Goal: Information Seeking & Learning: Find contact information

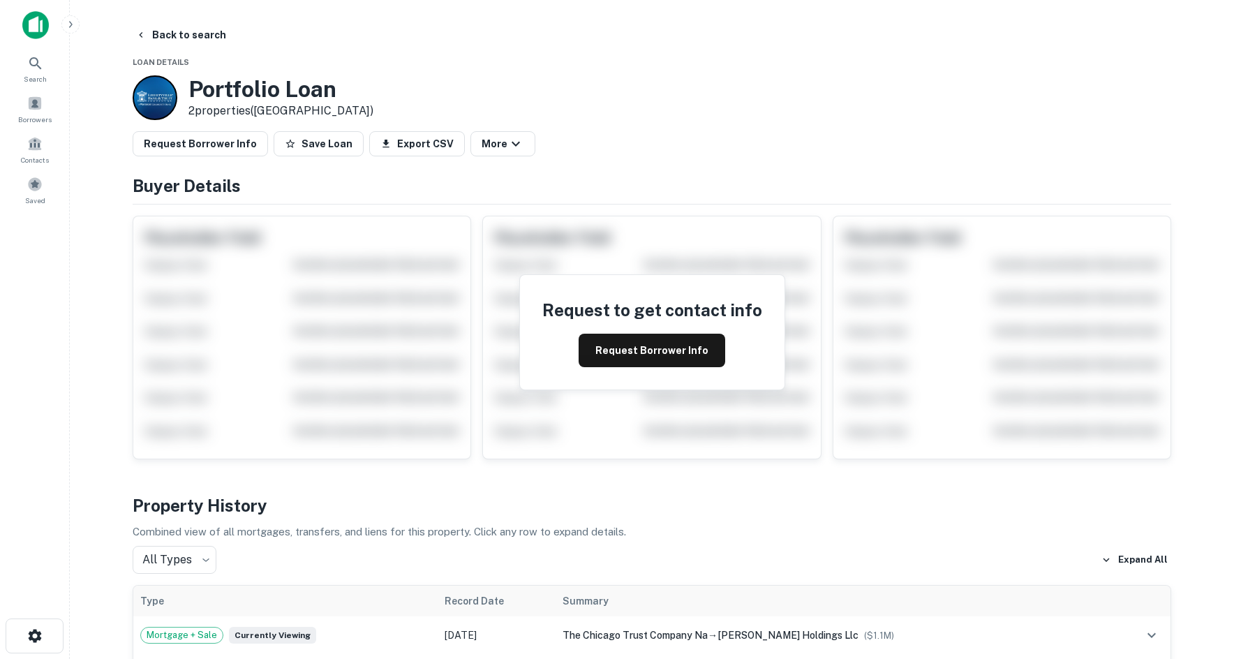
drag, startPoint x: 644, startPoint y: 197, endPoint x: 202, endPoint y: 66, distance: 461.6
click at [629, 197] on h4 "Buyer Details" at bounding box center [652, 185] width 1038 height 25
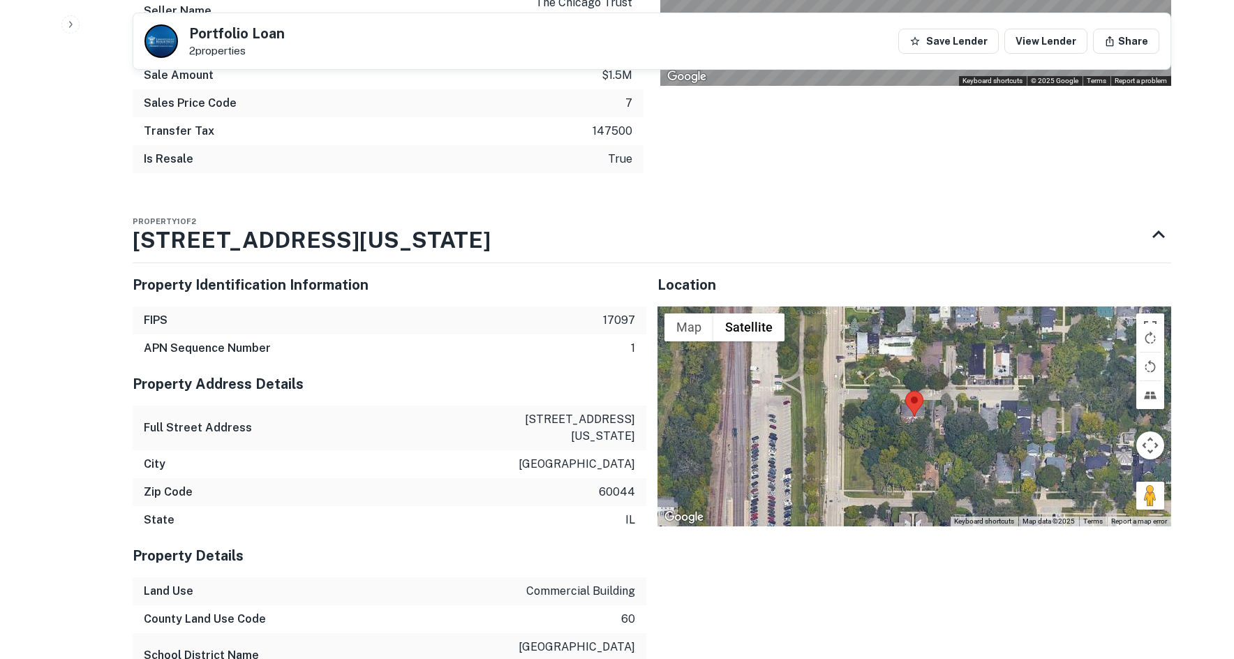
scroll to position [1306, 0]
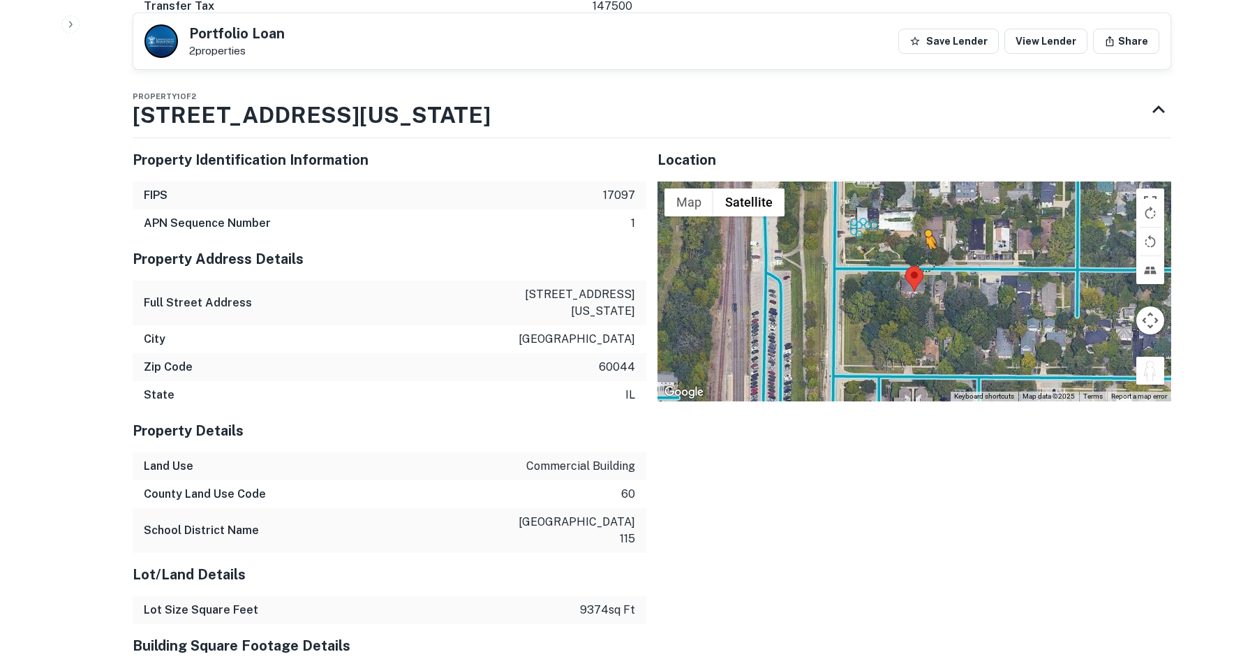
drag, startPoint x: 1151, startPoint y: 338, endPoint x: 920, endPoint y: 227, distance: 256.2
click at [920, 227] on div "To activate drag with keyboard, press Alt + Enter. Once in keyboard drag state,…" at bounding box center [914, 291] width 514 height 220
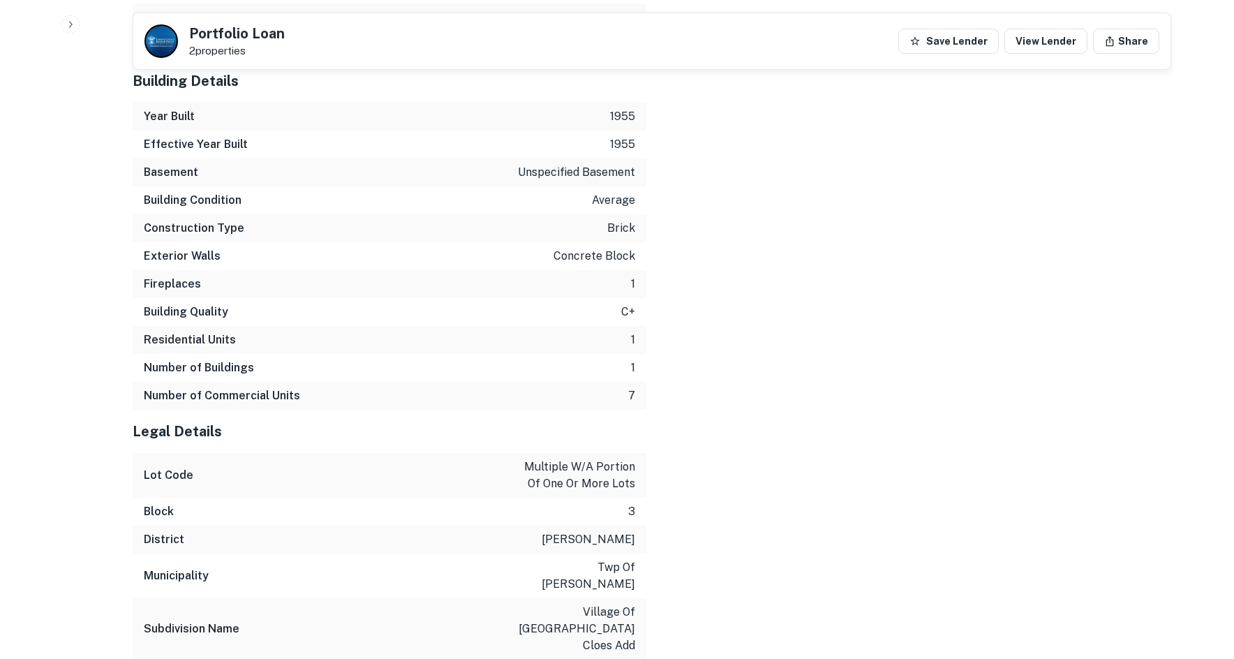
scroll to position [2012, 0]
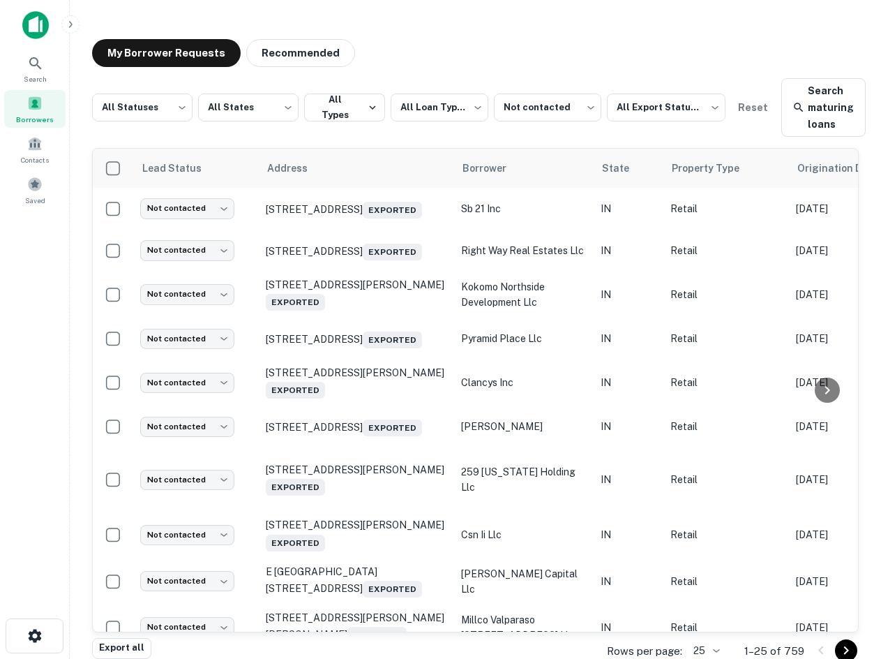
click at [627, 40] on div "My Borrower Requests Recommended" at bounding box center [475, 53] width 767 height 28
drag, startPoint x: 771, startPoint y: 44, endPoint x: 518, endPoint y: 65, distance: 253.5
click at [518, 65] on div "My Borrower Requests Recommended" at bounding box center [475, 53] width 767 height 28
click at [59, 276] on div "Search Borrowers Contacts Saved" at bounding box center [34, 307] width 69 height 615
click at [23, 257] on div "Search Borrowers Contacts Saved" at bounding box center [34, 307] width 69 height 615
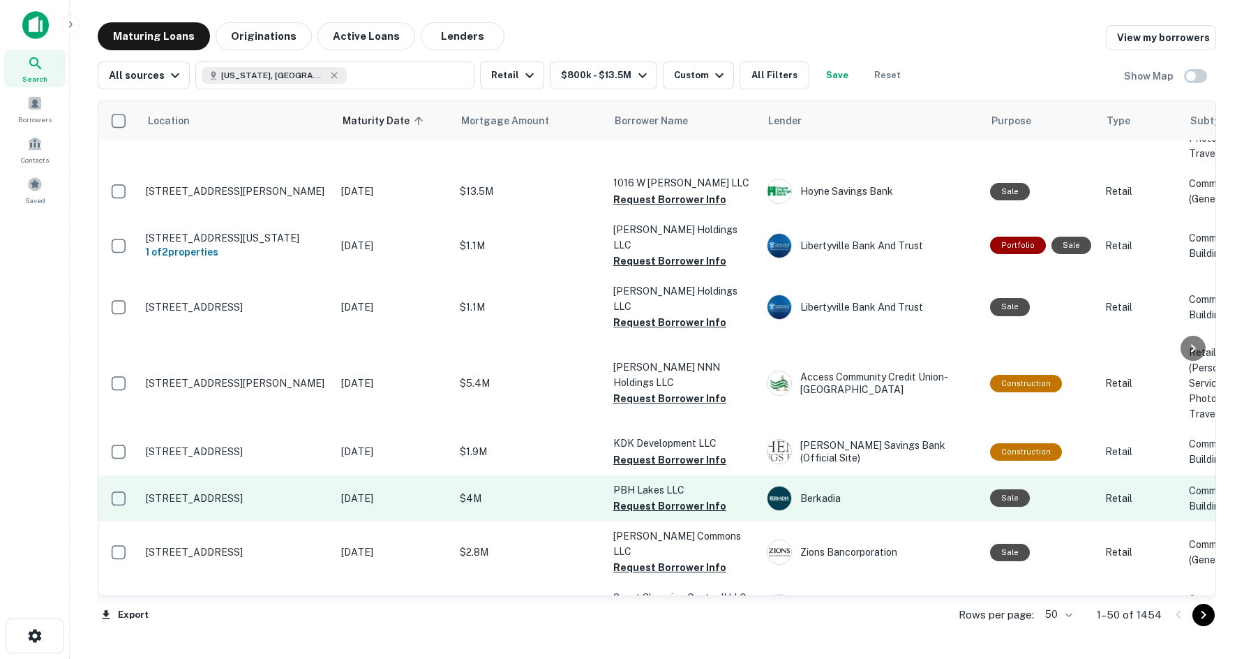
scroll to position [628, 0]
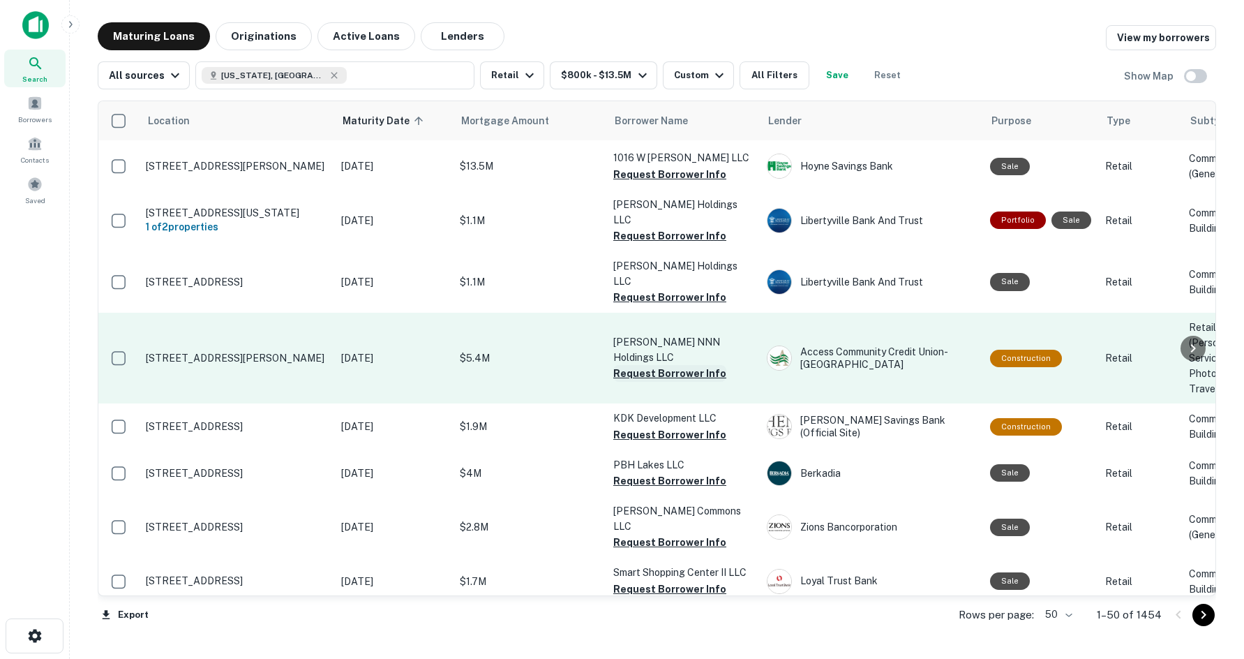
click at [693, 365] on button "Request Borrower Info" at bounding box center [669, 373] width 113 height 17
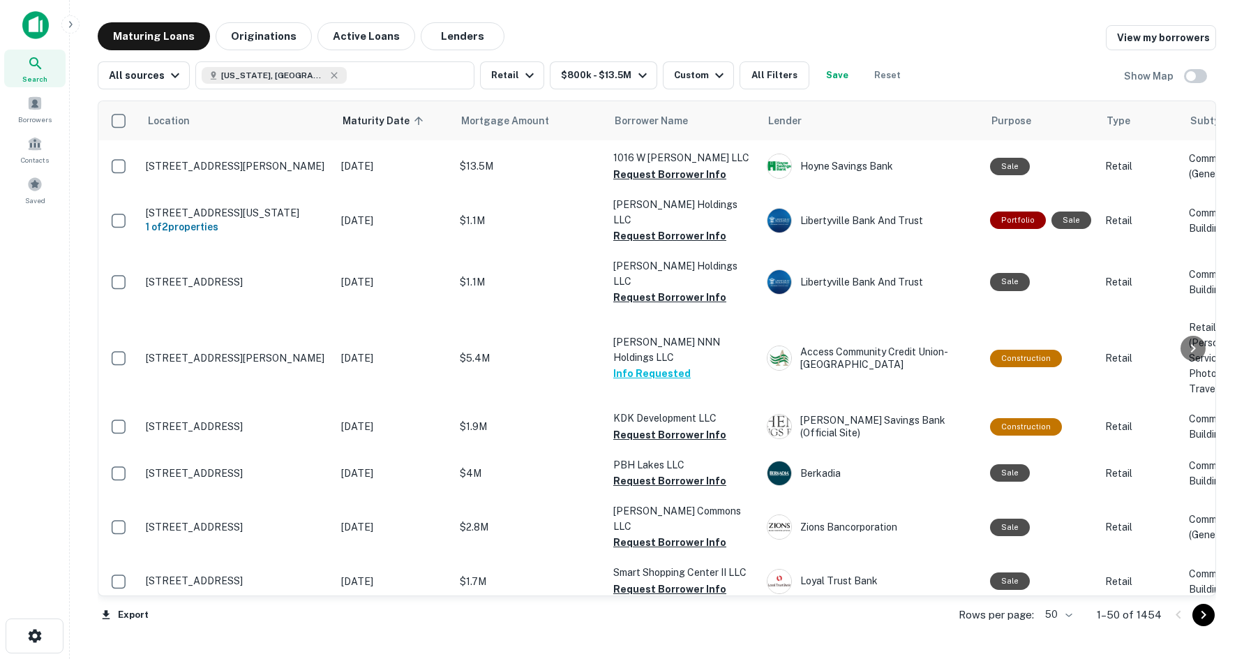
click at [384, 618] on div "Export Rows per page: 50 ** 1–50 of 1454" at bounding box center [657, 615] width 1119 height 38
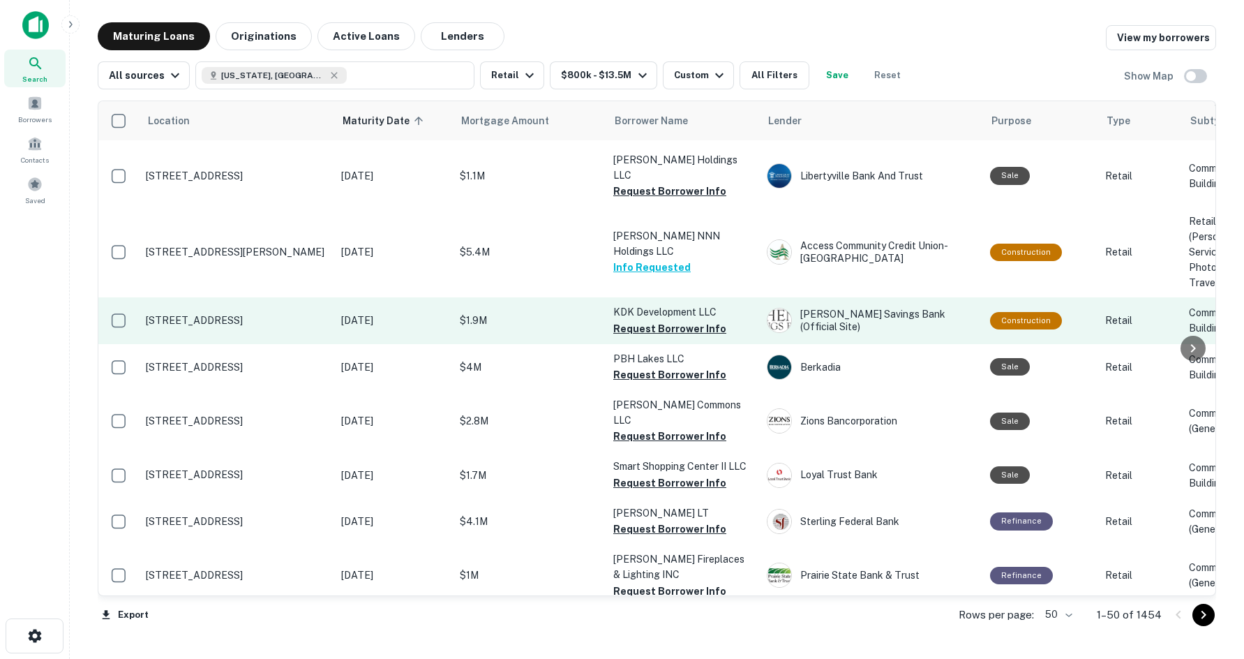
scroll to position [768, 0]
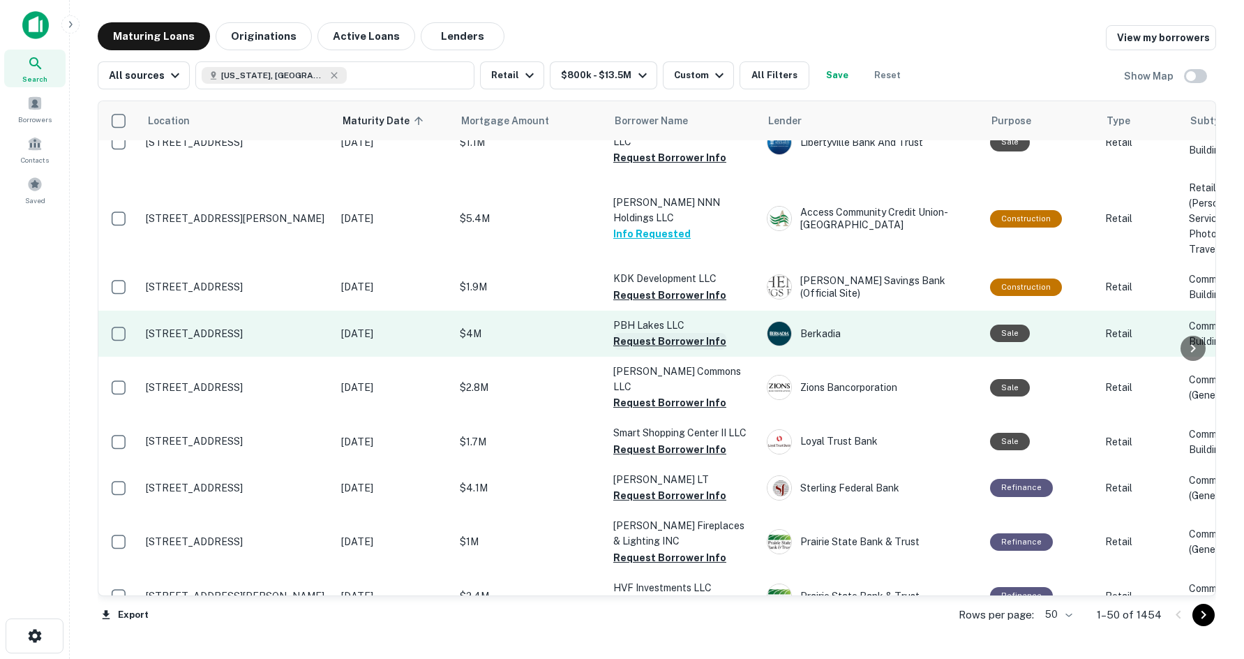
click at [657, 333] on button "Request Borrower Info" at bounding box center [669, 341] width 113 height 17
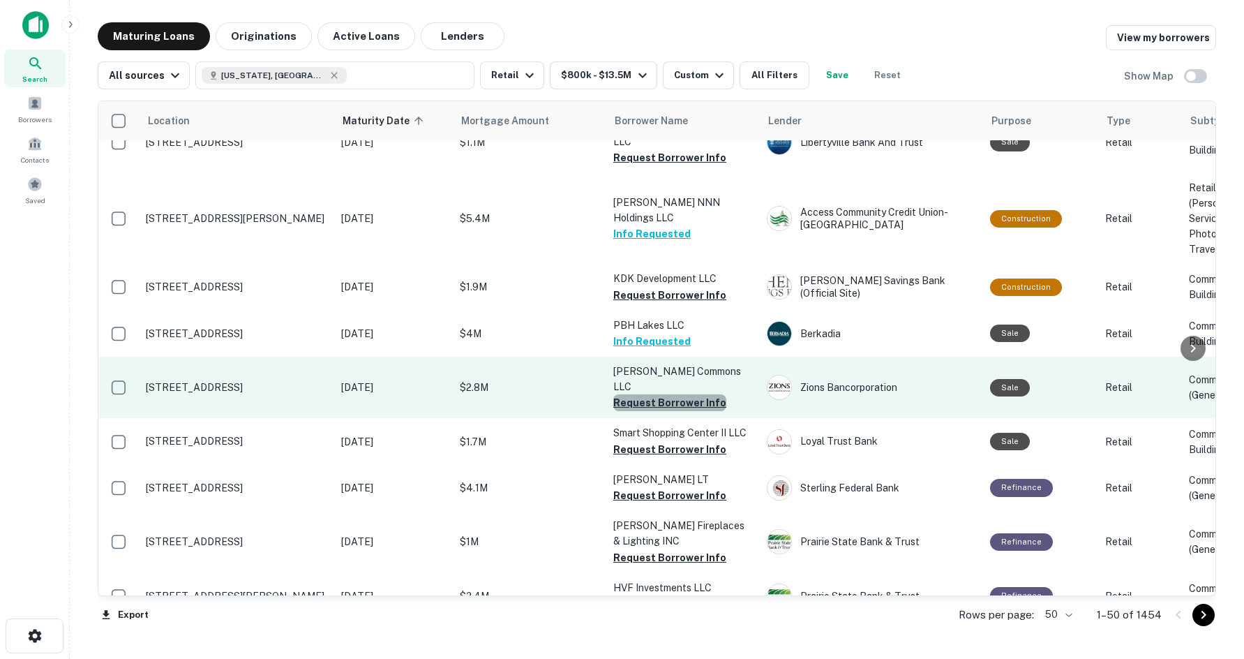
click at [671, 394] on button "Request Borrower Info" at bounding box center [669, 402] width 113 height 17
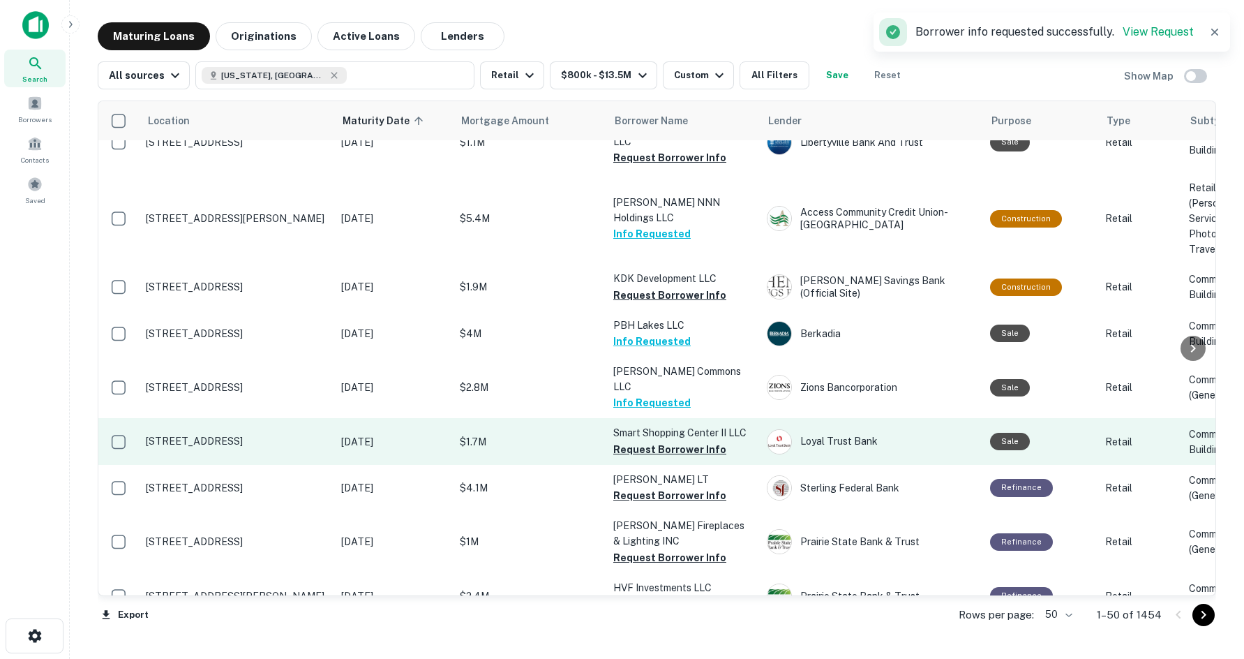
drag, startPoint x: 630, startPoint y: 412, endPoint x: 583, endPoint y: 412, distance: 47.4
click at [630, 441] on button "Request Borrower Info" at bounding box center [669, 449] width 113 height 17
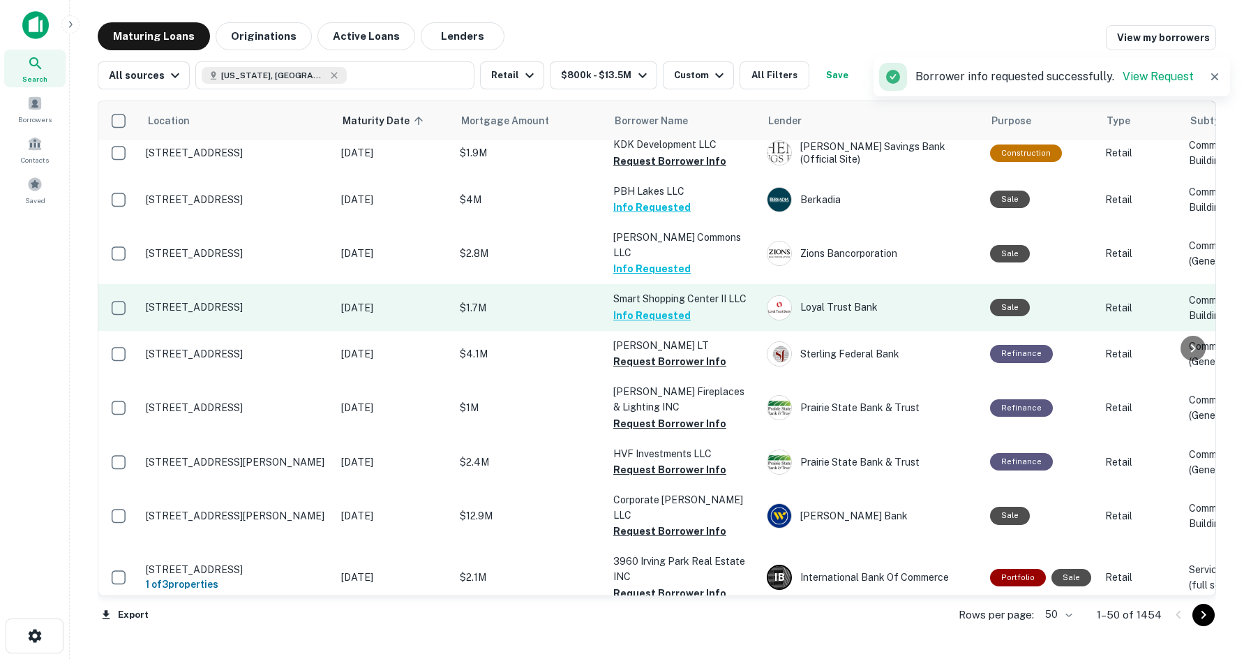
scroll to position [907, 0]
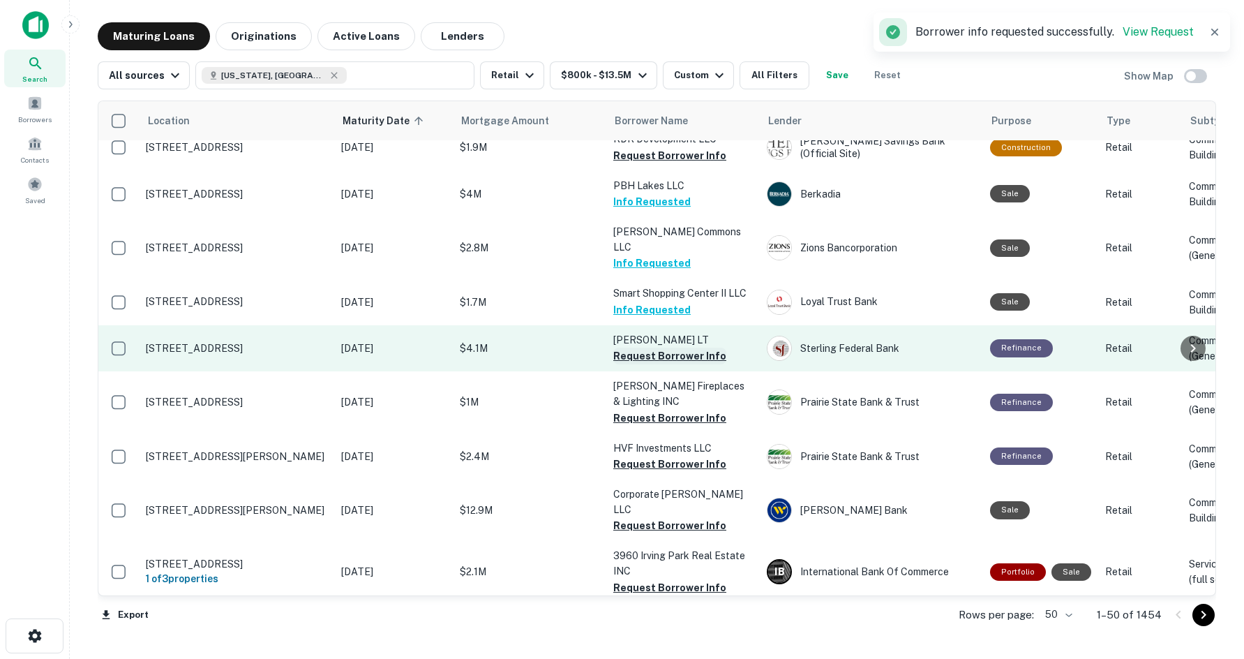
click at [651, 347] on button "Request Borrower Info" at bounding box center [669, 355] width 113 height 17
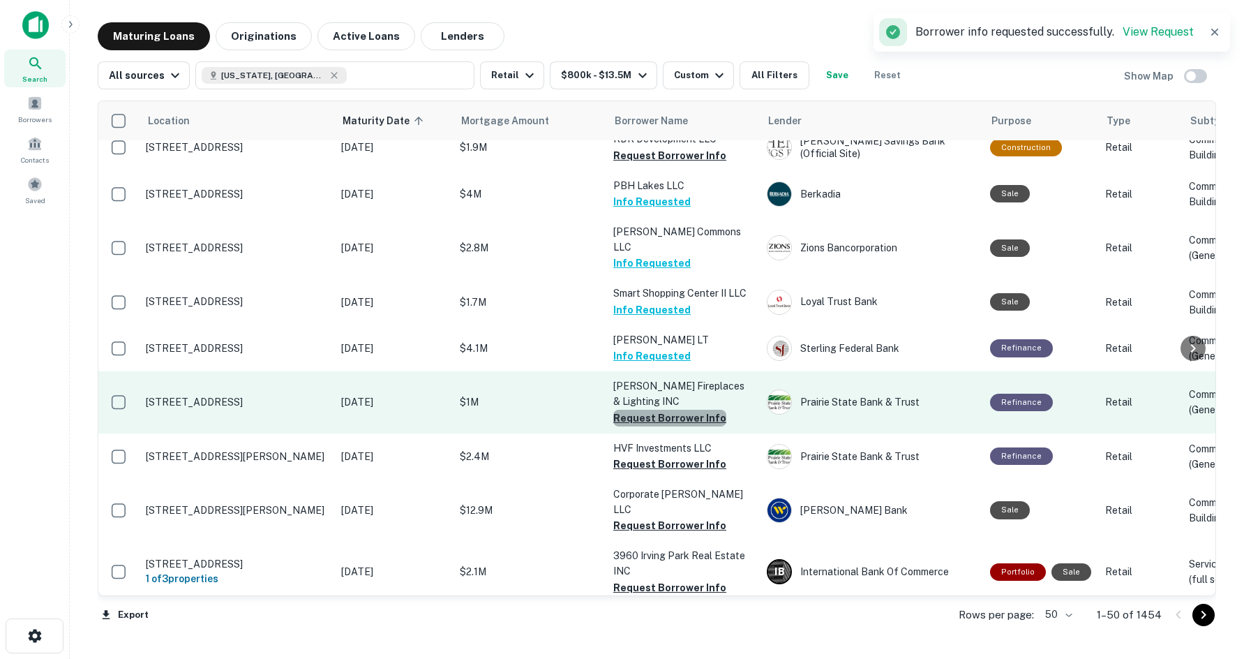
click at [678, 410] on button "Request Borrower Info" at bounding box center [669, 418] width 113 height 17
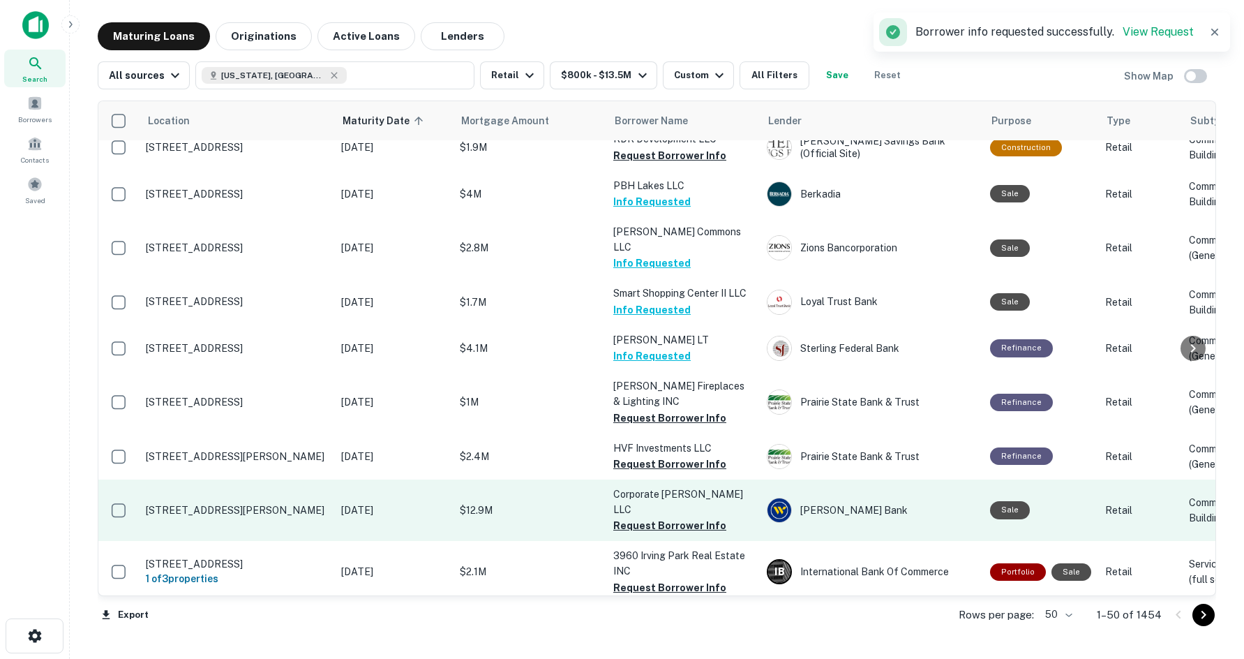
scroll to position [1047, 0]
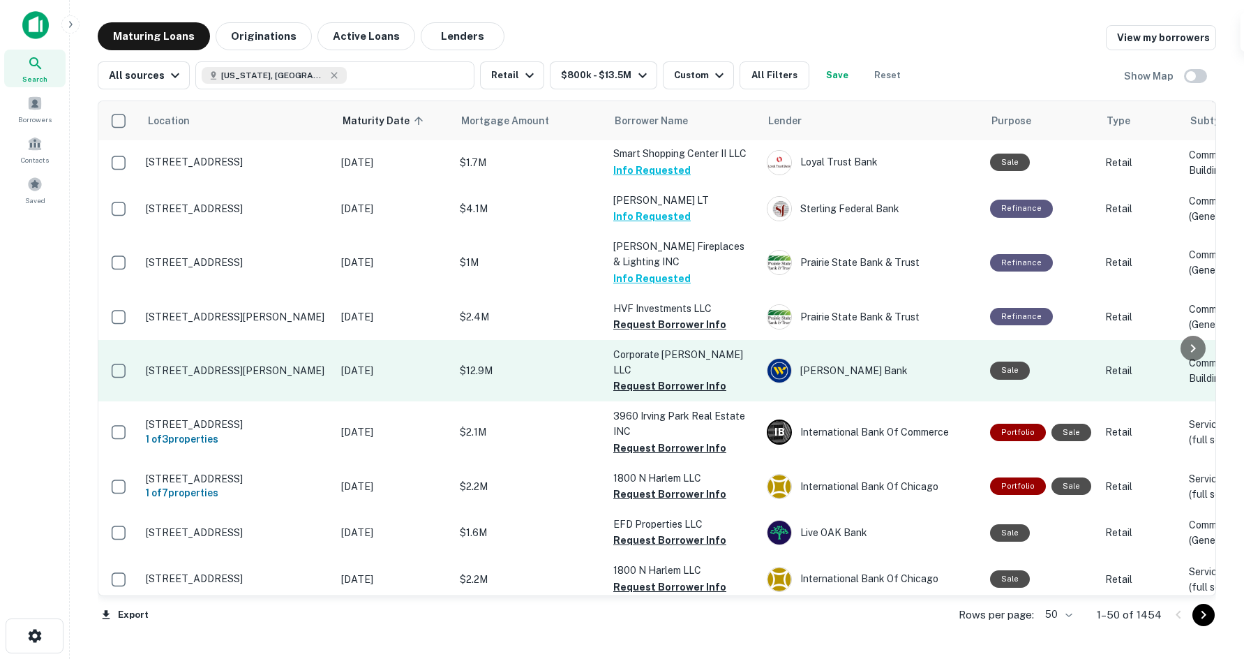
drag, startPoint x: 574, startPoint y: 351, endPoint x: 476, endPoint y: 332, distance: 100.2
drag, startPoint x: 660, startPoint y: 327, endPoint x: 611, endPoint y: 338, distance: 50.6
click at [660, 378] on button "Request Borrower Info" at bounding box center [669, 386] width 113 height 17
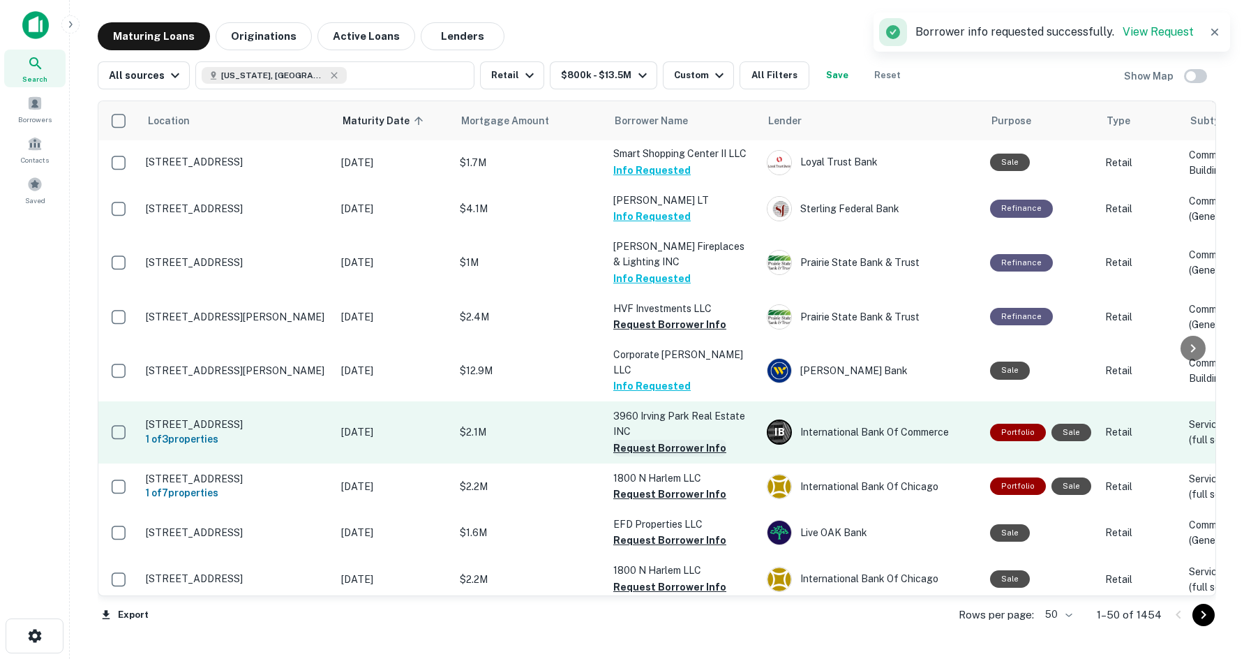
click at [645, 440] on button "Request Borrower Info" at bounding box center [669, 448] width 113 height 17
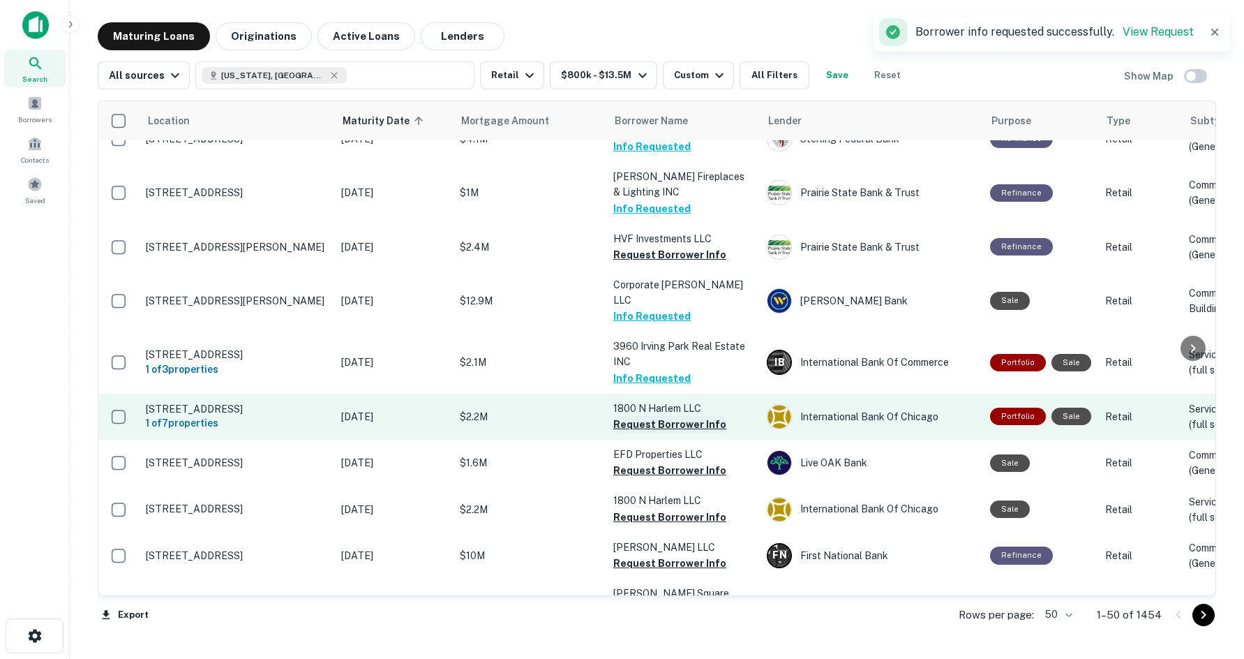
click at [696, 416] on button "Request Borrower Info" at bounding box center [669, 424] width 113 height 17
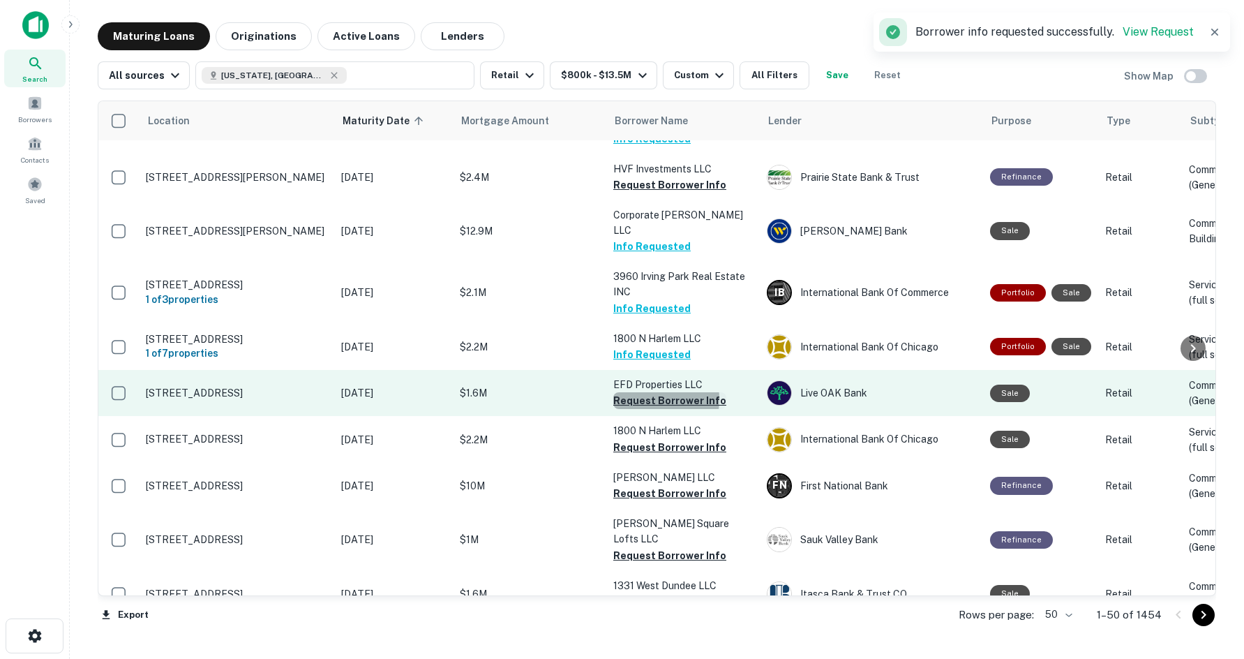
click at [643, 392] on button "Request Borrower Info" at bounding box center [669, 400] width 113 height 17
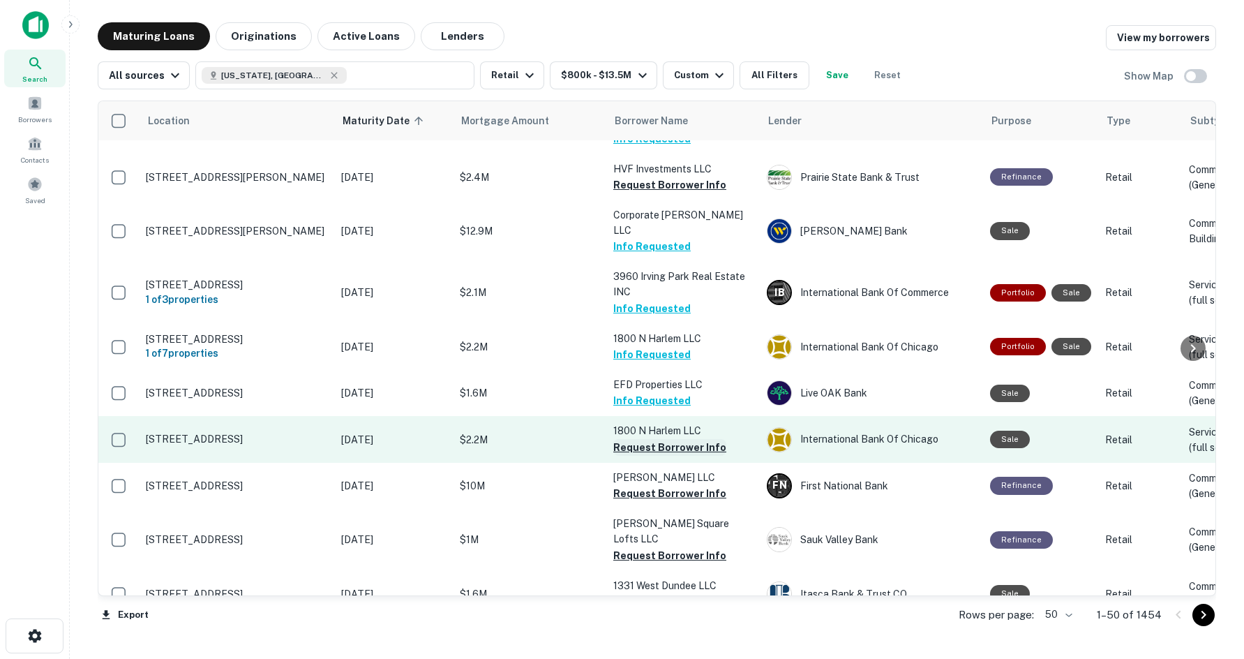
drag, startPoint x: 643, startPoint y: 407, endPoint x: 630, endPoint y: 407, distance: 13.3
click at [643, 439] on button "Request Borrower Info" at bounding box center [669, 447] width 113 height 17
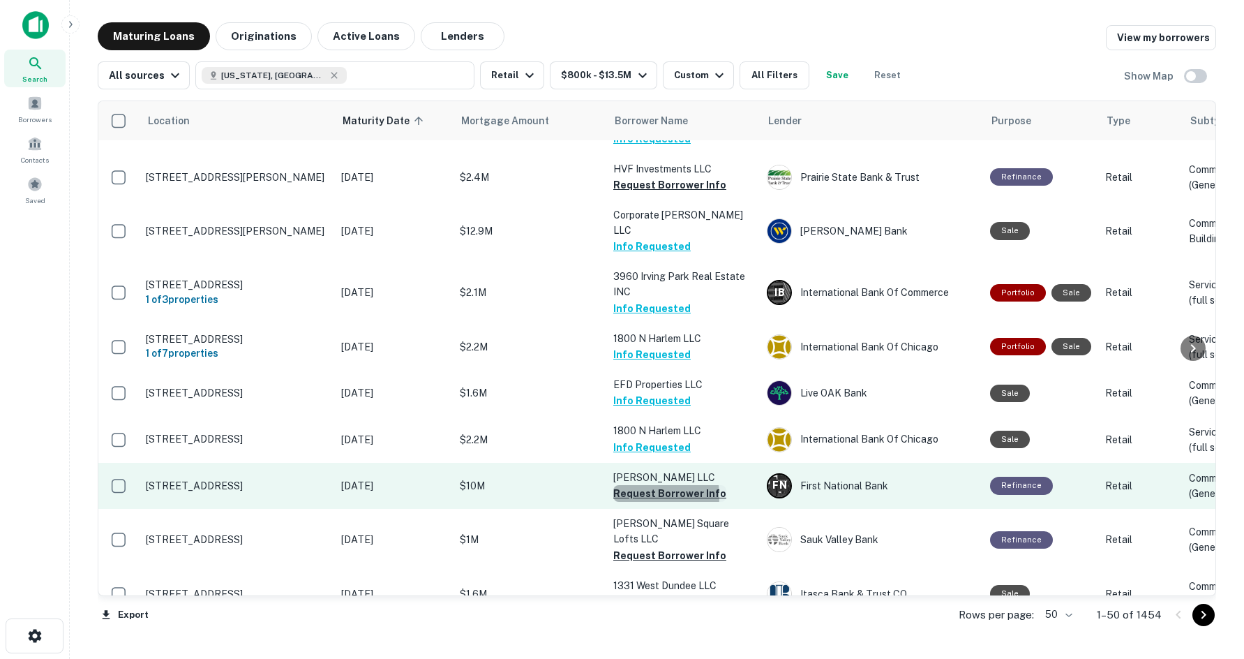
click at [631, 485] on button "Request Borrower Info" at bounding box center [669, 493] width 113 height 17
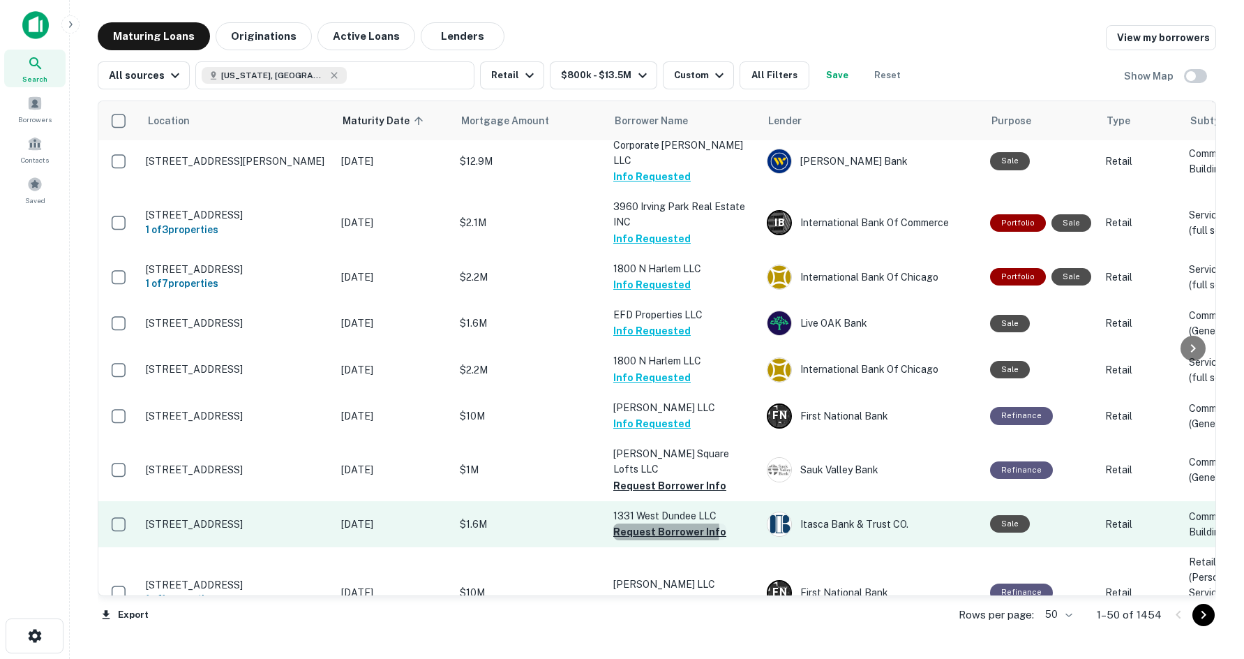
click at [645, 523] on button "Request Borrower Info" at bounding box center [669, 531] width 113 height 17
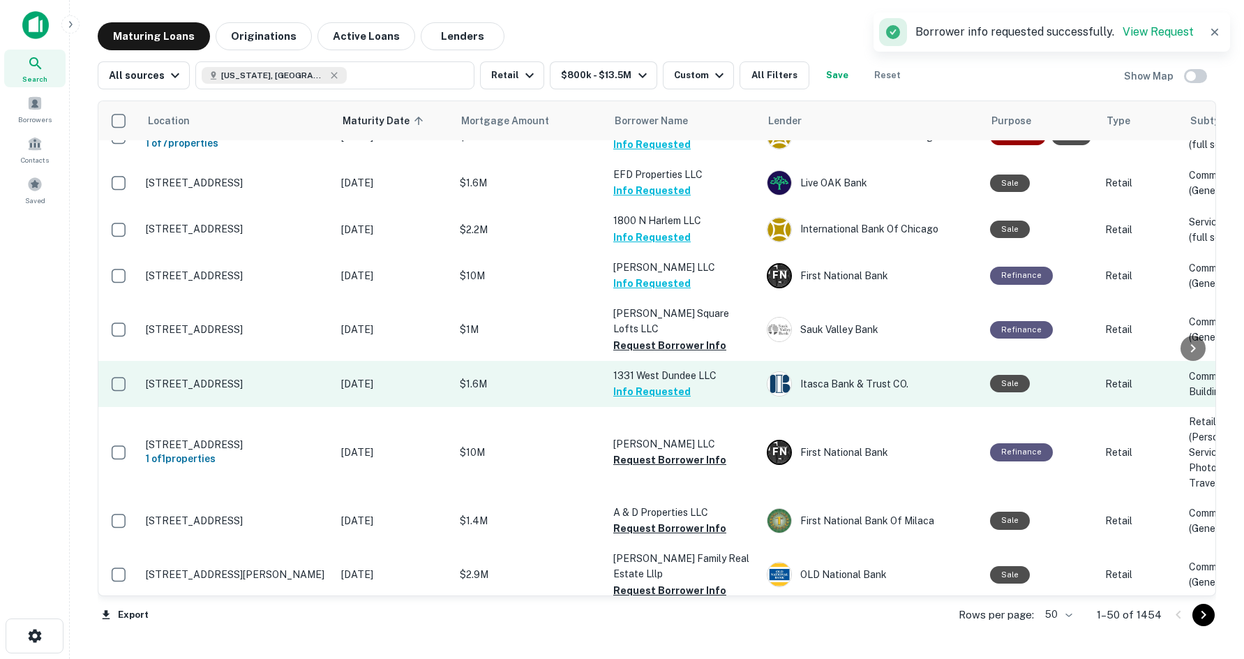
scroll to position [1396, 0]
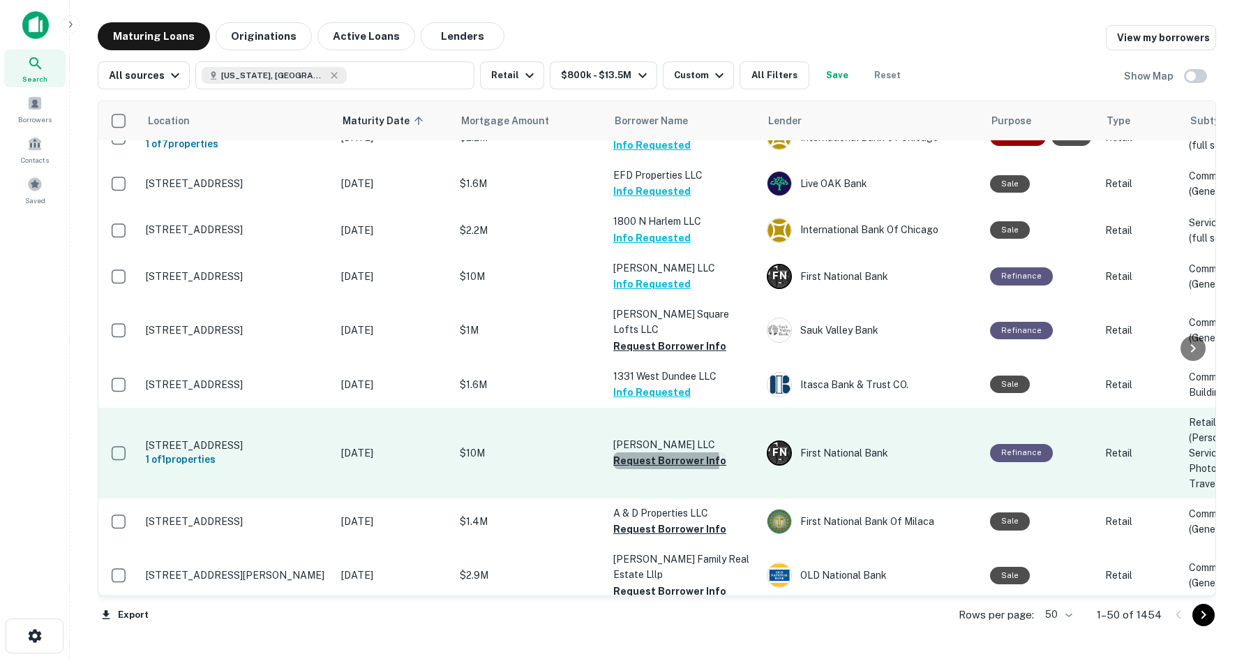
click at [641, 452] on button "Request Borrower Info" at bounding box center [669, 460] width 113 height 17
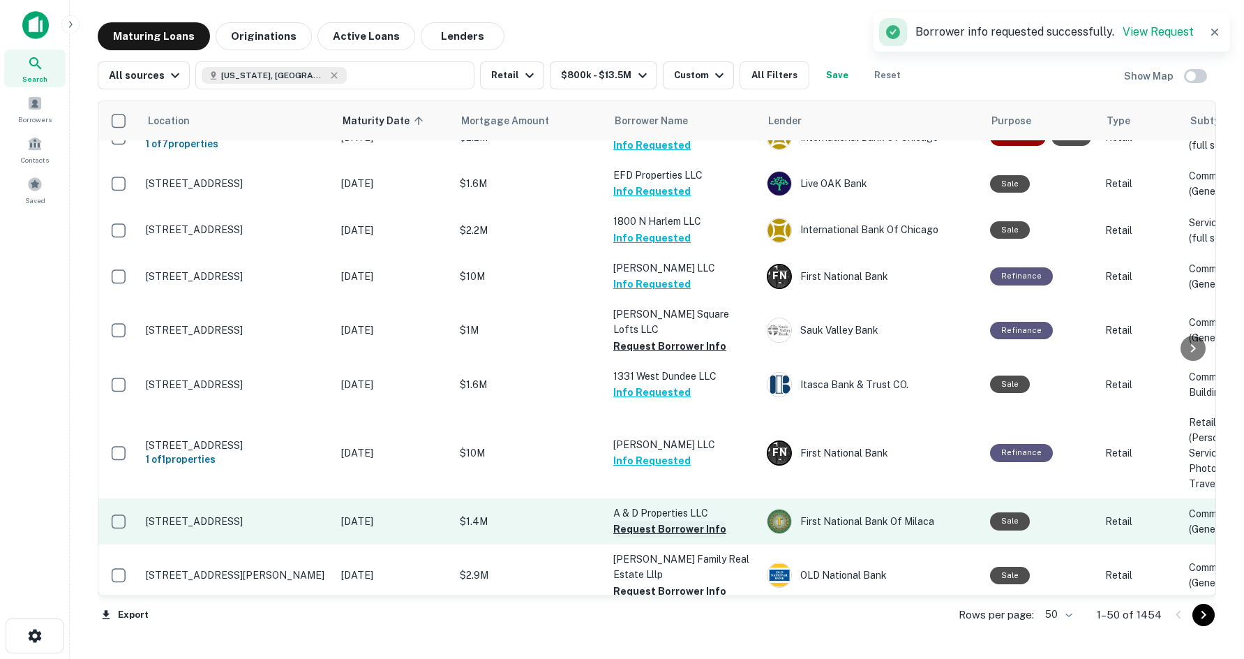
click at [695, 521] on button "Request Borrower Info" at bounding box center [669, 529] width 113 height 17
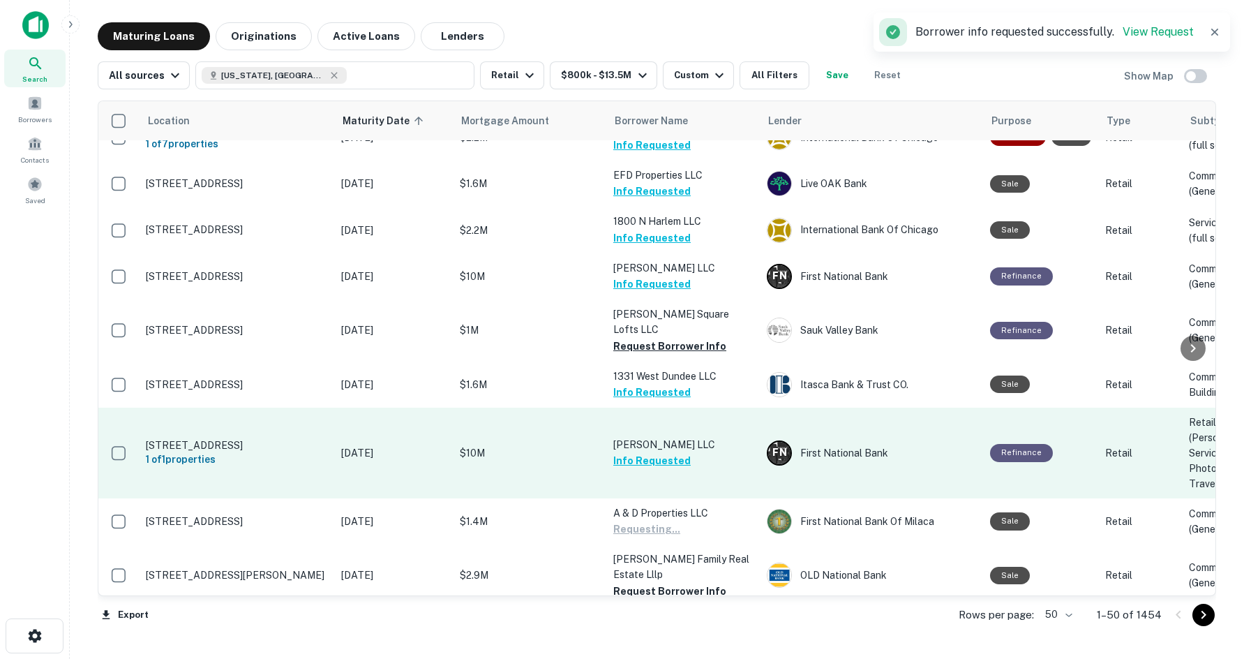
scroll to position [1535, 0]
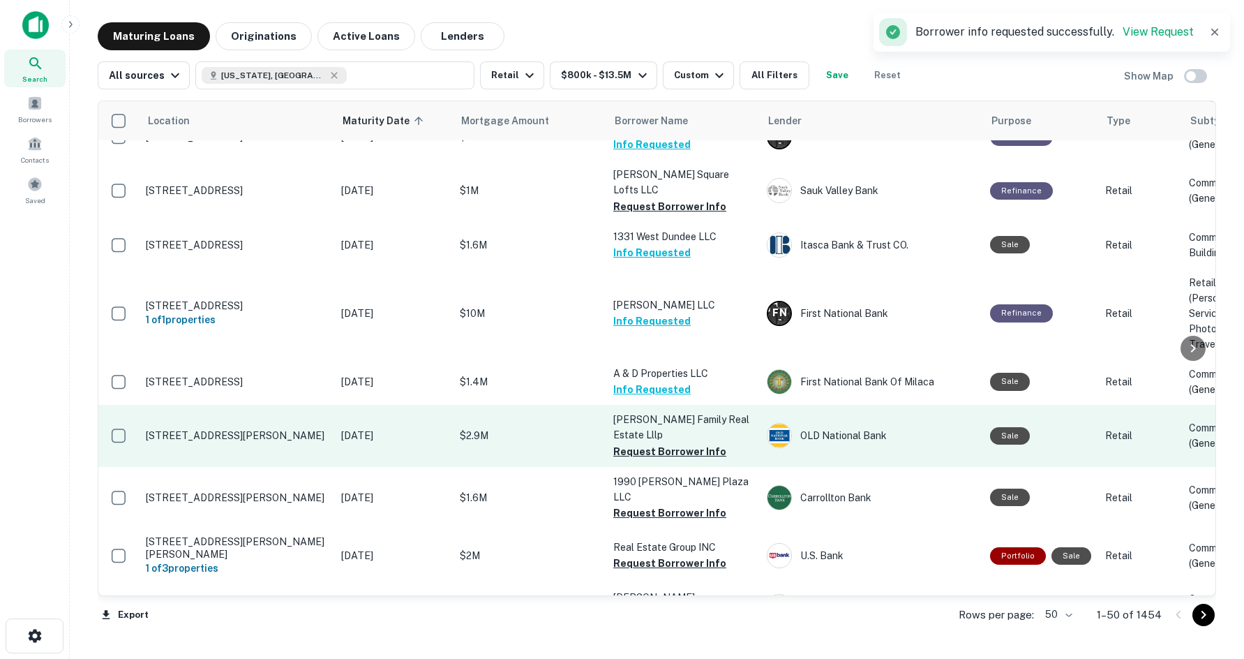
drag, startPoint x: 631, startPoint y: 373, endPoint x: 592, endPoint y: 373, distance: 39.8
click at [631, 443] on button "Request Borrower Info" at bounding box center [669, 451] width 113 height 17
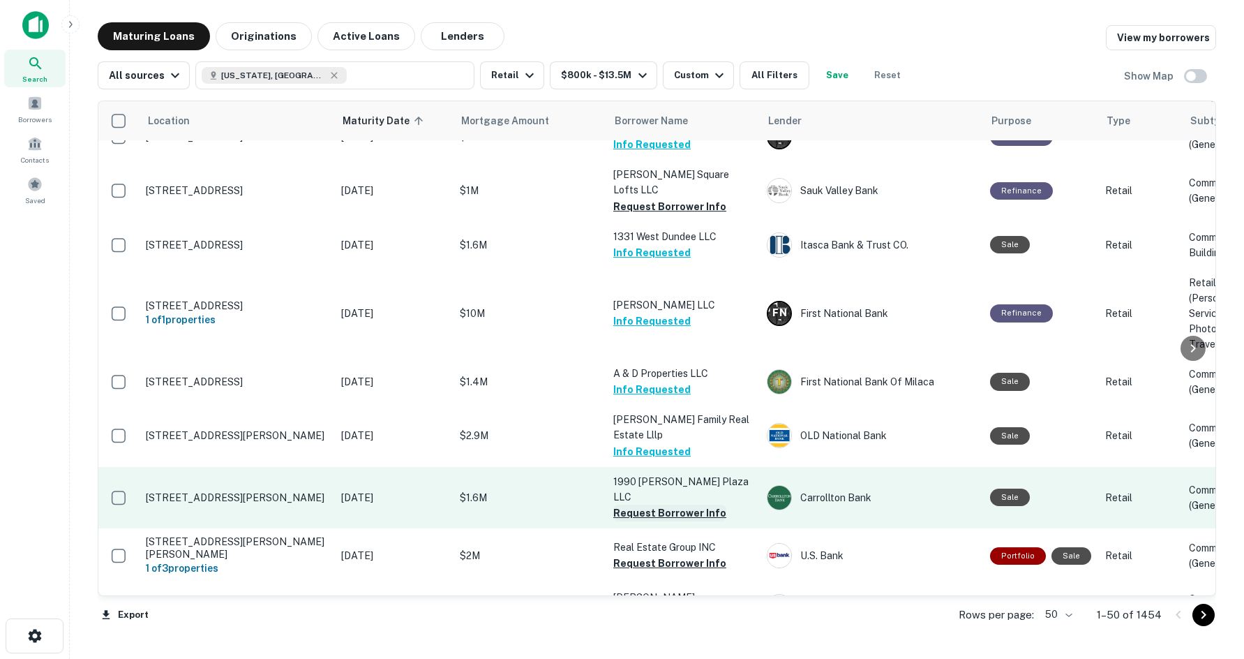
click at [639, 504] on button "Request Borrower Info" at bounding box center [669, 512] width 113 height 17
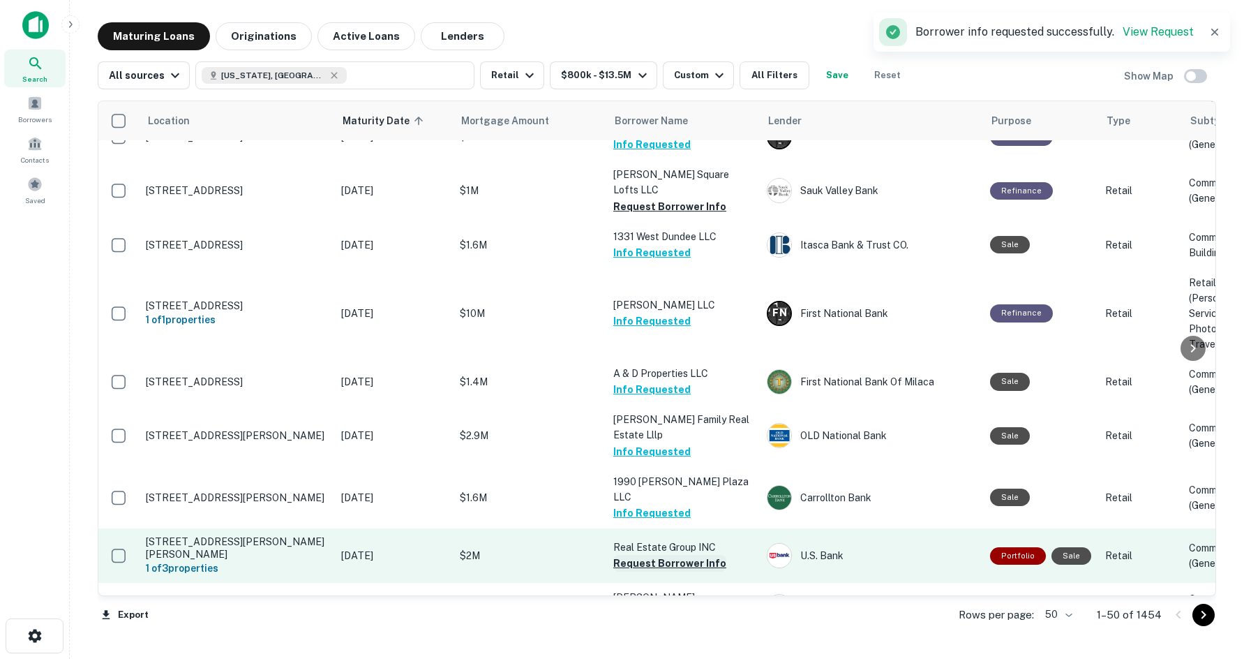
click at [648, 555] on button "Request Borrower Info" at bounding box center [669, 563] width 113 height 17
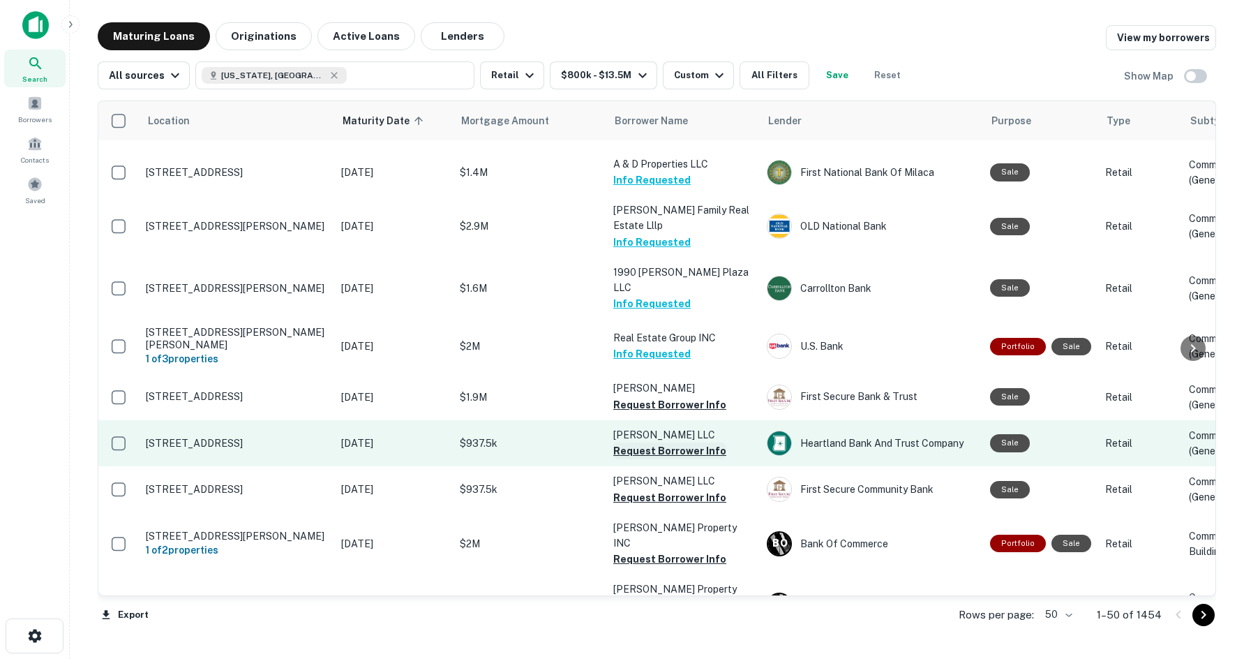
click at [623, 442] on button "Request Borrower Info" at bounding box center [669, 450] width 113 height 17
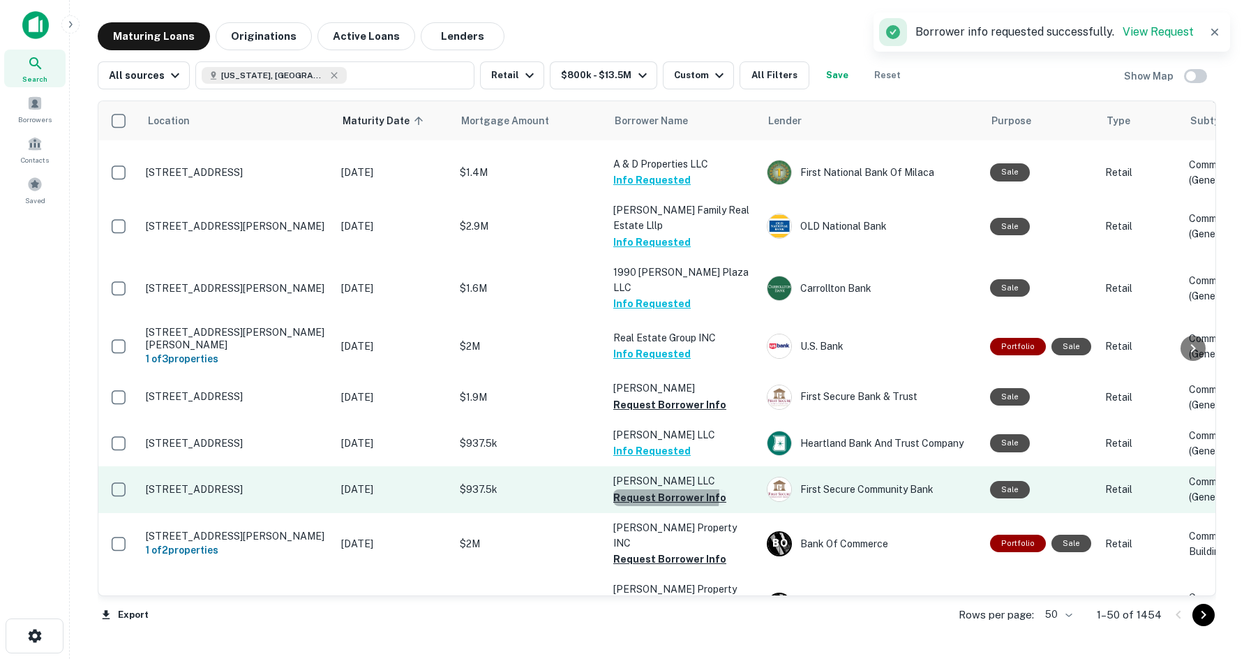
click at [622, 489] on button "Request Borrower Info" at bounding box center [669, 497] width 113 height 17
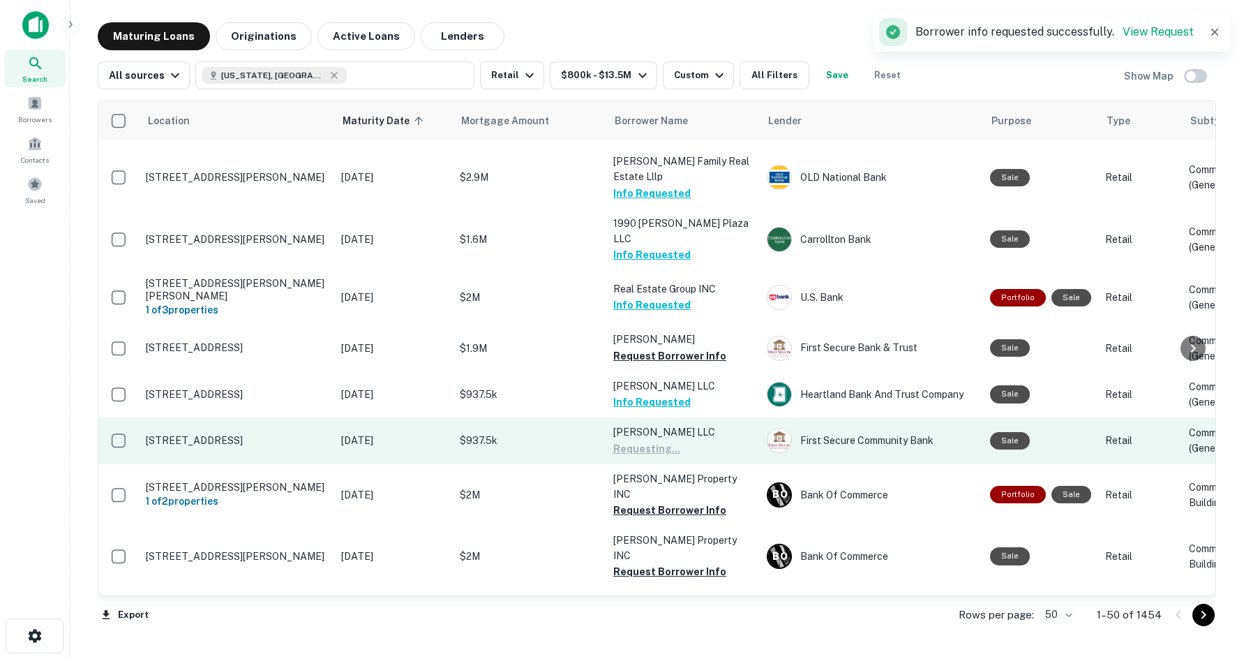
scroll to position [1814, 0]
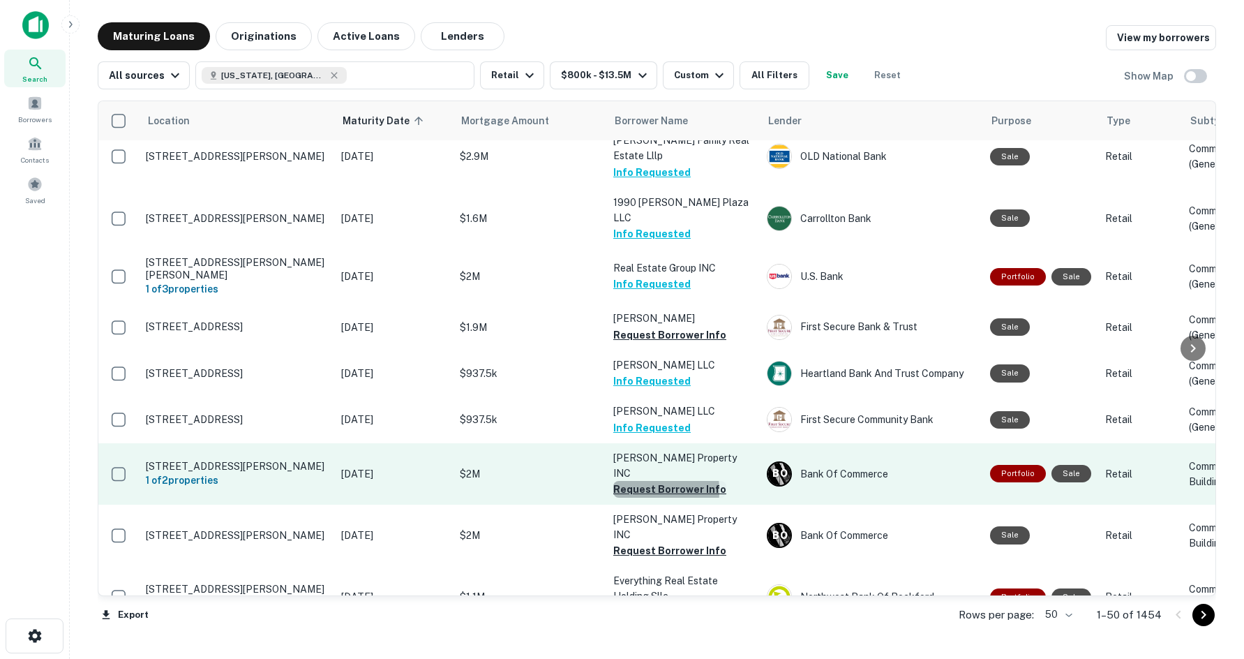
click at [621, 481] on button "Request Borrower Info" at bounding box center [669, 489] width 113 height 17
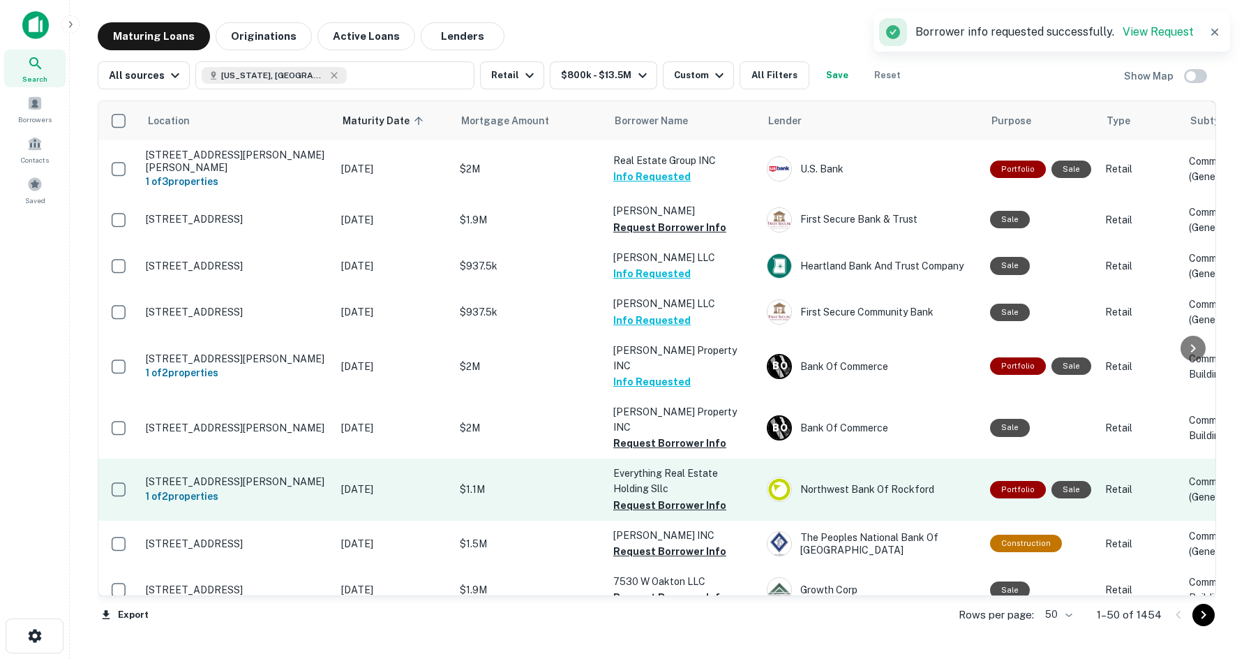
scroll to position [1954, 0]
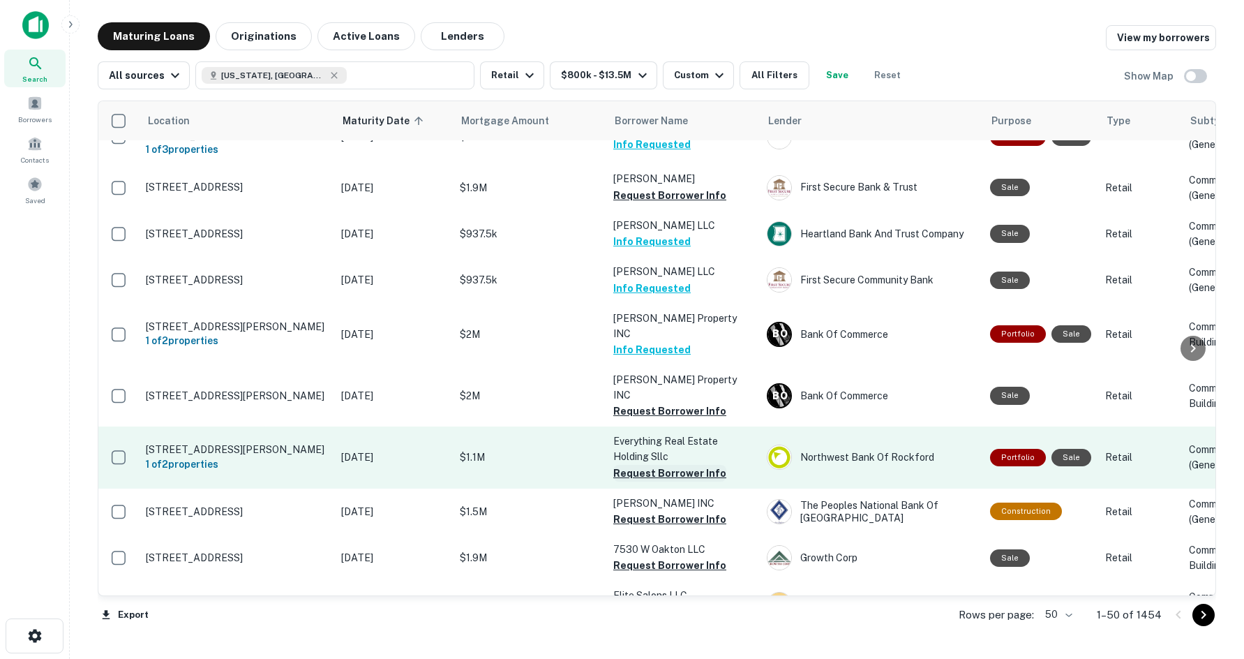
click at [621, 465] on button "Request Borrower Info" at bounding box center [669, 473] width 113 height 17
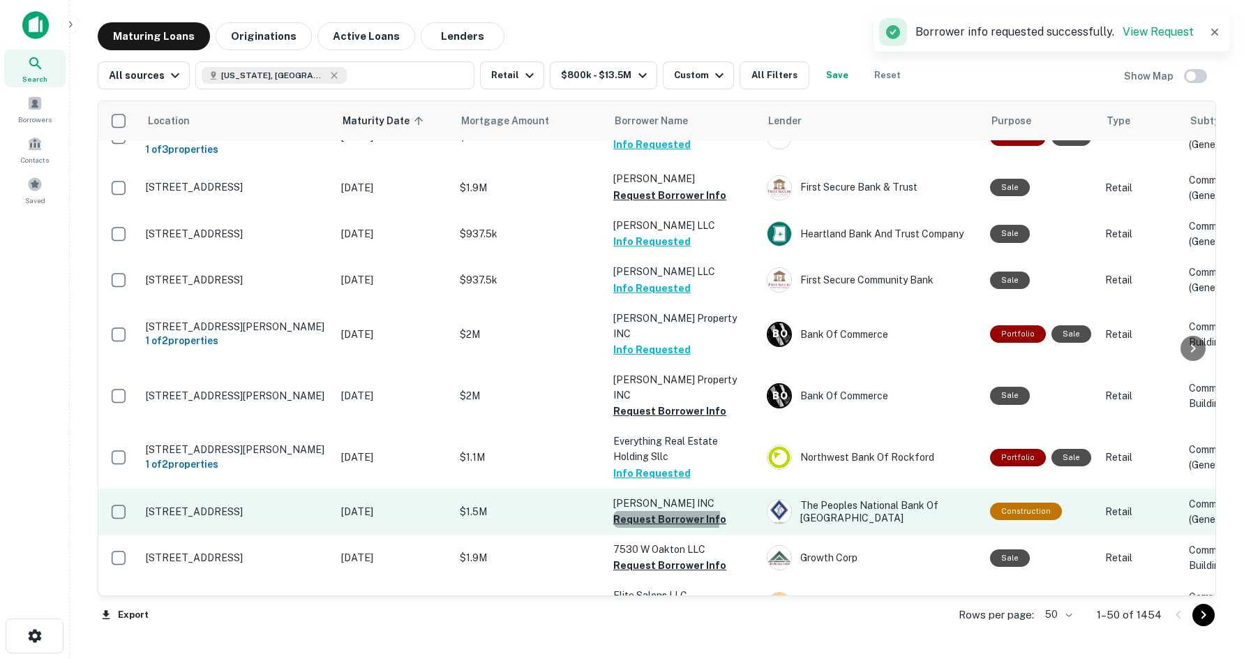
click at [640, 511] on button "Request Borrower Info" at bounding box center [669, 519] width 113 height 17
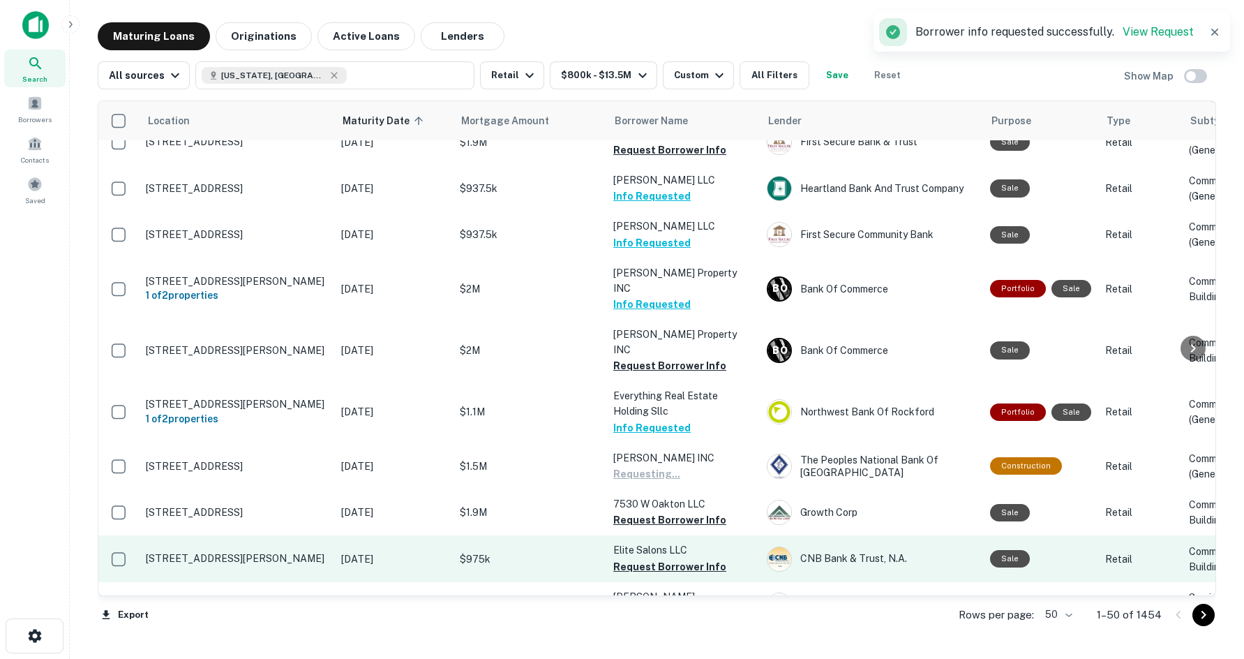
scroll to position [2024, 0]
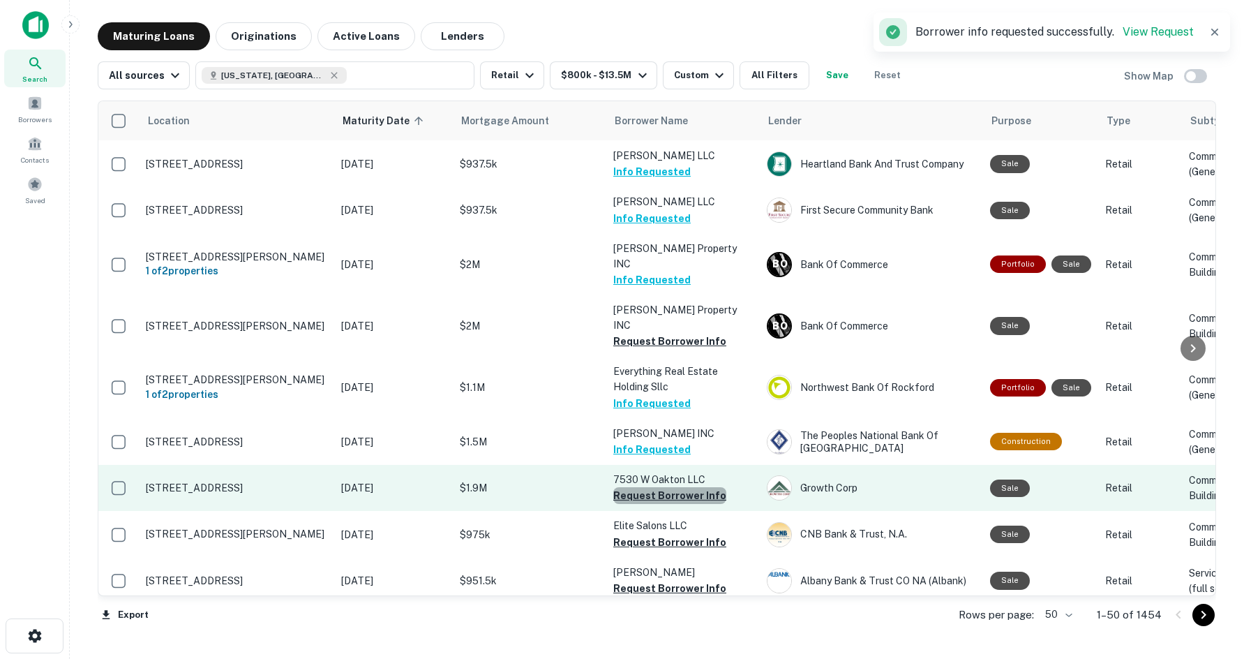
click at [693, 487] on button "Request Borrower Info" at bounding box center [669, 495] width 113 height 17
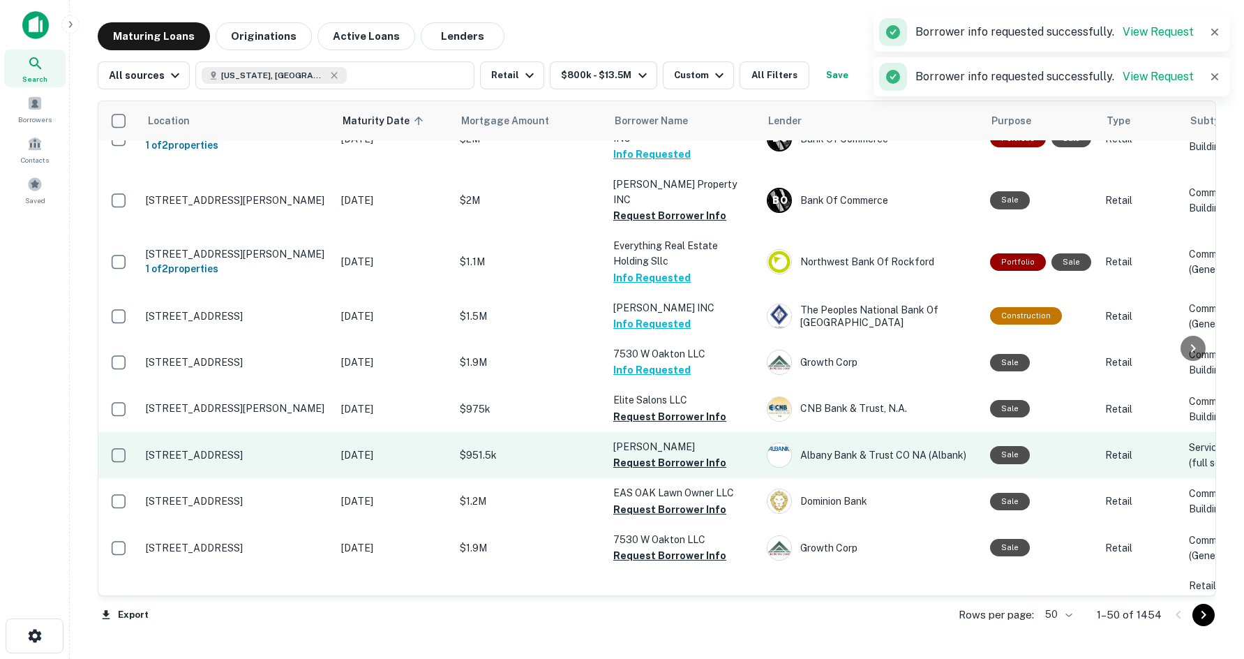
scroll to position [2151, 0]
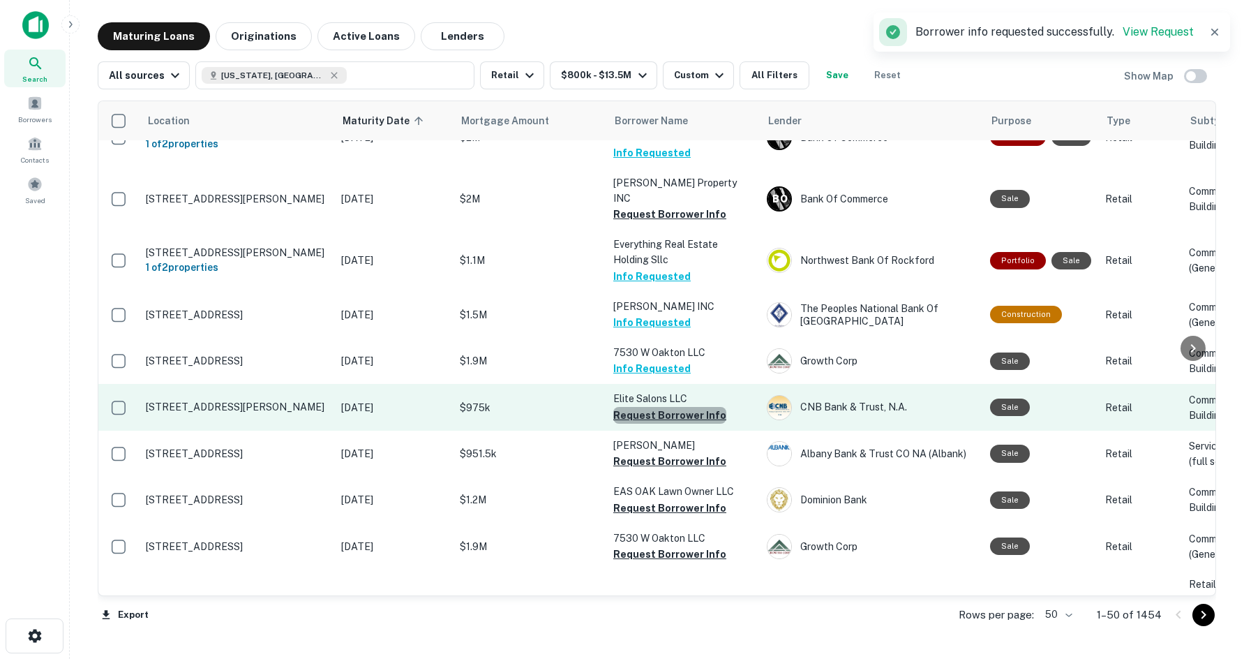
click at [672, 407] on button "Request Borrower Info" at bounding box center [669, 415] width 113 height 17
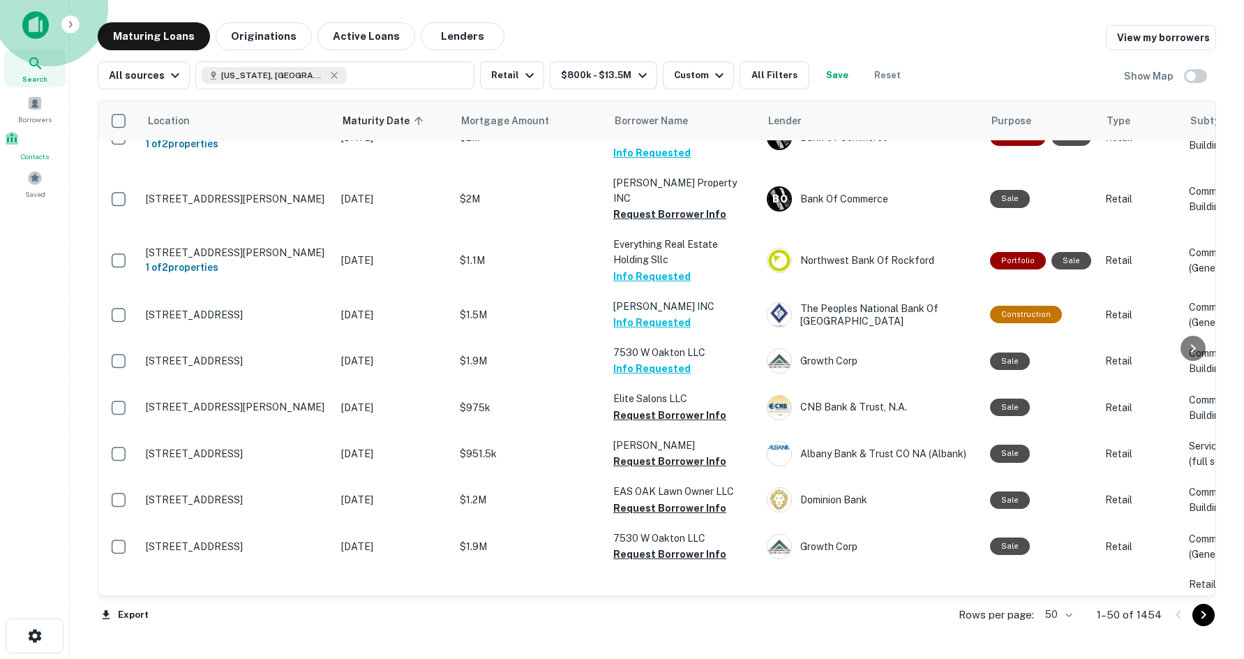
click at [54, 138] on div "Contacts" at bounding box center [34, 145] width 61 height 31
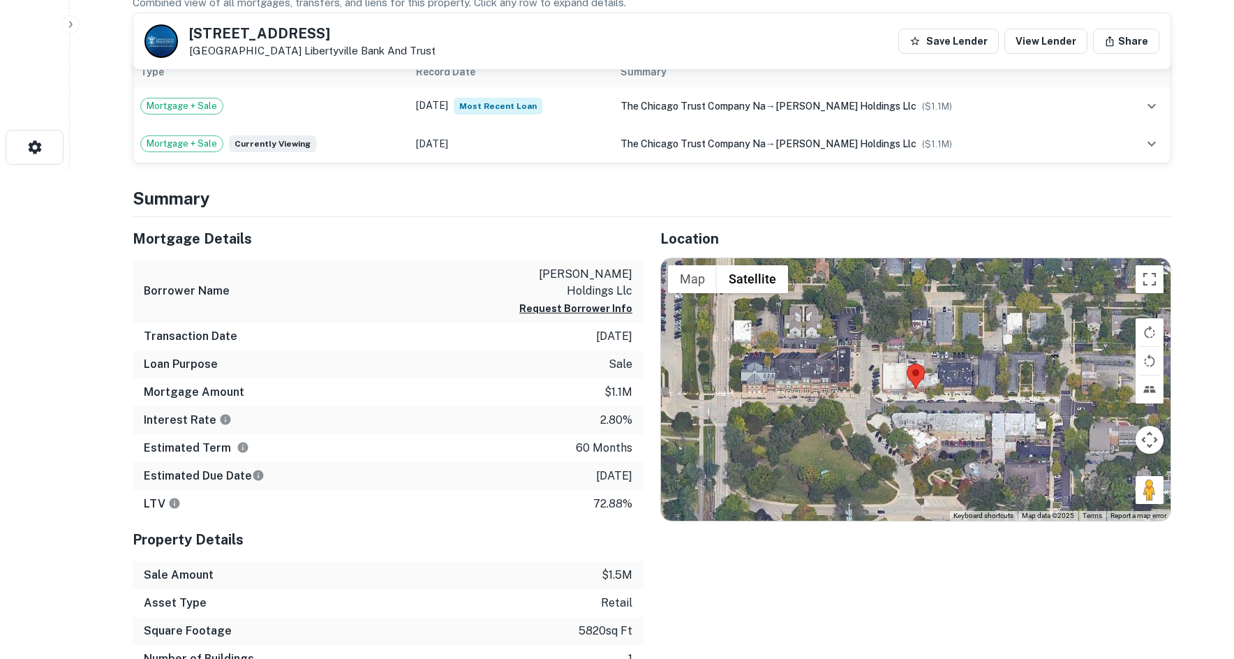
scroll to position [628, 0]
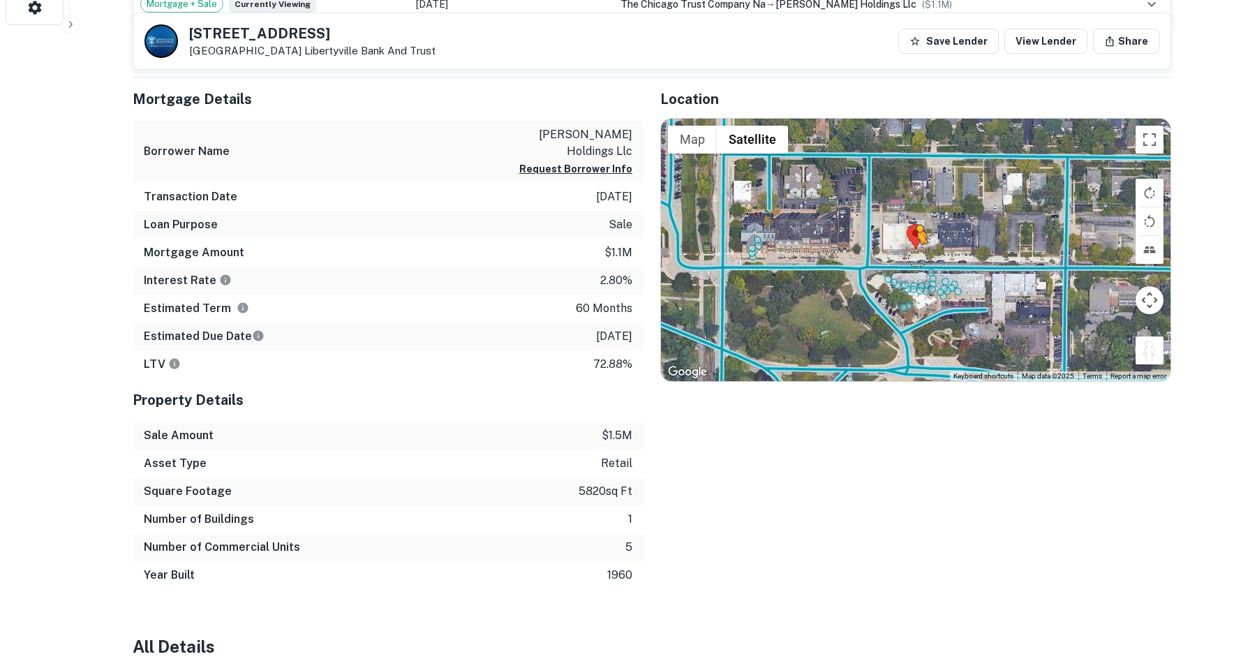
drag, startPoint x: 1151, startPoint y: 349, endPoint x: 911, endPoint y: 261, distance: 255.0
click at [911, 261] on div "To activate drag with keyboard, press Alt + Enter. Once in keyboard drag state,…" at bounding box center [915, 250] width 509 height 262
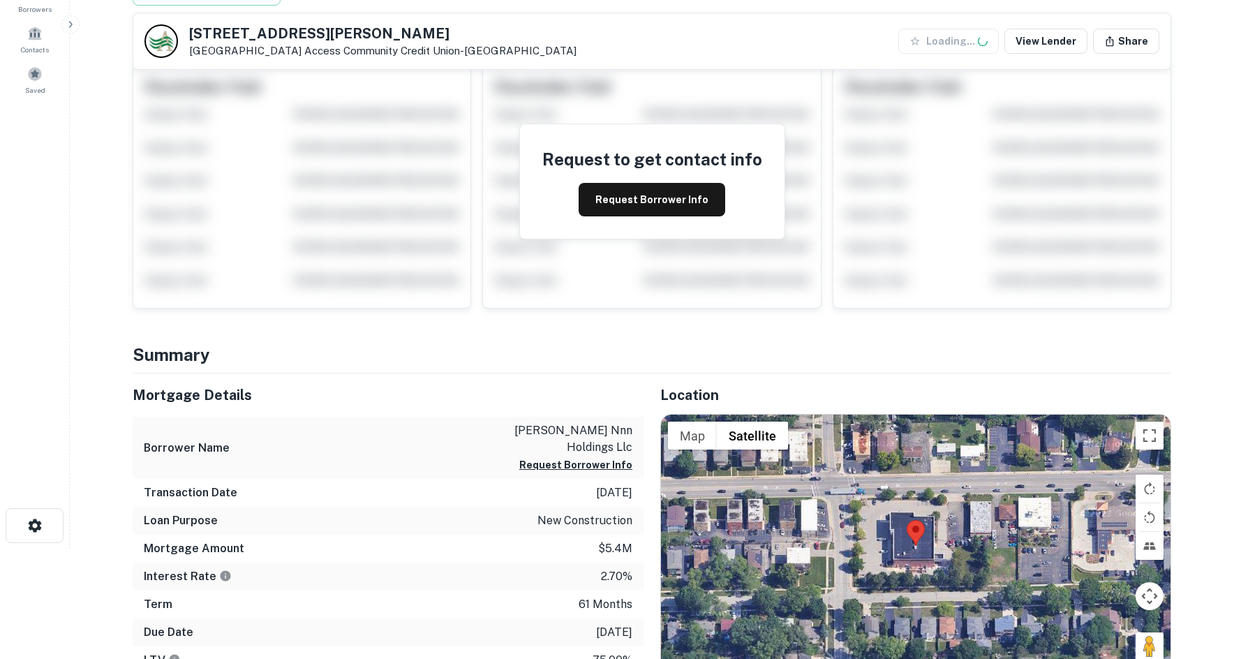
scroll to position [419, 0]
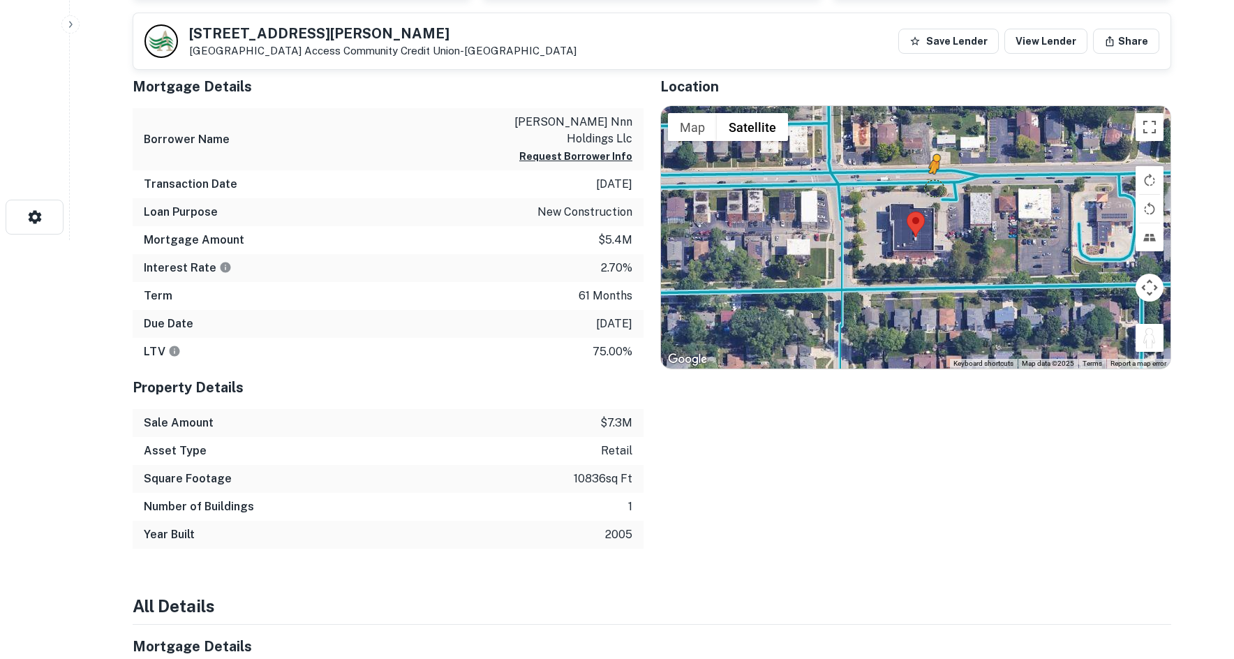
drag, startPoint x: 1157, startPoint y: 337, endPoint x: 931, endPoint y: 187, distance: 271.3
click at [931, 187] on div "To activate drag with keyboard, press Alt + Enter. Once in keyboard drag state,…" at bounding box center [915, 237] width 509 height 262
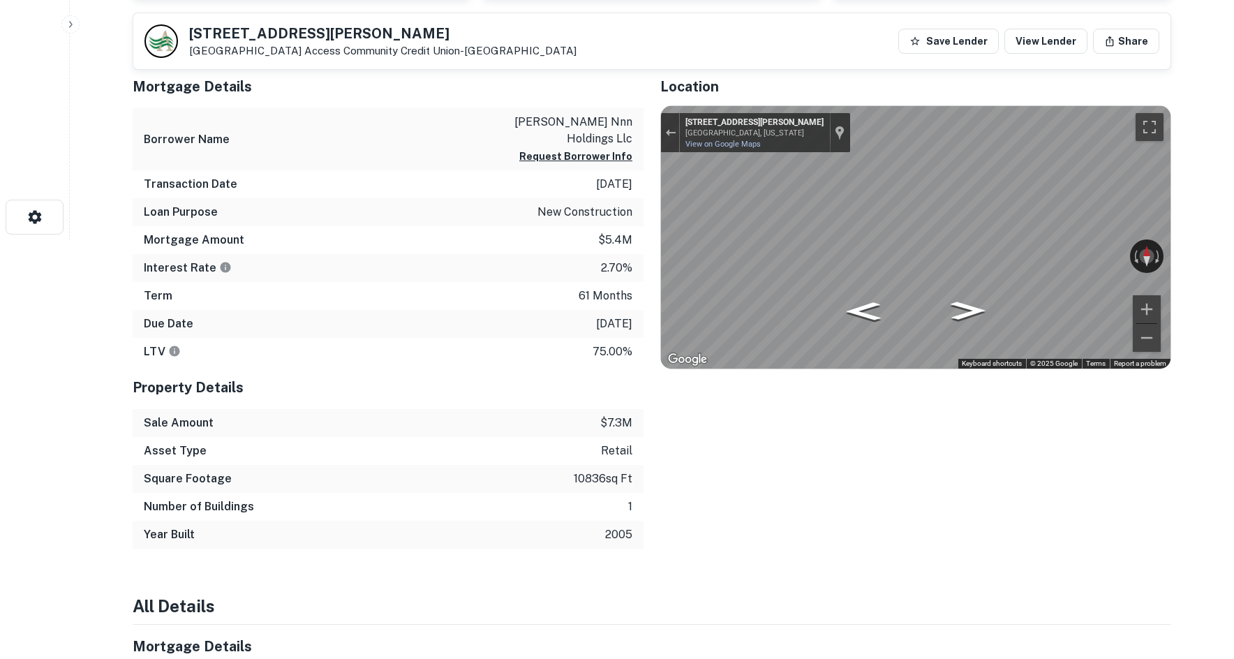
click at [1123, 256] on div "← Move left → Move right ↑ Move up ↓ Move down + Zoom in - Zoom out [STREET_ADD…" at bounding box center [915, 237] width 509 height 262
click at [1093, 249] on div "← Move left → Move right ↑ Move up ↓ Move down + Zoom in - Zoom out [STREET_ADD…" at bounding box center [915, 237] width 509 height 262
click at [408, 213] on div "Mortgage Details Borrower Name [PERSON_NAME] nnn holdings llc Request Borrower …" at bounding box center [643, 307] width 1055 height 484
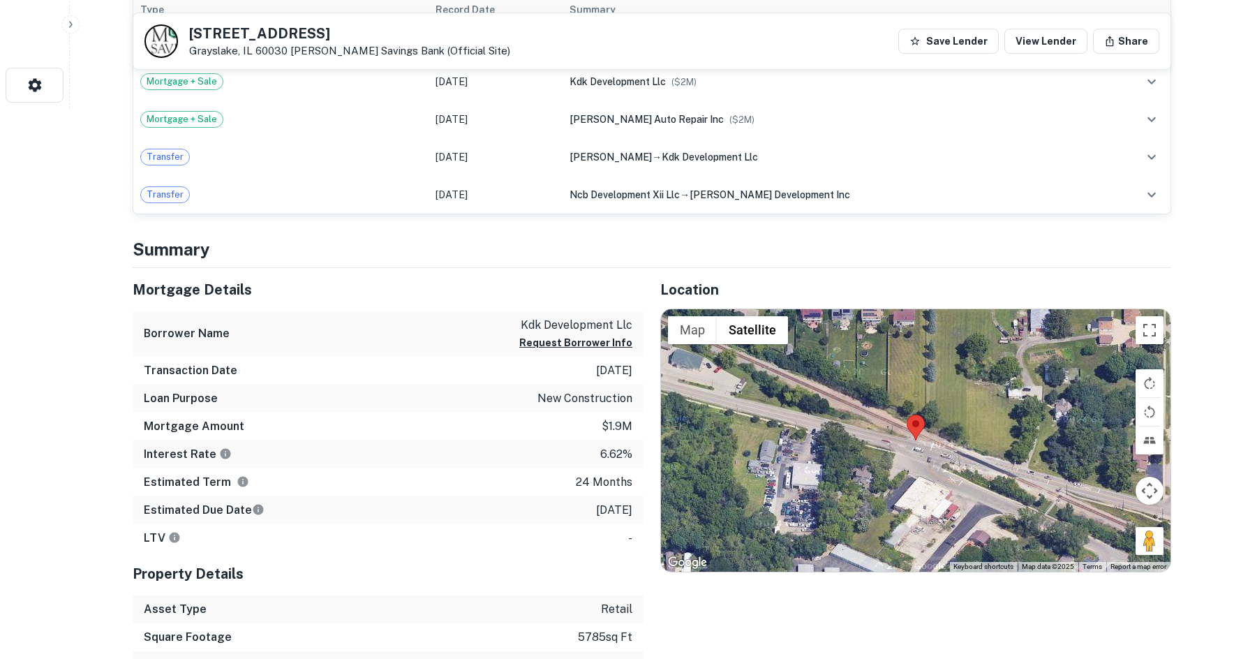
scroll to position [558, 0]
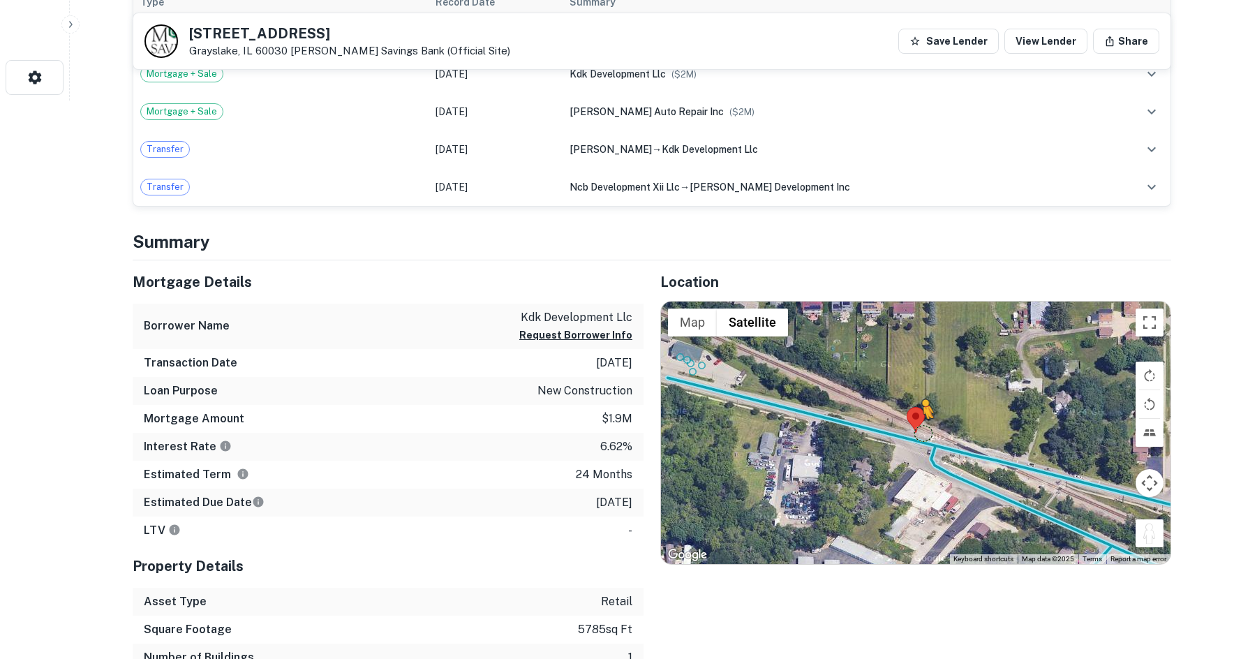
drag, startPoint x: 1160, startPoint y: 539, endPoint x: 913, endPoint y: 449, distance: 263.3
click at [913, 449] on div "To activate drag with keyboard, press Alt + Enter. Once in keyboard drag state,…" at bounding box center [915, 432] width 509 height 262
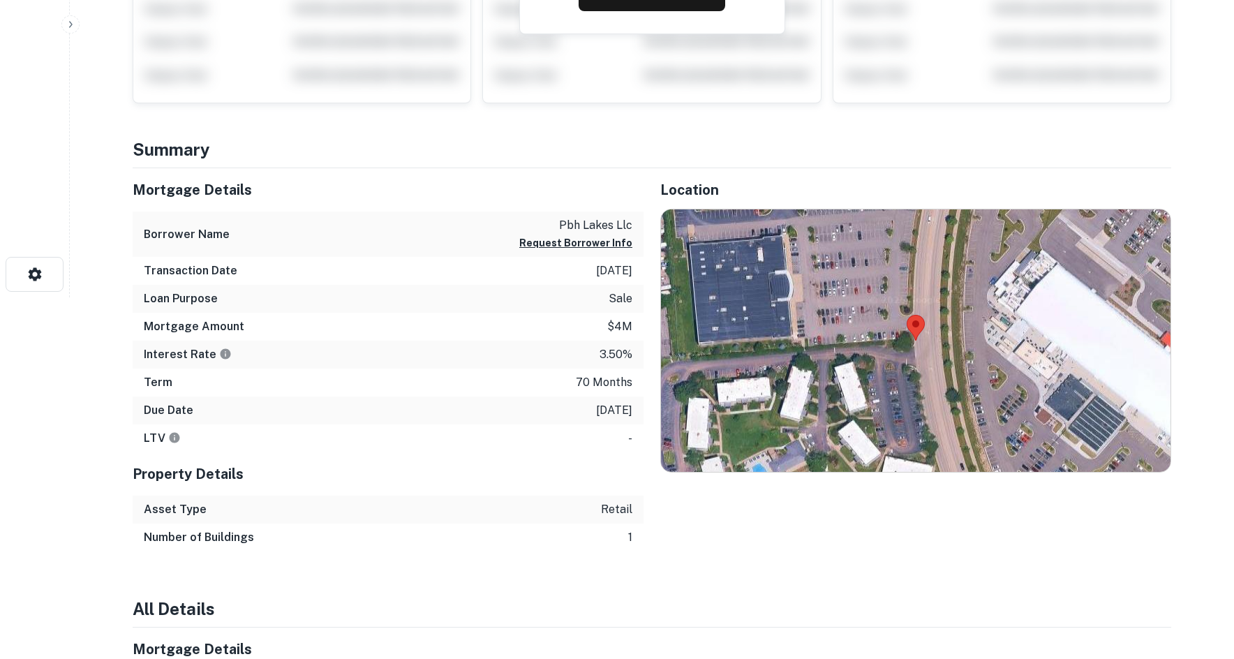
scroll to position [419, 0]
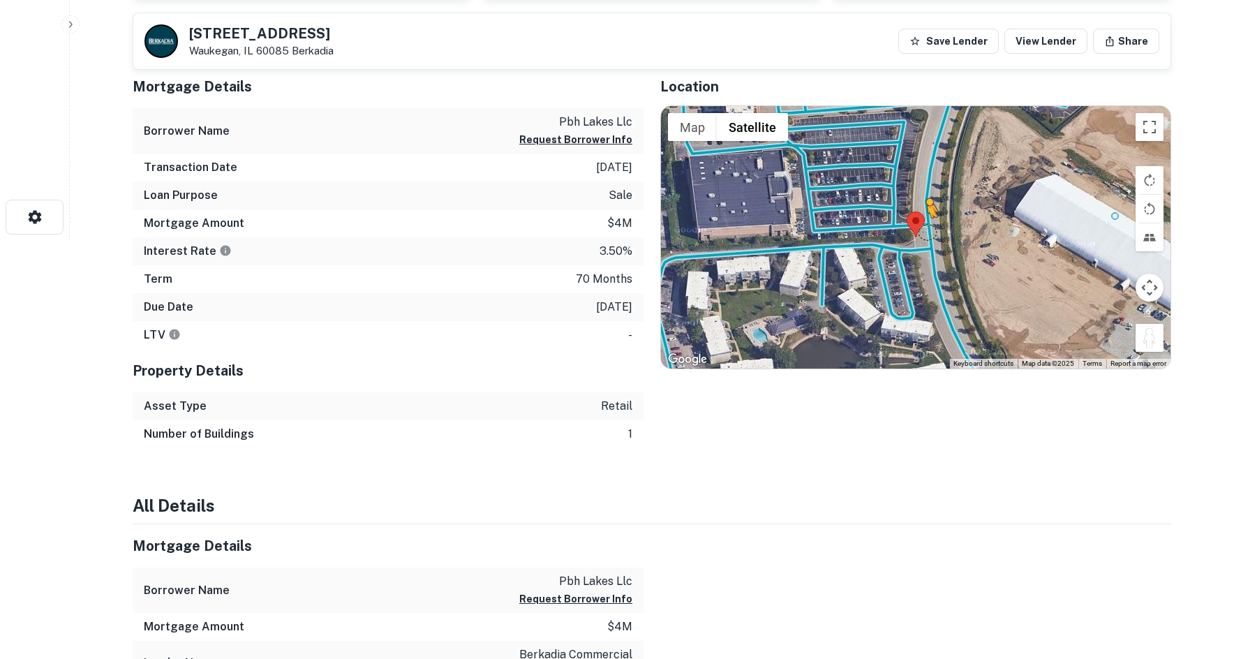
drag, startPoint x: 1149, startPoint y: 342, endPoint x: 921, endPoint y: 217, distance: 259.5
click at [921, 217] on div "To activate drag with keyboard, press Alt + Enter. Once in keyboard drag state,…" at bounding box center [915, 237] width 509 height 262
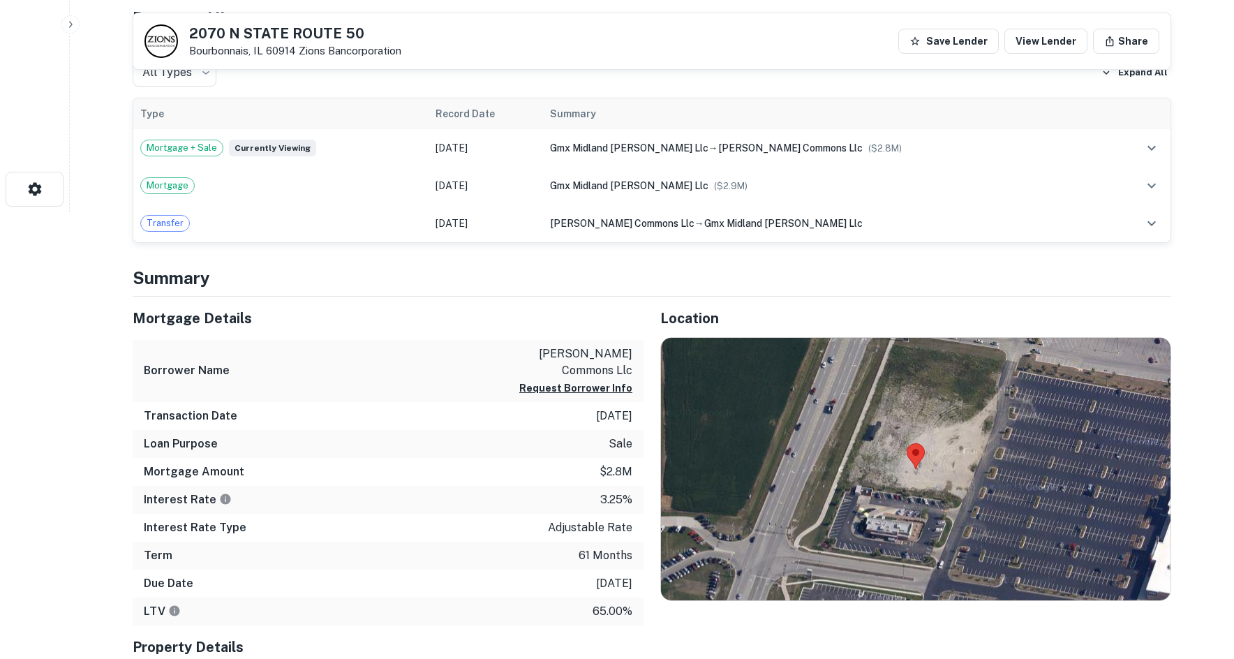
scroll to position [558, 0]
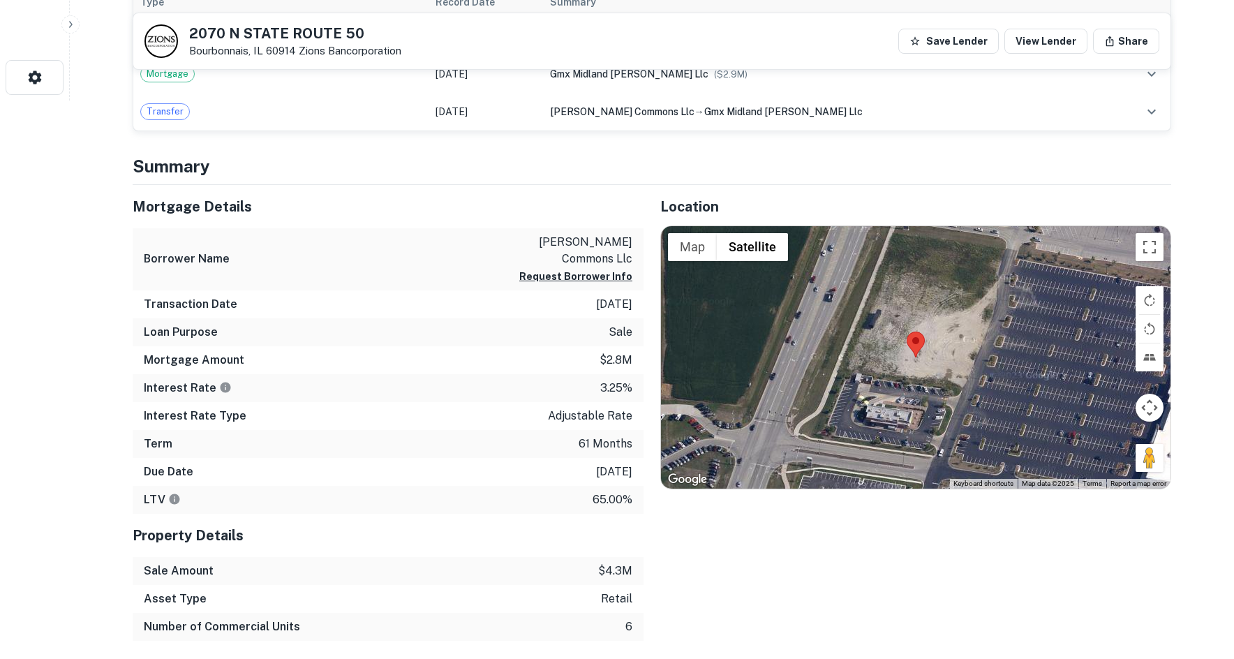
drag, startPoint x: 1152, startPoint y: 454, endPoint x: 966, endPoint y: 352, distance: 212.7
click at [960, 352] on div "Map Terrain Satellite Labels Keyboard shortcuts Map Data Map data ©2025 Map dat…" at bounding box center [915, 357] width 509 height 262
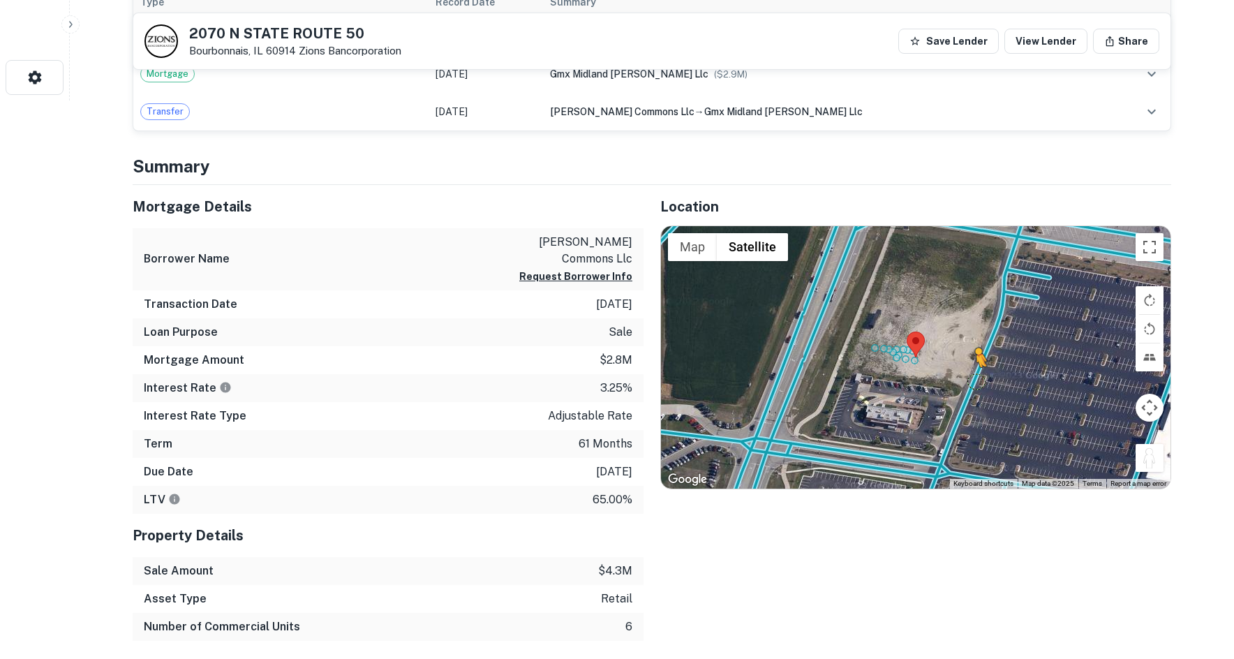
drag, startPoint x: 1153, startPoint y: 458, endPoint x: 962, endPoint y: 373, distance: 209.3
click at [962, 373] on div "To activate drag with keyboard, press Alt + Enter. Once in keyboard drag state,…" at bounding box center [915, 357] width 509 height 262
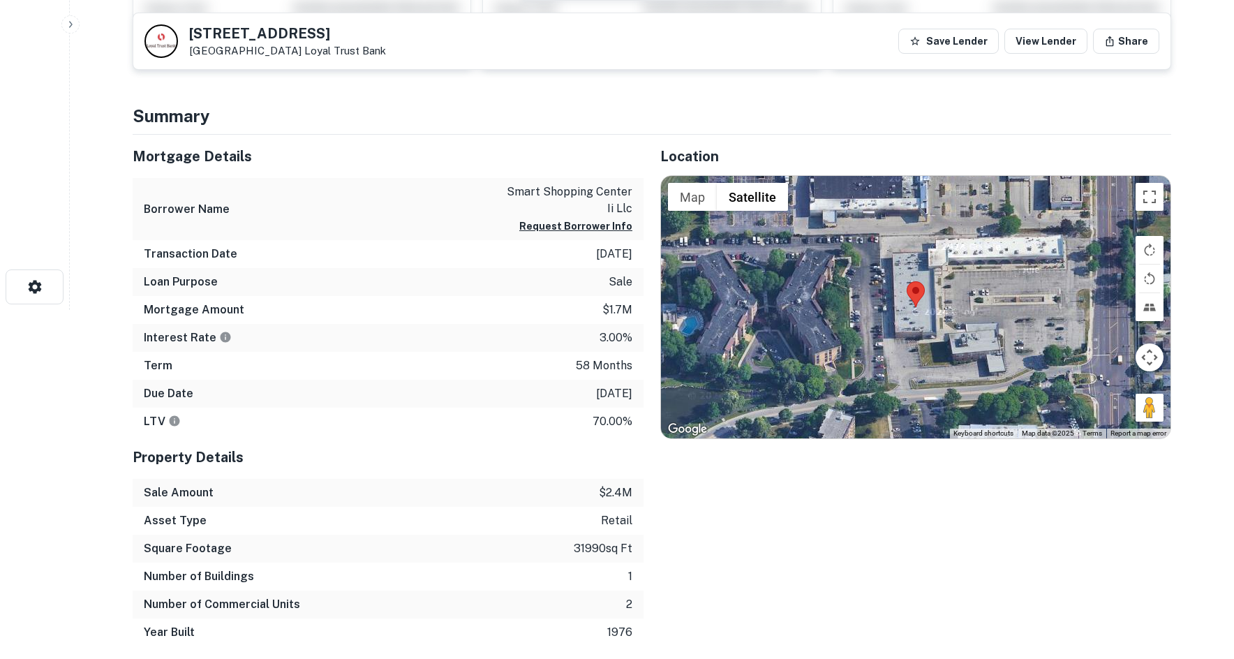
drag, startPoint x: 1137, startPoint y: 415, endPoint x: 1007, endPoint y: 309, distance: 167.6
click at [1007, 309] on div "Map Terrain Satellite Labels Keyboard shortcuts Map Data Map data ©2025 Map dat…" at bounding box center [915, 307] width 509 height 262
drag, startPoint x: 1153, startPoint y: 401, endPoint x: 1015, endPoint y: 305, distance: 168.0
click at [1015, 305] on div "Map Terrain Satellite Labels Keyboard shortcuts Map Data Map data ©2025 Map dat…" at bounding box center [915, 307] width 509 height 262
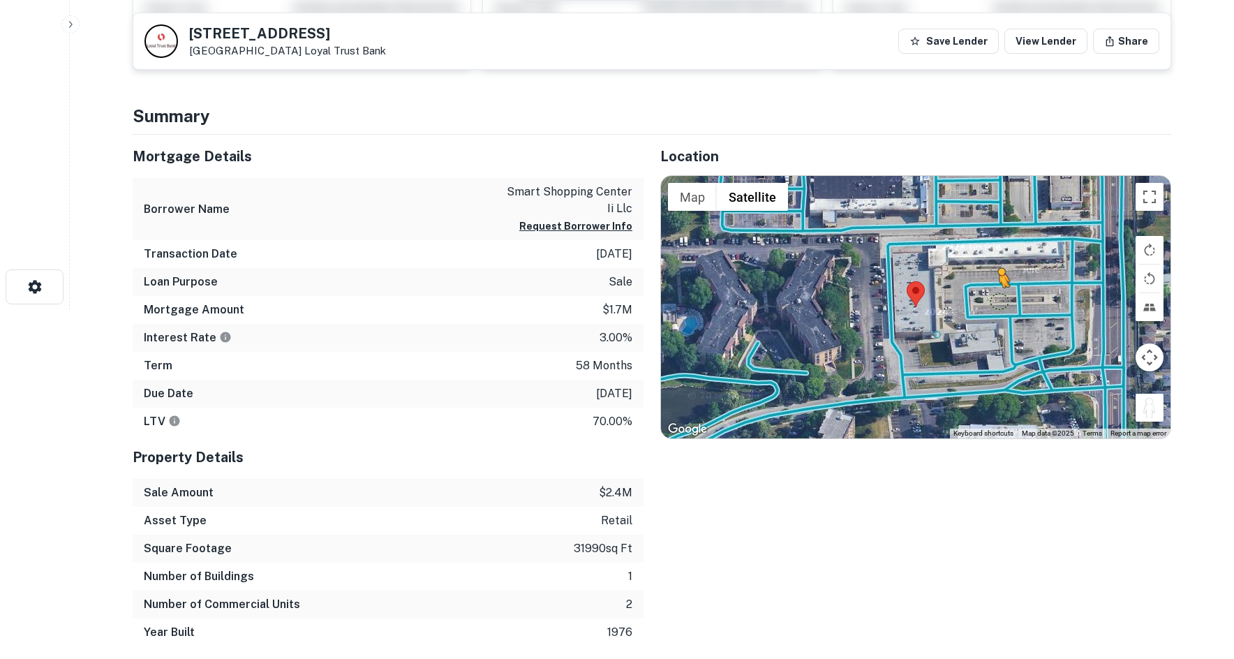
drag, startPoint x: 1150, startPoint y: 413, endPoint x: 969, endPoint y: 290, distance: 218.9
click at [969, 290] on div "To activate drag with keyboard, press Alt + Enter. Once in keyboard drag state,…" at bounding box center [915, 307] width 509 height 262
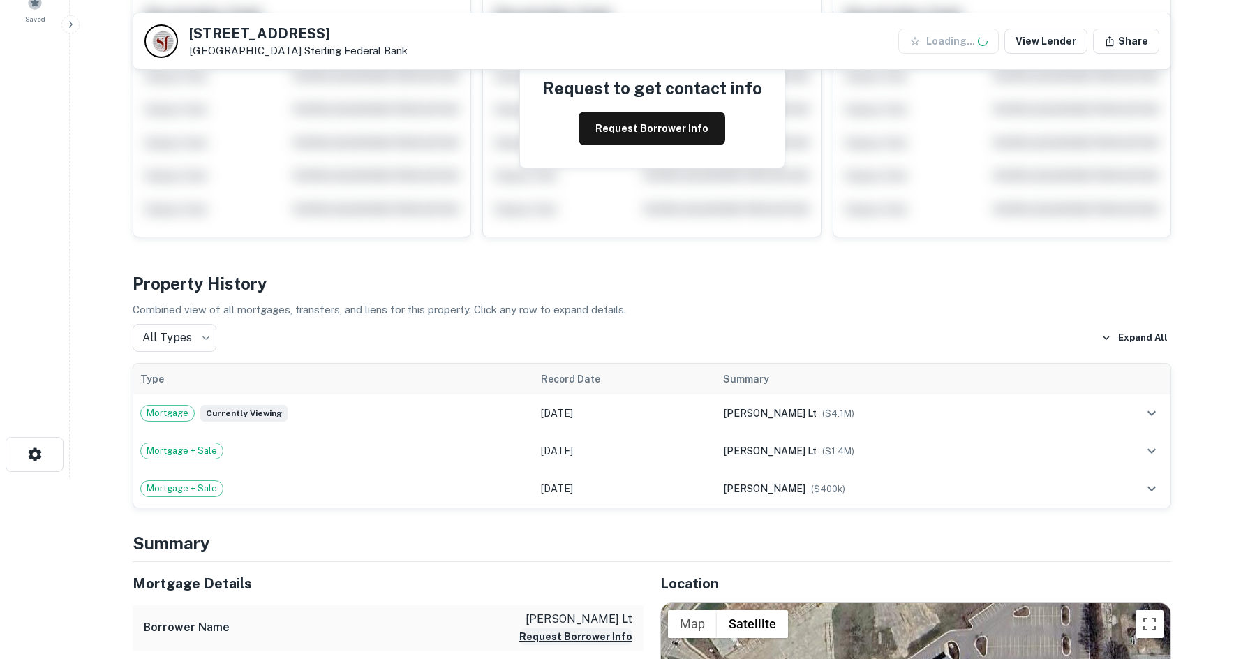
scroll to position [488, 0]
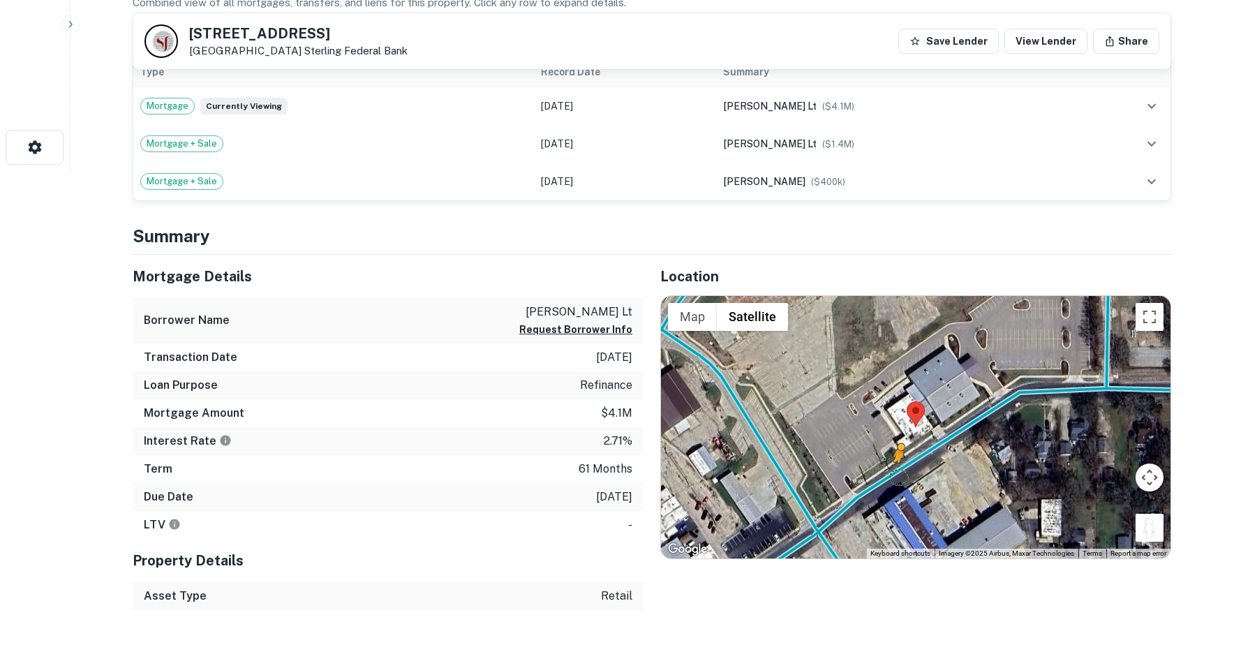
drag, startPoint x: 1147, startPoint y: 520, endPoint x: 898, endPoint y: 477, distance: 252.8
click at [898, 477] on div "To activate drag with keyboard, press Alt + Enter. Once in keyboard drag state,…" at bounding box center [915, 427] width 509 height 262
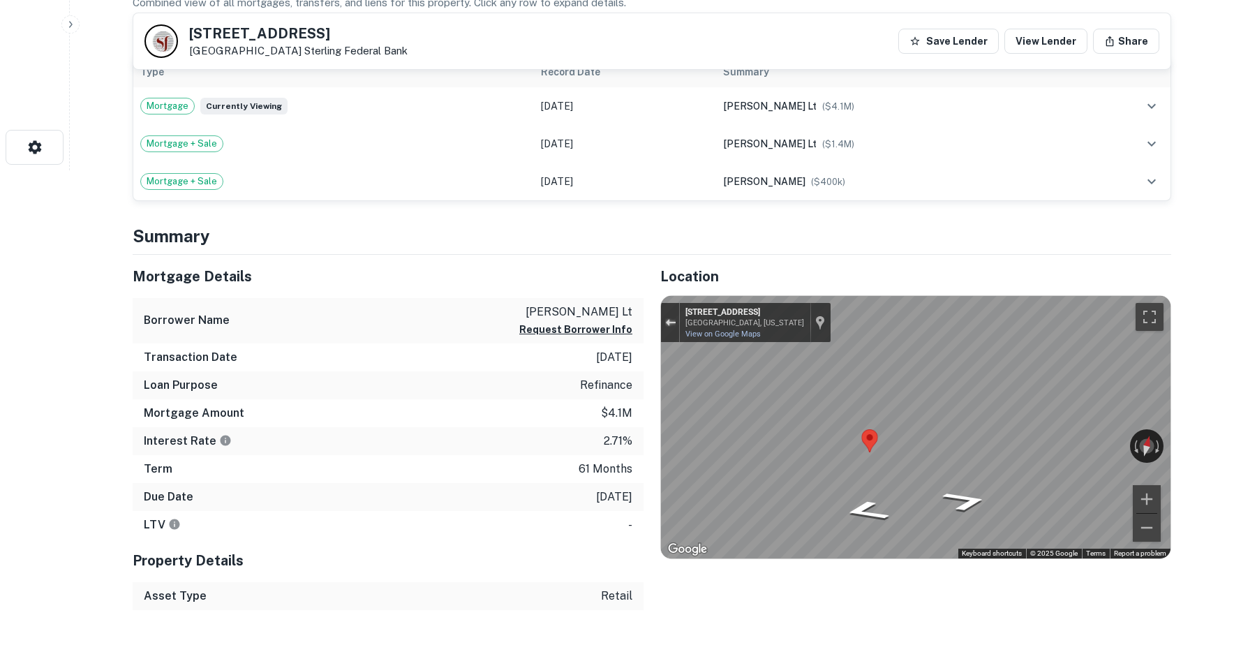
click at [672, 315] on button "Exit the Street View" at bounding box center [670, 322] width 18 height 19
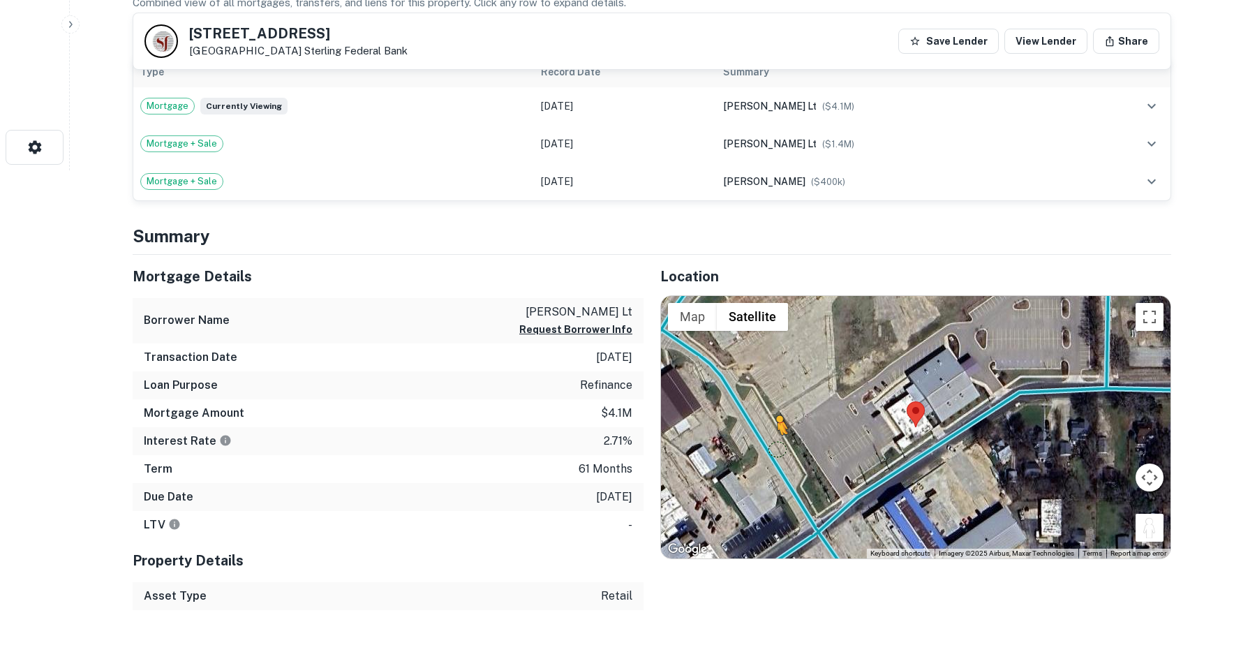
drag, startPoint x: 1140, startPoint y: 522, endPoint x: 778, endPoint y: 454, distance: 368.4
click at [778, 454] on div "To activate drag with keyboard, press Alt + Enter. Once in keyboard drag state,…" at bounding box center [915, 427] width 509 height 262
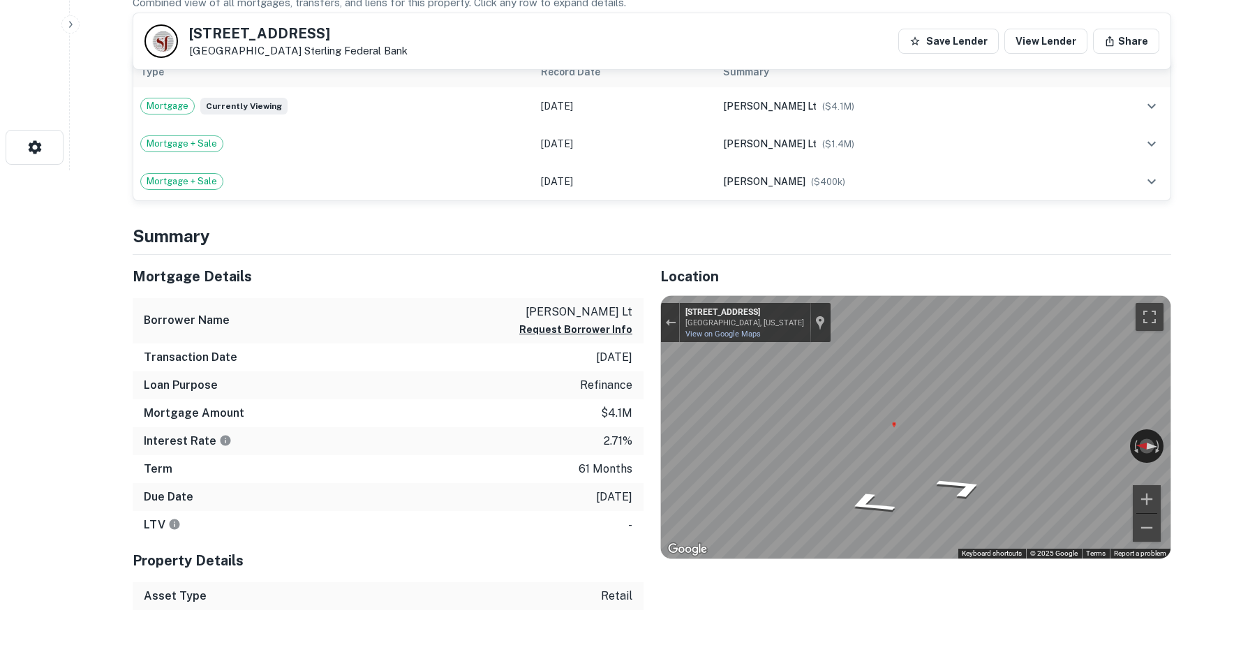
click at [405, 396] on div "Mortgage Details Borrower Name [PERSON_NAME] lt Request Borrower Info Transacti…" at bounding box center [643, 432] width 1055 height 355
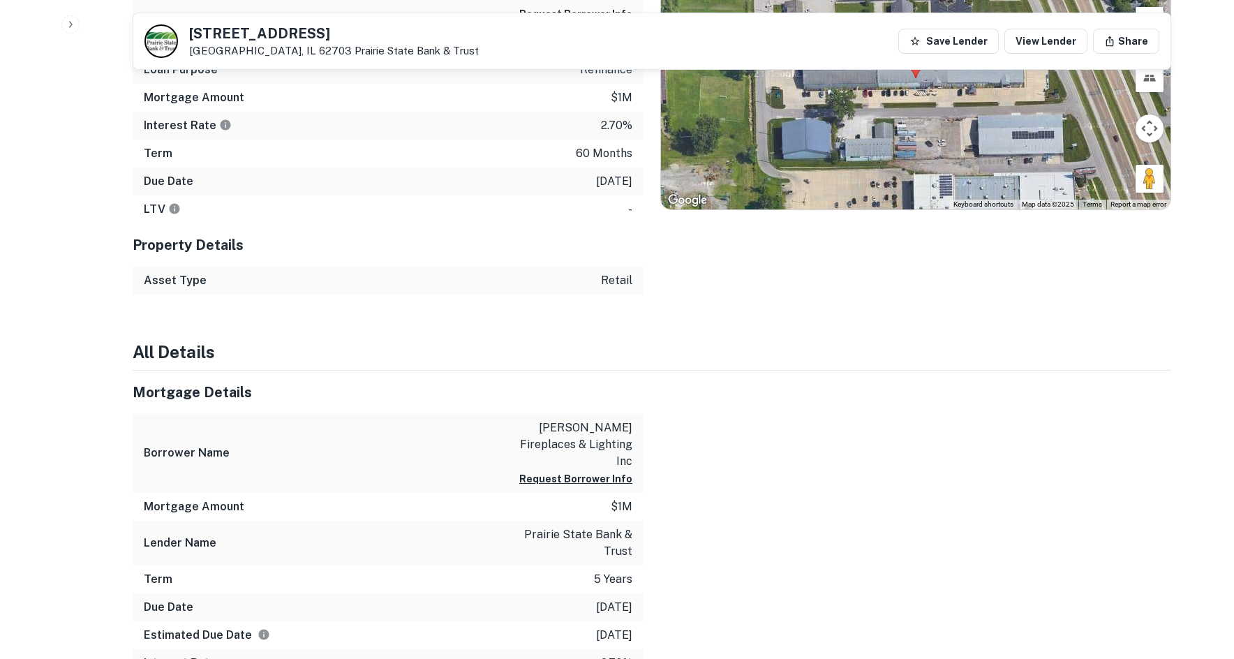
scroll to position [558, 0]
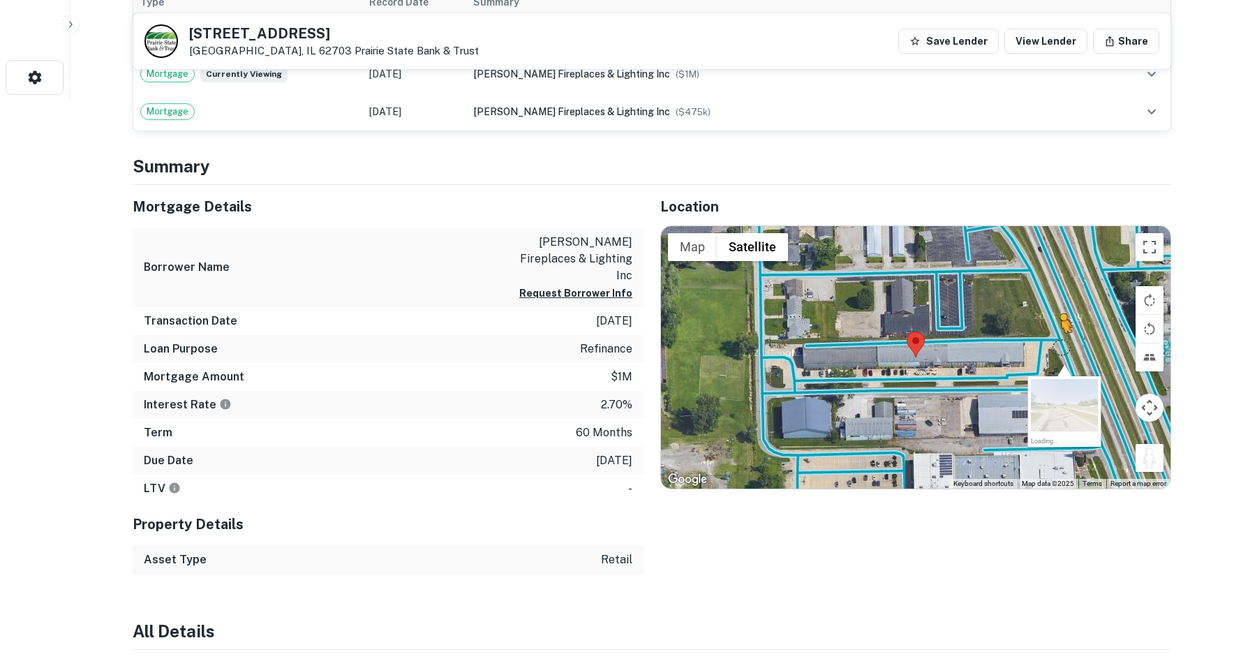
drag, startPoint x: 1139, startPoint y: 456, endPoint x: 1060, endPoint y: 347, distance: 134.3
click at [1060, 347] on div "To activate drag with keyboard, press Alt + Enter. Once in keyboard drag state,…" at bounding box center [915, 357] width 509 height 262
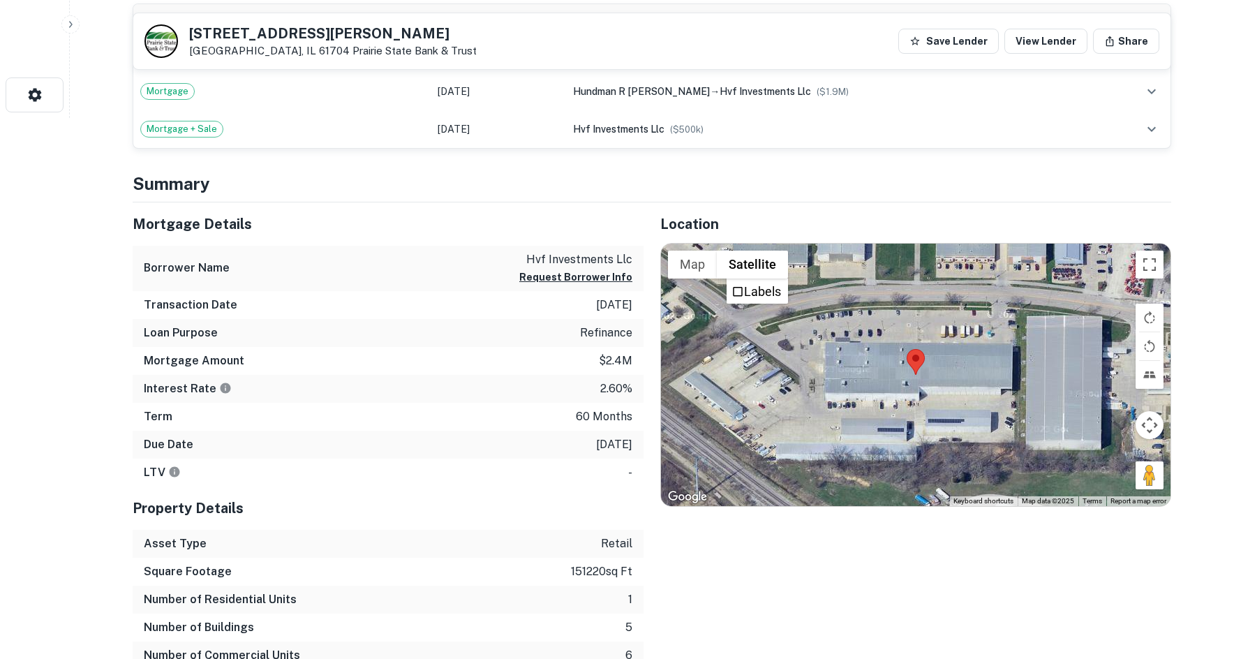
scroll to position [558, 0]
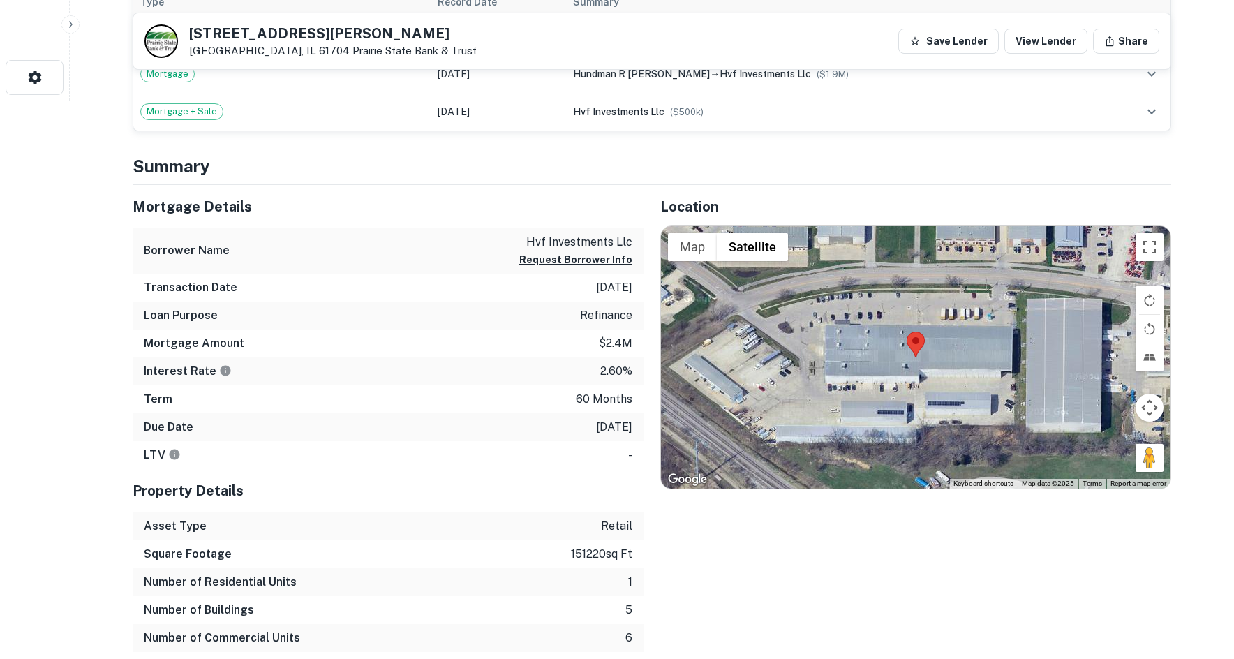
drag, startPoint x: 1139, startPoint y: 461, endPoint x: 1079, endPoint y: 391, distance: 91.0
click at [962, 347] on div "Map Terrain Satellite Labels Keyboard shortcuts Map Data Map data ©2025 Map dat…" at bounding box center [915, 357] width 509 height 262
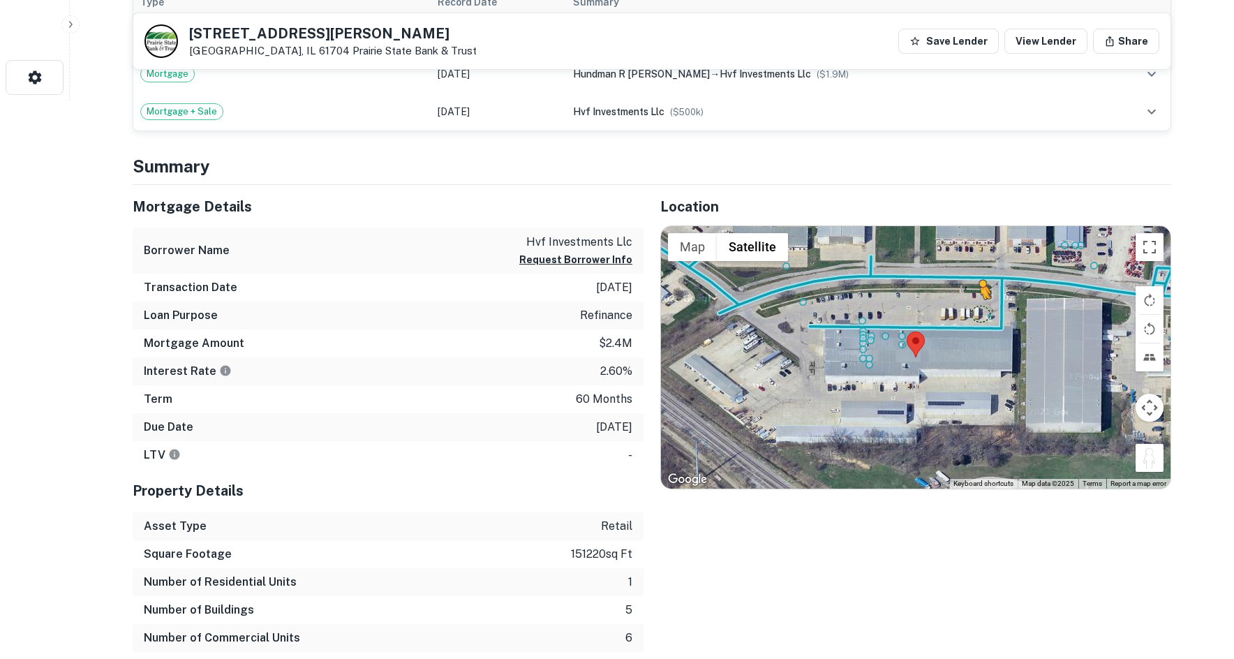
drag, startPoint x: 1144, startPoint y: 454, endPoint x: 980, endPoint y: 313, distance: 216.8
click at [980, 313] on div "To activate drag with keyboard, press Alt + Enter. Once in keyboard drag state,…" at bounding box center [915, 357] width 509 height 262
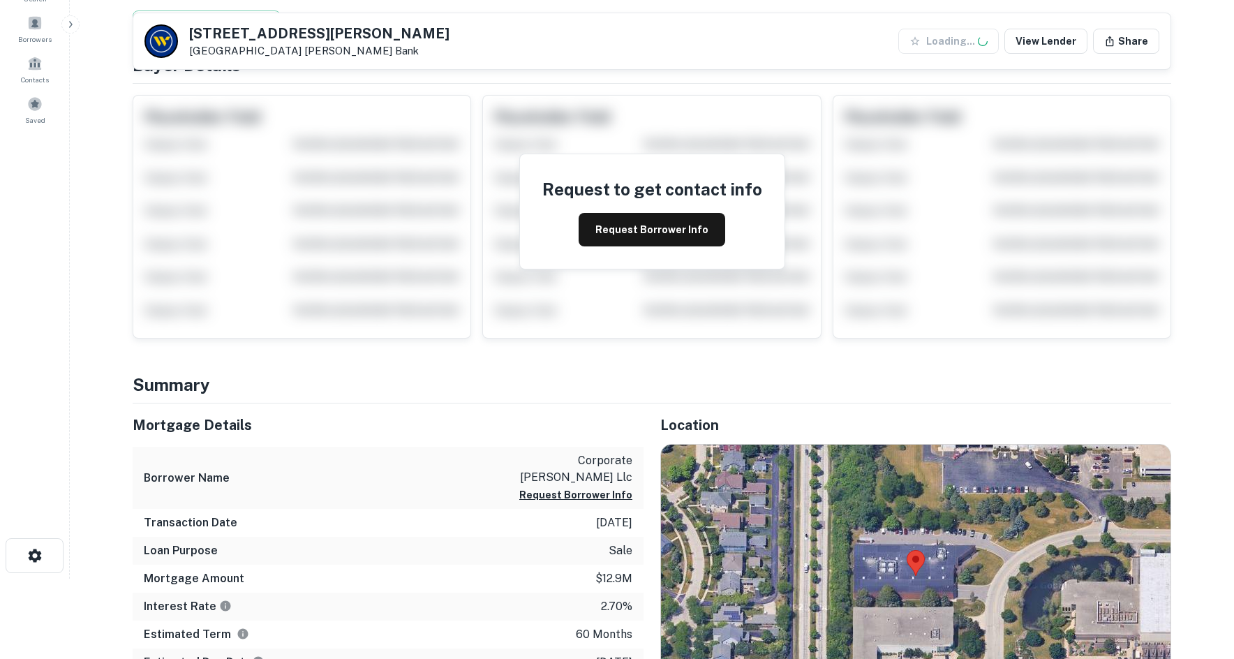
scroll to position [349, 0]
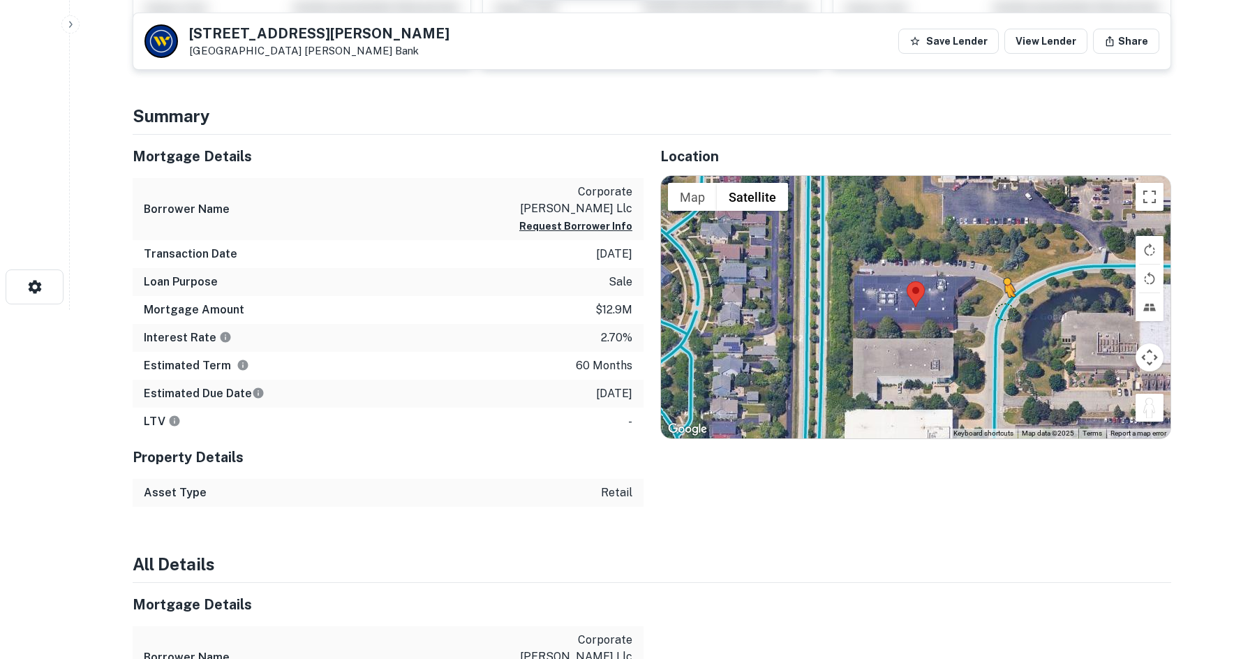
drag, startPoint x: 1153, startPoint y: 416, endPoint x: 999, endPoint y: 306, distance: 189.6
click at [999, 306] on div "To activate drag with keyboard, press Alt + Enter. Once in keyboard drag state,…" at bounding box center [915, 307] width 509 height 262
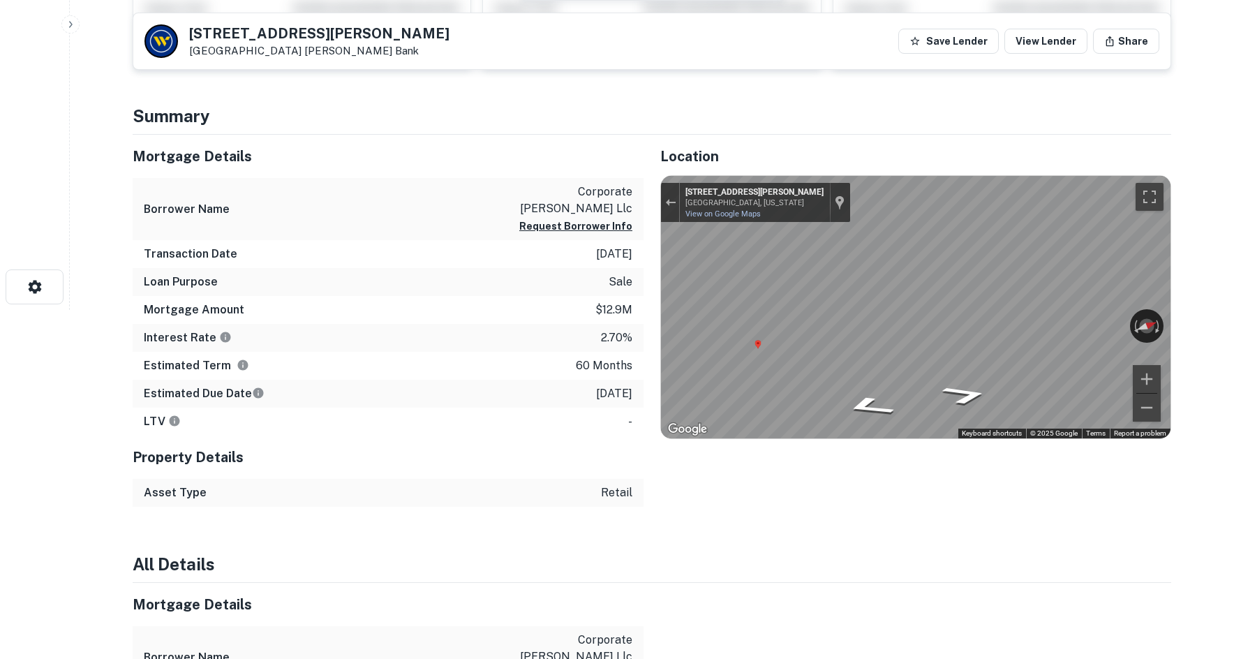
click at [523, 341] on div "Mortgage Details Borrower Name corporate [PERSON_NAME] llc Request Borrower Inf…" at bounding box center [643, 321] width 1055 height 372
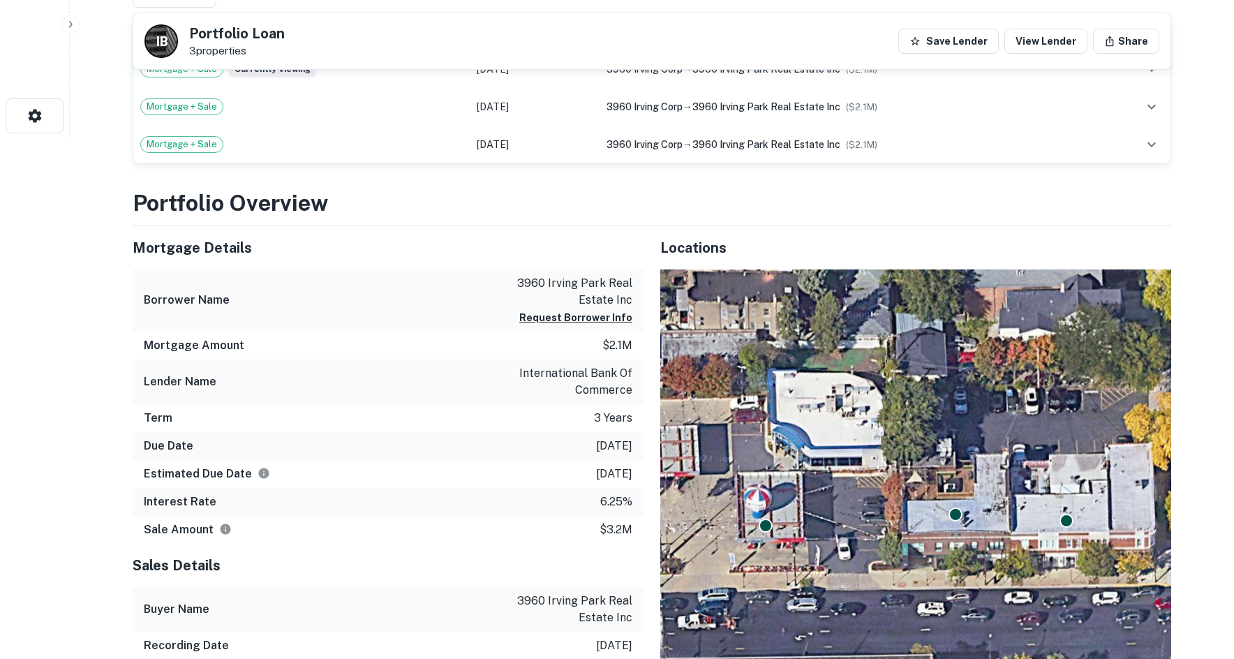
scroll to position [698, 0]
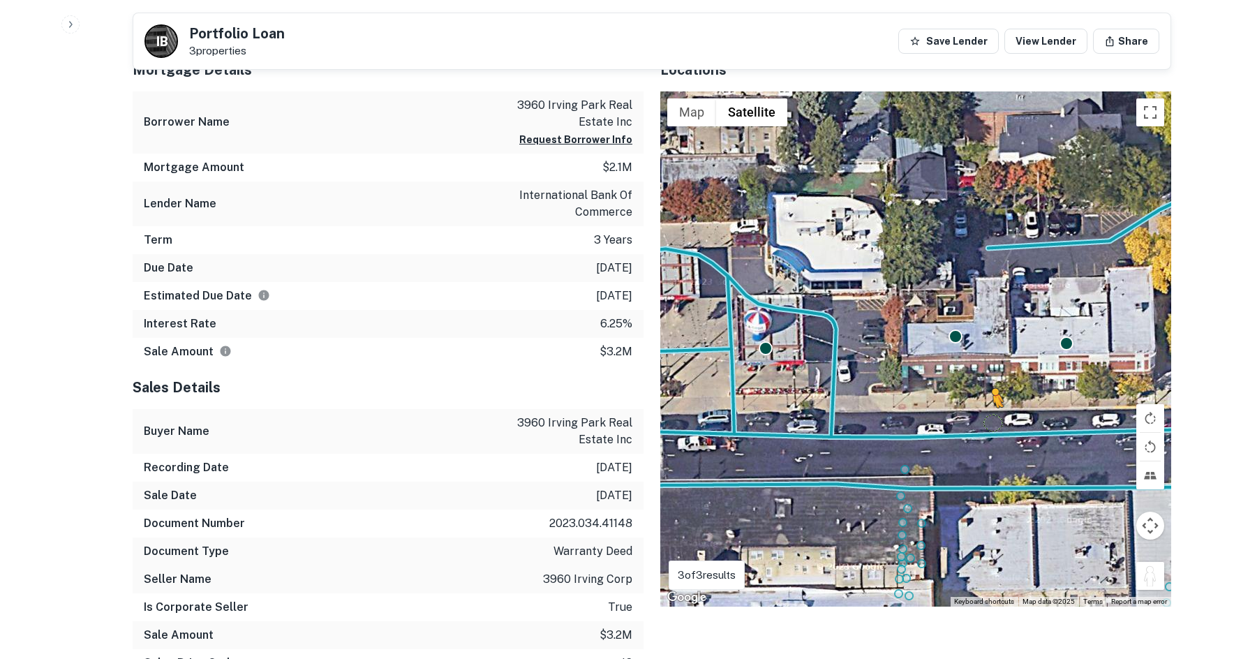
drag, startPoint x: 1146, startPoint y: 578, endPoint x: 988, endPoint y: 410, distance: 231.0
click at [988, 410] on div "To activate drag with keyboard, press Alt + Enter. Once in keyboard drag state,…" at bounding box center [915, 348] width 511 height 515
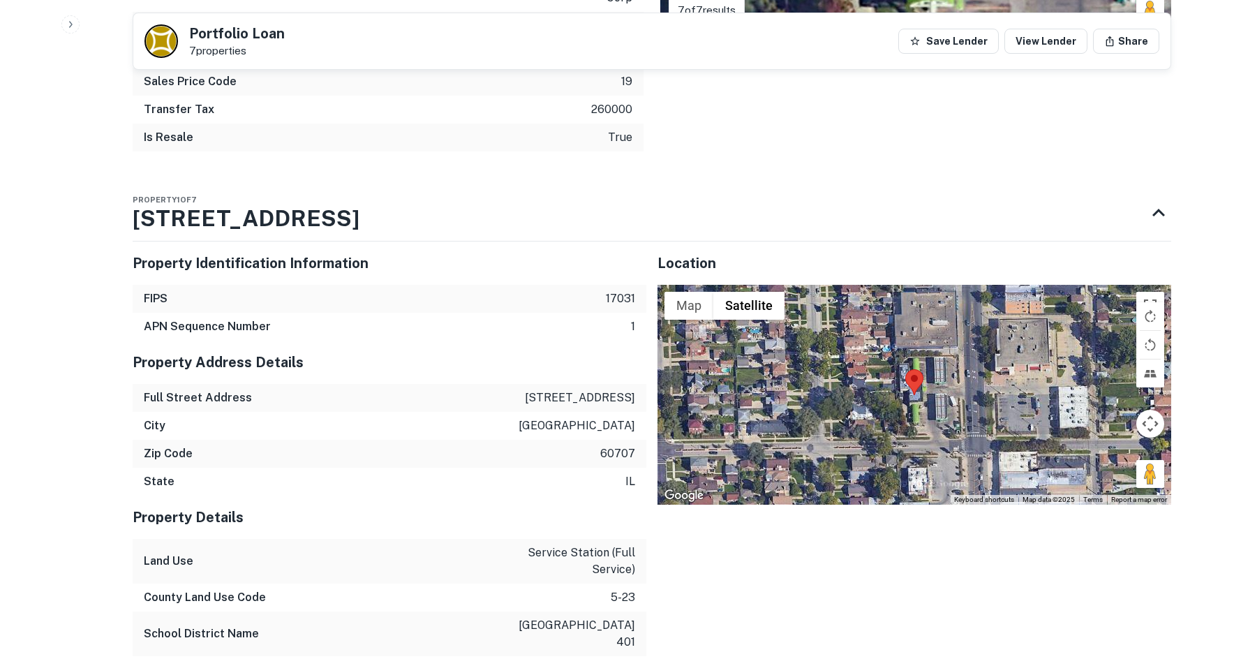
scroll to position [1605, 0]
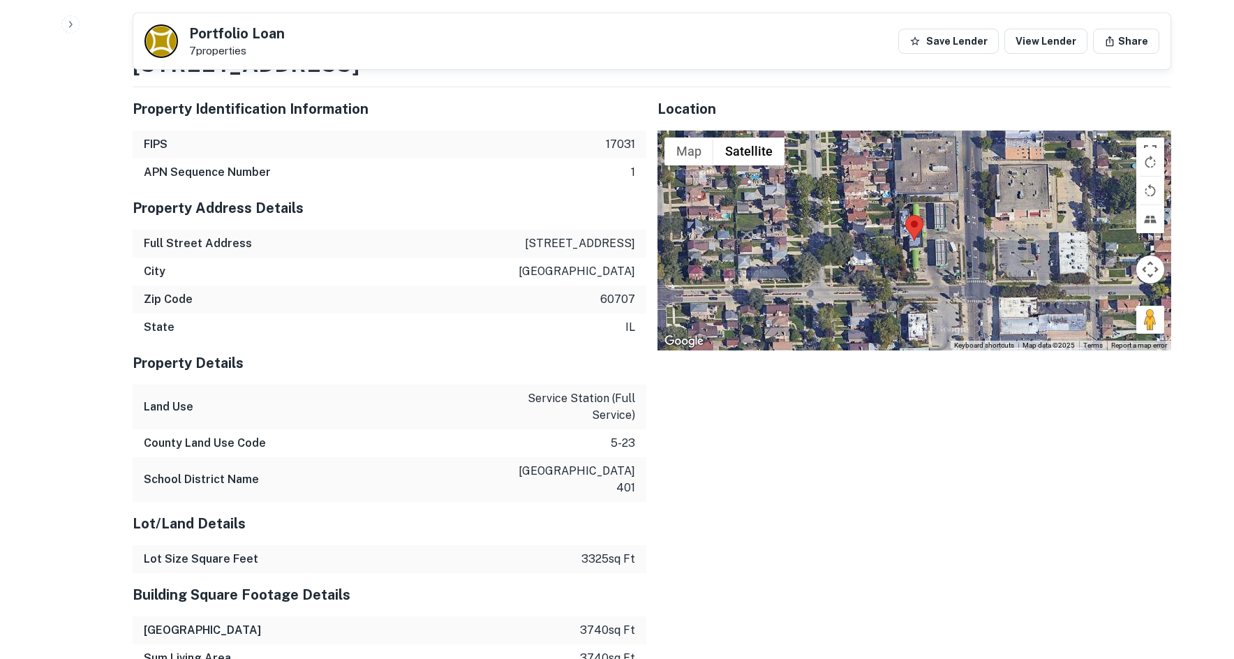
drag, startPoint x: 1146, startPoint y: 322, endPoint x: 975, endPoint y: 234, distance: 192.2
click at [975, 234] on div "Map Terrain Satellite Labels Keyboard shortcuts Map Data Map data ©2025 Map dat…" at bounding box center [914, 240] width 514 height 220
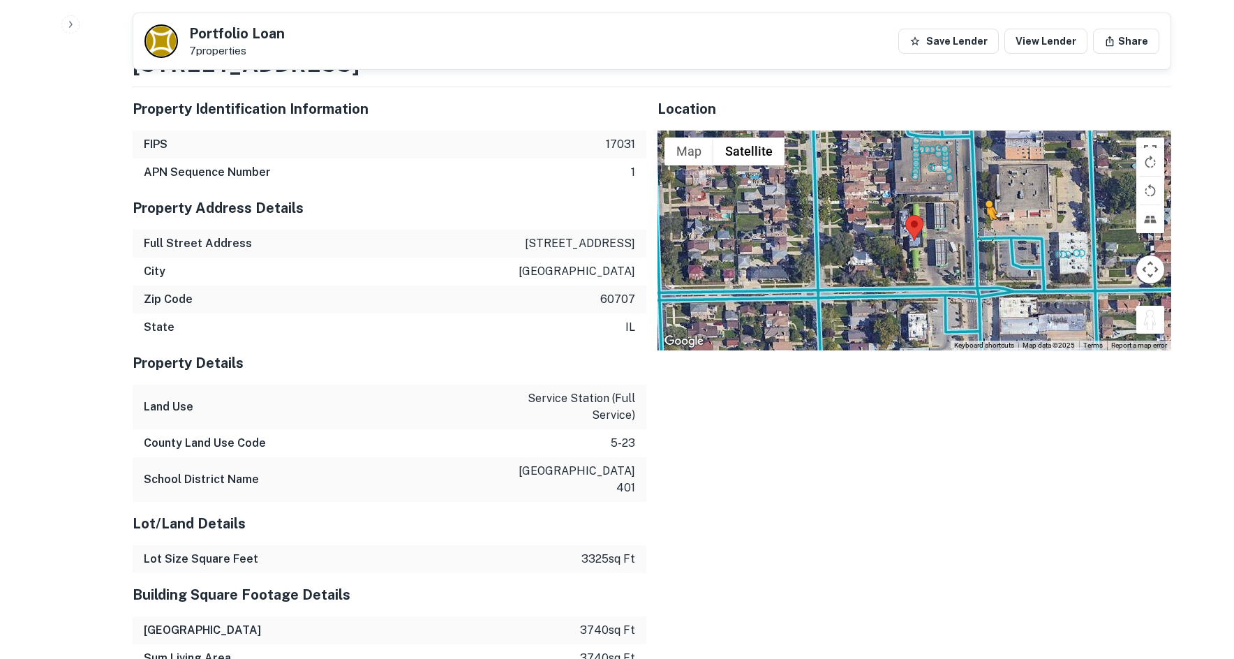
drag, startPoint x: 1154, startPoint y: 324, endPoint x: 978, endPoint y: 234, distance: 197.8
click at [978, 234] on div "To activate drag with keyboard, press Alt + Enter. Once in keyboard drag state,…" at bounding box center [914, 240] width 514 height 220
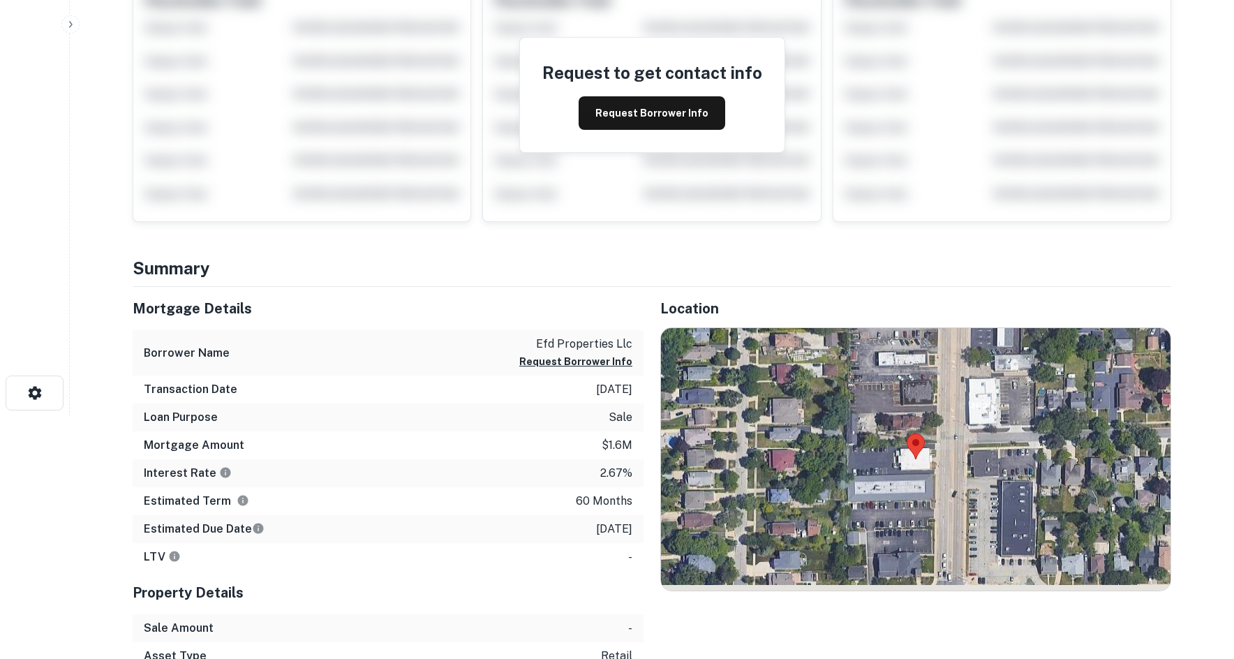
scroll to position [349, 0]
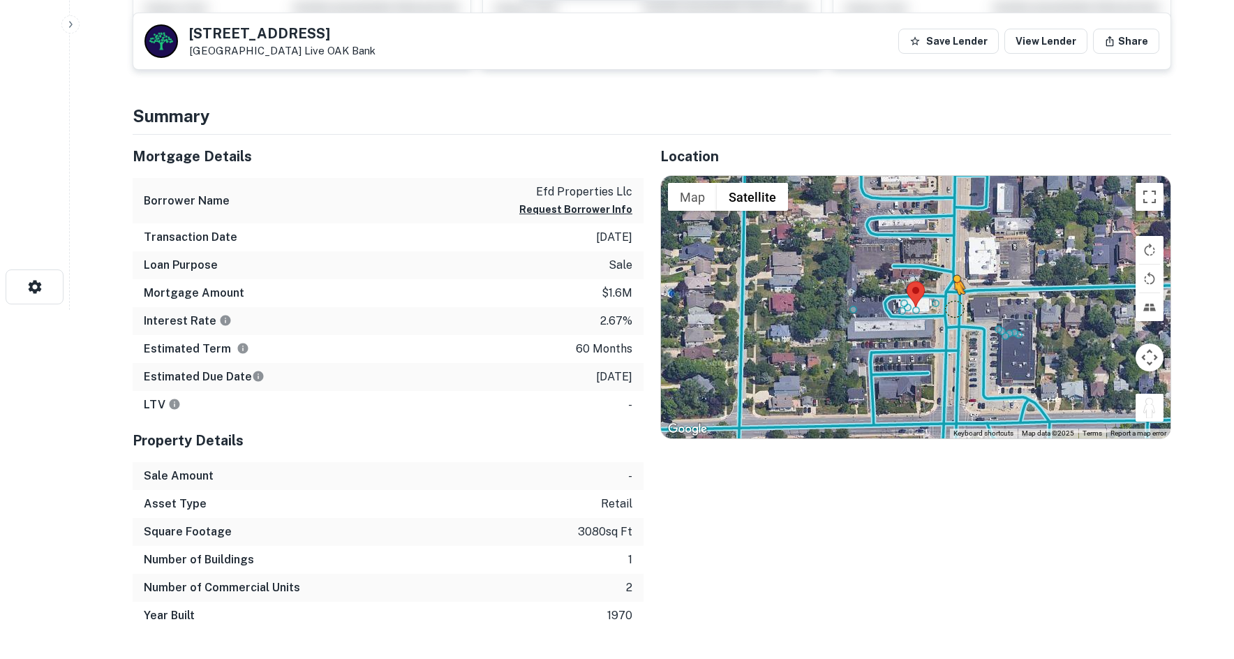
drag, startPoint x: 1158, startPoint y: 416, endPoint x: 950, endPoint y: 306, distance: 235.7
click at [950, 306] on div "To activate drag with keyboard, press Alt + Enter. Once in keyboard drag state,…" at bounding box center [915, 307] width 509 height 262
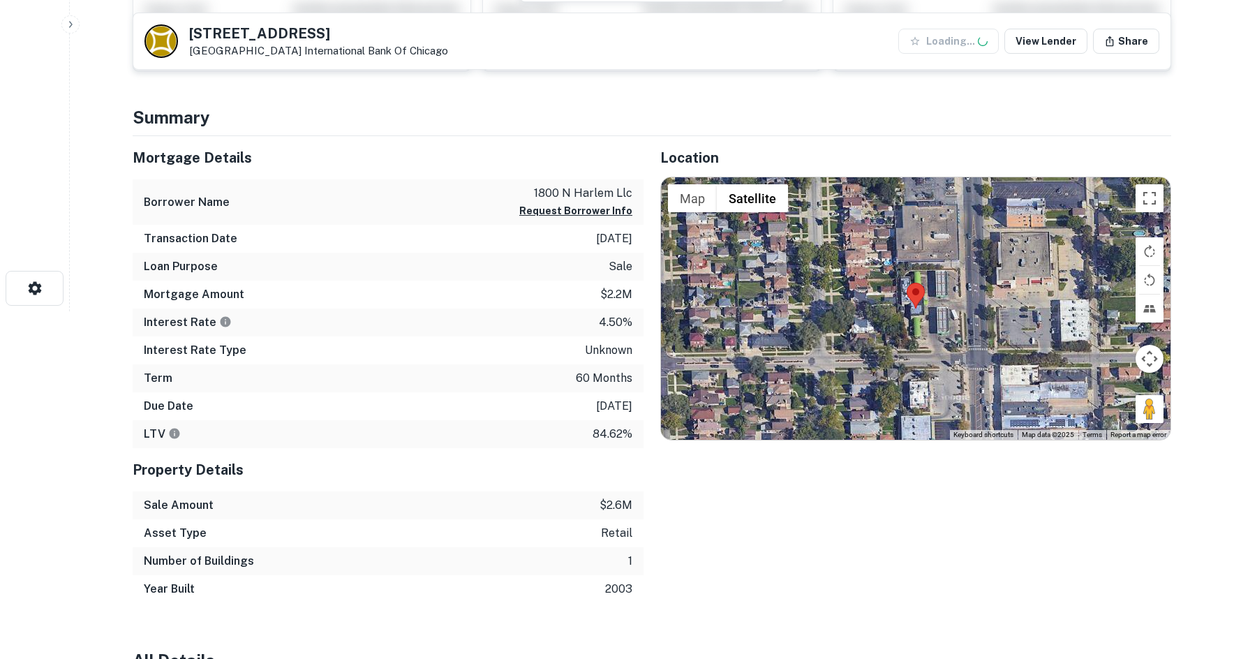
scroll to position [349, 0]
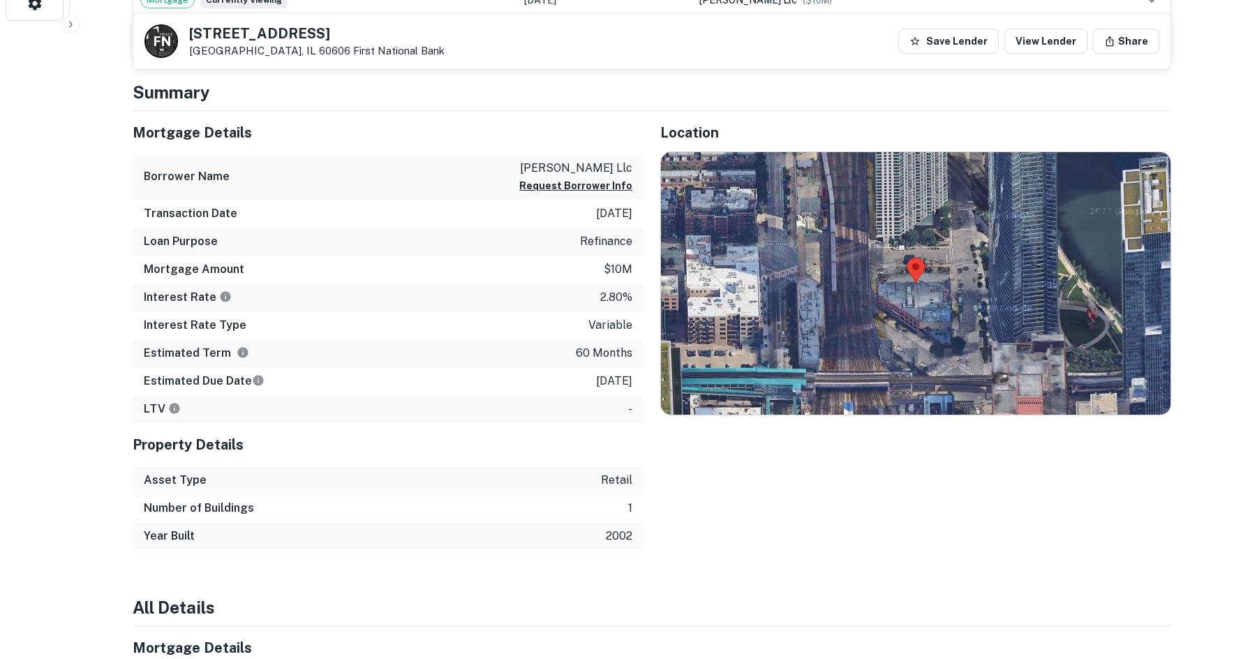
scroll to position [698, 0]
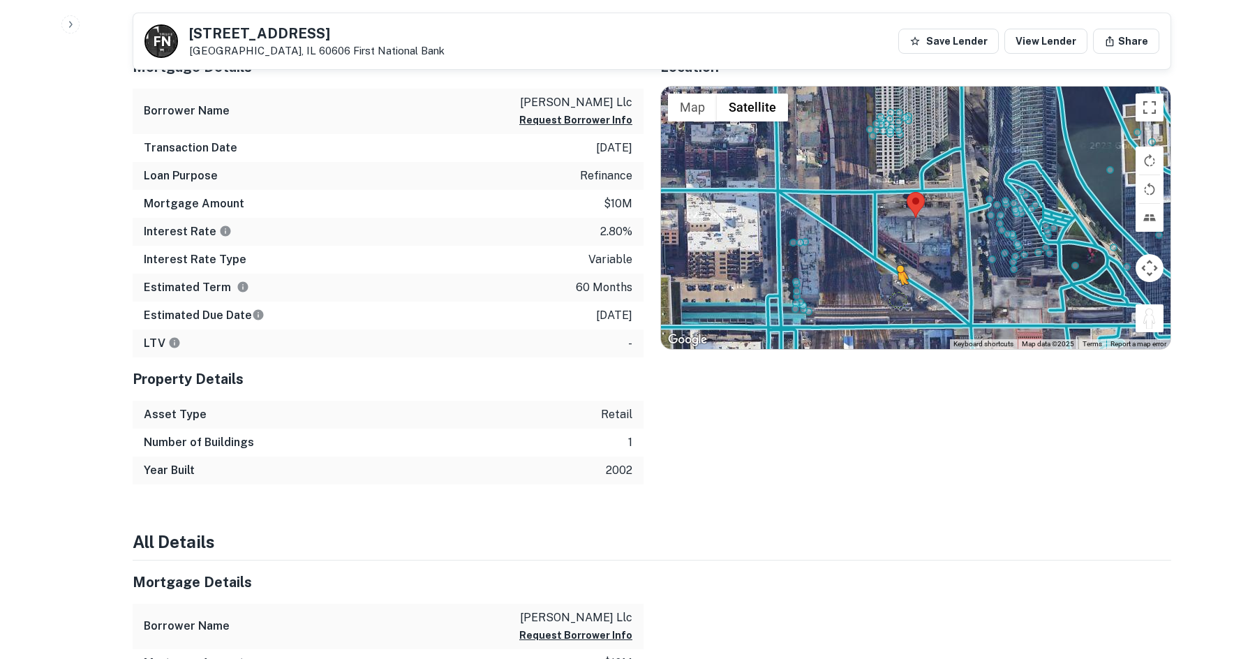
drag, startPoint x: 1148, startPoint y: 324, endPoint x: 888, endPoint y: 299, distance: 261.5
click at [888, 299] on div "To activate drag with keyboard, press Alt + Enter. Once in keyboard drag state,…" at bounding box center [915, 218] width 509 height 262
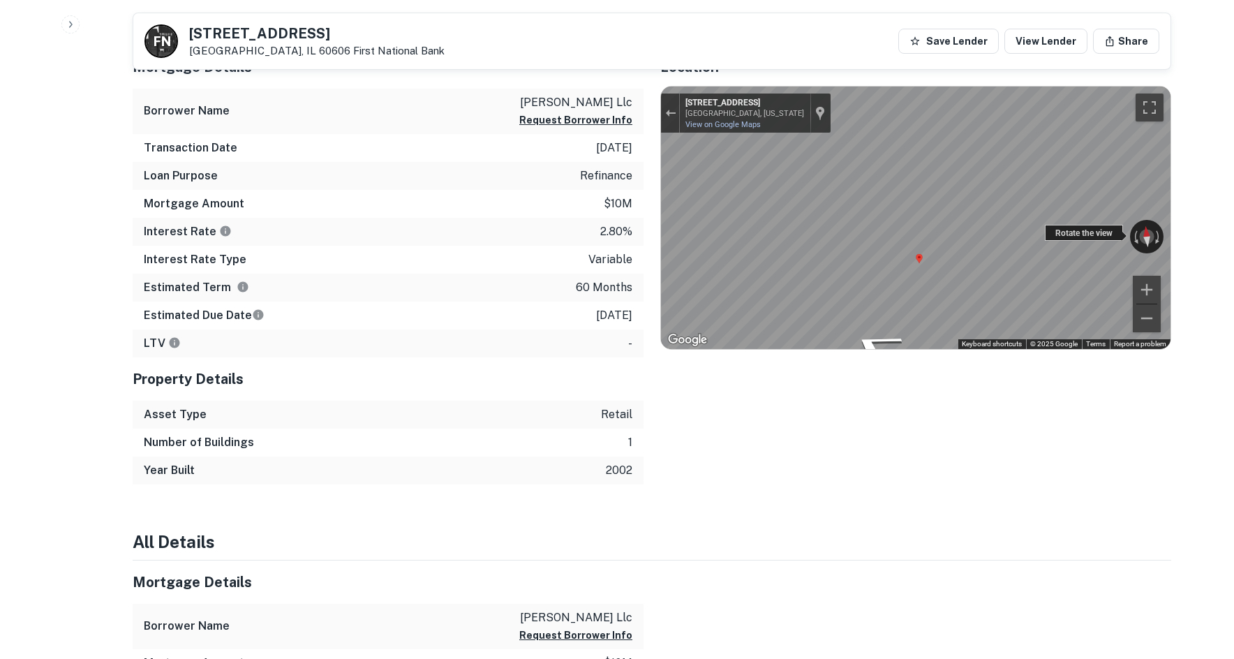
click at [1066, 236] on div "← Move left → Move right ↑ Move up ↓ Move down + Zoom in - Zoom out 208 N Milwa…" at bounding box center [915, 218] width 509 height 262
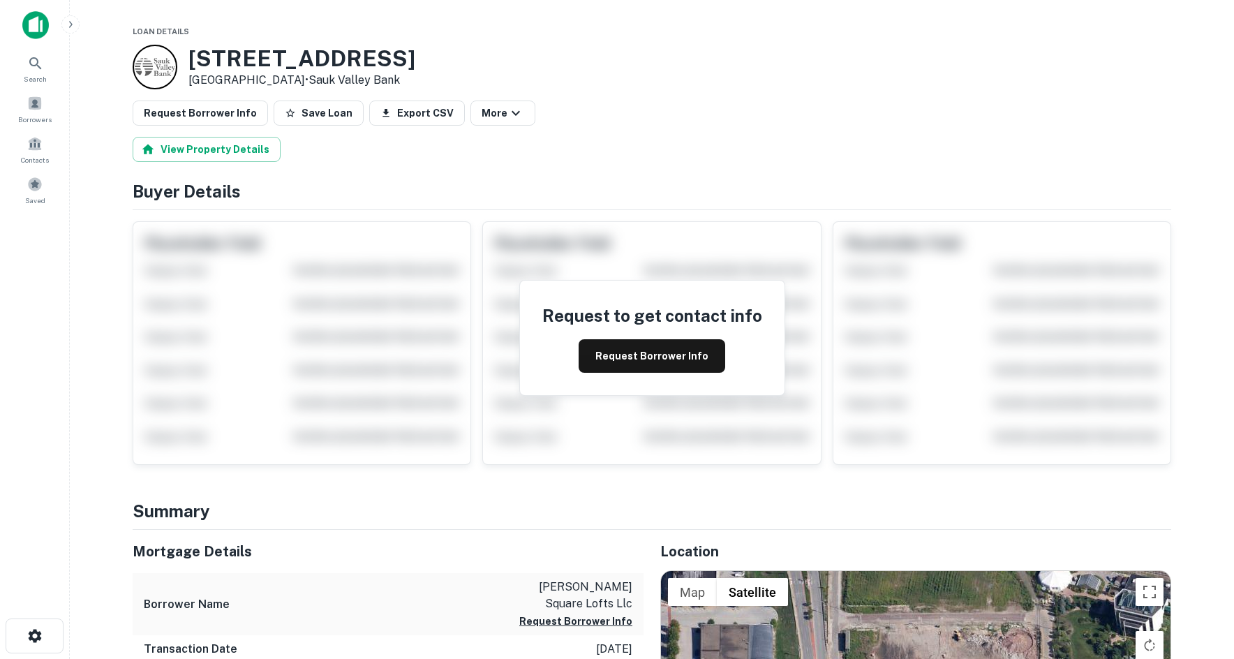
scroll to position [349, 0]
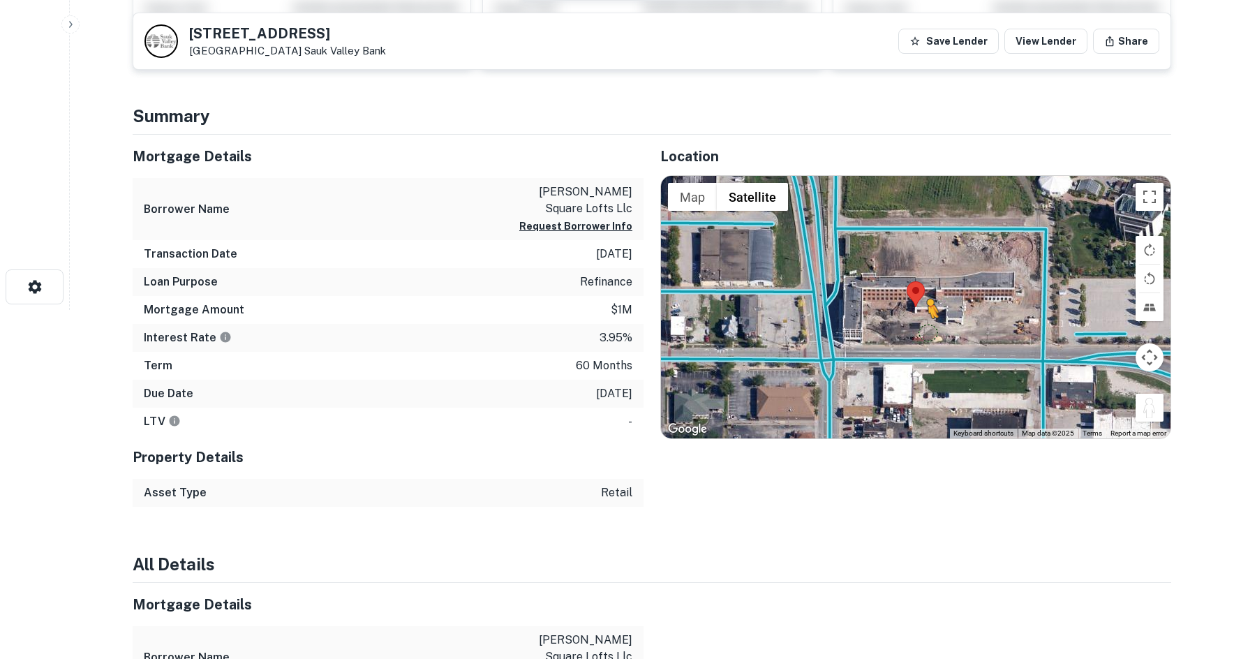
drag, startPoint x: 1149, startPoint y: 418, endPoint x: 910, endPoint y: 343, distance: 250.0
click at [911, 342] on div "To activate drag with keyboard, press Alt + Enter. Once in keyboard drag state,…" at bounding box center [915, 307] width 509 height 262
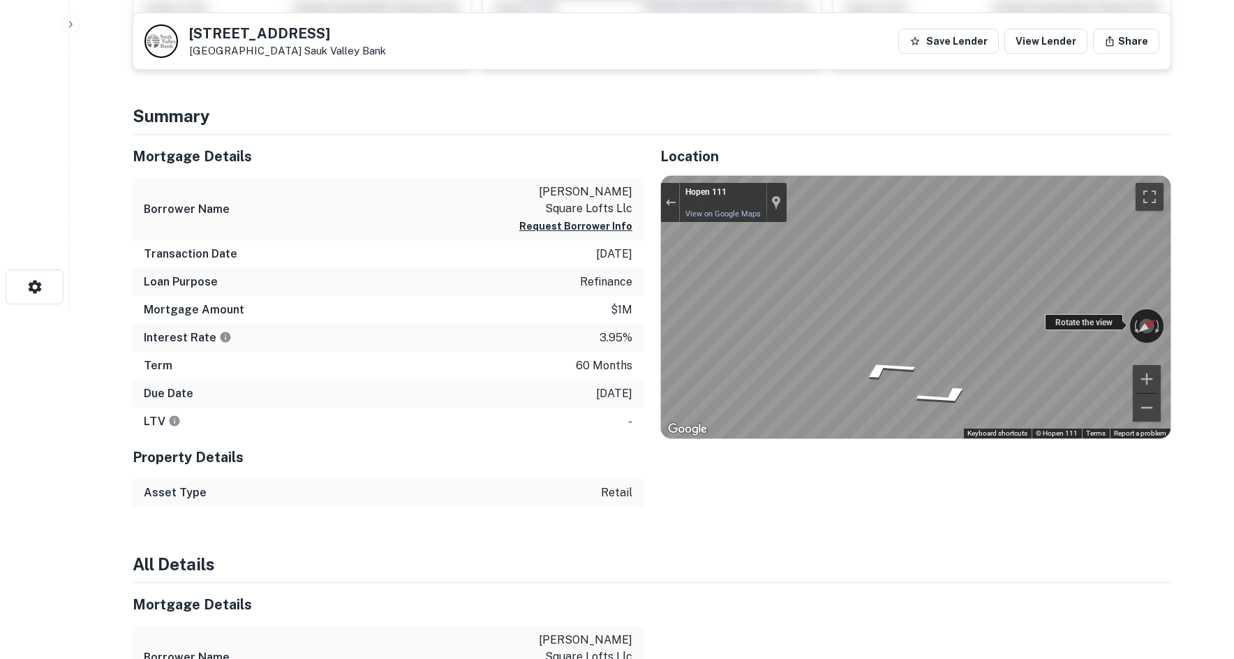
click at [1135, 317] on div "← Move left → Move right ↑ Move up ↓ Move down + Zoom in - Zoom out Hopen 111 V…" at bounding box center [915, 307] width 509 height 262
click at [294, 381] on div "Mortgage Details Borrower Name [PERSON_NAME] square lofts llc Request Borrower …" at bounding box center [643, 321] width 1055 height 372
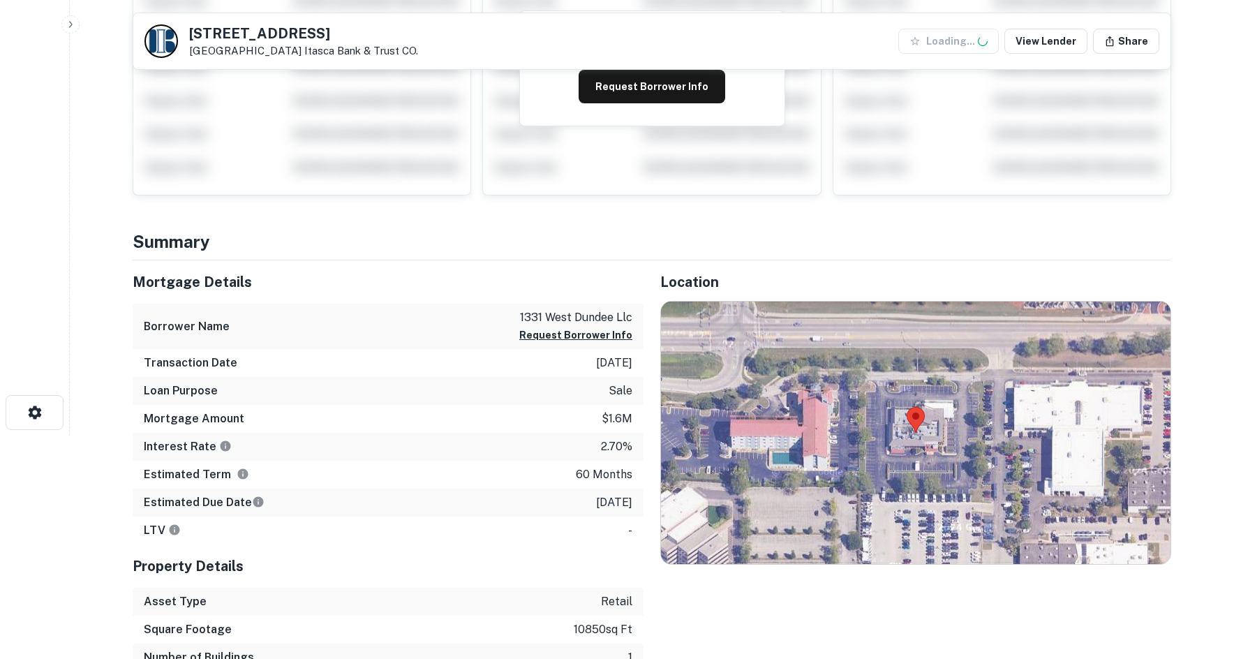
scroll to position [419, 0]
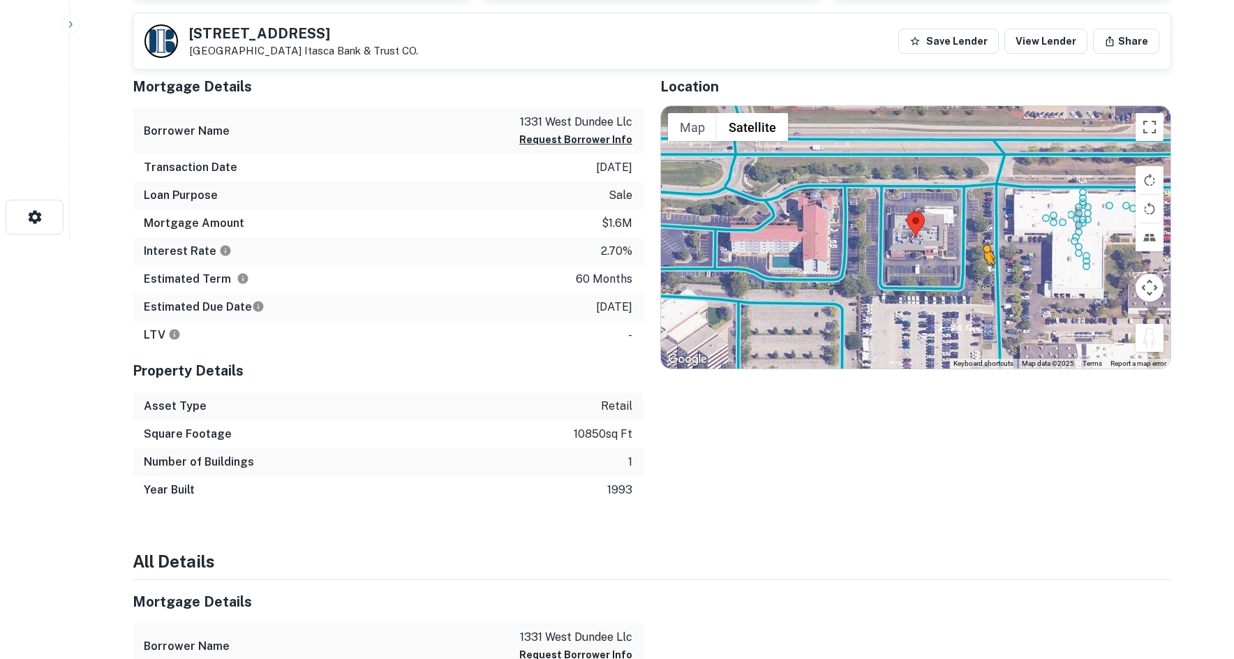
drag, startPoint x: 1154, startPoint y: 337, endPoint x: 911, endPoint y: 271, distance: 251.7
click at [911, 271] on div "To activate drag with keyboard, press Alt + Enter. Once in keyboard drag state,…" at bounding box center [915, 237] width 509 height 262
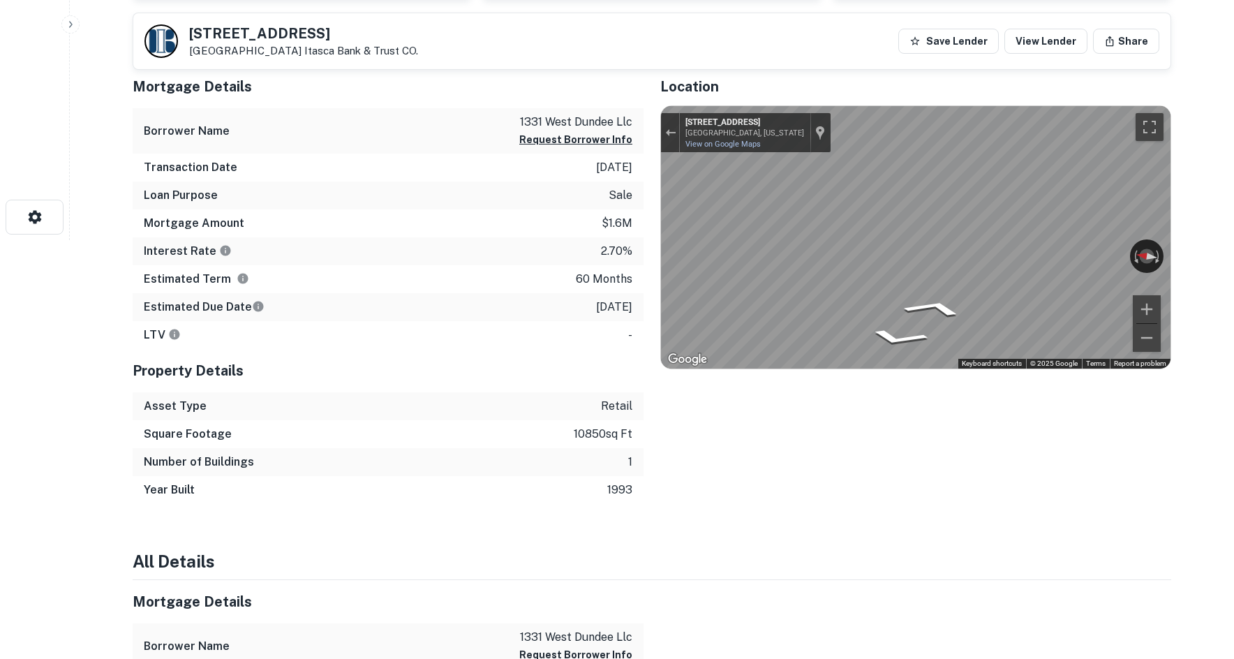
click at [380, 275] on div "Mortgage Details Borrower Name 1331 west dundee llc Request Borrower Info Trans…" at bounding box center [643, 284] width 1055 height 439
click at [600, 290] on div "Mortgage Details Borrower Name 1331 west dundee llc Request Borrower Info Trans…" at bounding box center [643, 284] width 1055 height 439
click at [640, 227] on div "Mortgage Details Borrower Name 1331 west dundee llc Request Borrower Info Trans…" at bounding box center [643, 284] width 1055 height 439
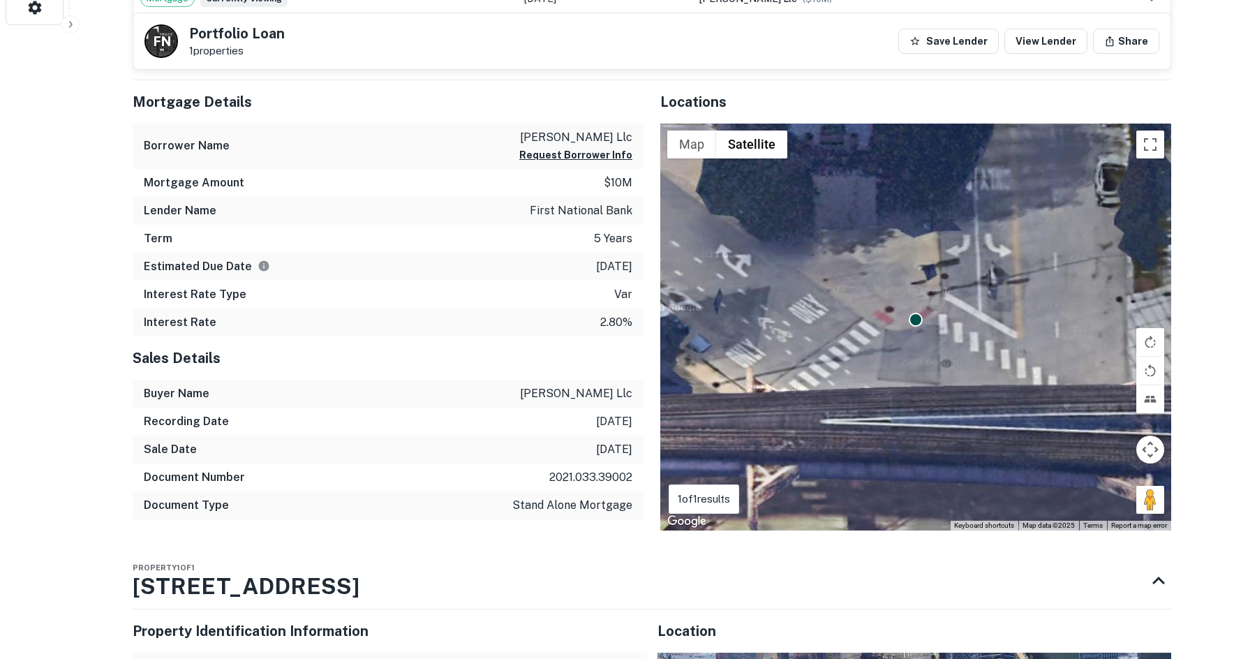
scroll to position [977, 0]
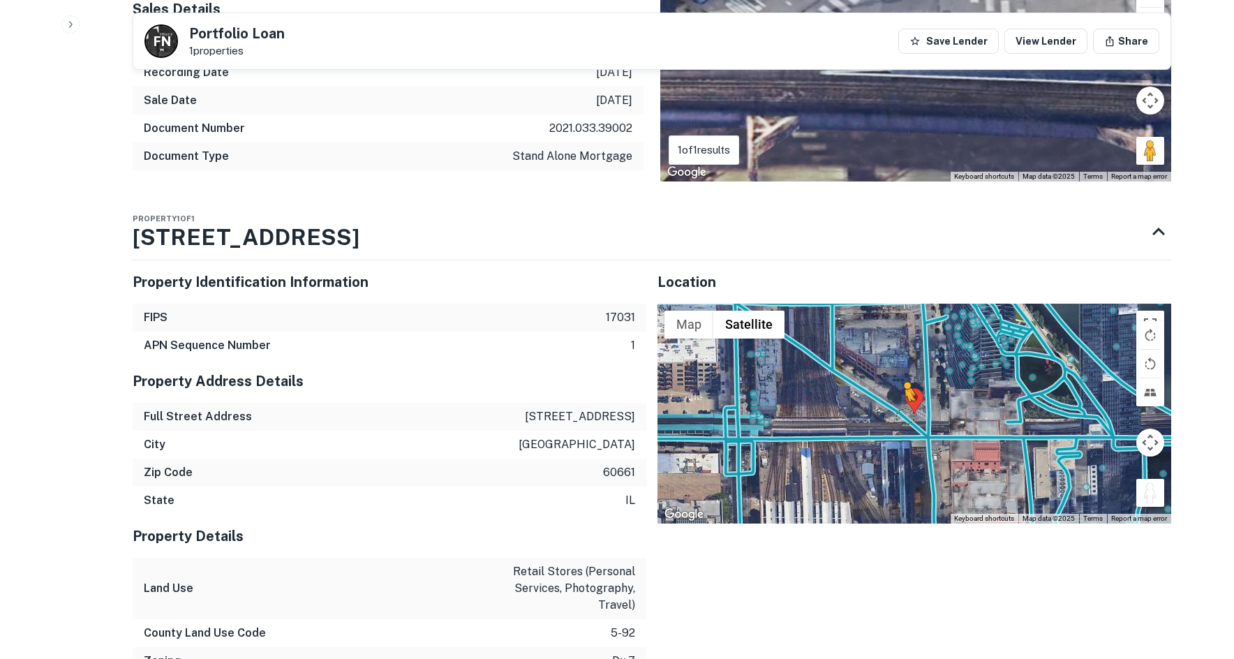
drag, startPoint x: 1146, startPoint y: 494, endPoint x: 918, endPoint y: 440, distance: 235.1
click at [918, 440] on div "To activate drag with keyboard, press Alt + Enter. Once in keyboard drag state,…" at bounding box center [914, 414] width 514 height 220
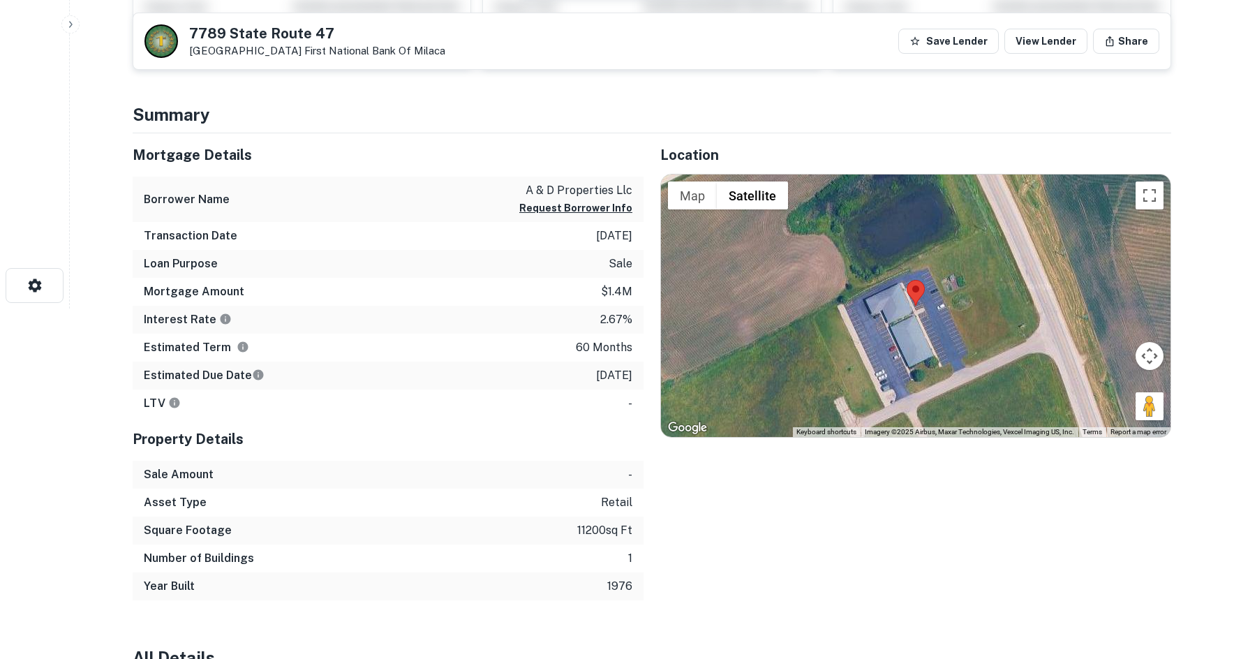
scroll to position [349, 0]
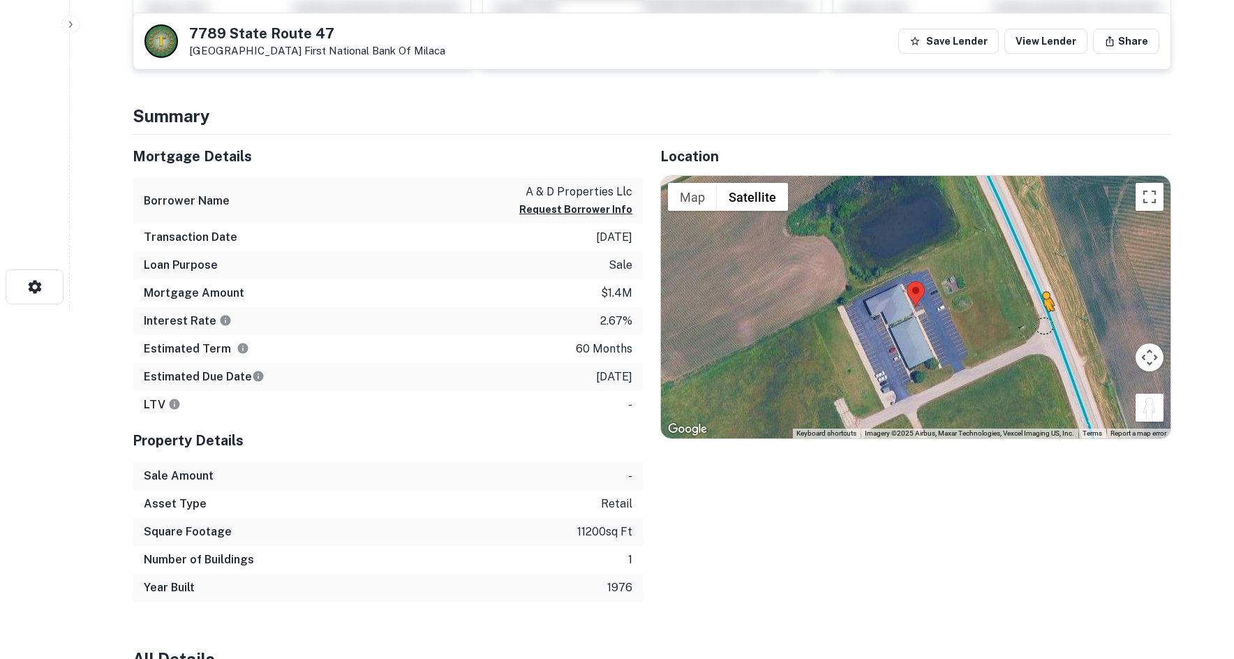
drag, startPoint x: 1142, startPoint y: 410, endPoint x: 1038, endPoint y: 325, distance: 133.4
click at [1038, 325] on div "To activate drag with keyboard, press Alt + Enter. Once in keyboard drag state,…" at bounding box center [915, 307] width 509 height 262
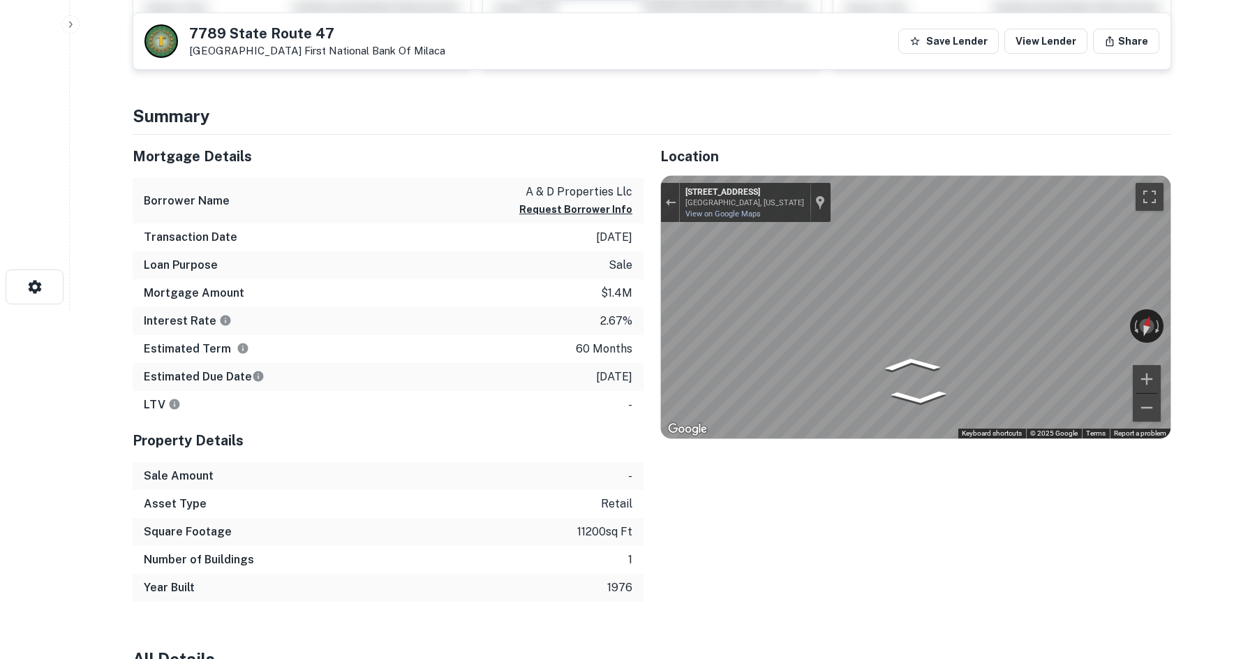
click at [959, 380] on div "Map" at bounding box center [915, 307] width 509 height 262
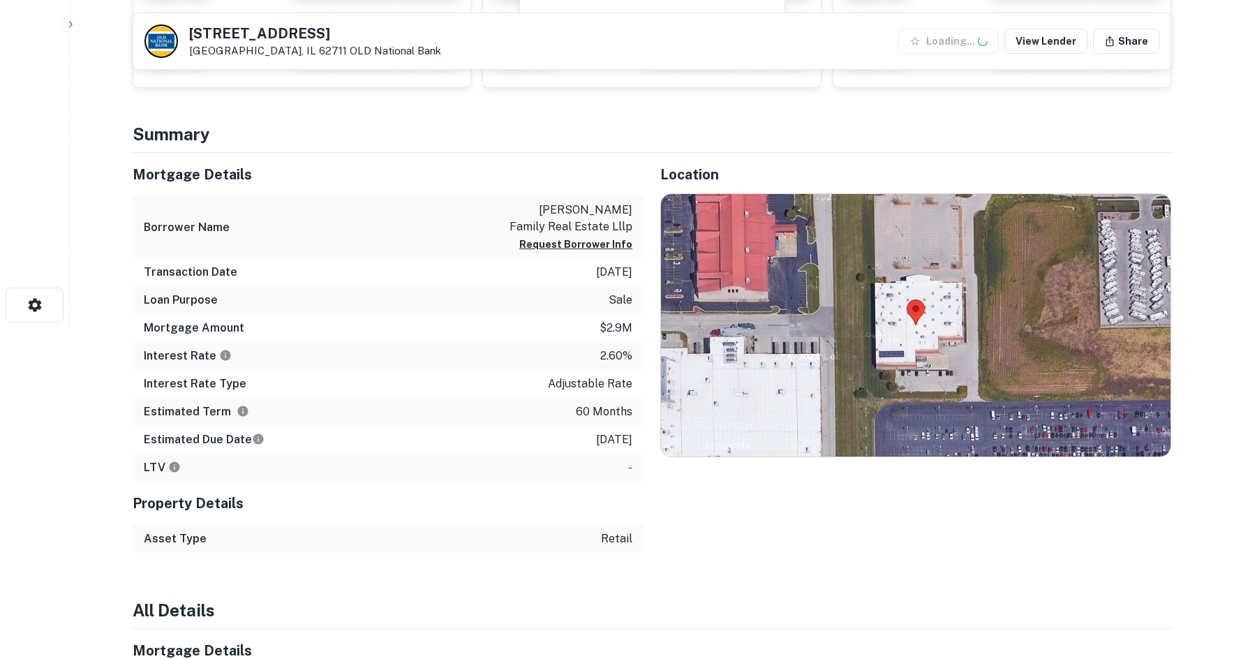
scroll to position [419, 0]
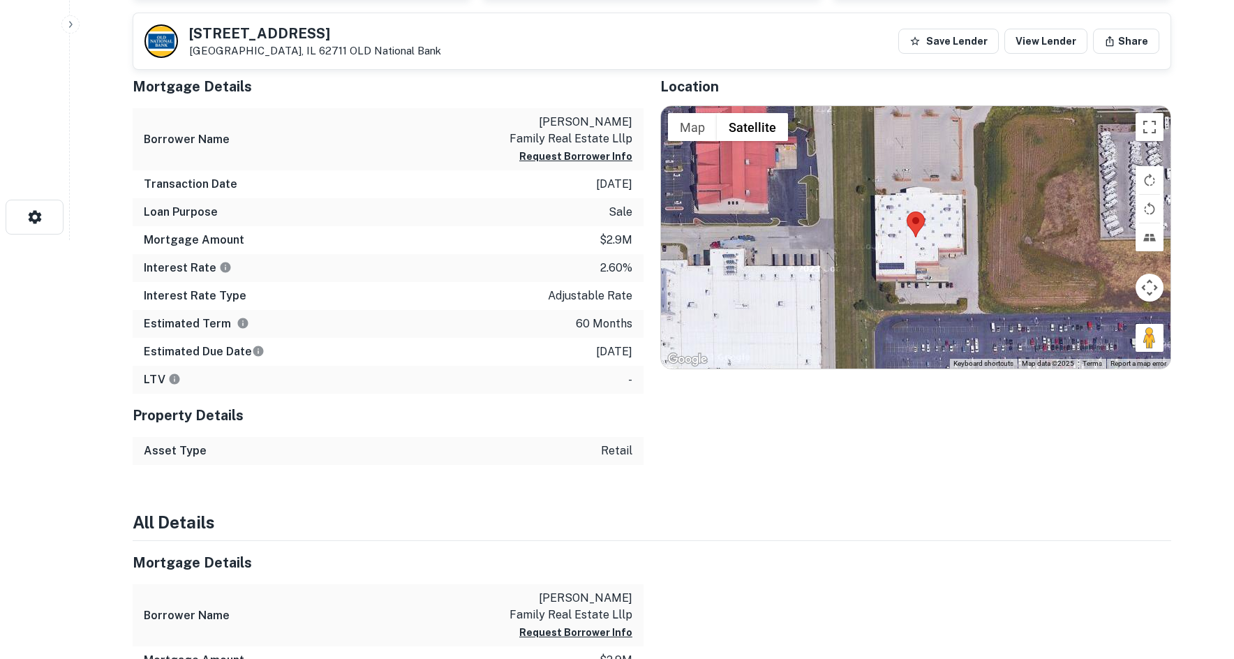
drag, startPoint x: 1146, startPoint y: 338, endPoint x: 1007, endPoint y: 250, distance: 164.9
click at [990, 234] on div "Map Terrain Satellite Labels Keyboard shortcuts Map Data Map data ©2025 Map dat…" at bounding box center [915, 237] width 509 height 262
drag, startPoint x: 1037, startPoint y: 246, endPoint x: 1029, endPoint y: 338, distance: 92.5
click at [1025, 341] on div at bounding box center [915, 237] width 509 height 262
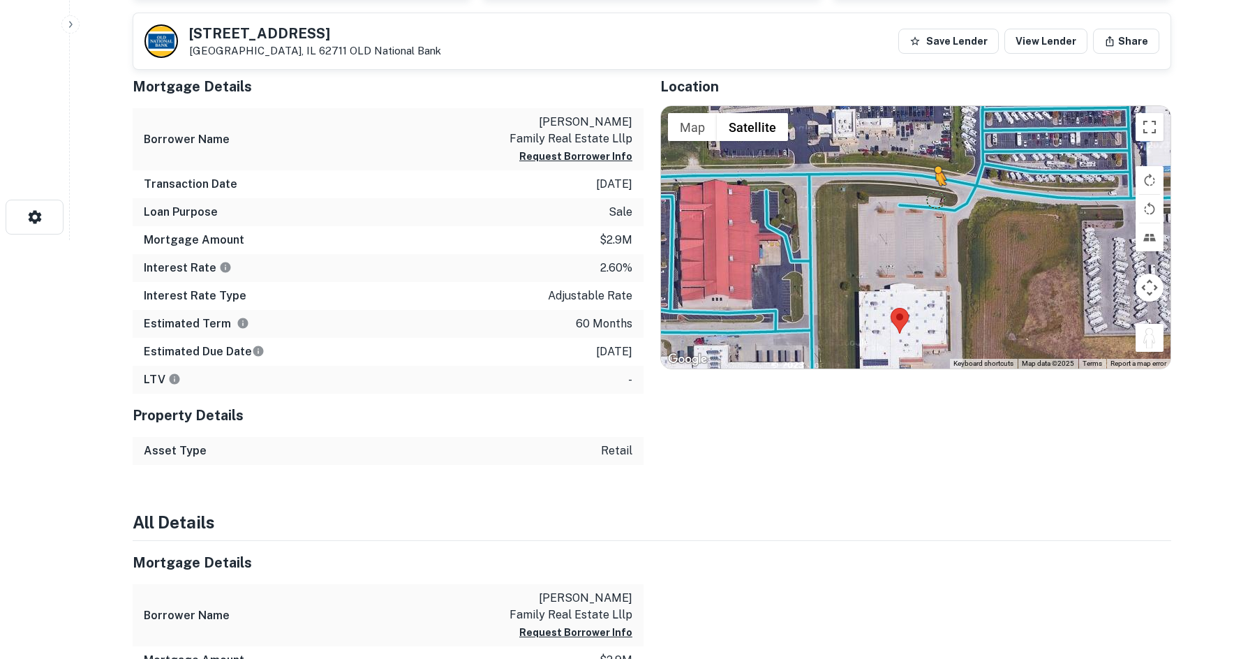
drag, startPoint x: 1143, startPoint y: 329, endPoint x: 925, endPoint y: 213, distance: 246.6
click at [925, 213] on div "To activate drag with keyboard, press Alt + Enter. Once in keyboard drag state,…" at bounding box center [915, 237] width 509 height 262
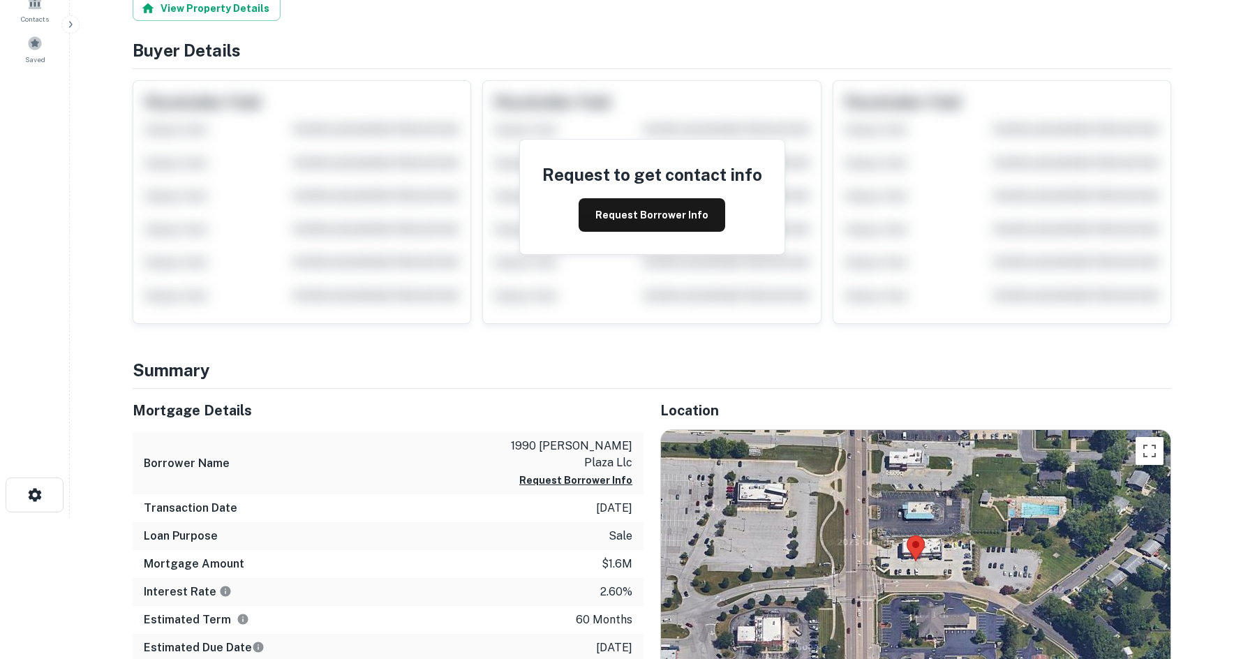
scroll to position [279, 0]
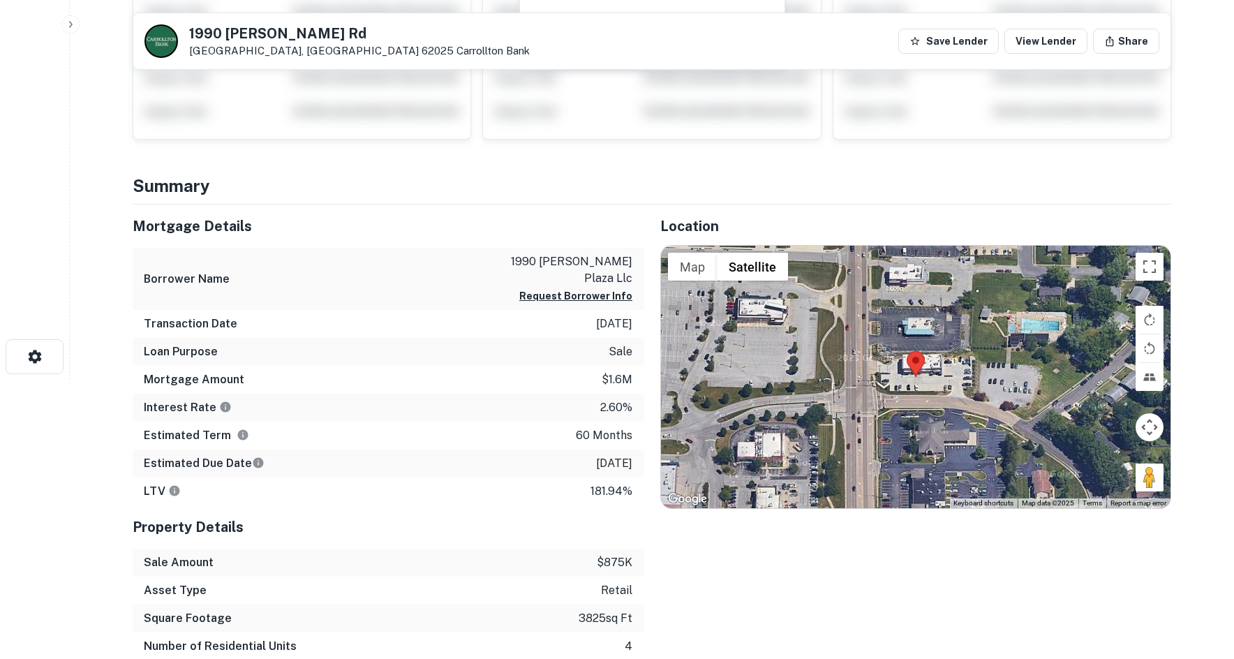
drag, startPoint x: 1146, startPoint y: 468, endPoint x: 1063, endPoint y: 477, distance: 83.6
click at [1036, 472] on div "Map Terrain Satellite Labels Keyboard shortcuts Map Data Map data ©2025 Map dat…" at bounding box center [915, 377] width 509 height 262
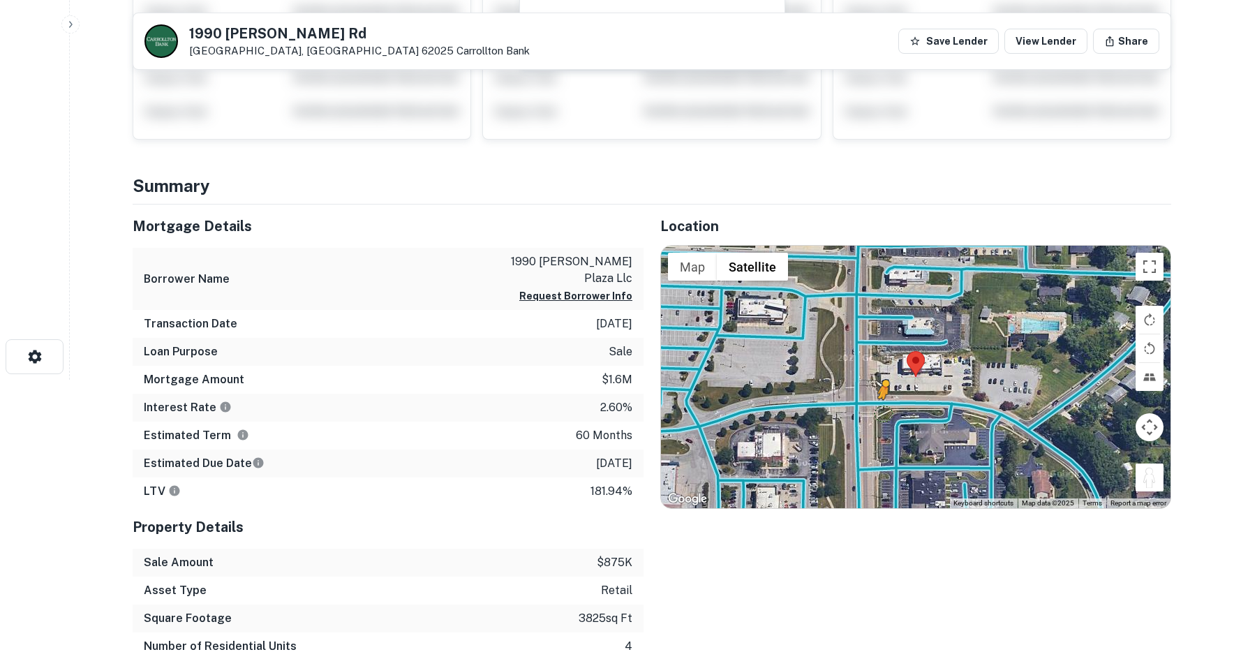
drag, startPoint x: 1148, startPoint y: 479, endPoint x: 881, endPoint y: 413, distance: 275.3
click at [881, 413] on div "To activate drag with keyboard, press Alt + Enter. Once in keyboard drag state,…" at bounding box center [915, 377] width 509 height 262
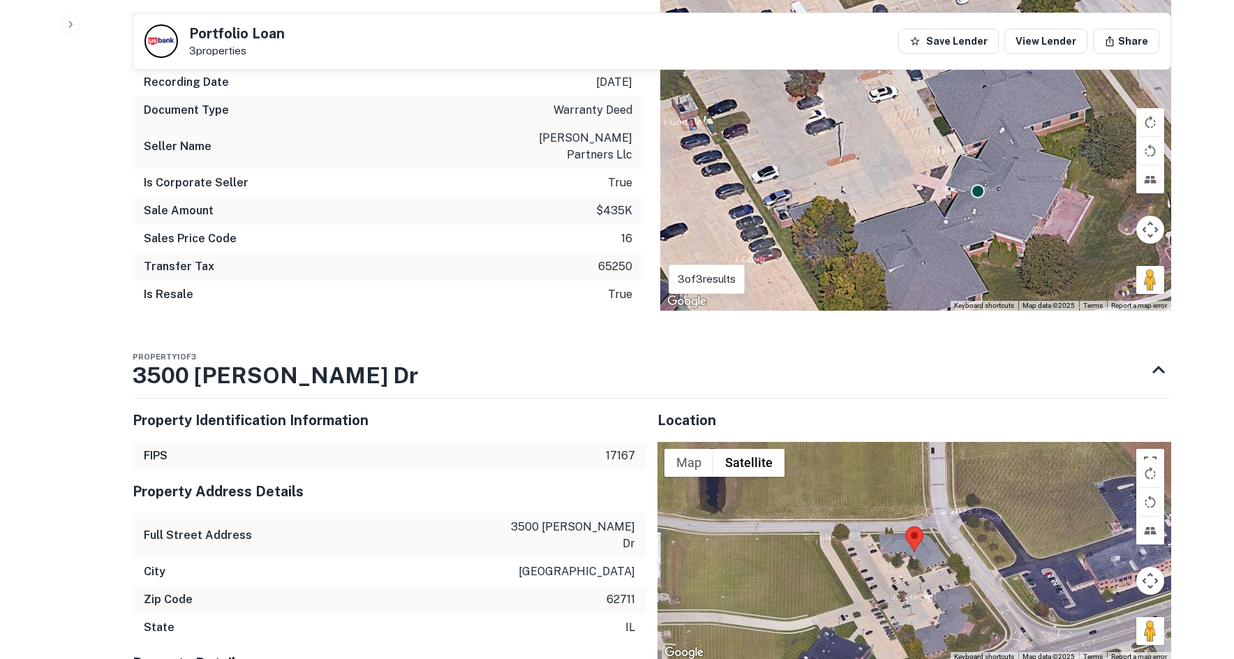
scroll to position [1186, 0]
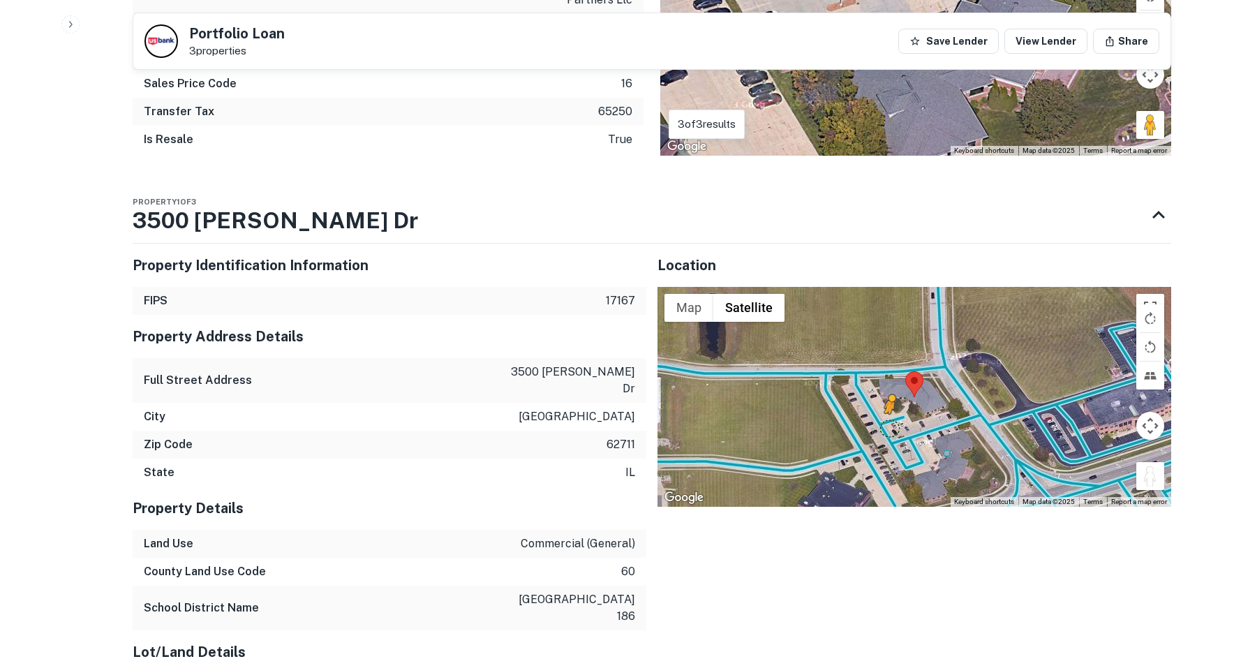
drag, startPoint x: 1143, startPoint y: 469, endPoint x: 889, endPoint y: 409, distance: 261.0
click at [889, 409] on div "To activate drag with keyboard, press Alt + Enter. Once in keyboard drag state,…" at bounding box center [914, 397] width 514 height 220
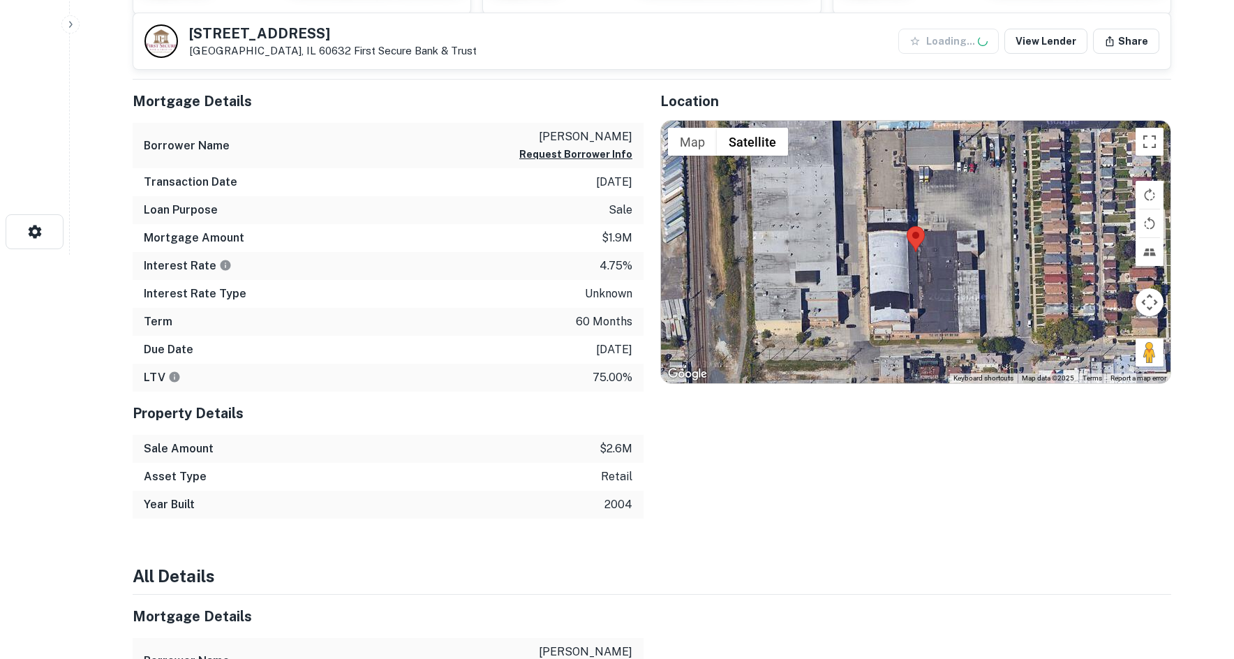
scroll to position [419, 0]
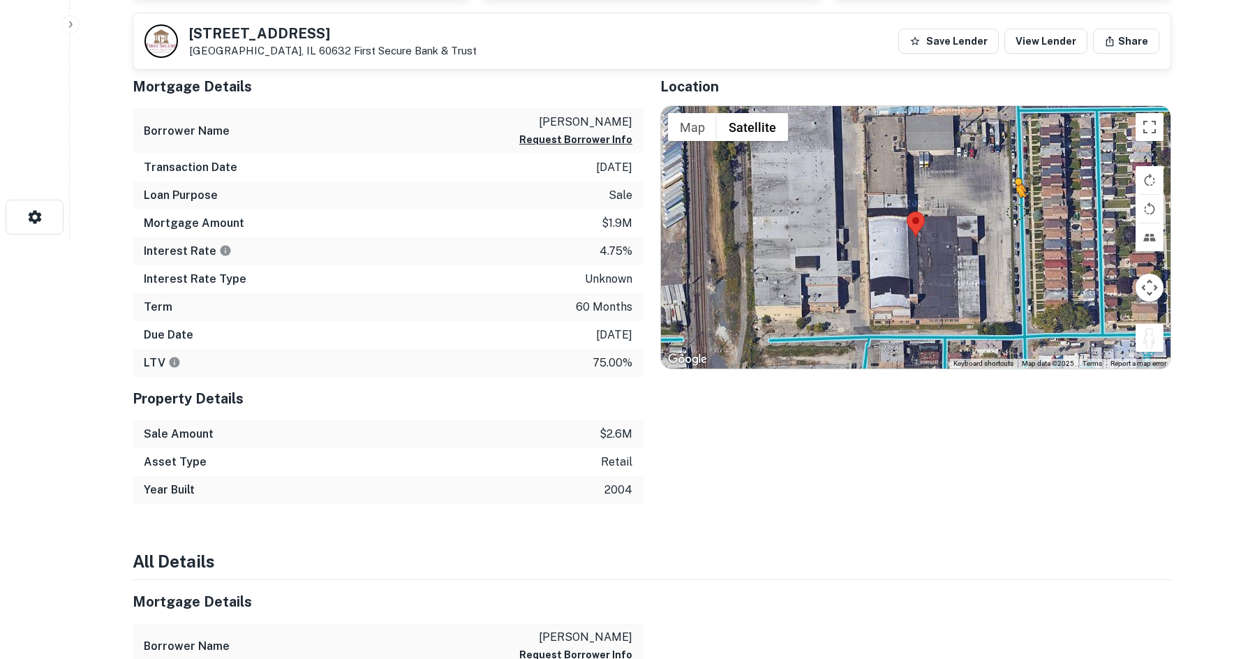
drag, startPoint x: 1159, startPoint y: 343, endPoint x: 1014, endPoint y: 206, distance: 199.4
click at [1014, 206] on div "To activate drag with keyboard, press Alt + Enter. Once in keyboard drag state,…" at bounding box center [915, 237] width 509 height 262
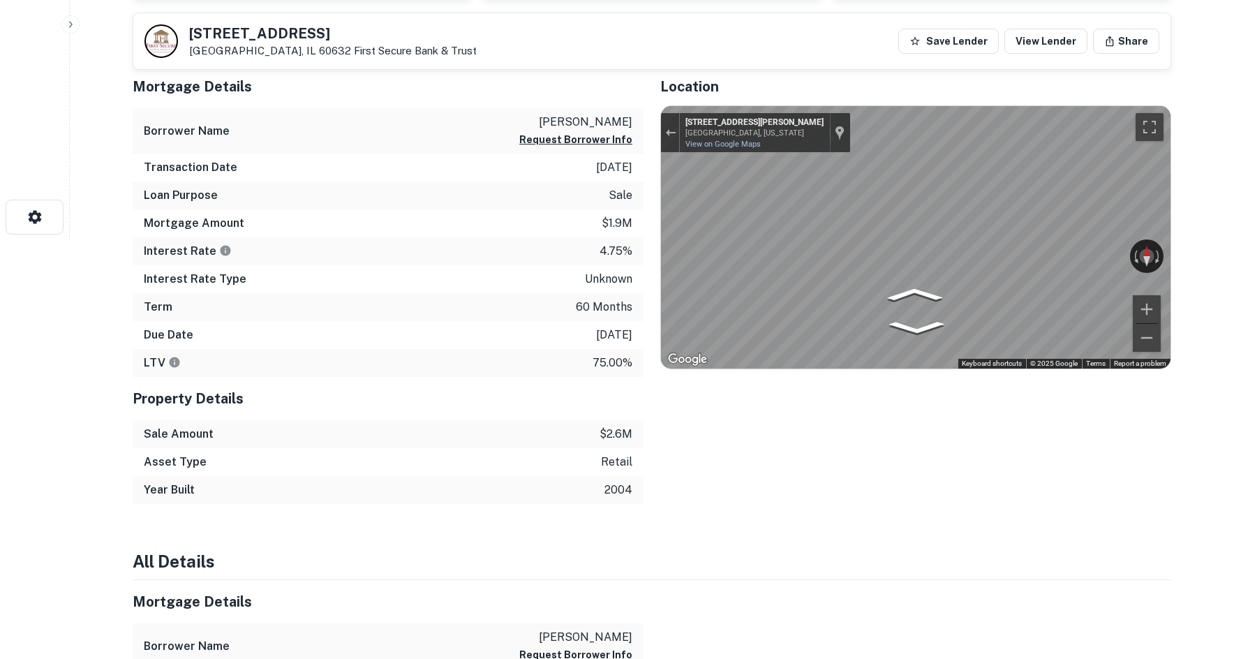
click at [665, 258] on div "← Move left → Move right ↑ Move up ↓ Move down + Zoom in - Zoom out 5051 S Kilb…" at bounding box center [915, 237] width 509 height 262
click at [902, 246] on div "← Move left → Move right ↑ Move up ↓ Move down + Zoom in - Zoom out 5051 S Kilb…" at bounding box center [915, 237] width 509 height 262
drag, startPoint x: 1109, startPoint y: 248, endPoint x: 308, endPoint y: 216, distance: 801.0
click at [308, 216] on div "Mortgage Details Borrower Name suleiman wael Request Borrower Info Transaction …" at bounding box center [643, 284] width 1055 height 439
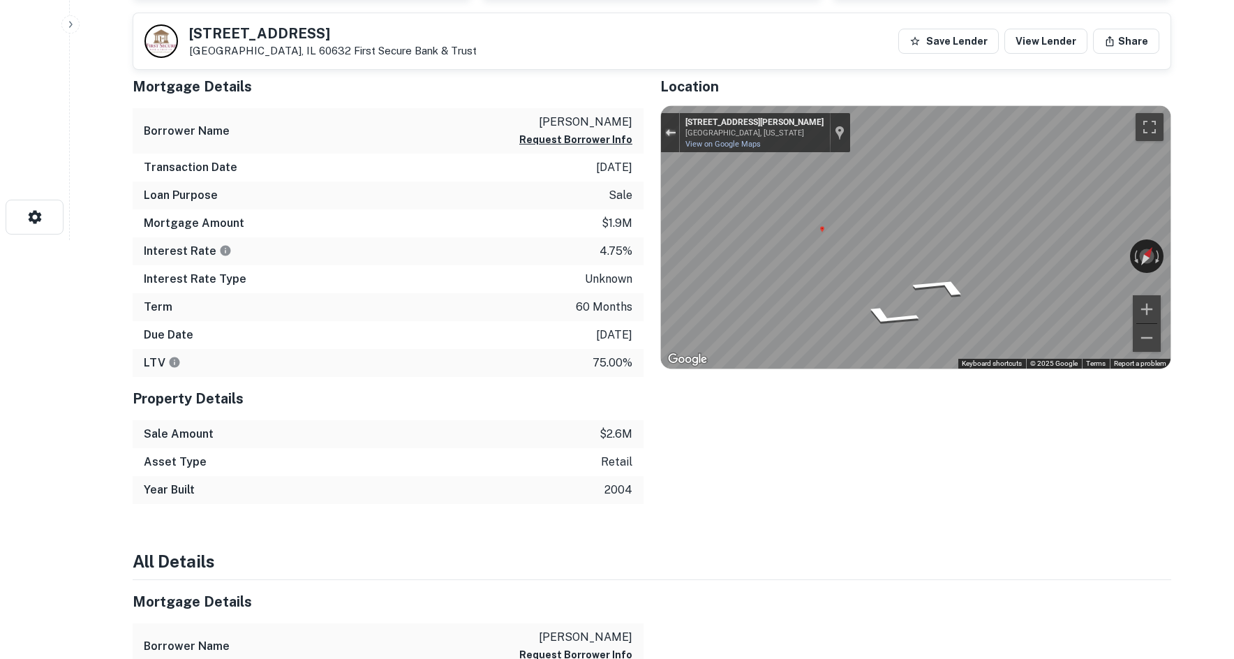
click at [661, 141] on button "Exit the Street View" at bounding box center [670, 133] width 18 height 19
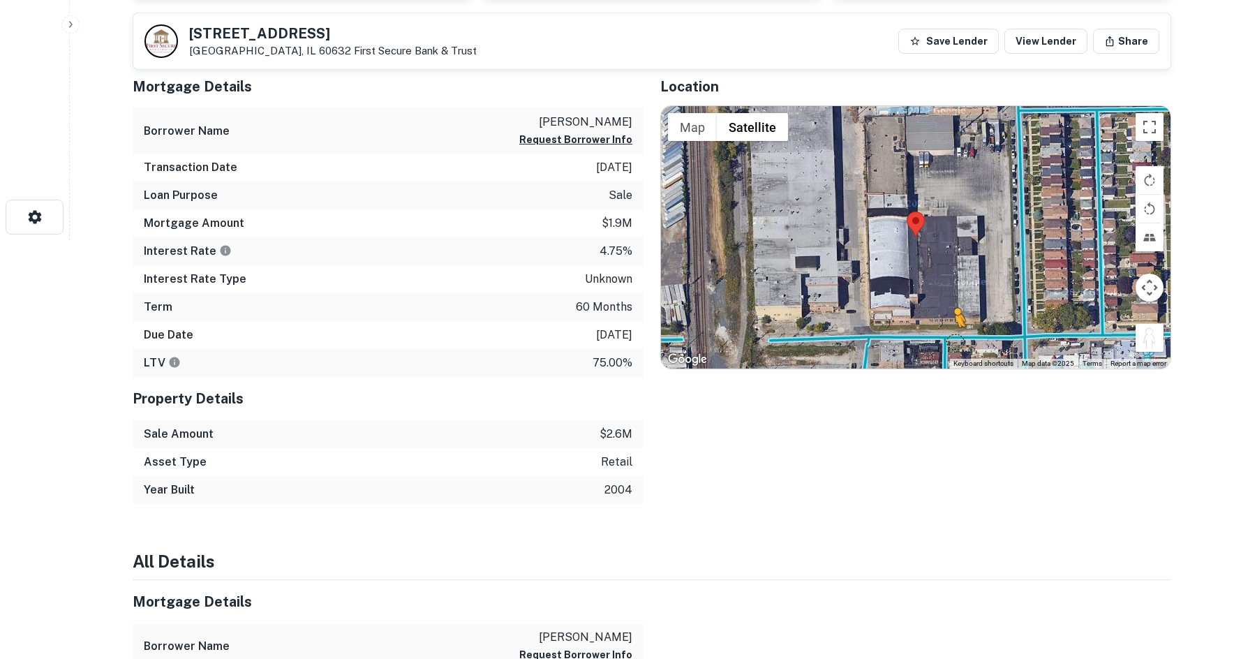
drag, startPoint x: 1153, startPoint y: 338, endPoint x: 950, endPoint y: 341, distance: 203.1
click at [950, 341] on div "To activate drag with keyboard, press Alt + Enter. Once in keyboard drag state,…" at bounding box center [915, 237] width 509 height 262
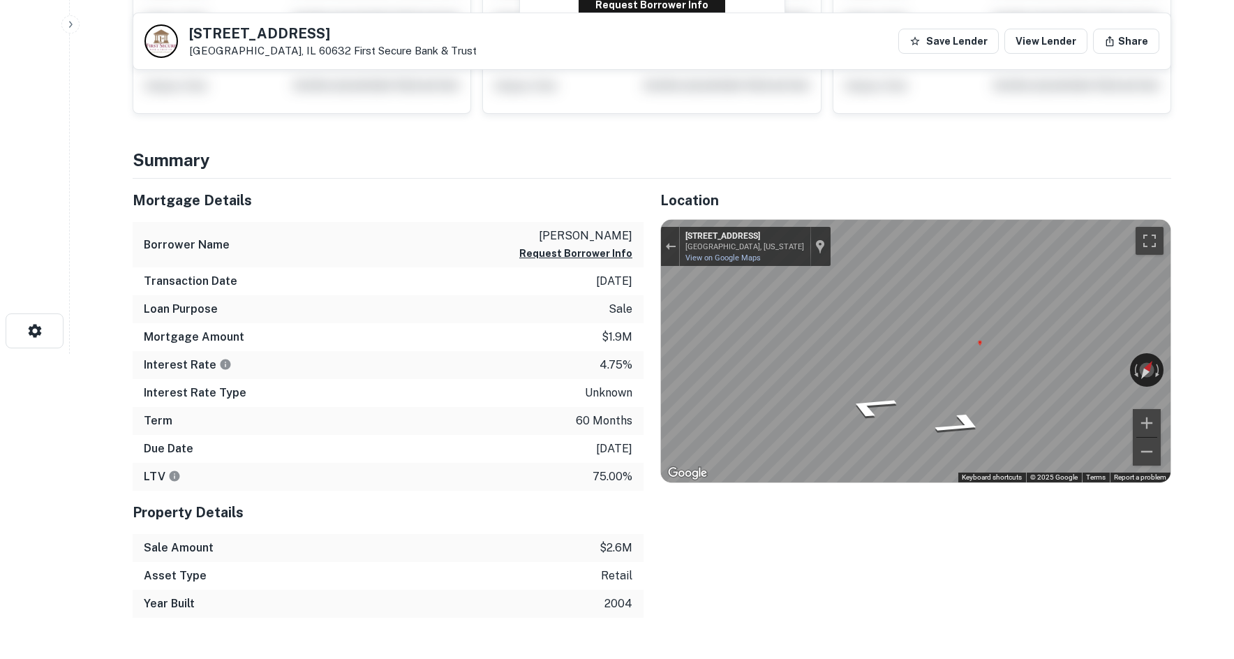
scroll to position [209, 0]
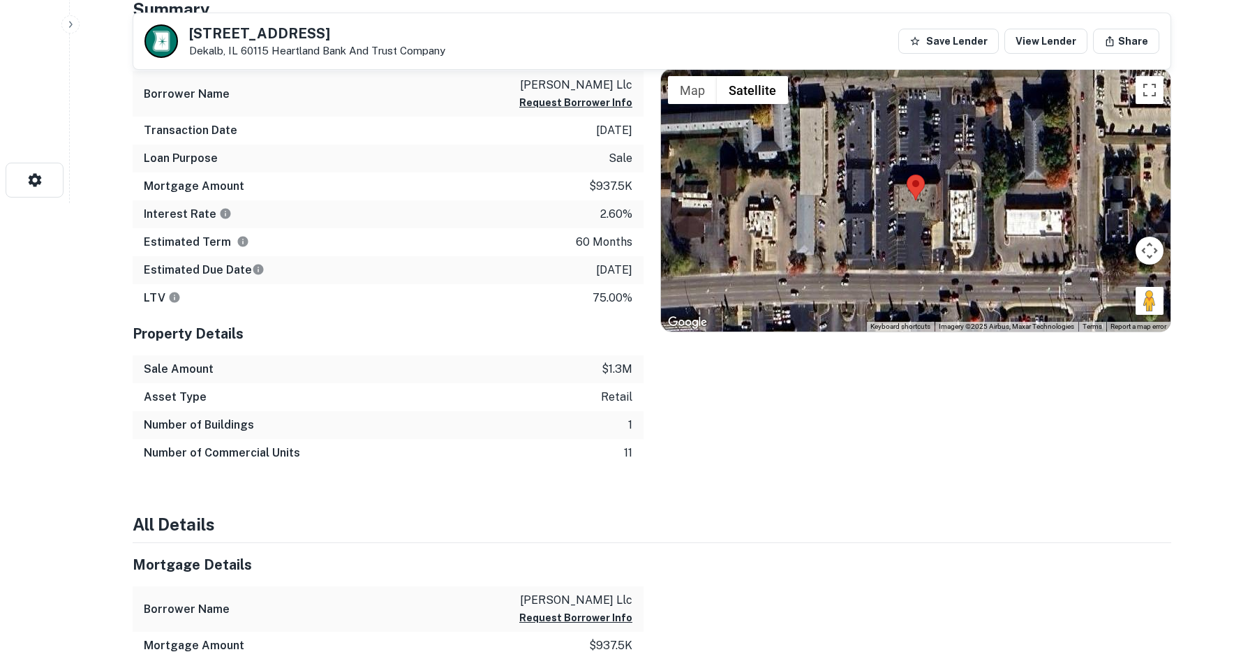
scroll to position [209, 0]
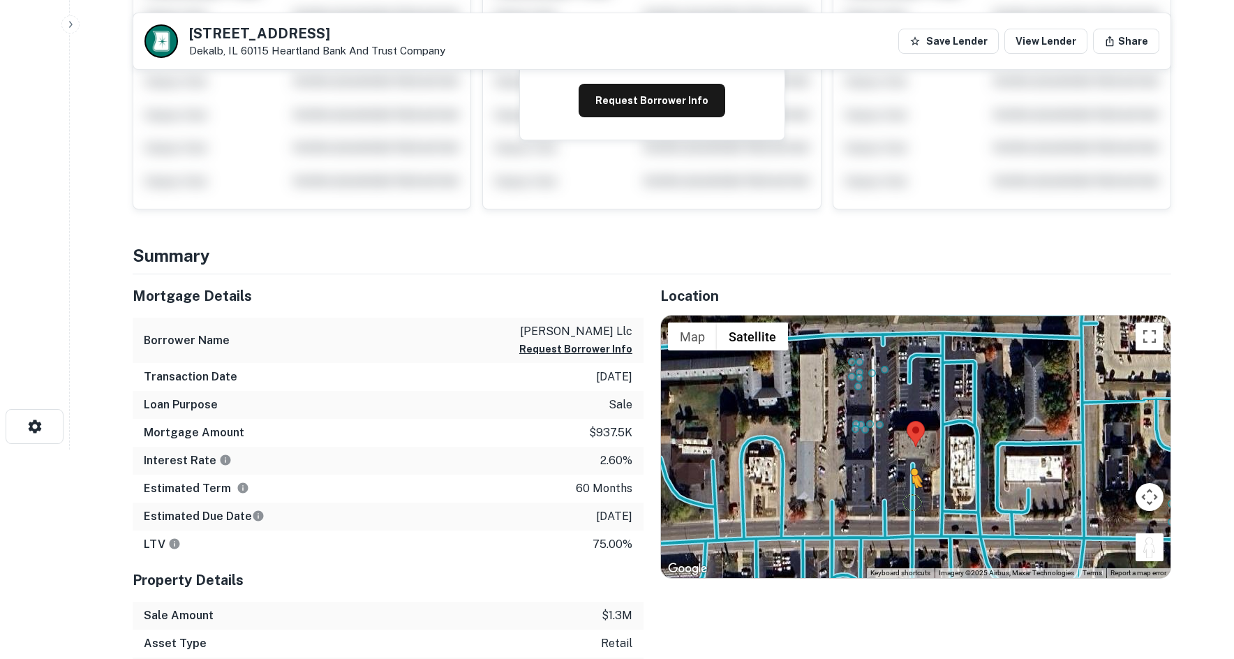
drag, startPoint x: 1150, startPoint y: 556, endPoint x: 908, endPoint y: 498, distance: 249.1
click at [908, 498] on div "To activate drag with keyboard, press Alt + Enter. Once in keyboard drag state,…" at bounding box center [915, 446] width 509 height 262
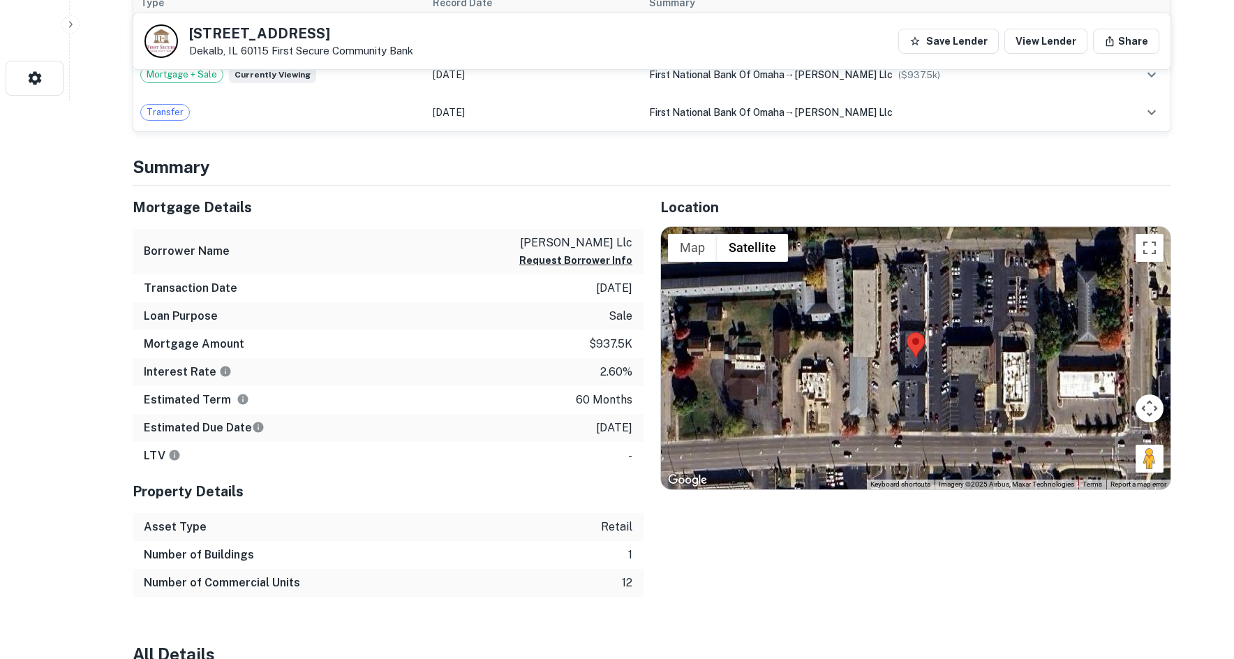
scroll to position [558, 0]
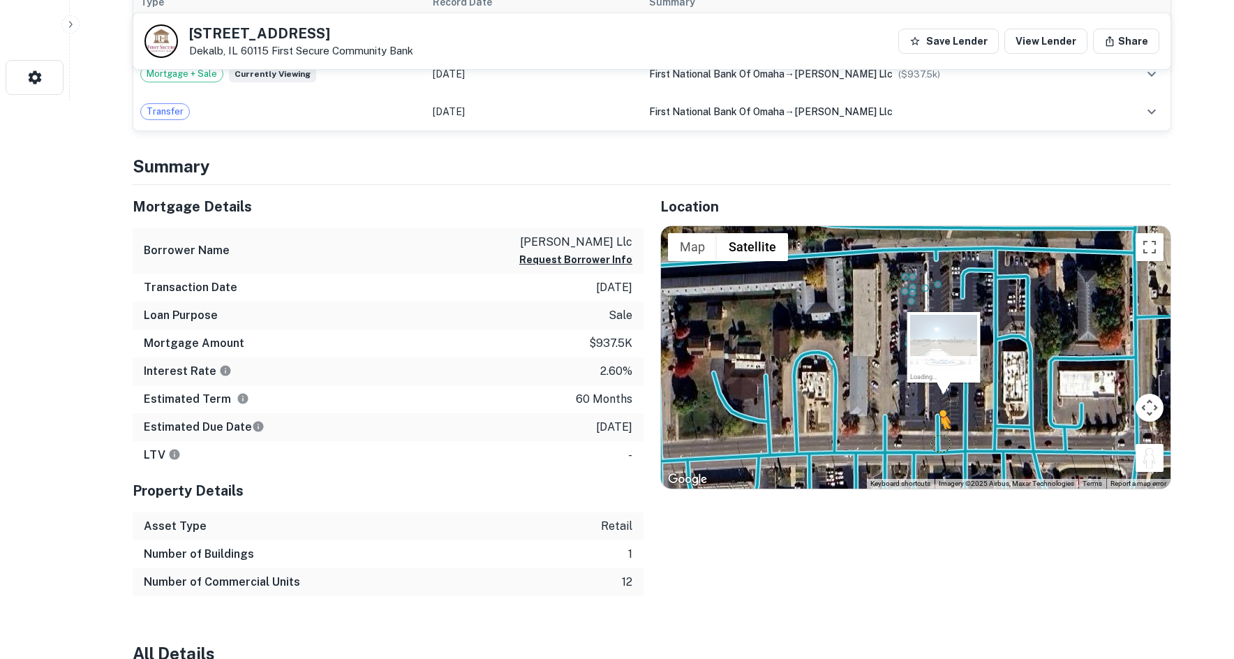
drag, startPoint x: 1156, startPoint y: 466, endPoint x: 938, endPoint y: 443, distance: 219.6
click at [938, 443] on div "To activate drag with keyboard, press Alt + Enter. Once in keyboard drag state,…" at bounding box center [915, 357] width 509 height 262
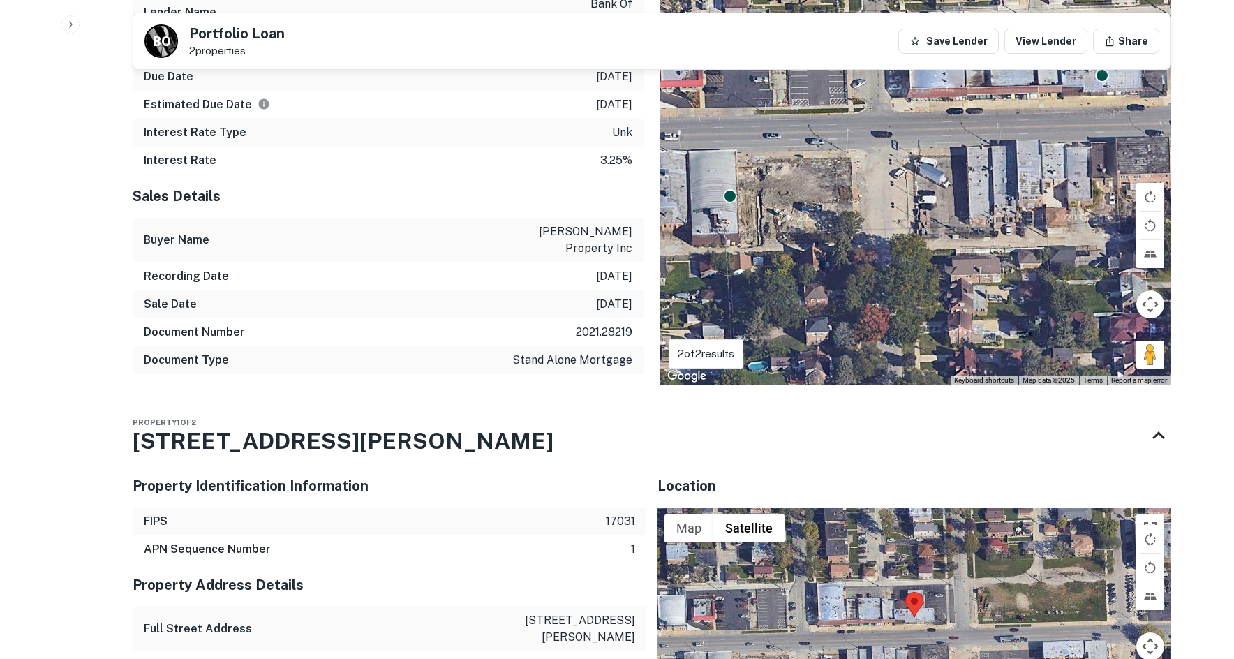
scroll to position [1116, 0]
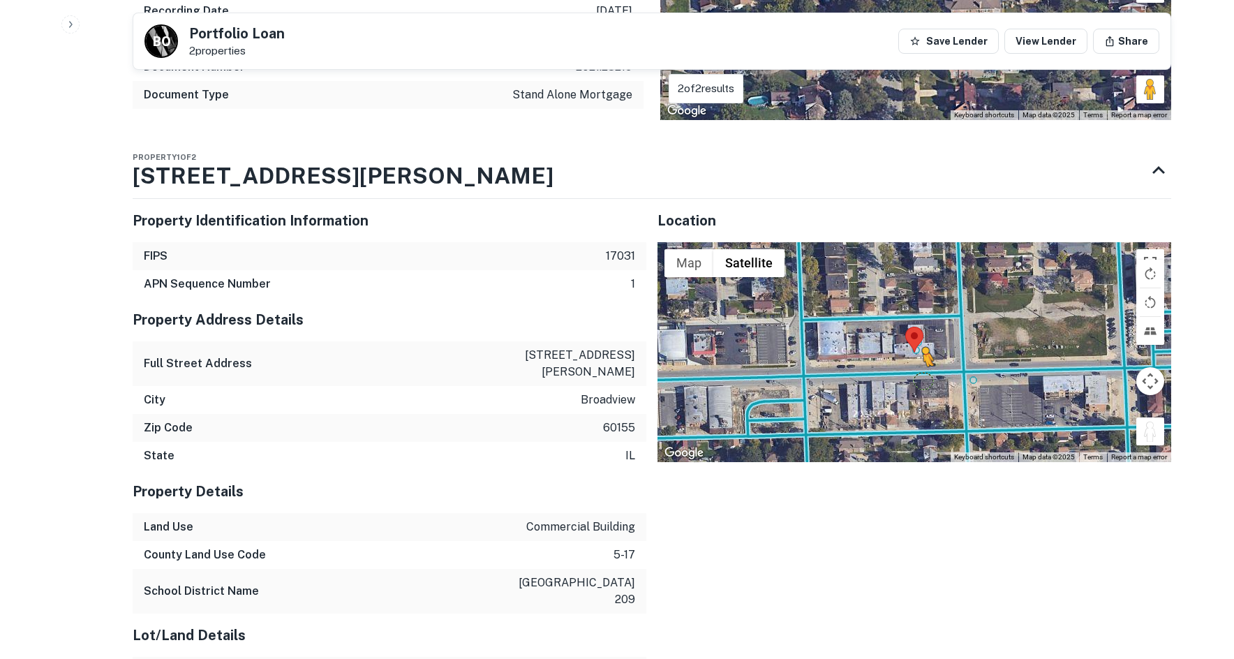
drag, startPoint x: 1142, startPoint y: 414, endPoint x: 918, endPoint y: 364, distance: 229.6
click at [918, 364] on div "To activate drag with keyboard, press Alt + Enter. Once in keyboard drag state,…" at bounding box center [914, 352] width 514 height 220
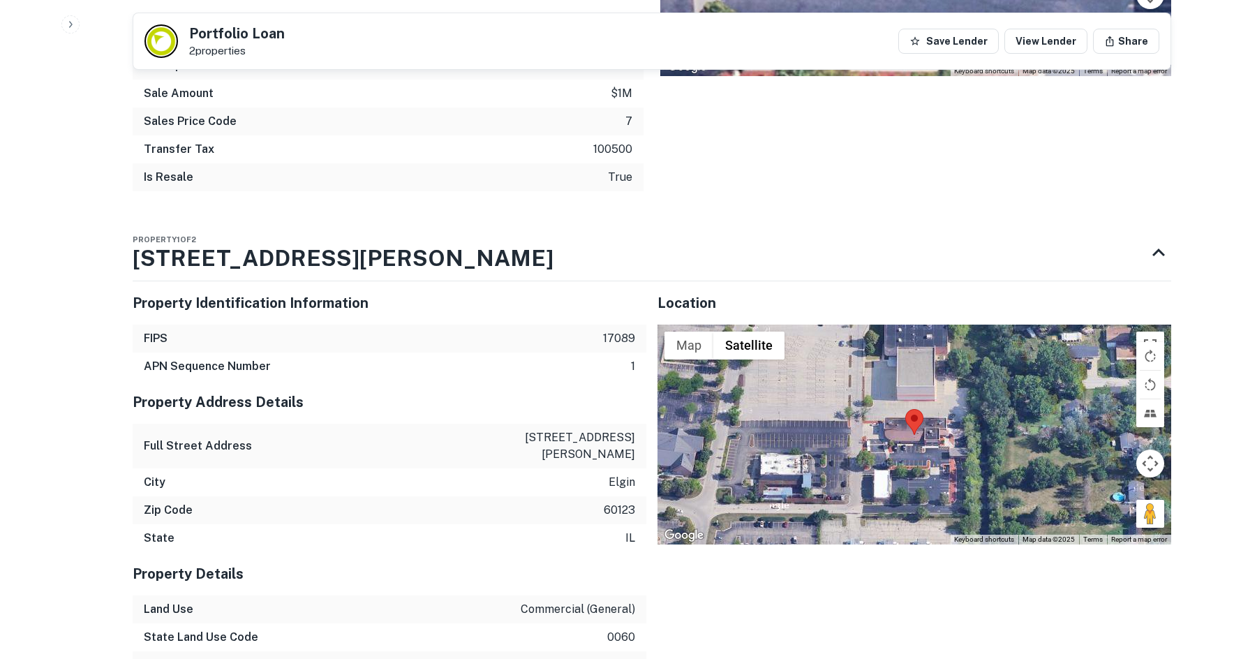
scroll to position [1256, 0]
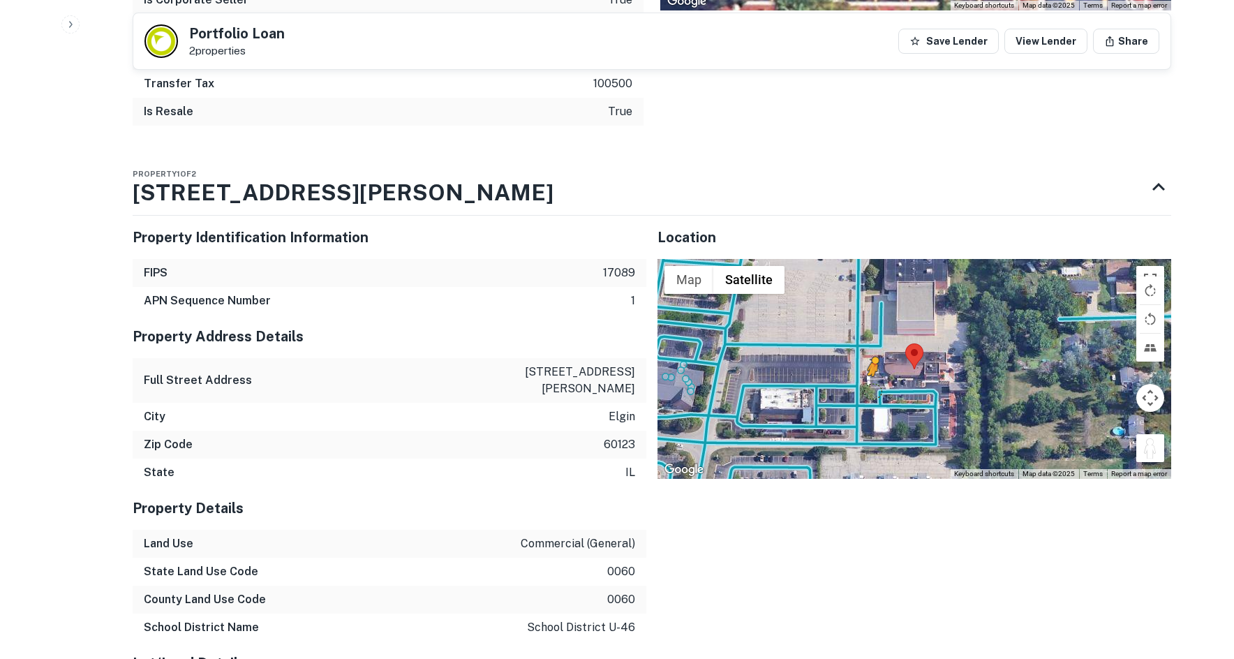
drag, startPoint x: 1157, startPoint y: 451, endPoint x: 876, endPoint y: 390, distance: 287.8
click at [876, 390] on div "To activate drag with keyboard, press Alt + Enter. Once in keyboard drag state,…" at bounding box center [914, 369] width 514 height 220
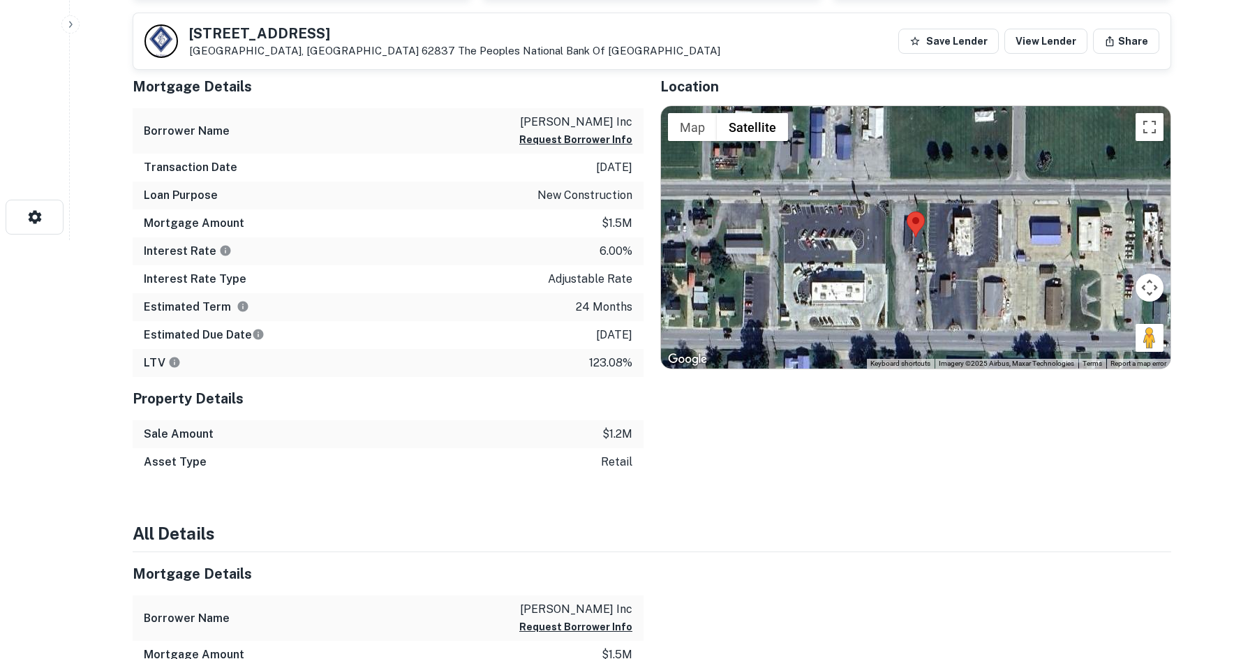
drag, startPoint x: 1036, startPoint y: 308, endPoint x: 1080, endPoint y: 322, distance: 46.6
click at [1000, 302] on div "Map Terrain Satellite Labels Keyboard shortcuts Map Data Imagery ©2025 Airbus, …" at bounding box center [915, 237] width 509 height 262
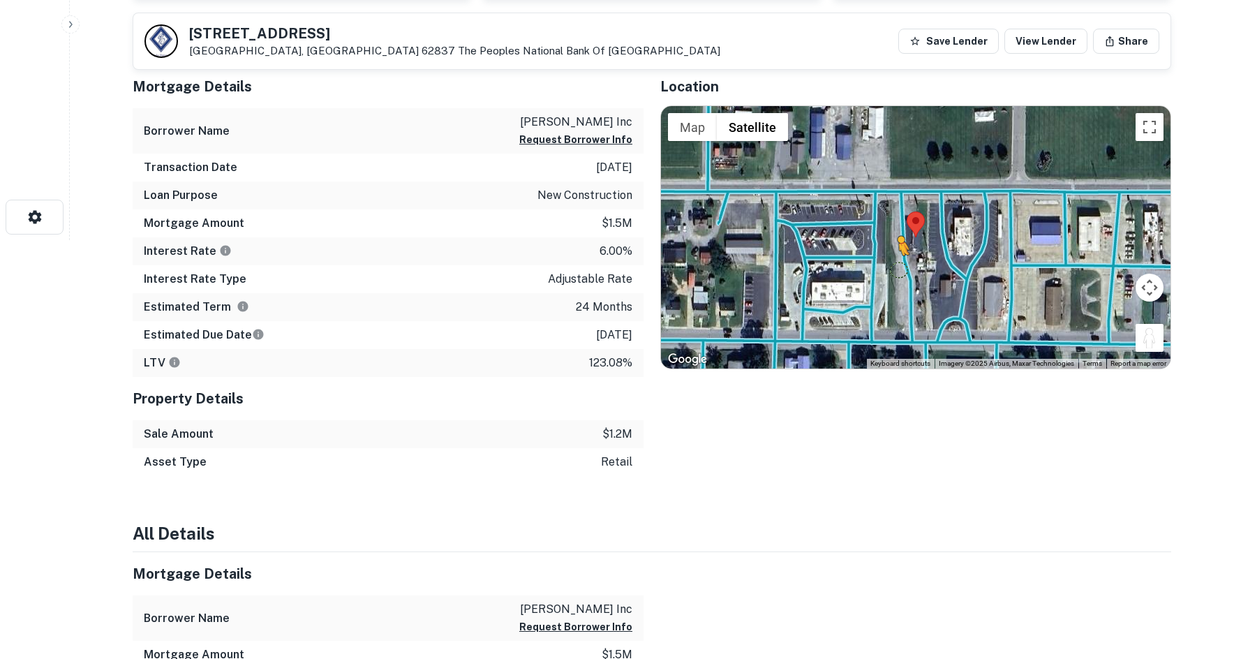
drag, startPoint x: 1142, startPoint y: 341, endPoint x: 893, endPoint y: 265, distance: 259.6
click at [893, 265] on div "To activate drag with keyboard, press Alt + Enter. Once in keyboard drag state,…" at bounding box center [915, 237] width 509 height 262
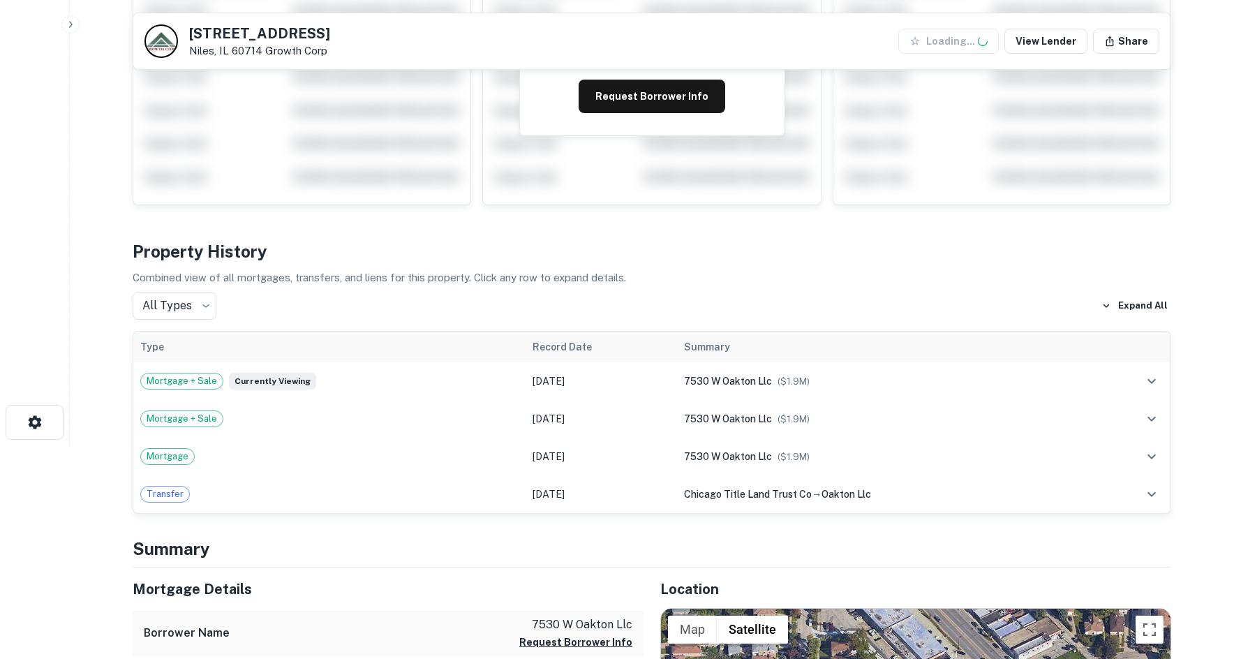
scroll to position [488, 0]
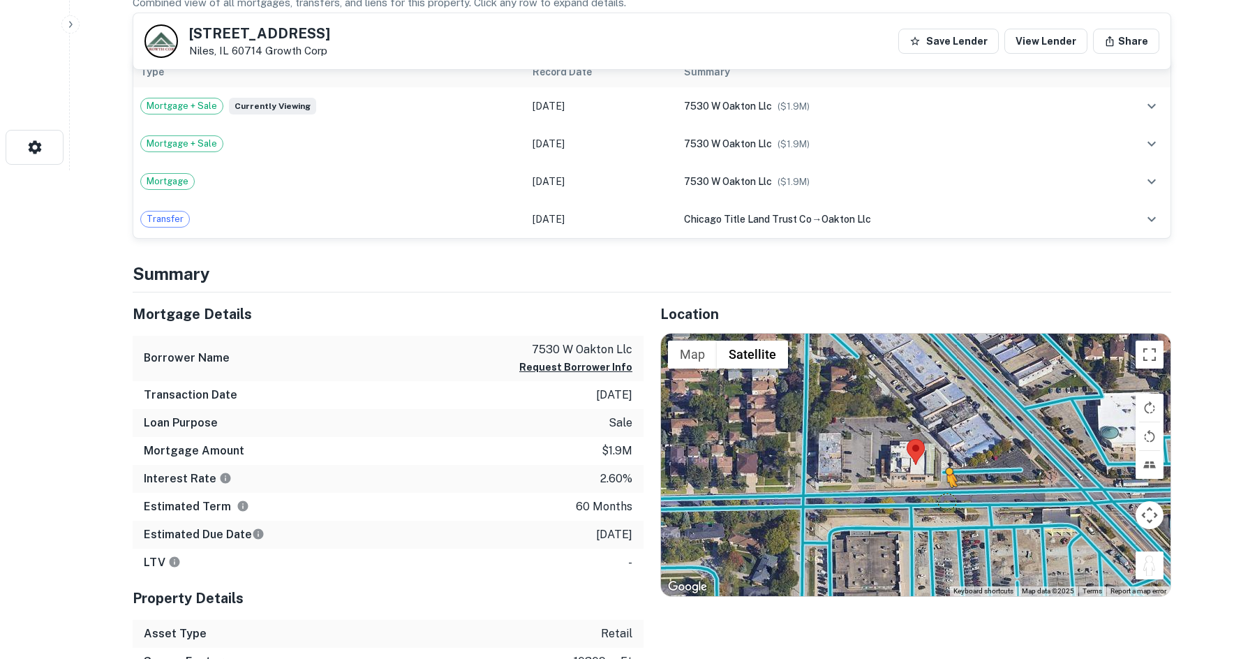
drag, startPoint x: 1153, startPoint y: 570, endPoint x: 910, endPoint y: 494, distance: 255.1
click at [910, 494] on div "To activate drag with keyboard, press Alt + Enter. Once in keyboard drag state,…" at bounding box center [915, 465] width 509 height 262
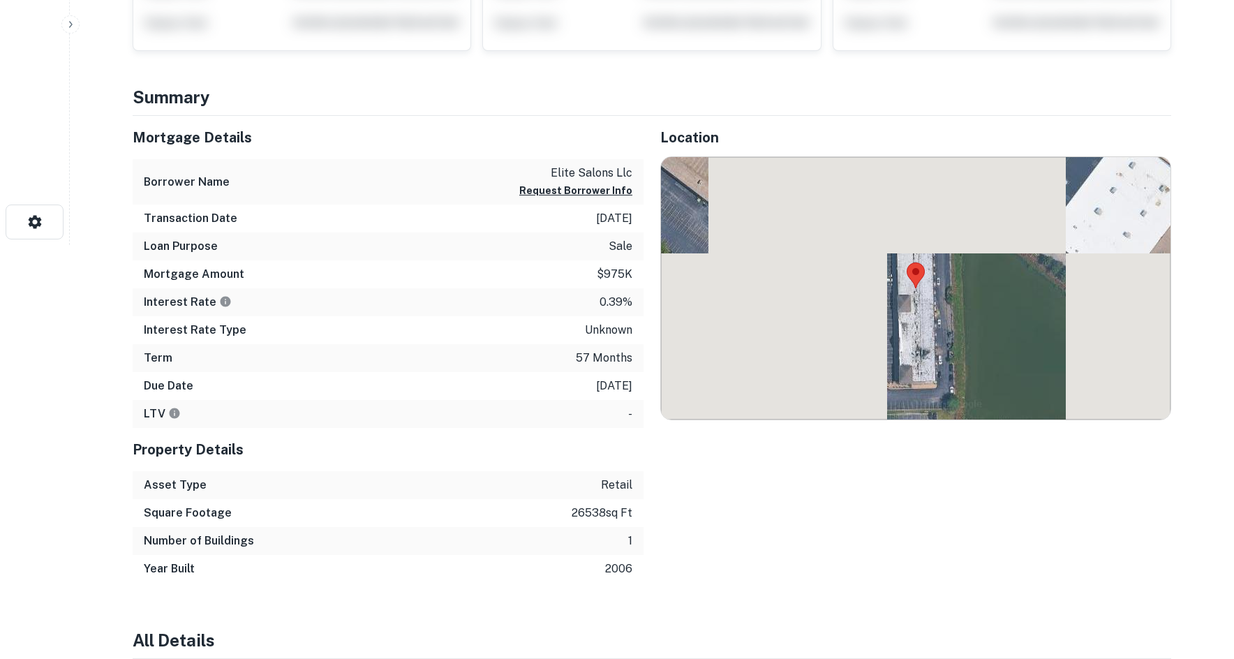
scroll to position [419, 0]
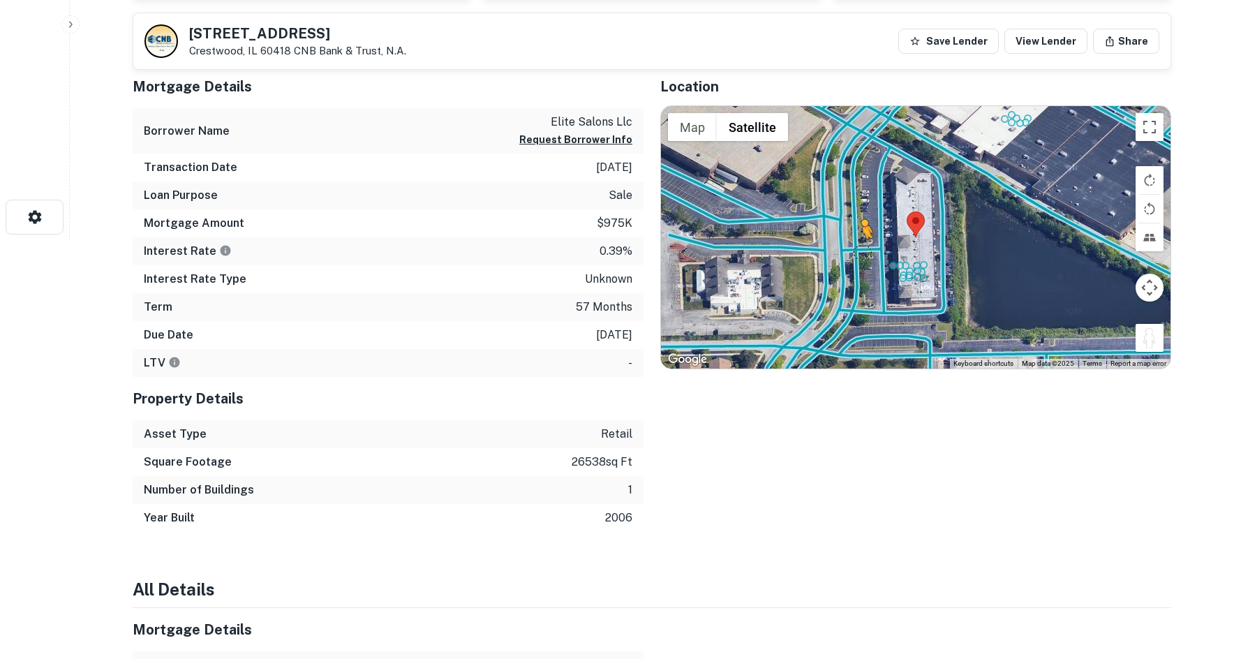
drag, startPoint x: 1155, startPoint y: 332, endPoint x: 860, endPoint y: 256, distance: 304.1
click at [860, 256] on div "To activate drag with keyboard, press Alt + Enter. Once in keyboard drag state,…" at bounding box center [915, 237] width 509 height 262
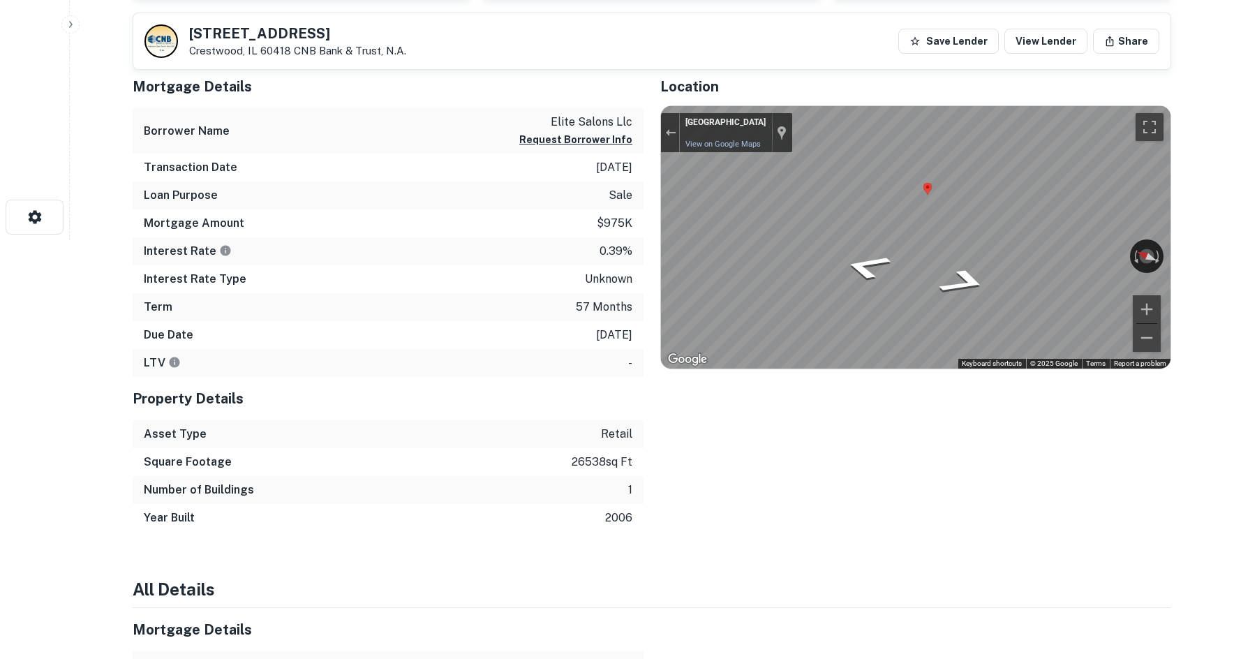
click at [442, 184] on div "Mortgage Details Borrower Name elite salons llc Request Borrower Info Transacti…" at bounding box center [643, 298] width 1055 height 467
click at [267, 167] on div "Mortgage Details Borrower Name elite salons llc Request Borrower Info Transacti…" at bounding box center [643, 298] width 1055 height 467
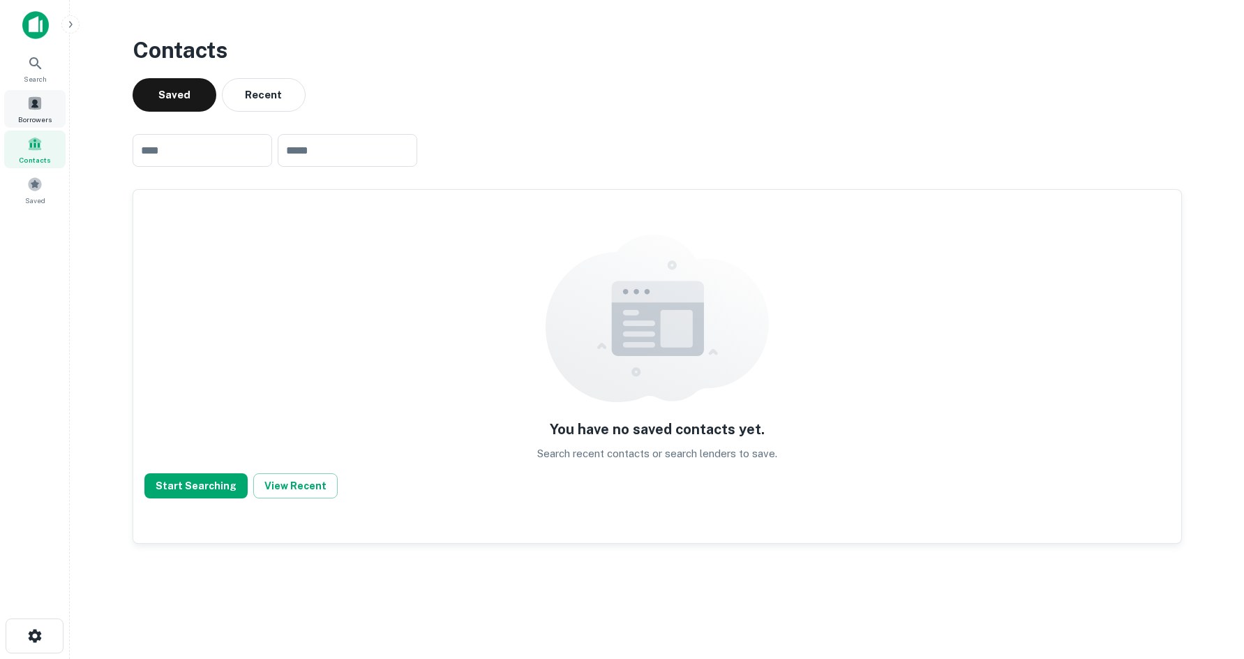
click at [42, 117] on span "Borrowers" at bounding box center [34, 119] width 33 height 11
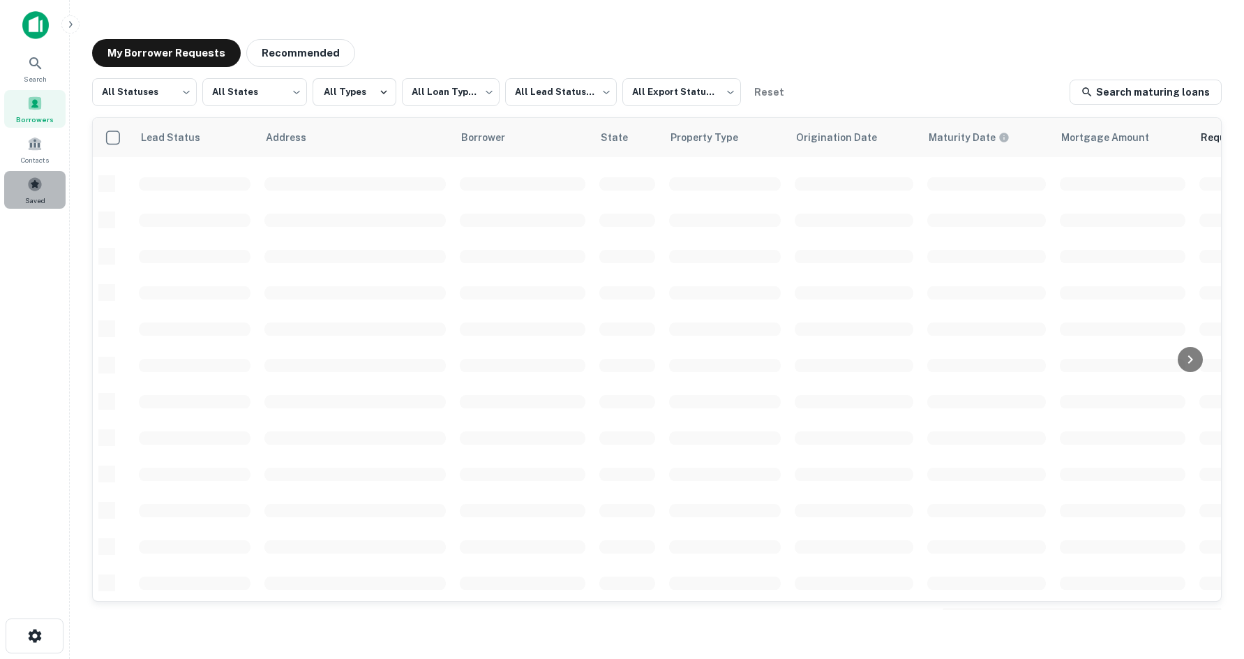
click at [56, 172] on div "Saved" at bounding box center [34, 190] width 61 height 38
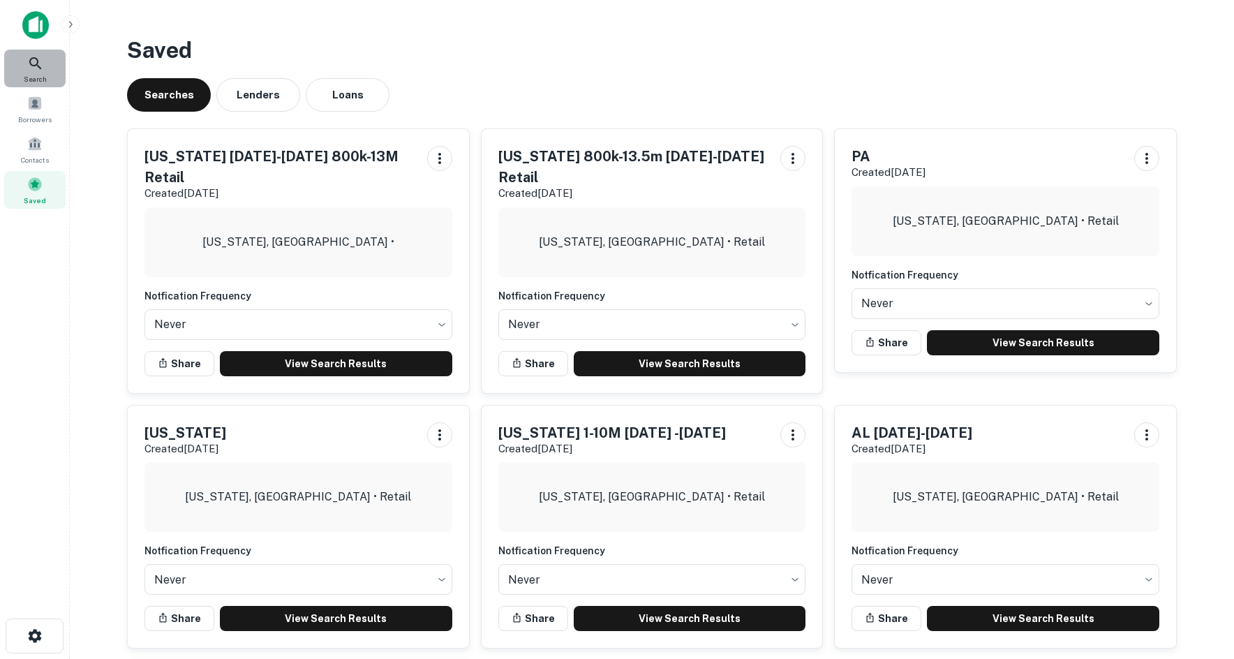
click at [38, 64] on icon at bounding box center [35, 63] width 17 height 17
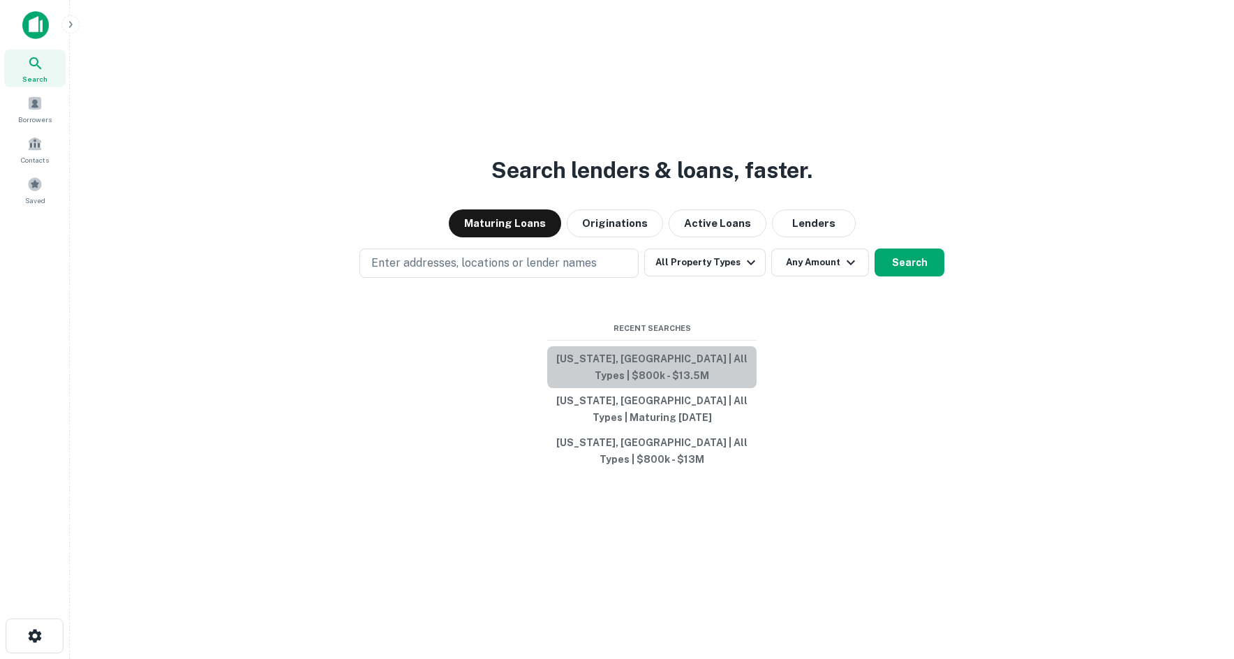
click at [653, 387] on button "[US_STATE], [GEOGRAPHIC_DATA] | All Types | $800k - $13.5M" at bounding box center [651, 367] width 209 height 42
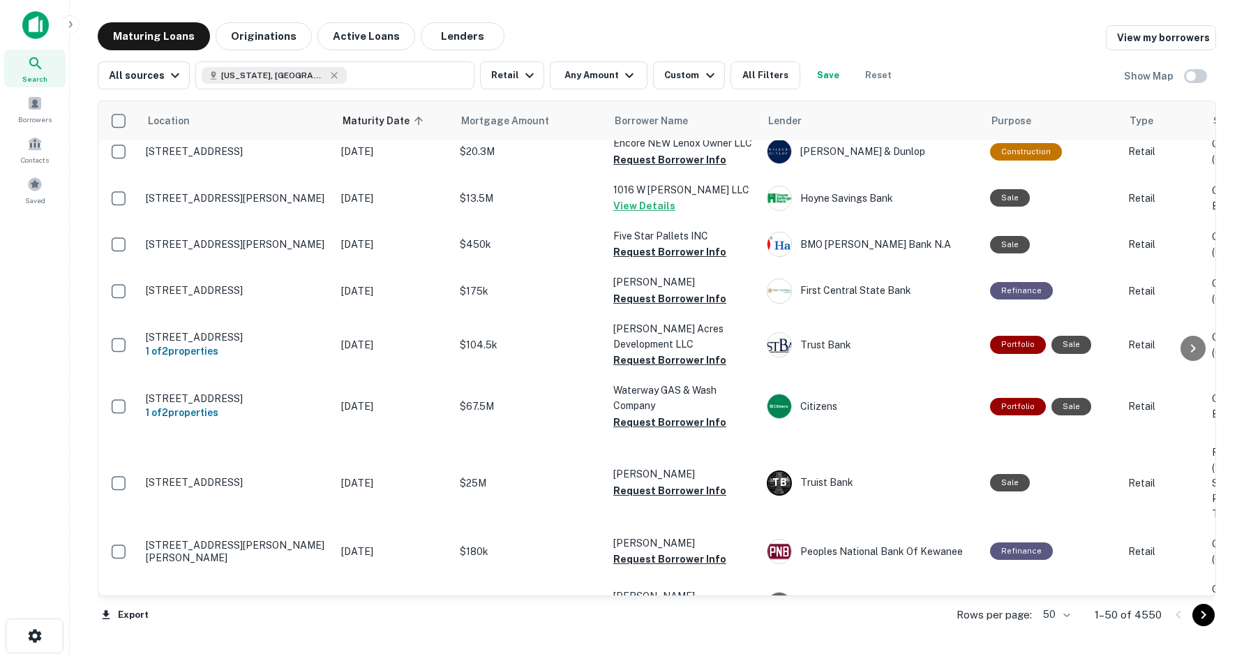
scroll to position [264, 0]
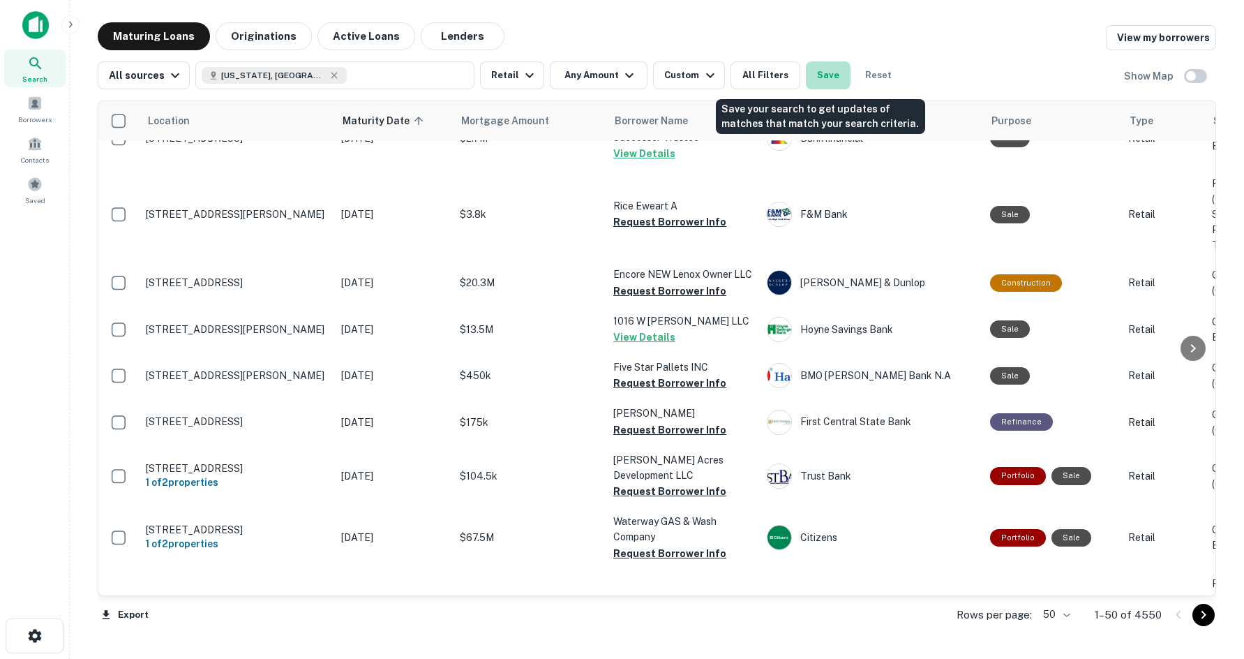
click at [821, 82] on button "Save" at bounding box center [828, 75] width 45 height 28
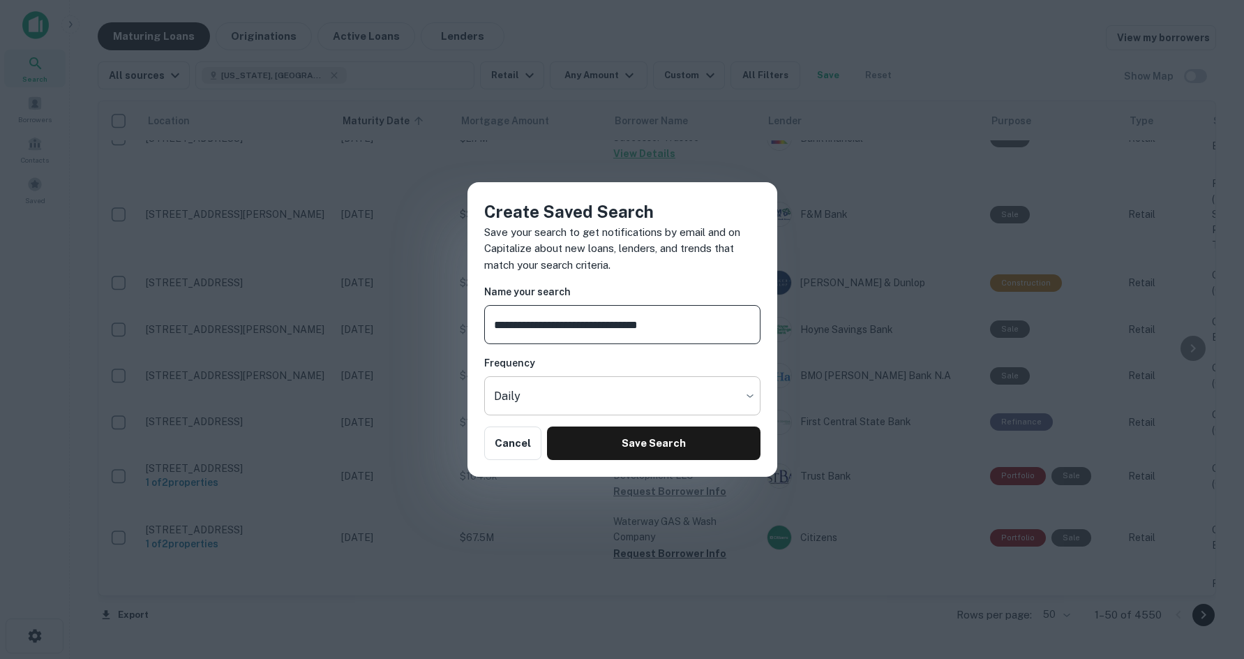
type input "**********"
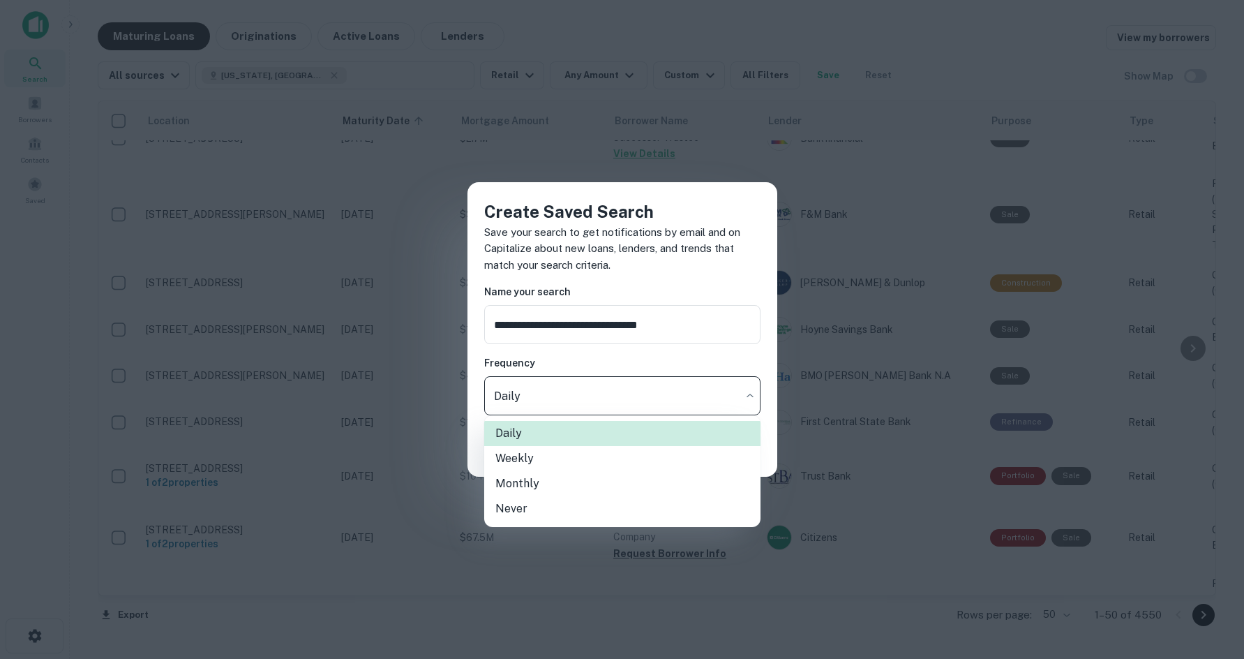
click at [595, 384] on body "Search Borrowers Contacts Saved Maturing Loans Originations Active Loans Lender…" at bounding box center [622, 329] width 1244 height 659
click at [591, 514] on li "Never" at bounding box center [622, 508] width 276 height 25
type input "*****"
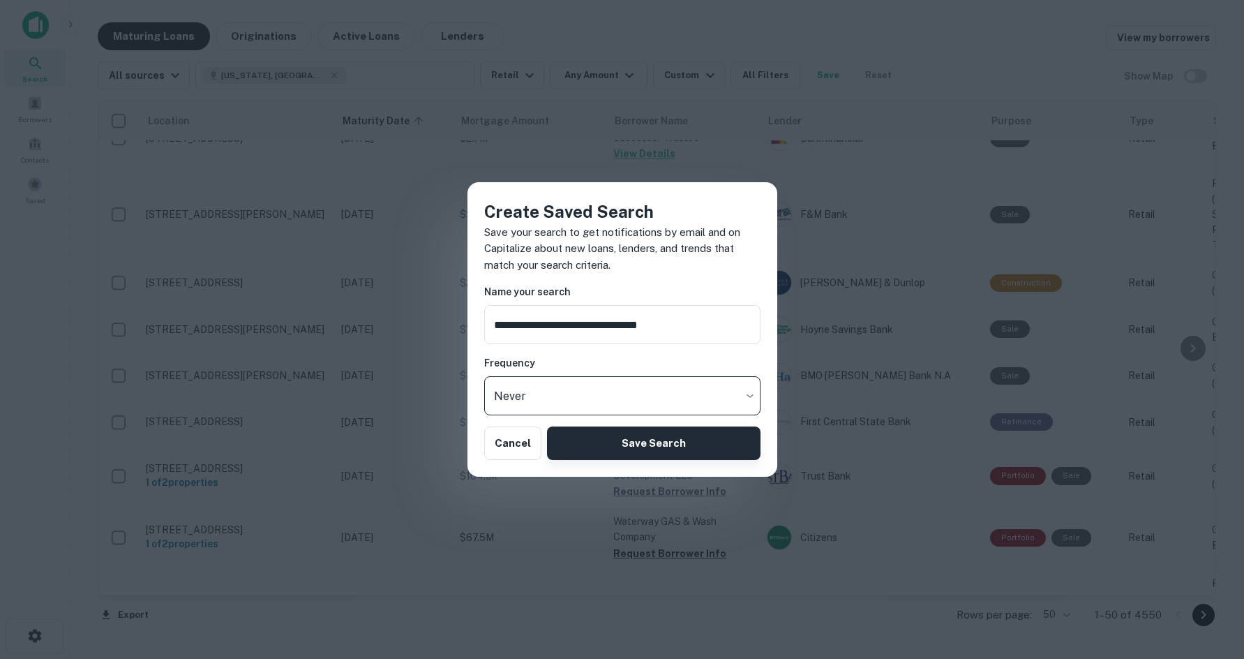
click at [592, 439] on button "Save Search" at bounding box center [653, 442] width 213 height 33
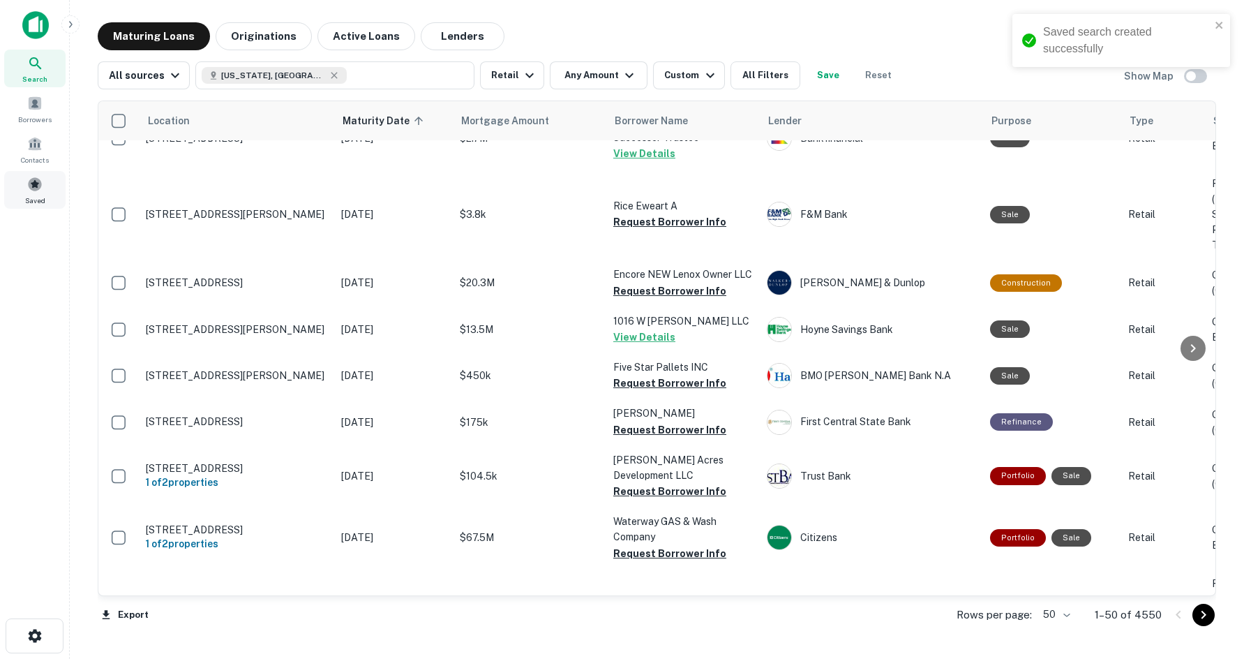
click at [45, 172] on div "Saved" at bounding box center [34, 190] width 61 height 38
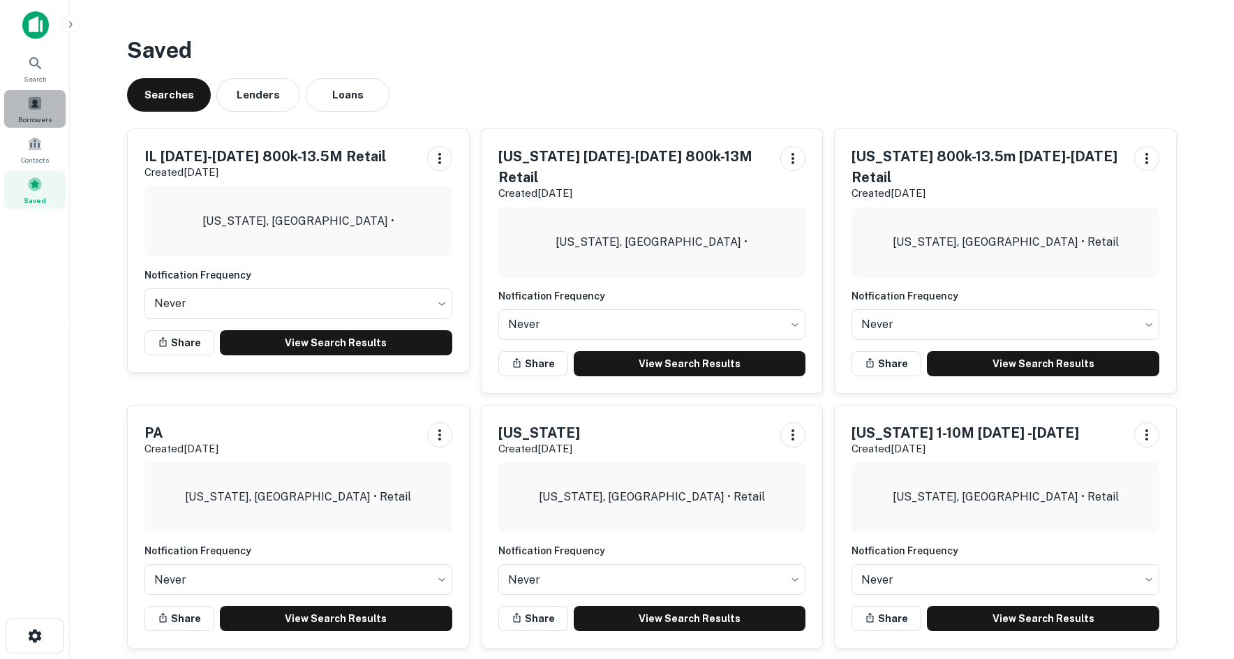
click at [38, 119] on span "Borrowers" at bounding box center [34, 119] width 33 height 11
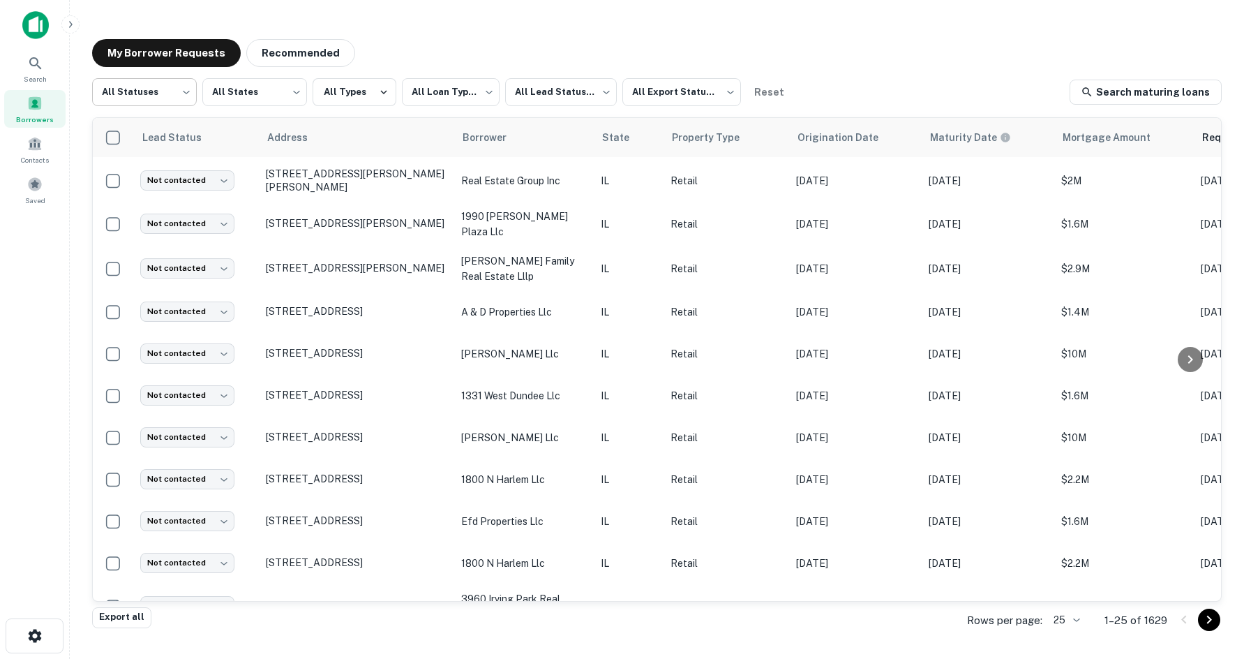
click at [184, 86] on body "**********" at bounding box center [622, 329] width 1244 height 659
click at [174, 192] on li "Error" at bounding box center [144, 203] width 105 height 25
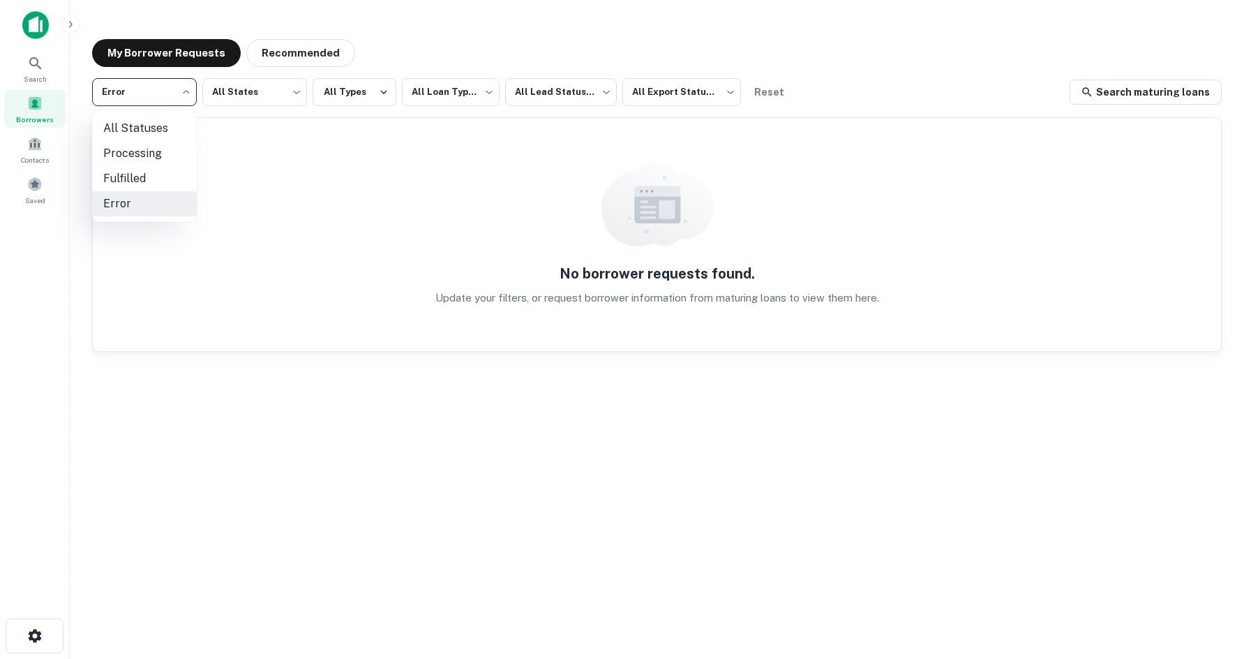
click at [174, 104] on body "**********" at bounding box center [622, 329] width 1244 height 659
click at [160, 184] on li "Fulfilled" at bounding box center [144, 178] width 105 height 25
type input "*********"
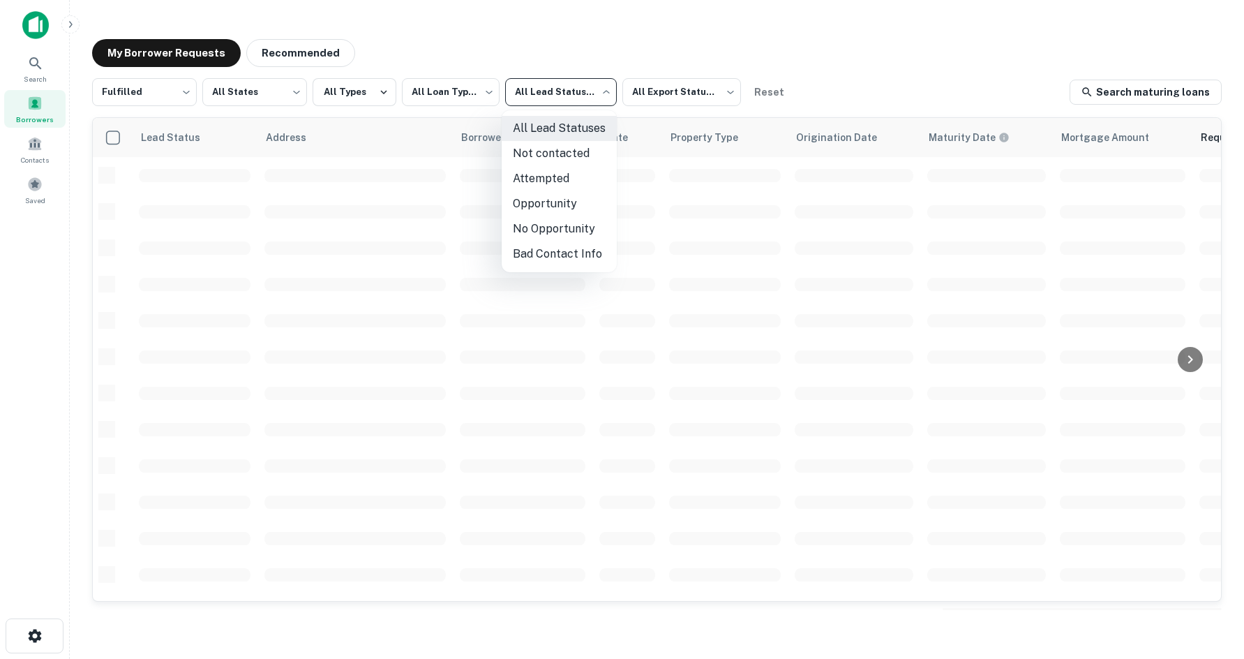
click at [523, 87] on body "**********" at bounding box center [622, 329] width 1244 height 659
click at [525, 159] on li "Not contacted" at bounding box center [559, 153] width 115 height 25
type input "****"
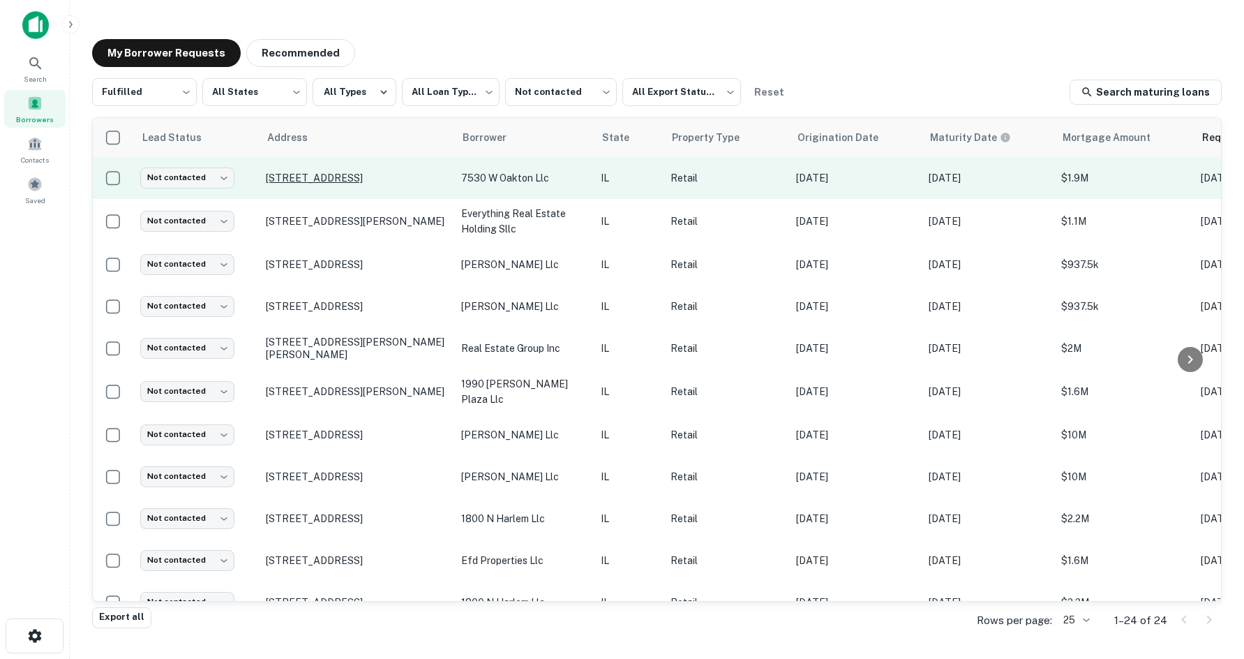
click at [375, 178] on p "7530 W Oakton St Niles, IL 60714" at bounding box center [356, 178] width 181 height 13
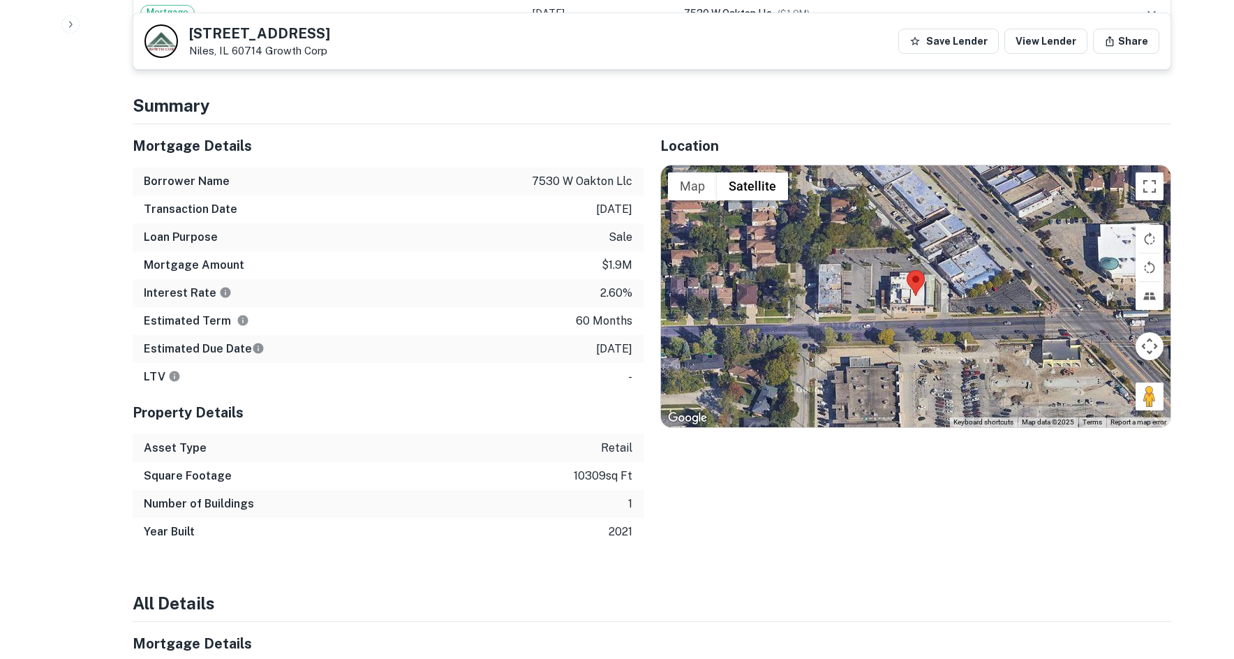
scroll to position [1047, 0]
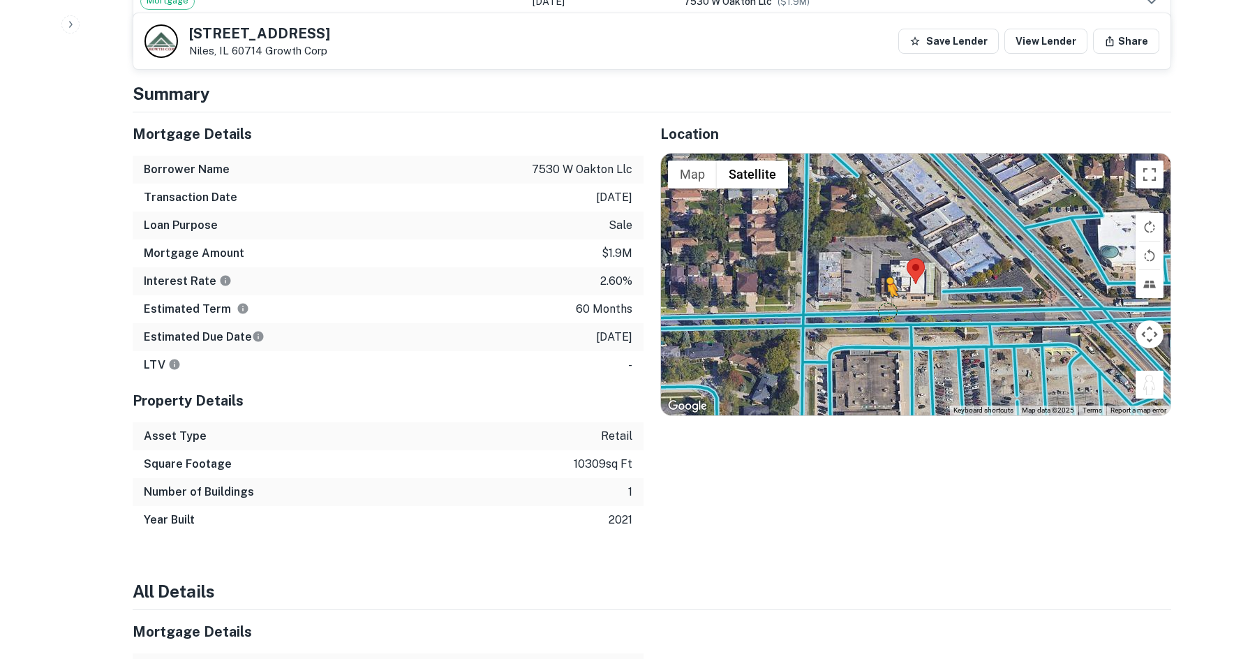
drag, startPoint x: 1152, startPoint y: 368, endPoint x: 887, endPoint y: 297, distance: 274.7
click at [887, 297] on div "To activate drag with keyboard, press Alt + Enter. Once in keyboard drag state,…" at bounding box center [915, 285] width 509 height 262
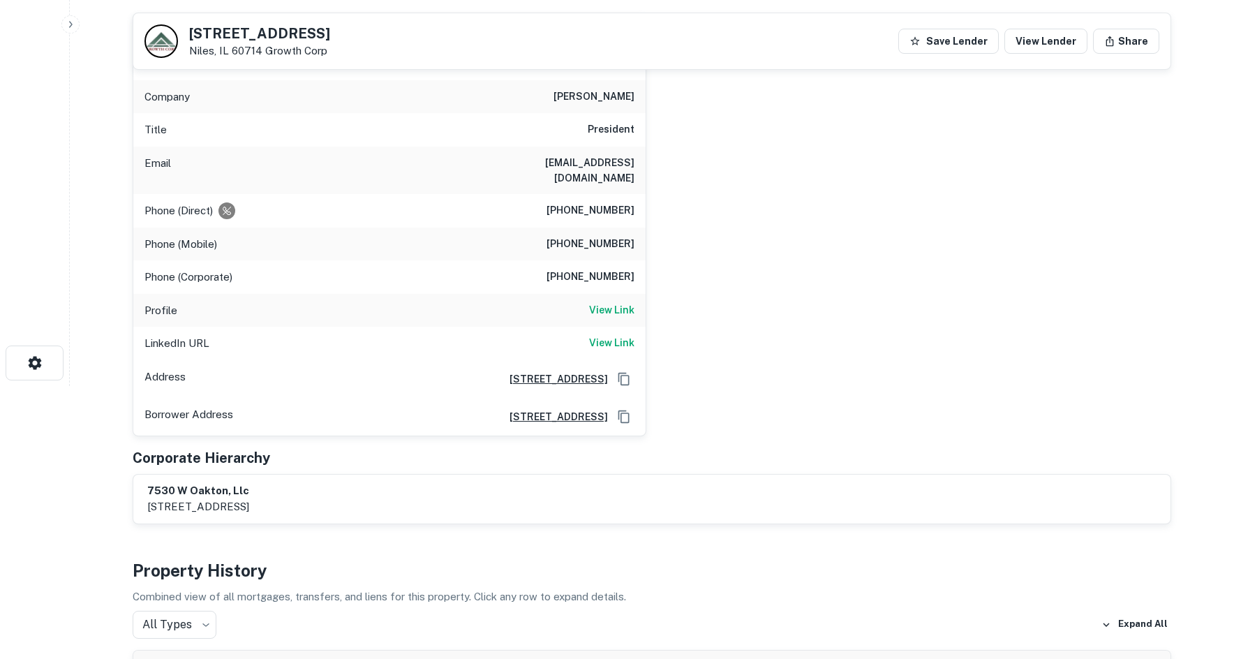
scroll to position [209, 0]
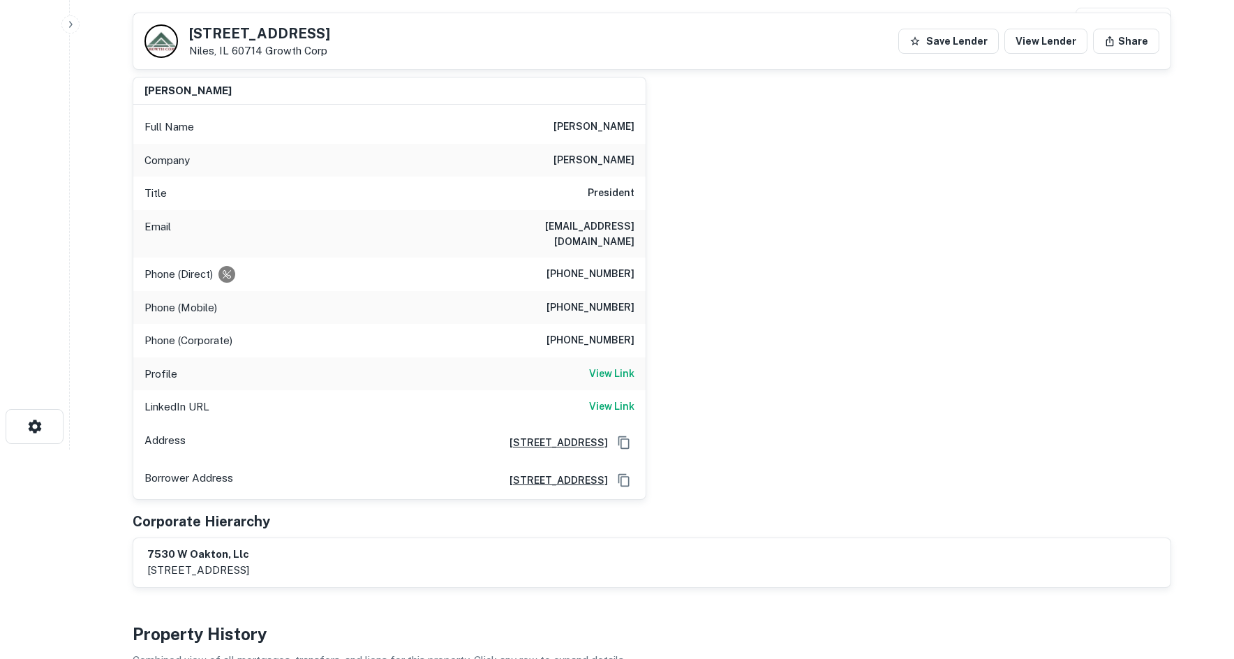
click at [610, 165] on h6 "d'agostino" at bounding box center [593, 160] width 81 height 17
click at [623, 398] on h6 "View Link" at bounding box center [611, 405] width 45 height 15
click at [593, 366] on h6 "View Link" at bounding box center [611, 373] width 45 height 15
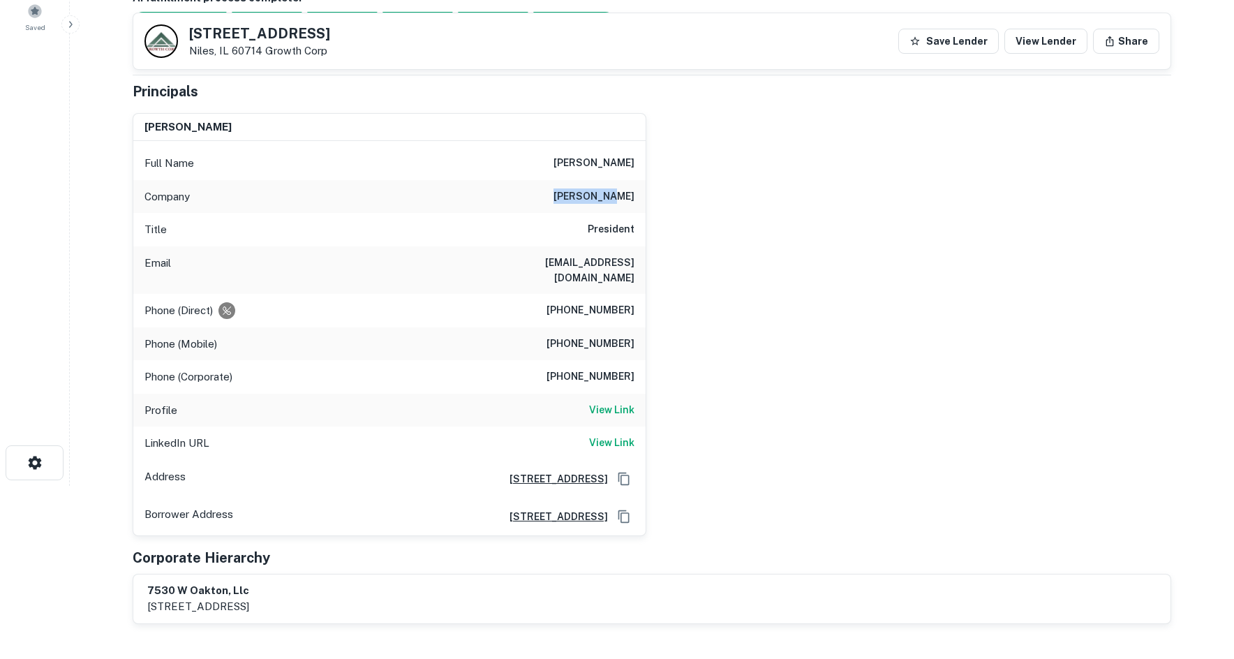
scroll to position [140, 0]
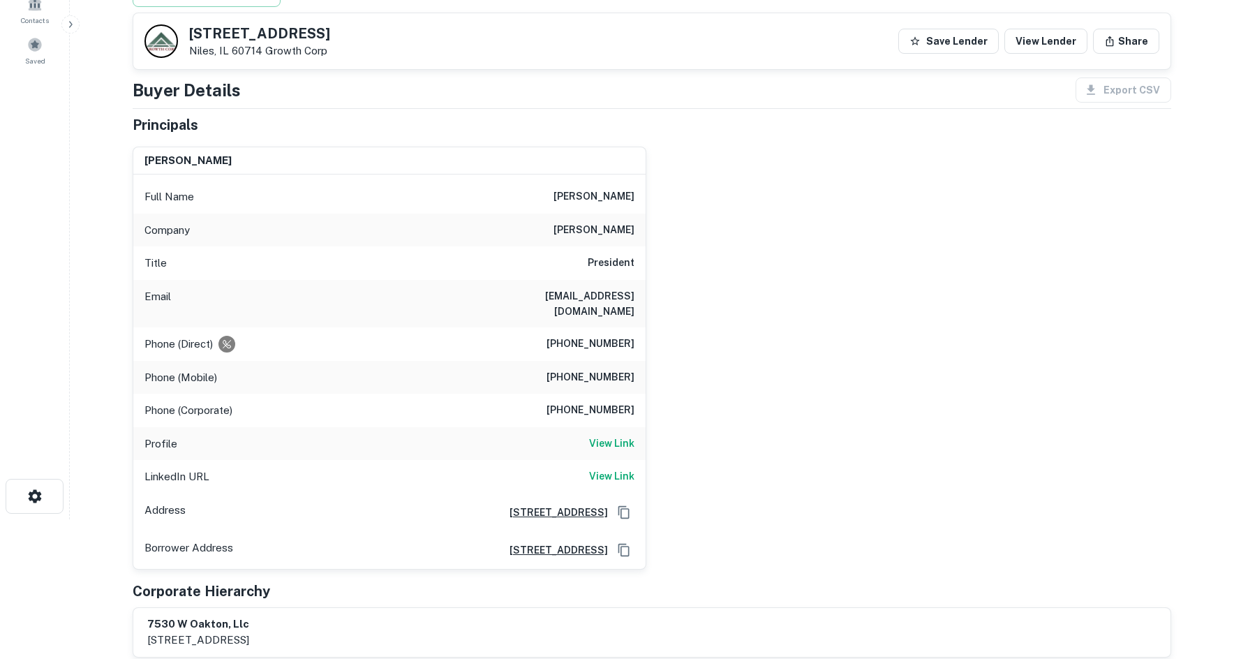
click at [704, 315] on div "scott d'agostino Full Name scott d'agostino Company d'agostino Title President …" at bounding box center [645, 352] width 1049 height 434
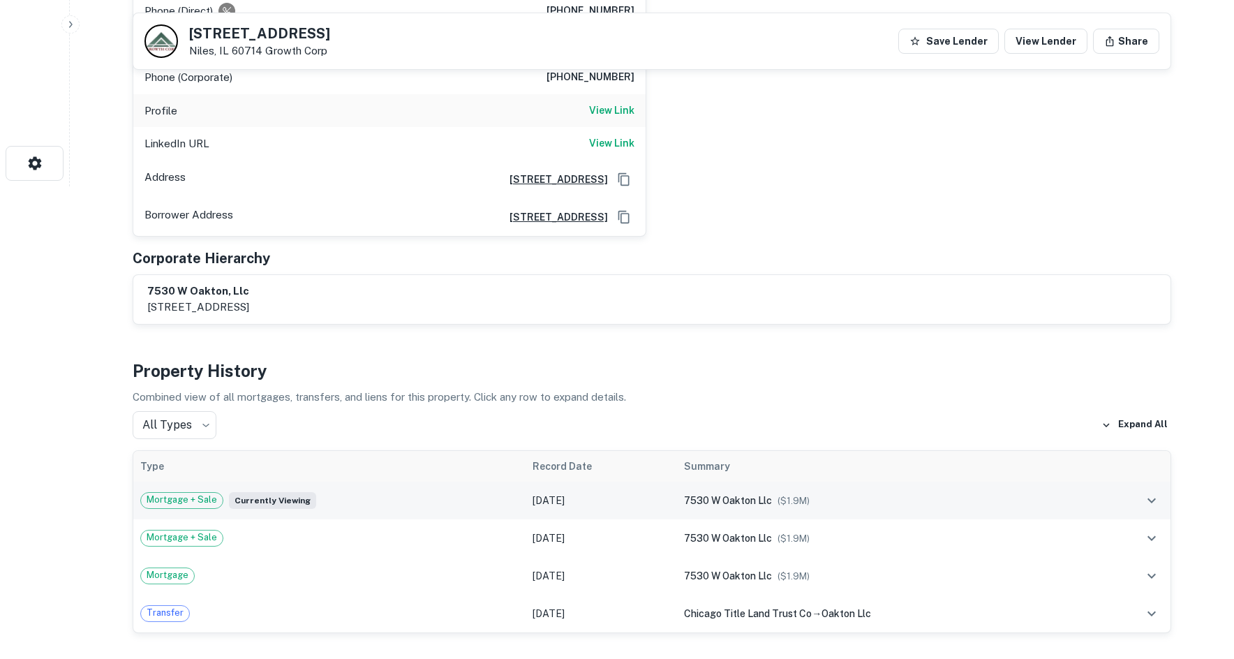
scroll to position [628, 0]
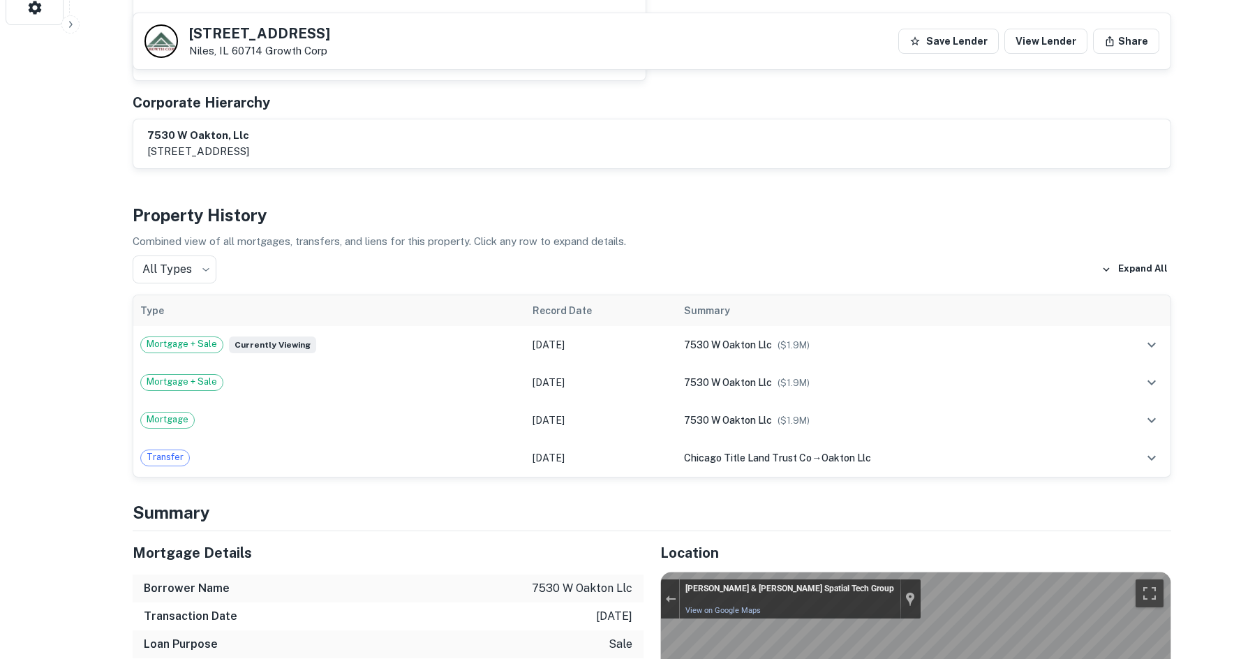
click at [397, 259] on div "All Types *** ​ Expand All" at bounding box center [652, 269] width 1038 height 28
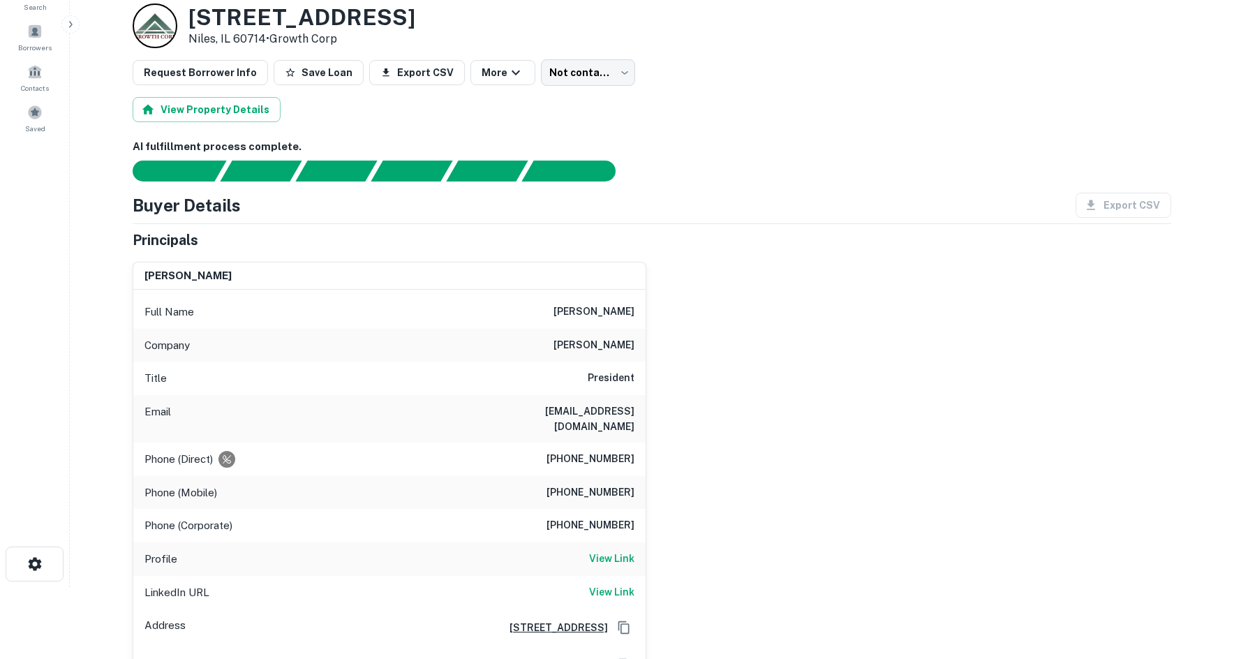
scroll to position [209, 0]
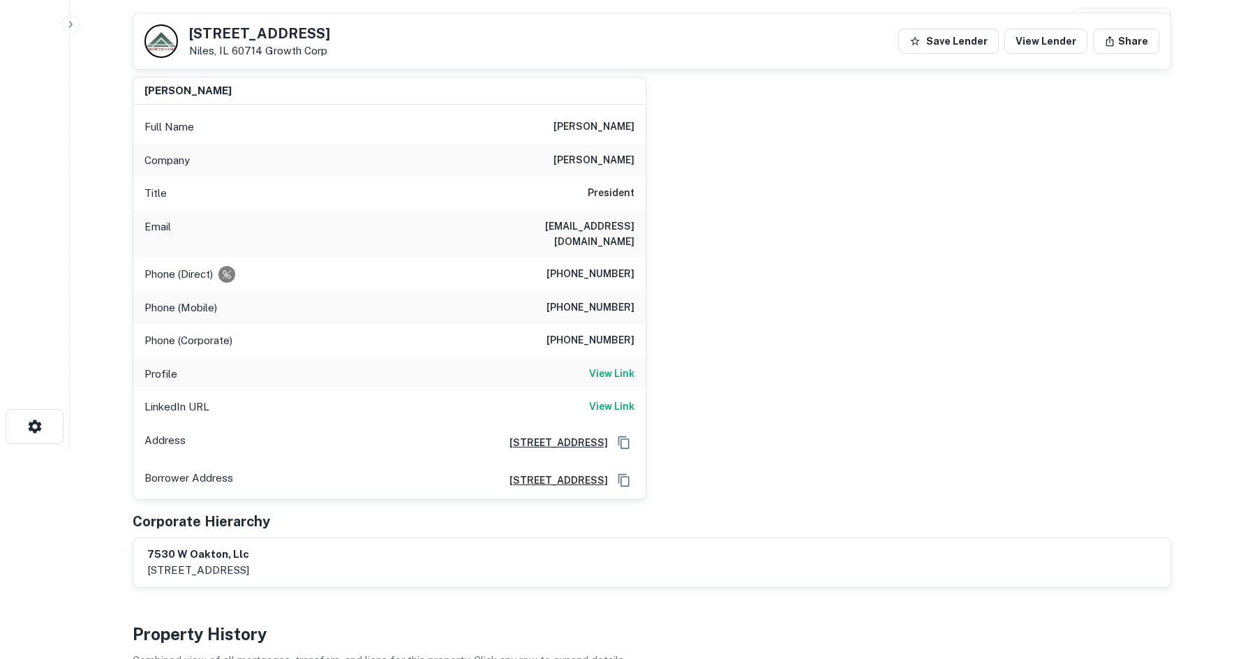
click at [592, 291] on div "Phone (Mobile) (337) 256-2717" at bounding box center [389, 307] width 512 height 33
click at [591, 257] on div "Phone (Direct) (773) 710-6676" at bounding box center [389, 273] width 512 height 33
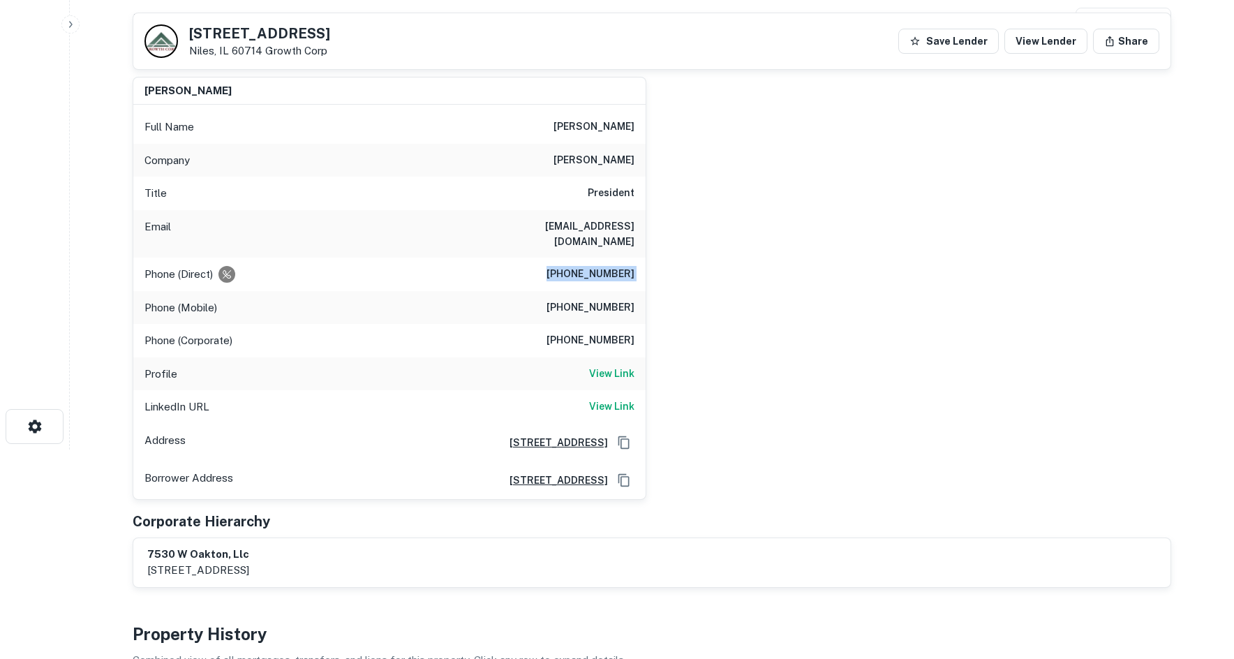
click at [591, 257] on div "Phone (Direct) (773) 710-6676" at bounding box center [389, 273] width 512 height 33
copy h6 "(773) 710-6676"
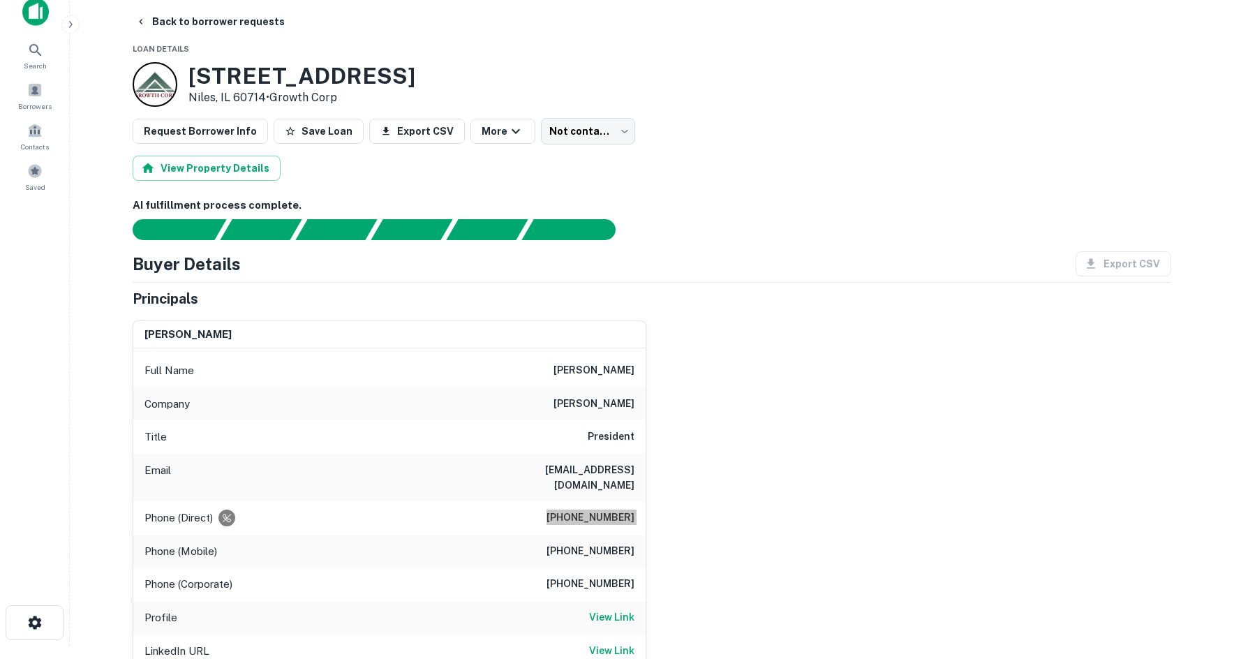
scroll to position [0, 0]
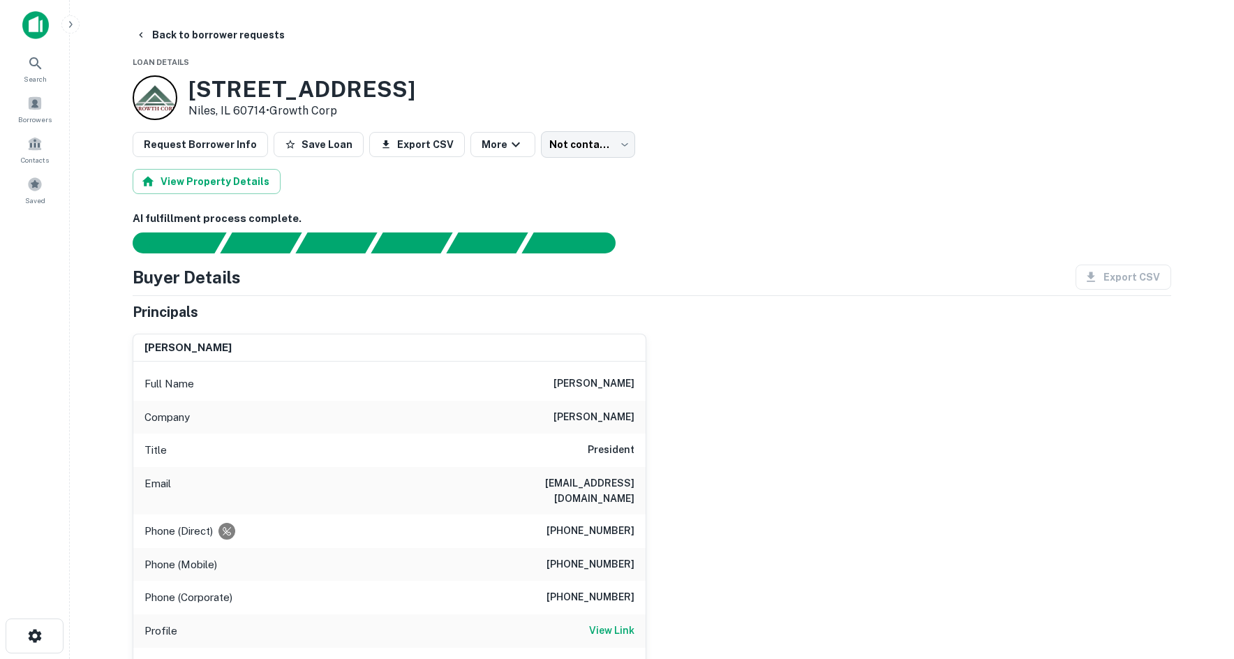
click at [755, 357] on div "scott d'agostino Full Name scott d'agostino Company d'agostino Title President …" at bounding box center [645, 539] width 1049 height 434
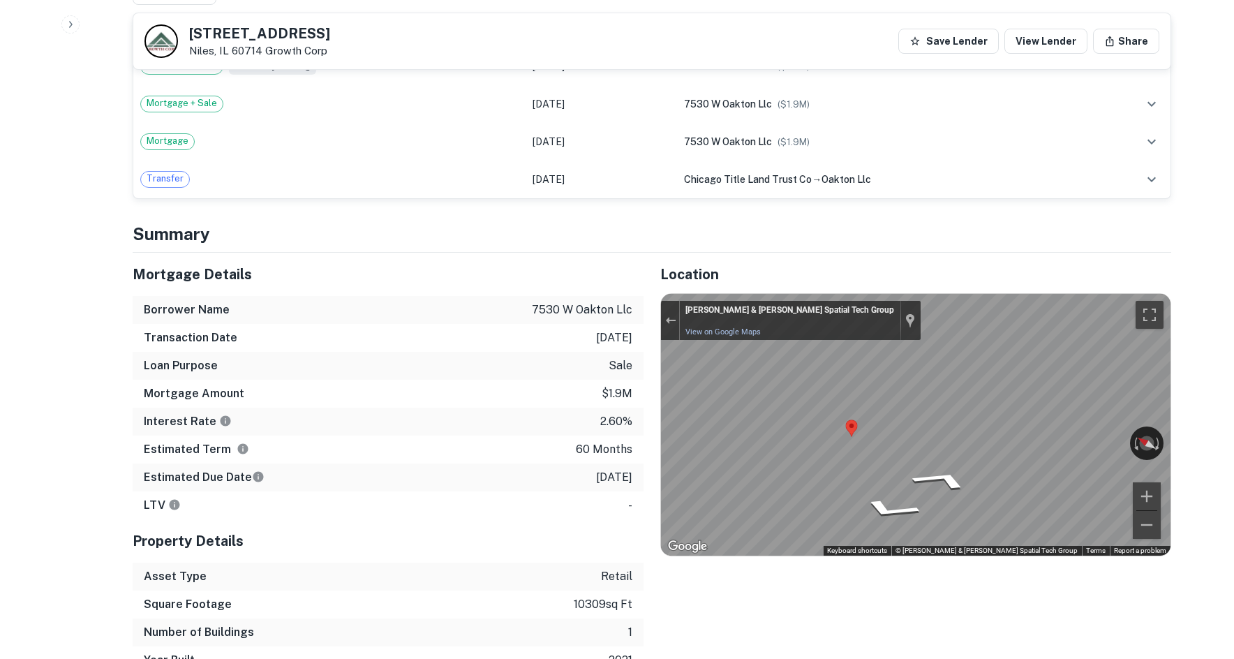
scroll to position [907, 0]
click at [928, 463] on icon "Go East" at bounding box center [942, 478] width 104 height 31
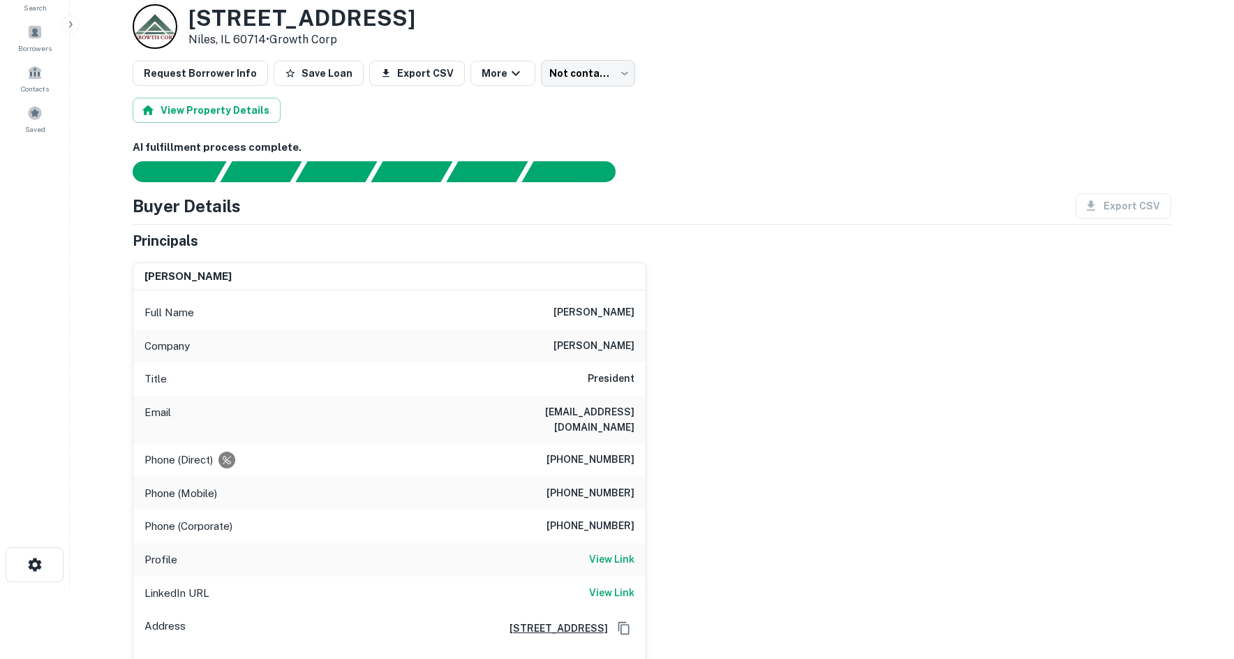
scroll to position [70, 0]
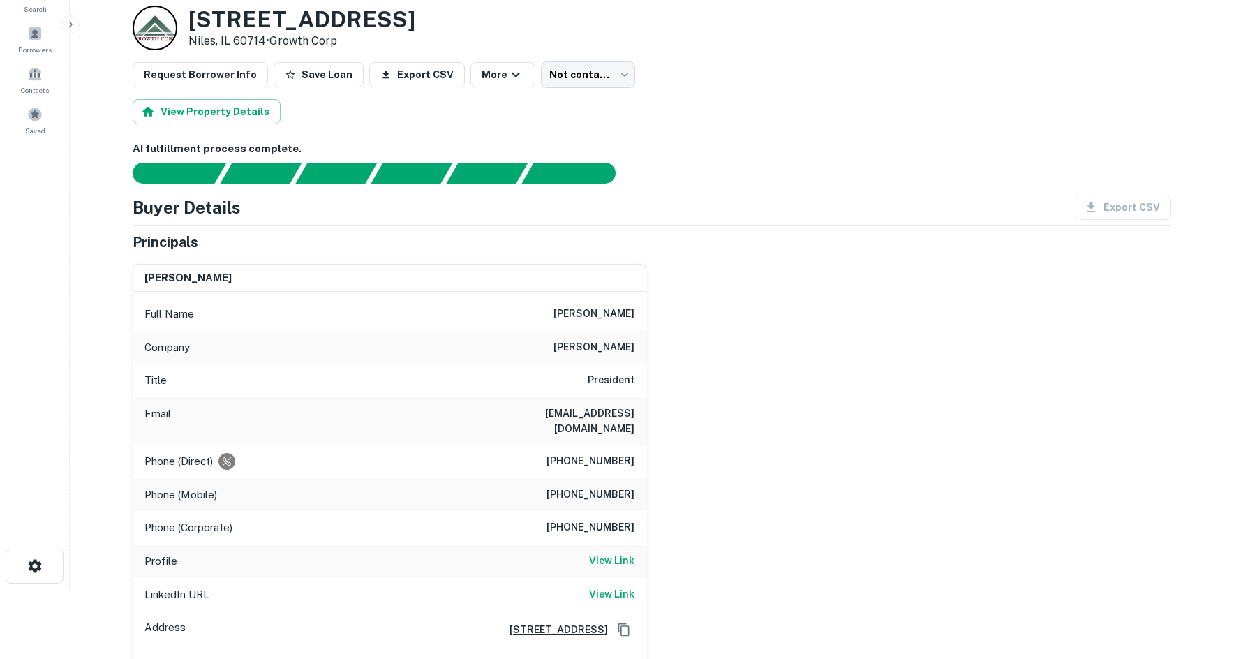
drag, startPoint x: 742, startPoint y: 347, endPoint x: 720, endPoint y: 345, distance: 21.7
click at [742, 347] on div "scott d'agostino Full Name scott d'agostino Company d'agostino Title President …" at bounding box center [645, 470] width 1049 height 434
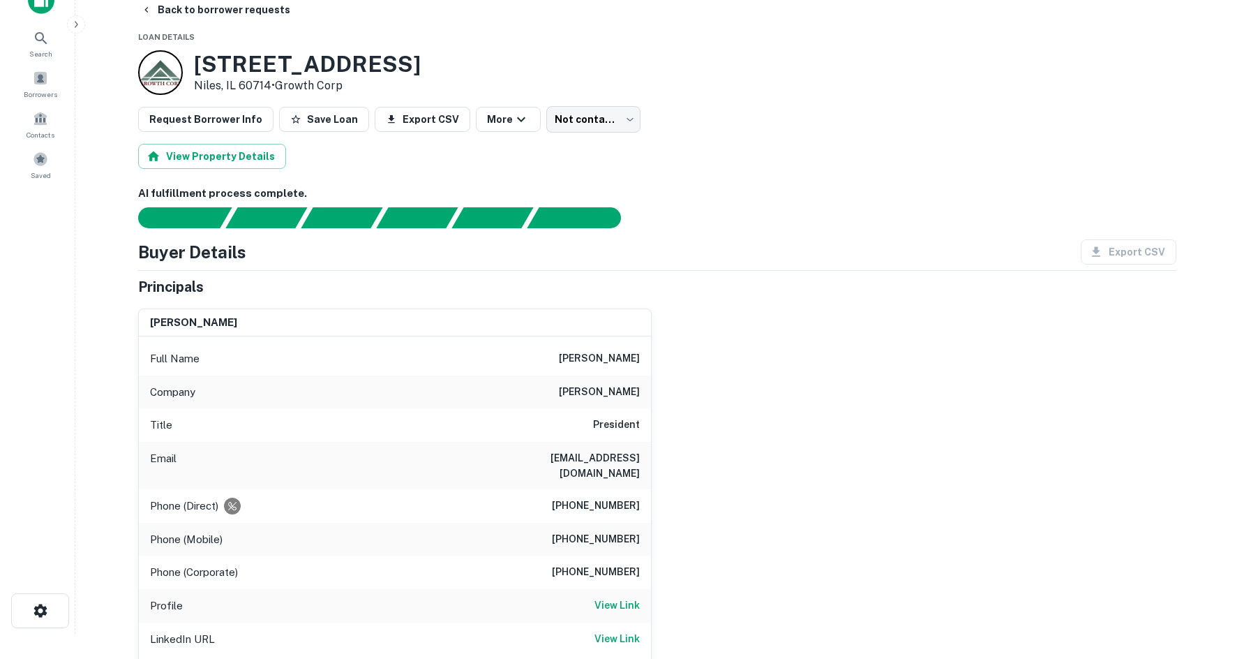
scroll to position [0, 0]
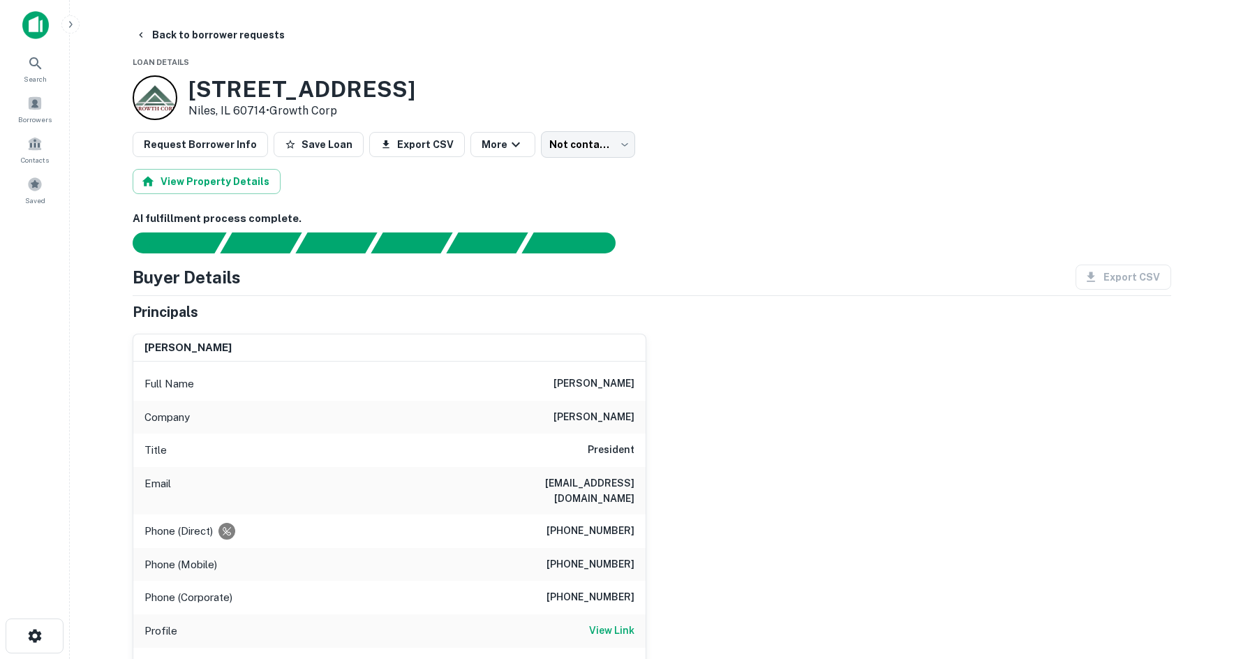
drag, startPoint x: 129, startPoint y: 57, endPoint x: 571, endPoint y: 337, distance: 523.5
click at [571, 337] on div "scott d'agostino" at bounding box center [389, 348] width 512 height 28
drag, startPoint x: 284, startPoint y: 329, endPoint x: 121, endPoint y: 54, distance: 319.8
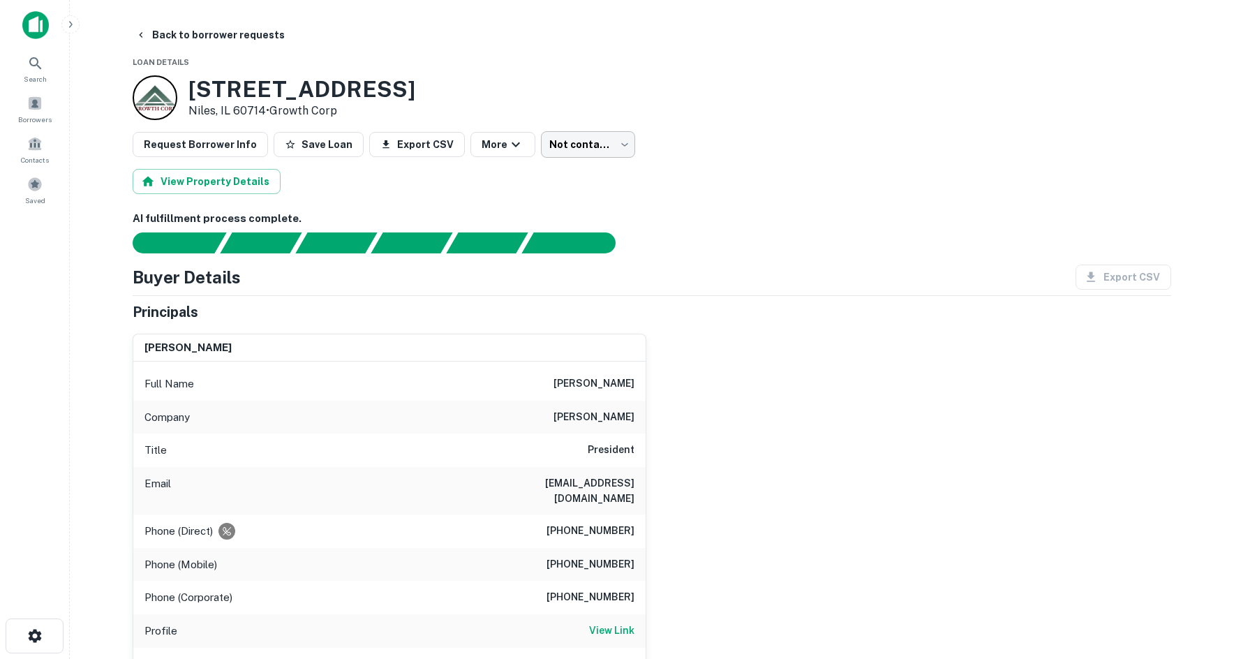
click at [611, 135] on body "Search Borrowers Contacts Saved Back to borrower requests Loan Details 7530 W O…" at bounding box center [617, 329] width 1234 height 659
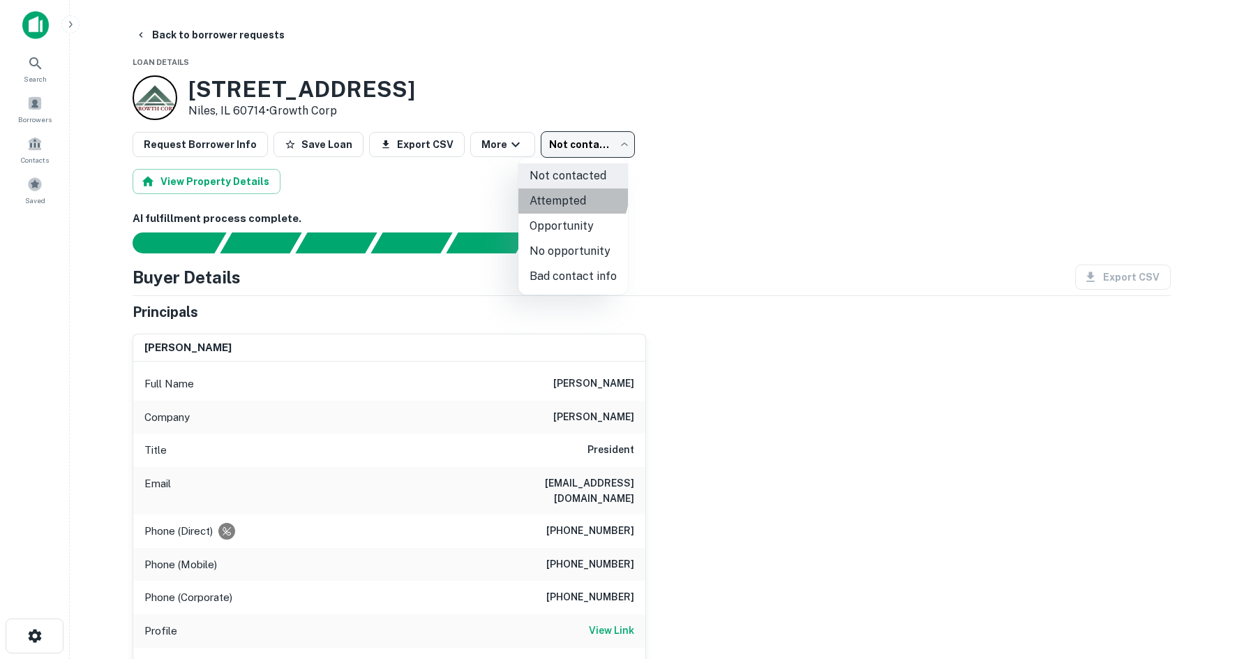
click at [556, 191] on li "Attempted" at bounding box center [573, 200] width 110 height 25
type input "*********"
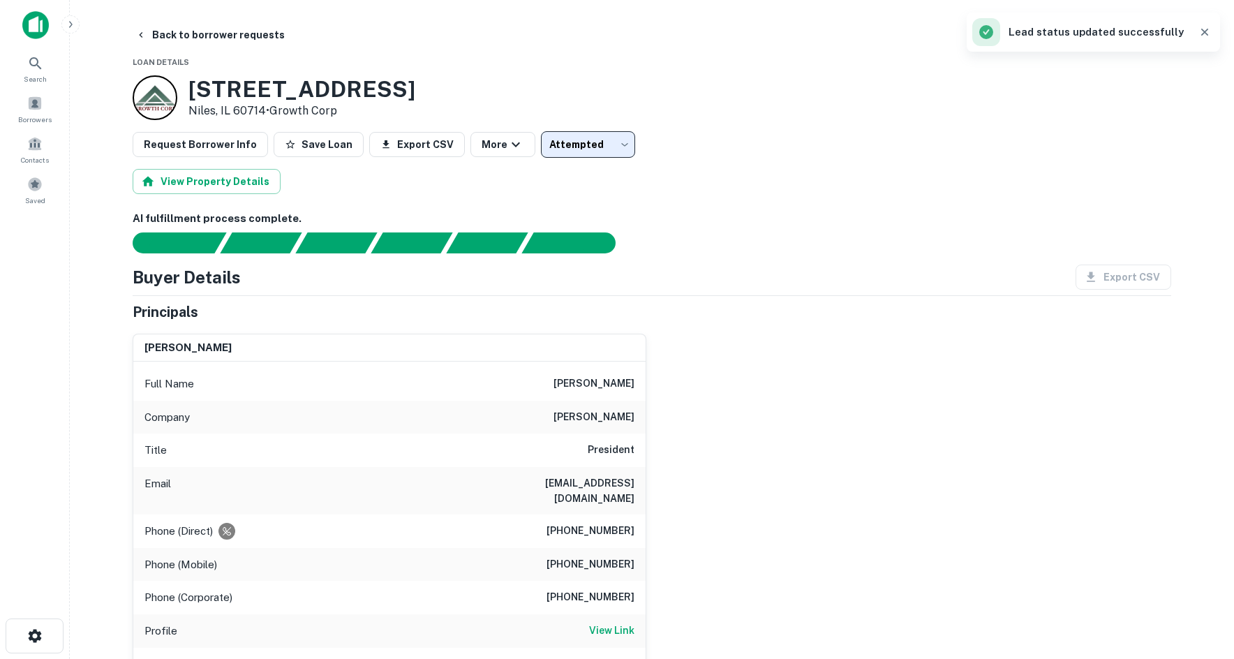
click at [713, 38] on div "Back to borrower requests" at bounding box center [652, 34] width 1038 height 25
click at [181, 36] on button "Back to borrower requests" at bounding box center [210, 34] width 160 height 25
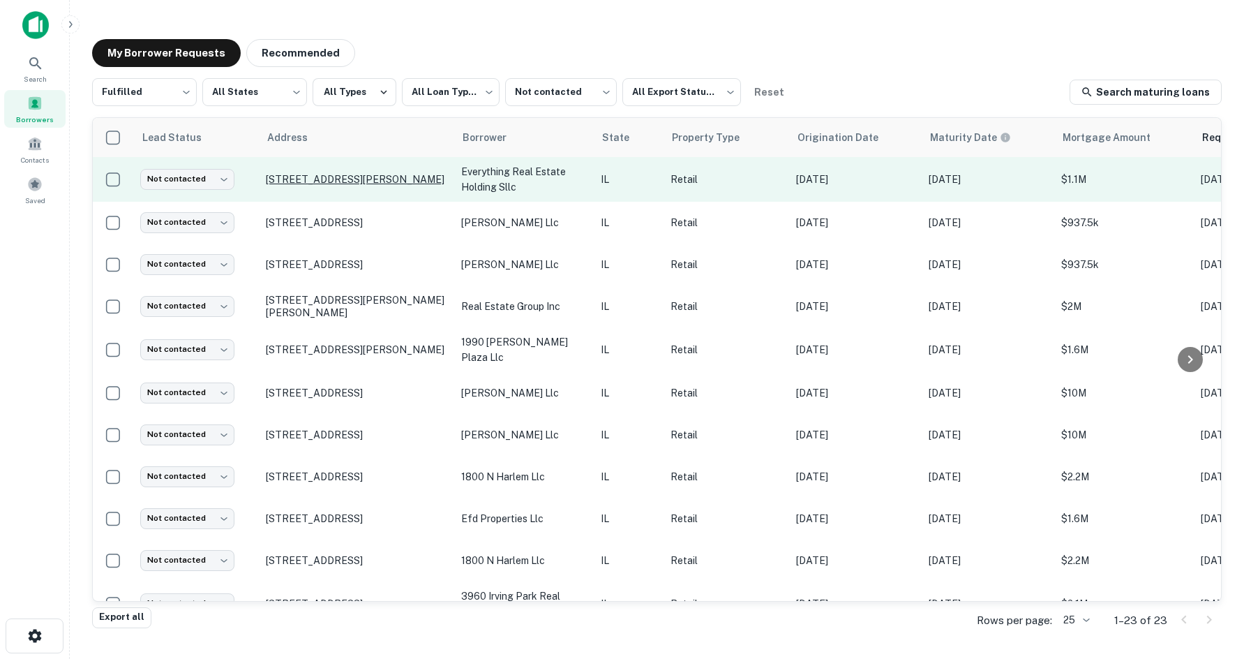
click at [358, 177] on p "[STREET_ADDRESS][PERSON_NAME]" at bounding box center [356, 179] width 181 height 13
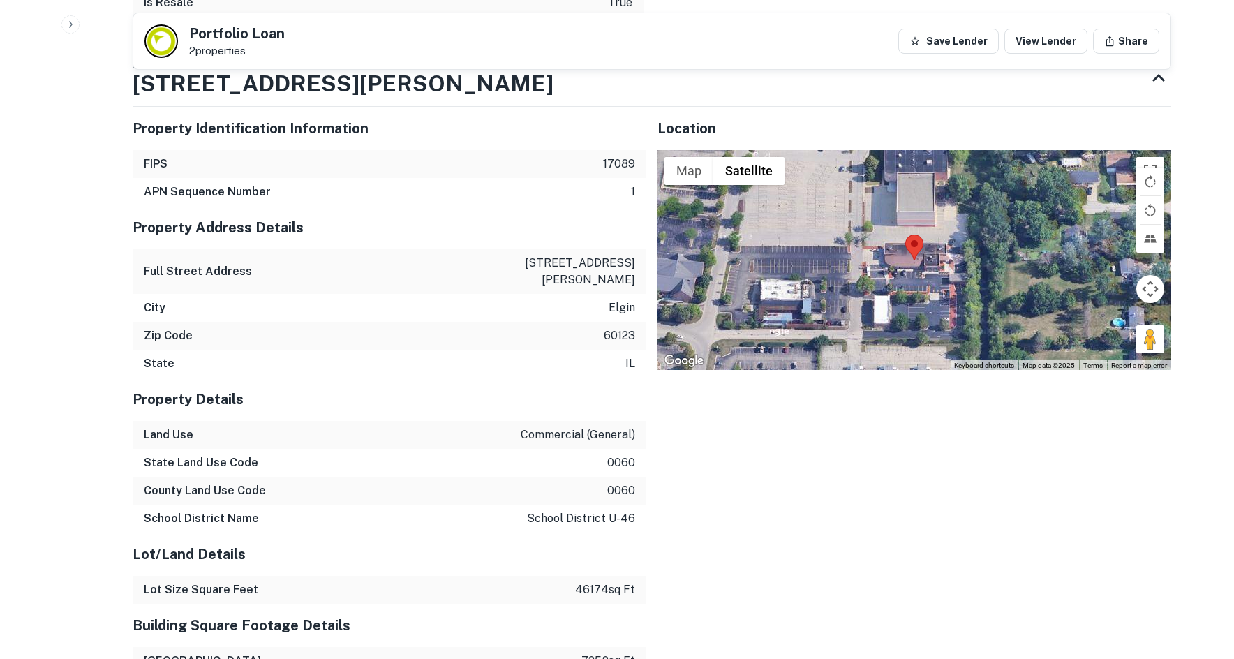
scroll to position [1814, 0]
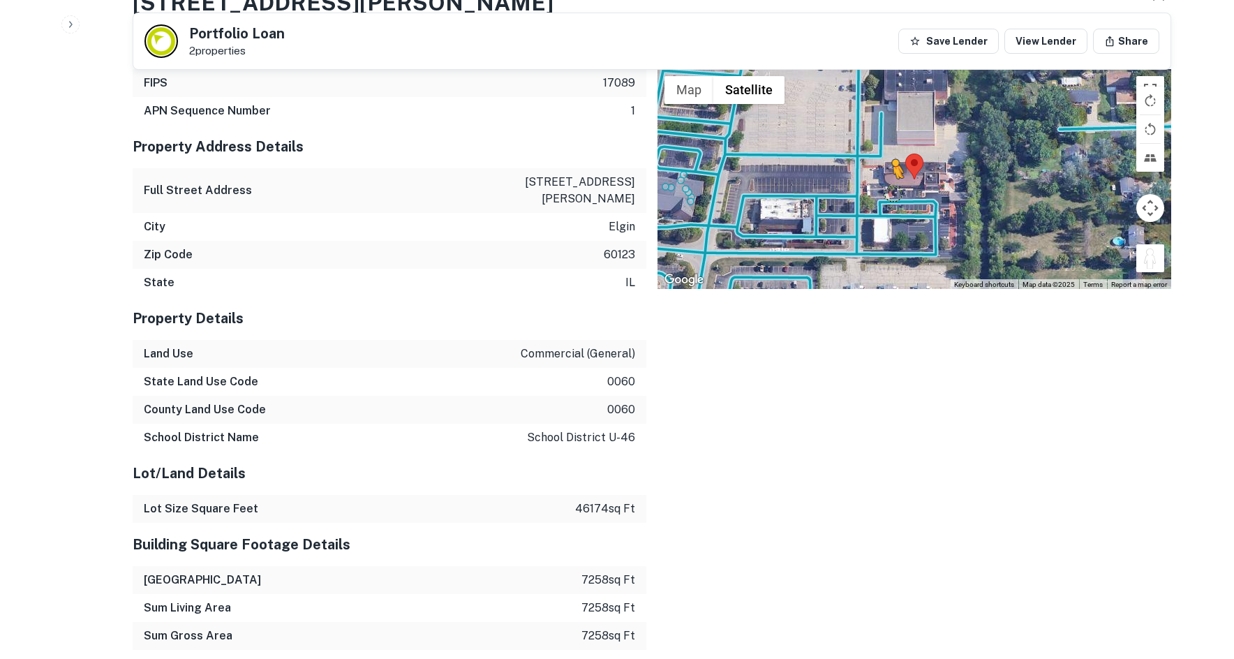
drag, startPoint x: 1163, startPoint y: 262, endPoint x: 892, endPoint y: 202, distance: 278.1
click at [892, 202] on div "To activate drag with keyboard, press Alt + Enter. Once in keyboard drag state,…" at bounding box center [914, 179] width 514 height 220
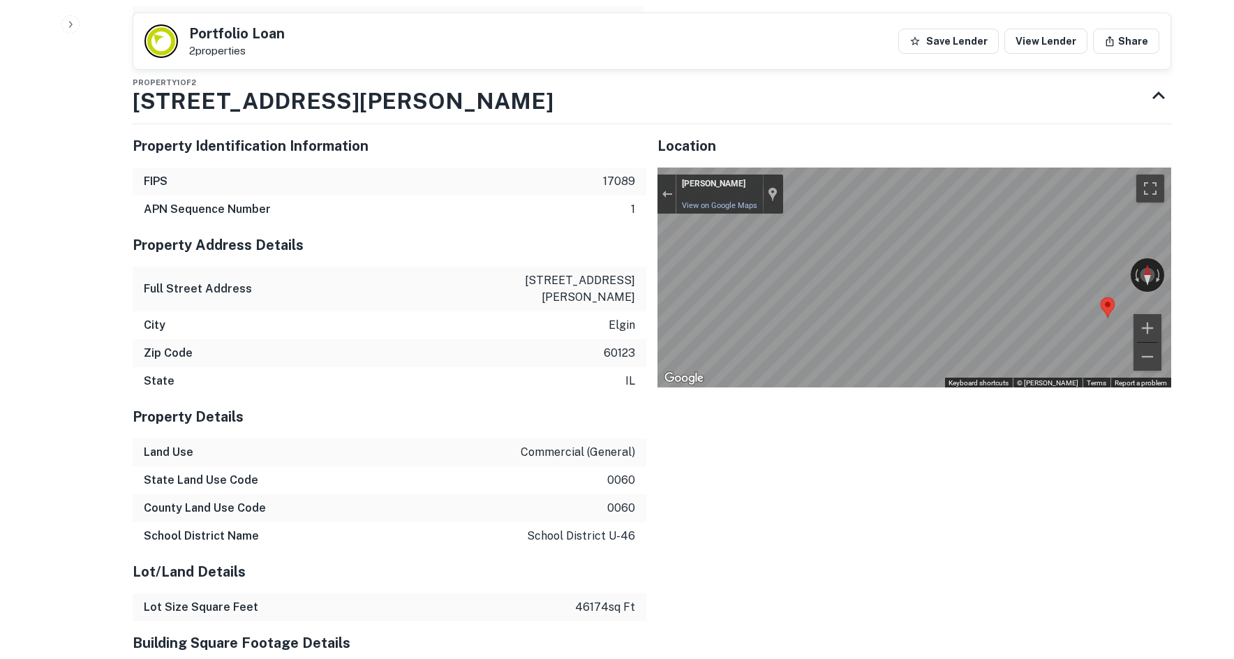
scroll to position [1535, 0]
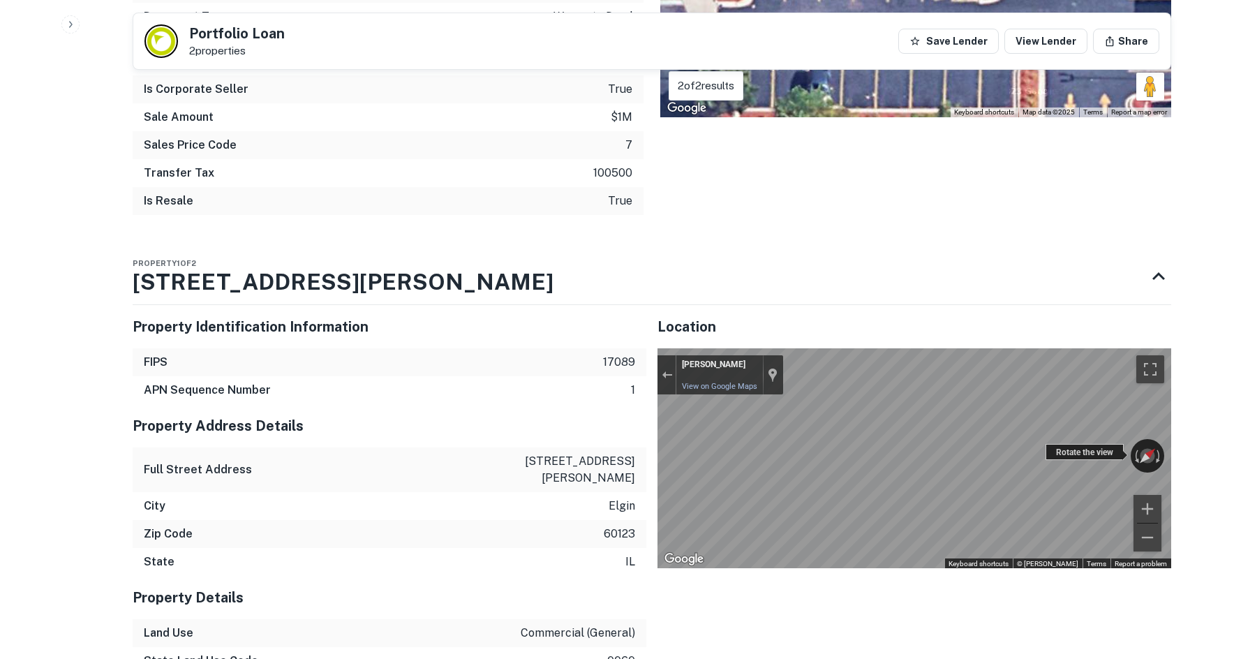
click at [1093, 446] on div "← Move left → Move right ↑ Move up ↓ Move down + Zoom in - Zoom out Raul Huerta…" at bounding box center [914, 458] width 514 height 220
click at [1053, 444] on div "← Move left → Move right ↑ Move up ↓ Move down + Zoom in - Zoom out Raul Huerta…" at bounding box center [914, 458] width 514 height 220
click at [667, 369] on button "Exit the Street View" at bounding box center [666, 374] width 18 height 19
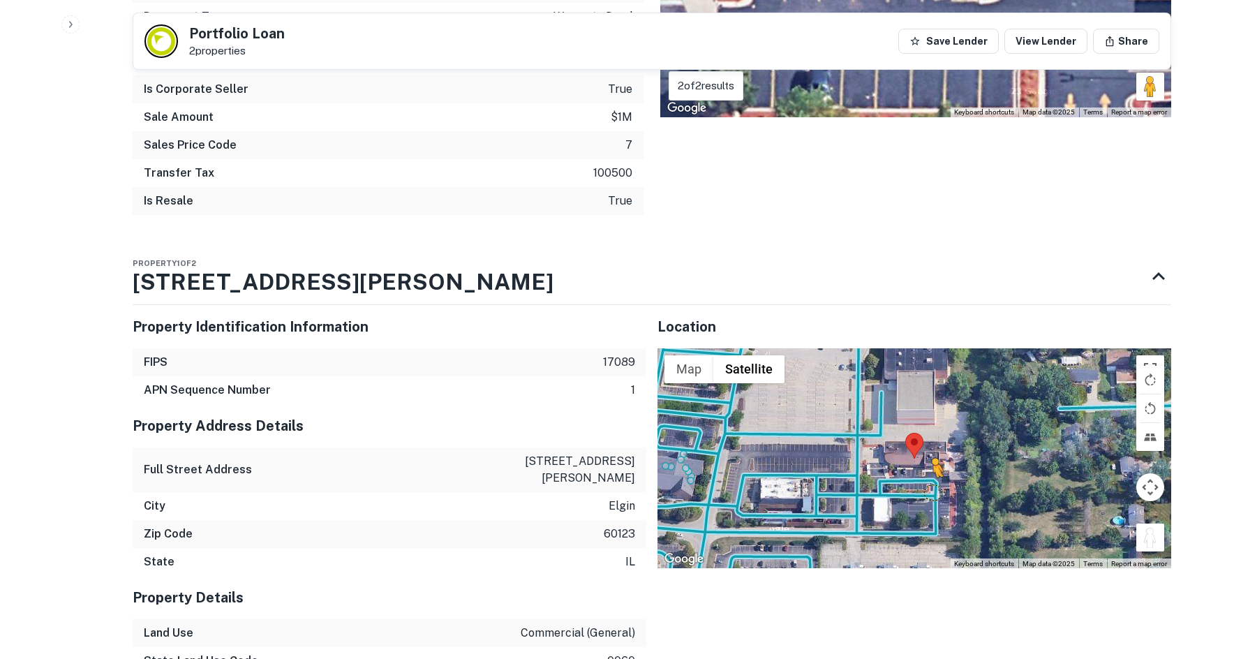
drag, startPoint x: 1152, startPoint y: 533, endPoint x: 924, endPoint y: 488, distance: 232.5
click at [924, 488] on div "To activate drag with keyboard, press Alt + Enter. Once in keyboard drag state,…" at bounding box center [914, 458] width 514 height 220
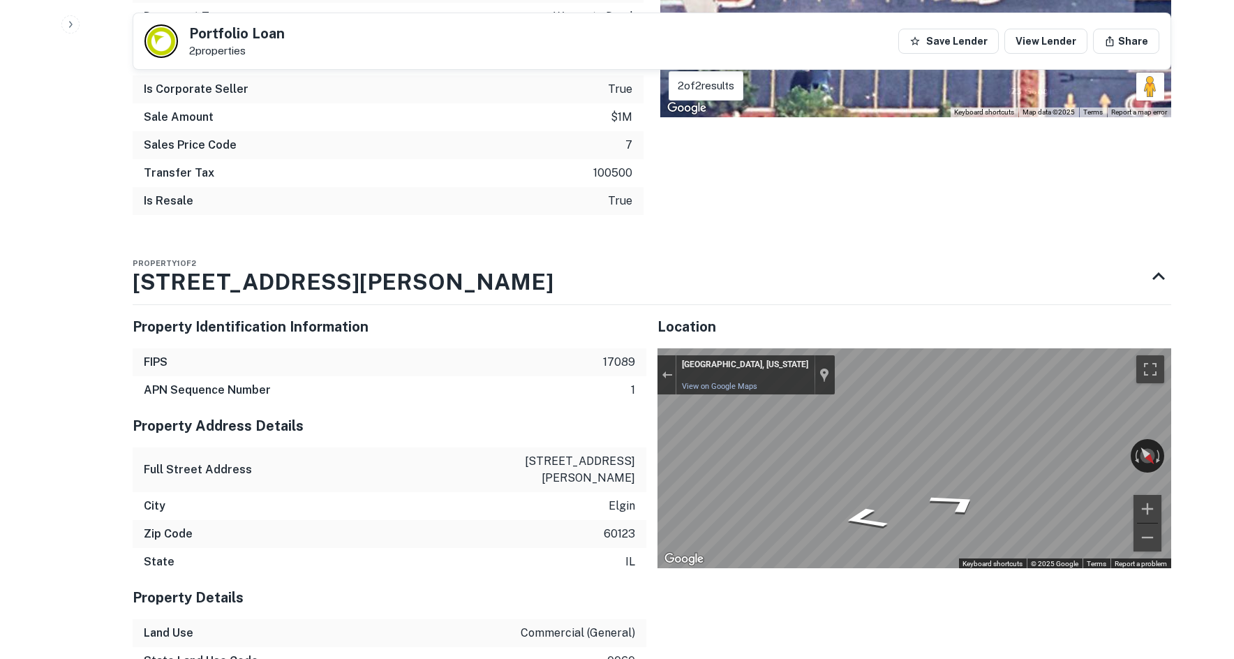
click at [860, 519] on icon "Go North" at bounding box center [864, 515] width 84 height 31
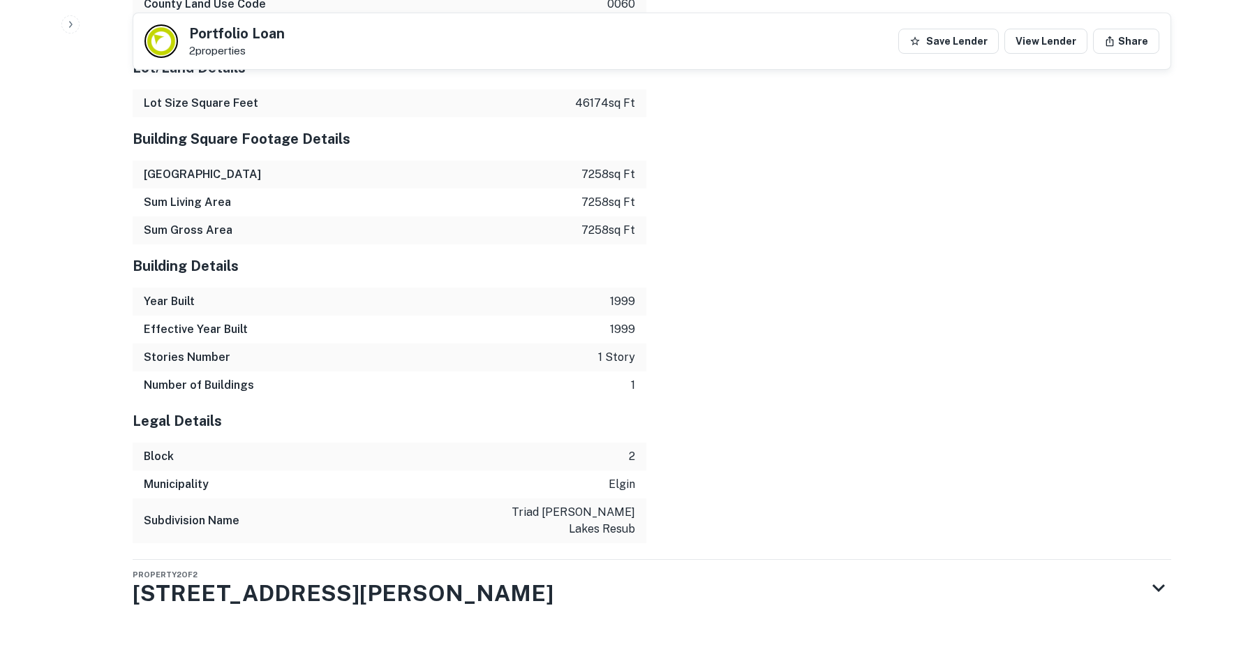
scroll to position [2227, 0]
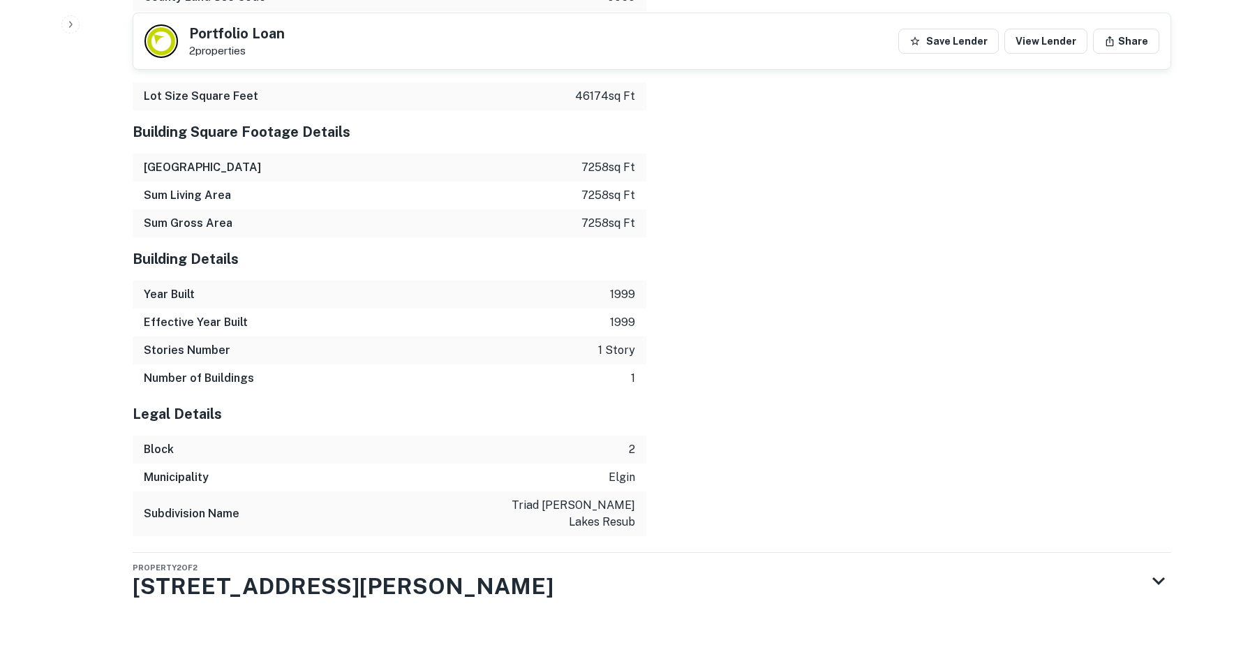
click at [433, 573] on div "Property 2 of 2 145 S RANDALL RD" at bounding box center [639, 581] width 1013 height 56
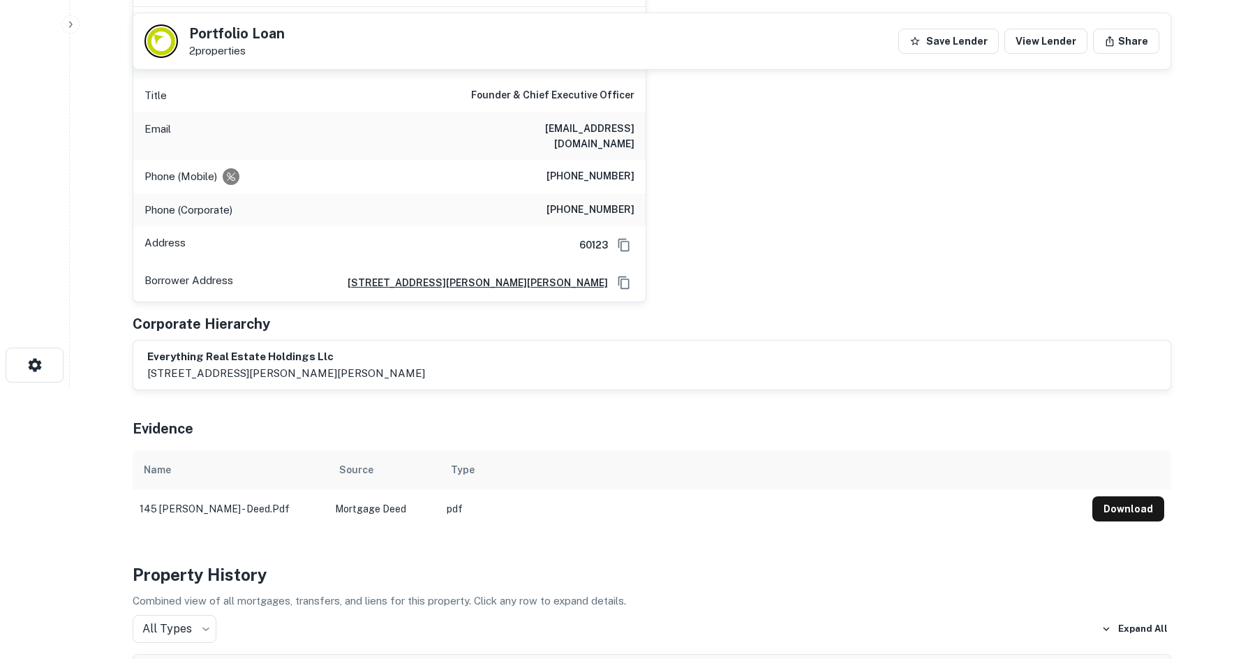
scroll to position [133, 0]
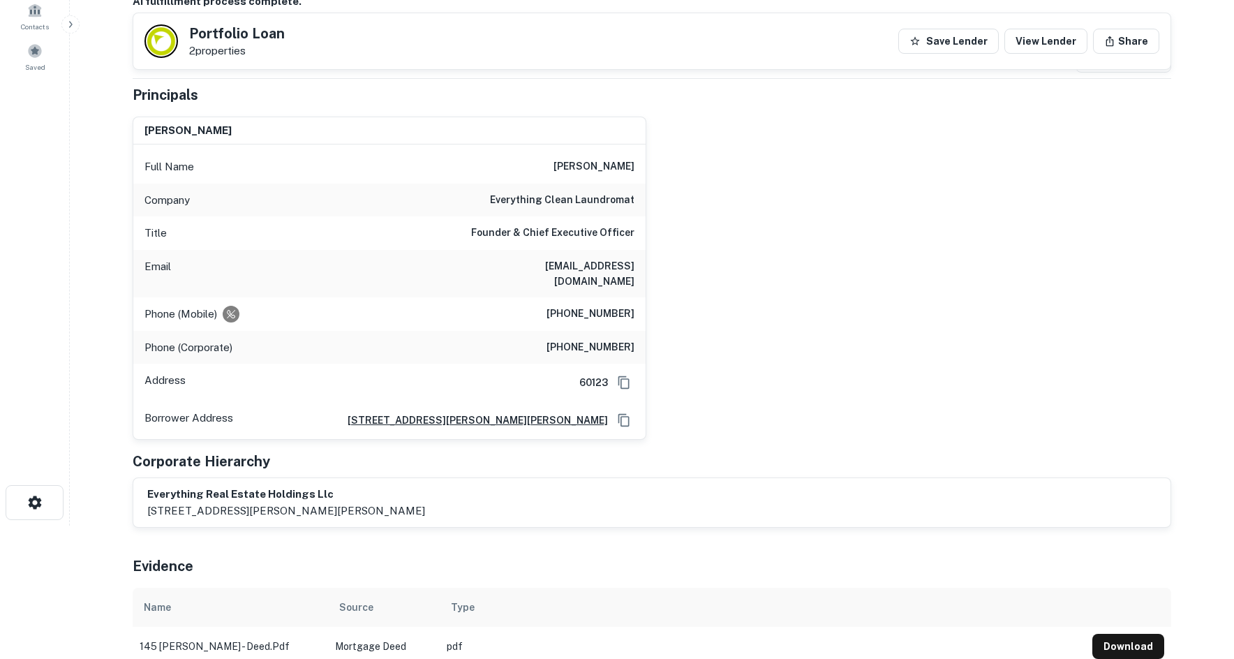
click at [607, 313] on h6 "[PHONE_NUMBER]" at bounding box center [590, 314] width 88 height 17
copy h6 "[PHONE_NUMBER]"
click at [816, 358] on div "brian harrington Full Name brian harrington Company everything clean laundromat…" at bounding box center [645, 272] width 1049 height 335
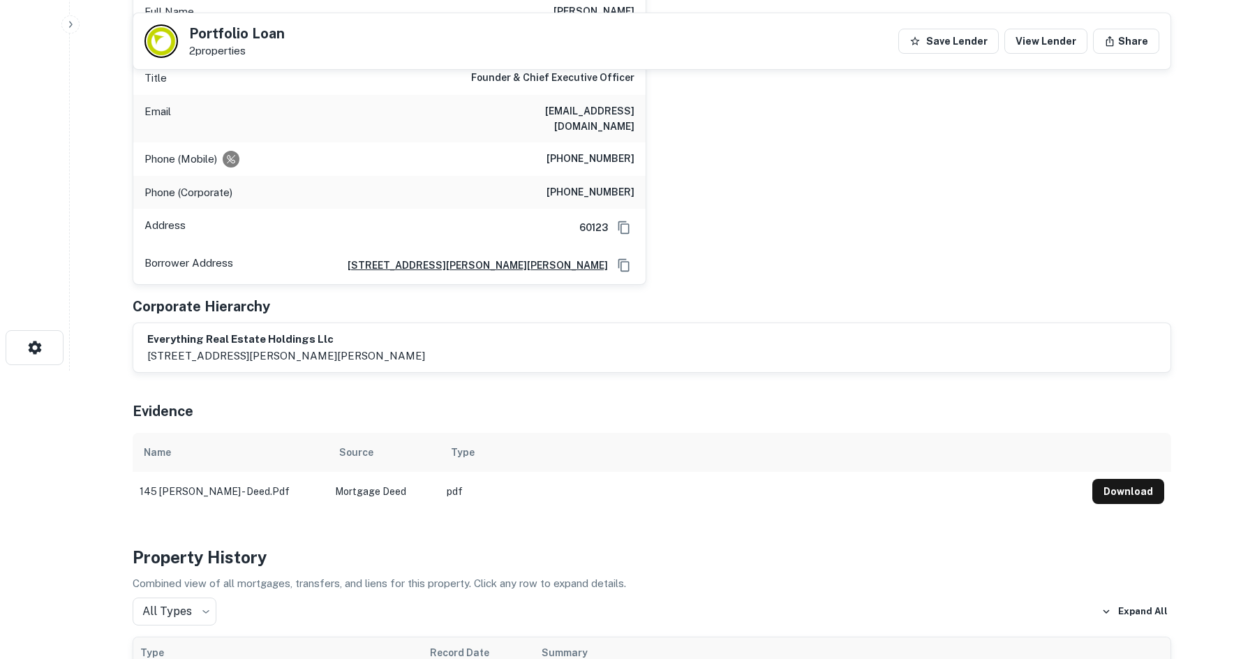
scroll to position [63, 0]
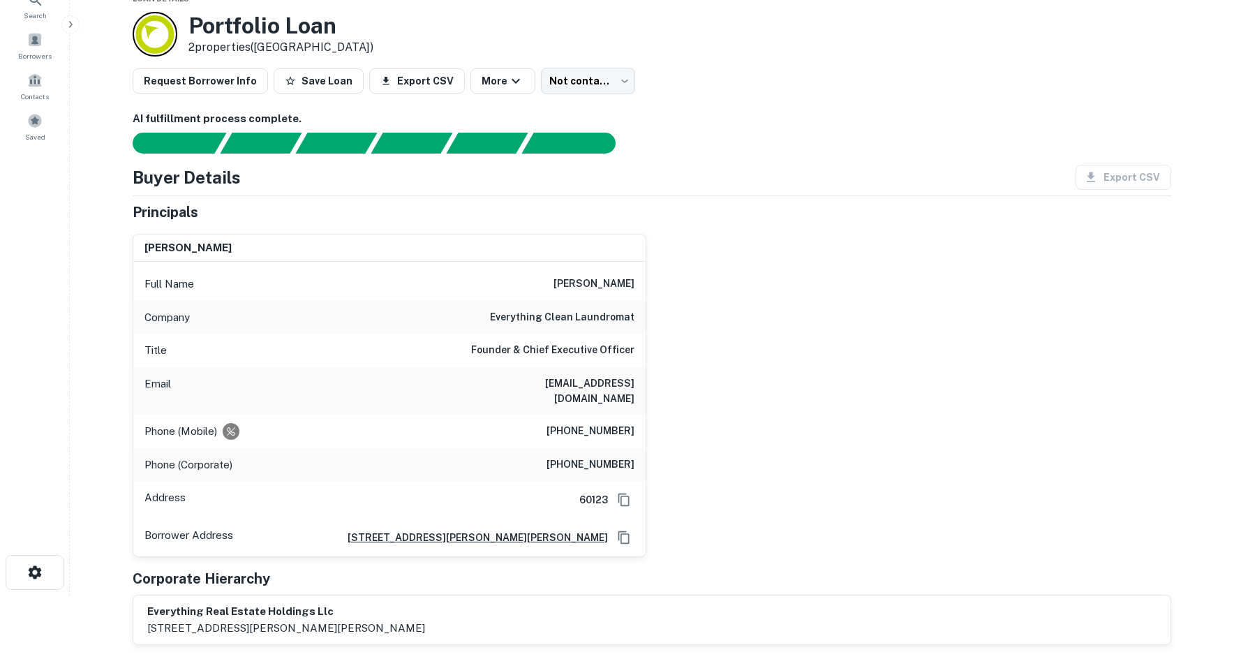
click at [604, 324] on h6 "everything clean laundromat" at bounding box center [562, 317] width 144 height 17
copy h6 "everything clean laundromat"
drag, startPoint x: 824, startPoint y: 426, endPoint x: 724, endPoint y: 449, distance: 102.6
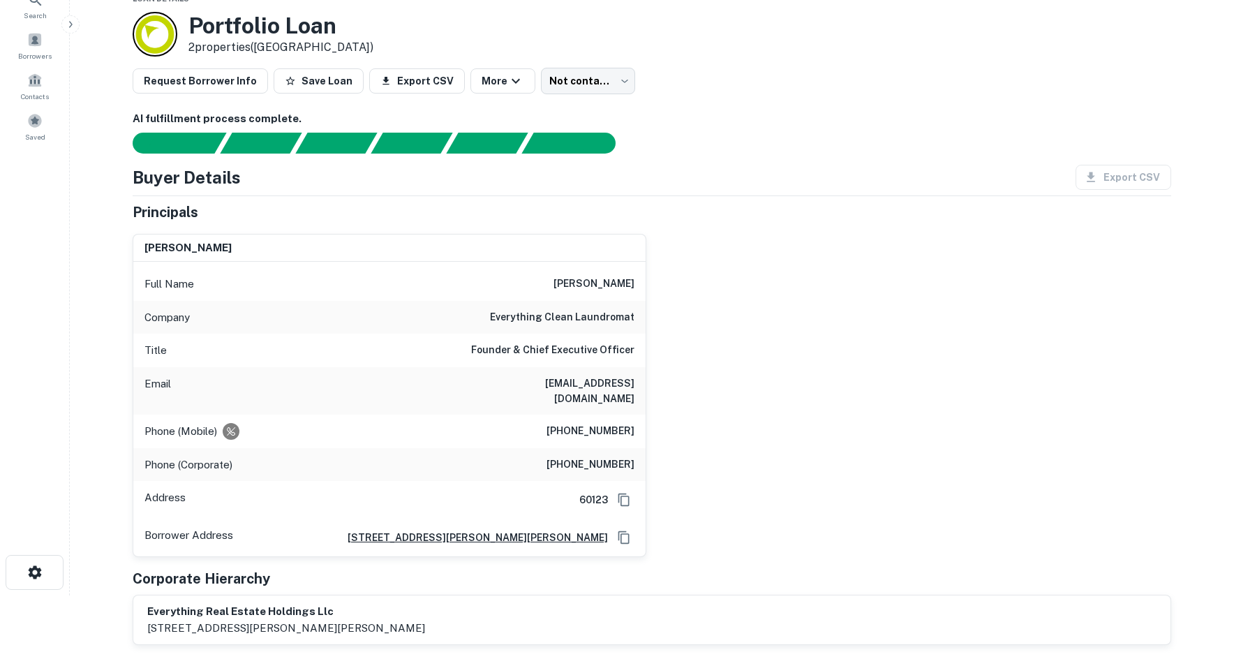
click at [819, 426] on div "brian harrington Full Name brian harrington Company everything clean laundromat…" at bounding box center [645, 390] width 1049 height 335
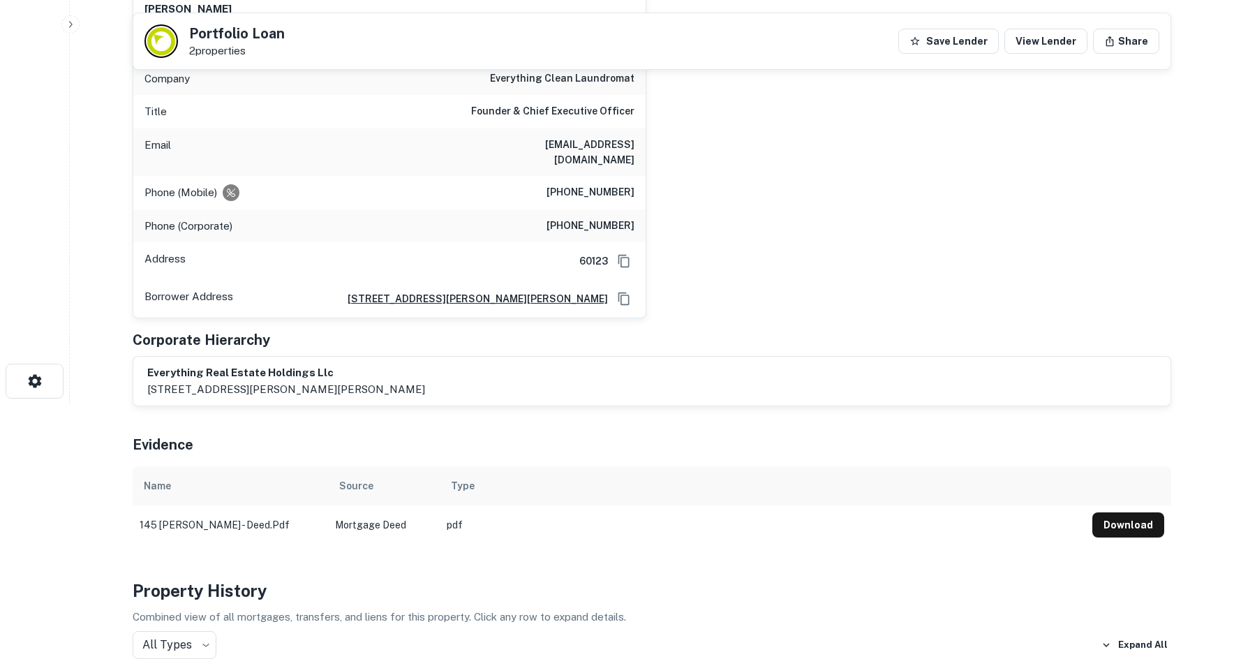
scroll to position [0, 0]
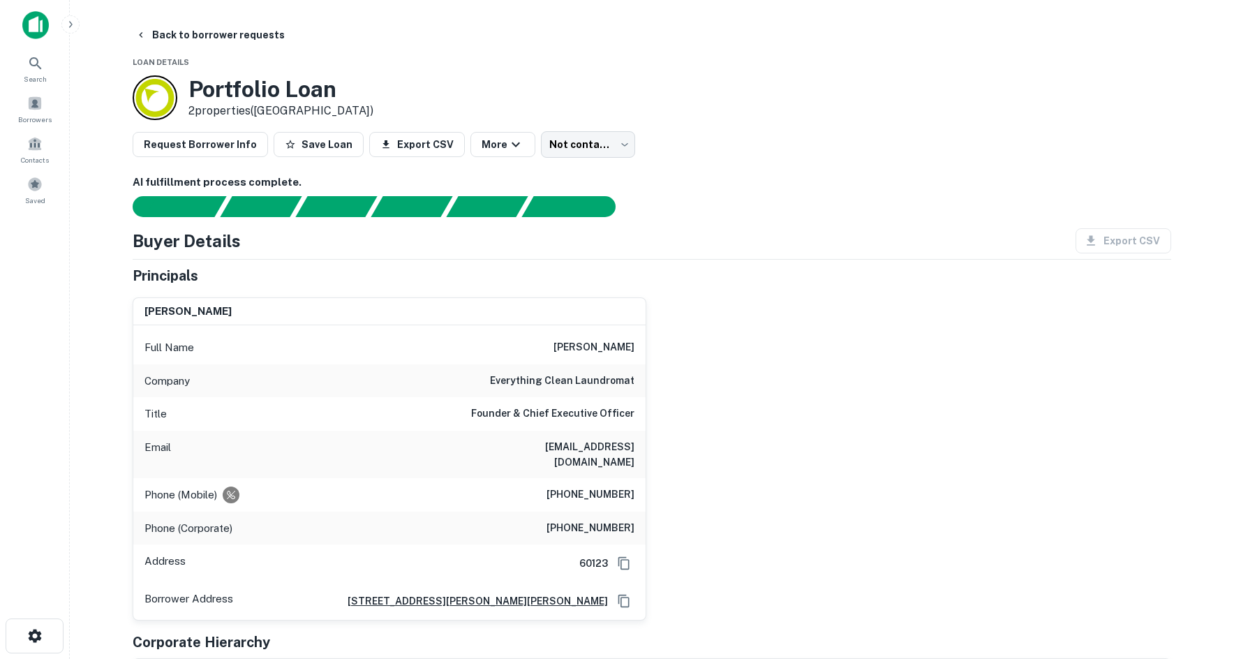
click at [611, 528] on h6 "[PHONE_NUMBER]" at bounding box center [590, 528] width 88 height 17
copy h6 "[PHONE_NUMBER]"
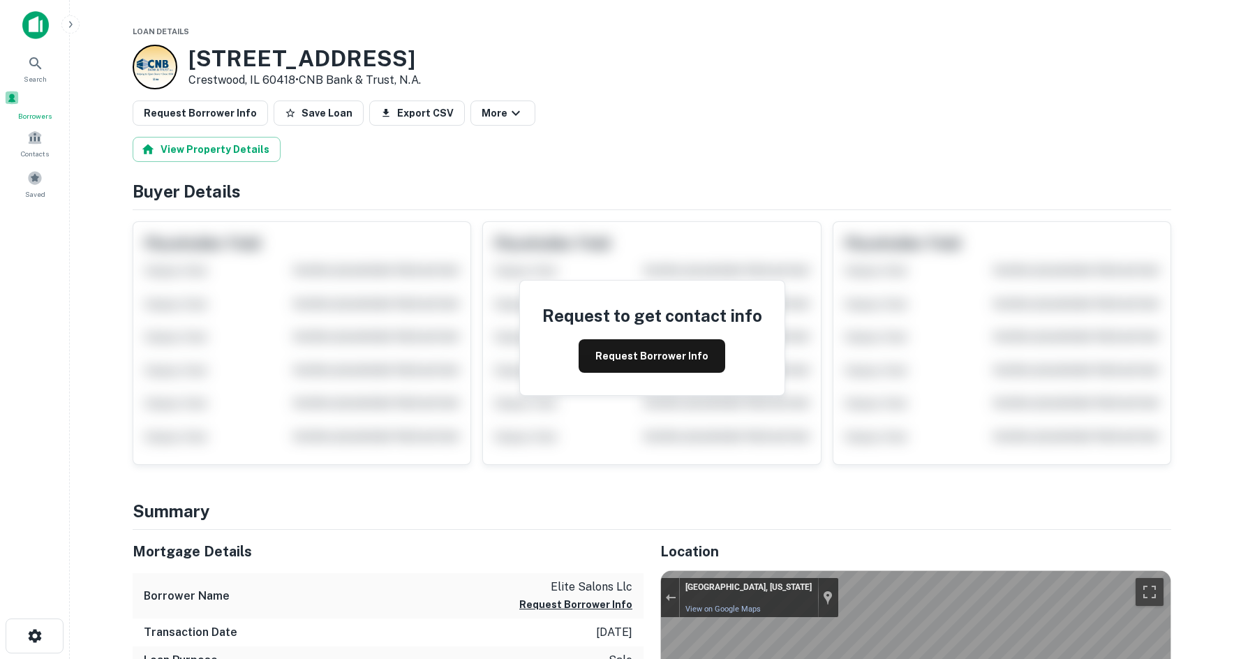
click at [20, 96] on span at bounding box center [11, 97] width 15 height 15
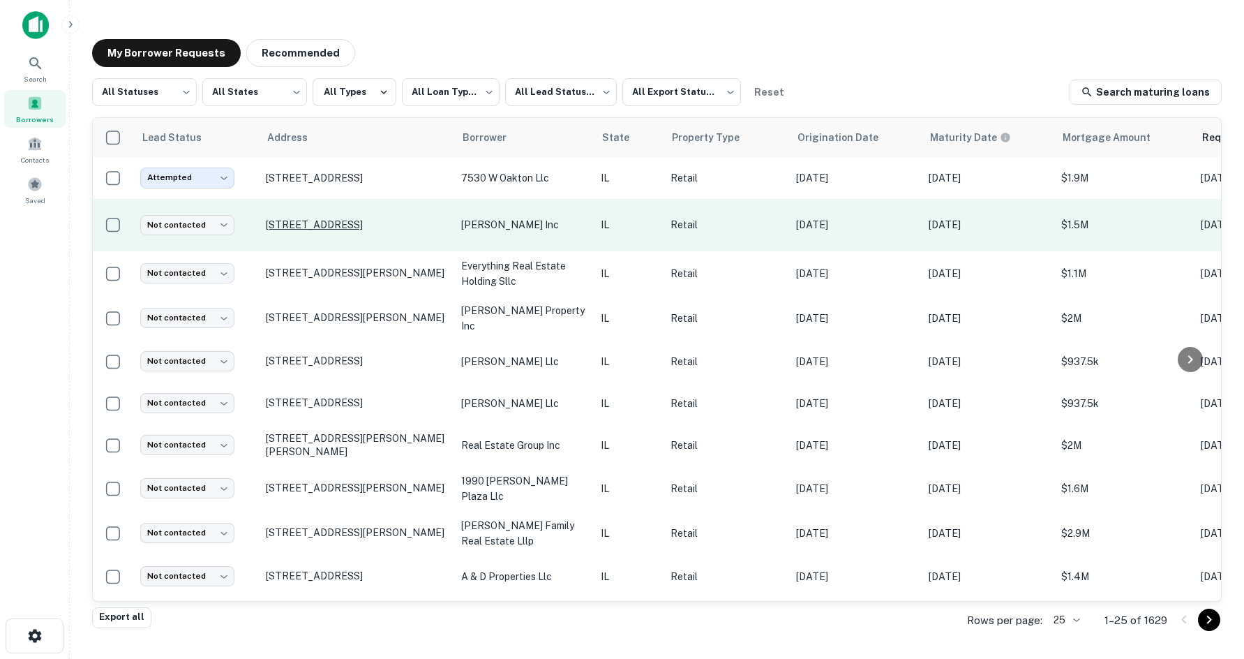
click at [345, 223] on p "[STREET_ADDRESS]" at bounding box center [356, 224] width 181 height 13
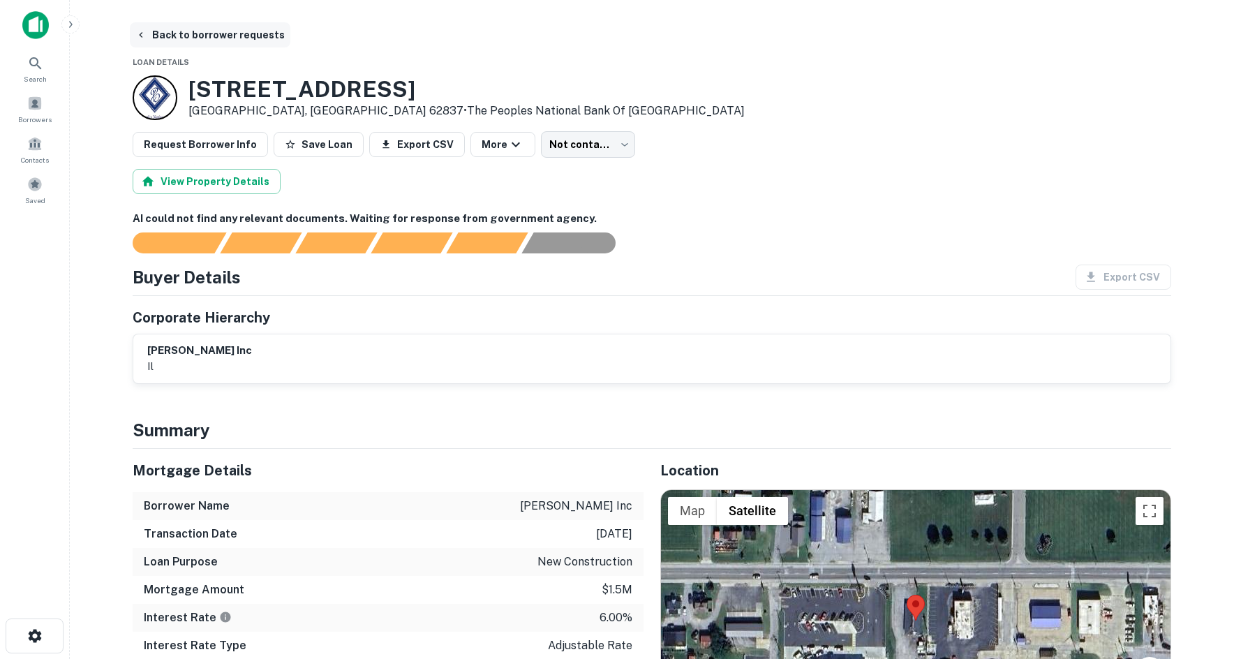
click at [198, 29] on button "Back to borrower requests" at bounding box center [210, 34] width 160 height 25
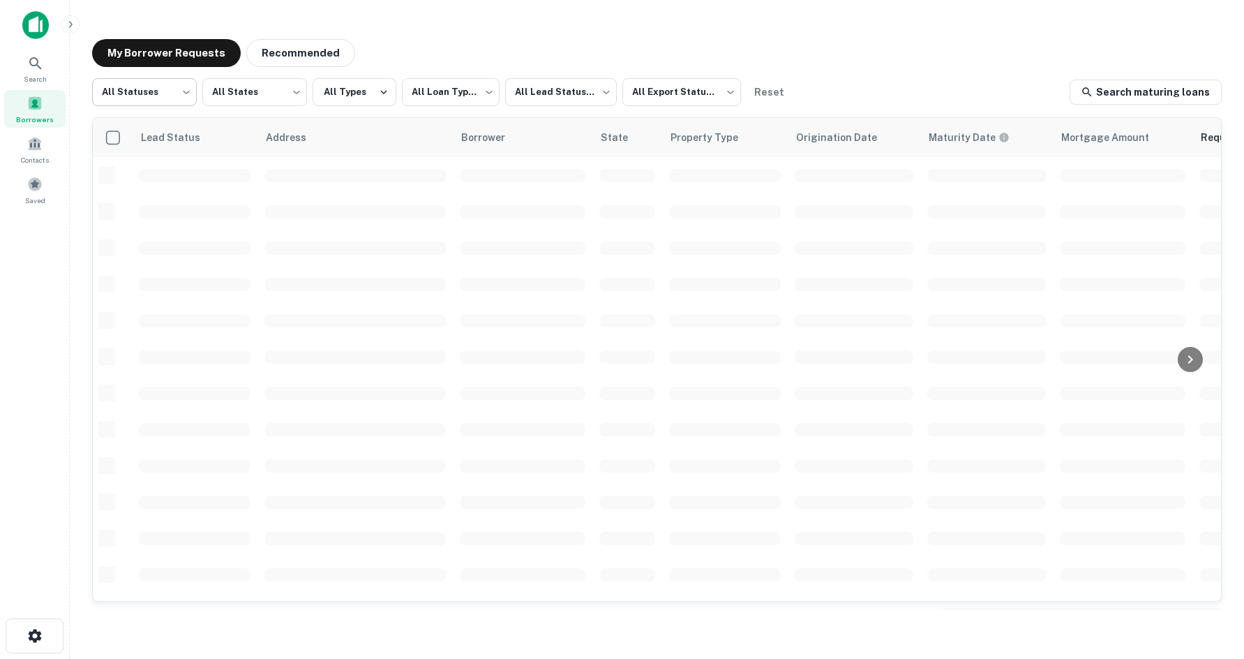
click at [143, 96] on body "**********" at bounding box center [622, 329] width 1244 height 659
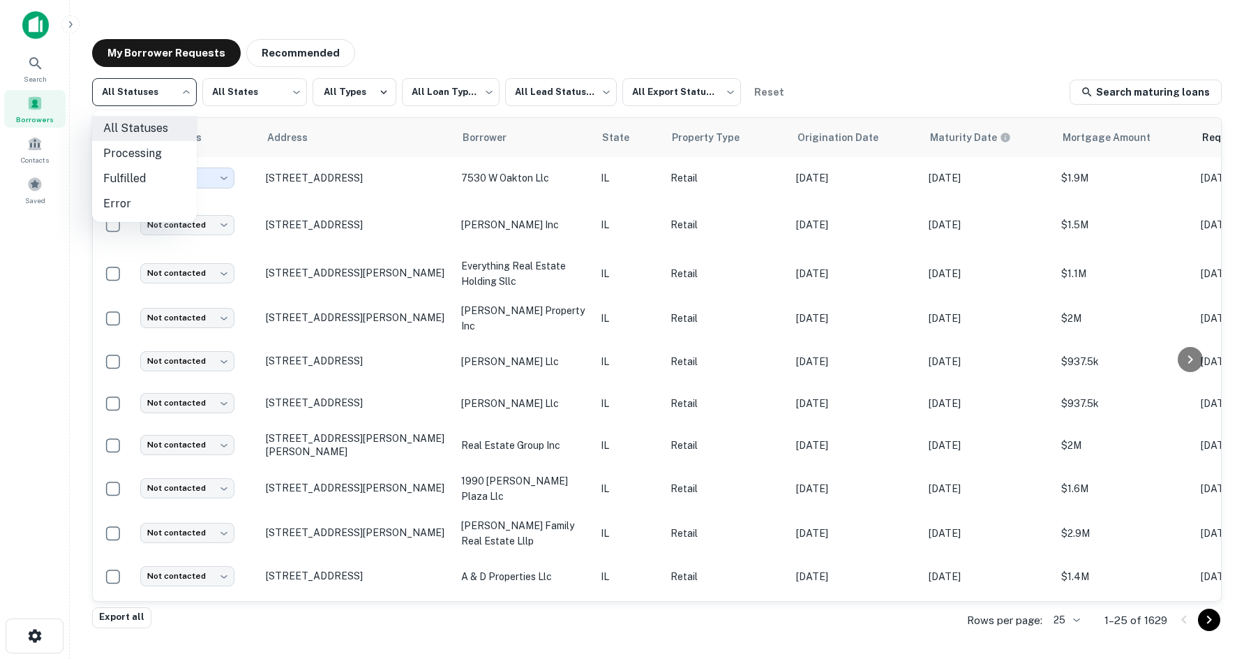
click at [181, 177] on li "Fulfilled" at bounding box center [144, 178] width 105 height 25
type input "*********"
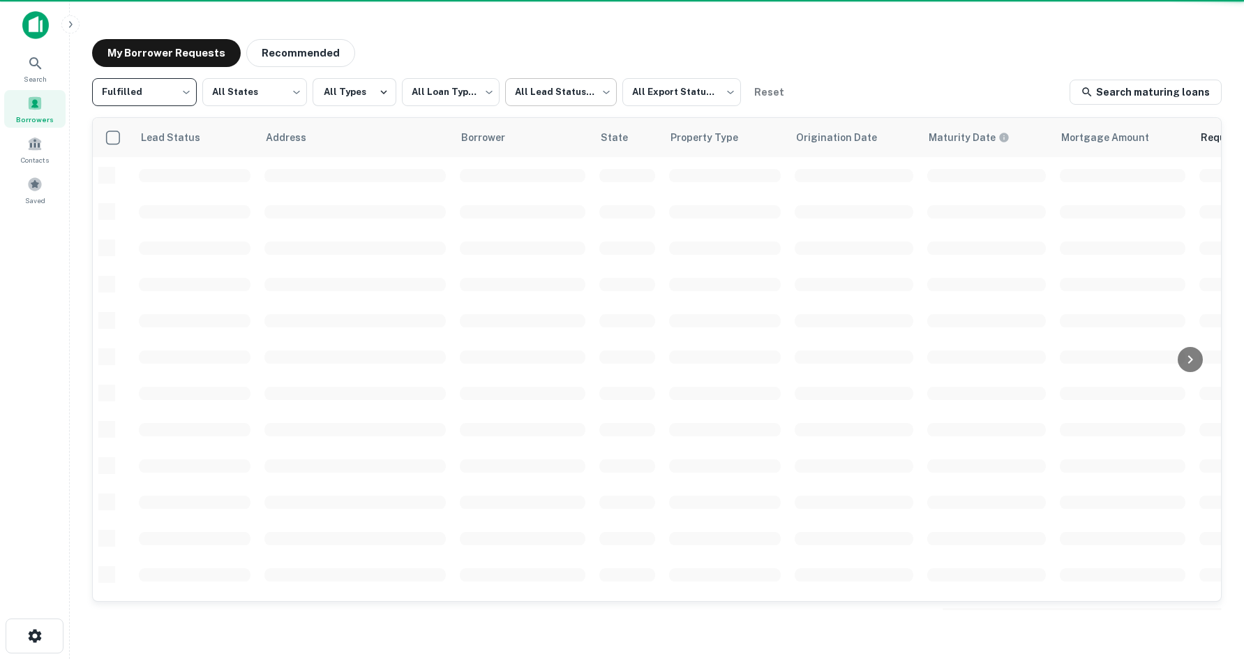
click at [521, 91] on body "**********" at bounding box center [622, 329] width 1244 height 659
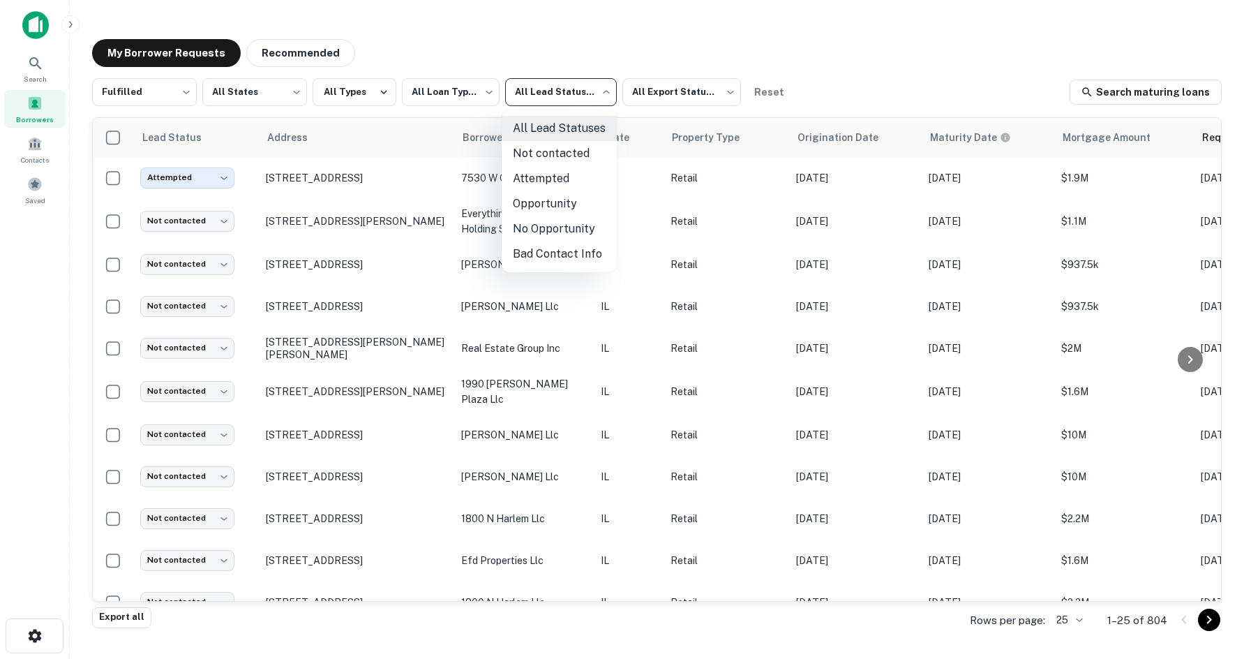
click at [558, 148] on li "Not contacted" at bounding box center [559, 153] width 115 height 25
type input "****"
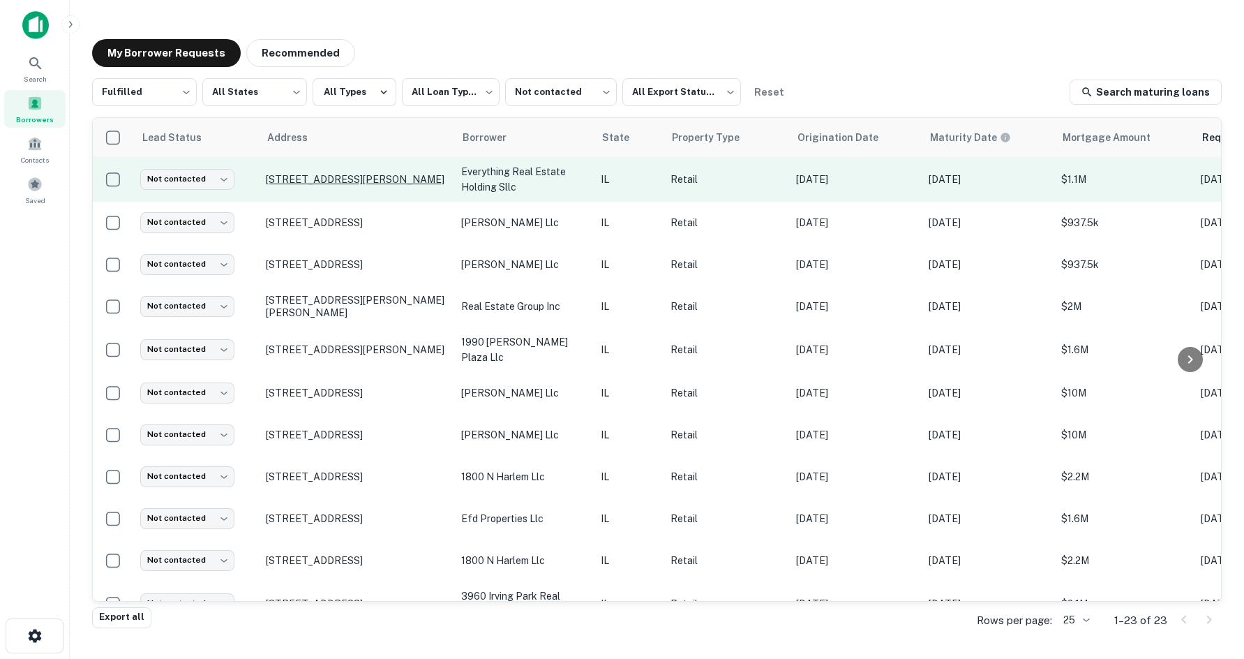
click at [351, 184] on p "[STREET_ADDRESS][PERSON_NAME]" at bounding box center [356, 179] width 181 height 13
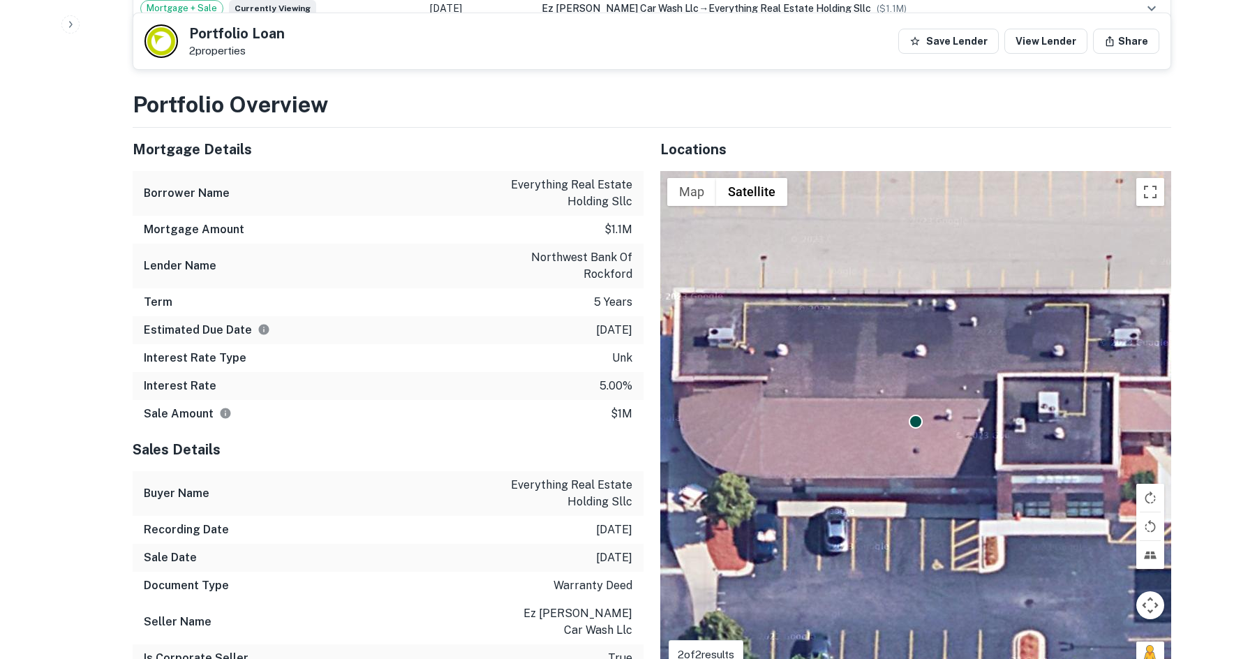
scroll to position [977, 0]
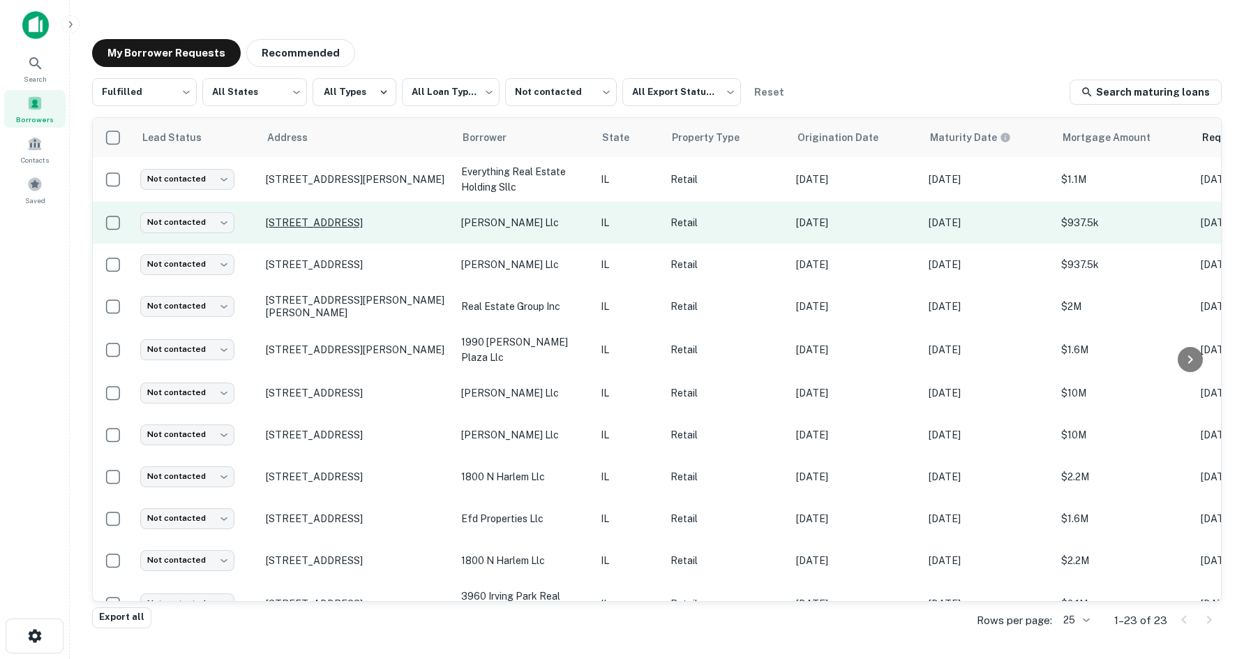
click at [380, 222] on p "817 W Lincoln Hwy Dekalb, IL 60115" at bounding box center [356, 222] width 181 height 13
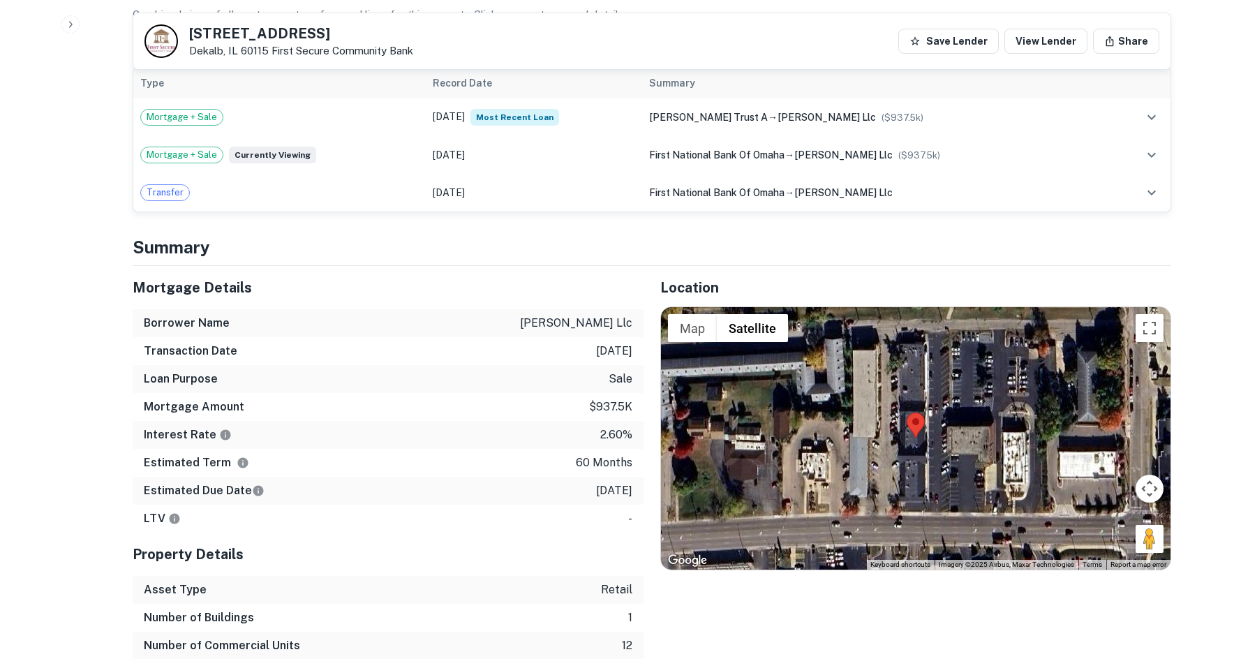
scroll to position [837, 0]
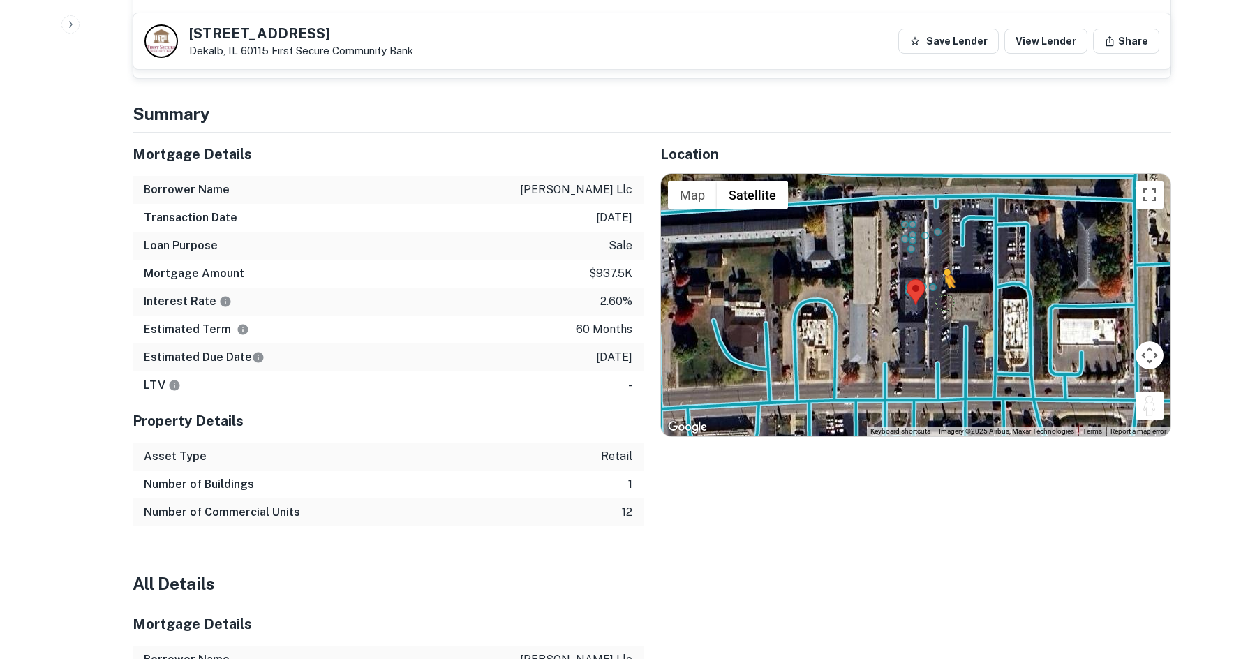
drag, startPoint x: 1146, startPoint y: 395, endPoint x: 941, endPoint y: 285, distance: 232.3
click at [941, 285] on div "To activate drag with keyboard, press Alt + Enter. Once in keyboard drag state,…" at bounding box center [915, 305] width 509 height 262
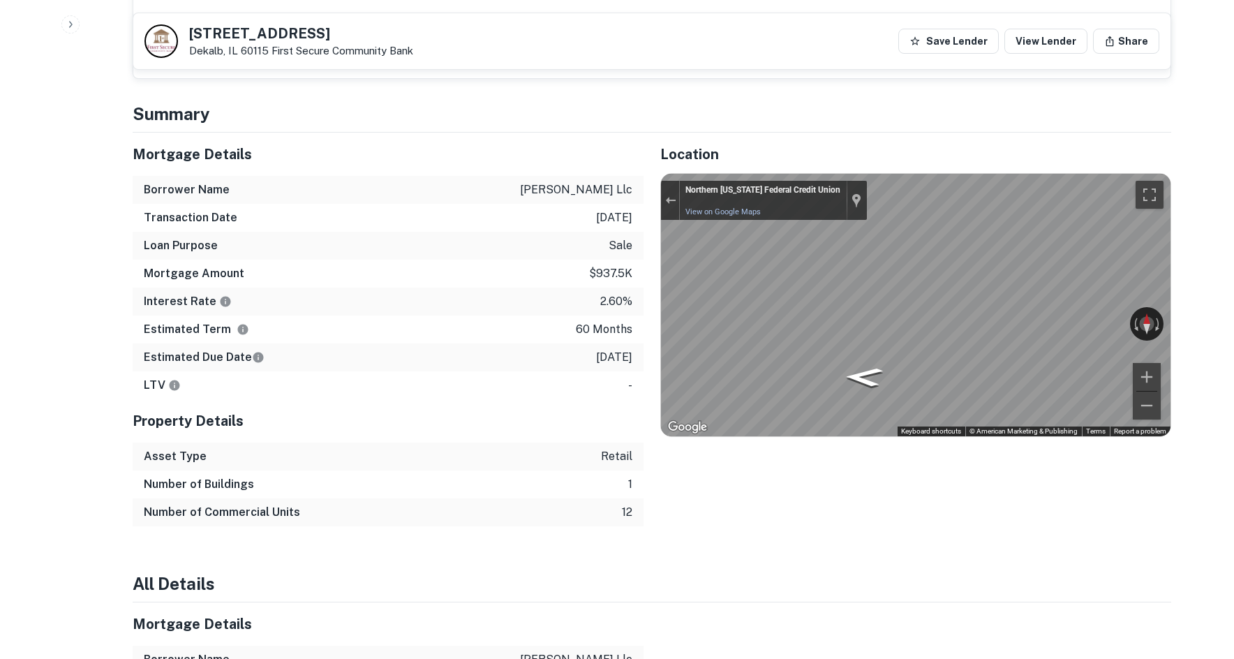
click at [625, 285] on div "Mortgage Details Borrower Name michael mosbah llc Transaction Date 2/3/2021 Loa…" at bounding box center [643, 330] width 1055 height 394
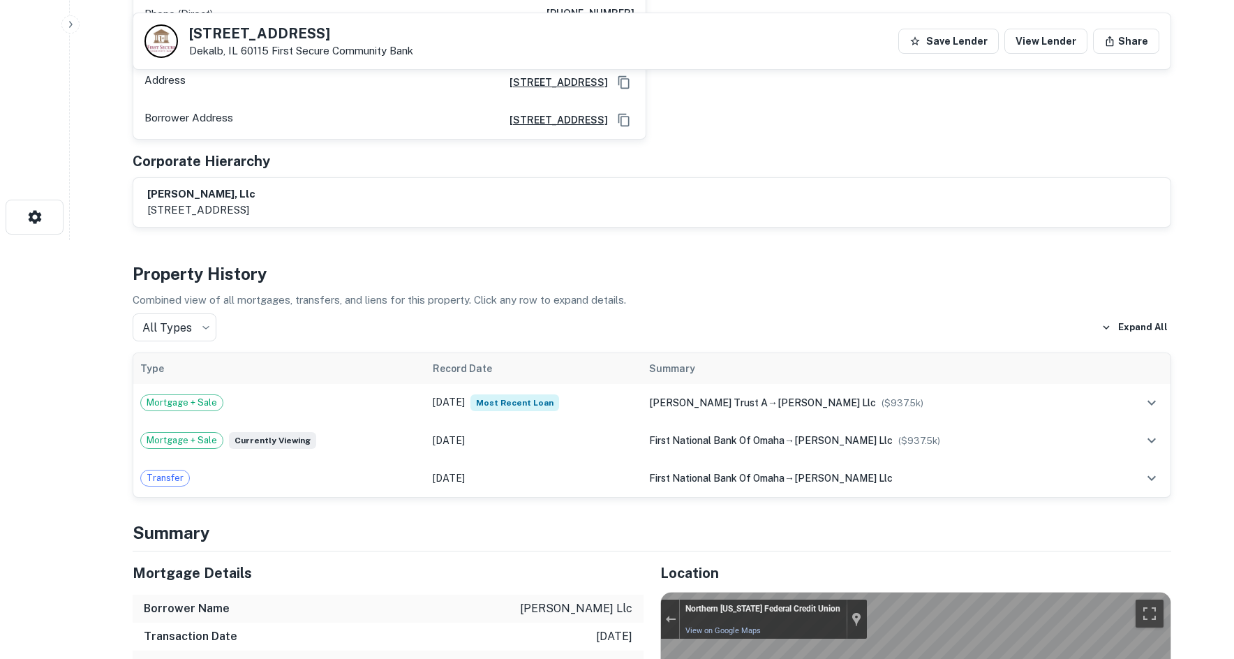
scroll to position [70, 0]
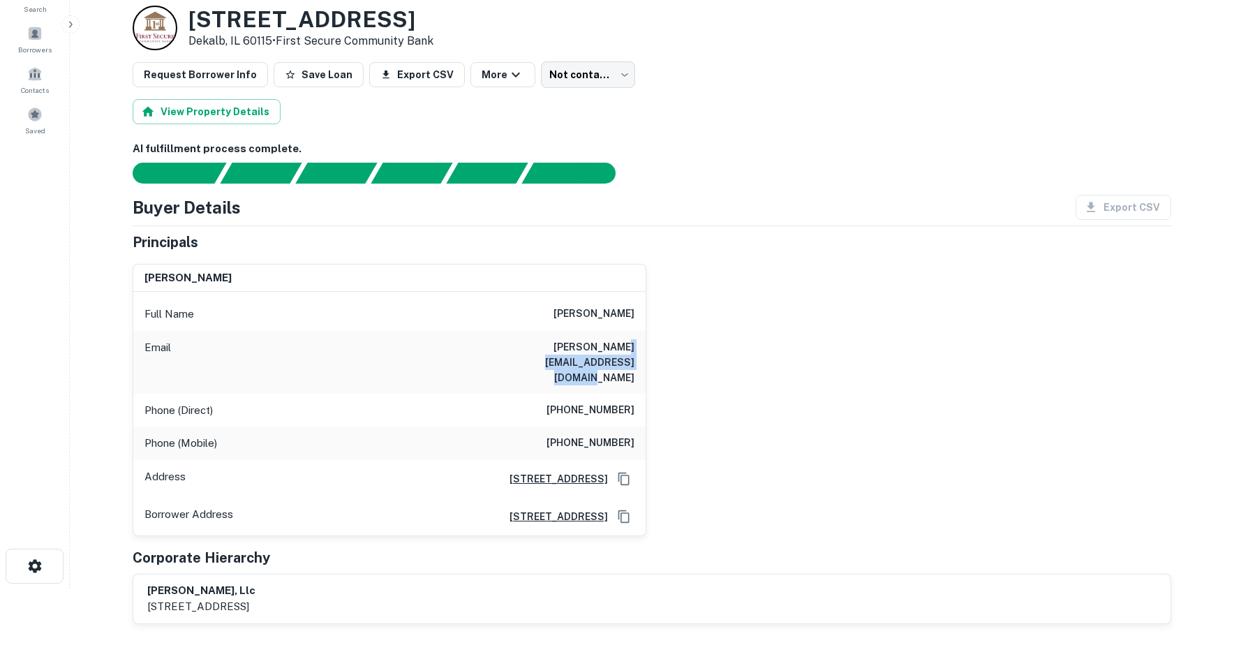
drag, startPoint x: 536, startPoint y: 342, endPoint x: 637, endPoint y: 364, distance: 103.5
click at [637, 364] on div "Email imad.mosbah@ultimatecigarlounge.com" at bounding box center [389, 362] width 512 height 63
click at [634, 364] on h6 "imad.mosbah@ultimatecigarlounge.com" at bounding box center [550, 362] width 167 height 46
click at [595, 402] on h6 "(708) 452-4431" at bounding box center [590, 410] width 88 height 17
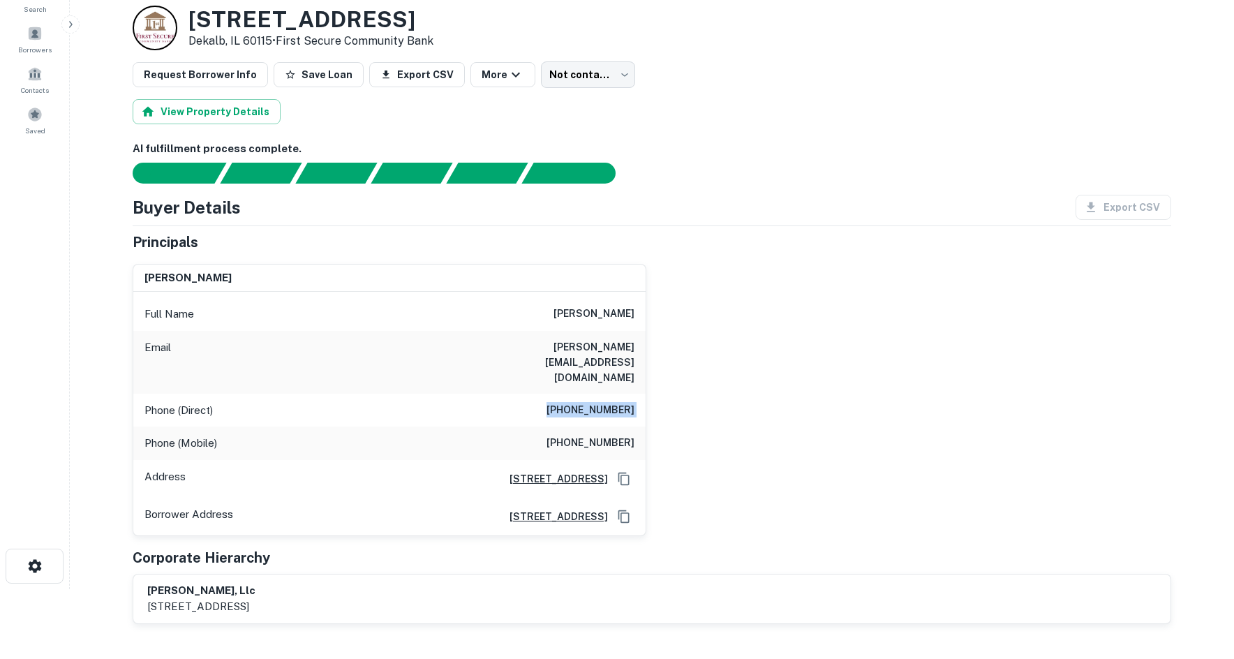
click at [595, 402] on h6 "(708) 452-4431" at bounding box center [590, 410] width 88 height 17
copy h6 "(708) 452-4431"
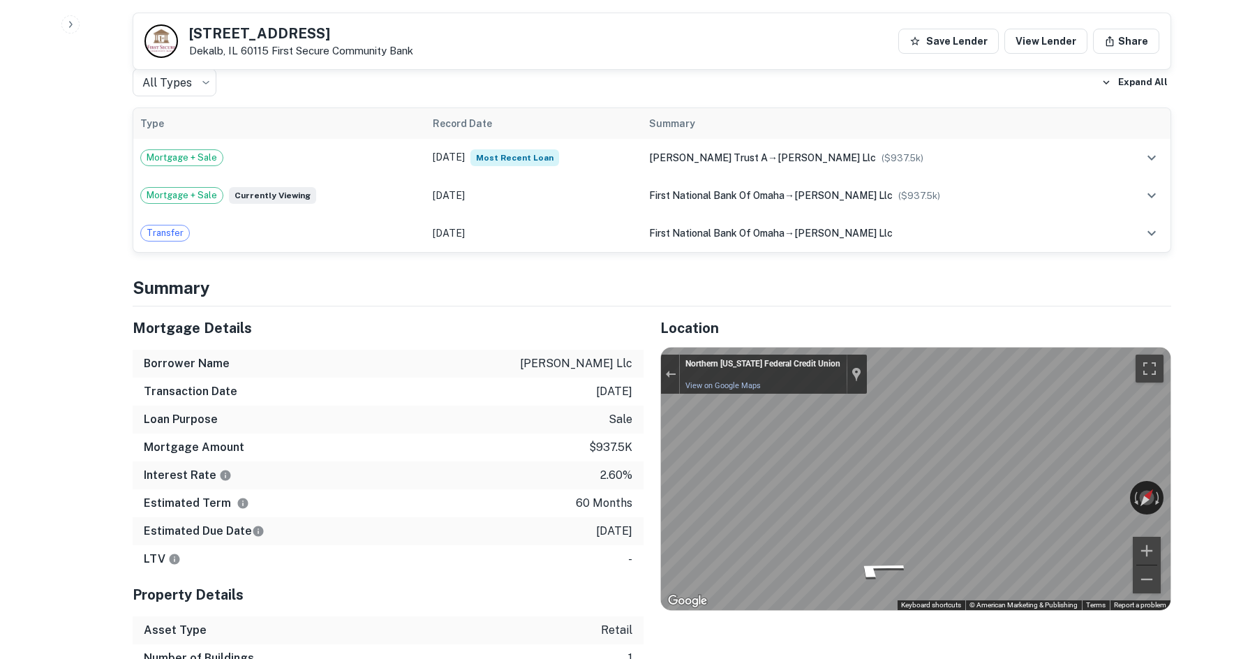
scroll to position [768, 0]
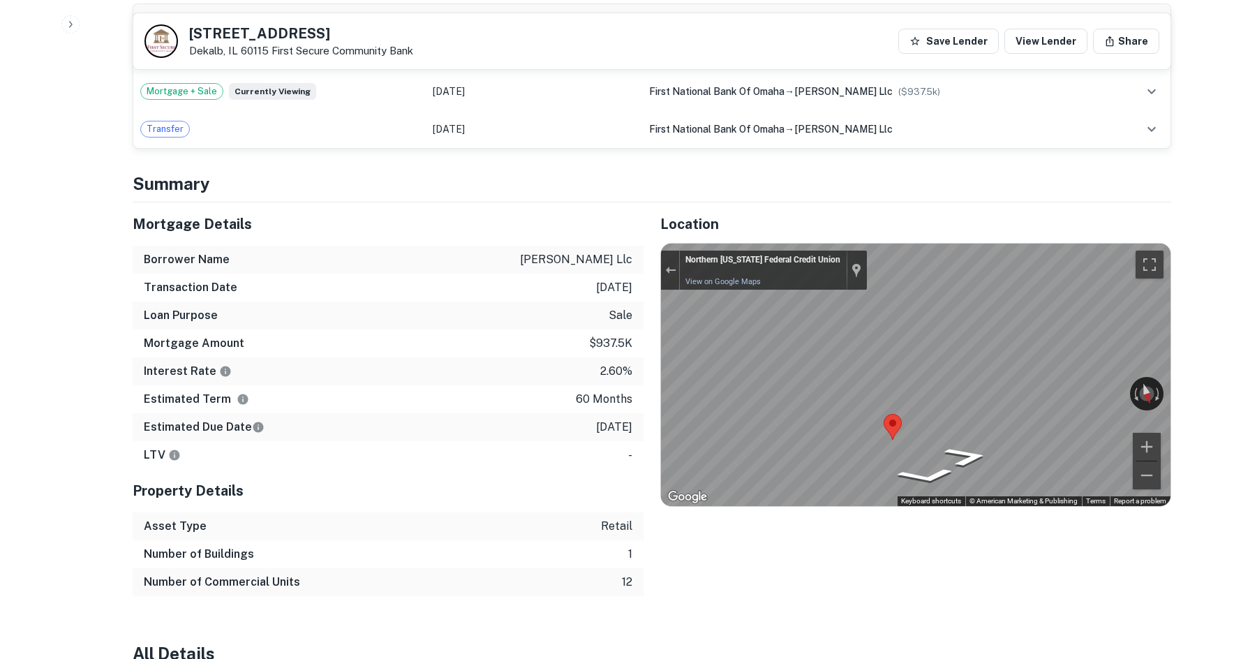
click at [666, 251] on div at bounding box center [670, 270] width 19 height 39
click at [675, 262] on button "Exit the Street View" at bounding box center [670, 270] width 18 height 19
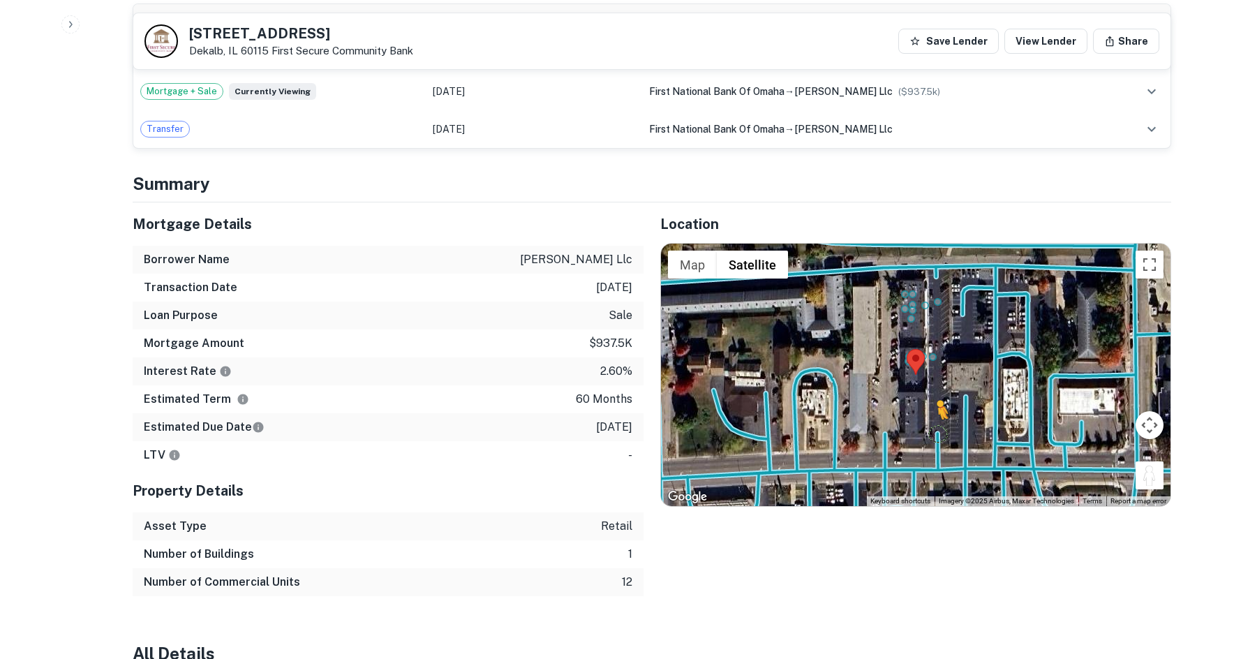
drag, startPoint x: 1156, startPoint y: 459, endPoint x: 932, endPoint y: 417, distance: 228.6
click at [932, 417] on div "To activate drag with keyboard, press Alt + Enter. Once in keyboard drag state,…" at bounding box center [915, 375] width 509 height 262
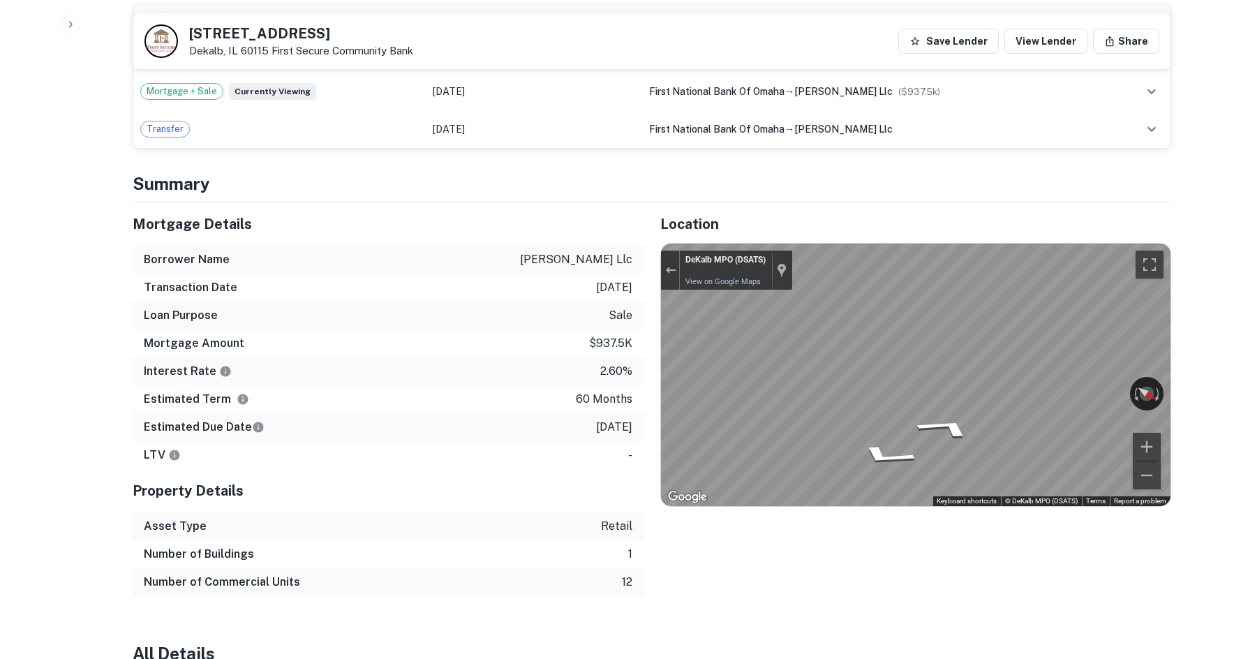
click at [525, 336] on div "Mortgage Details Borrower Name michael mosbah llc Transaction Date 2/3/2021 Loa…" at bounding box center [643, 399] width 1055 height 394
click at [579, 398] on div "Mortgage Details Borrower Name michael mosbah llc Transaction Date 2/3/2021 Loa…" at bounding box center [643, 399] width 1055 height 394
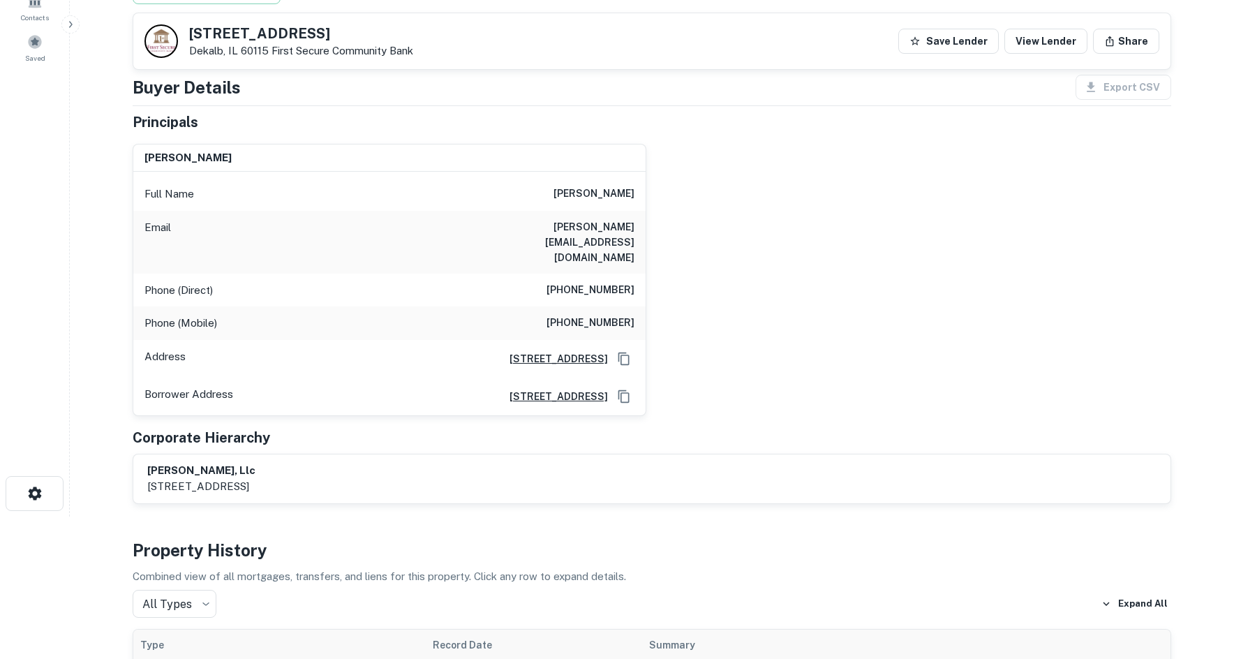
scroll to position [140, 0]
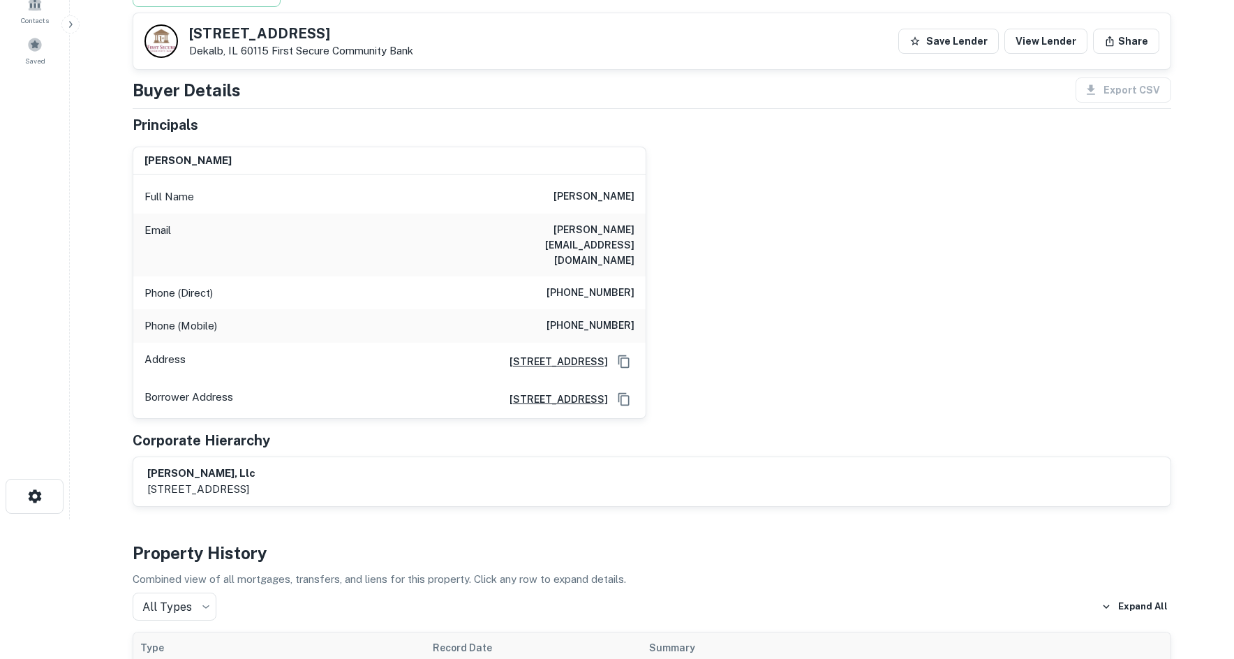
click at [591, 317] on h6 "(630) 880-4445" at bounding box center [590, 325] width 88 height 17
copy h6 "(630) 880-4445"
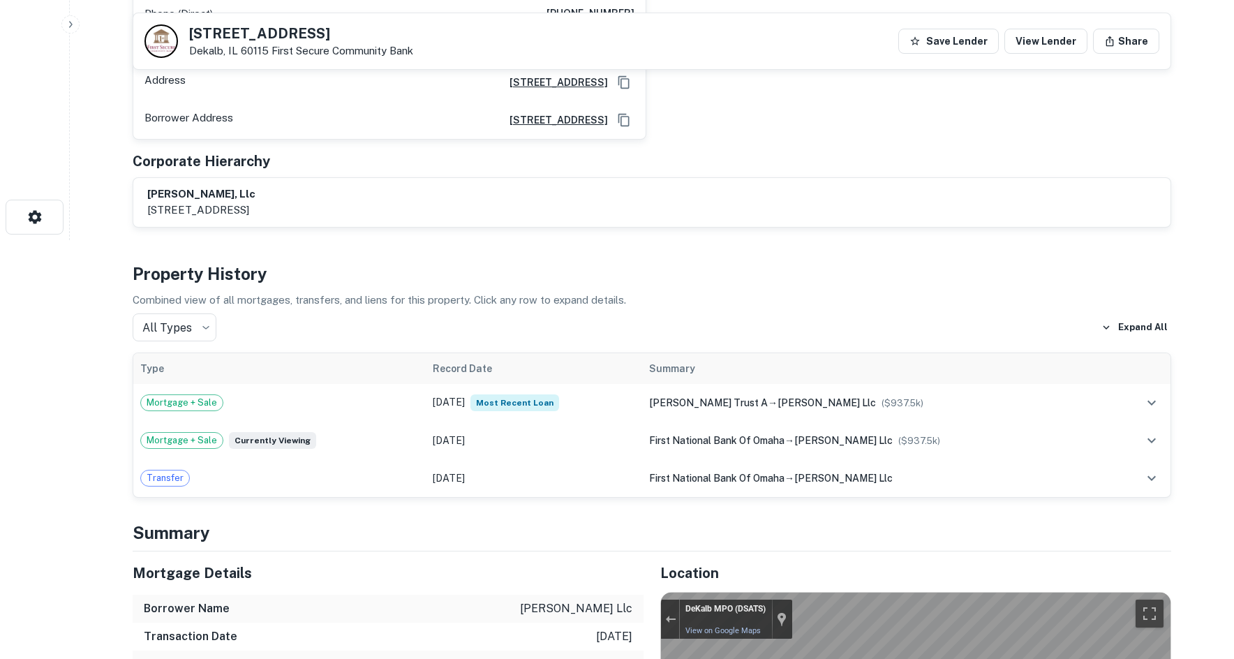
scroll to position [768, 0]
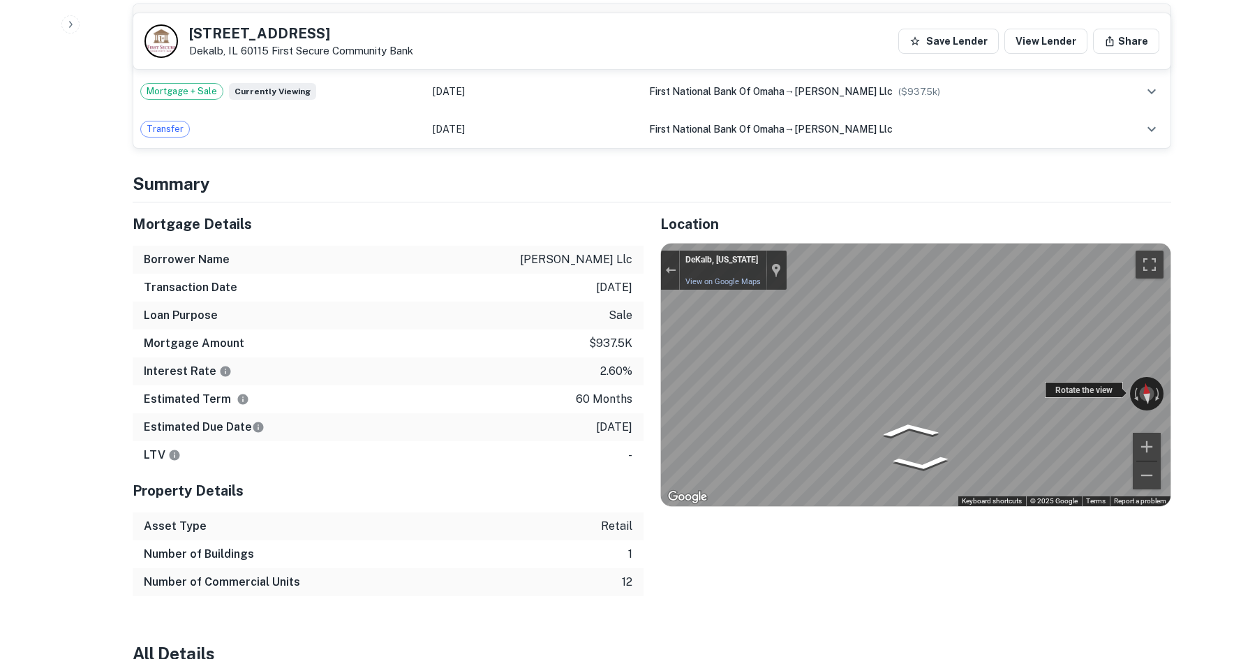
click at [1055, 376] on div "← Move left → Move right ↑ Move up ↓ Move down + Zoom in - Zoom out DeKalb, Ill…" at bounding box center [915, 375] width 509 height 262
click at [1133, 382] on div "← Move left → Move right ↑ Move up ↓ Move down + Zoom in - Zoom out DeKalb, Ill…" at bounding box center [915, 375] width 509 height 262
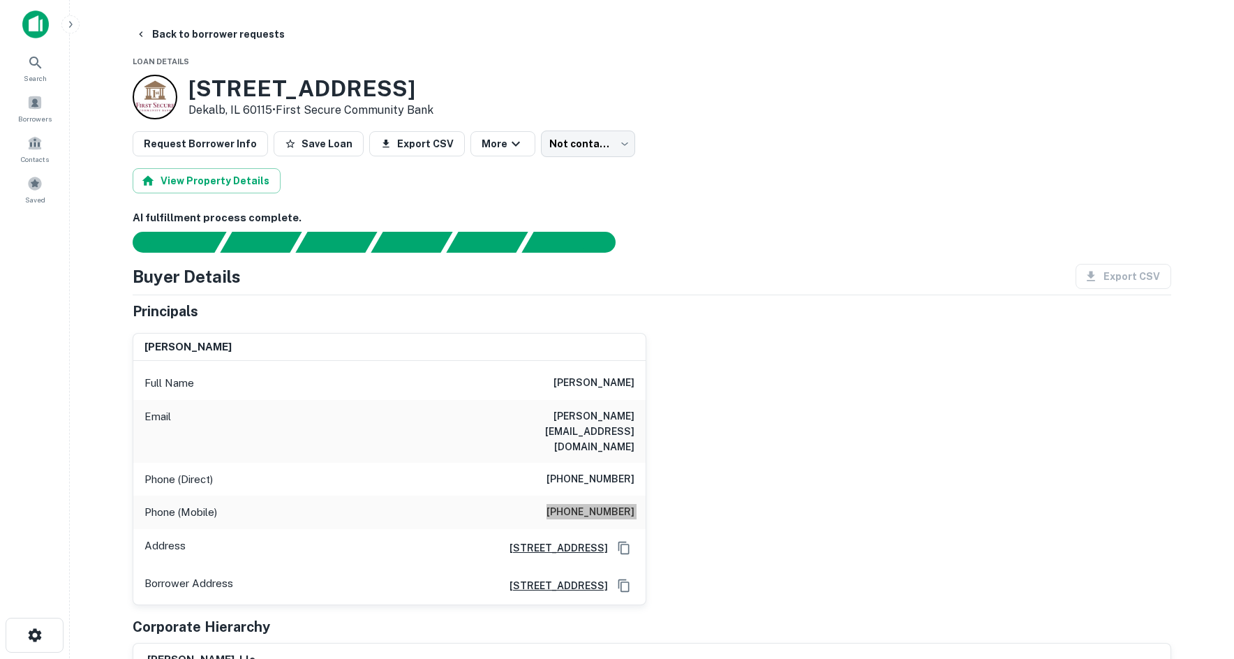
scroll to position [0, 0]
drag, startPoint x: 585, startPoint y: 174, endPoint x: 592, endPoint y: 134, distance: 41.1
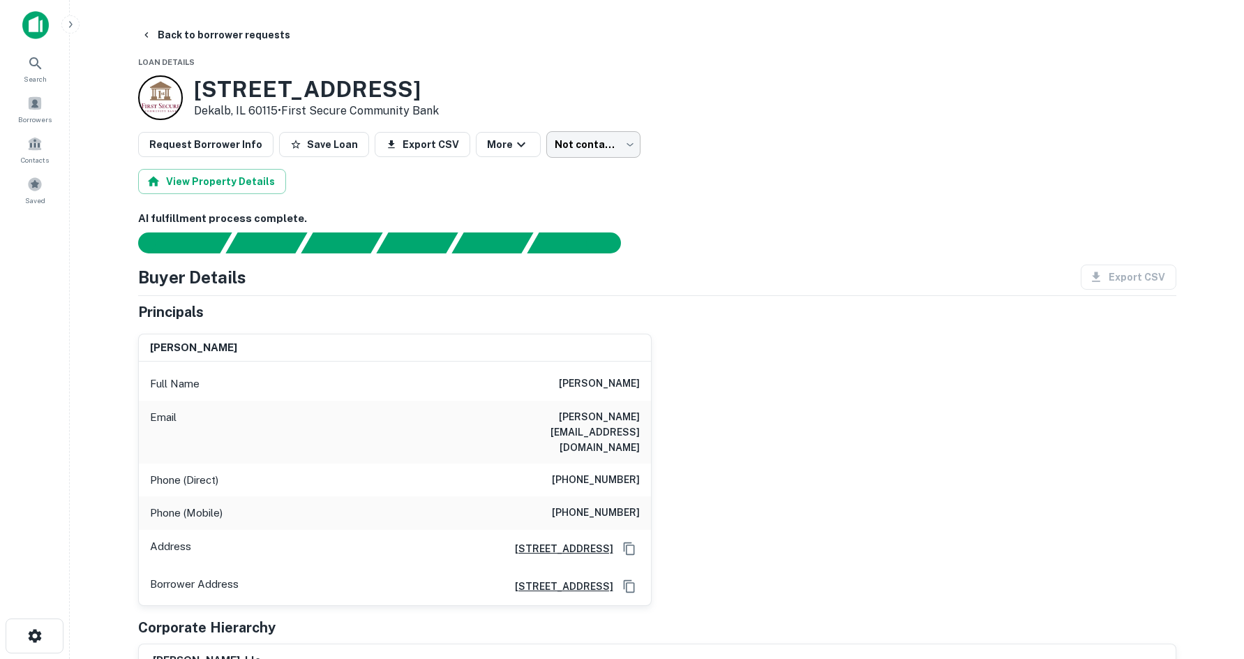
click at [592, 134] on body "Search Borrowers Contacts Saved Back to borrower requests Loan Details 817 W Li…" at bounding box center [622, 329] width 1244 height 659
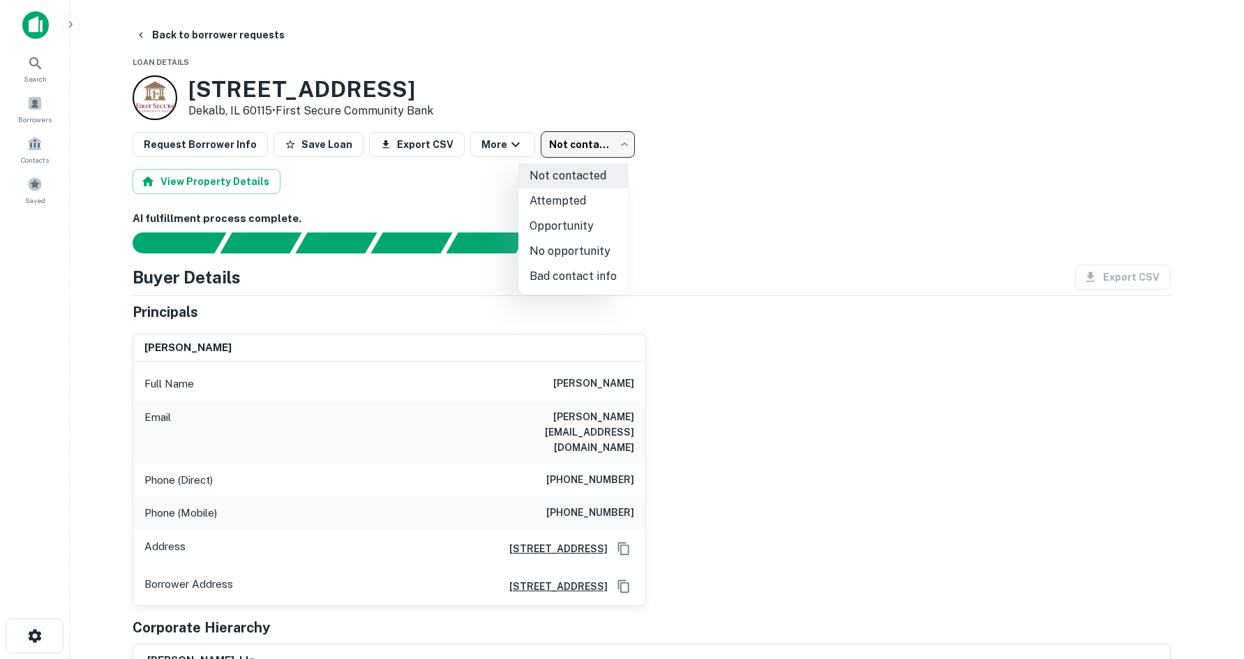
click at [572, 270] on li "Bad contact info" at bounding box center [573, 276] width 110 height 25
type input "**********"
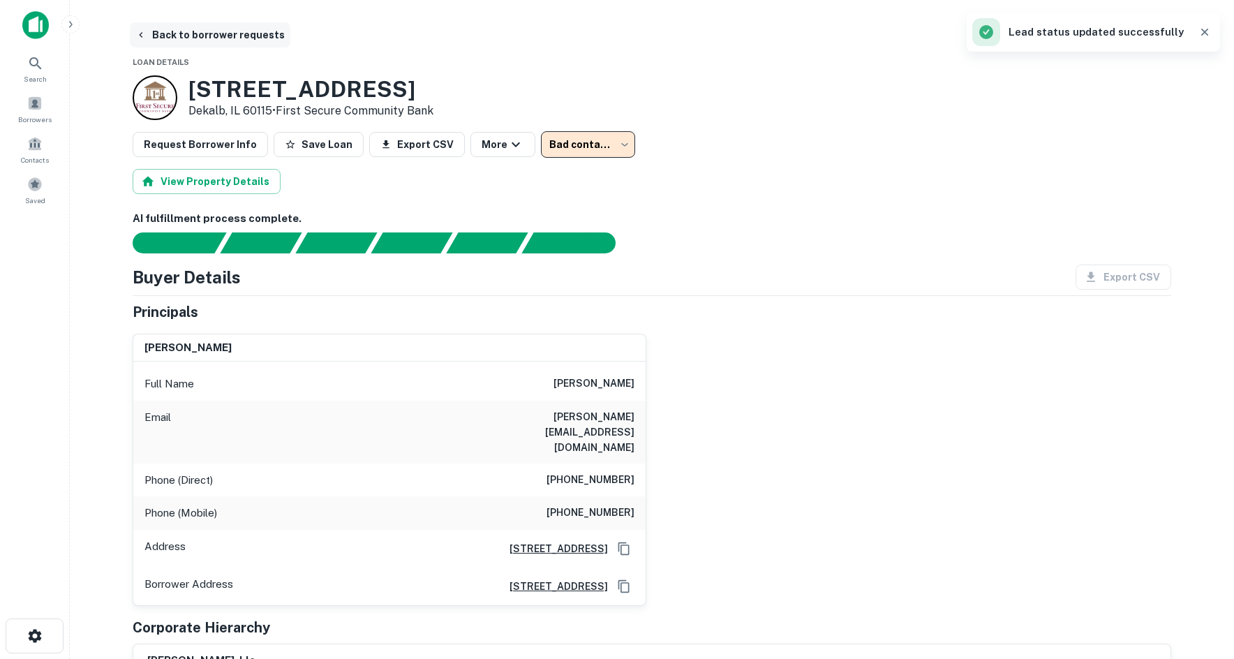
click at [234, 35] on button "Back to borrower requests" at bounding box center [210, 34] width 160 height 25
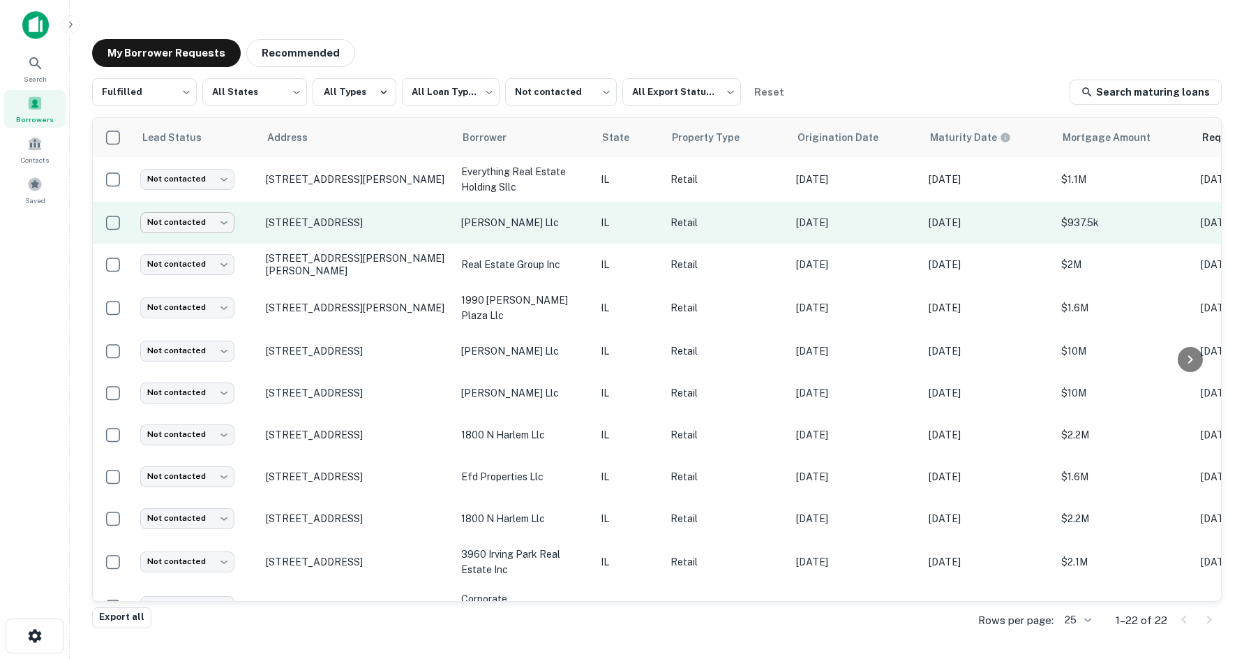
click at [210, 227] on body "**********" at bounding box center [622, 329] width 1244 height 659
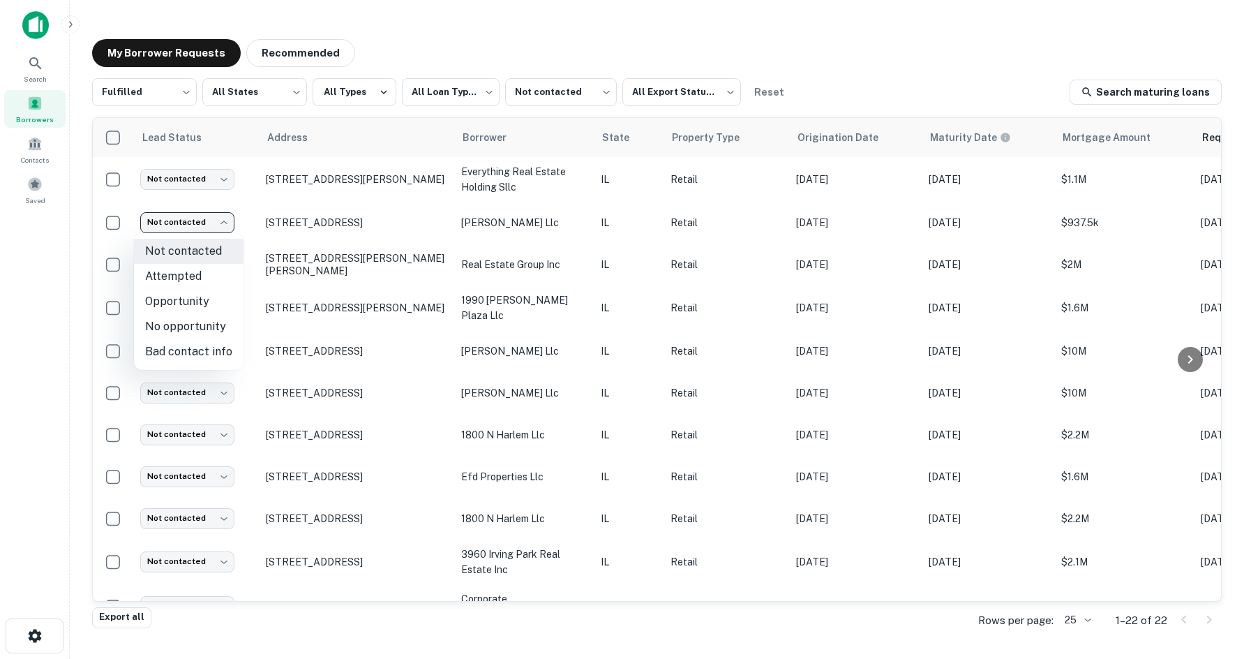
click at [212, 350] on li "Bad contact info" at bounding box center [189, 351] width 110 height 25
type input "**********"
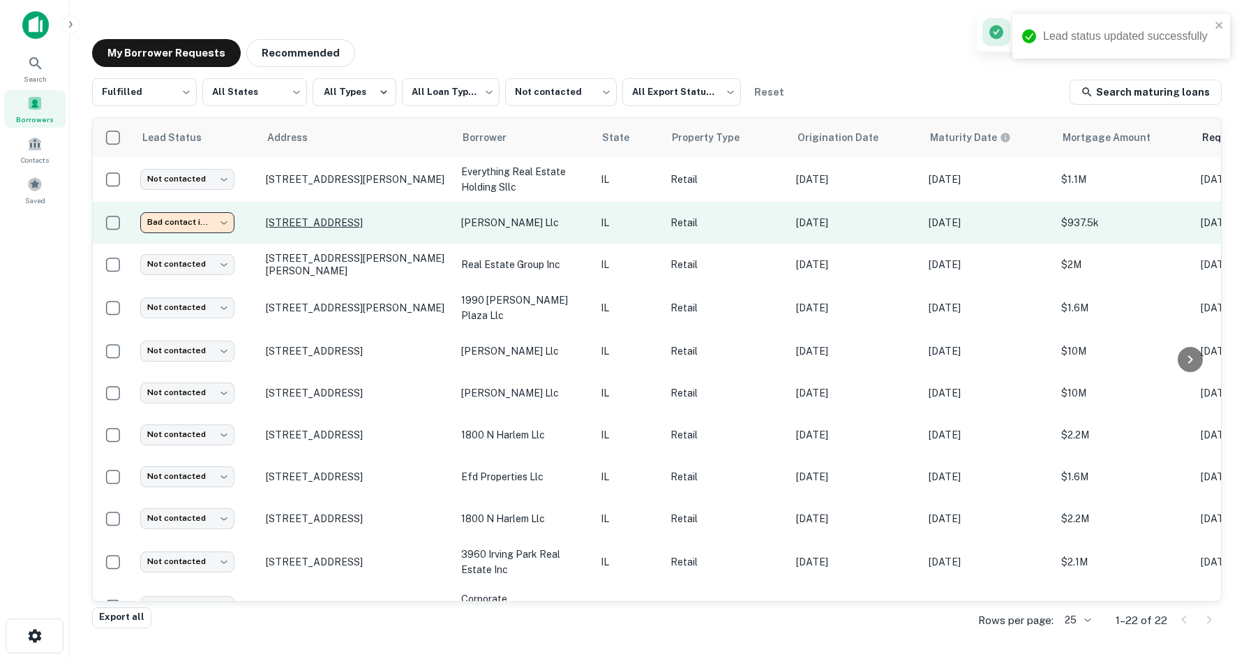
click at [297, 217] on p "811 W Lincoln Hwy Dekalb, IL 60115" at bounding box center [356, 222] width 181 height 13
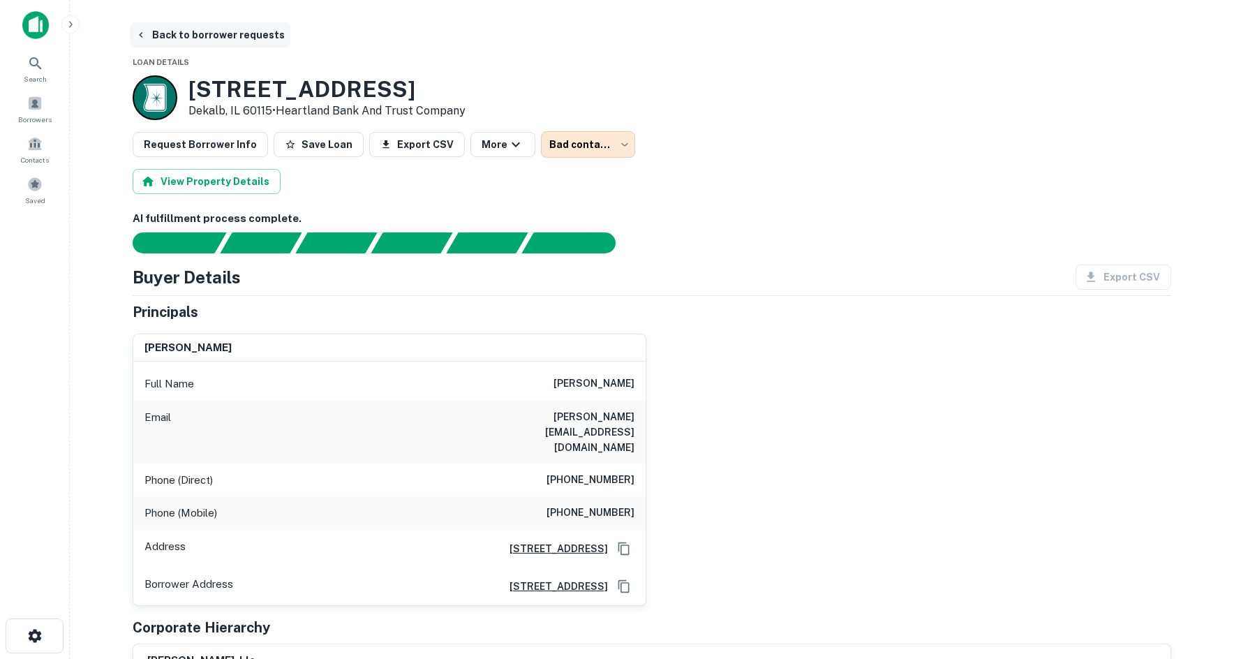
click at [205, 33] on button "Back to borrower requests" at bounding box center [210, 34] width 160 height 25
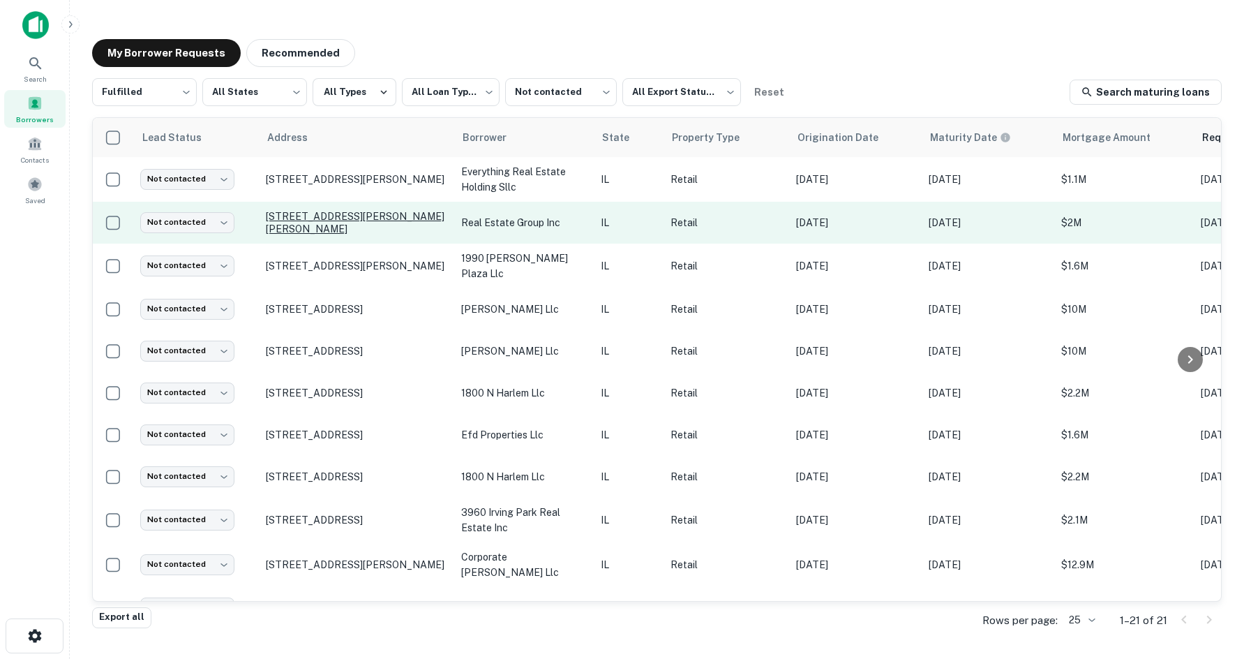
click at [382, 224] on p "3500 Mitchell Dr Springfield, IL 62711" at bounding box center [356, 222] width 181 height 25
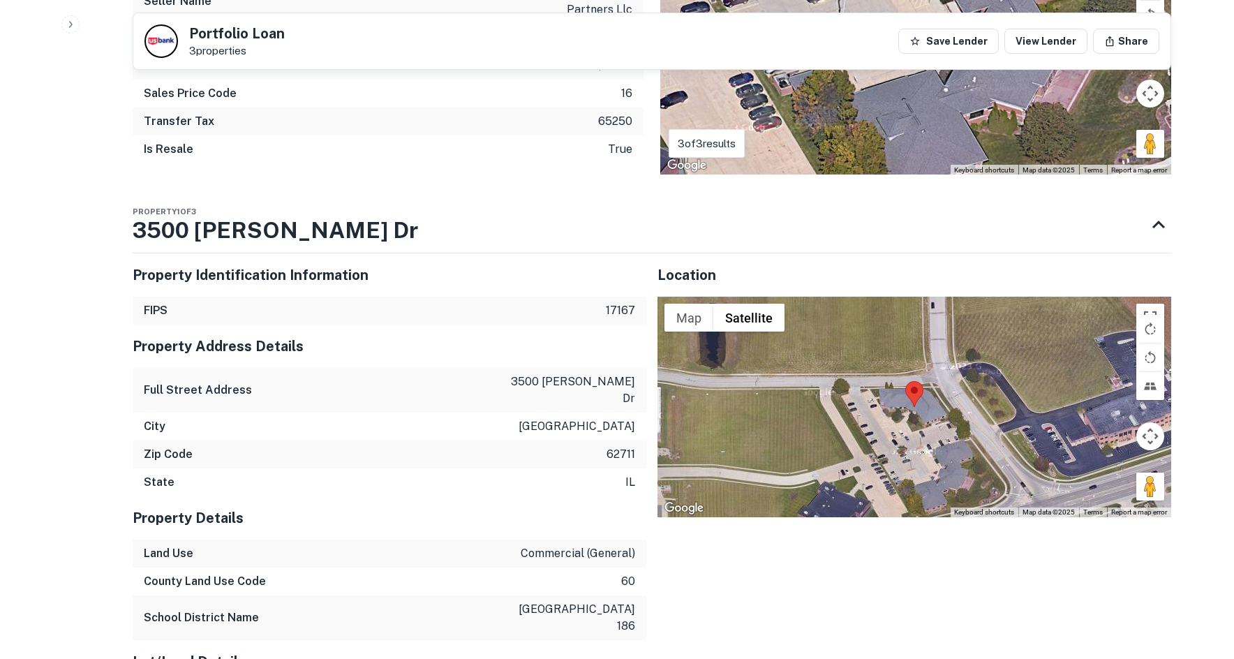
scroll to position [1396, 0]
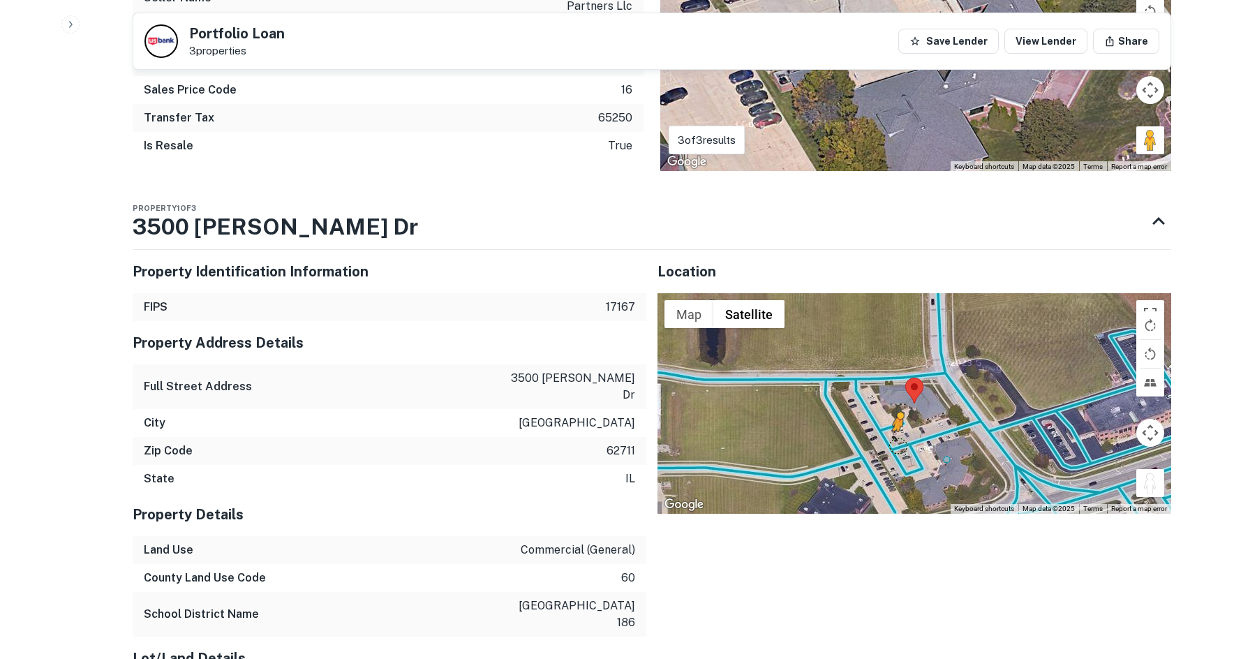
drag, startPoint x: 1145, startPoint y: 477, endPoint x: 882, endPoint y: 424, distance: 268.2
click at [896, 428] on div "To activate drag with keyboard, press Alt + Enter. Once in keyboard drag state,…" at bounding box center [914, 403] width 514 height 220
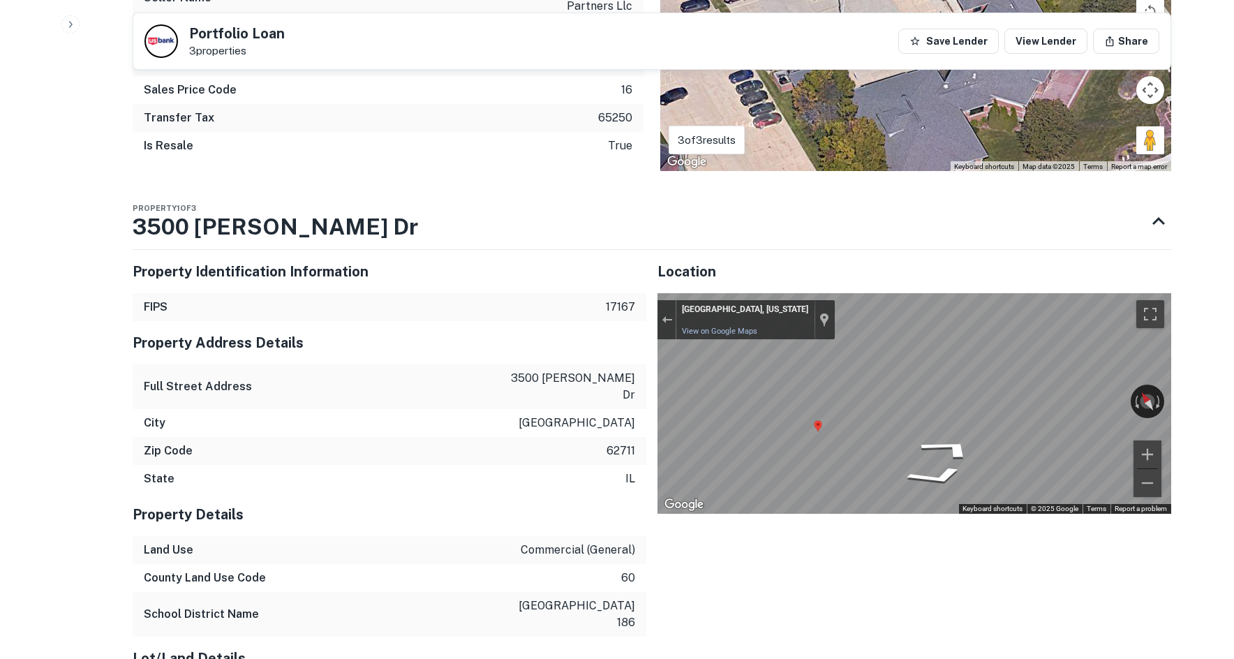
click at [321, 361] on div "Property Identification Information FIPS 17167 Property Address Details Full St…" at bounding box center [645, 567] width 1049 height 657
click at [221, 325] on div "Property Identification Information FIPS 17167 Property Address Details Full St…" at bounding box center [645, 567] width 1049 height 657
click at [951, 436] on icon "Go South" at bounding box center [945, 442] width 105 height 33
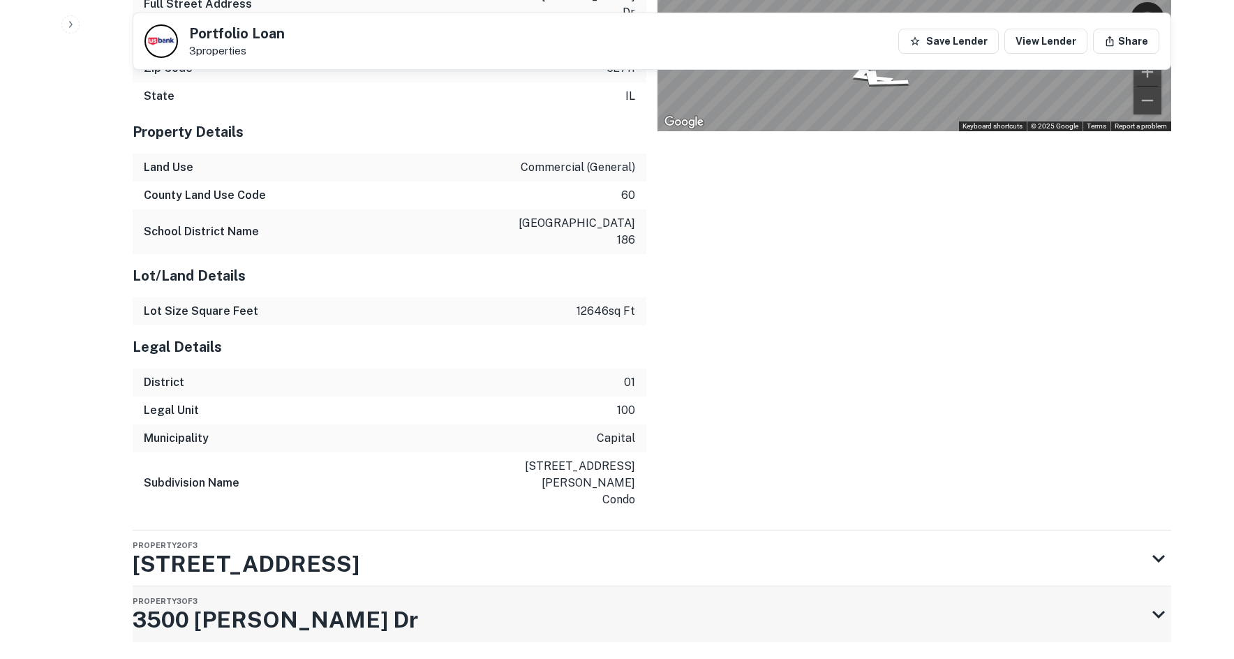
click at [519, 586] on div "Property 3 of 3 3500 Mitchell Dr" at bounding box center [639, 614] width 1013 height 56
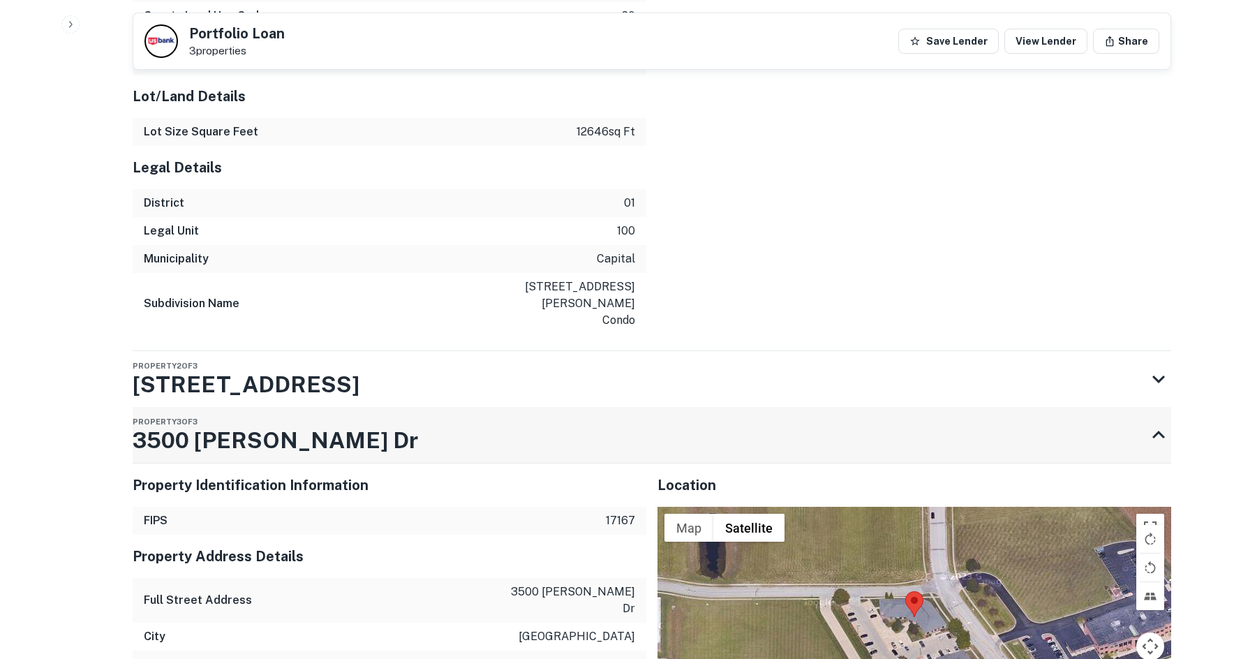
scroll to position [2097, 0]
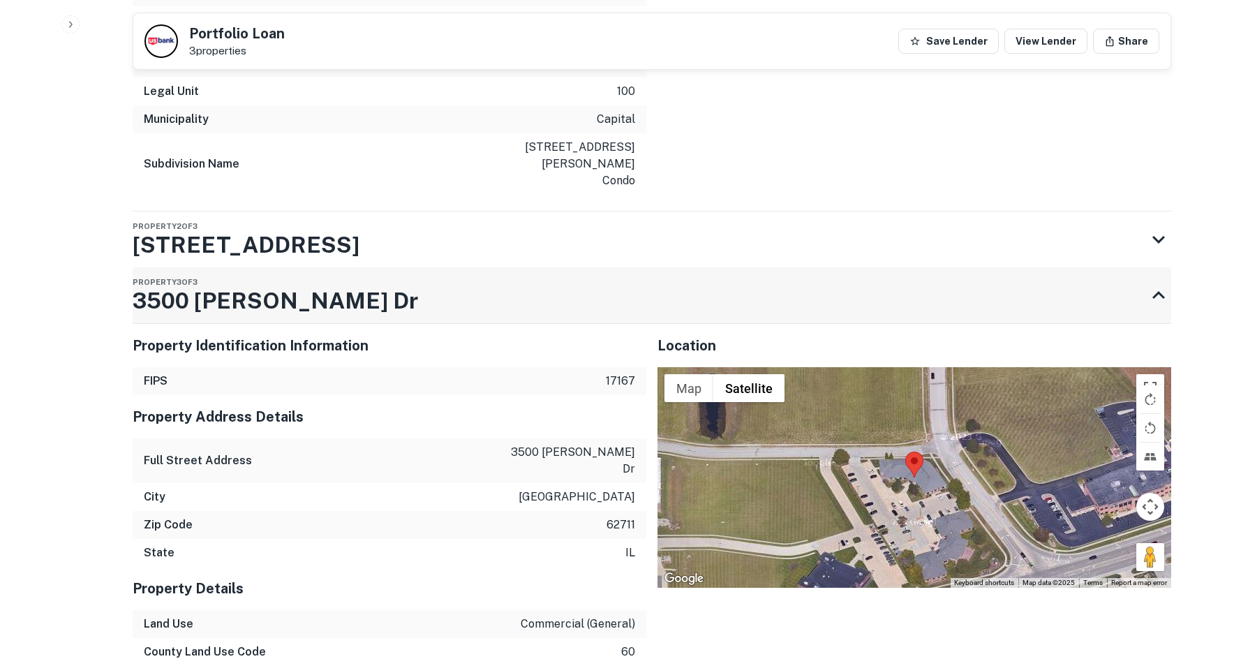
drag, startPoint x: 579, startPoint y: 212, endPoint x: 507, endPoint y: 240, distance: 77.8
click at [579, 212] on div "Property 2 of 3 3701 Wabash Ave" at bounding box center [639, 239] width 1013 height 56
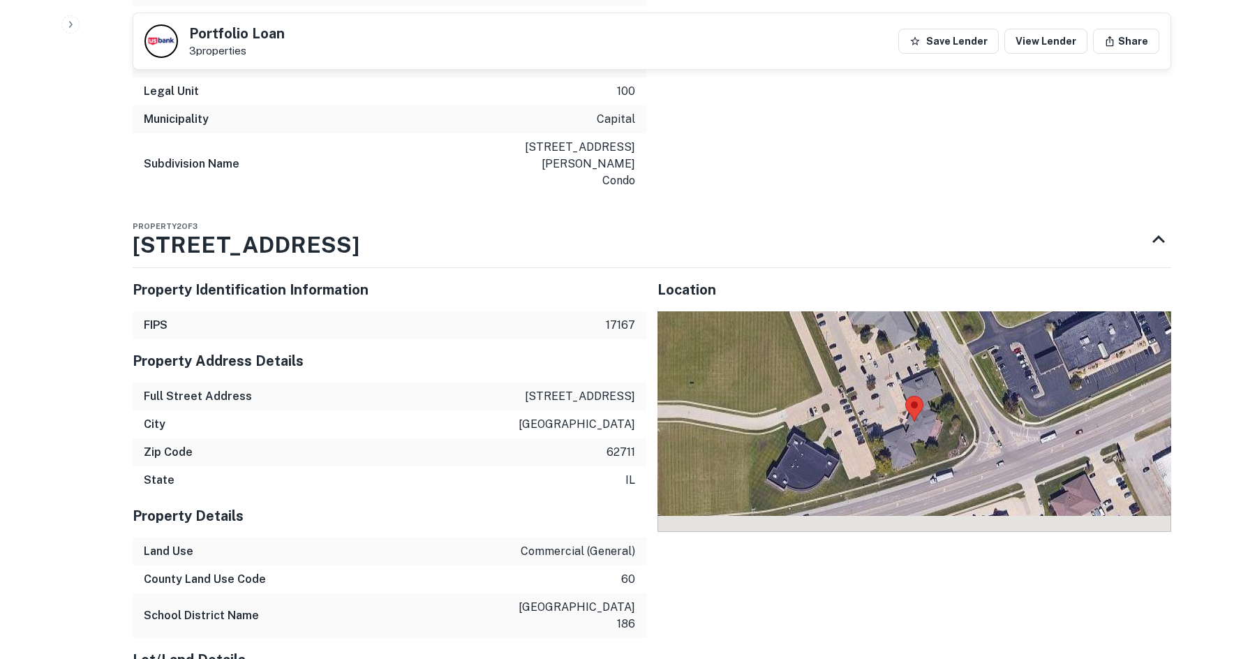
scroll to position [2236, 0]
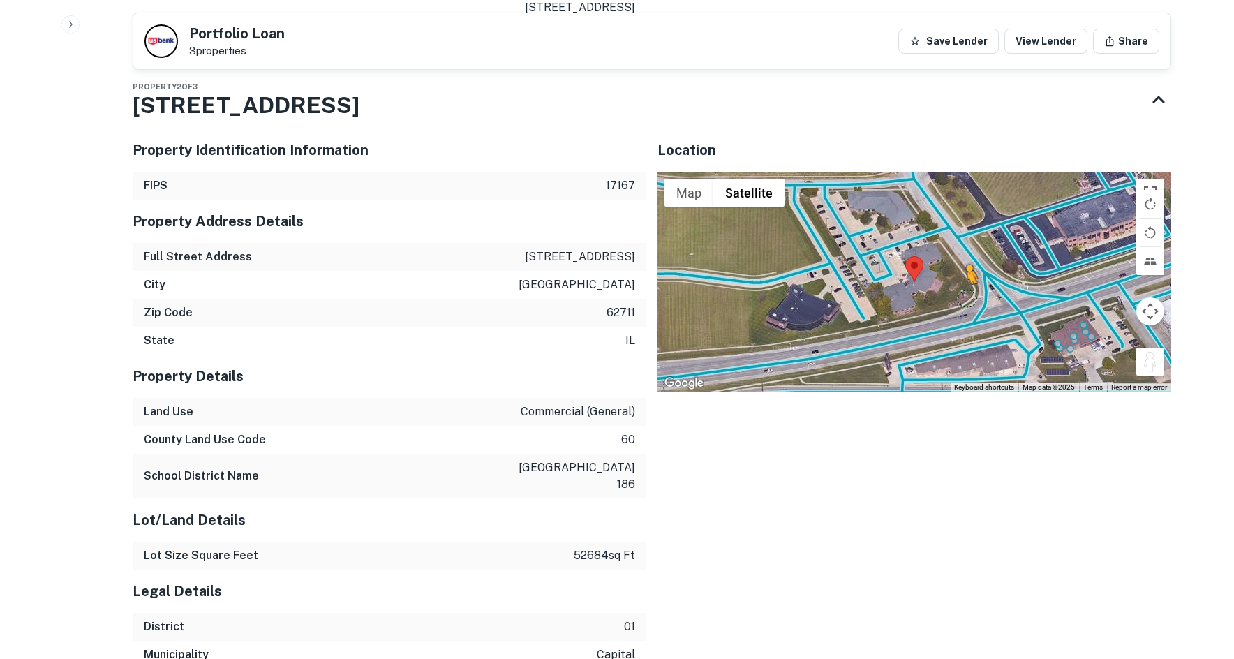
drag, startPoint x: 1151, startPoint y: 307, endPoint x: 965, endPoint y: 248, distance: 194.9
click at [965, 248] on div "To activate drag with keyboard, press Alt + Enter. Once in keyboard drag state,…" at bounding box center [914, 282] width 514 height 220
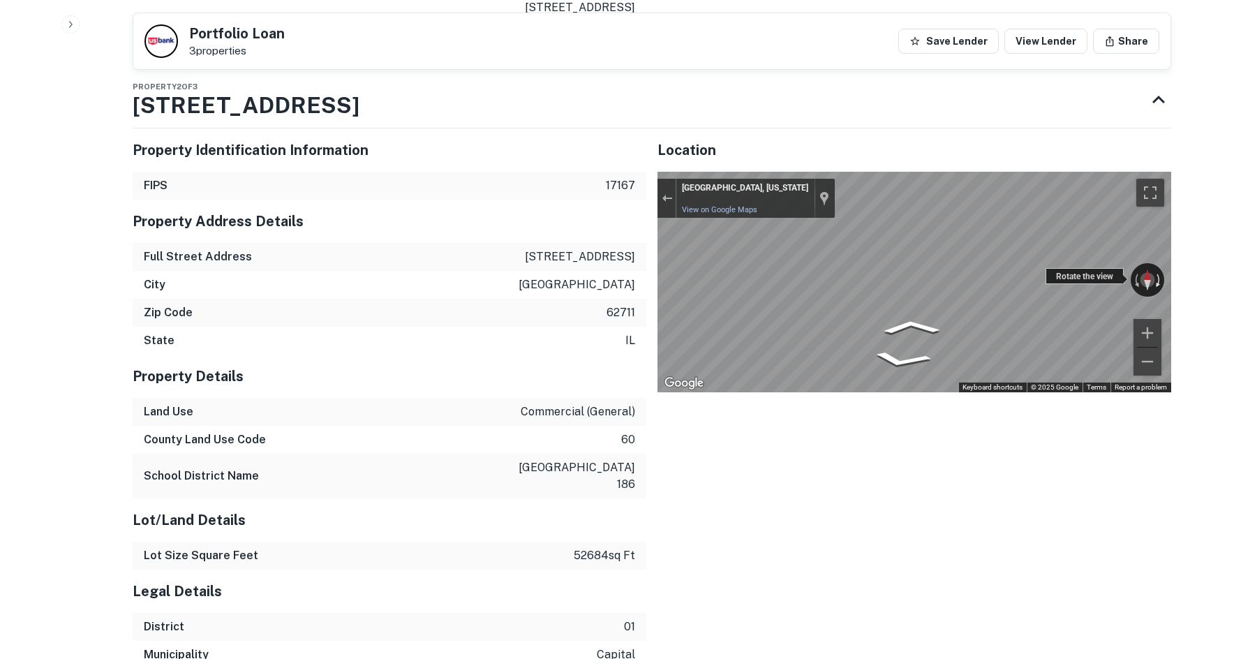
click at [1139, 244] on div "← Move left → Move right ↑ Move up ↓ Move down + Zoom in - Zoom out Springfield…" at bounding box center [914, 282] width 514 height 220
click at [878, 315] on icon "Go South" at bounding box center [862, 330] width 68 height 30
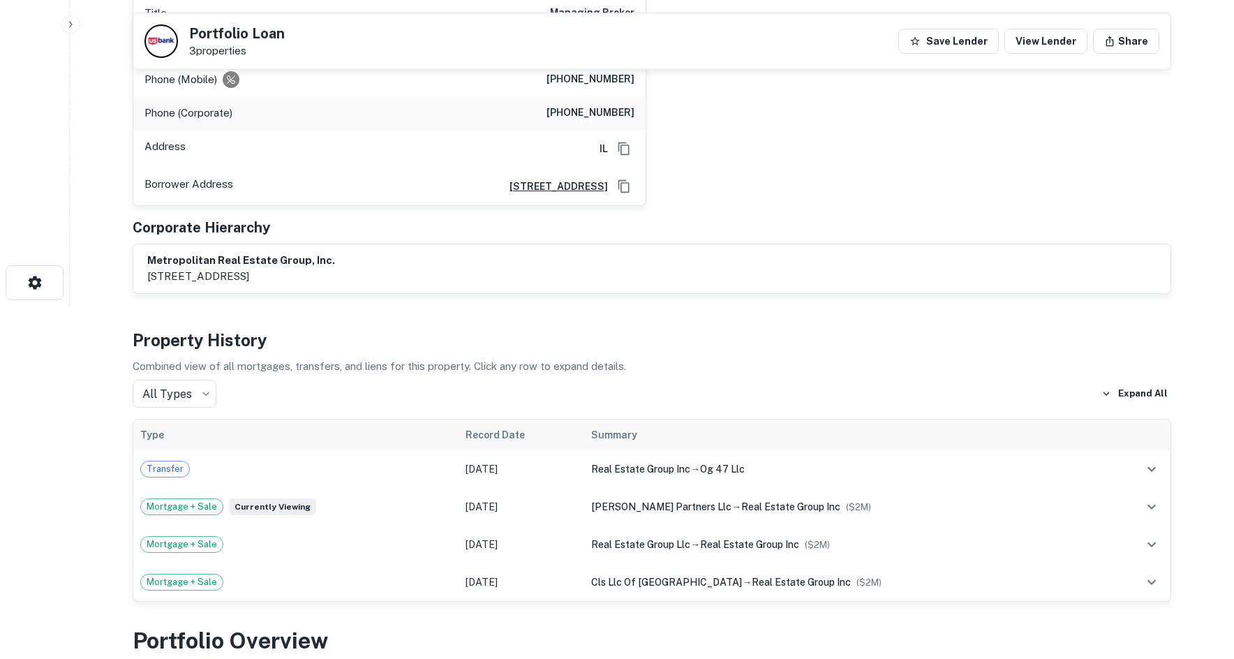
scroll to position [105, 0]
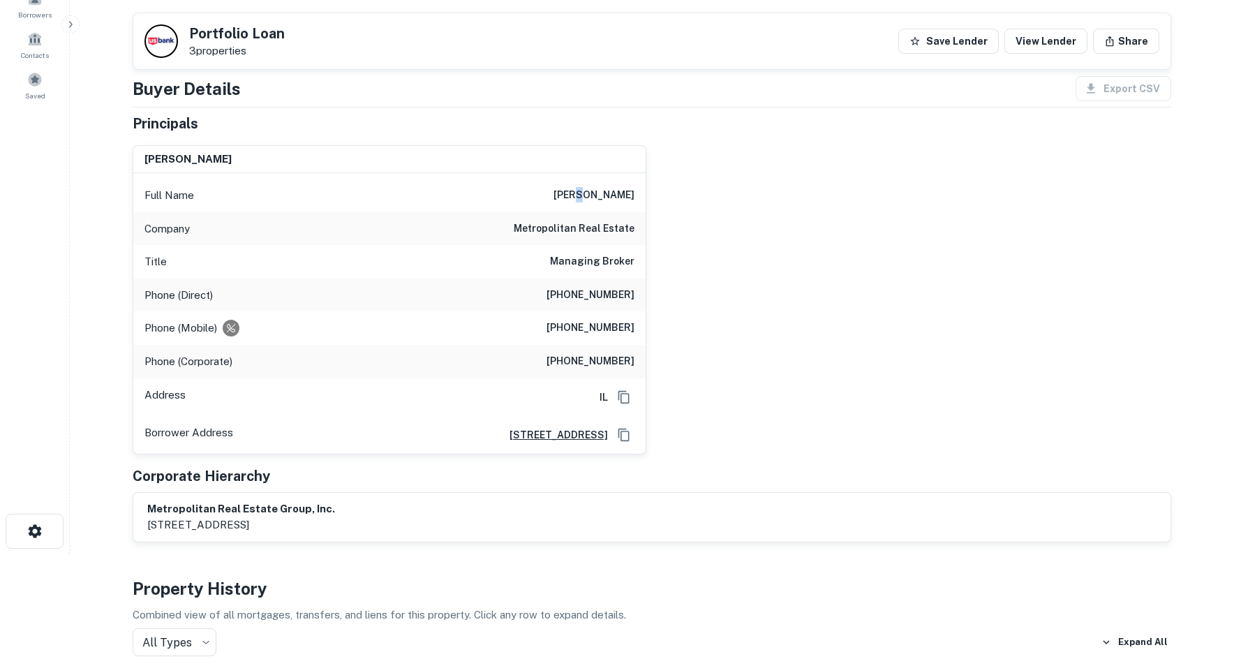
drag, startPoint x: 601, startPoint y: 193, endPoint x: 590, endPoint y: 201, distance: 14.5
click at [594, 194] on h6 "brian trump" at bounding box center [593, 195] width 81 height 17
click at [576, 217] on div "Company metropolitan real estate" at bounding box center [389, 228] width 512 height 33
drag, startPoint x: 576, startPoint y: 218, endPoint x: 571, endPoint y: 223, distance: 7.9
click at [571, 223] on div "Company metropolitan real estate" at bounding box center [389, 228] width 512 height 33
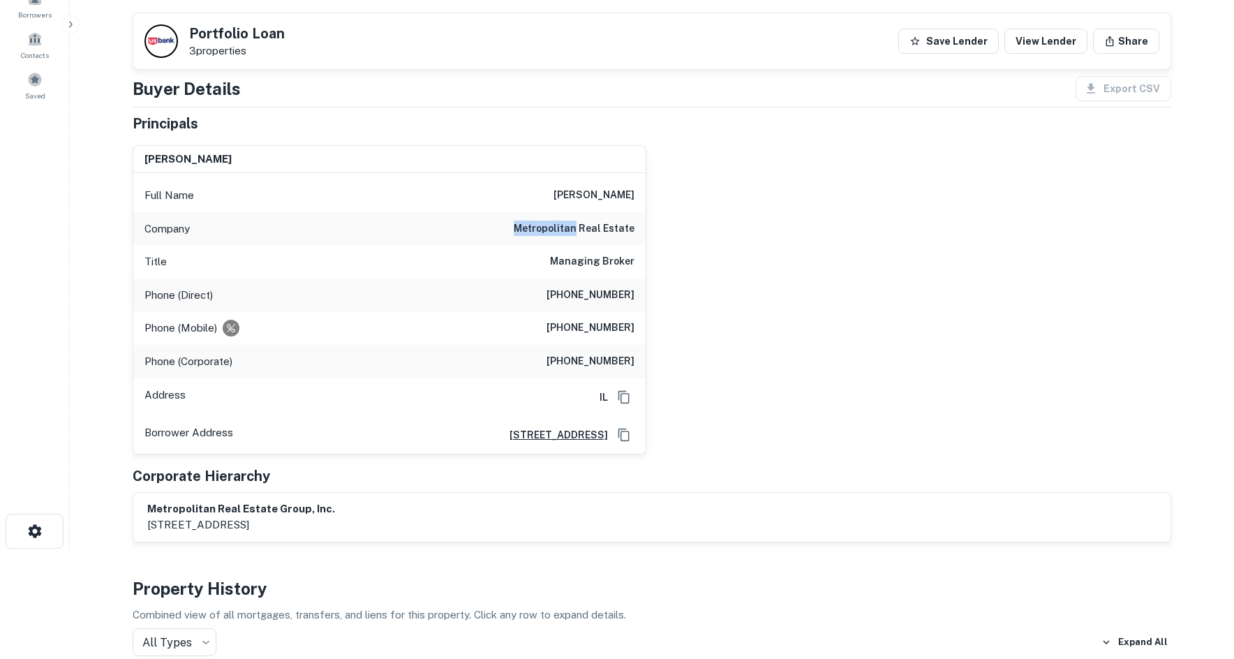
click at [571, 223] on h6 "metropolitan real estate" at bounding box center [574, 228] width 121 height 17
click at [651, 175] on div "brian trump Full Name brian trump Company metropolitan real estate Title Managi…" at bounding box center [645, 294] width 1049 height 320
click at [636, 180] on div "Full Name brian trump" at bounding box center [389, 195] width 512 height 33
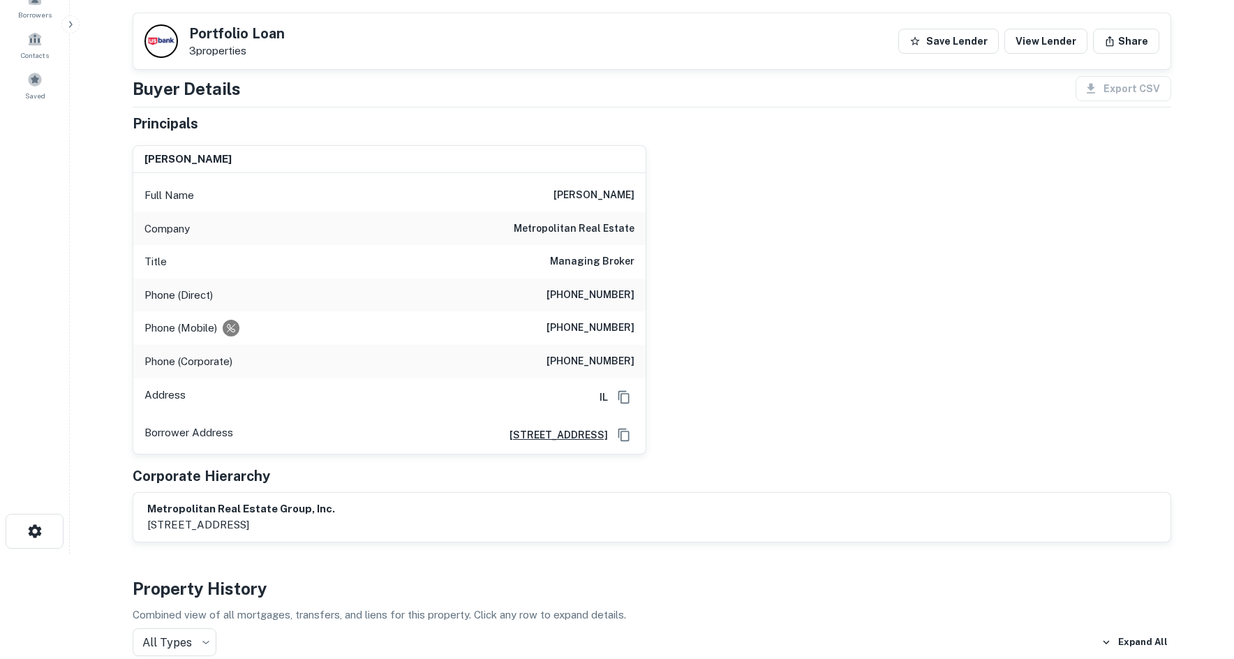
click at [624, 191] on h6 "brian trump" at bounding box center [593, 195] width 81 height 17
copy h6 "brian trump"
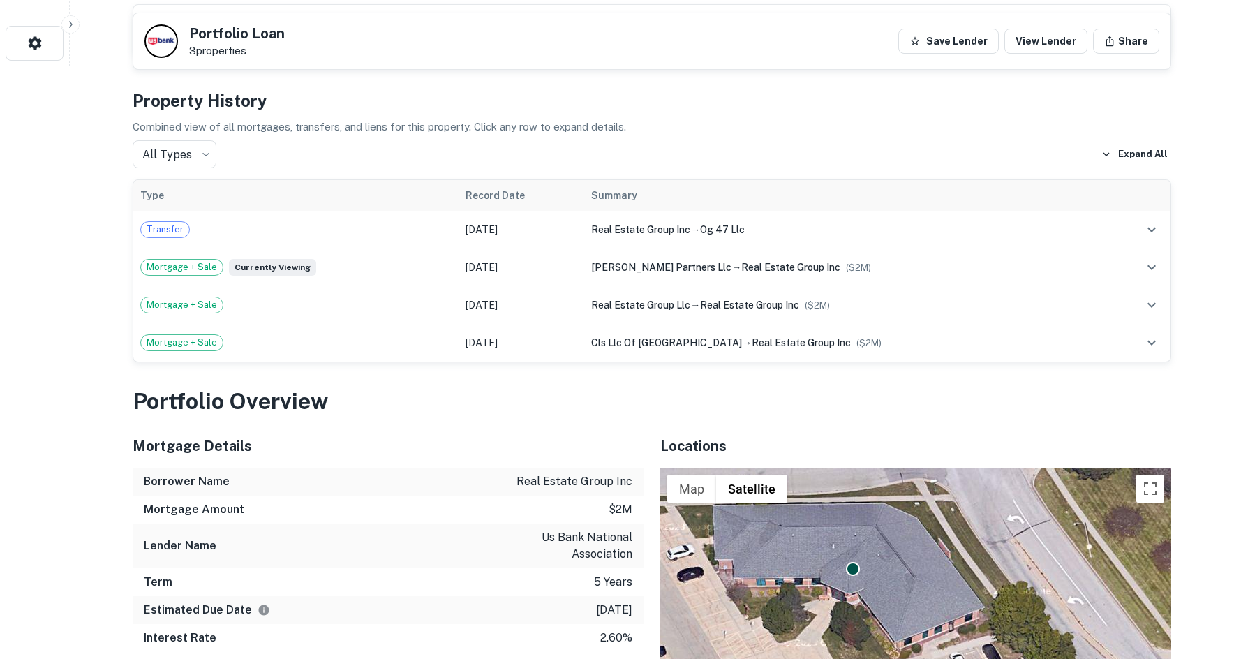
scroll to position [733, 0]
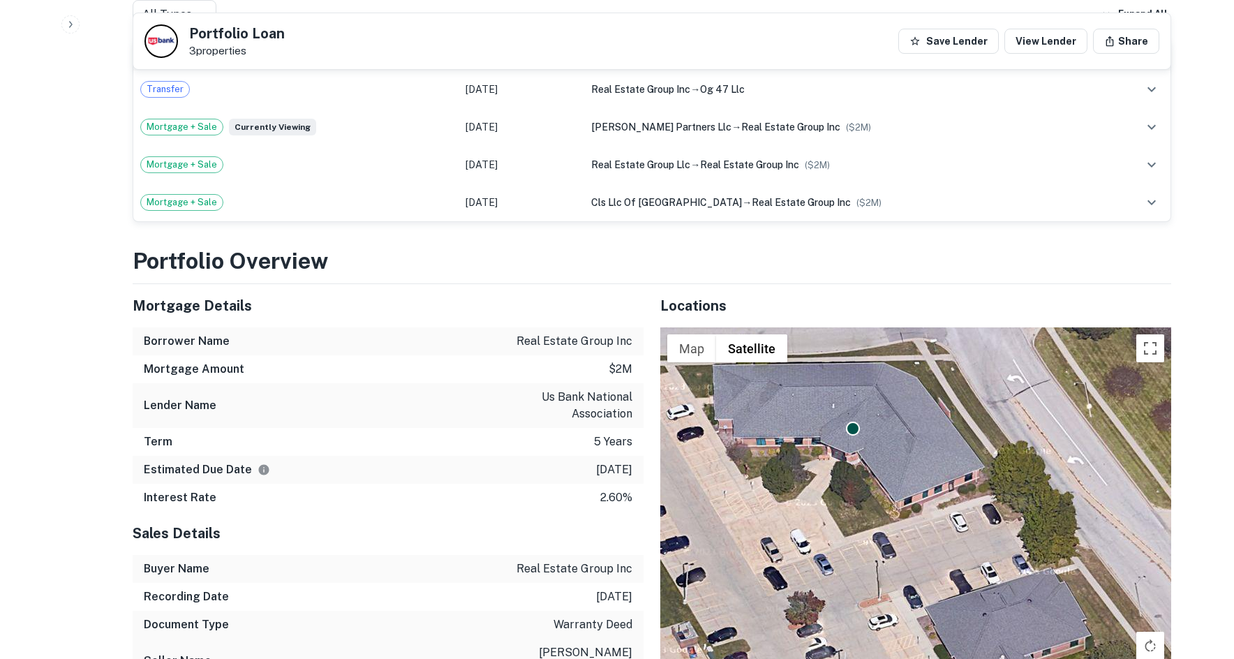
click at [687, 398] on div "To activate drag with keyboard, press Alt + Enter. Once in keyboard drag state,…" at bounding box center [915, 580] width 511 height 507
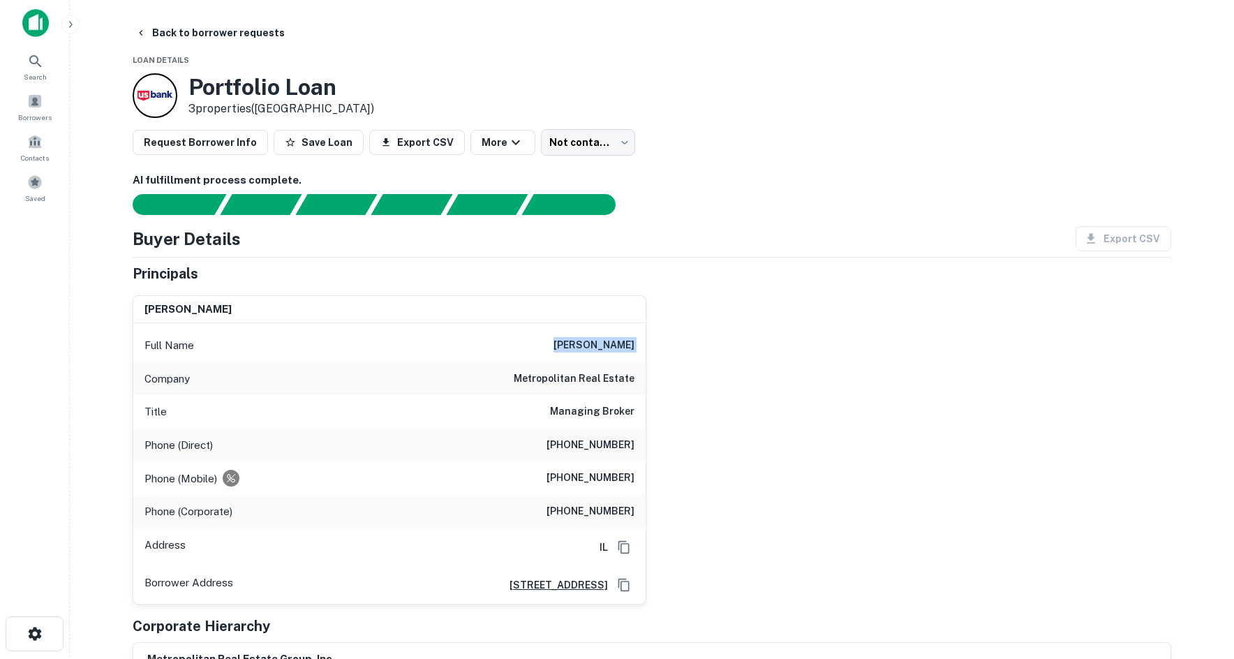
scroll to position [0, 0]
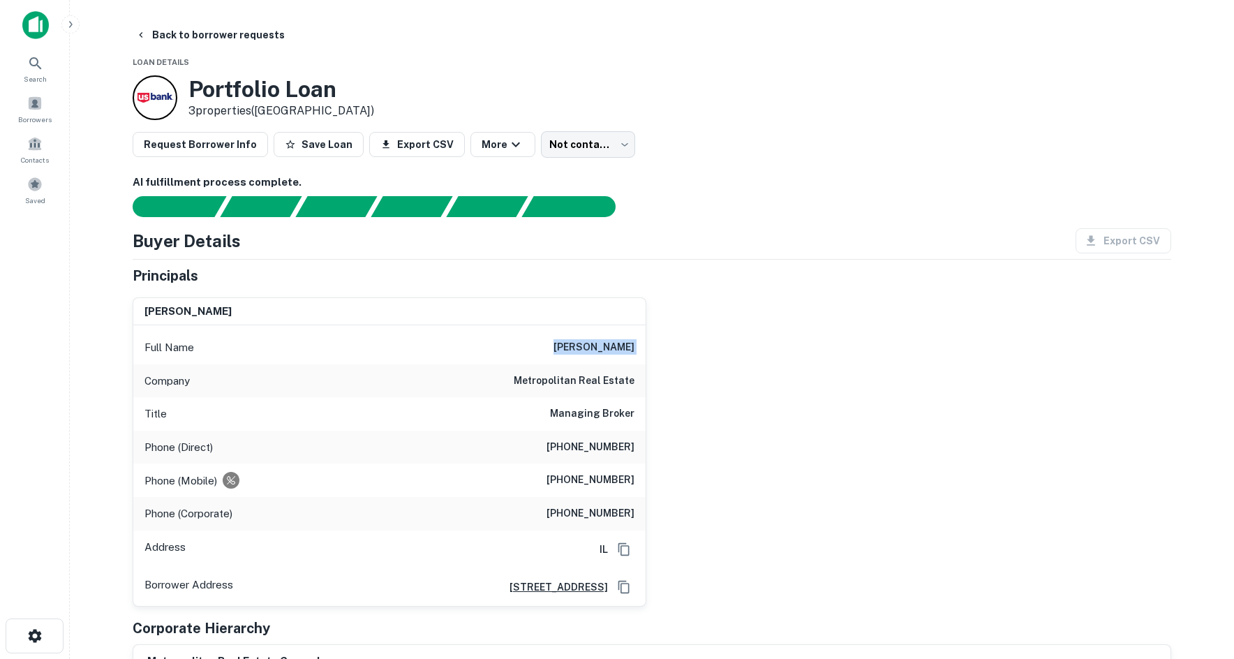
drag, startPoint x: 793, startPoint y: 346, endPoint x: 784, endPoint y: 350, distance: 9.1
click at [791, 347] on div "brian trump Full Name brian trump Company metropolitan real estate Title Managi…" at bounding box center [645, 446] width 1049 height 320
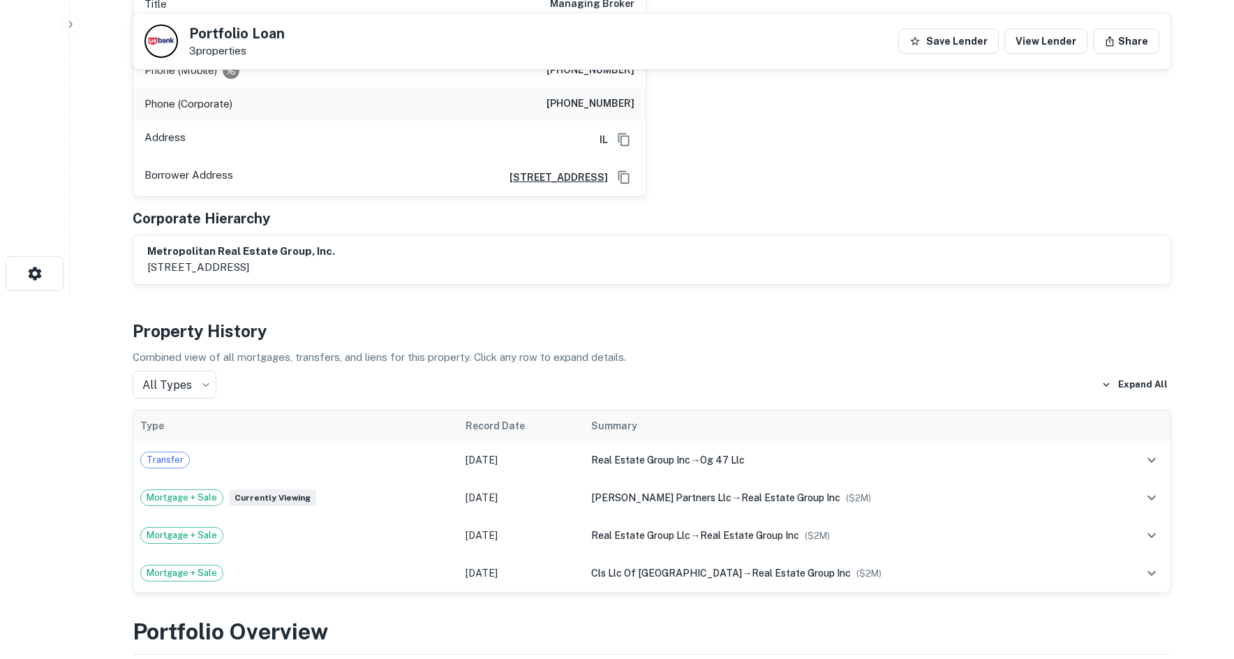
scroll to position [70, 0]
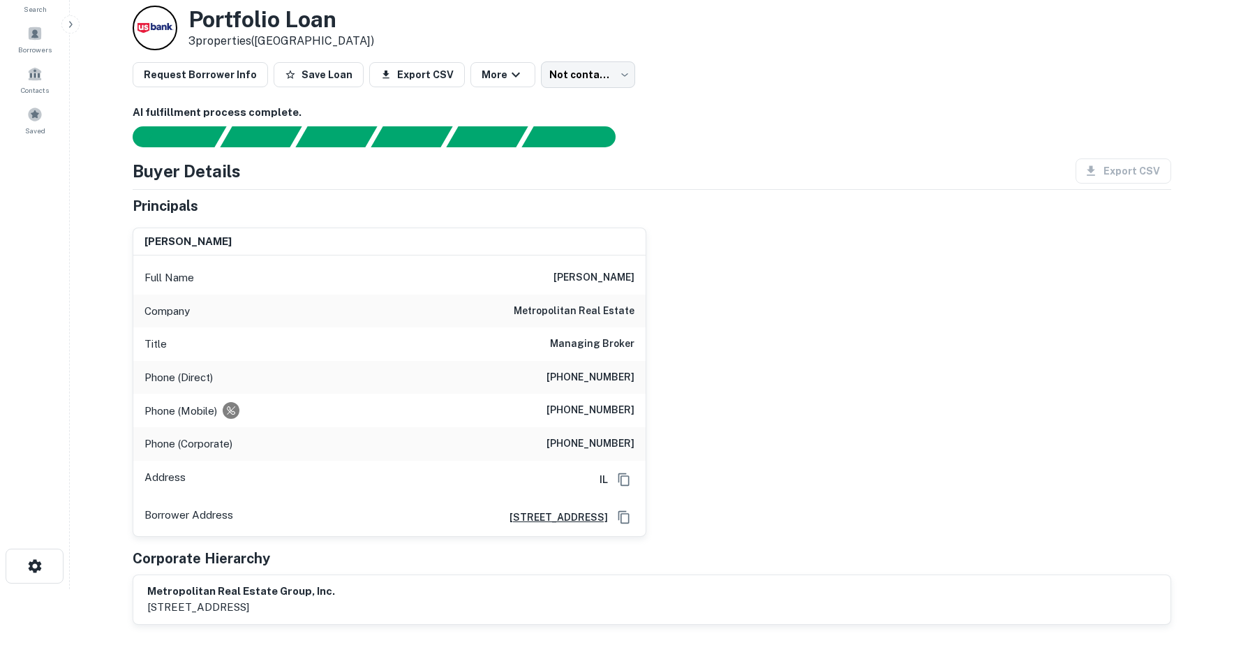
click at [614, 387] on div "Phone (Direct) (312) 473-7236" at bounding box center [389, 377] width 512 height 33
click at [611, 383] on h6 "(312) 473-7236" at bounding box center [590, 377] width 88 height 17
copy h6 "(312) 473-7236"
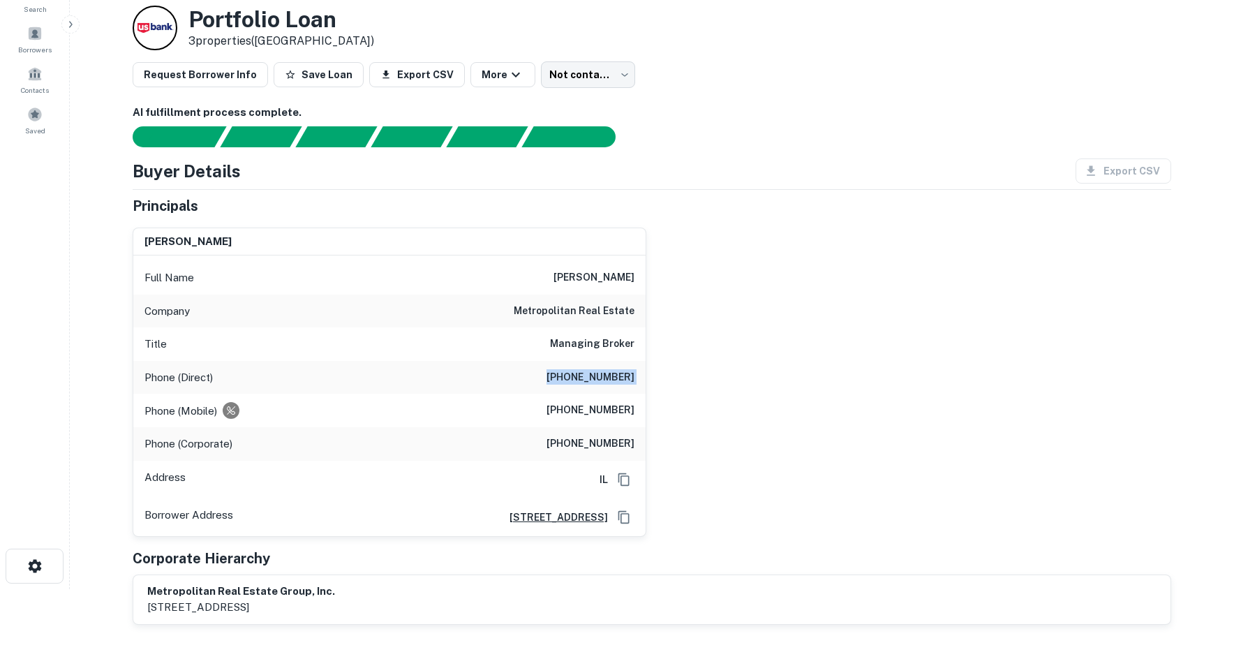
drag, startPoint x: 562, startPoint y: 275, endPoint x: 353, endPoint y: 228, distance: 214.5
click at [562, 275] on div "Full Name brian trump" at bounding box center [389, 277] width 512 height 33
click at [811, 237] on div "brian trump Full Name brian trump Company metropolitan real estate Title Managi…" at bounding box center [645, 376] width 1049 height 320
click at [600, 328] on div "Title Managing Broker" at bounding box center [389, 343] width 512 height 33
click at [701, 241] on div "brian trump Full Name brian trump Company metropolitan real estate Title Managi…" at bounding box center [645, 376] width 1049 height 320
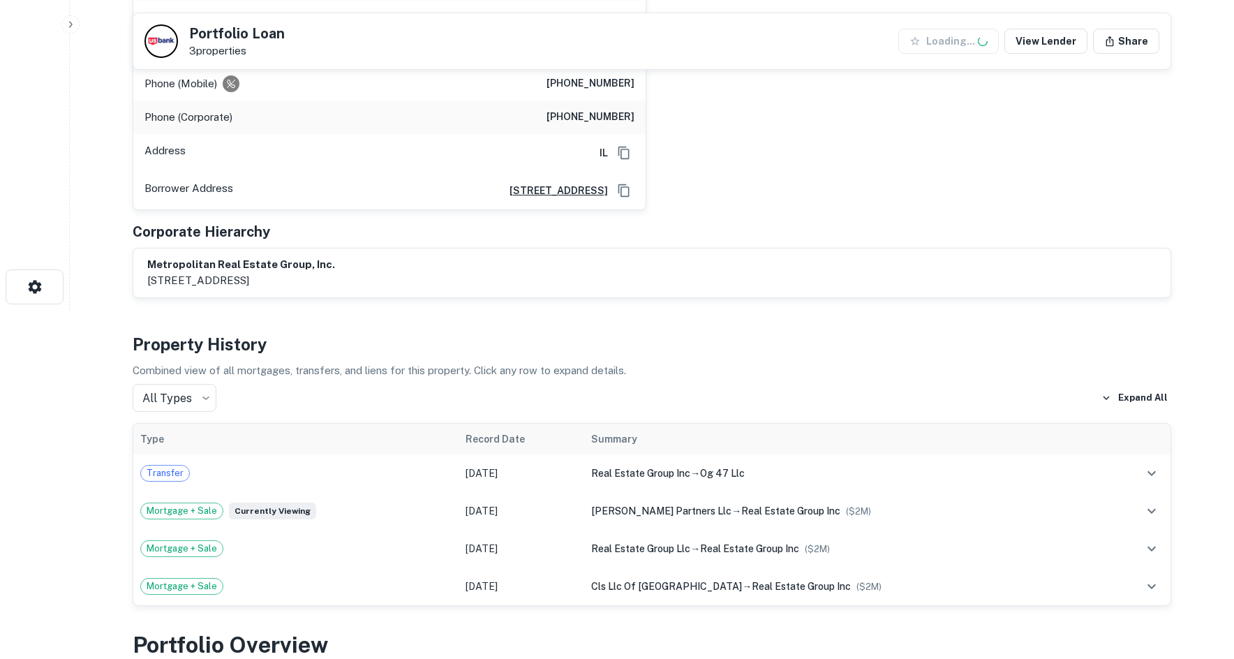
scroll to position [0, 0]
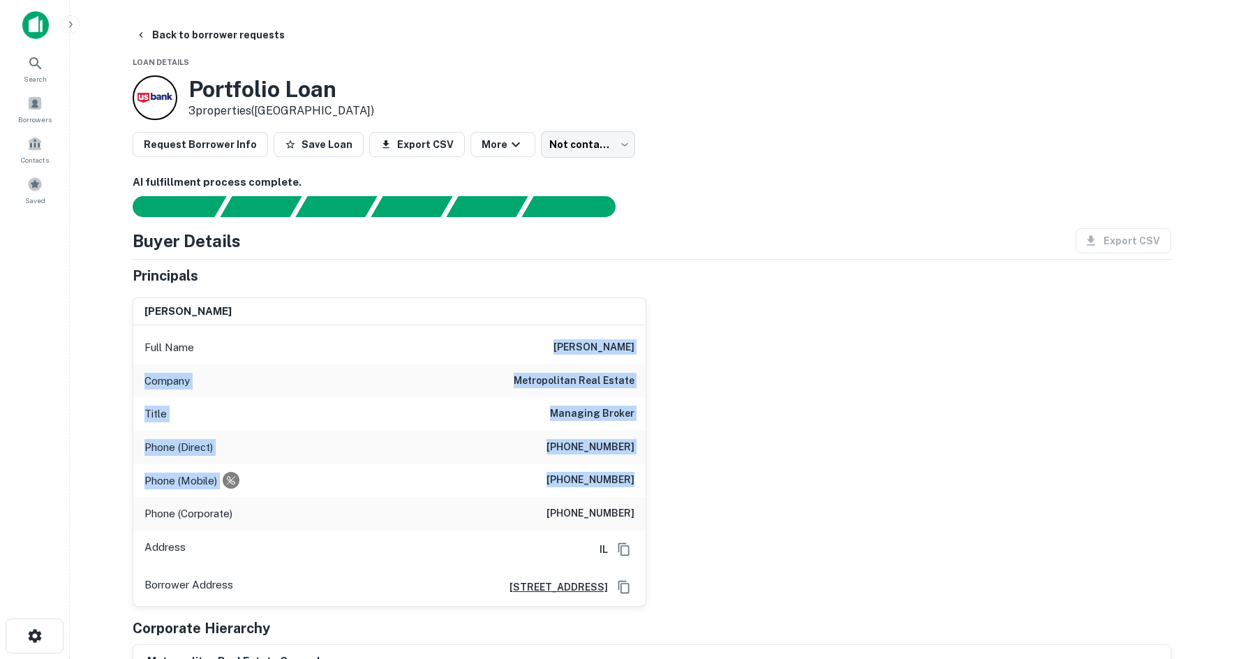
drag, startPoint x: 506, startPoint y: 334, endPoint x: 726, endPoint y: 477, distance: 262.2
click at [735, 479] on div "brian trump Full Name brian trump Company metropolitan real estate Title Managi…" at bounding box center [645, 446] width 1049 height 320
click at [726, 477] on div "brian trump Full Name brian trump Company metropolitan real estate Title Managi…" at bounding box center [645, 446] width 1049 height 320
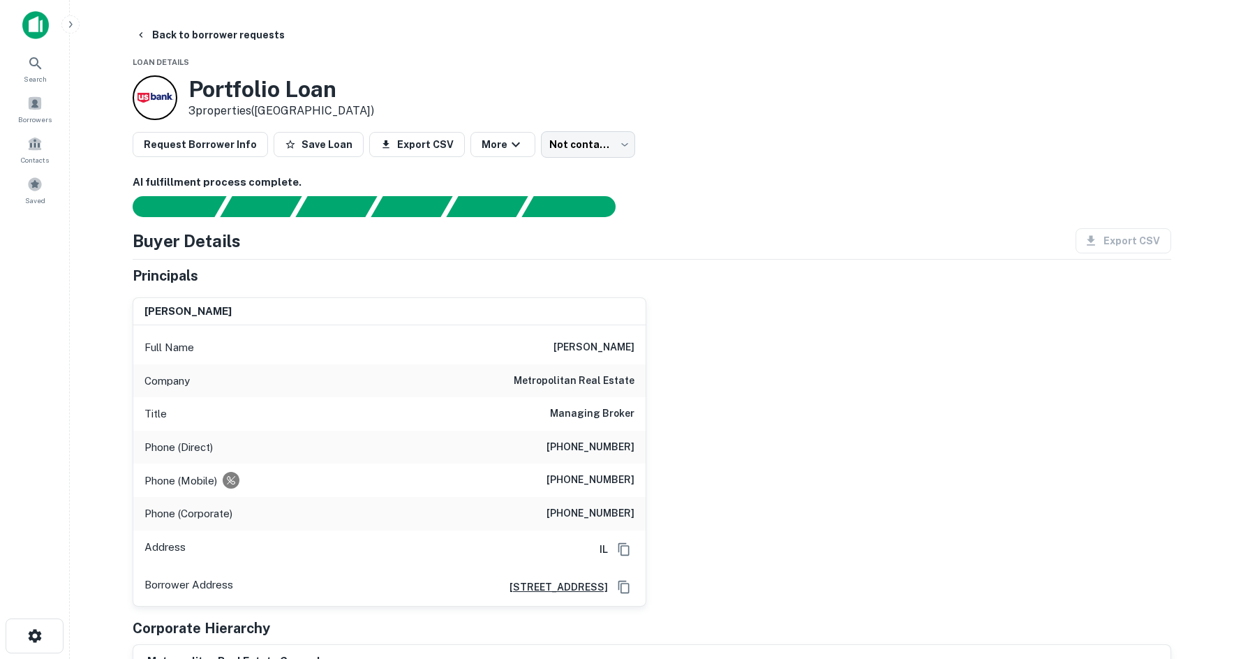
click at [597, 454] on h6 "(312) 473-7236" at bounding box center [590, 447] width 88 height 17
click at [613, 486] on h6 "(312) 493-7236" at bounding box center [590, 480] width 88 height 17
copy h6 "(312) 493-7236"
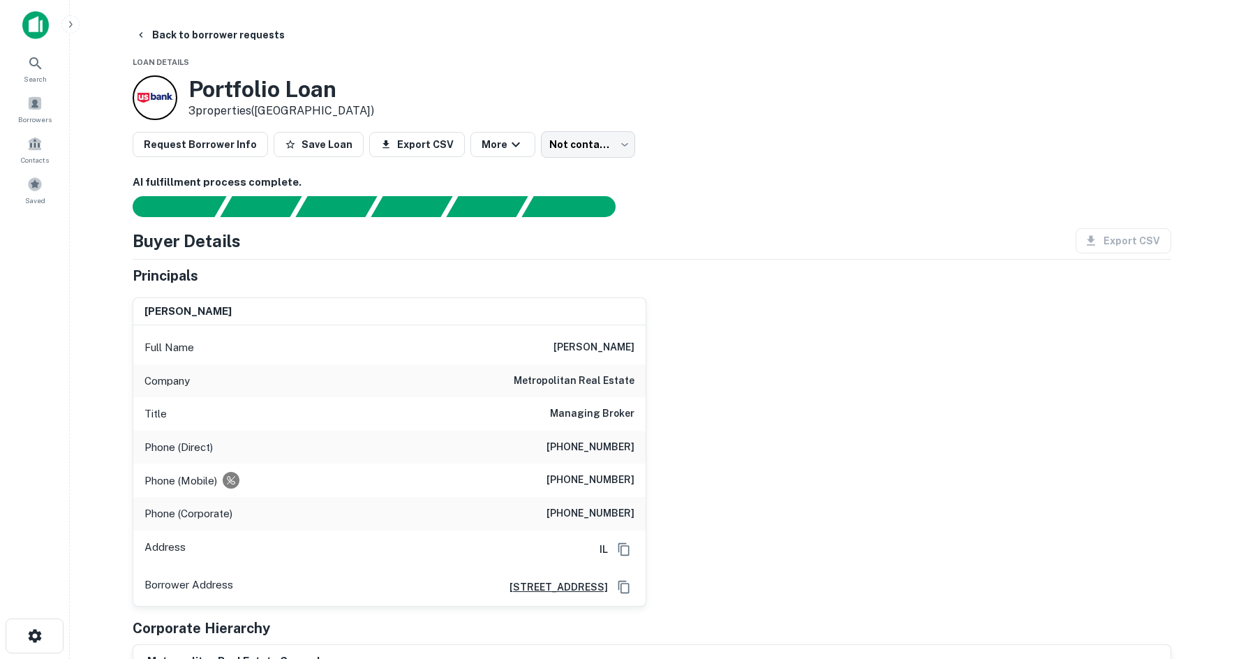
click at [665, 366] on div "brian trump Full Name brian trump Company metropolitan real estate Title Managi…" at bounding box center [645, 446] width 1049 height 320
drag, startPoint x: 410, startPoint y: 339, endPoint x: 406, endPoint y: 347, distance: 9.1
click at [410, 339] on div "Full Name brian trump" at bounding box center [389, 347] width 512 height 33
click at [607, 431] on div "Phone (Direct) (312) 473-7236" at bounding box center [389, 447] width 512 height 33
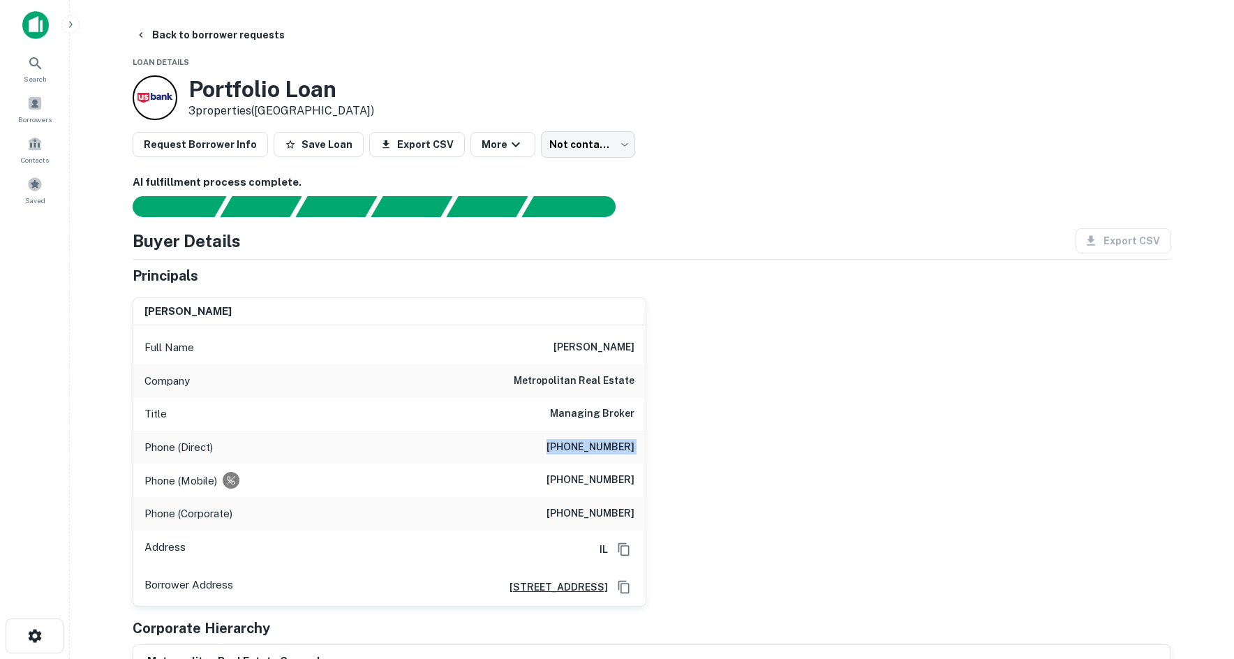
click at [607, 434] on div "Phone (Direct) (312) 473-7236" at bounding box center [389, 447] width 512 height 33
click at [603, 479] on h6 "(312) 493-7236" at bounding box center [590, 480] width 88 height 17
copy h6 "(312) 493-7236"
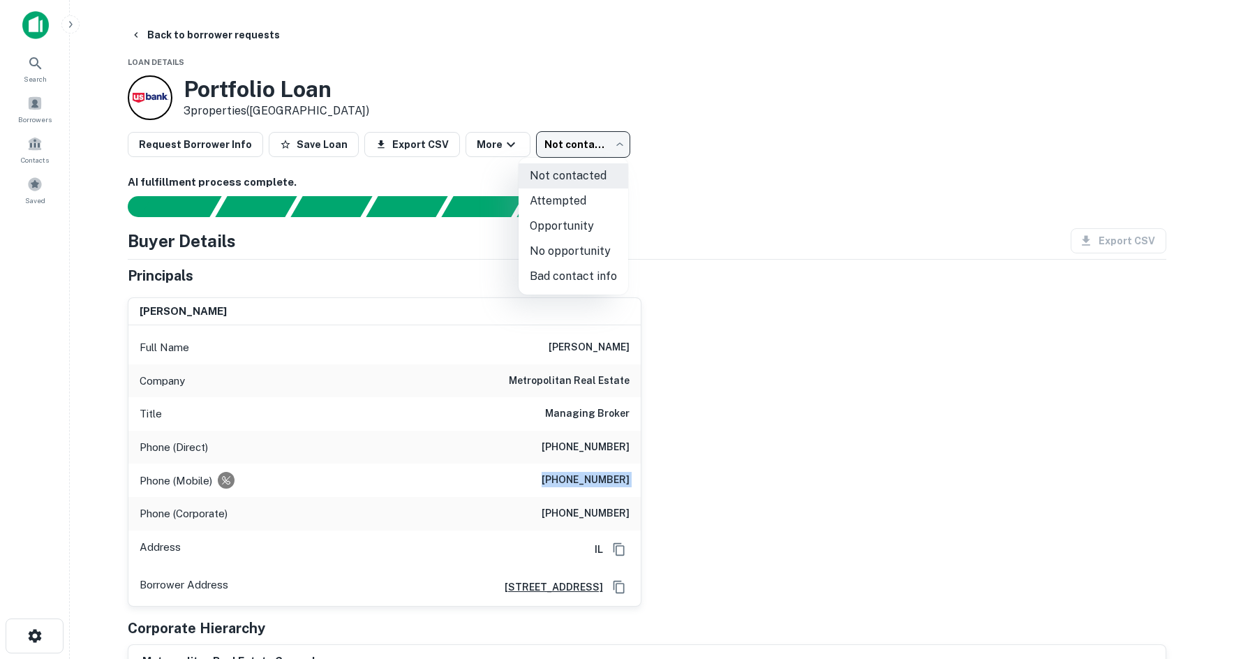
click at [588, 132] on body "Search Borrowers Contacts Saved Back to borrower requests Loan Details Portfoli…" at bounding box center [617, 329] width 1234 height 659
click at [571, 202] on li "Attempted" at bounding box center [573, 200] width 110 height 25
type input "*********"
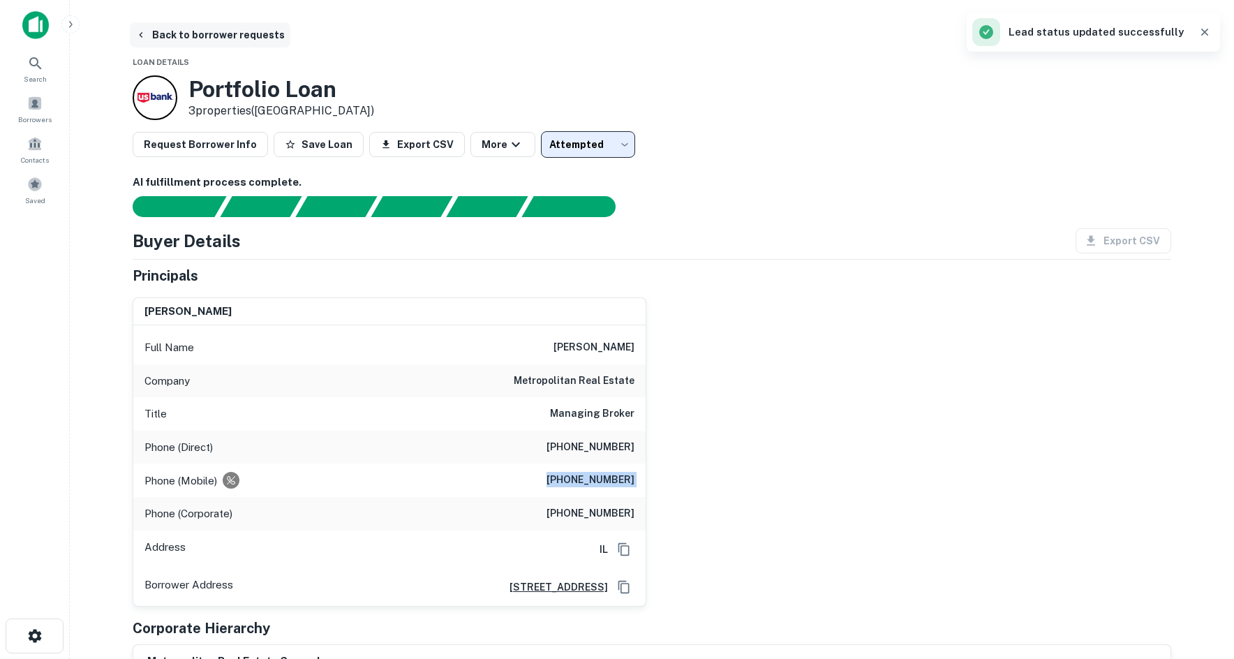
click at [192, 35] on button "Back to borrower requests" at bounding box center [210, 34] width 160 height 25
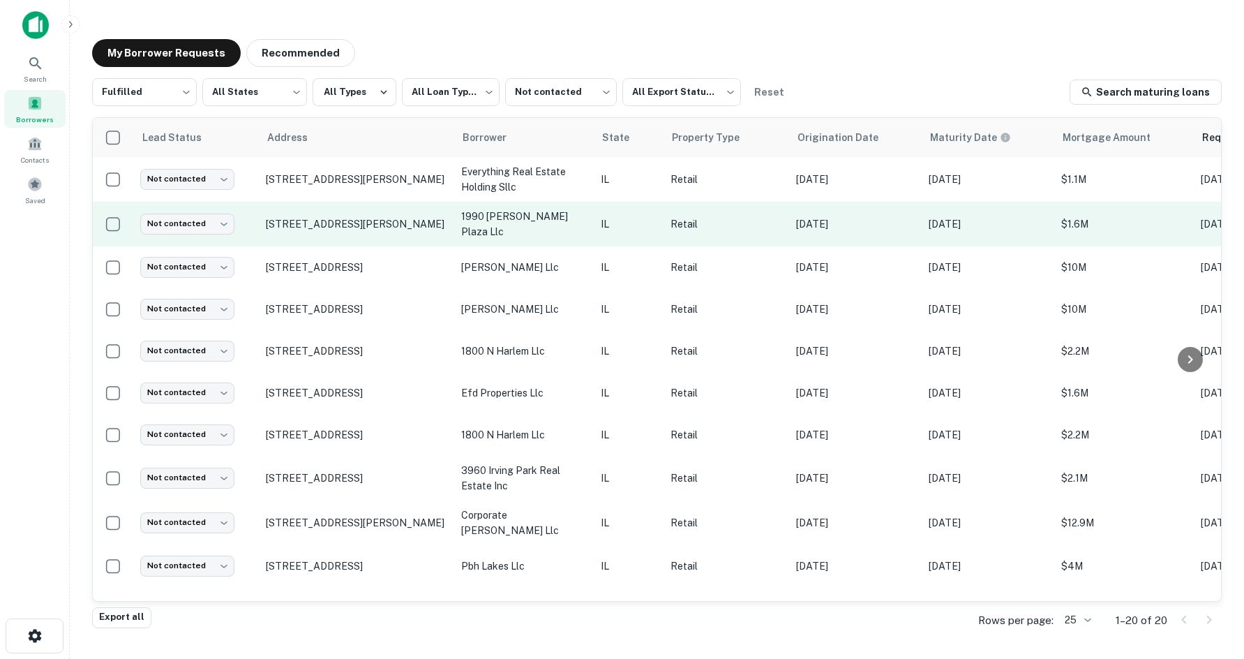
click at [397, 215] on td "1990 Troy Rd Edwardsville, IL 62025" at bounding box center [356, 224] width 195 height 45
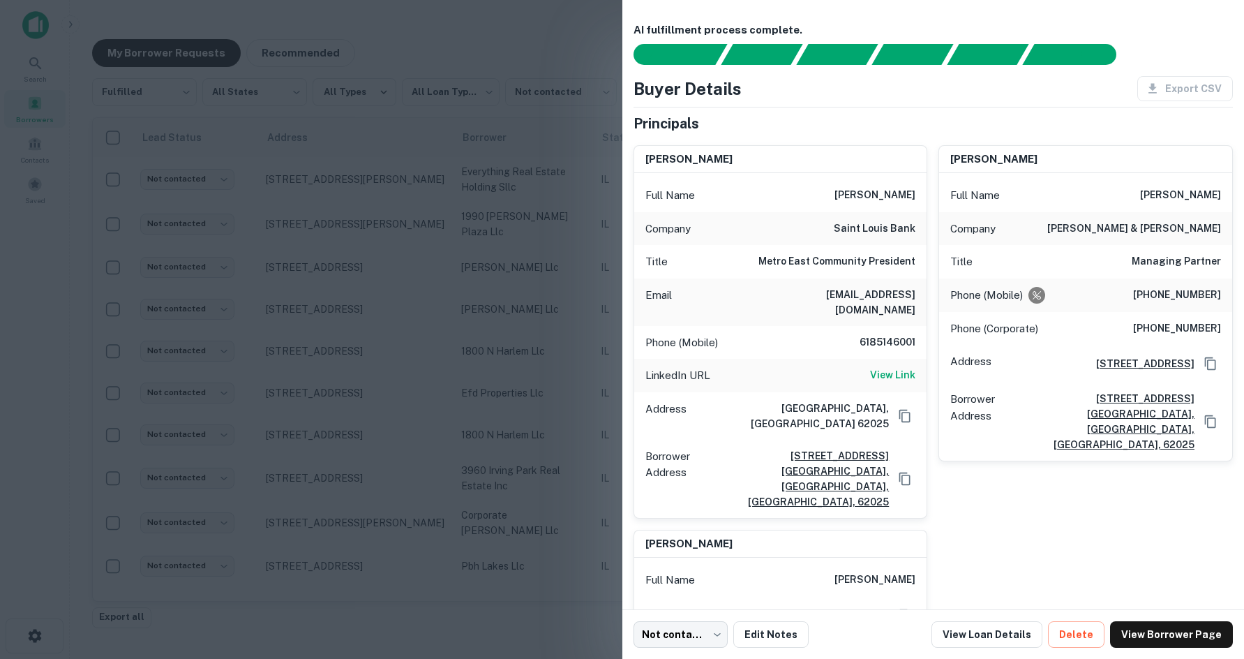
click at [452, 244] on div at bounding box center [622, 329] width 1244 height 659
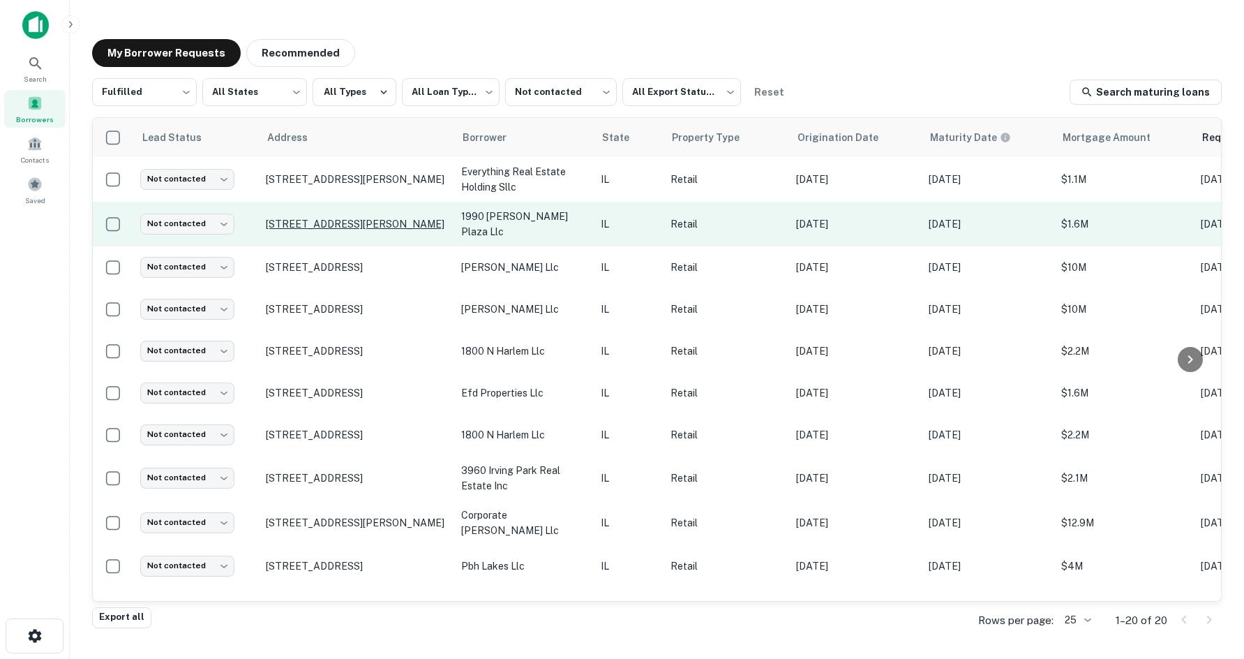
click at [408, 225] on p "1990 Troy Rd Edwardsville, IL 62025" at bounding box center [356, 224] width 181 height 13
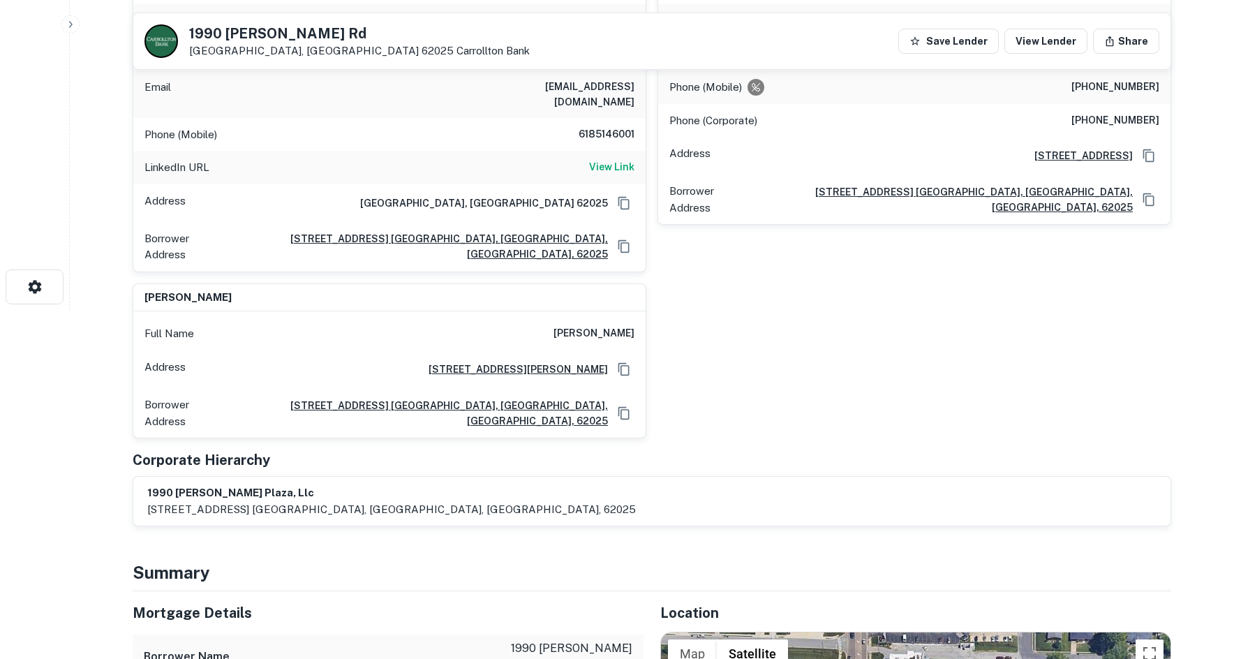
scroll to position [768, 0]
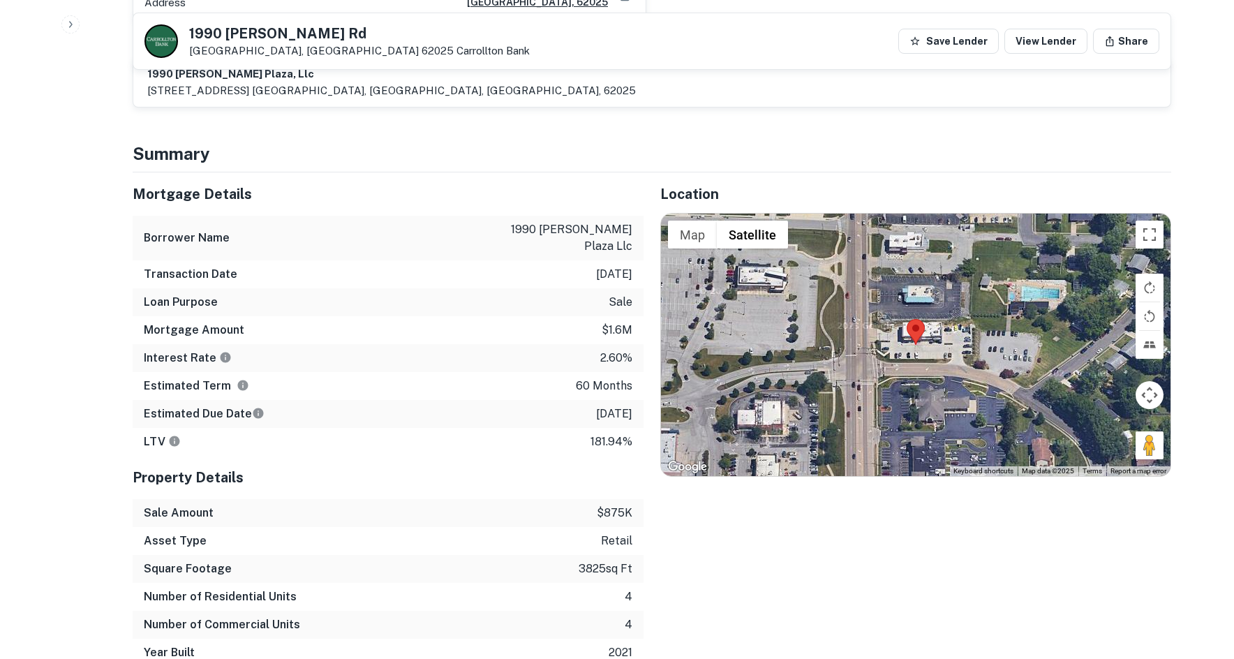
drag, startPoint x: 1146, startPoint y: 398, endPoint x: 959, endPoint y: 317, distance: 203.4
click at [948, 305] on div "Map Terrain Satellite Labels Keyboard shortcuts Map Data Map data ©2025 Map dat…" at bounding box center [915, 345] width 509 height 262
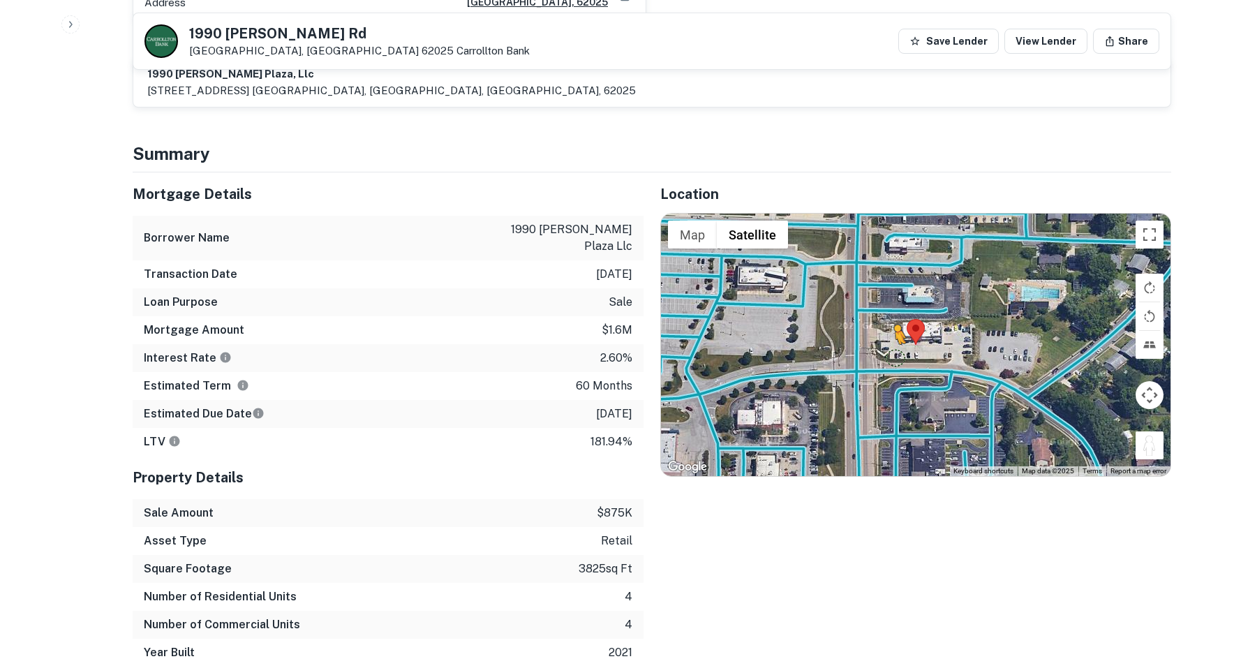
drag, startPoint x: 1142, startPoint y: 411, endPoint x: 892, endPoint y: 317, distance: 267.6
click at [892, 317] on div "To activate drag with keyboard, press Alt + Enter. Once in keyboard drag state,…" at bounding box center [915, 345] width 509 height 262
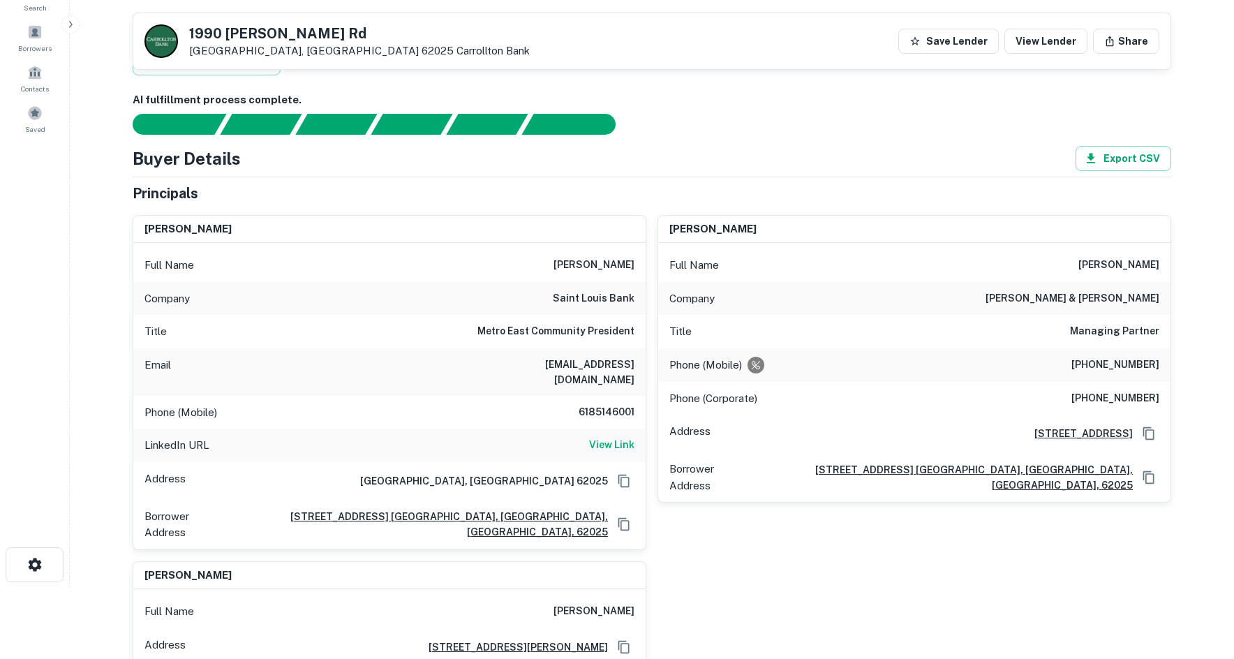
scroll to position [70, 0]
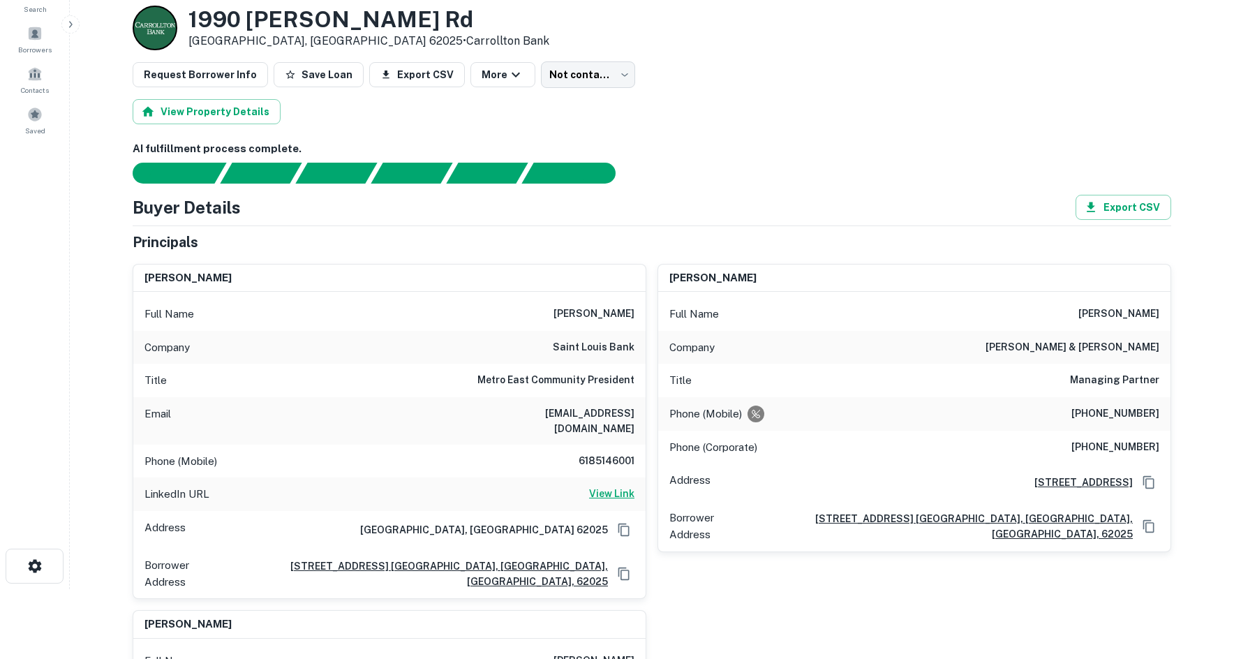
click at [611, 486] on h6 "View Link" at bounding box center [611, 493] width 45 height 15
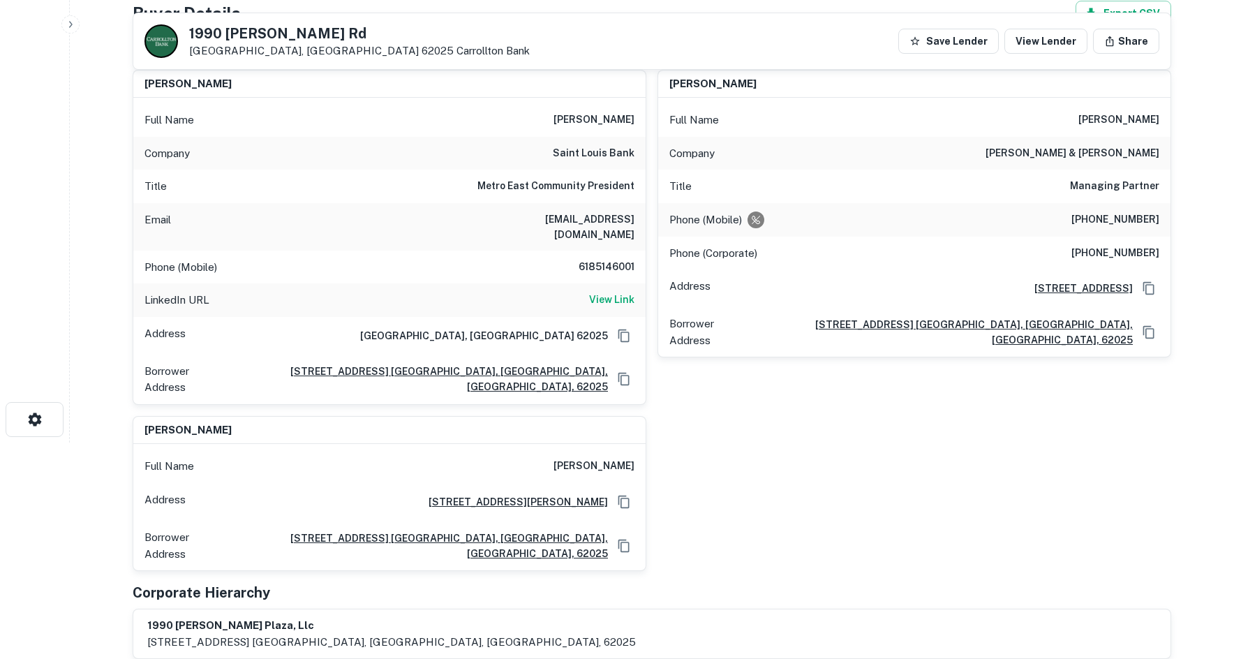
scroll to position [209, 0]
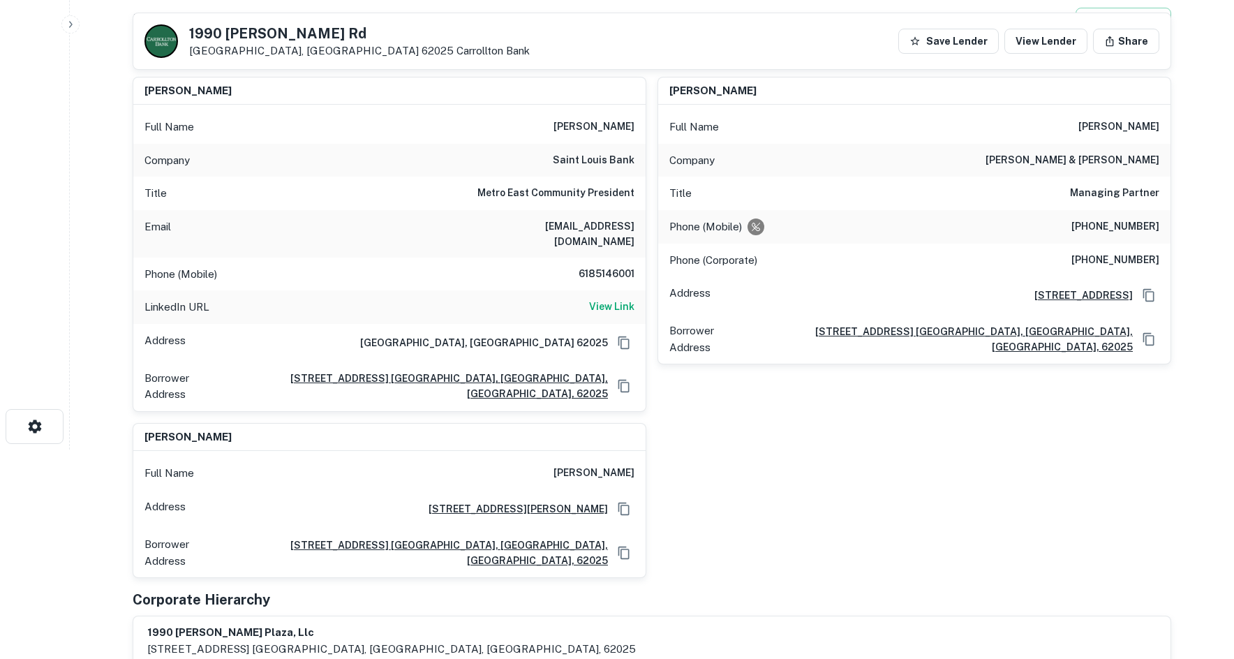
click at [627, 266] on h6 "6185146001" at bounding box center [593, 274] width 84 height 17
copy h6 "6185146001"
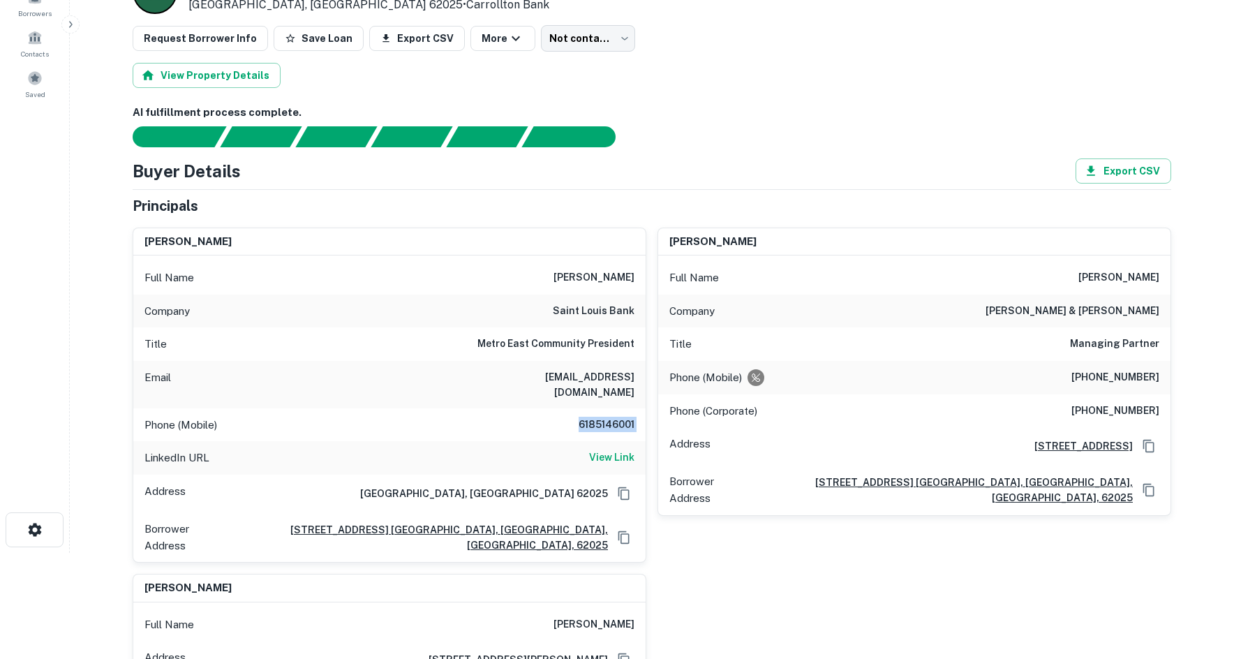
scroll to position [140, 0]
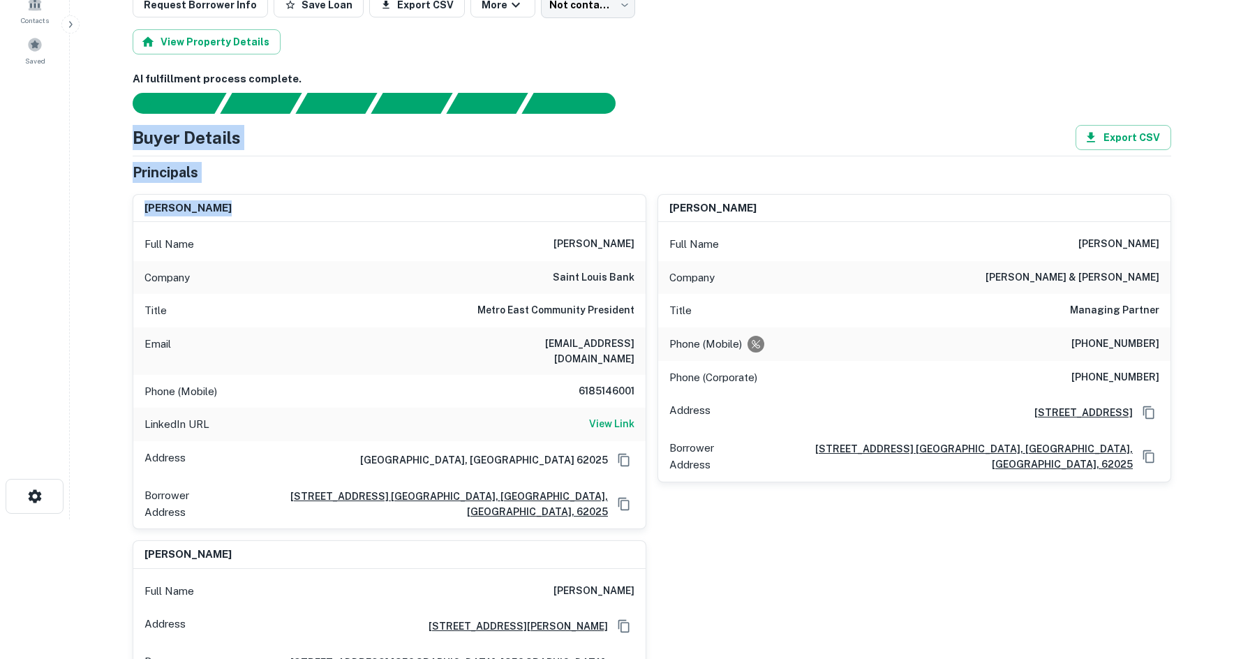
drag, startPoint x: 125, startPoint y: 120, endPoint x: 261, endPoint y: 192, distance: 153.9
click at [280, 188] on div "justin huneke Full Name justin huneke Company saint louis bank Title Metro East…" at bounding box center [383, 356] width 525 height 346
drag, startPoint x: 170, startPoint y: 157, endPoint x: 234, endPoint y: 182, distance: 68.9
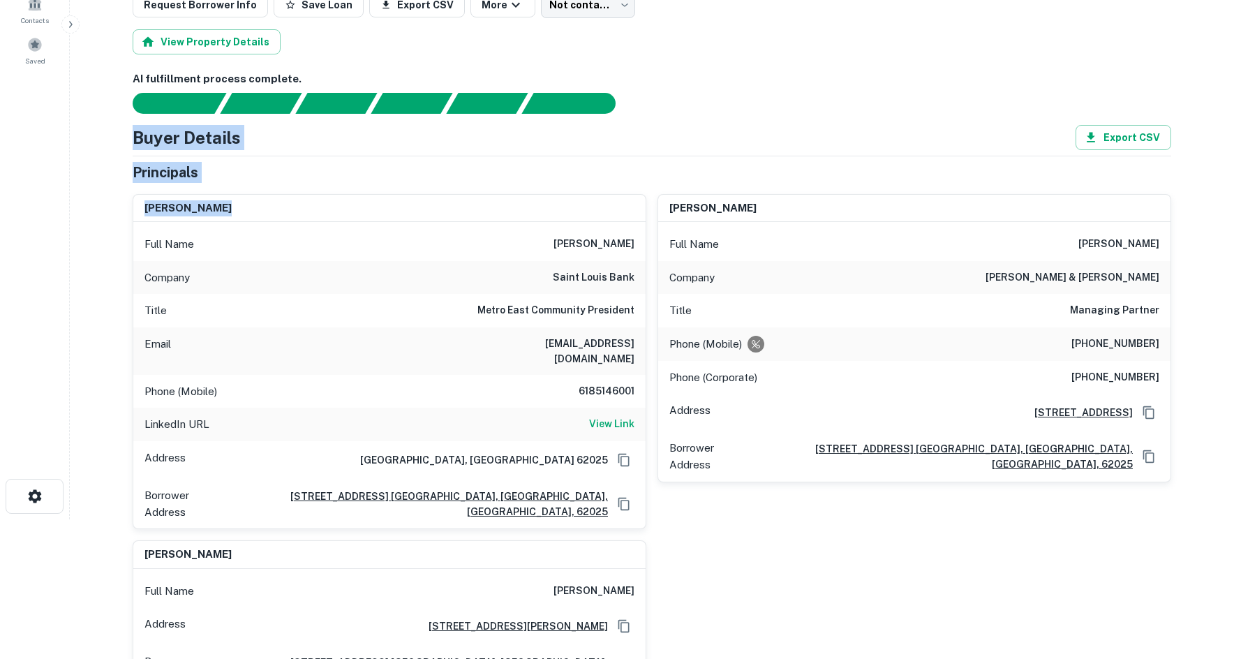
click at [234, 183] on div "justin huneke Full Name justin huneke Company saint louis bank Title Metro East…" at bounding box center [383, 356] width 525 height 346
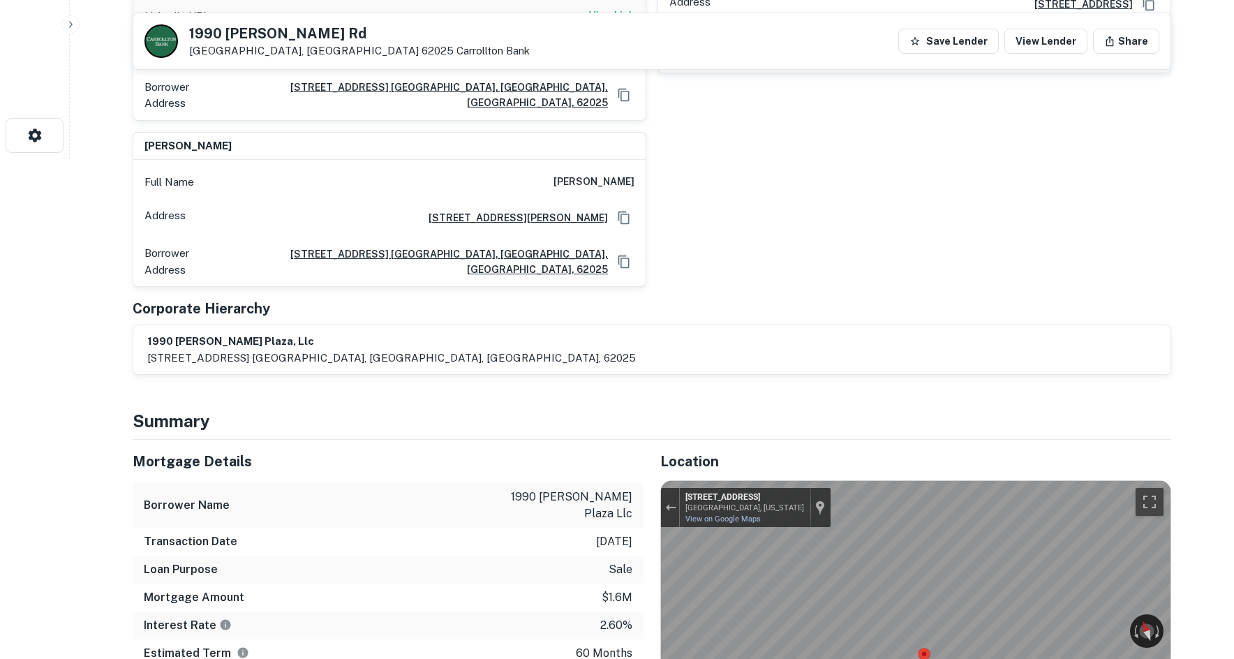
scroll to position [628, 0]
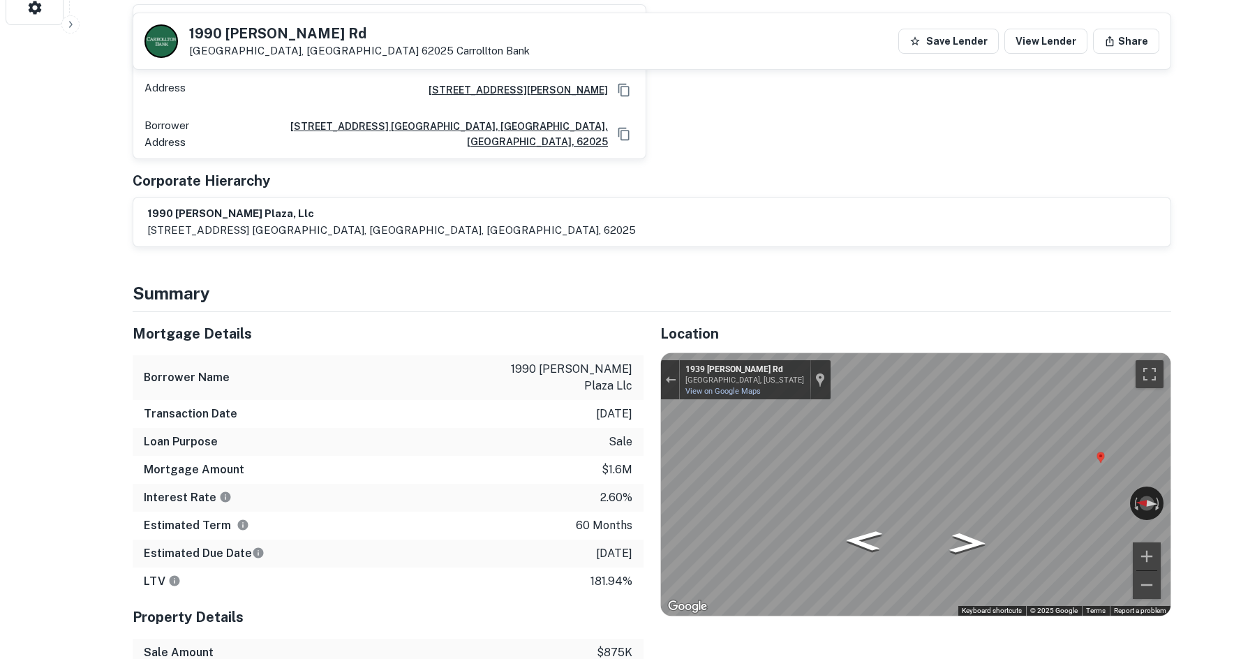
click at [622, 571] on div "Mortgage Details Borrower Name 1990 troy plaza llc Transaction Date 2/2/2021 Lo…" at bounding box center [643, 559] width 1055 height 494
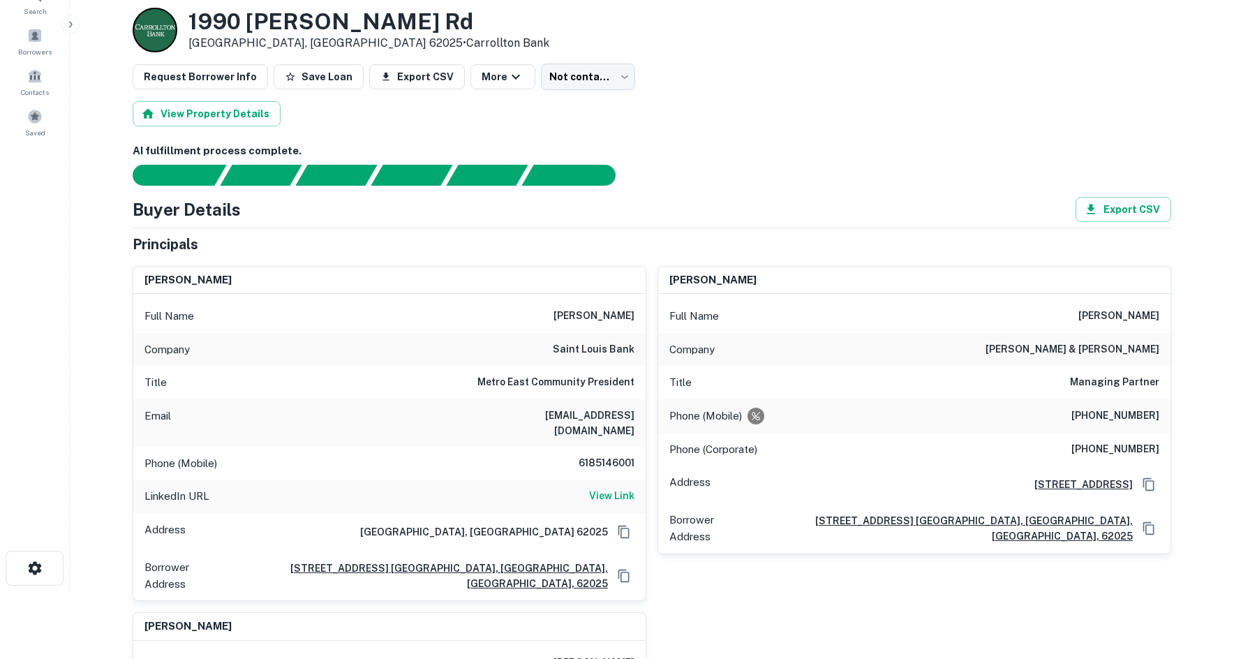
scroll to position [0, 0]
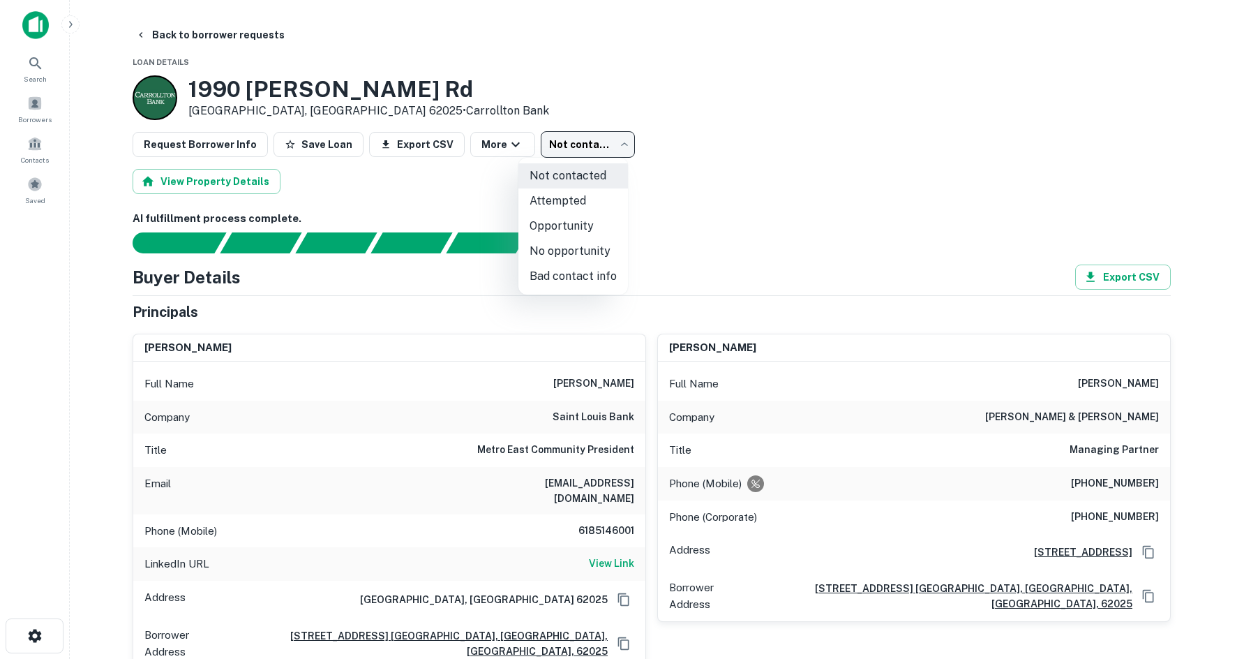
click at [569, 133] on body "Search Borrowers Contacts Saved Back to borrower requests Loan Details 1990 Tro…" at bounding box center [622, 329] width 1244 height 659
drag, startPoint x: 598, startPoint y: 251, endPoint x: 596, endPoint y: 257, distance: 7.3
click at [596, 257] on li "No opportunity" at bounding box center [573, 251] width 110 height 25
type input "**********"
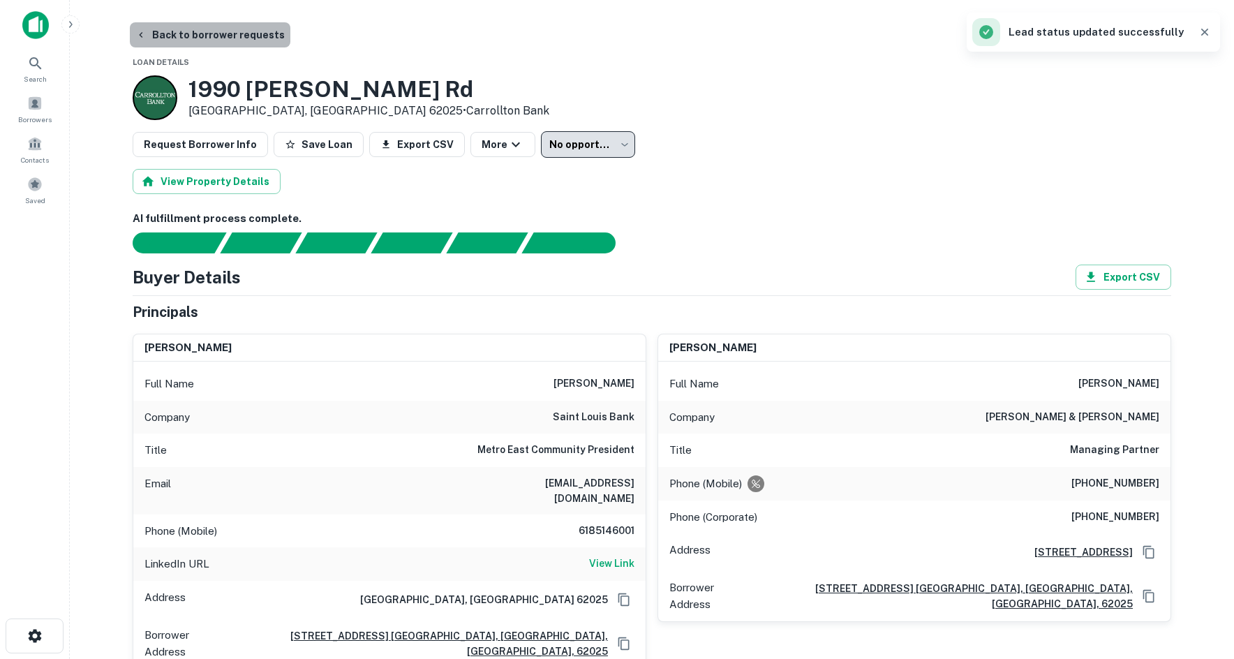
click at [250, 32] on button "Back to borrower requests" at bounding box center [210, 34] width 160 height 25
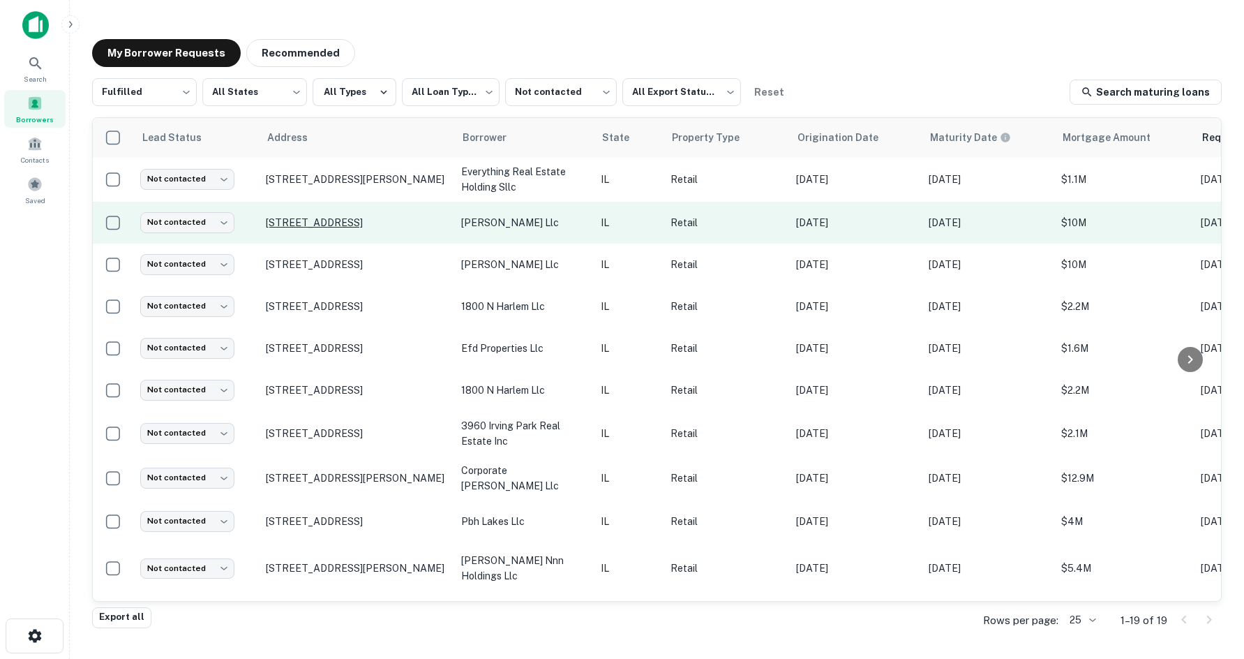
click at [357, 216] on p "219 N Milwaukee Ave Chicago, IL 60661" at bounding box center [356, 222] width 181 height 13
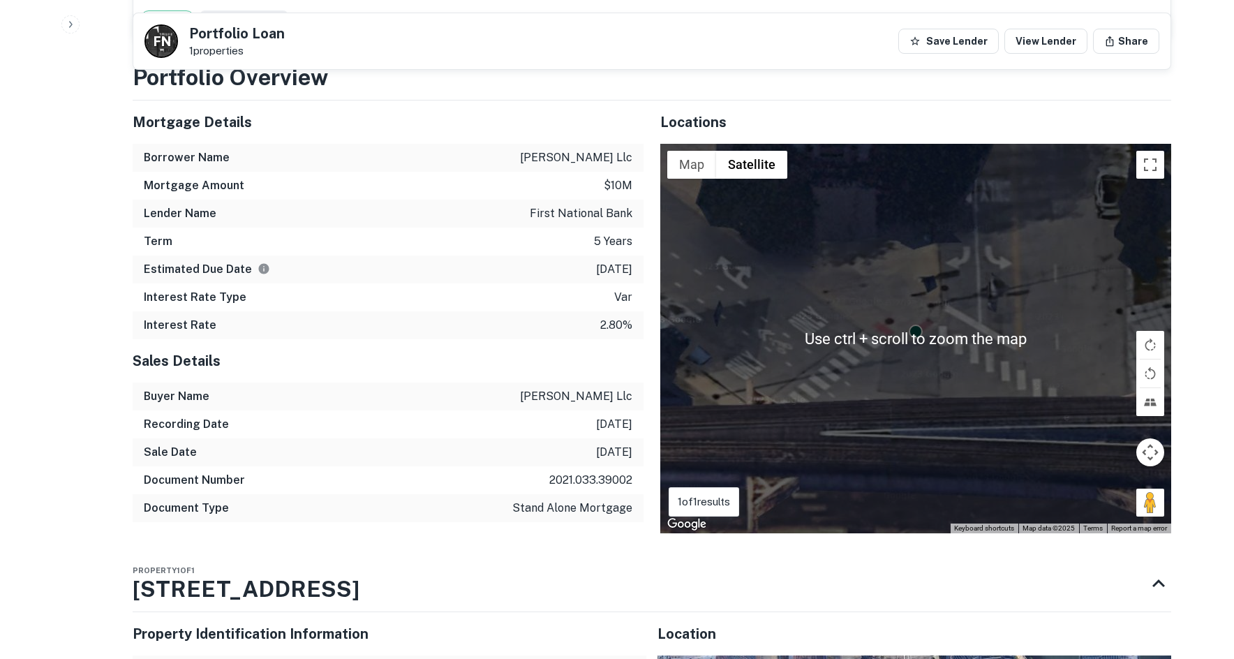
scroll to position [1256, 0]
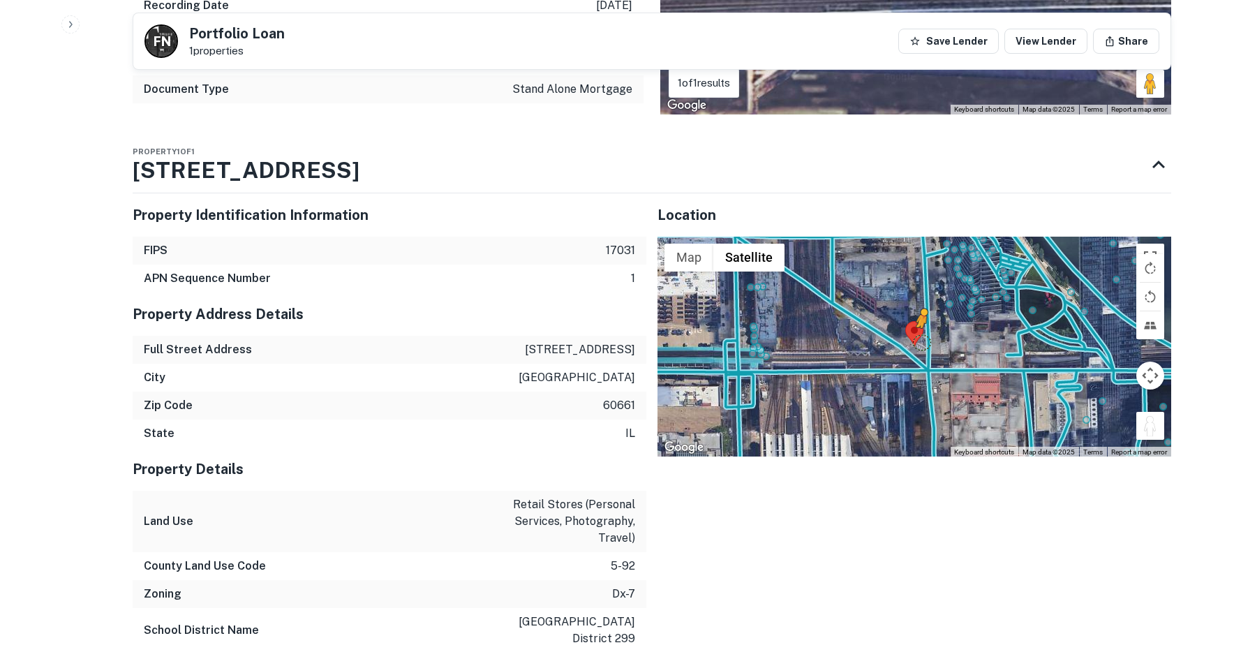
drag, startPoint x: 1157, startPoint y: 389, endPoint x: 921, endPoint y: 312, distance: 248.2
click at [921, 312] on div "To activate drag with keyboard, press Alt + Enter. Once in keyboard drag state,…" at bounding box center [914, 347] width 514 height 220
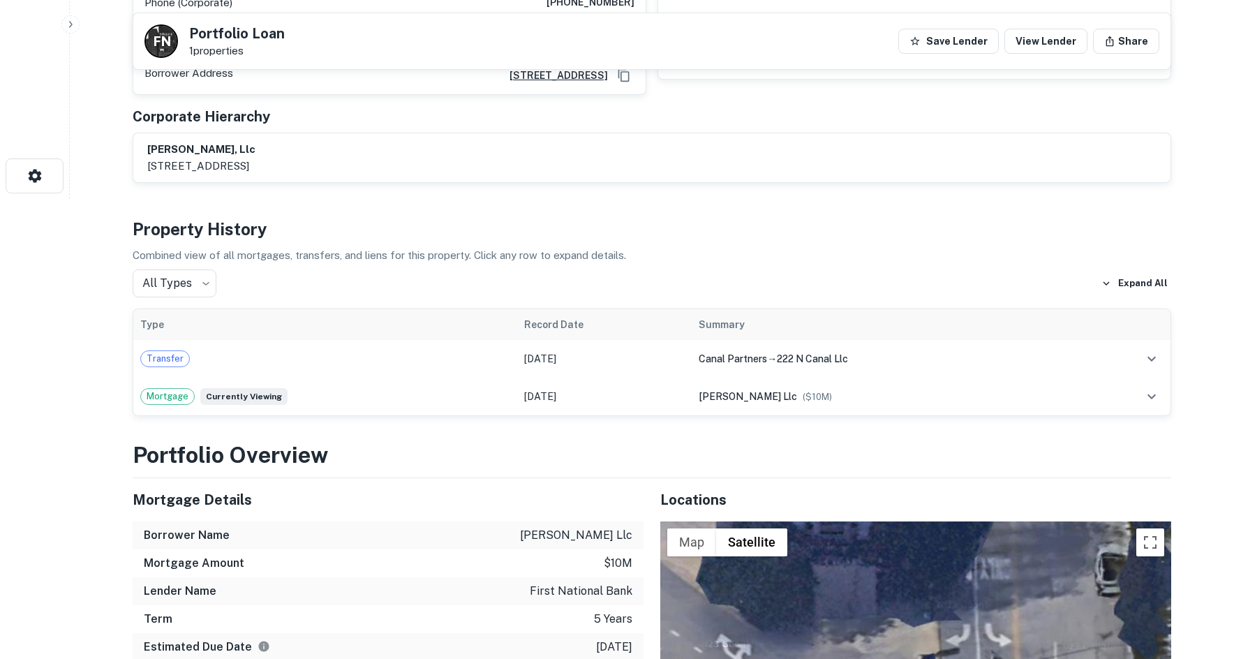
scroll to position [140, 0]
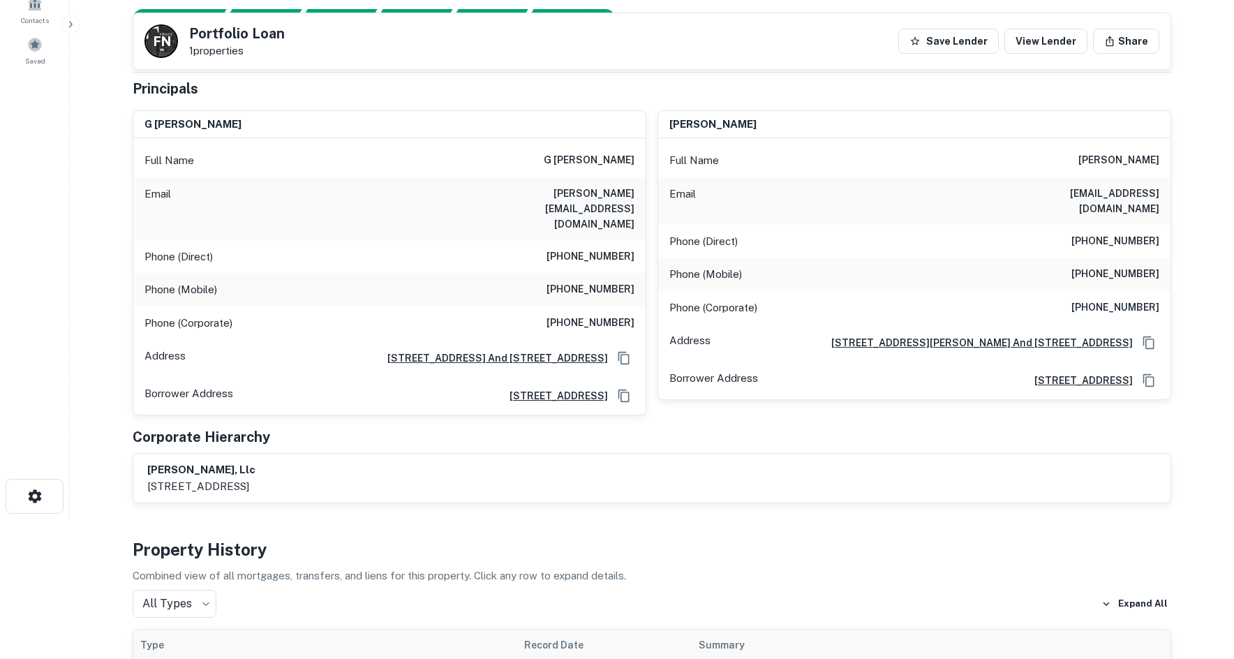
click at [606, 273] on div "Phone (Mobile) (847) 345-4232" at bounding box center [389, 289] width 512 height 33
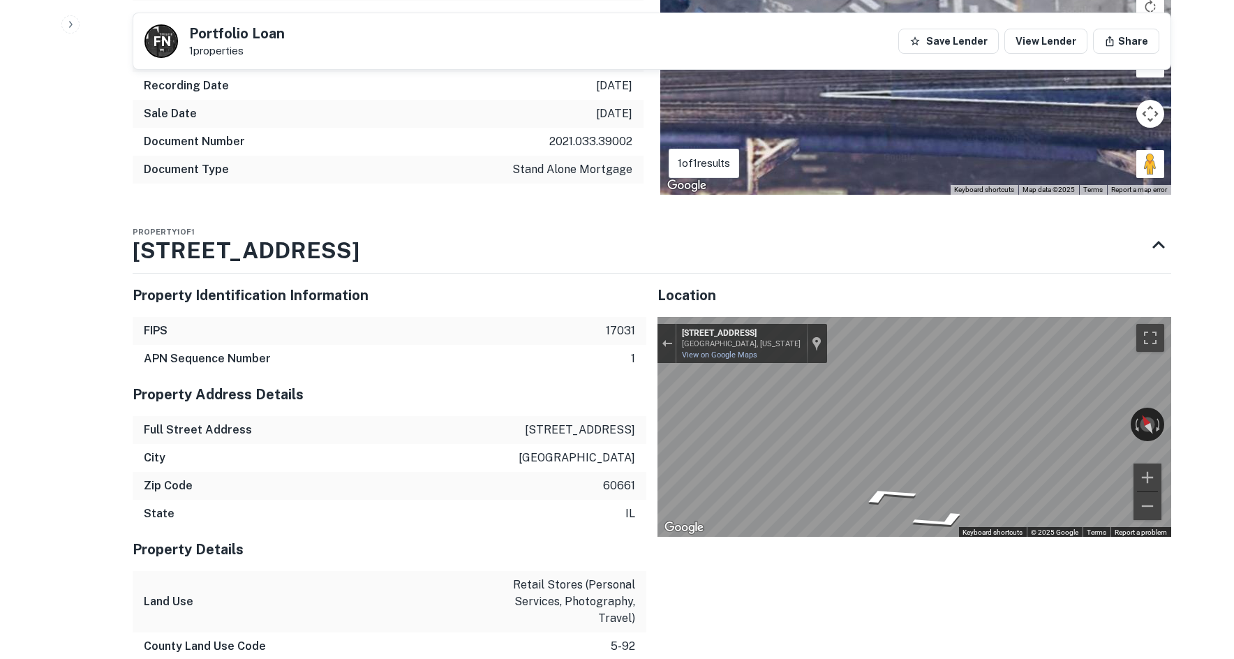
scroll to position [1186, 0]
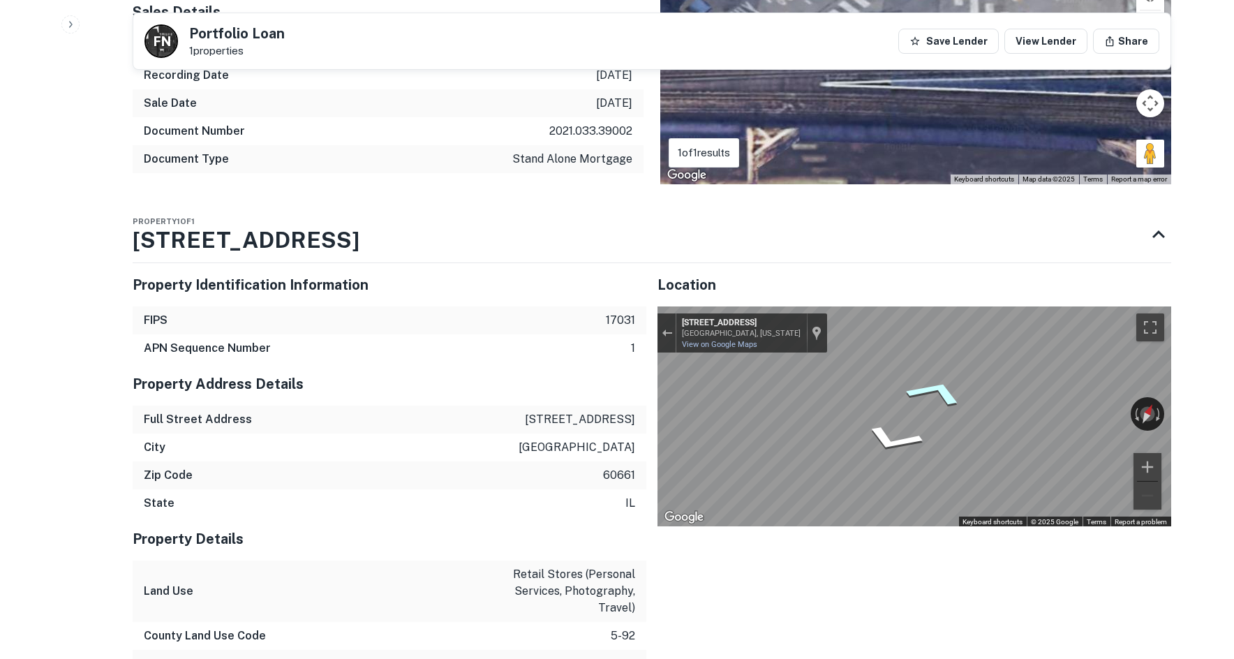
click at [936, 369] on icon "Go North, N Canal St" at bounding box center [936, 391] width 102 height 45
click at [1179, 334] on div "Back to borrower requests F N Portfolio Loan 1 properties Save Lender View Lend…" at bounding box center [652, 83] width 1072 height 2495
click at [1152, 451] on div "← Move left → Move right ↑ Move up ↓ Move down + Zoom in - Zoom out 214 N Canal…" at bounding box center [914, 416] width 514 height 220
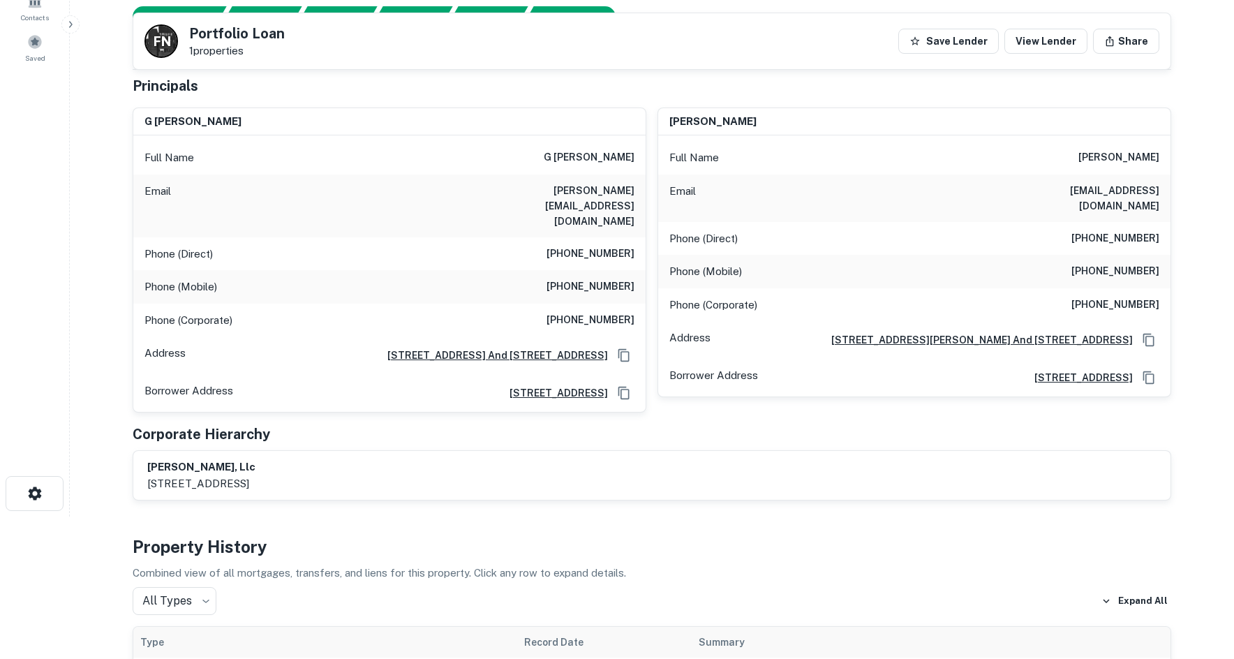
scroll to position [137, 0]
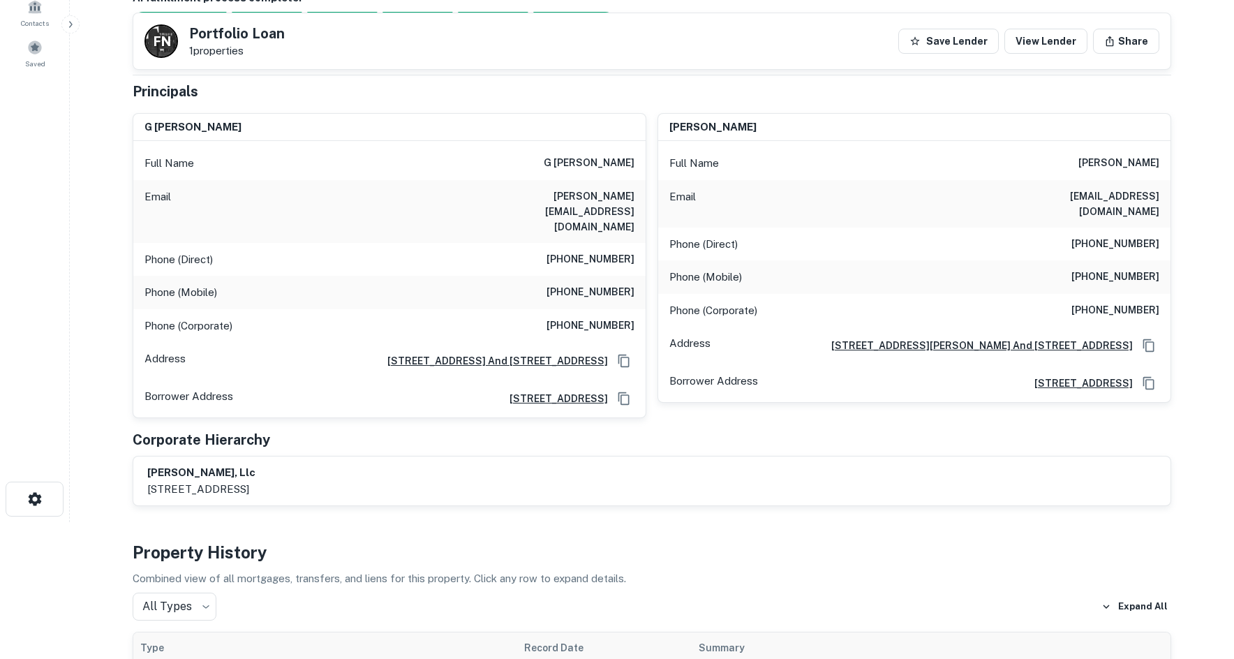
click at [598, 284] on h6 "(847) 345-4232" at bounding box center [590, 292] width 88 height 17
click at [597, 284] on h6 "(847) 345-4232" at bounding box center [590, 292] width 88 height 17
click at [1107, 260] on div "Phone (Mobile) (630) 337-3594" at bounding box center [914, 276] width 512 height 33
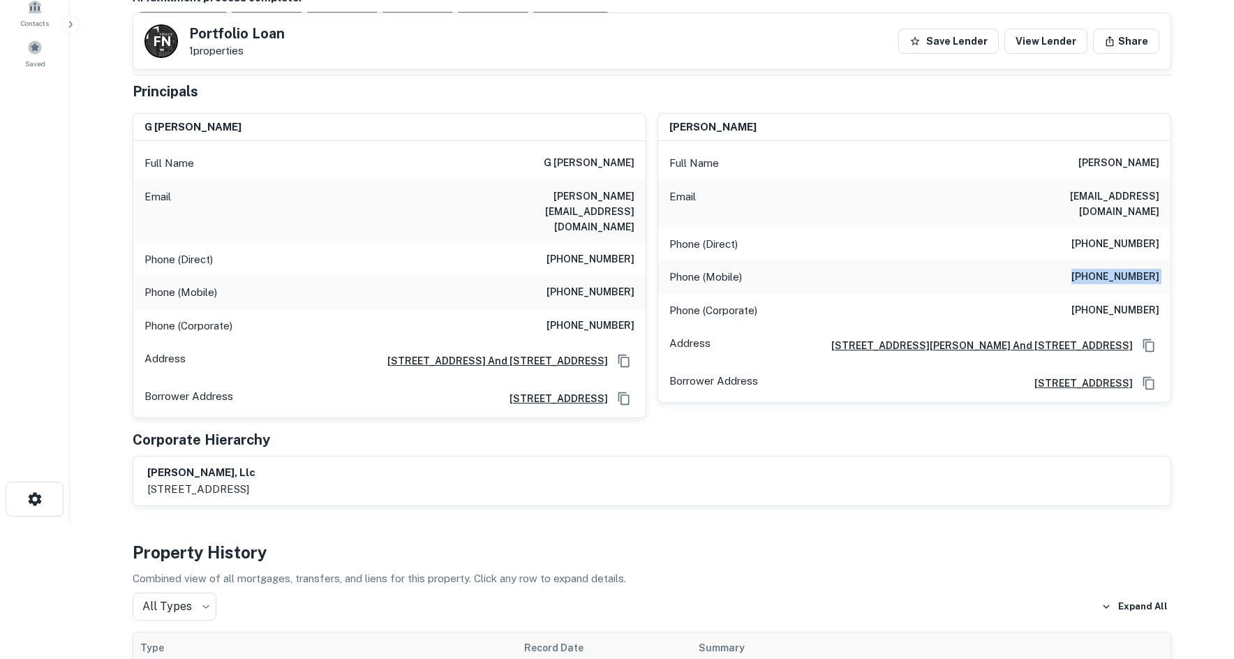
click at [1107, 260] on div "Phone (Mobile) (630) 337-3594" at bounding box center [914, 276] width 512 height 33
copy h6 "(630) 337-3594"
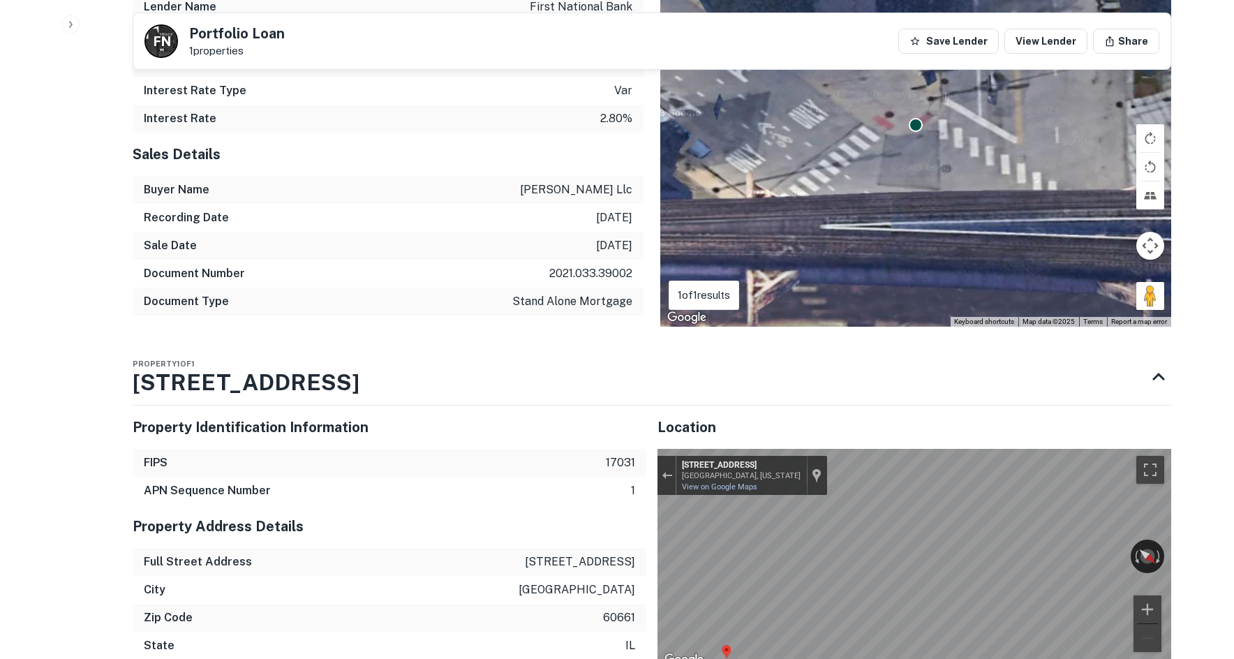
scroll to position [1114, 0]
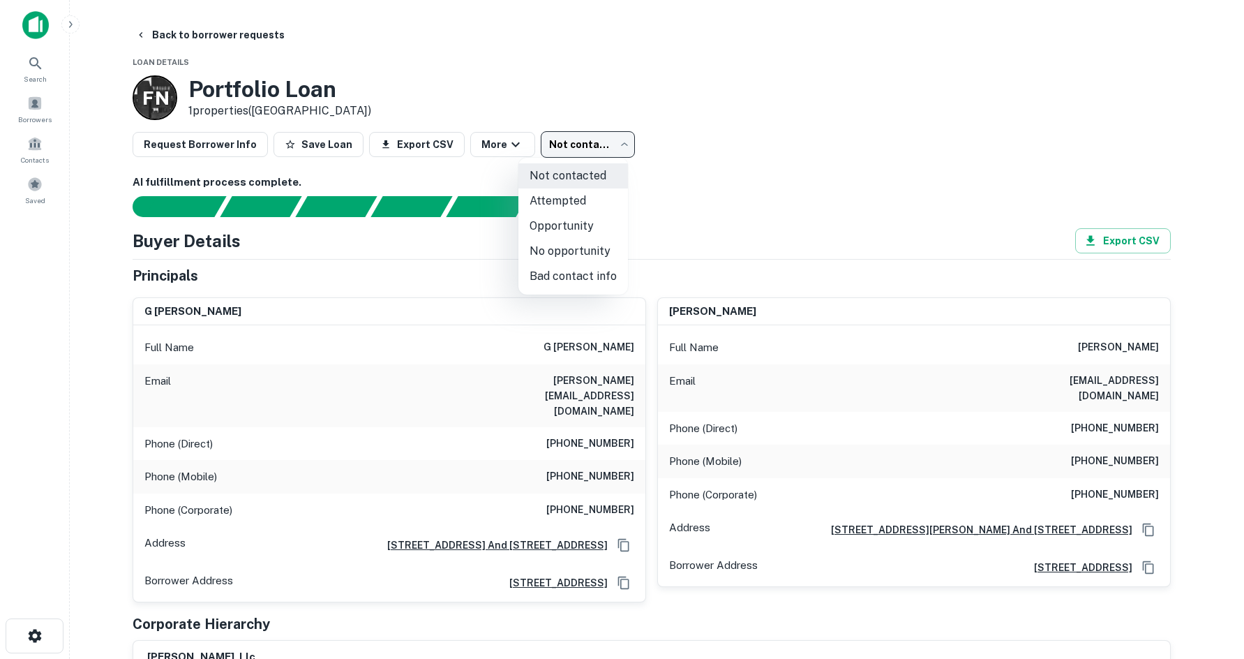
click at [605, 145] on body "Search Borrowers Contacts Saved Back to borrower requests Loan Details F N Port…" at bounding box center [622, 329] width 1244 height 659
click at [606, 208] on li "Attempted" at bounding box center [573, 200] width 110 height 25
type input "*********"
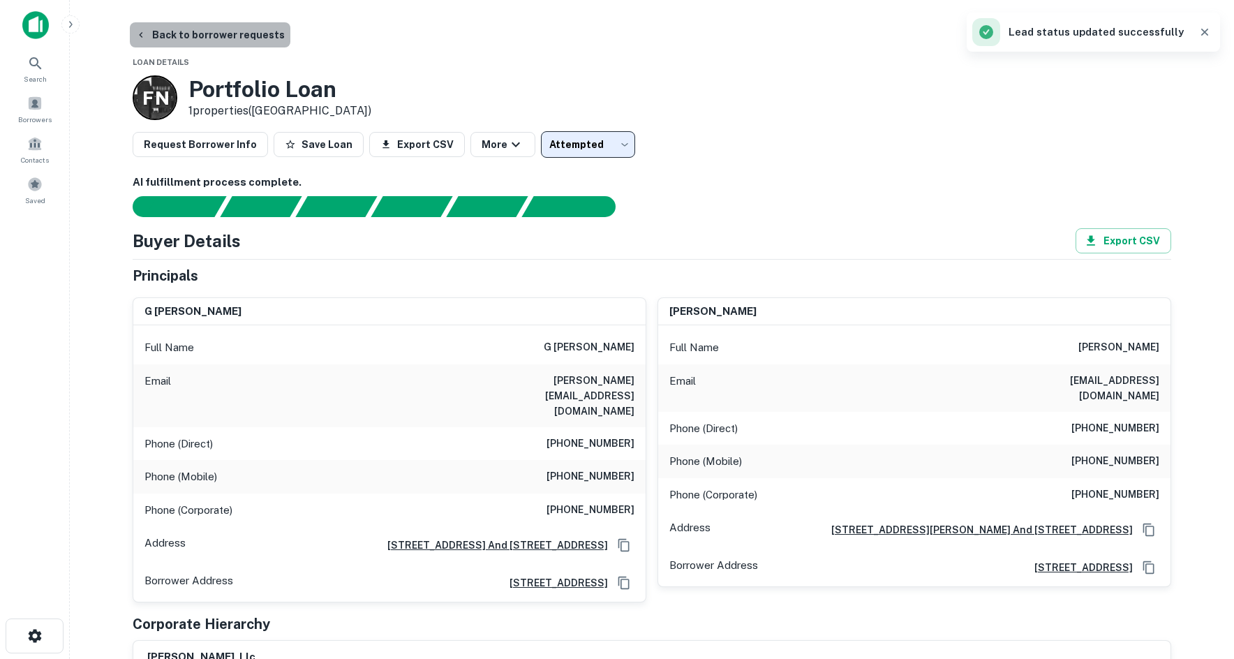
click at [254, 34] on button "Back to borrower requests" at bounding box center [210, 34] width 160 height 25
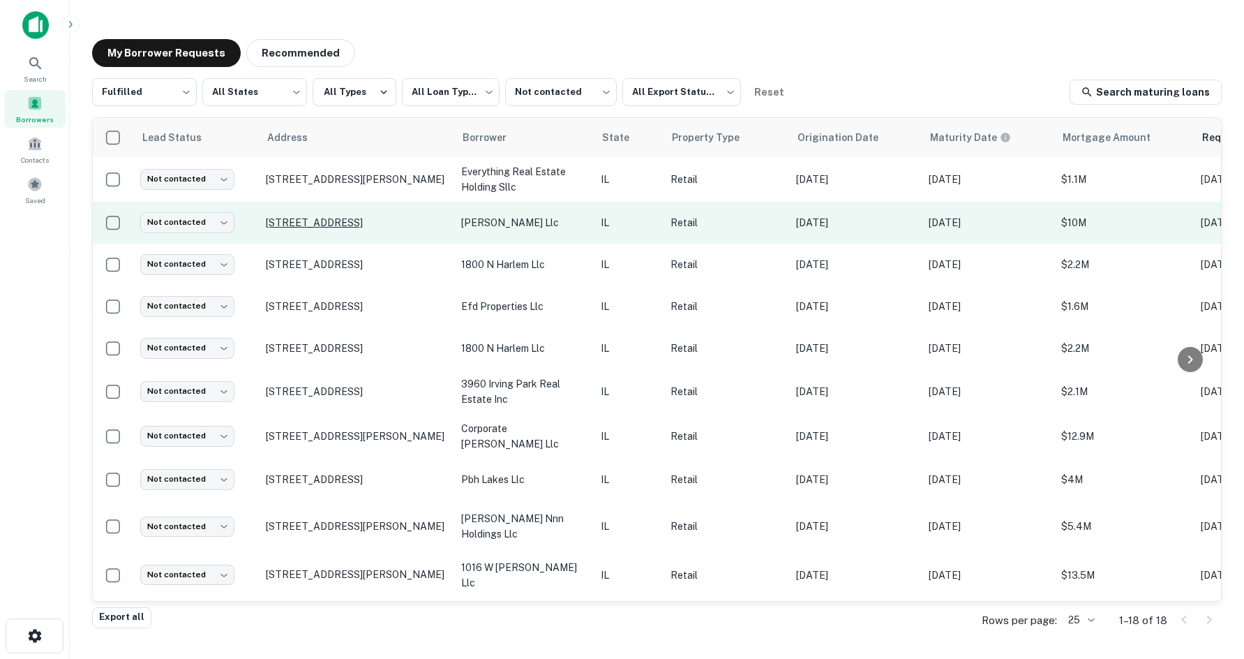
click at [400, 225] on p "230 N Canal St Chicago, IL 60606" at bounding box center [356, 222] width 181 height 13
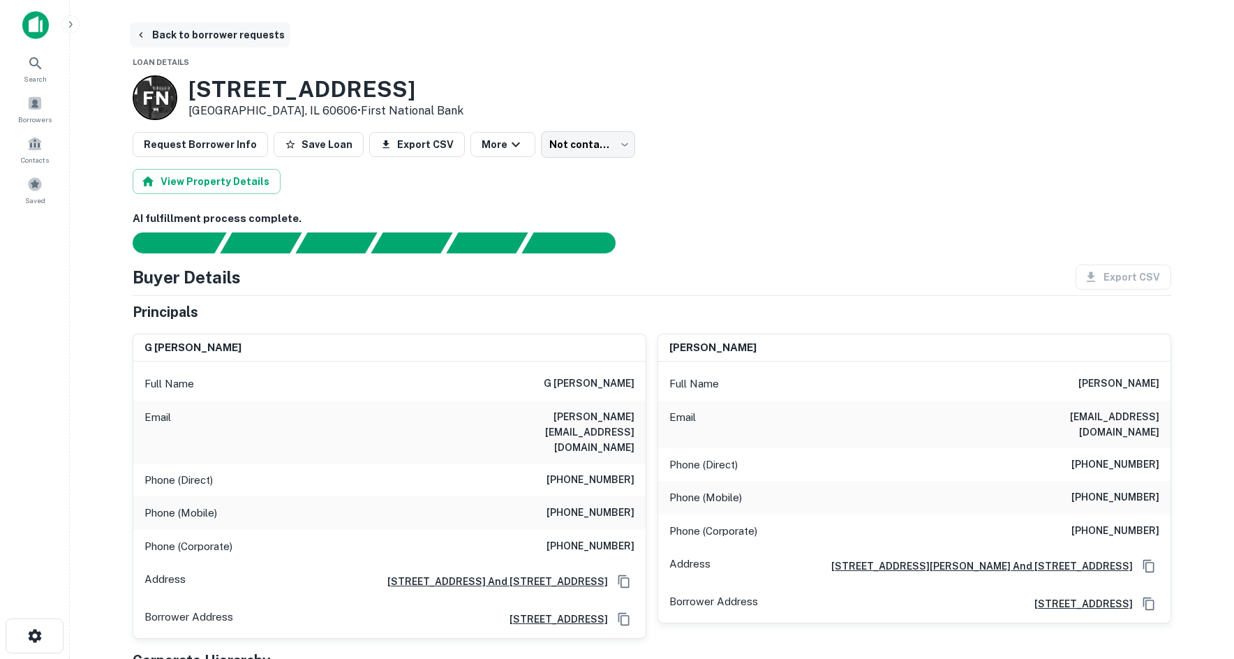
click at [232, 45] on button "Back to borrower requests" at bounding box center [210, 34] width 160 height 25
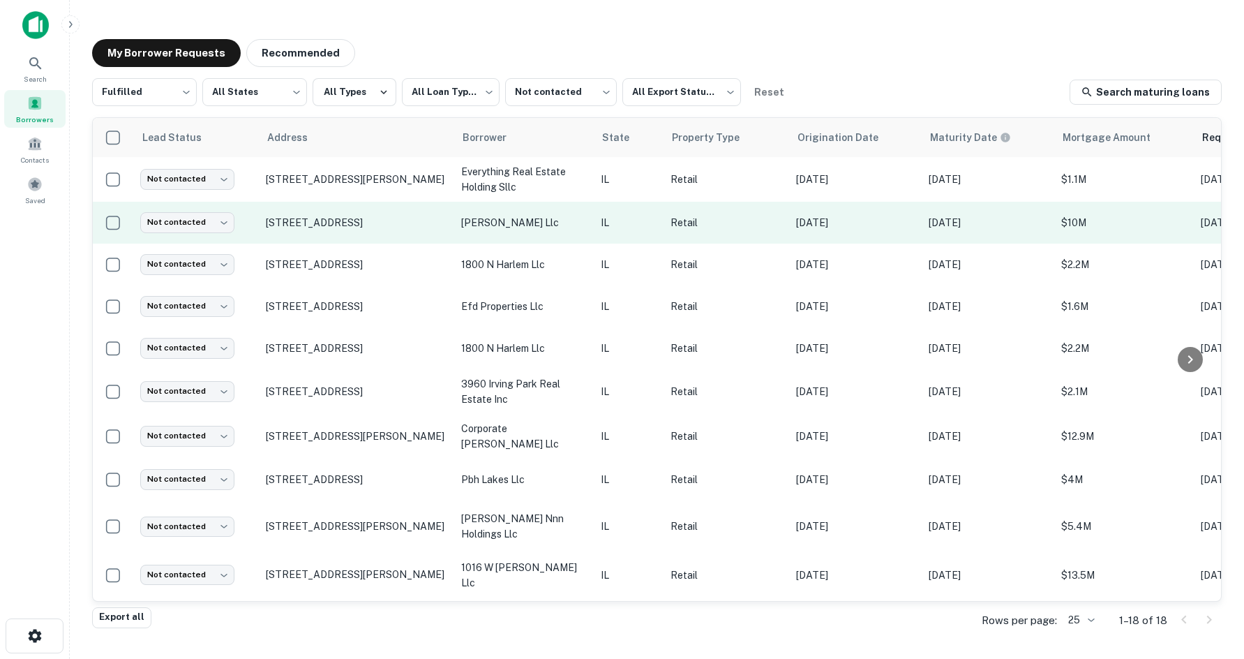
click at [188, 235] on td "Not contacted **** ​" at bounding box center [196, 223] width 126 height 42
click at [201, 216] on body "**********" at bounding box center [622, 329] width 1244 height 659
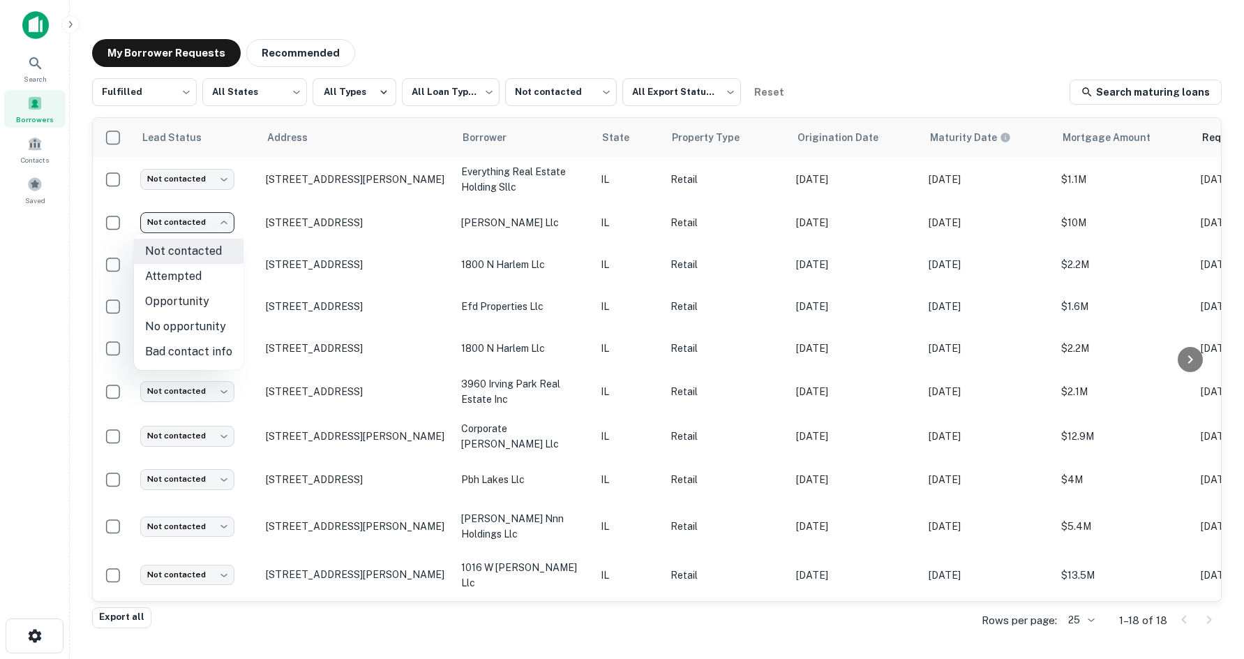
click at [190, 274] on li "Attempted" at bounding box center [189, 276] width 110 height 25
type input "*********"
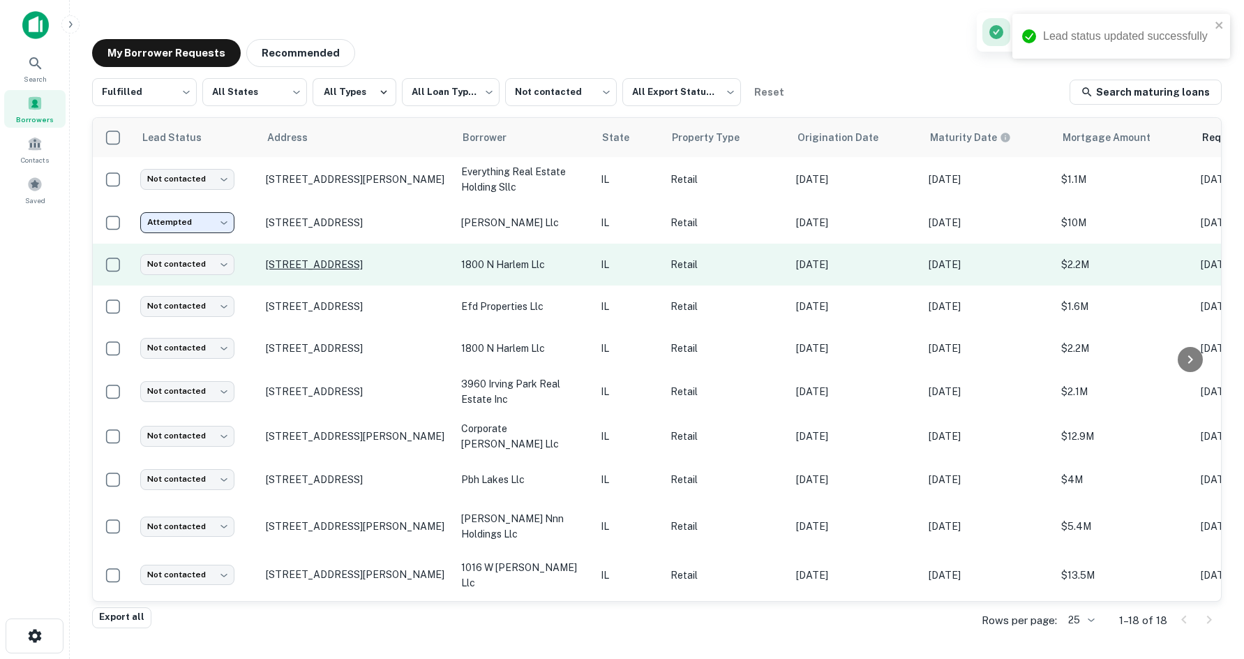
click at [285, 271] on p "1800 N Harlem Ave Elmwood Park, IL 60707" at bounding box center [356, 264] width 181 height 13
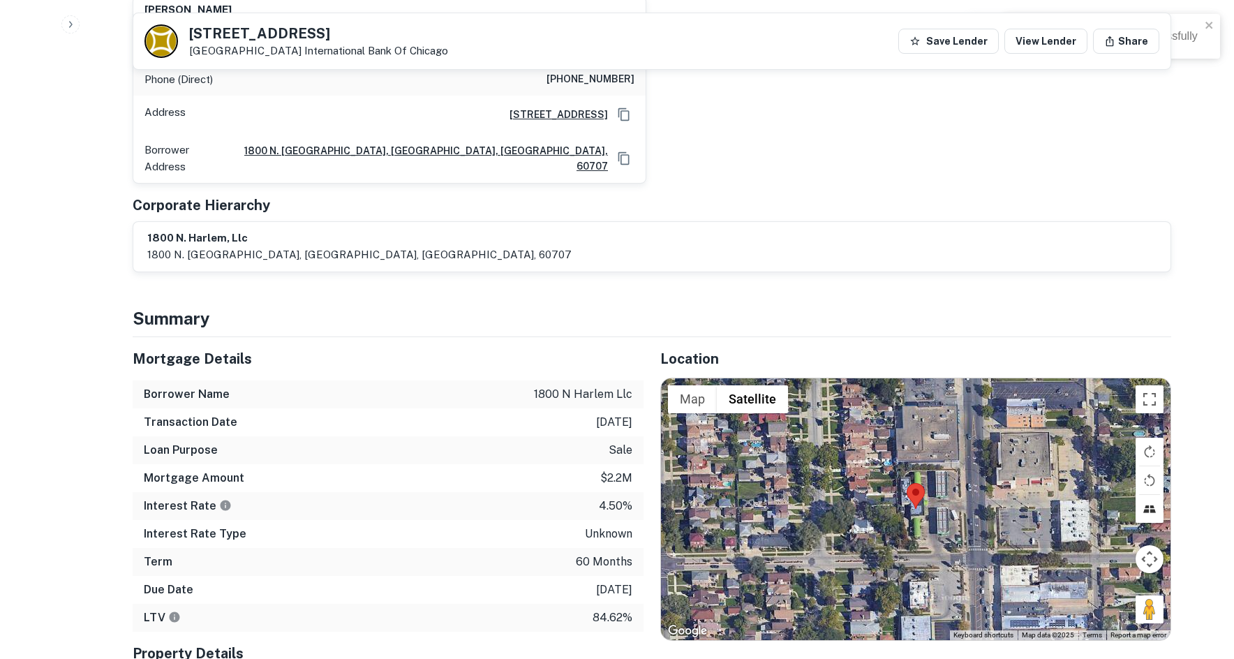
scroll to position [837, 0]
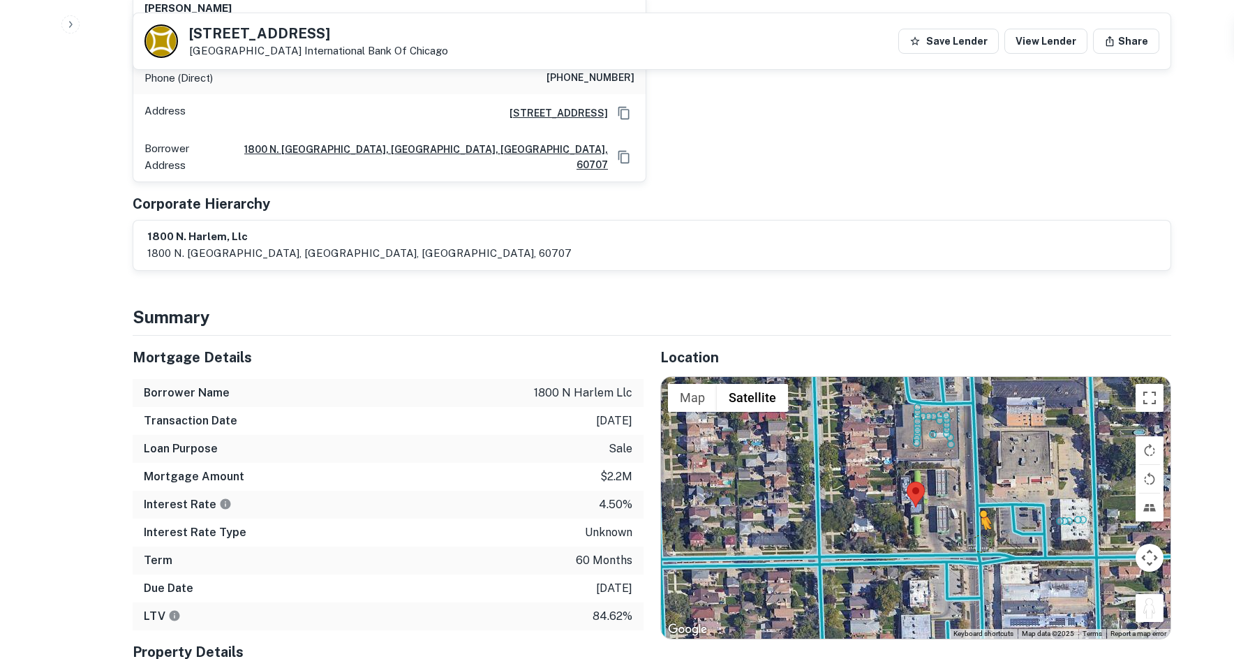
drag, startPoint x: 1160, startPoint y: 544, endPoint x: 973, endPoint y: 489, distance: 195.6
click at [974, 492] on div "To activate drag with keyboard, press Alt + Enter. Once in keyboard drag state,…" at bounding box center [915, 508] width 509 height 262
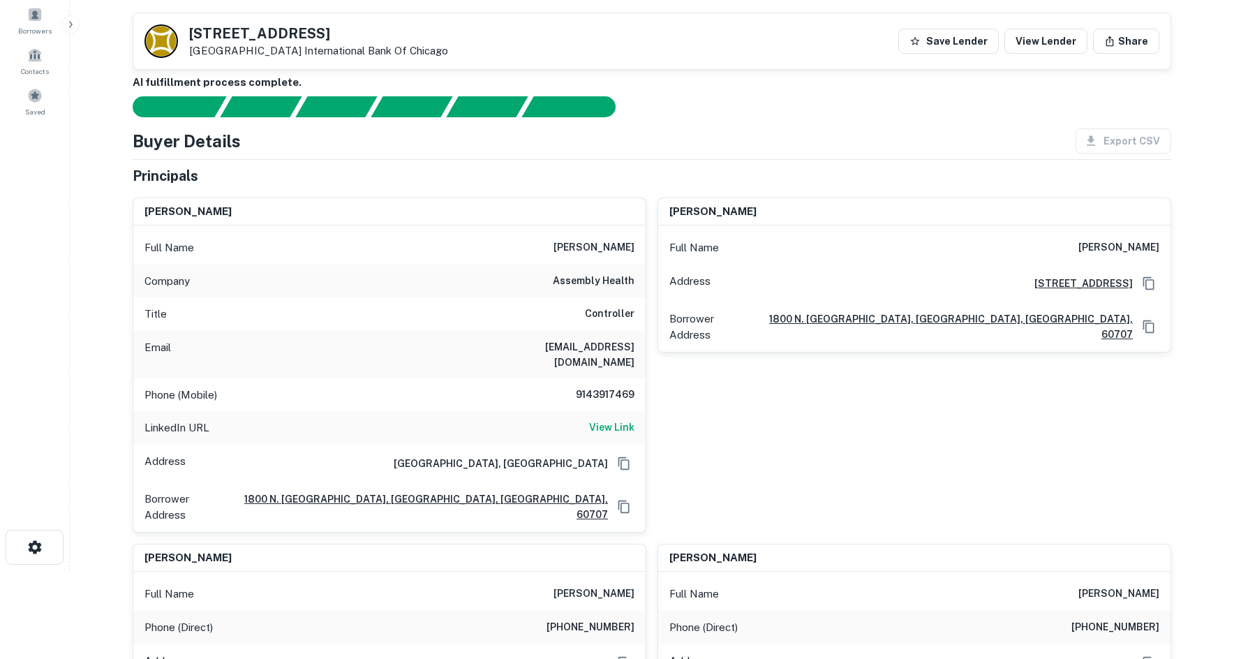
scroll to position [70, 0]
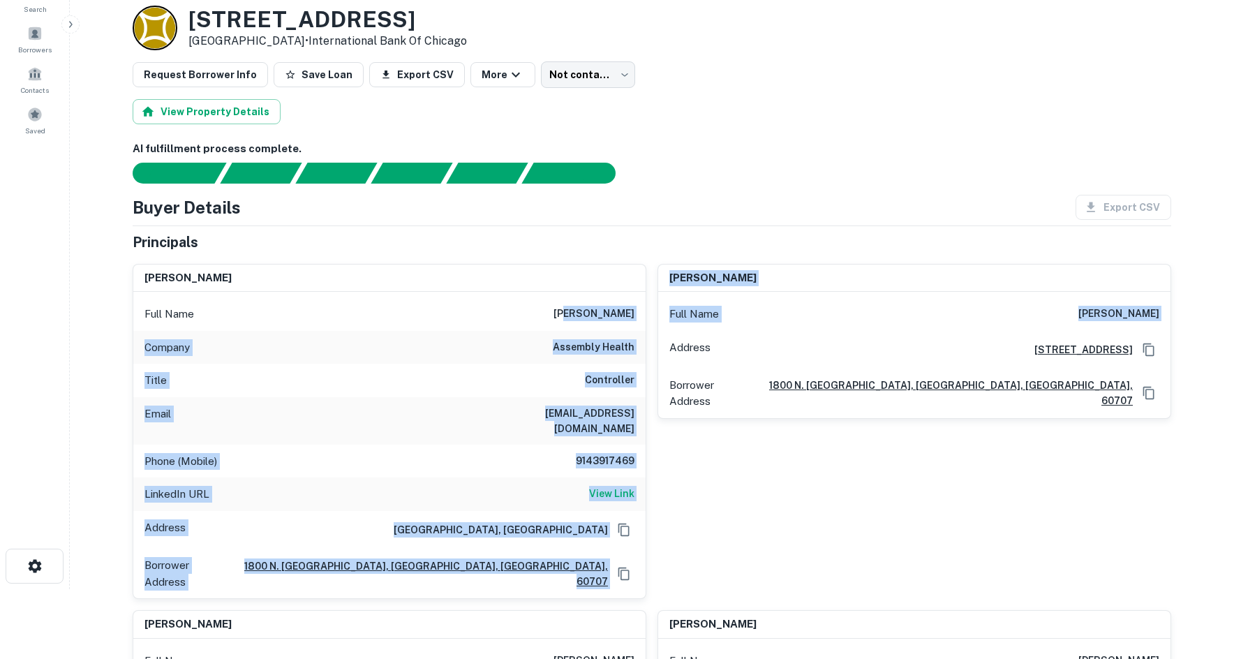
drag, startPoint x: 573, startPoint y: 316, endPoint x: 669, endPoint y: 337, distance: 98.5
click at [669, 337] on div "thomas mathew Full Name thomas mathew Company assembly health Title Controller …" at bounding box center [645, 625] width 1049 height 745
click at [591, 322] on h6 "thomas mathew" at bounding box center [593, 314] width 81 height 17
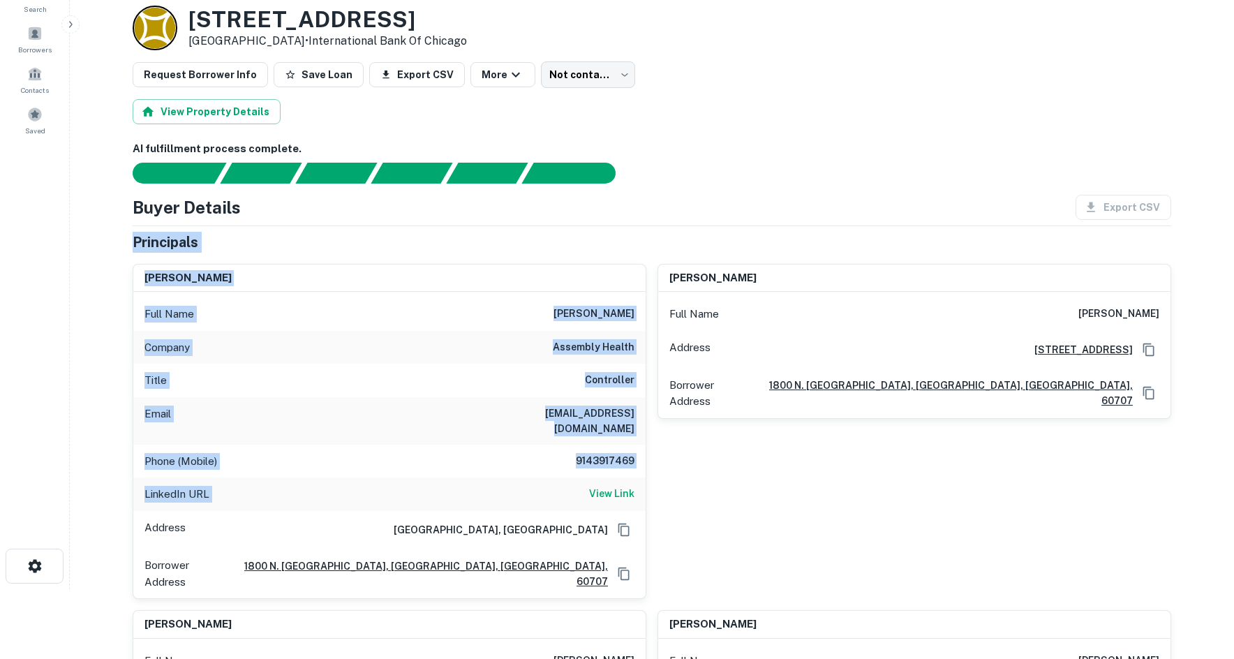
drag, startPoint x: 106, startPoint y: 244, endPoint x: 570, endPoint y: 486, distance: 523.7
click at [570, 486] on main "Back to borrower requests Loan Details 1800 N HARLEM AVE Elmwood Park, IL 60707…" at bounding box center [652, 259] width 1164 height 659
click at [593, 486] on h6 "View Link" at bounding box center [611, 493] width 45 height 15
click at [518, 337] on div "Company assembly health" at bounding box center [389, 347] width 512 height 33
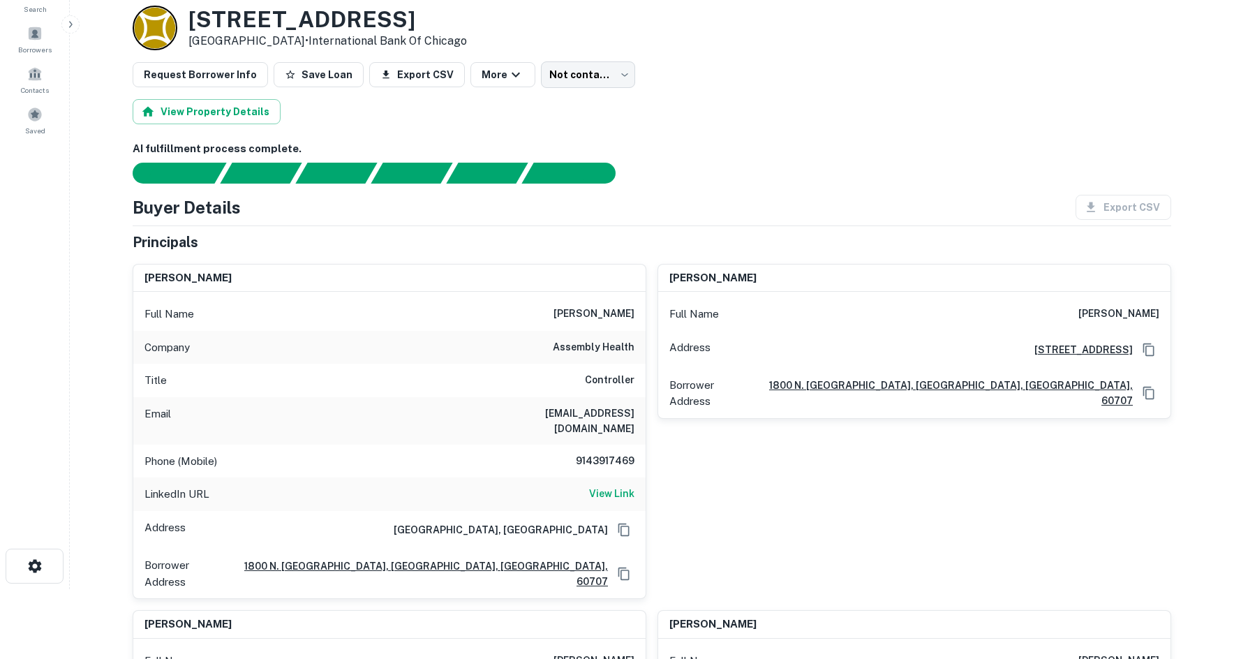
click at [596, 453] on h6 "9143917469" at bounding box center [593, 461] width 84 height 17
copy h6 "9143917469"
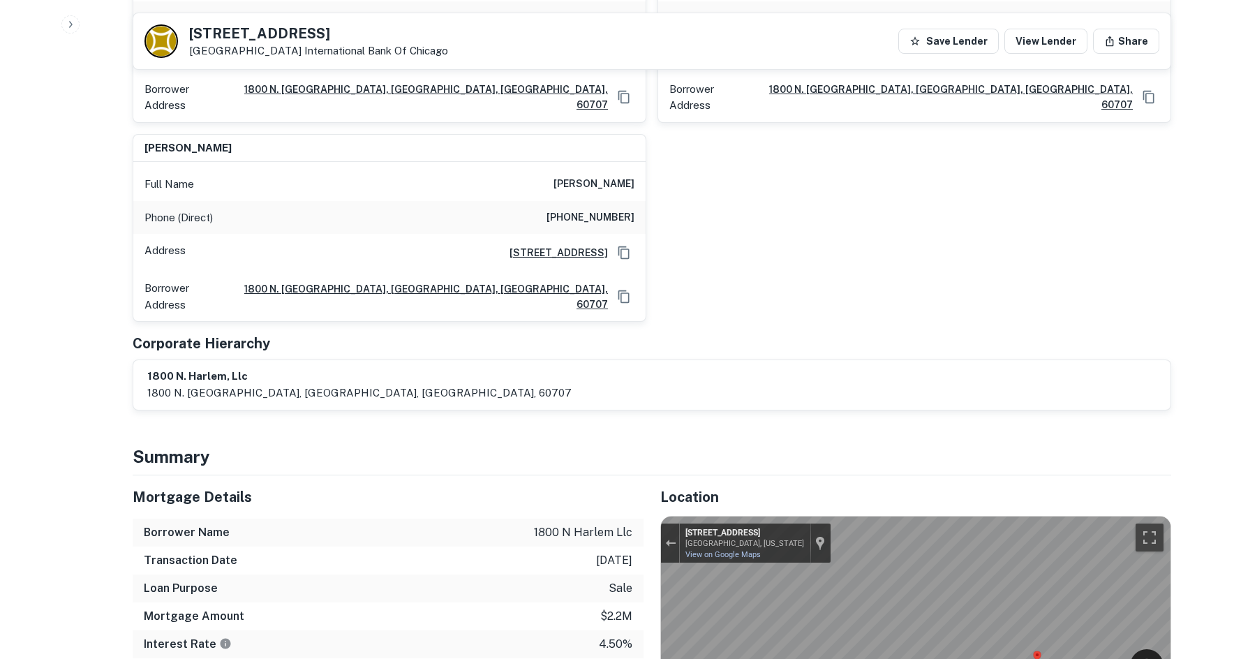
scroll to position [977, 0]
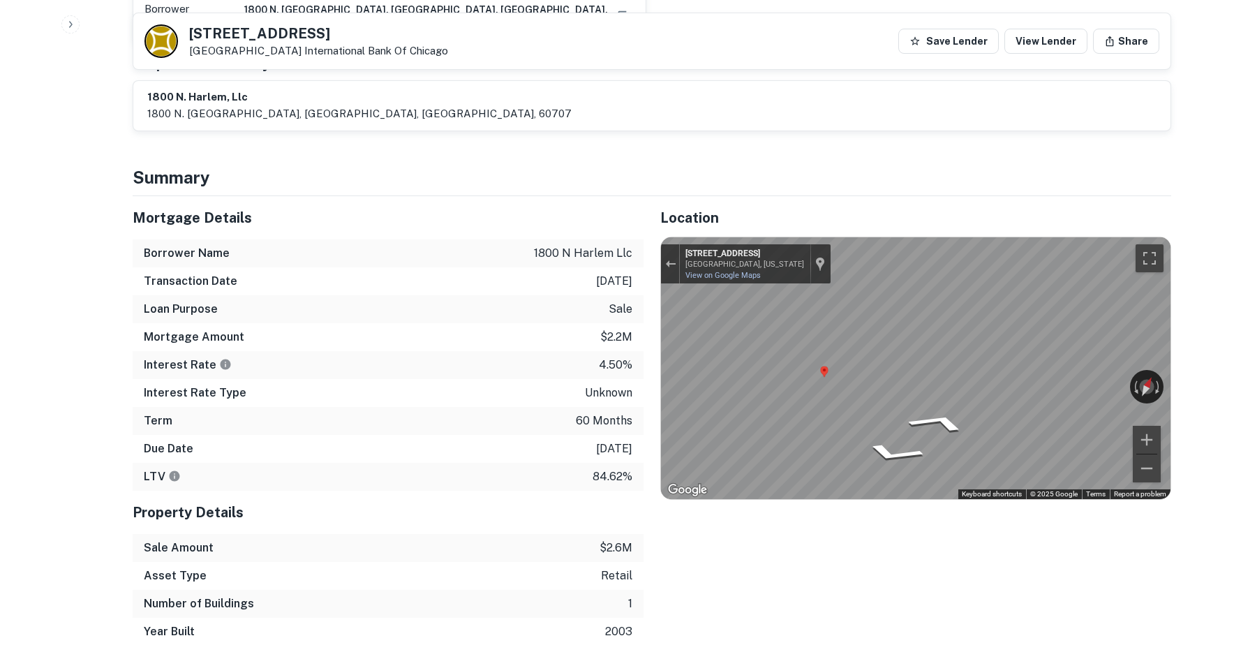
click at [627, 351] on div "Mortgage Details Borrower Name 1800 n harlem llc Transaction Date 2/9/2021 Loan…" at bounding box center [643, 420] width 1055 height 449
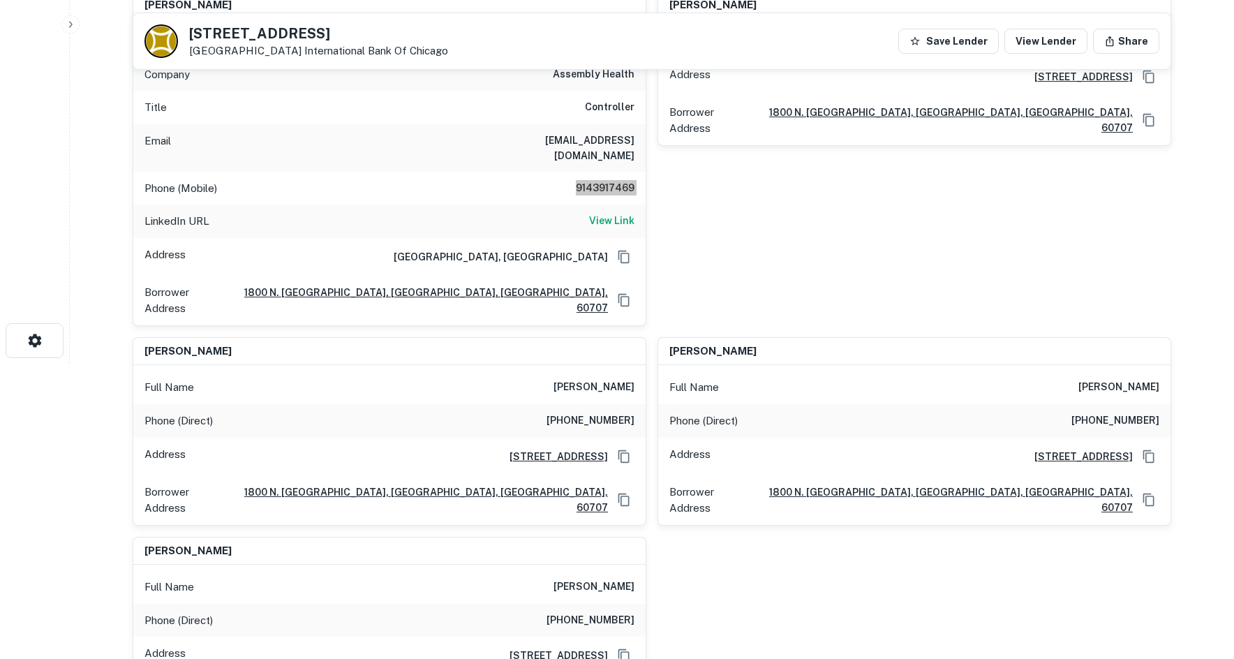
scroll to position [140, 0]
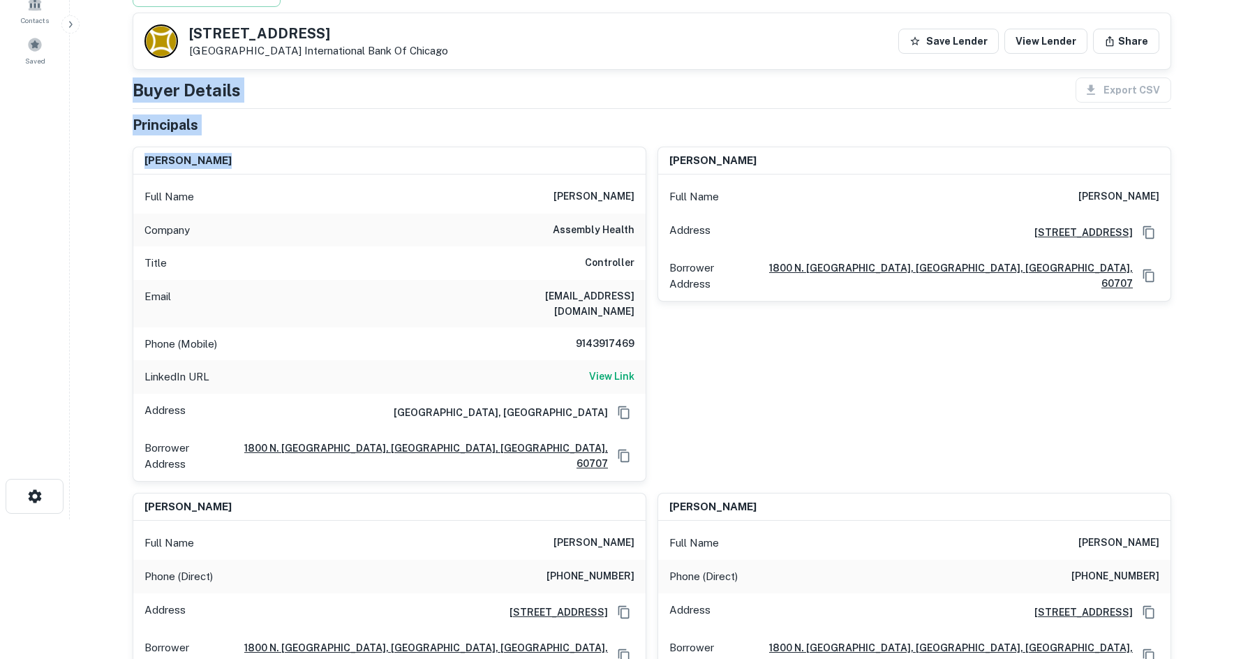
drag, startPoint x: 126, startPoint y: 87, endPoint x: 262, endPoint y: 141, distance: 146.5
click at [239, 132] on div "Principals" at bounding box center [652, 124] width 1038 height 21
drag, startPoint x: 128, startPoint y: 91, endPoint x: 269, endPoint y: 134, distance: 147.9
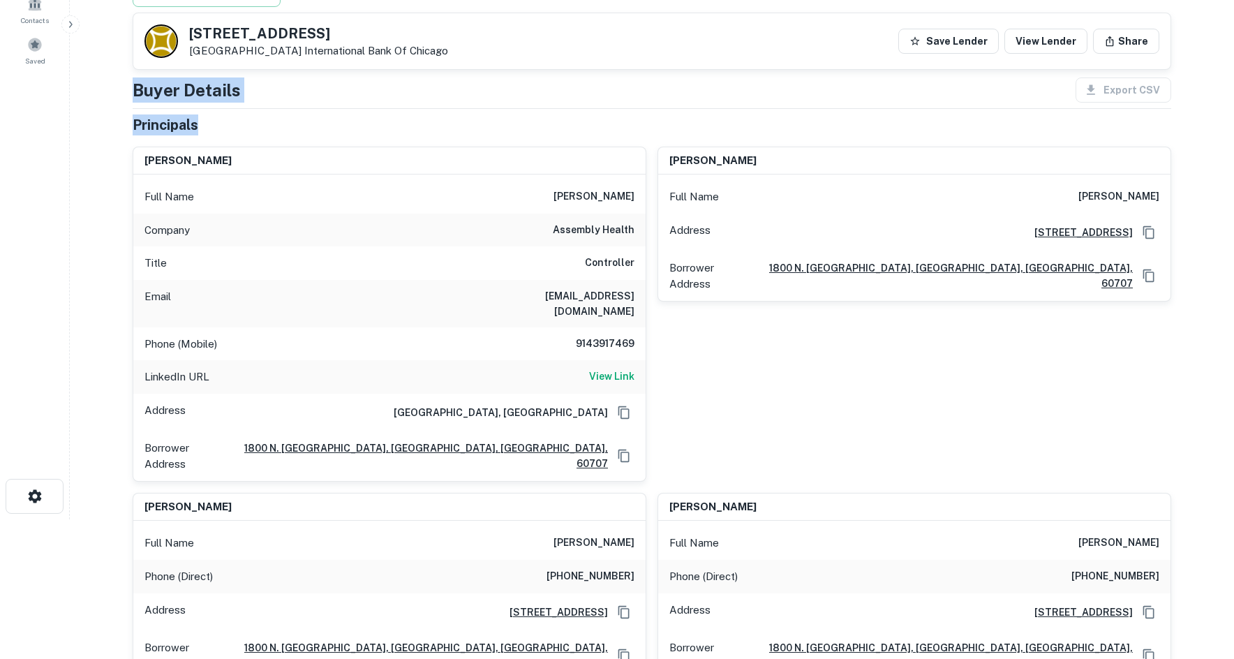
click at [269, 134] on div "Principals" at bounding box center [652, 124] width 1038 height 21
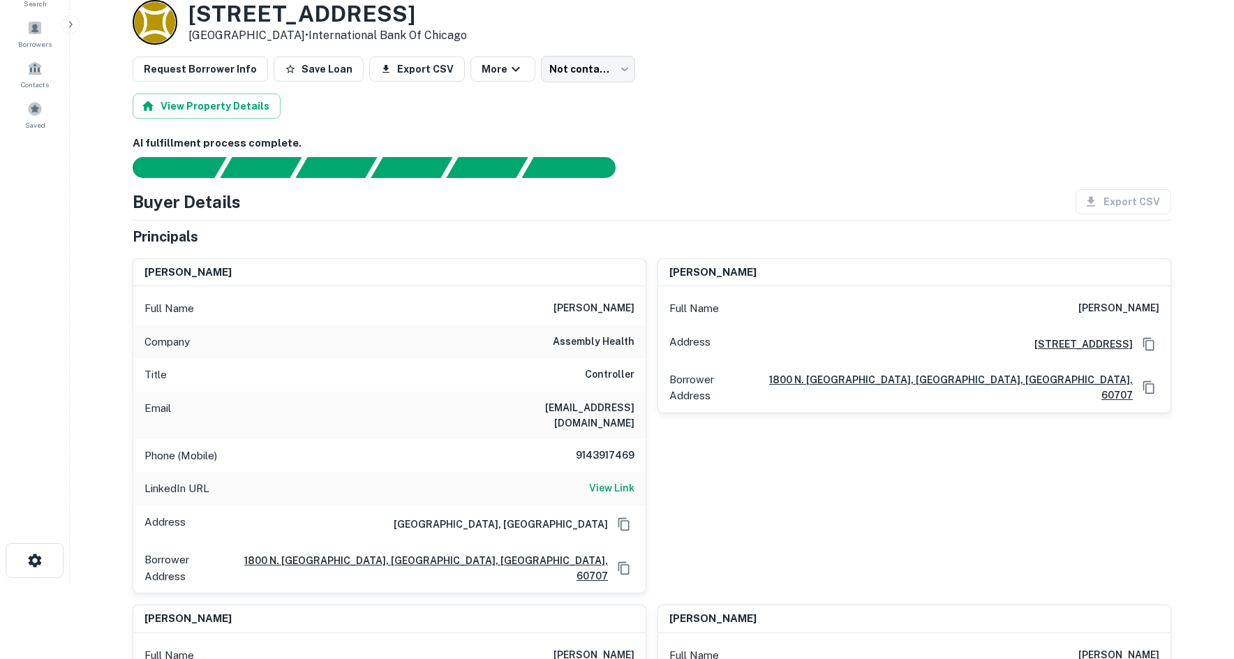
scroll to position [0, 0]
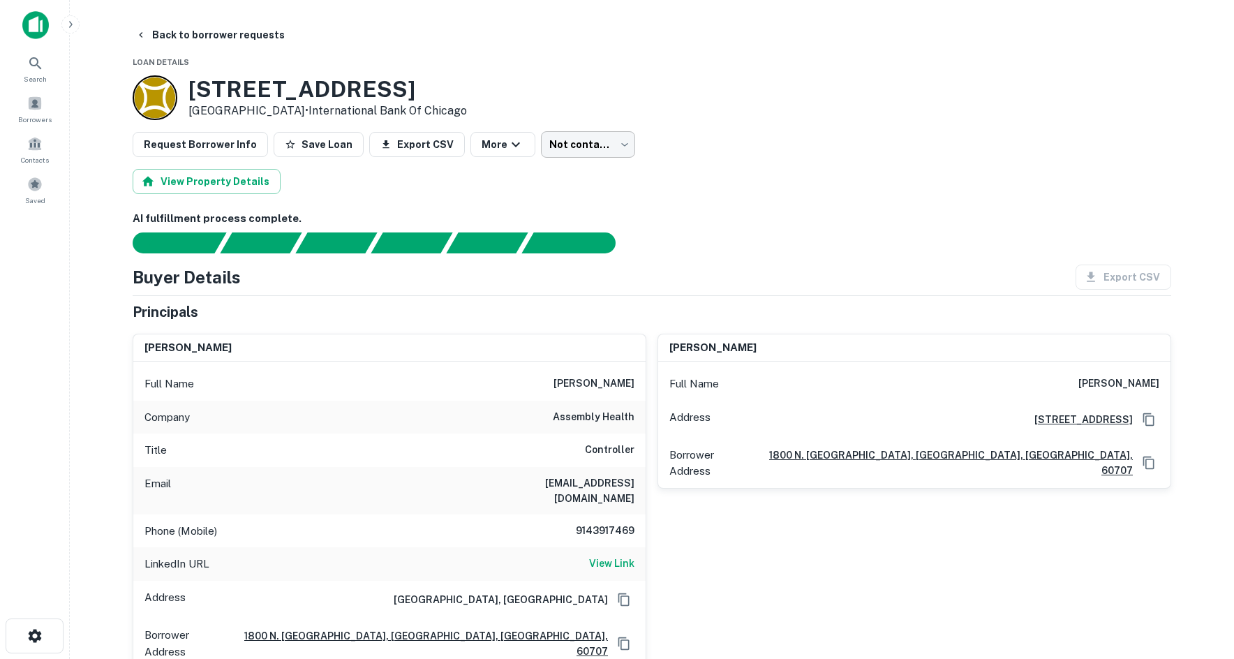
click at [588, 137] on body "Search Borrowers Contacts Saved Back to borrower requests Loan Details 1800 N H…" at bounding box center [617, 329] width 1234 height 659
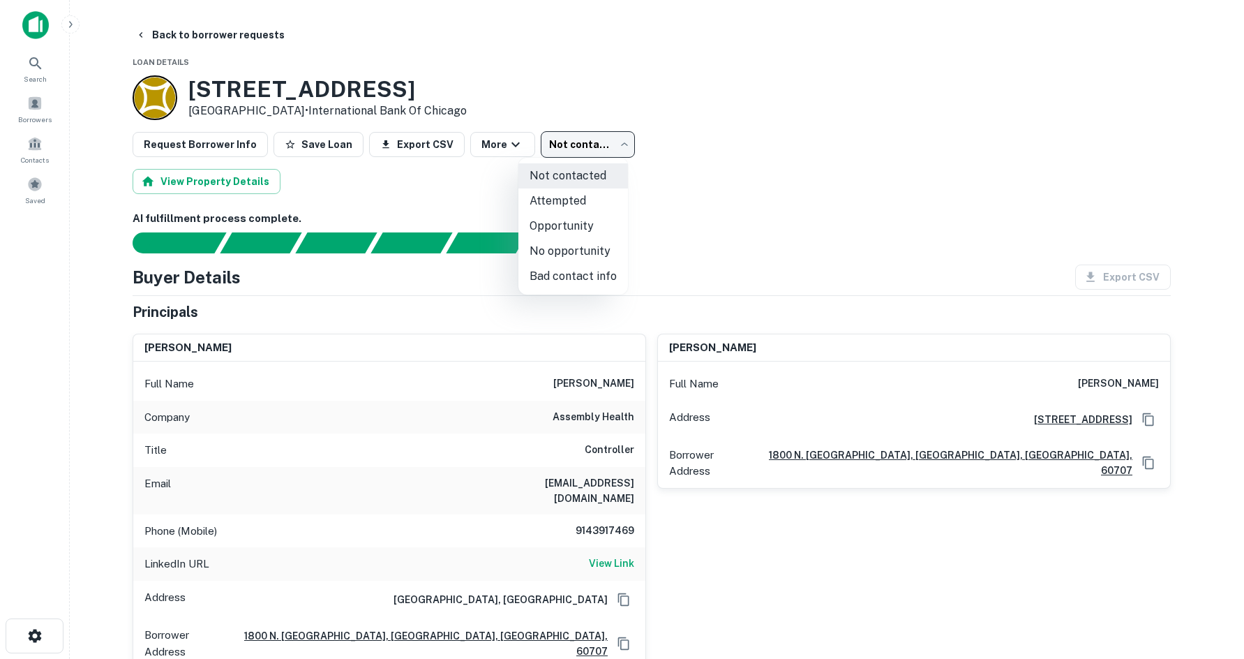
click at [581, 209] on li "Attempted" at bounding box center [573, 200] width 110 height 25
type input "*********"
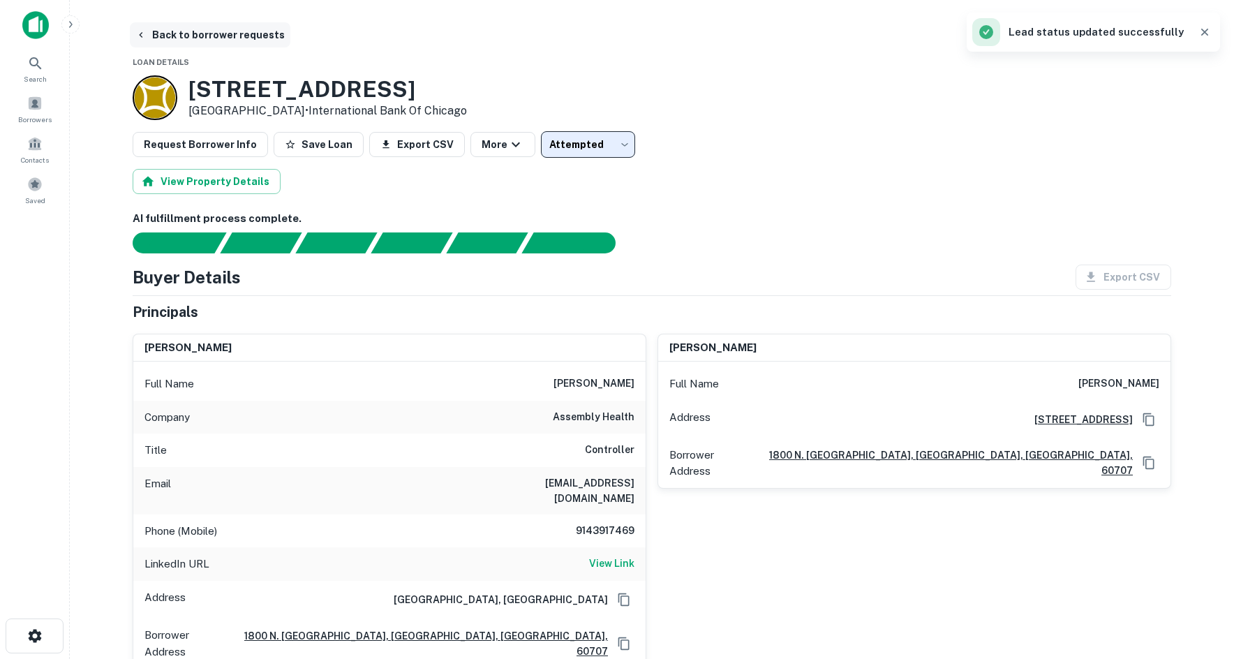
click at [267, 47] on button "Back to borrower requests" at bounding box center [210, 34] width 160 height 25
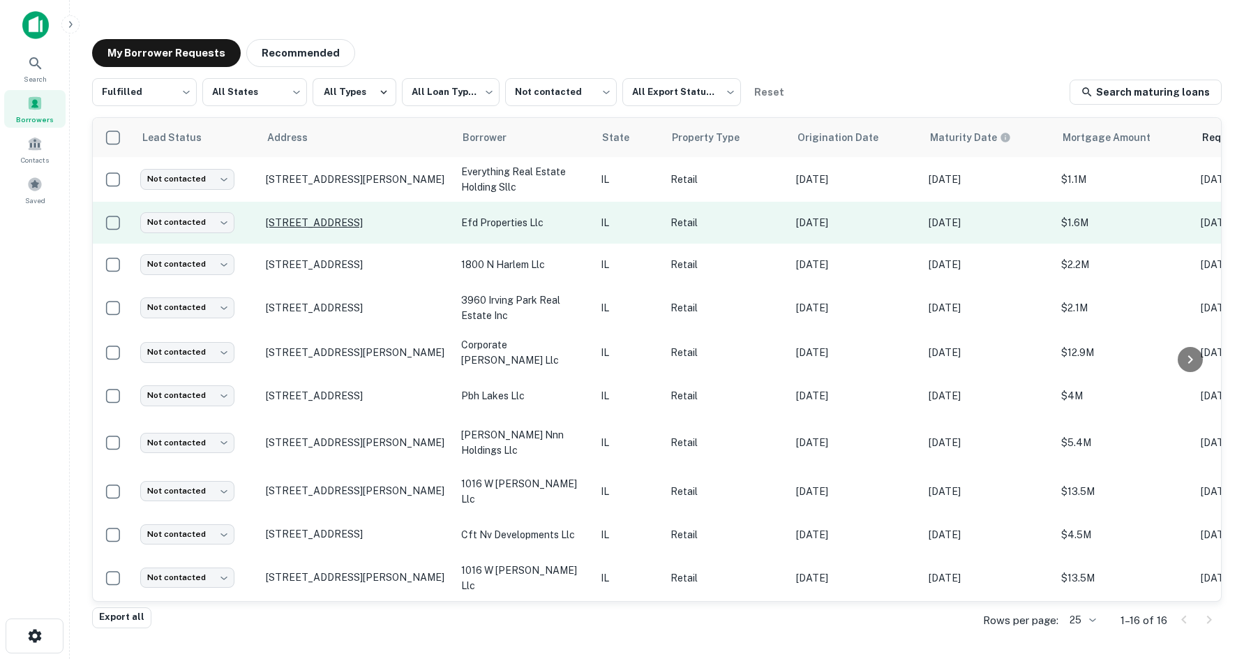
click at [345, 227] on p "314 N York St Elmhurst, IL 60126" at bounding box center [356, 222] width 181 height 13
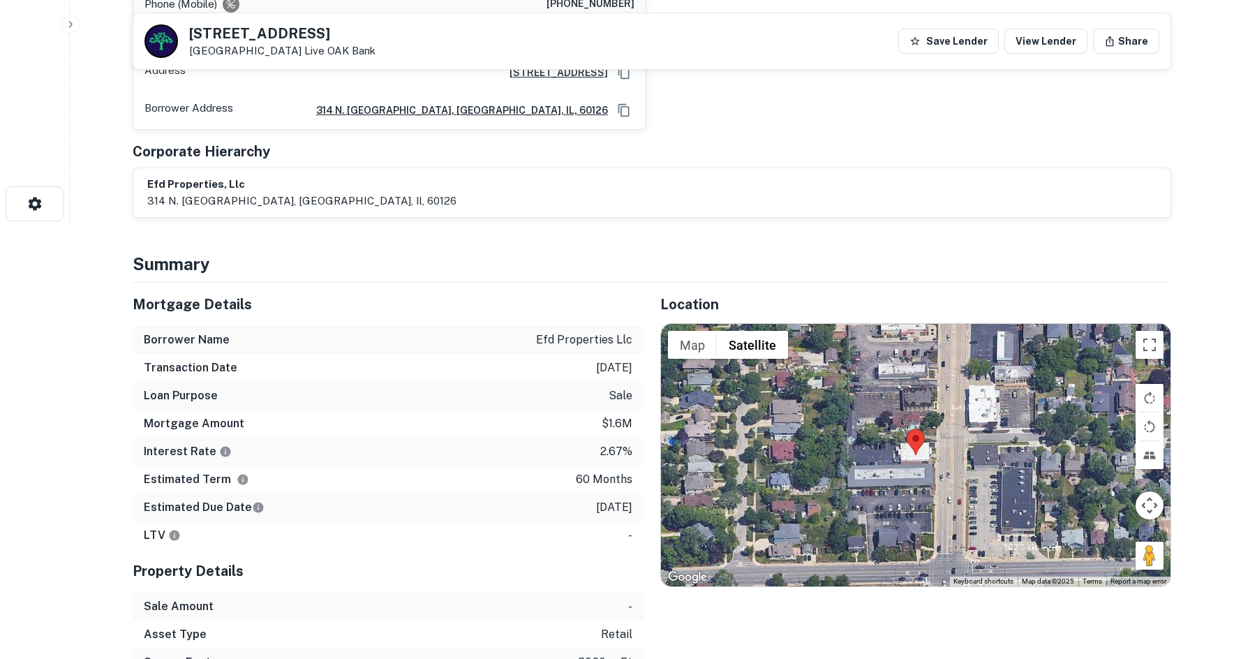
scroll to position [488, 0]
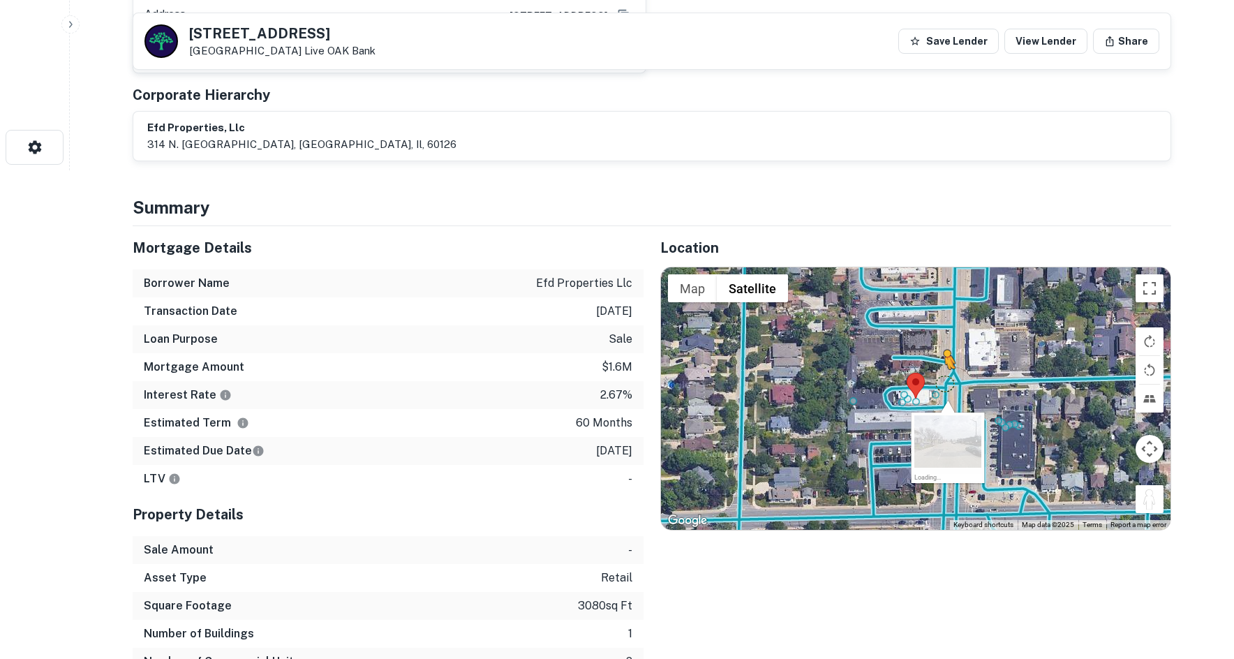
drag, startPoint x: 1160, startPoint y: 502, endPoint x: 941, endPoint y: 382, distance: 250.2
click at [941, 382] on div "To activate drag with keyboard, press Alt + Enter. Once in keyboard drag state,…" at bounding box center [915, 398] width 509 height 262
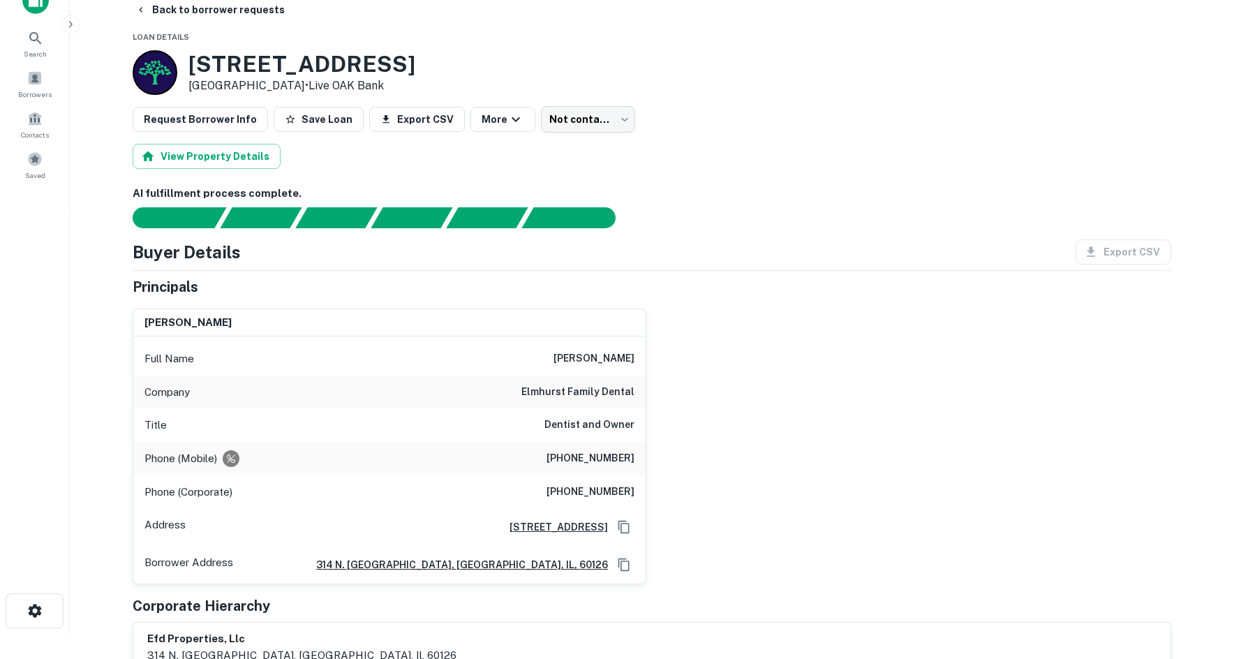
scroll to position [0, 0]
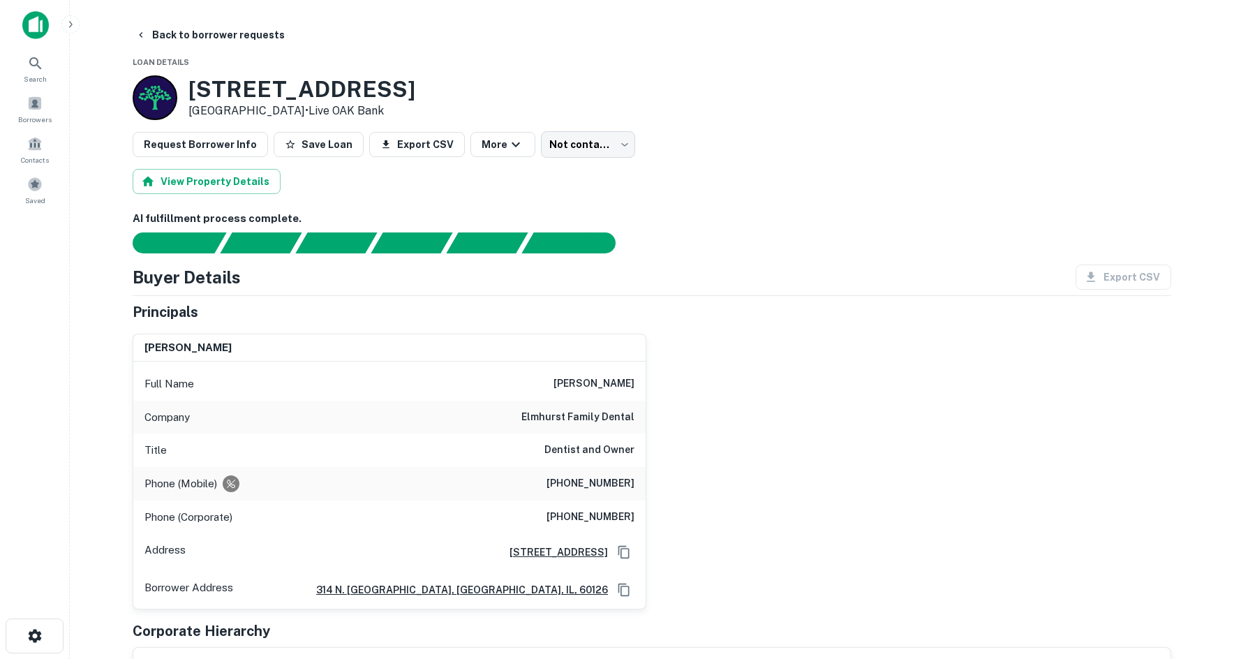
click at [599, 496] on div "Phone (Mobile) (630) 234-5111" at bounding box center [389, 483] width 512 height 33
click at [596, 484] on h6 "(630) 234-5111" at bounding box center [590, 483] width 88 height 17
click at [593, 483] on h6 "(630) 234-5111" at bounding box center [590, 483] width 88 height 17
click at [600, 493] on div "Phone (Mobile) (630) 234-5111" at bounding box center [389, 483] width 512 height 33
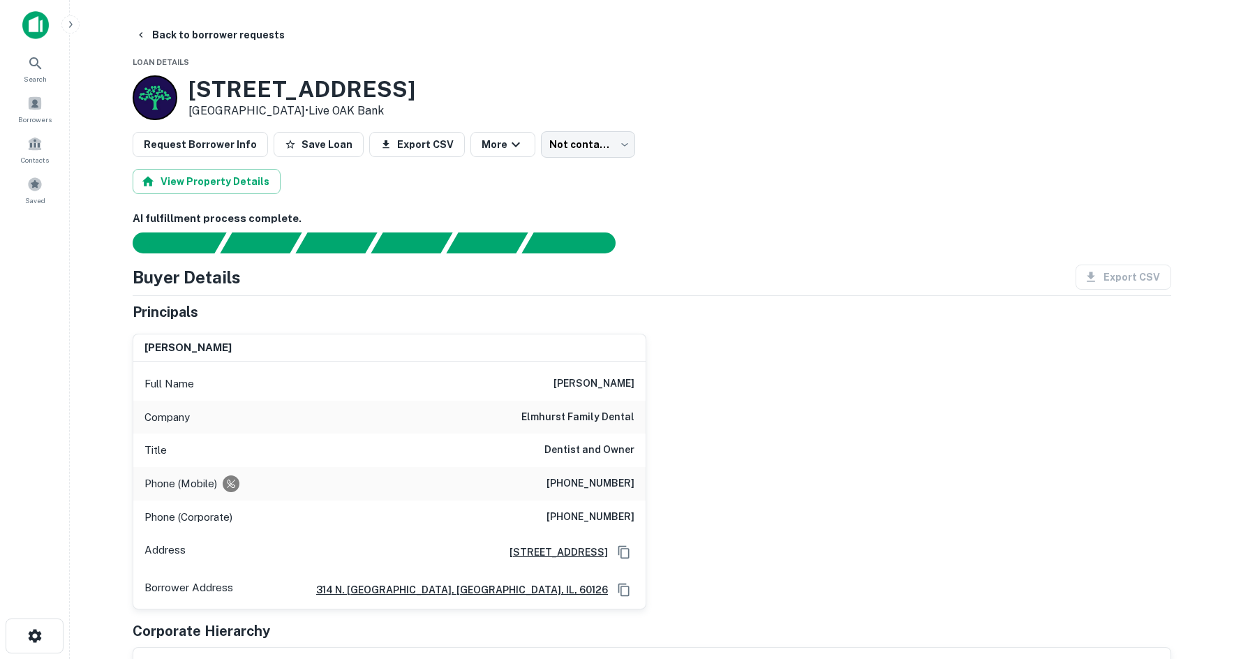
click at [600, 487] on h6 "(630) 234-5111" at bounding box center [590, 483] width 88 height 17
copy h6 "(630) 234-5111"
click at [595, 371] on div "Full Name louis pahopos" at bounding box center [389, 383] width 512 height 33
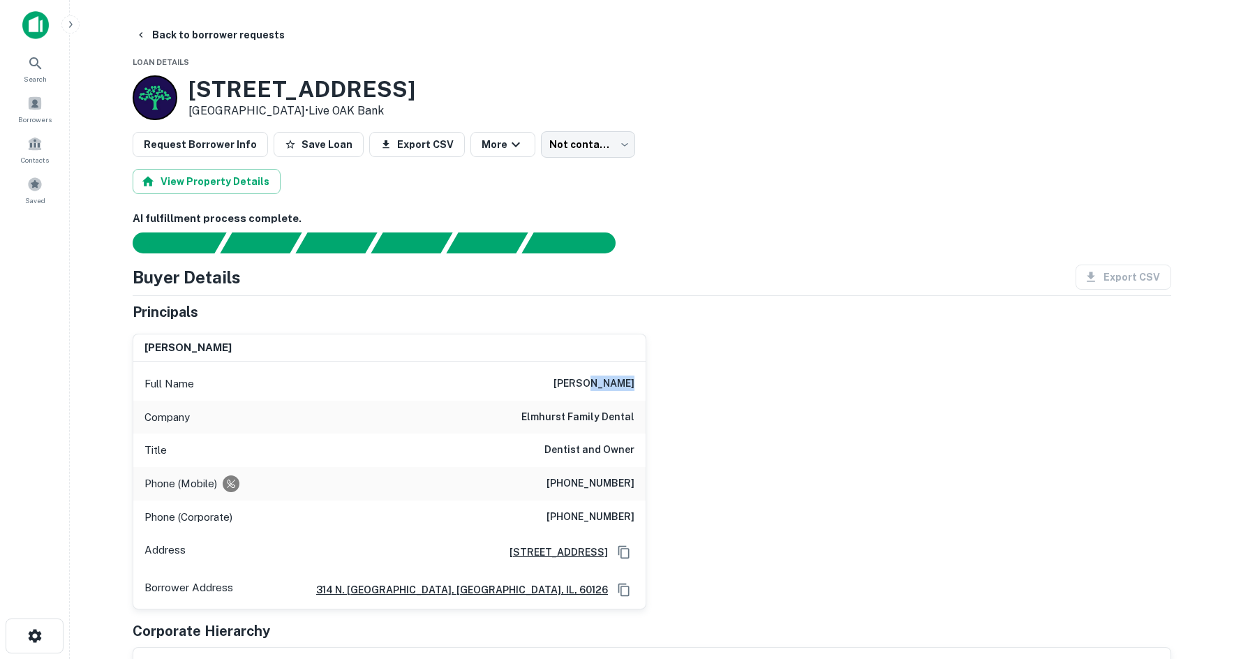
click at [595, 371] on div "Full Name louis pahopos" at bounding box center [389, 383] width 512 height 33
drag, startPoint x: 595, startPoint y: 371, endPoint x: 619, endPoint y: 377, distance: 24.5
click at [619, 377] on h6 "louis pahopos" at bounding box center [593, 383] width 81 height 17
click at [618, 383] on h6 "louis pahopos" at bounding box center [593, 383] width 81 height 17
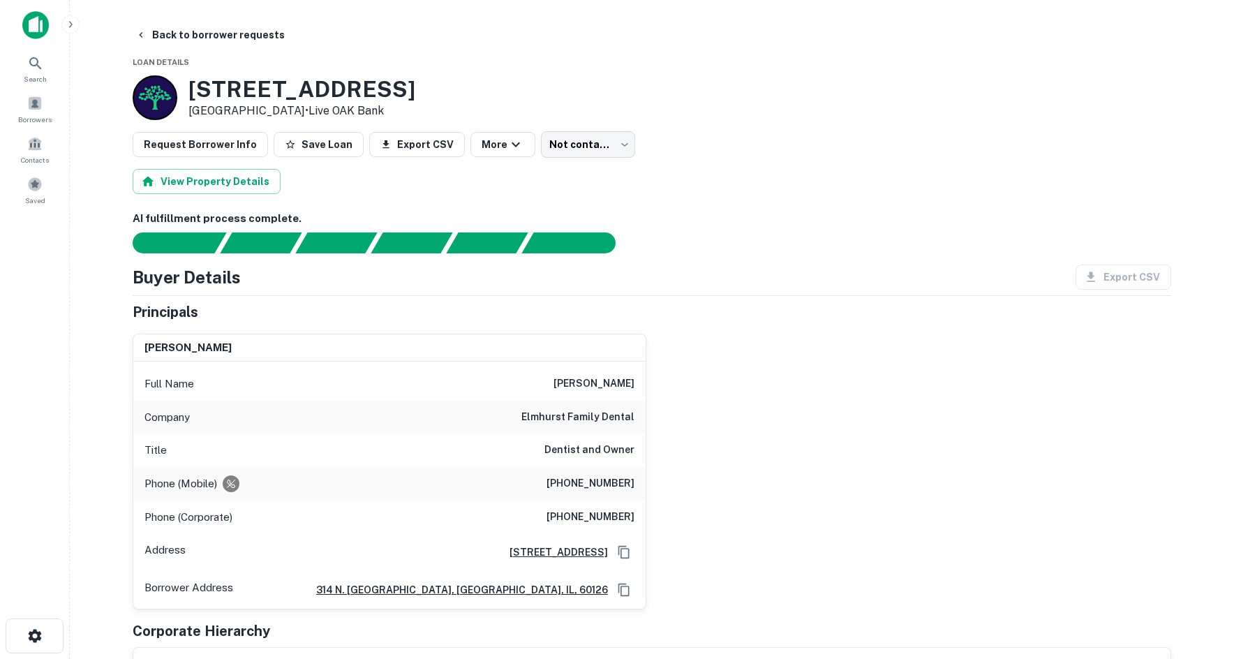
click at [620, 380] on h6 "louis pahopos" at bounding box center [593, 383] width 81 height 17
click at [609, 380] on h6 "louis pahopos" at bounding box center [593, 383] width 81 height 17
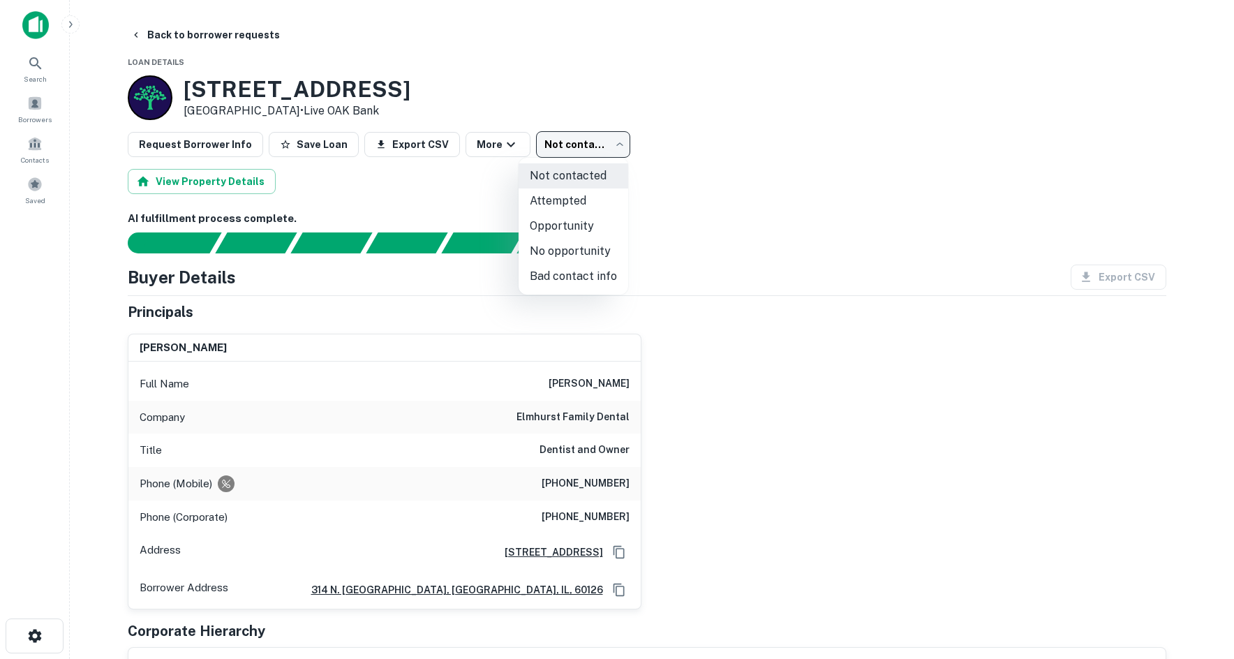
click at [582, 152] on body "Search Borrowers Contacts Saved Back to borrower requests Loan Details 314 N Yo…" at bounding box center [617, 329] width 1234 height 659
click at [579, 205] on li "Attempted" at bounding box center [573, 200] width 110 height 25
type input "*********"
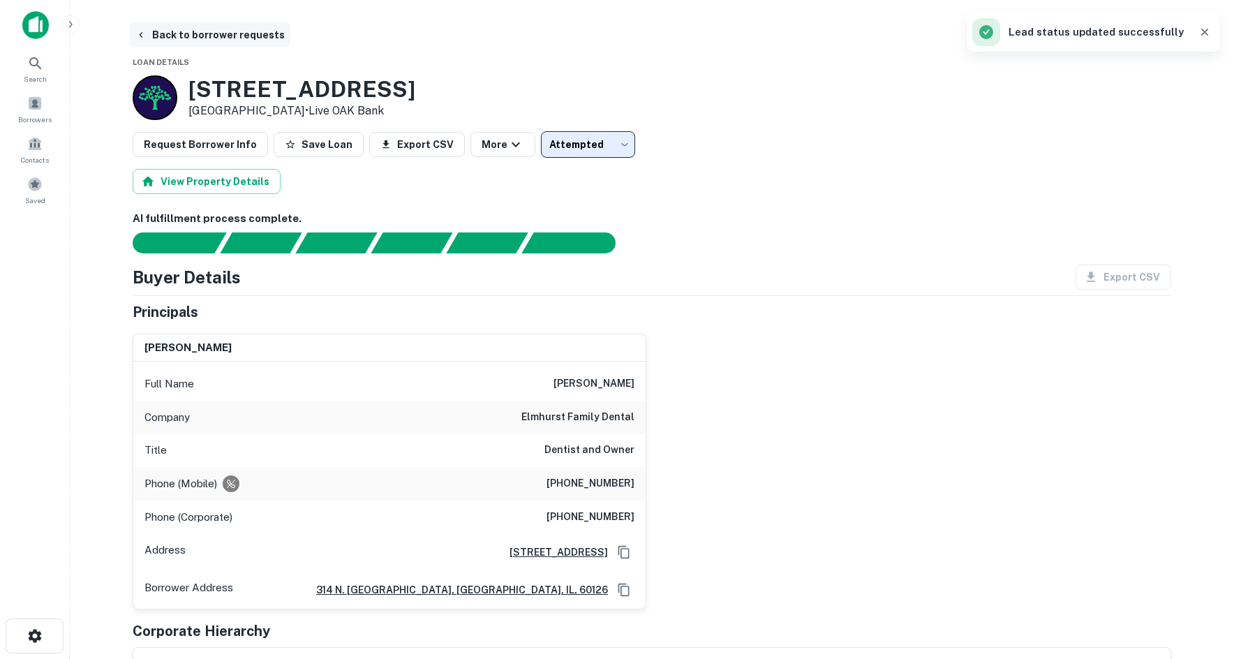
click at [255, 43] on button "Back to borrower requests" at bounding box center [210, 34] width 160 height 25
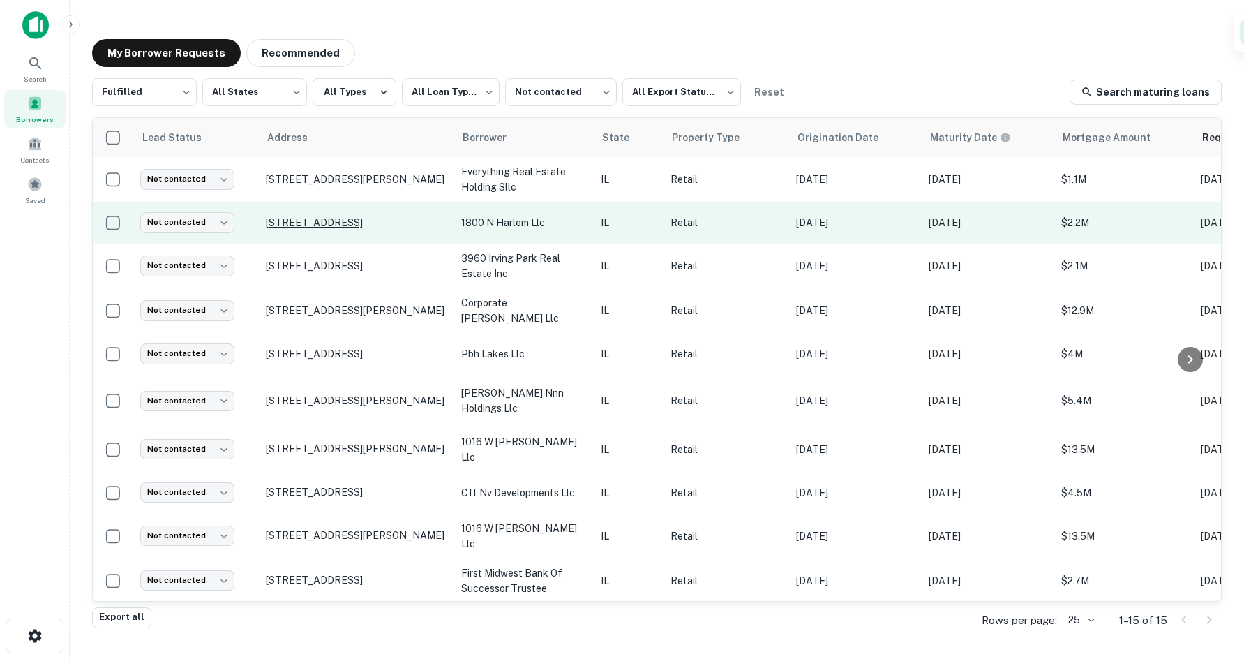
click at [323, 225] on p "1800 N Harlem Ave Elmwood Park, IL 60707" at bounding box center [356, 222] width 181 height 13
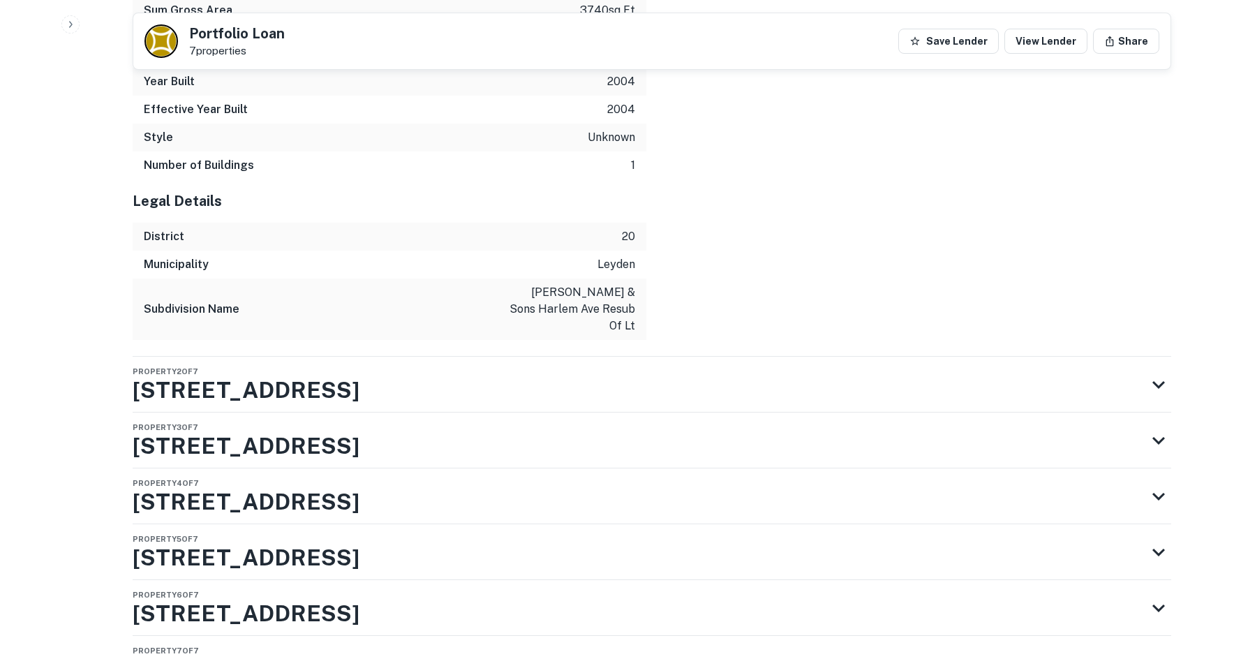
scroll to position [2970, 0]
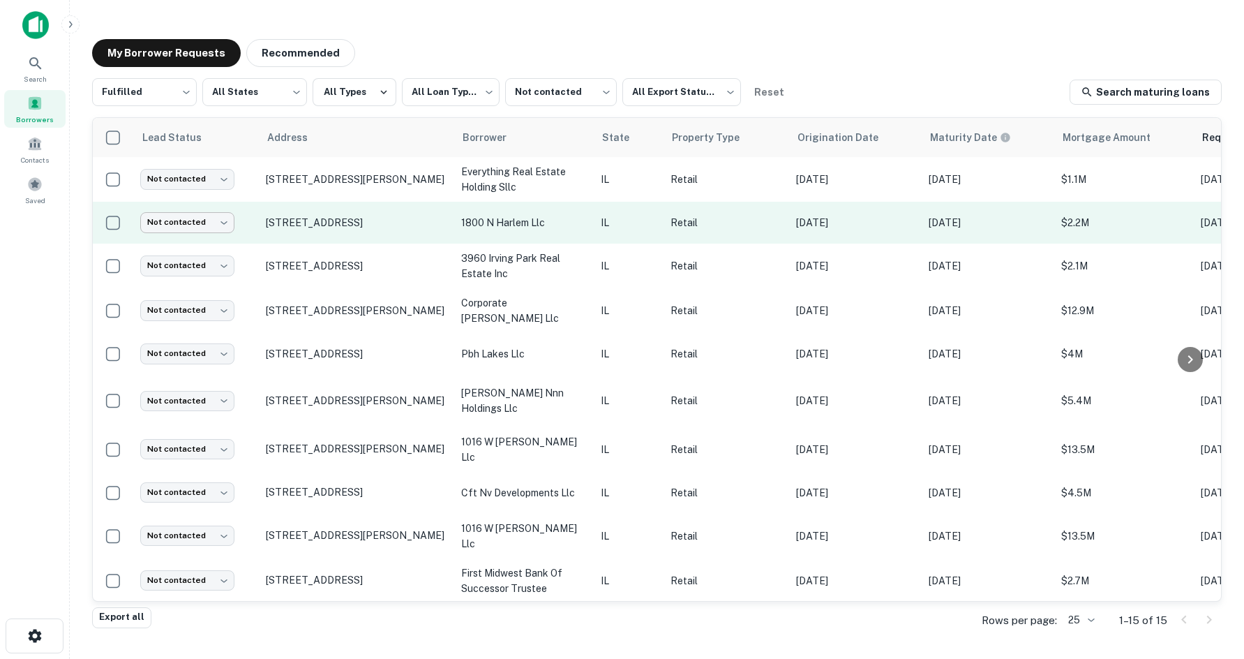
click at [216, 218] on body "**********" at bounding box center [622, 329] width 1244 height 659
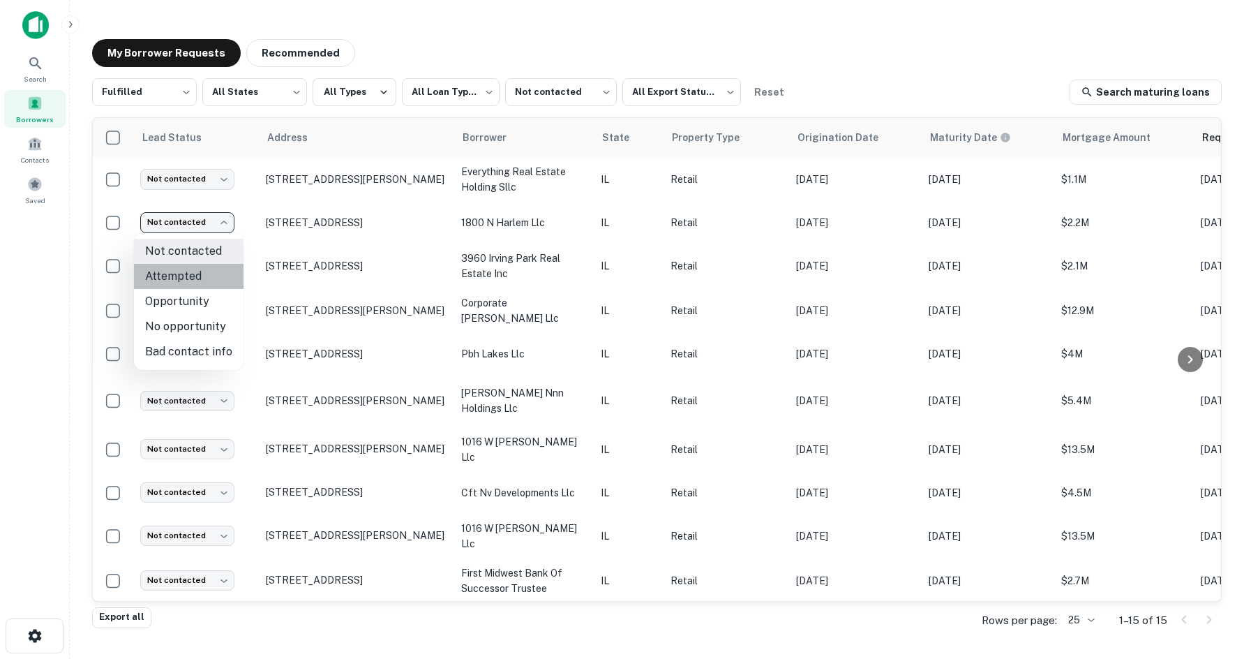
click at [218, 274] on li "Attempted" at bounding box center [189, 276] width 110 height 25
type input "*********"
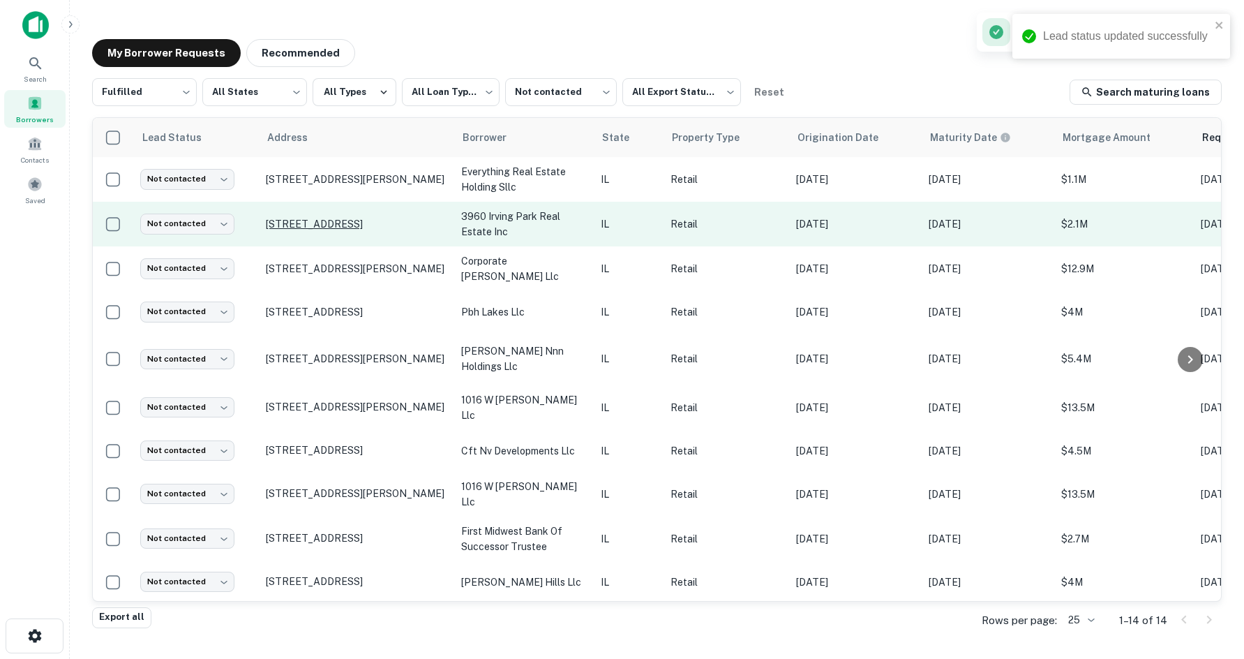
click at [316, 220] on p "3938 W Irving Park Rd Chicago, IL 60618" at bounding box center [356, 224] width 181 height 13
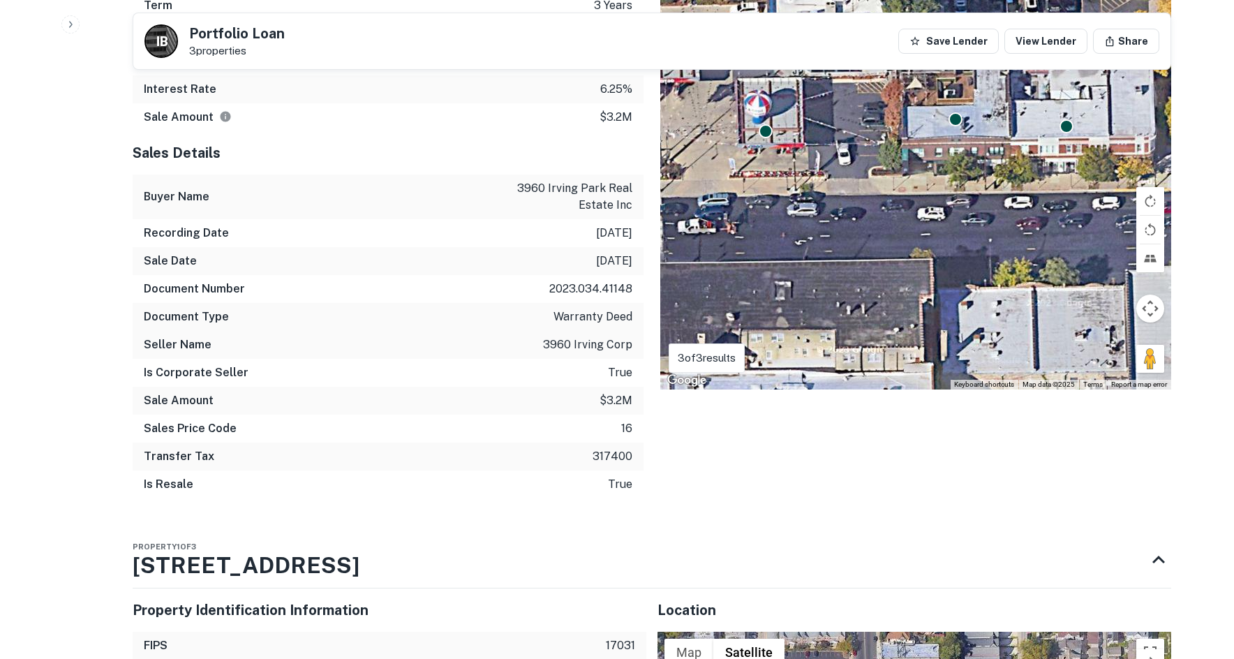
scroll to position [1535, 0]
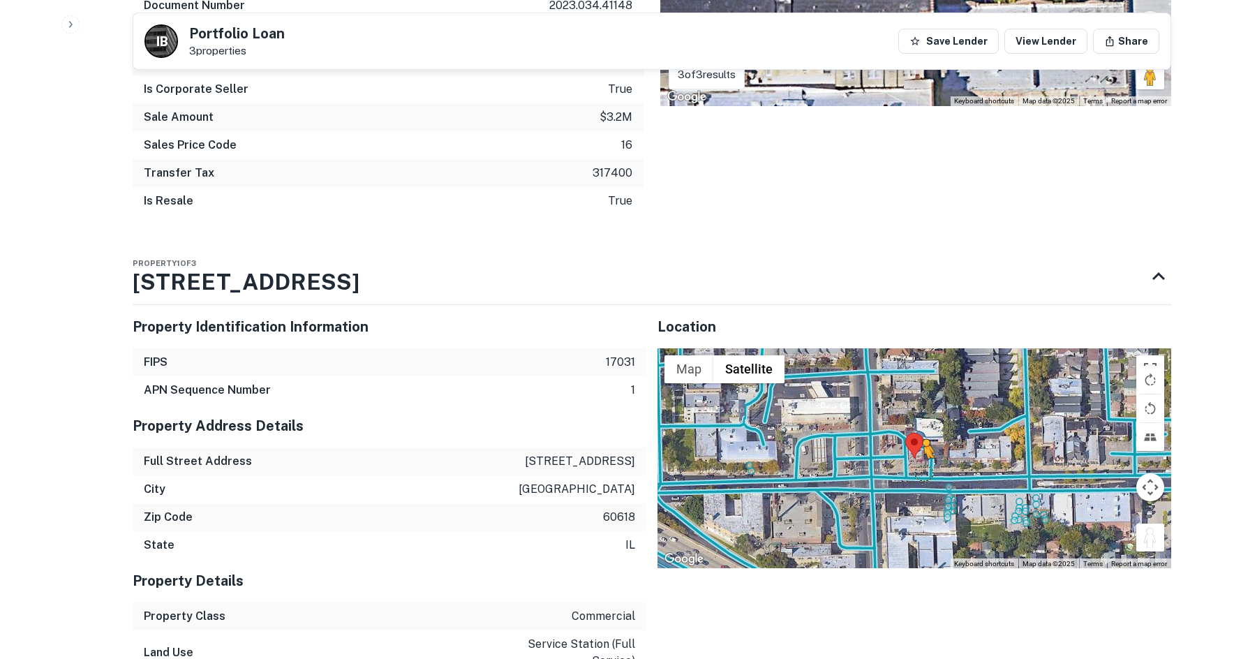
drag, startPoint x: 1153, startPoint y: 536, endPoint x: 914, endPoint y: 454, distance: 253.1
click at [914, 454] on div "To activate drag with keyboard, press Alt + Enter. Once in keyboard drag state,…" at bounding box center [914, 458] width 514 height 220
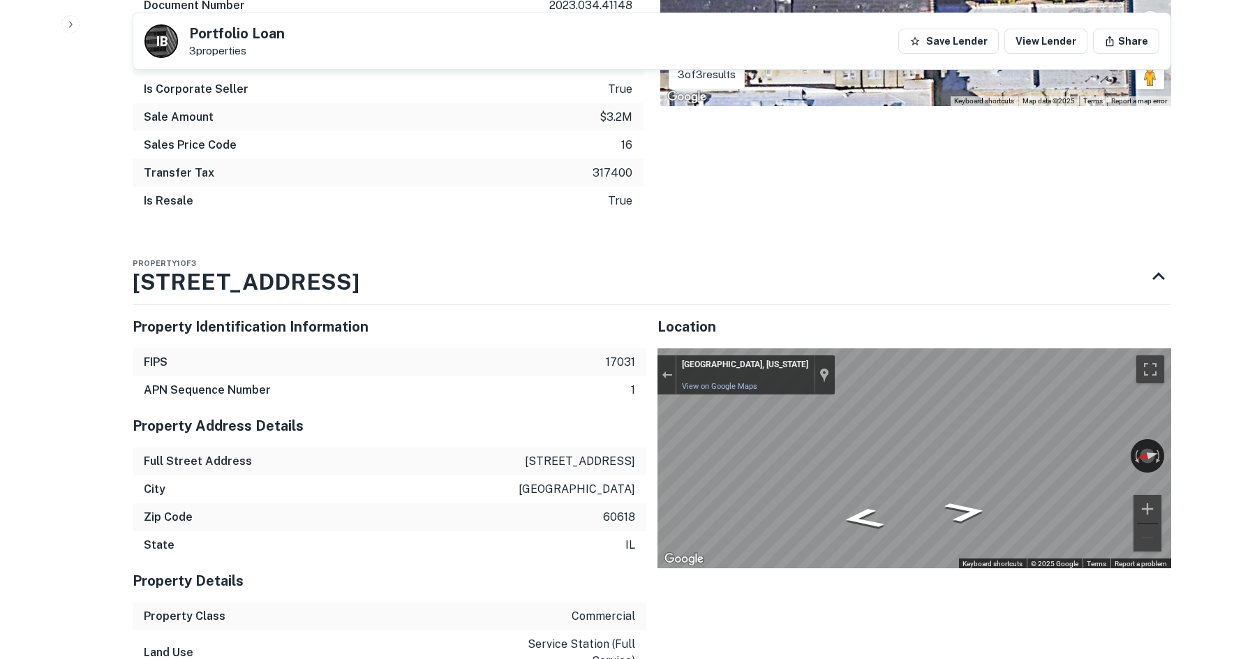
click at [1072, 449] on div "Rotate the view" at bounding box center [1084, 452] width 78 height 16
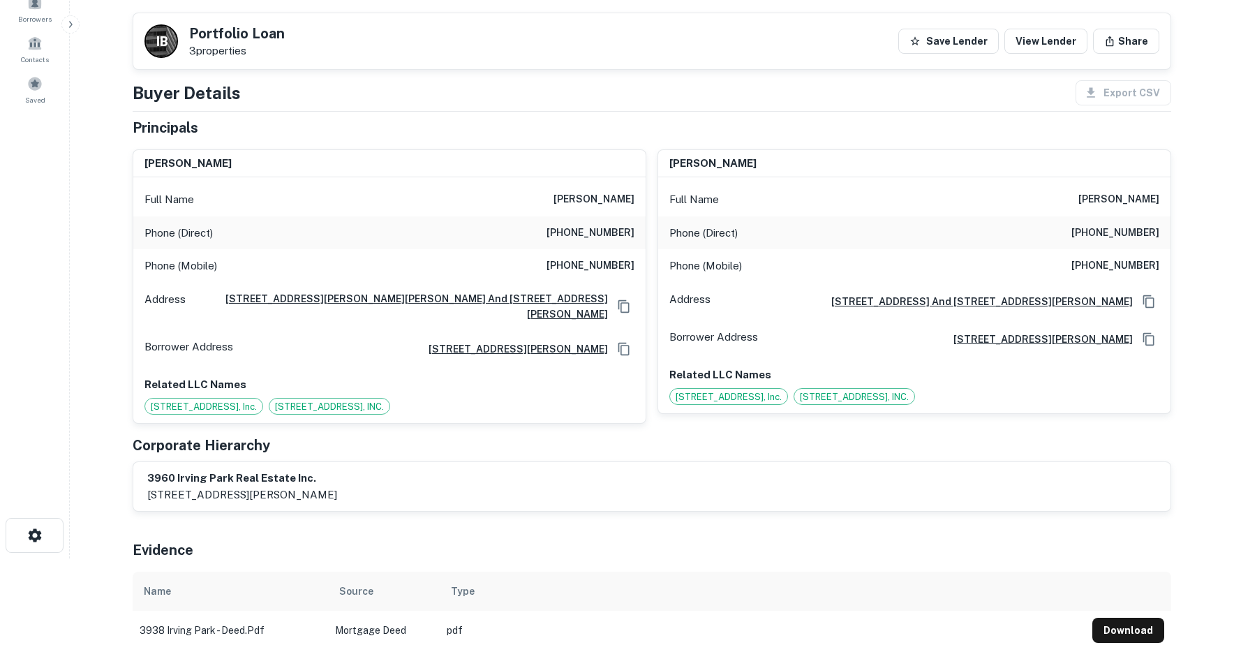
scroll to position [70, 0]
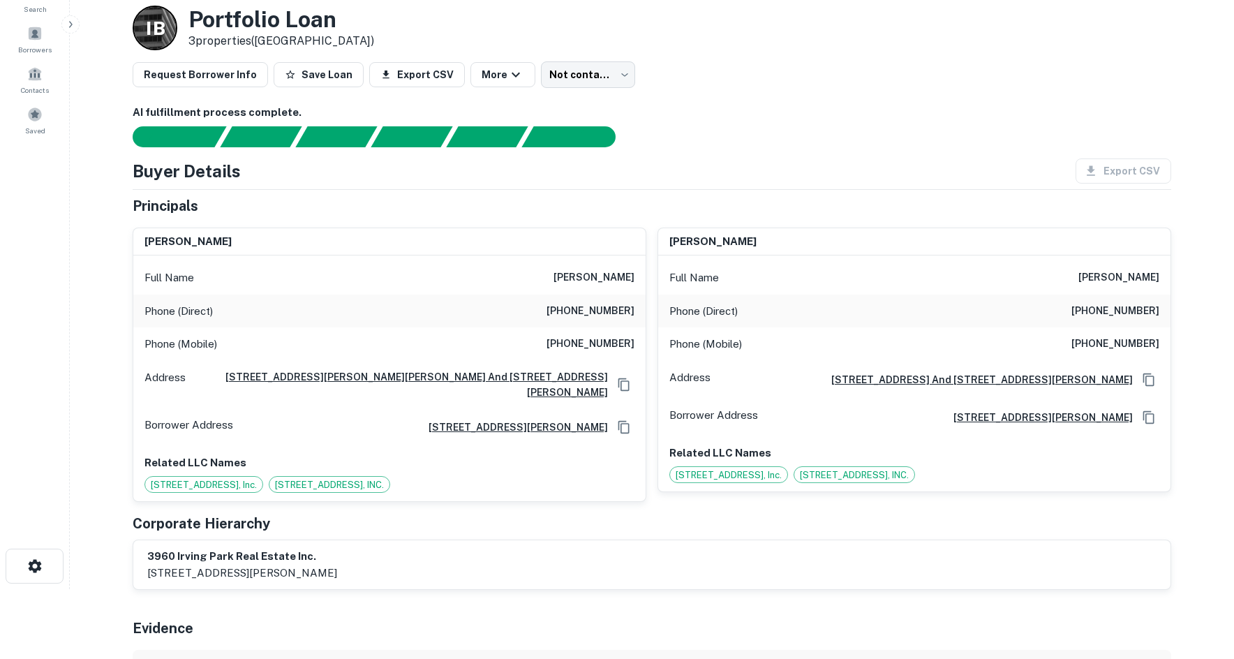
click at [590, 315] on h6 "(224) 235-4233" at bounding box center [590, 311] width 88 height 17
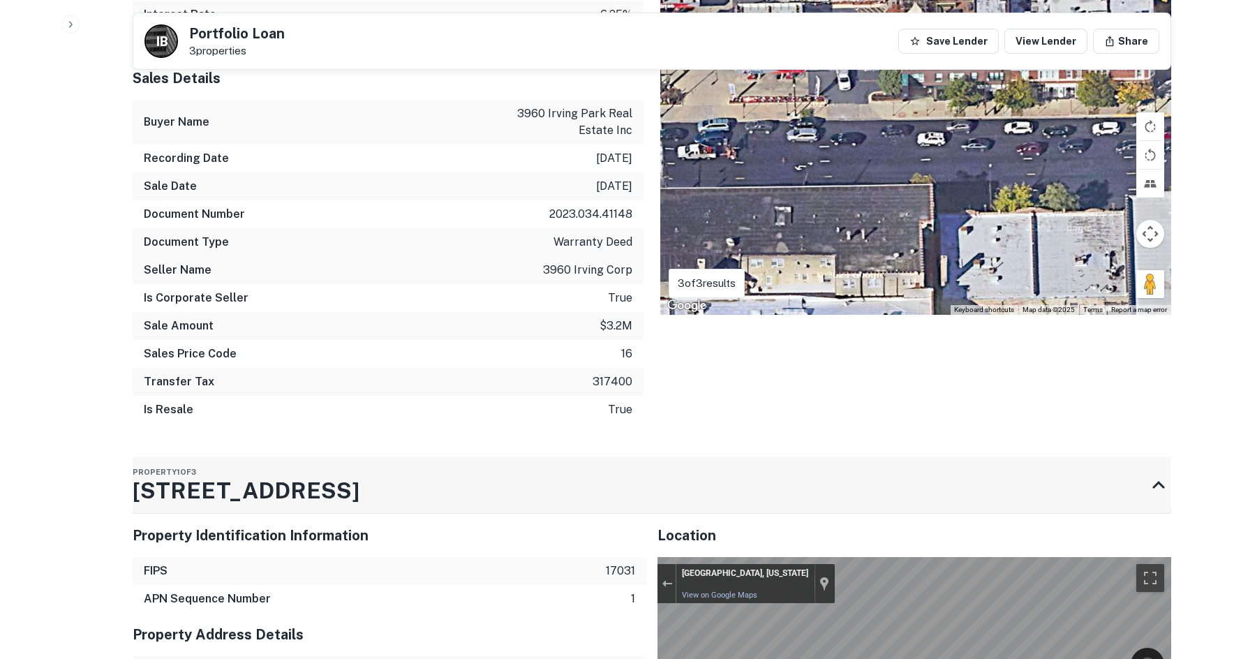
scroll to position [1605, 0]
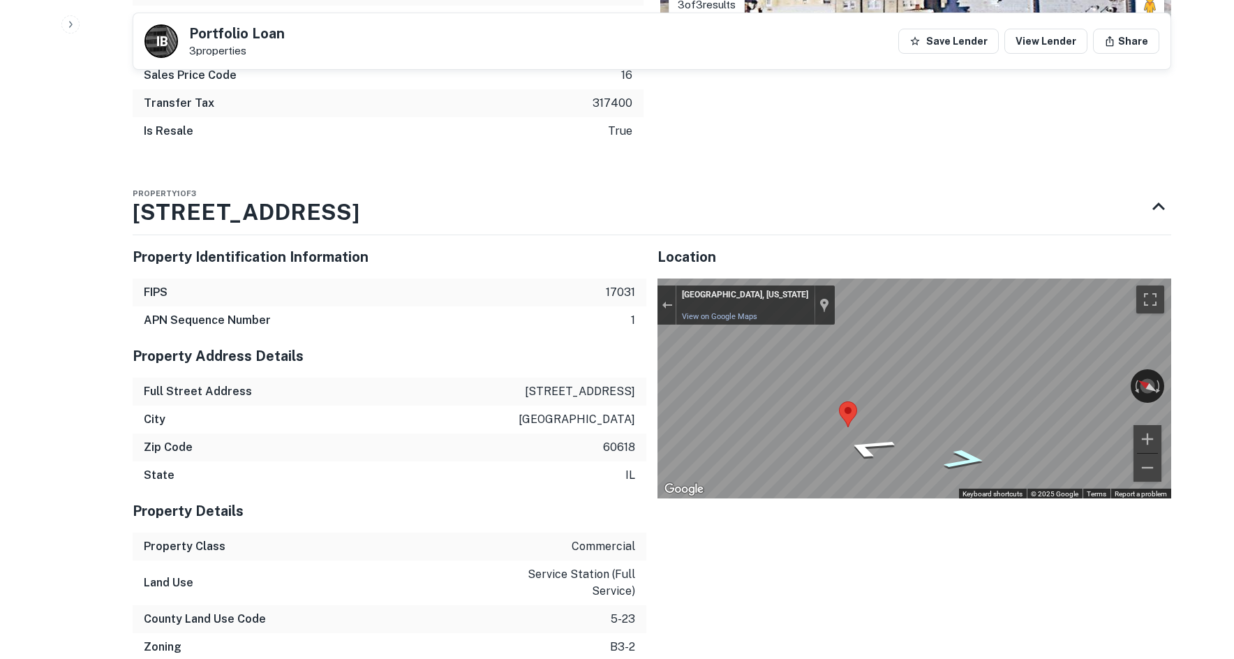
click at [968, 451] on icon "Go South, W Irving Park Rd" at bounding box center [965, 458] width 80 height 29
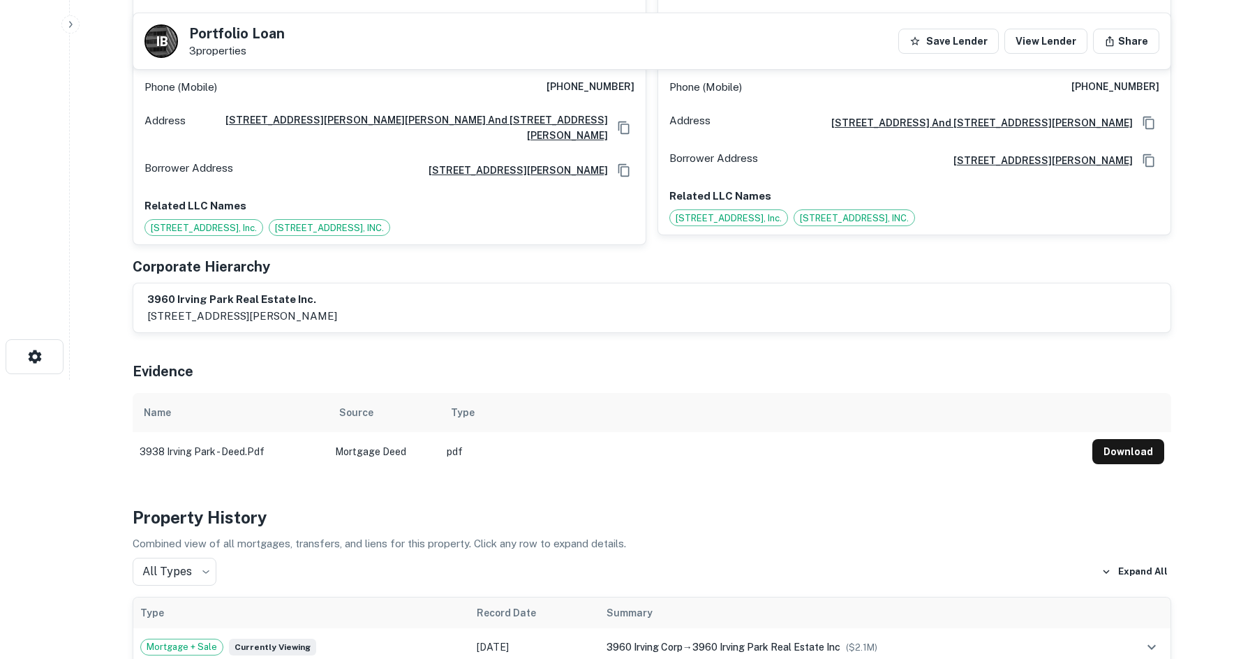
scroll to position [0, 0]
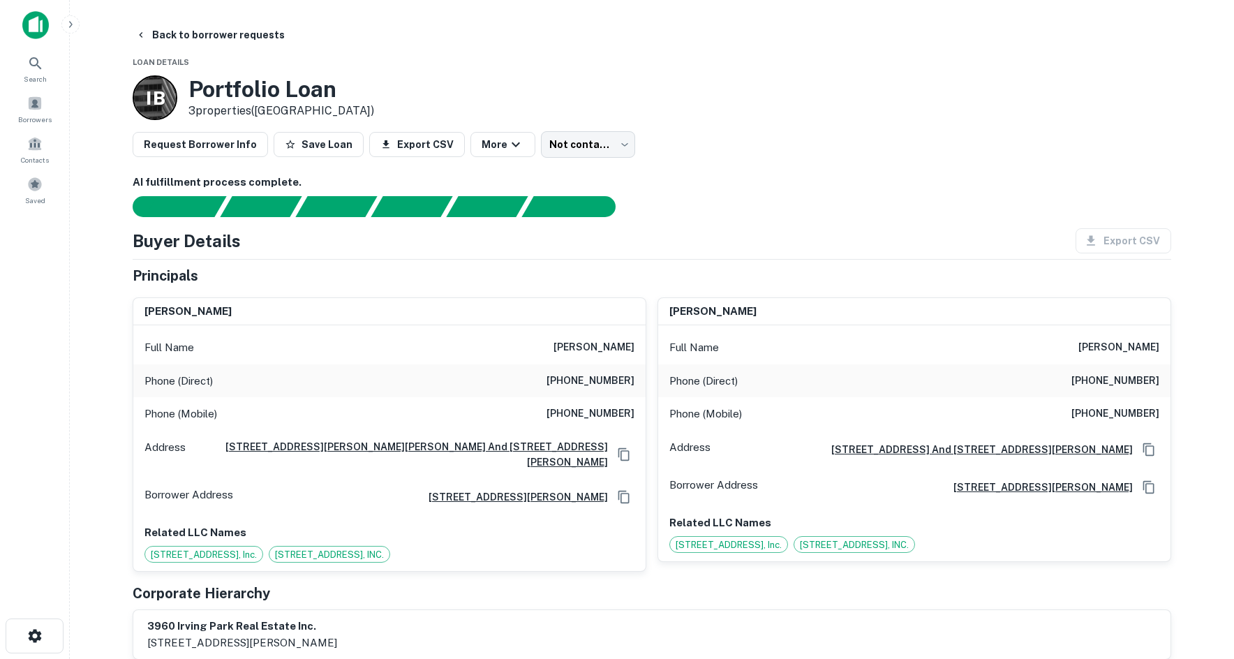
click at [608, 419] on h6 "(847) 644-9869" at bounding box center [590, 413] width 88 height 17
click at [607, 417] on h6 "(847) 644-9869" at bounding box center [590, 413] width 88 height 17
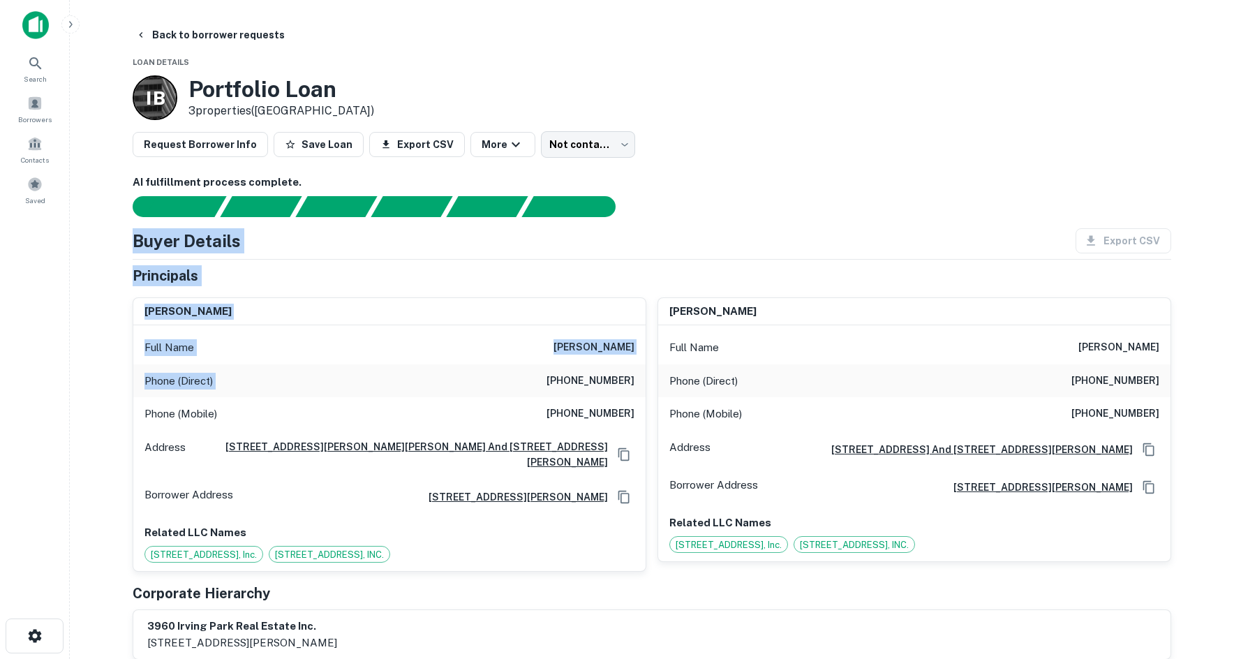
drag, startPoint x: 103, startPoint y: 230, endPoint x: 558, endPoint y: 370, distance: 475.9
click at [558, 370] on main "Back to borrower requests Loan Details I B Portfolio Loan 3 properties (IL) Req…" at bounding box center [652, 329] width 1164 height 659
click at [707, 217] on div "AI fulfillment process complete. Buyer Details Export CSV Principals binu m. po…" at bounding box center [652, 485] width 1038 height 623
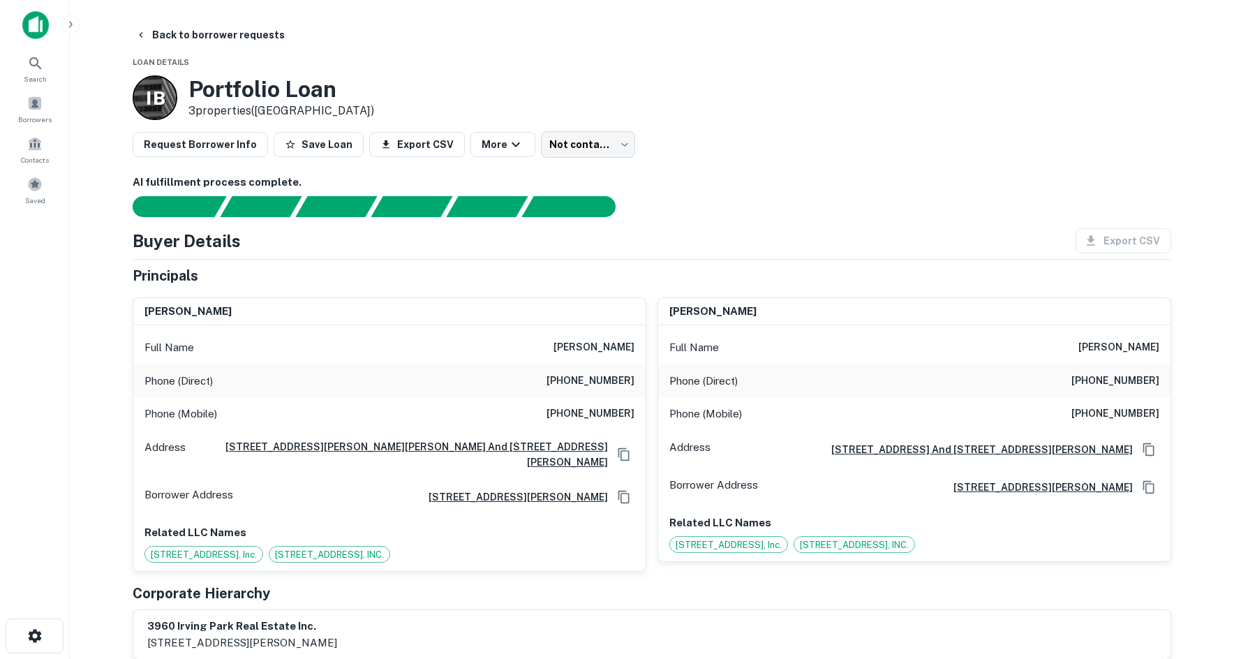
click at [574, 352] on h6 "binu m. poothurail" at bounding box center [593, 347] width 81 height 17
click at [574, 349] on h6 "binu m. poothurail" at bounding box center [593, 347] width 81 height 17
click at [574, 335] on div "Full Name binu m. poothurail" at bounding box center [389, 347] width 512 height 33
click at [579, 343] on h6 "binu m. poothurail" at bounding box center [593, 347] width 81 height 17
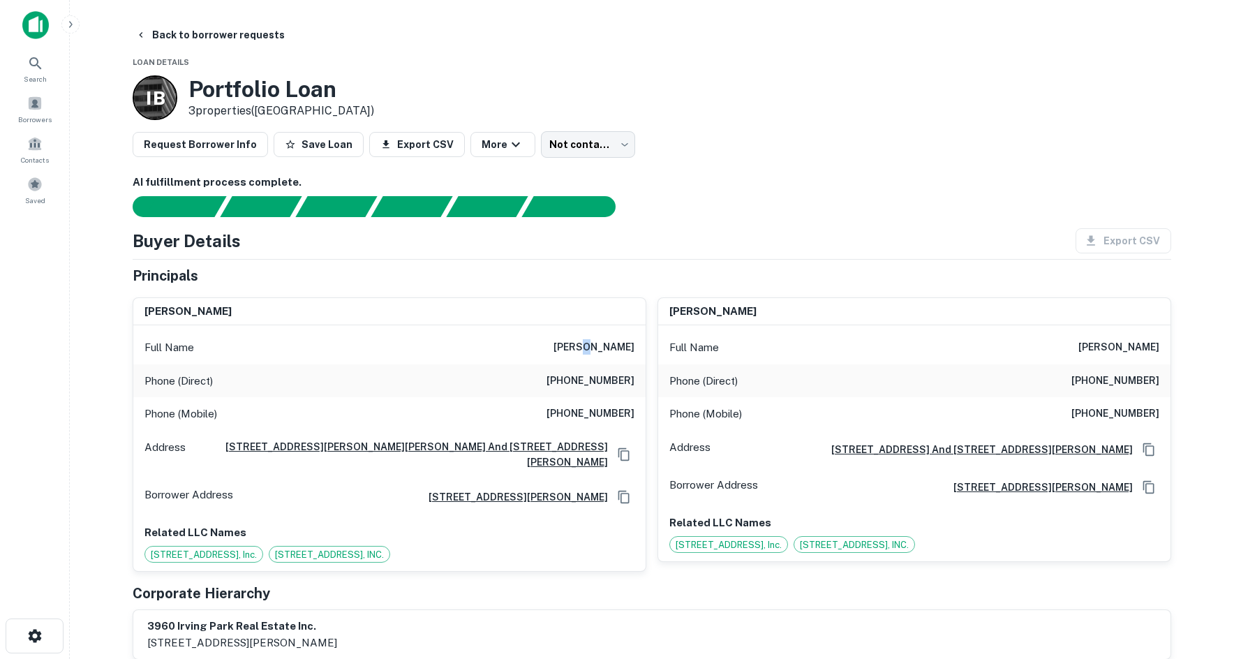
click at [579, 343] on h6 "binu m. poothurail" at bounding box center [593, 347] width 81 height 17
drag, startPoint x: 579, startPoint y: 343, endPoint x: 584, endPoint y: 357, distance: 14.8
click at [584, 357] on div "Full Name binu m. poothurail" at bounding box center [389, 347] width 512 height 33
click at [584, 353] on h6 "binu m. poothurail" at bounding box center [593, 347] width 81 height 17
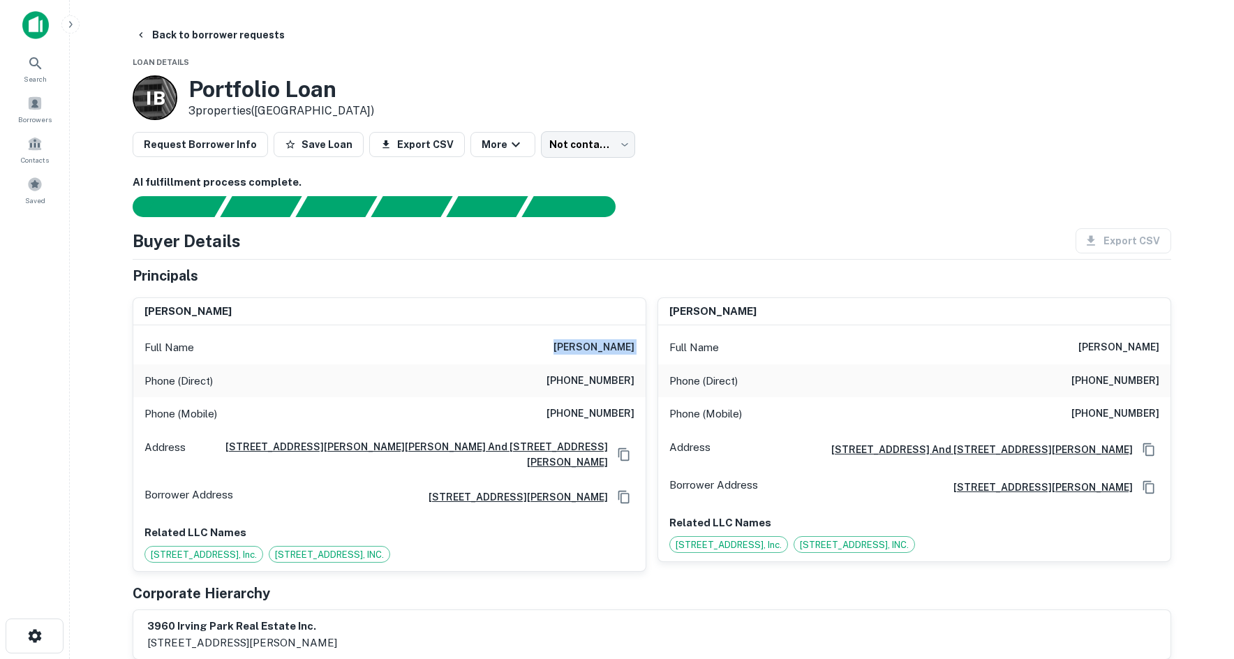
click at [584, 353] on h6 "binu m. poothurail" at bounding box center [593, 347] width 81 height 17
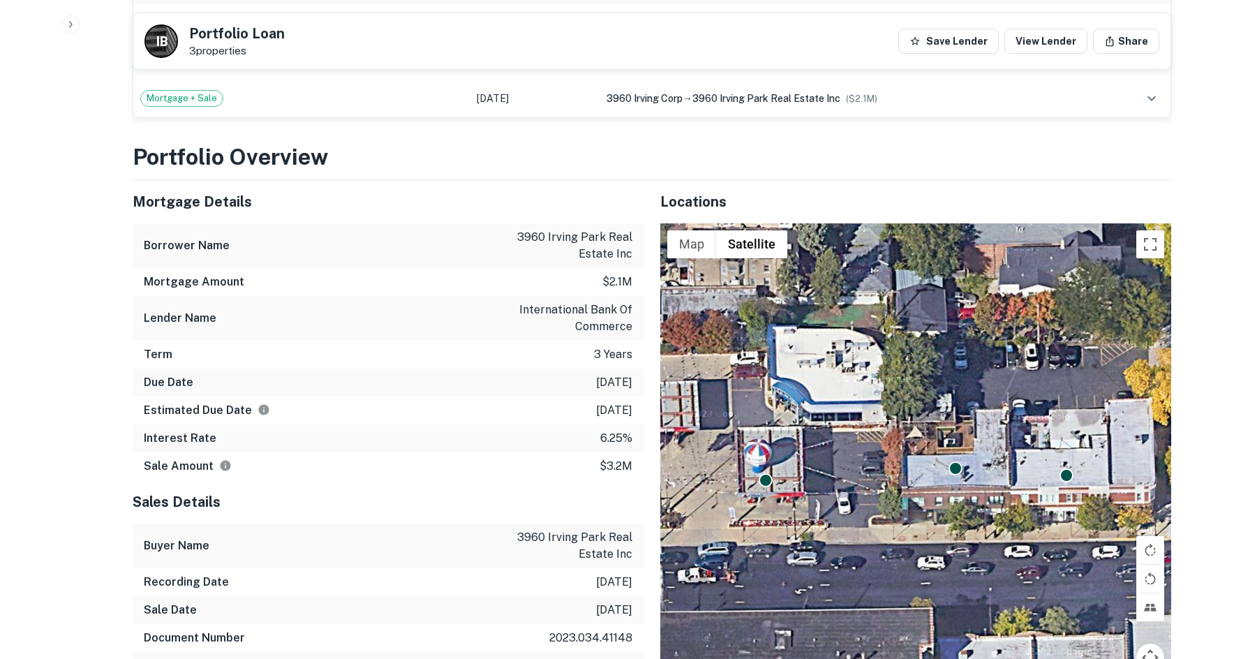
scroll to position [907, 0]
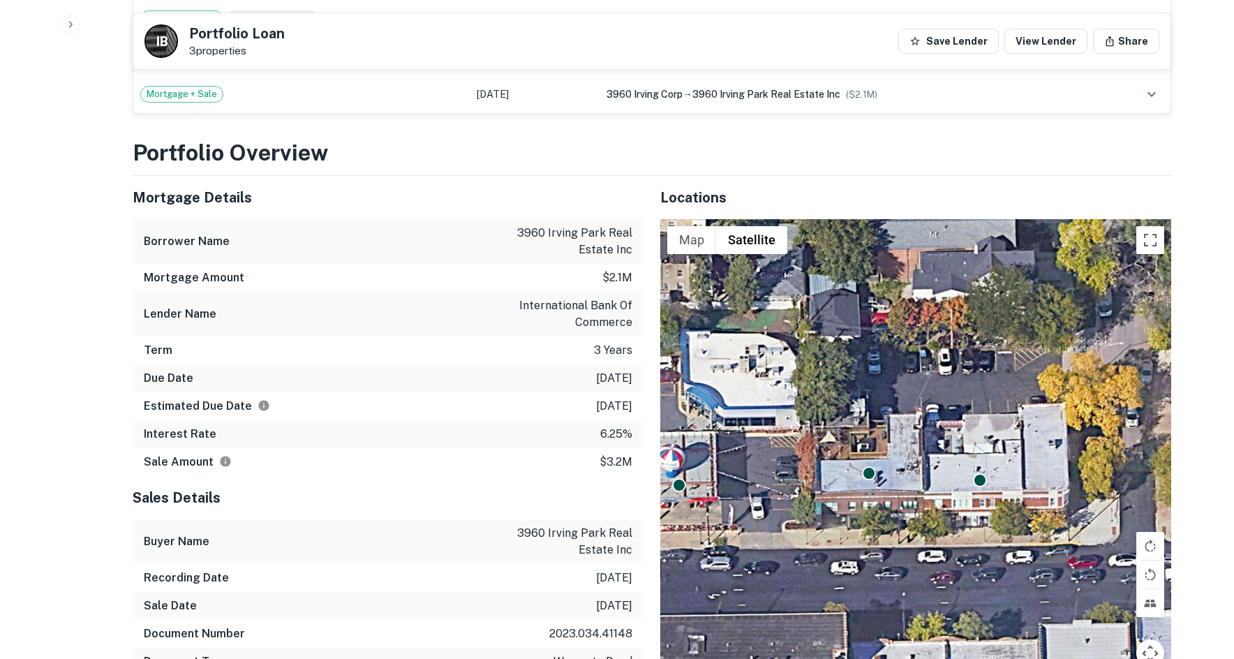
drag, startPoint x: 962, startPoint y: 472, endPoint x: 866, endPoint y: 484, distance: 96.9
click at [866, 484] on div "To activate drag with keyboard, press Alt + Enter. Once in keyboard drag state,…" at bounding box center [915, 476] width 511 height 515
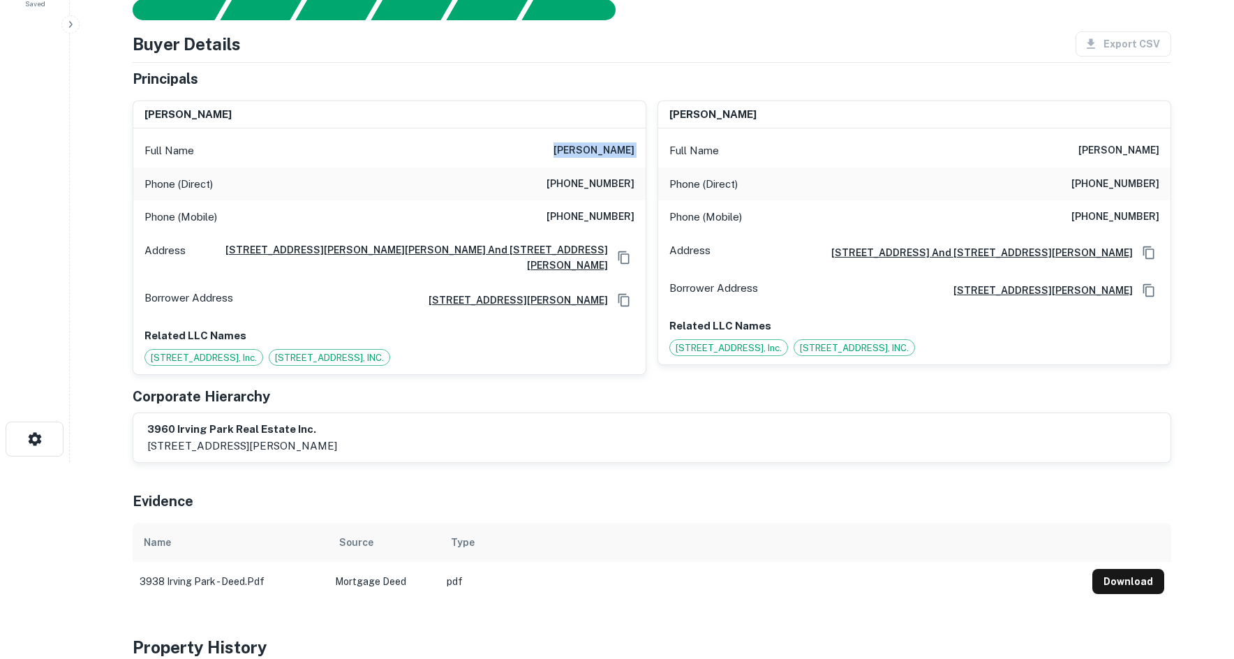
scroll to position [0, 0]
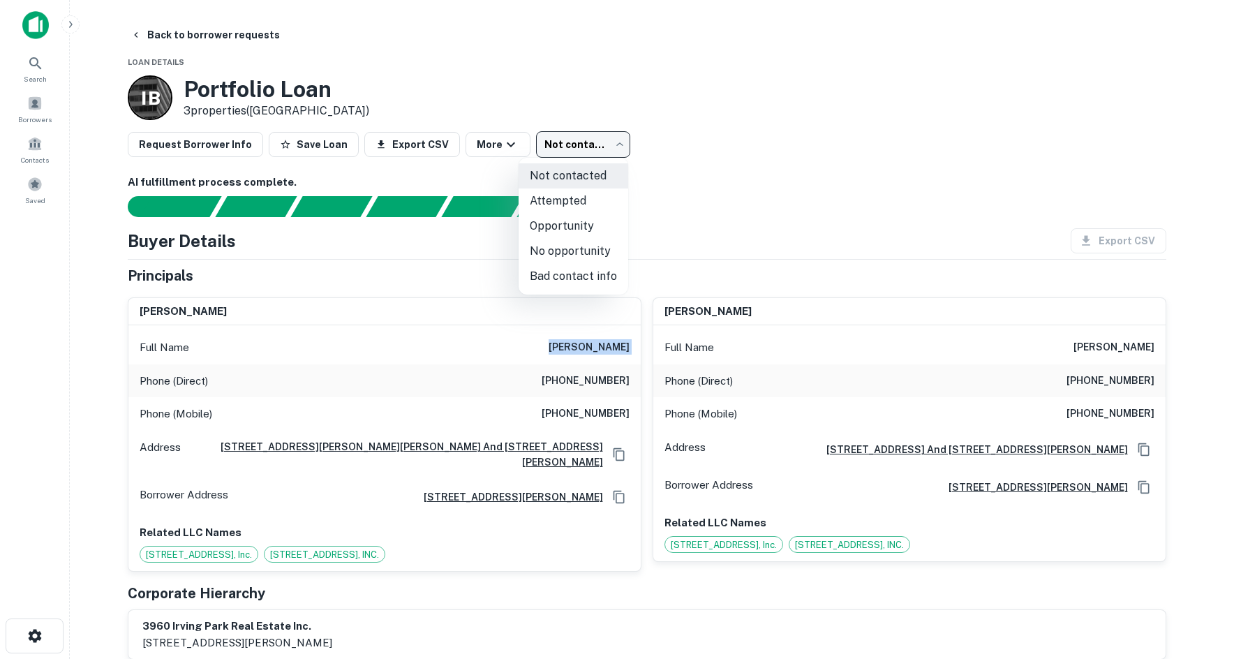
click at [579, 154] on body "Search Borrowers Contacts Saved Back to borrower requests Loan Details I B Port…" at bounding box center [617, 329] width 1234 height 659
click at [587, 193] on li "Attempted" at bounding box center [573, 200] width 110 height 25
type input "*********"
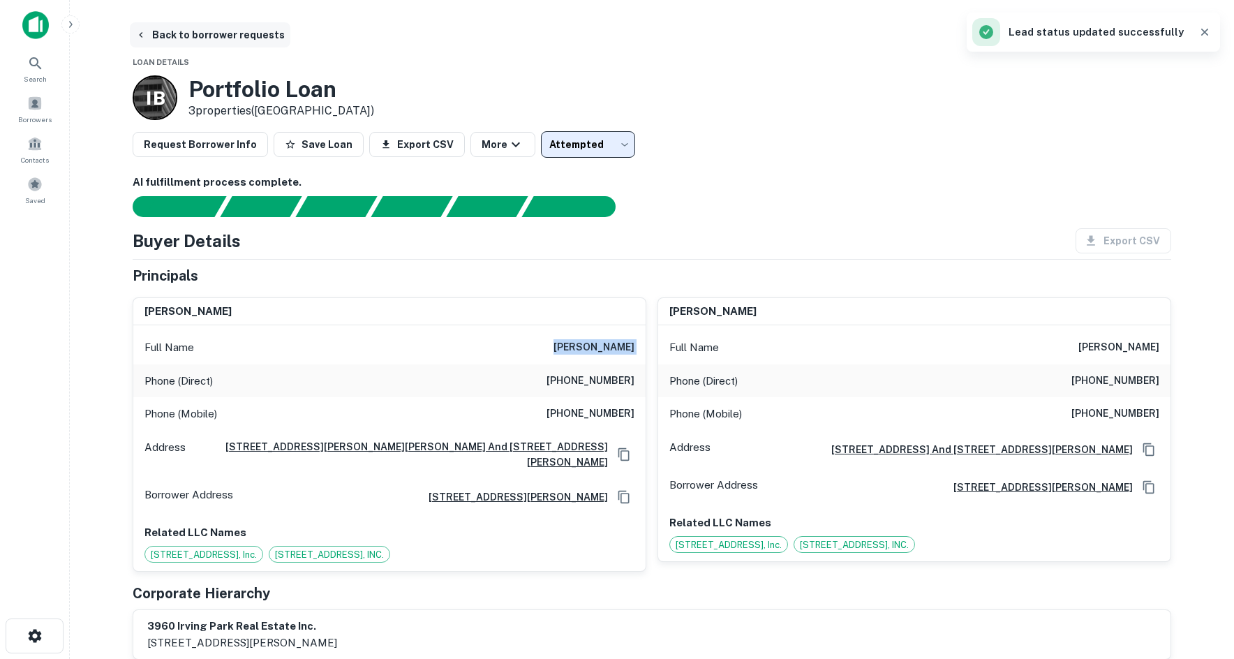
click at [230, 33] on button "Back to borrower requests" at bounding box center [210, 34] width 160 height 25
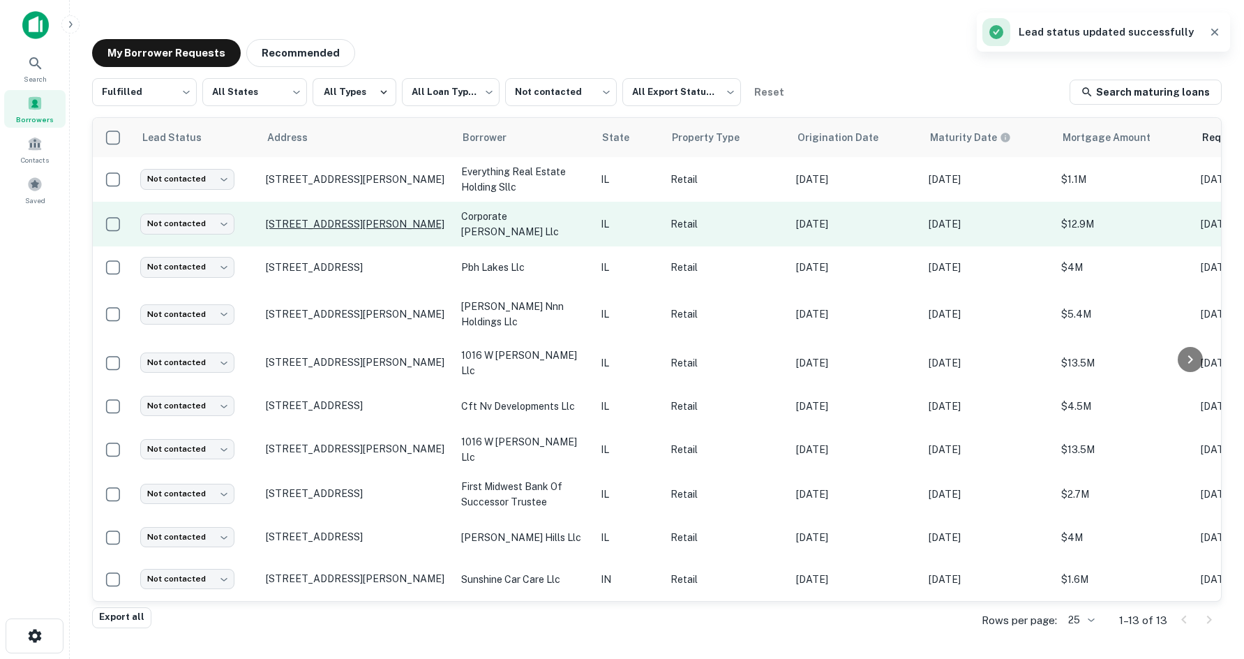
click at [317, 221] on p "450 Corporate Woods Pkwy Vernon Hills, IL 60061" at bounding box center [356, 224] width 181 height 13
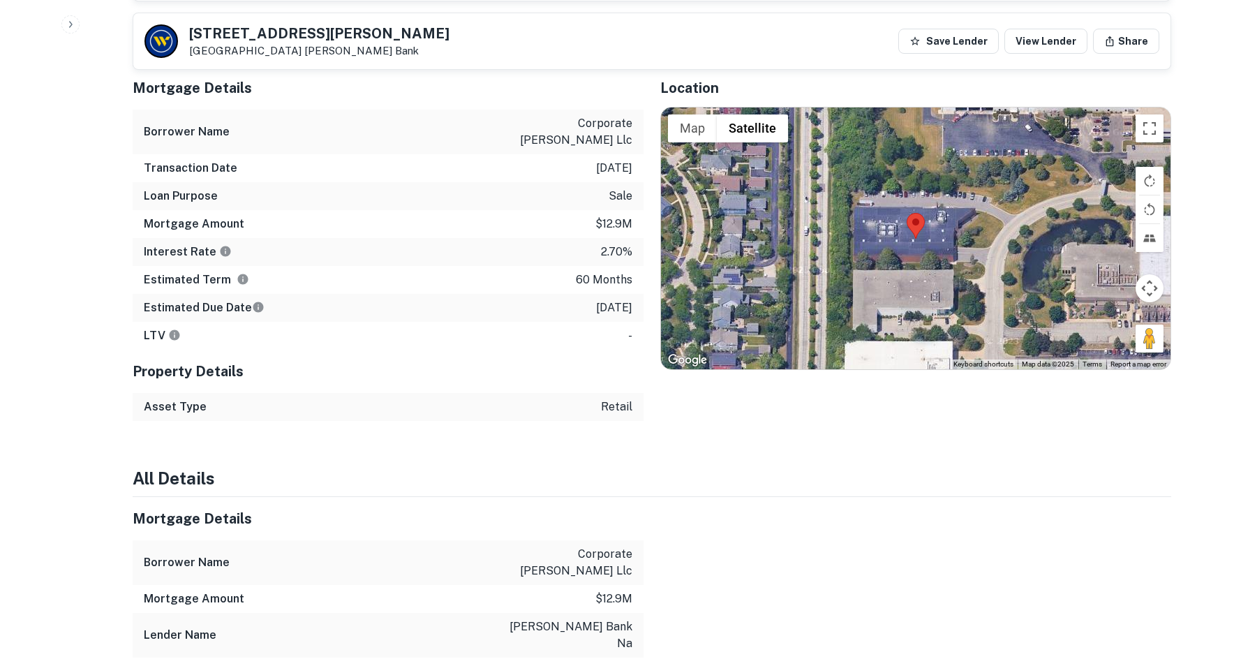
scroll to position [698, 0]
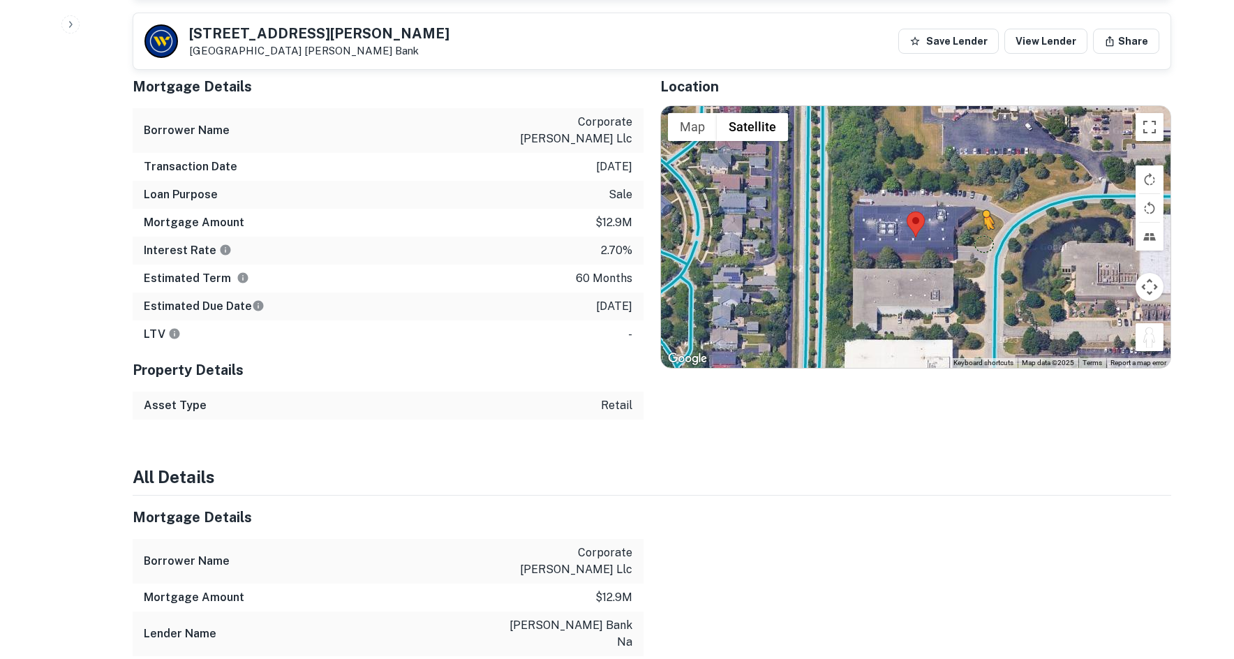
drag, startPoint x: 1137, startPoint y: 327, endPoint x: 993, endPoint y: 231, distance: 172.6
click at [992, 231] on div "To activate drag with keyboard, press Alt + Enter. Once in keyboard drag state,…" at bounding box center [915, 237] width 509 height 262
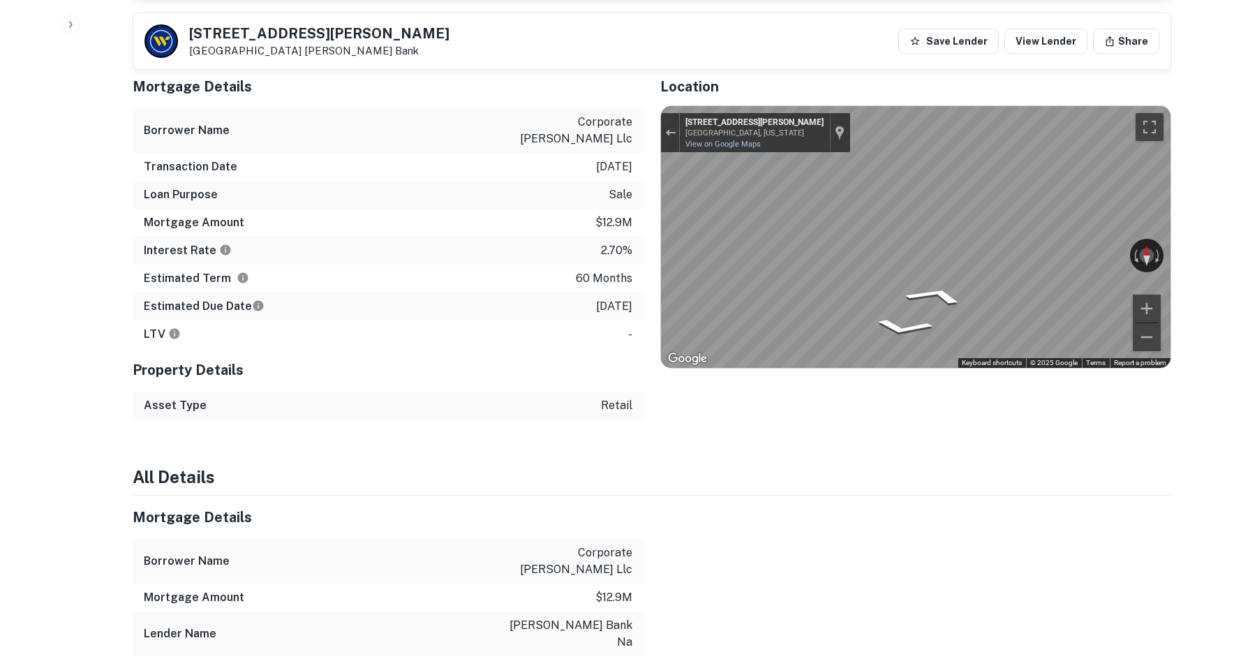
click at [1141, 237] on div "← Move left → Move right ↑ Move up ↓ Move down + Zoom in - Zoom out 475 Corpora…" at bounding box center [915, 237] width 509 height 262
drag, startPoint x: 193, startPoint y: 29, endPoint x: 297, endPoint y: 54, distance: 106.1
click at [297, 54] on div "450 Corporate Woods Pkwy Vernon Hills, IL 60061 Webster Bank" at bounding box center [319, 42] width 260 height 31
drag, startPoint x: 396, startPoint y: 323, endPoint x: 155, endPoint y: 29, distance: 380.2
click at [396, 348] on div "Property Details" at bounding box center [388, 369] width 511 height 43
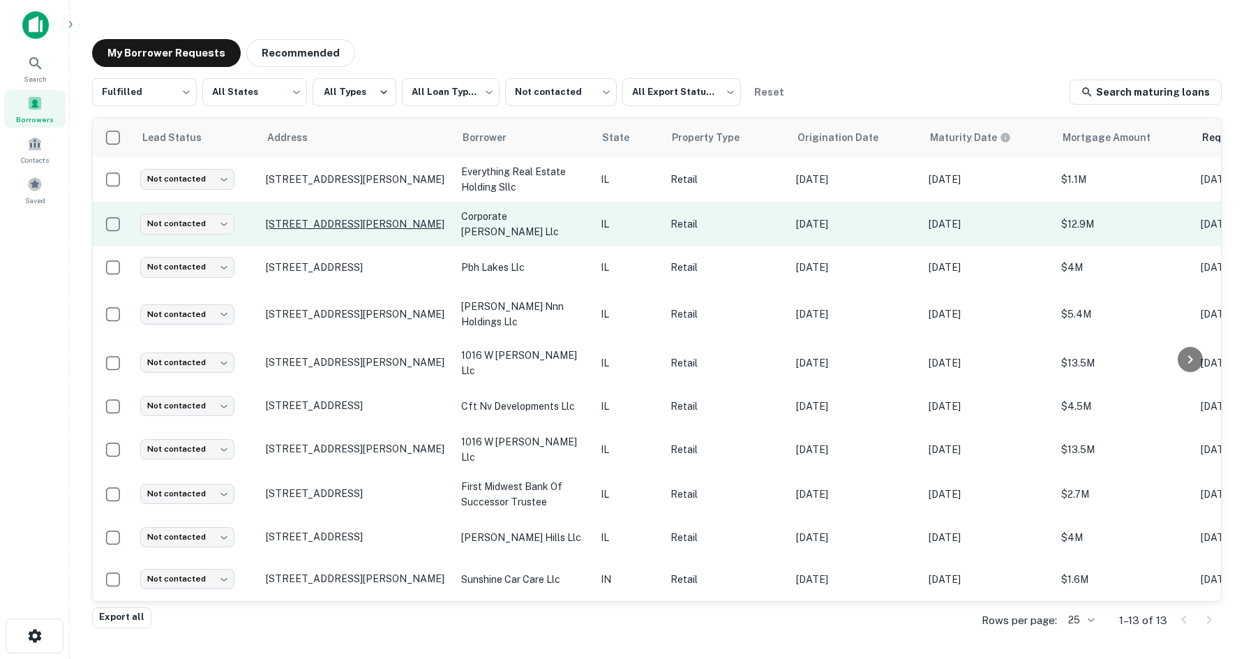
click at [336, 220] on p "[STREET_ADDRESS][PERSON_NAME]" at bounding box center [356, 224] width 181 height 13
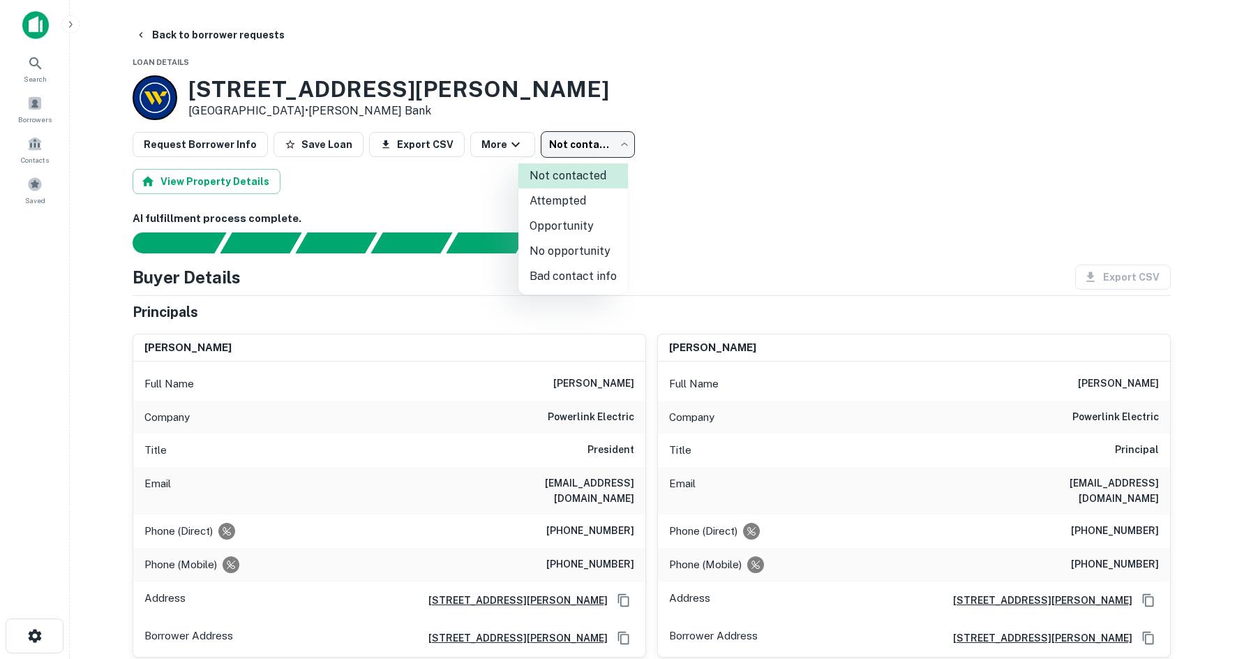
click at [573, 147] on body "Search Borrowers Contacts Saved Back to borrower requests Loan Details [STREET_…" at bounding box center [622, 329] width 1244 height 659
click at [535, 248] on li "No opportunity" at bounding box center [573, 251] width 110 height 25
type input "**********"
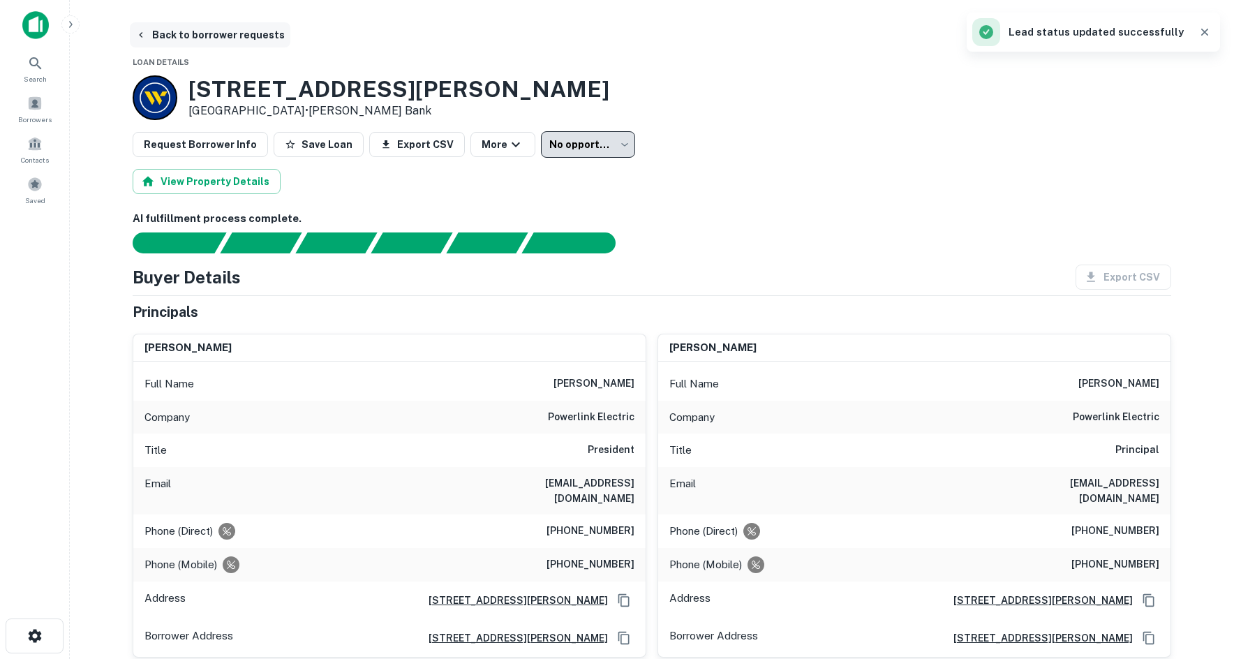
click at [239, 43] on button "Back to borrower requests" at bounding box center [210, 34] width 160 height 25
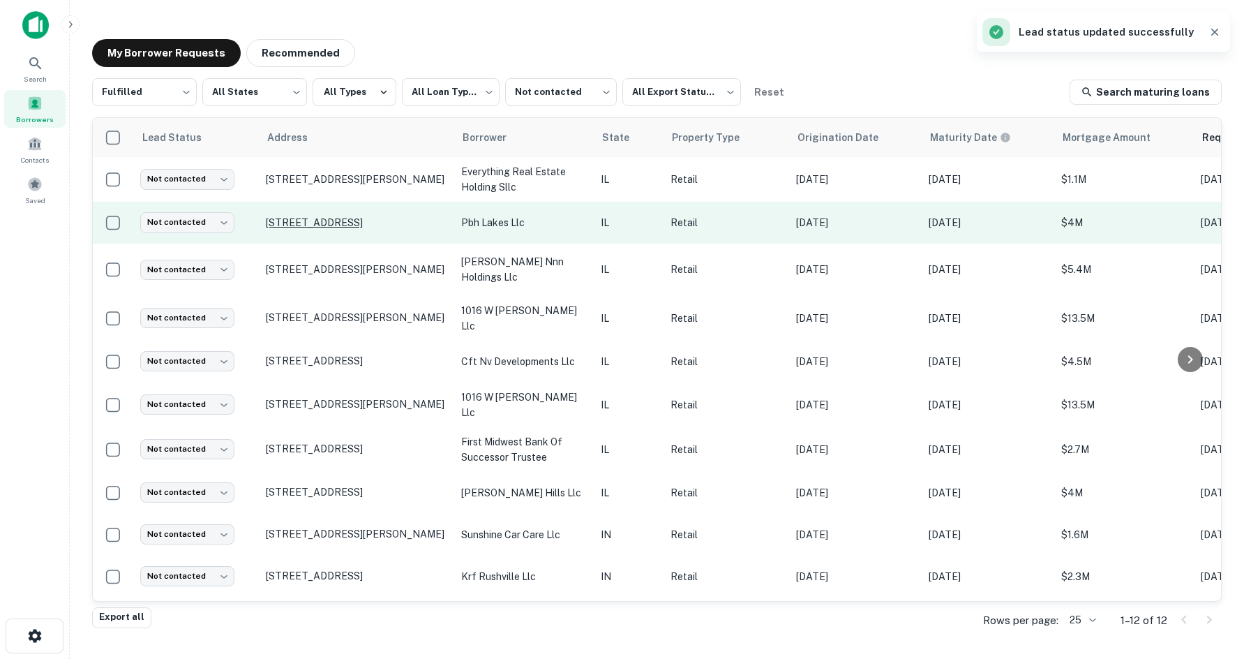
click at [404, 228] on p "[STREET_ADDRESS]" at bounding box center [356, 222] width 181 height 13
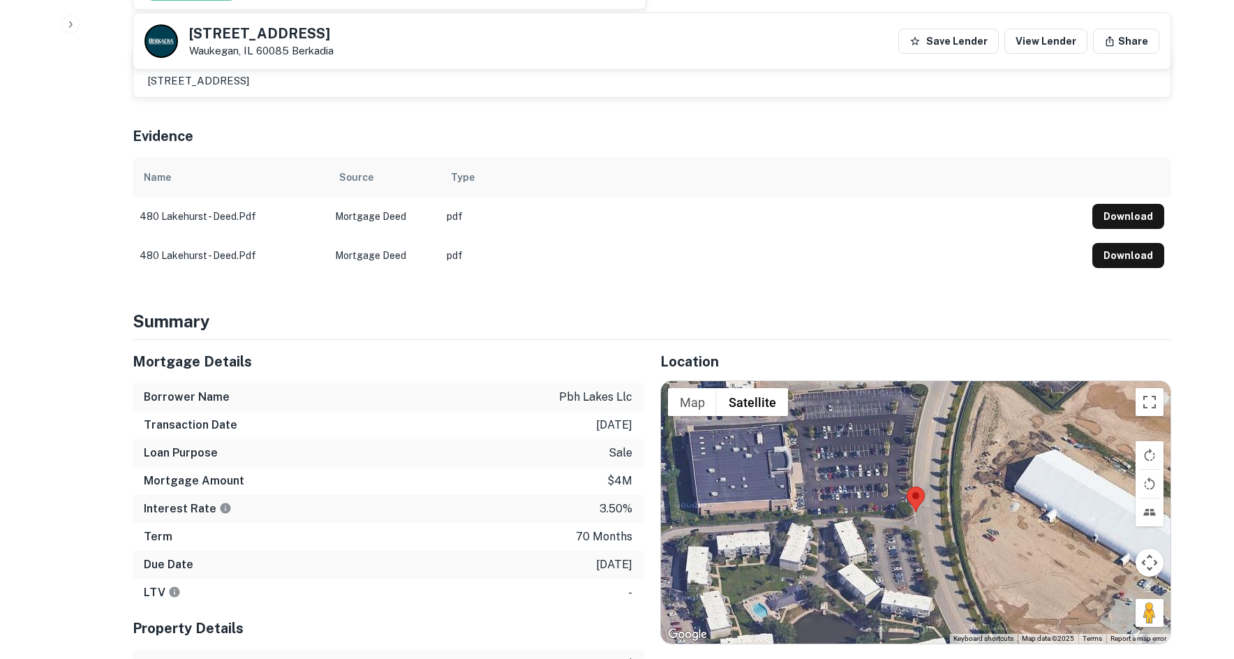
scroll to position [977, 0]
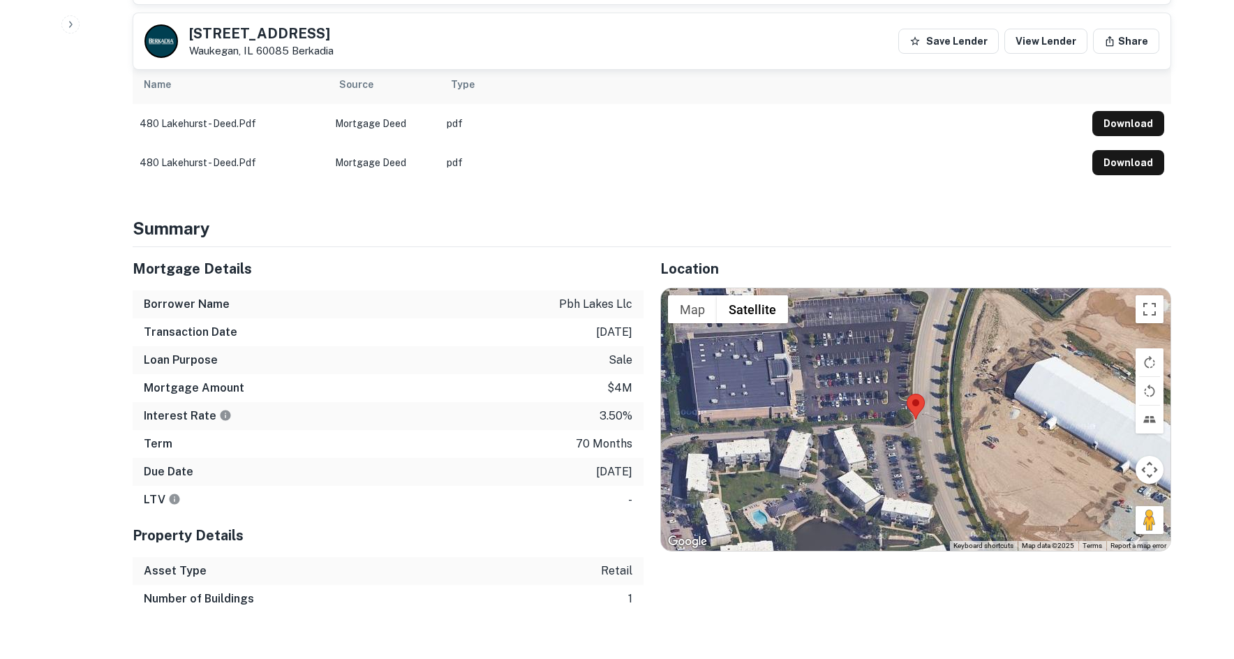
drag, startPoint x: 1136, startPoint y: 516, endPoint x: 992, endPoint y: 453, distance: 157.8
click at [900, 429] on div "Map Terrain Satellite Labels Keyboard shortcuts Map Data Map data ©2025 Map dat…" at bounding box center [915, 419] width 509 height 262
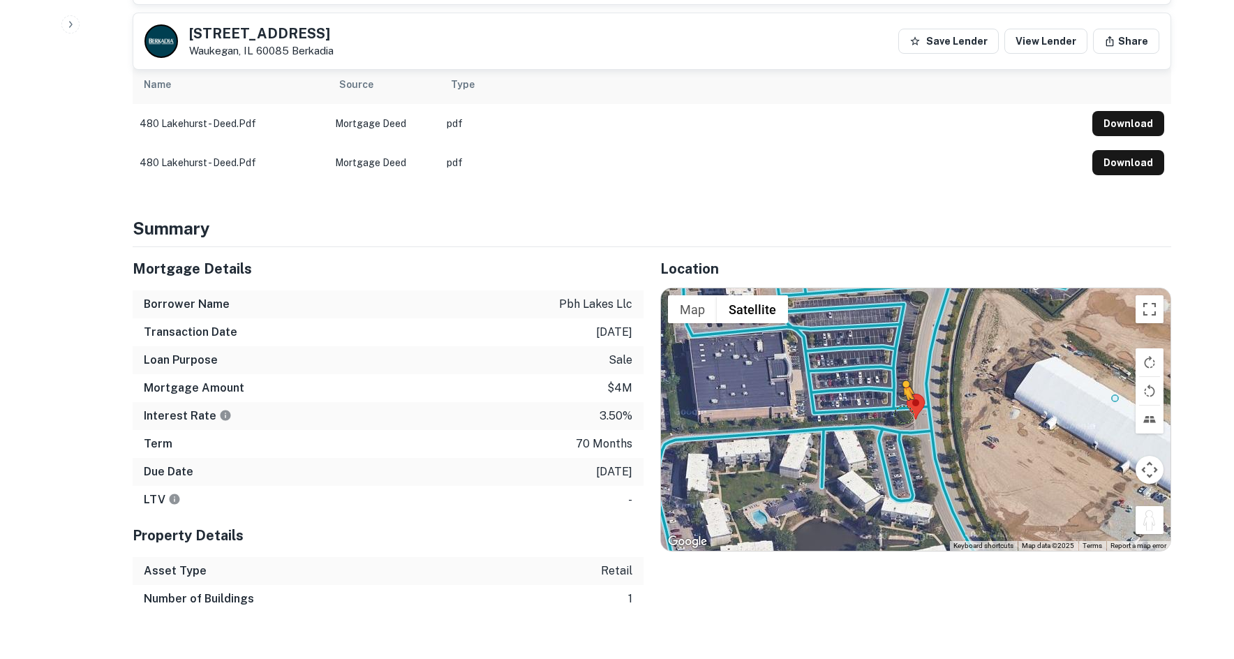
drag, startPoint x: 1149, startPoint y: 513, endPoint x: 909, endPoint y: 414, distance: 259.7
click at [909, 414] on div "To activate drag with keyboard, press Alt + Enter. Once in keyboard drag state,…" at bounding box center [915, 419] width 509 height 262
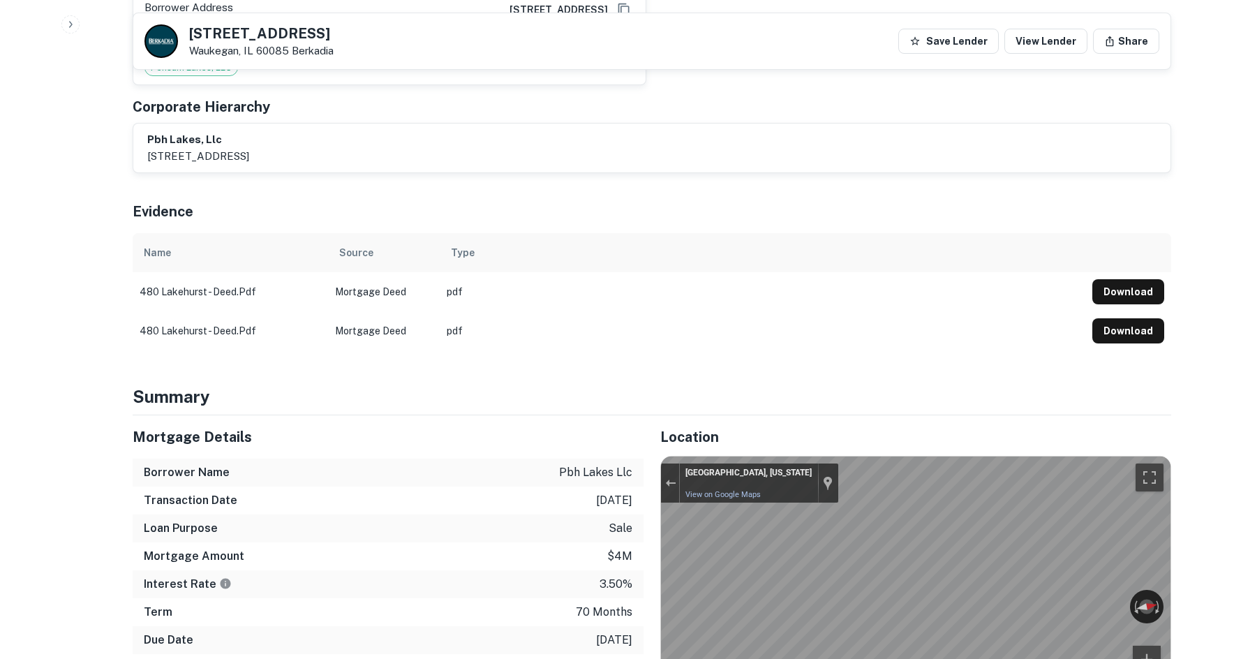
scroll to position [558, 0]
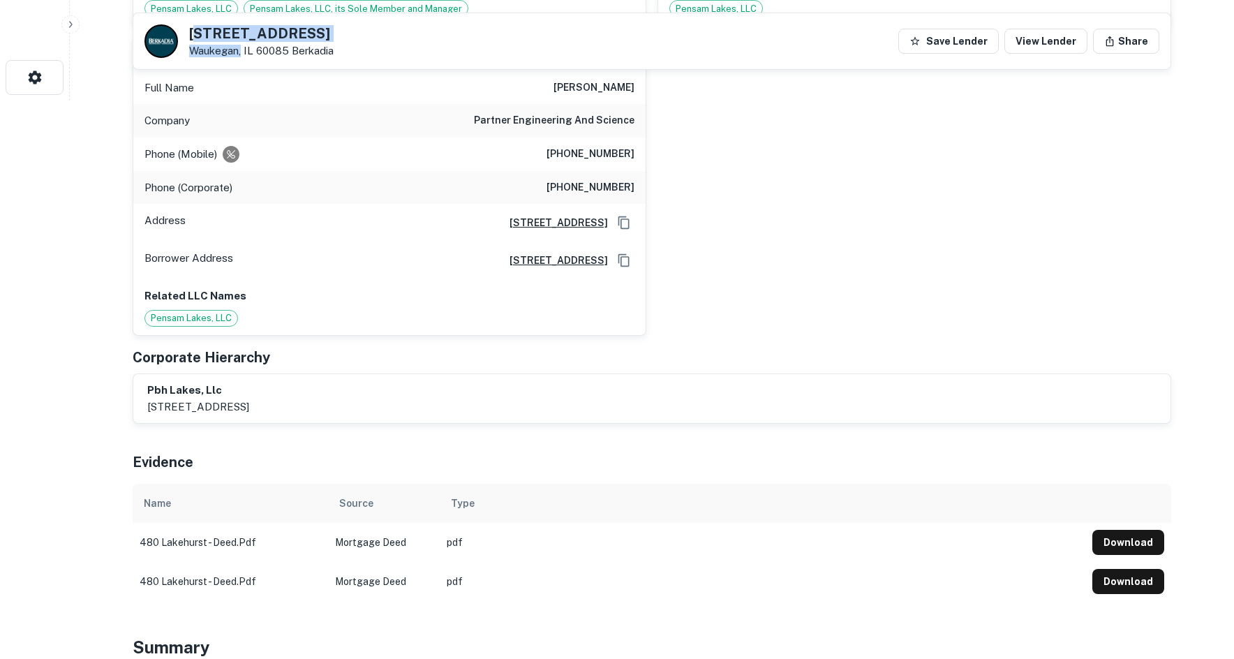
drag, startPoint x: 195, startPoint y: 38, endPoint x: 242, endPoint y: 46, distance: 48.2
click at [242, 46] on div "[STREET_ADDRESS]" at bounding box center [261, 42] width 144 height 31
drag, startPoint x: 190, startPoint y: 34, endPoint x: 255, endPoint y: 50, distance: 67.5
click at [255, 50] on div "[STREET_ADDRESS]" at bounding box center [261, 42] width 144 height 31
copy div "[STREET_ADDRESS]"
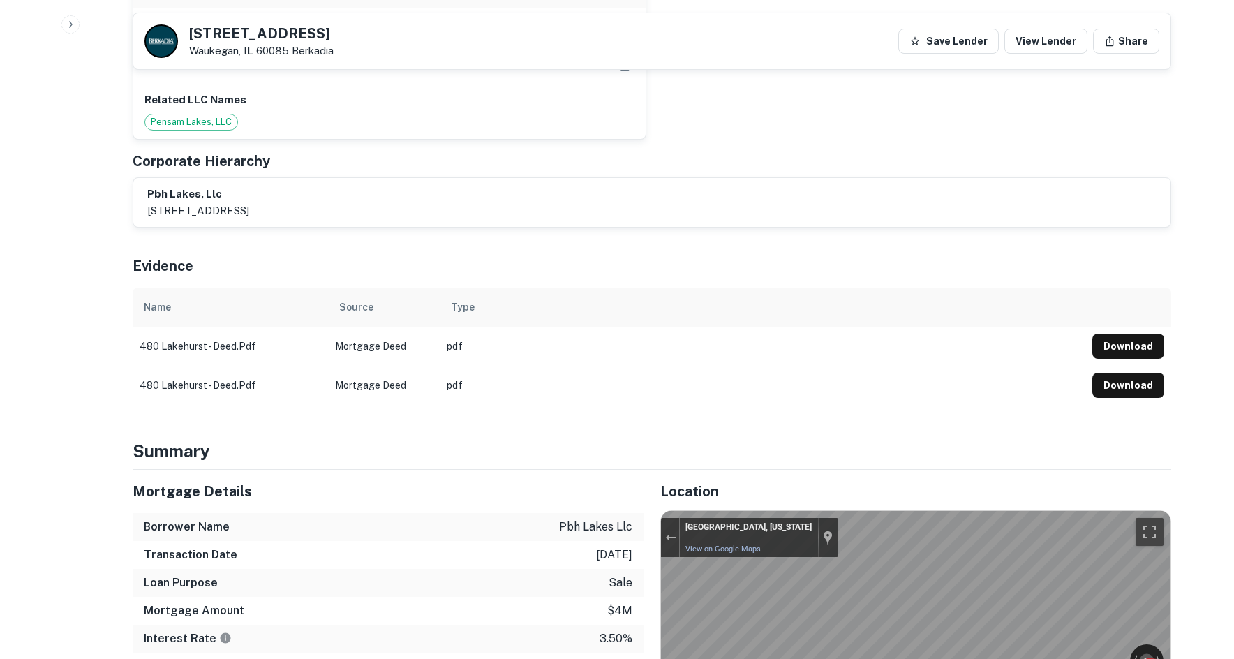
scroll to position [907, 0]
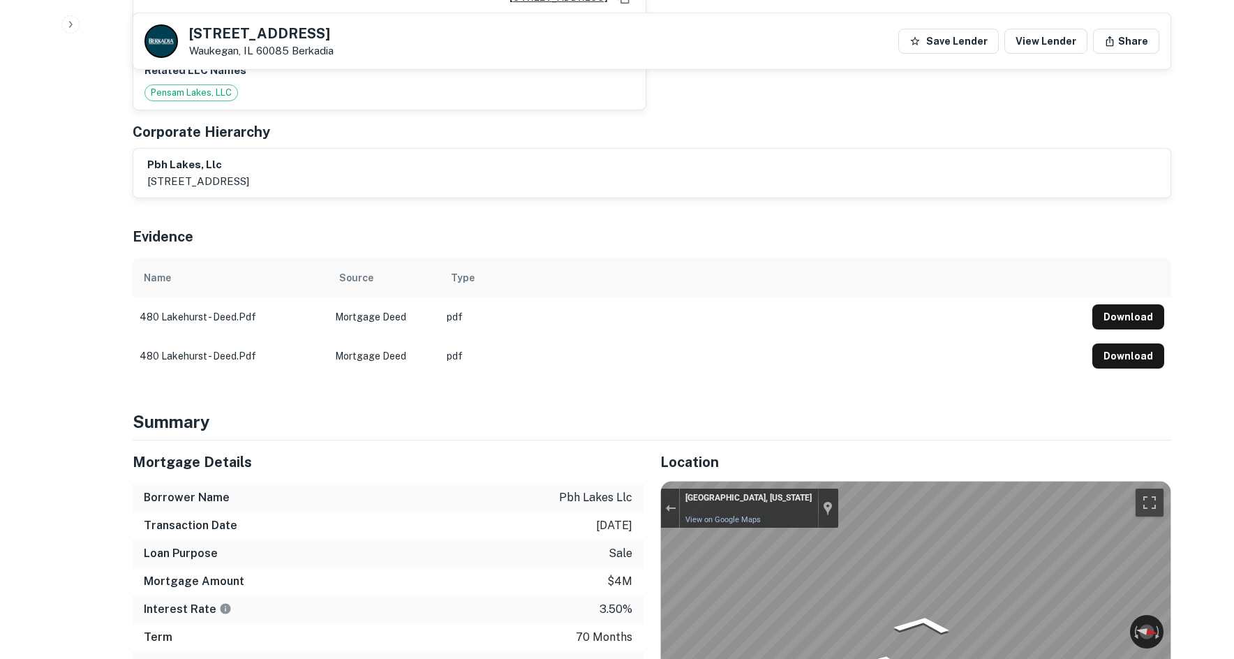
scroll to position [488, 0]
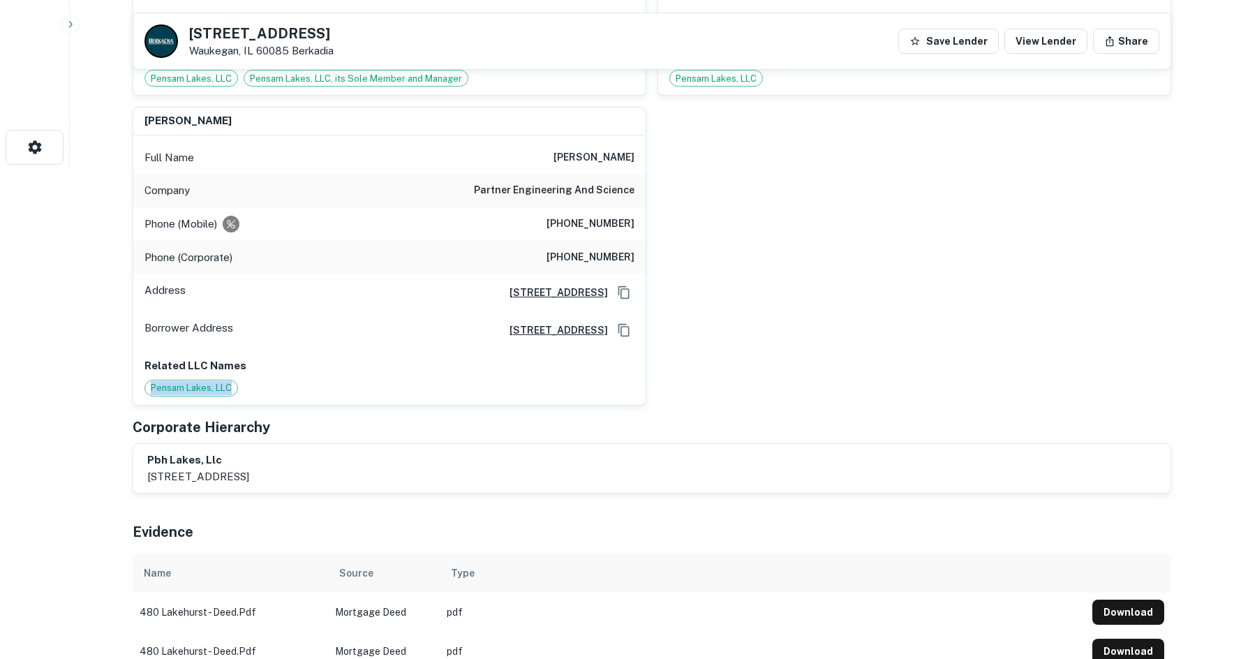
drag, startPoint x: 674, startPoint y: 375, endPoint x: 674, endPoint y: 386, distance: 11.2
click at [674, 386] on div "[PERSON_NAME] Full Name [PERSON_NAME] Company partner engineering and science P…" at bounding box center [645, 96] width 1049 height 620
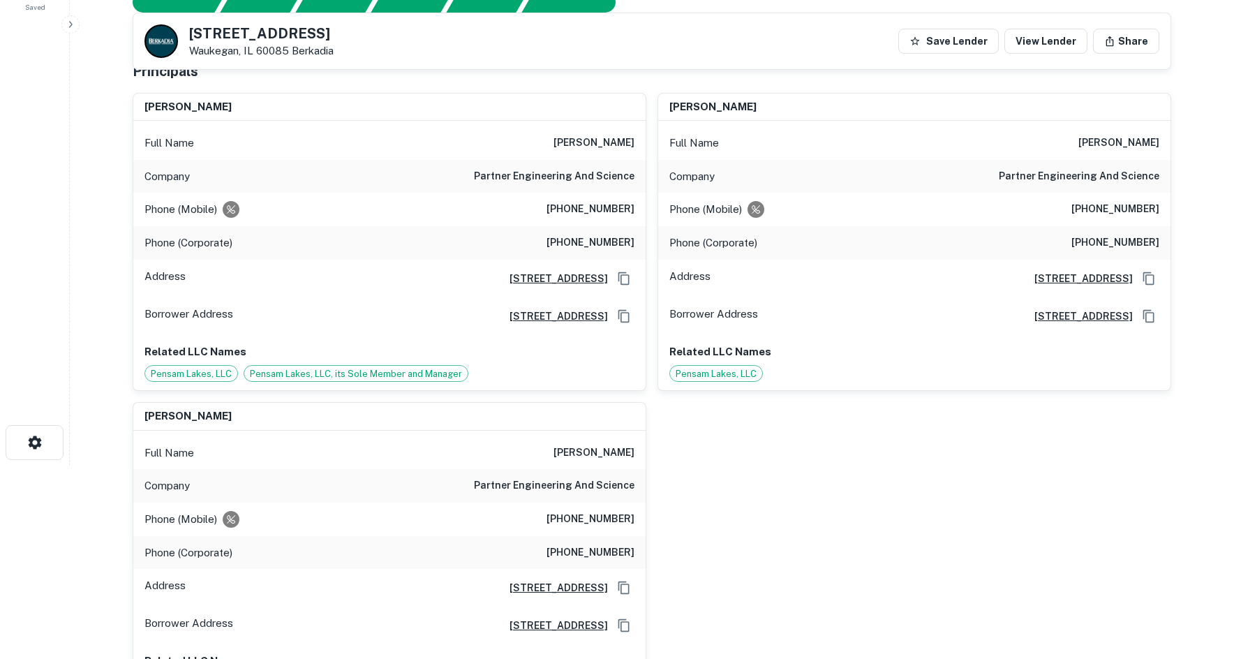
scroll to position [140, 0]
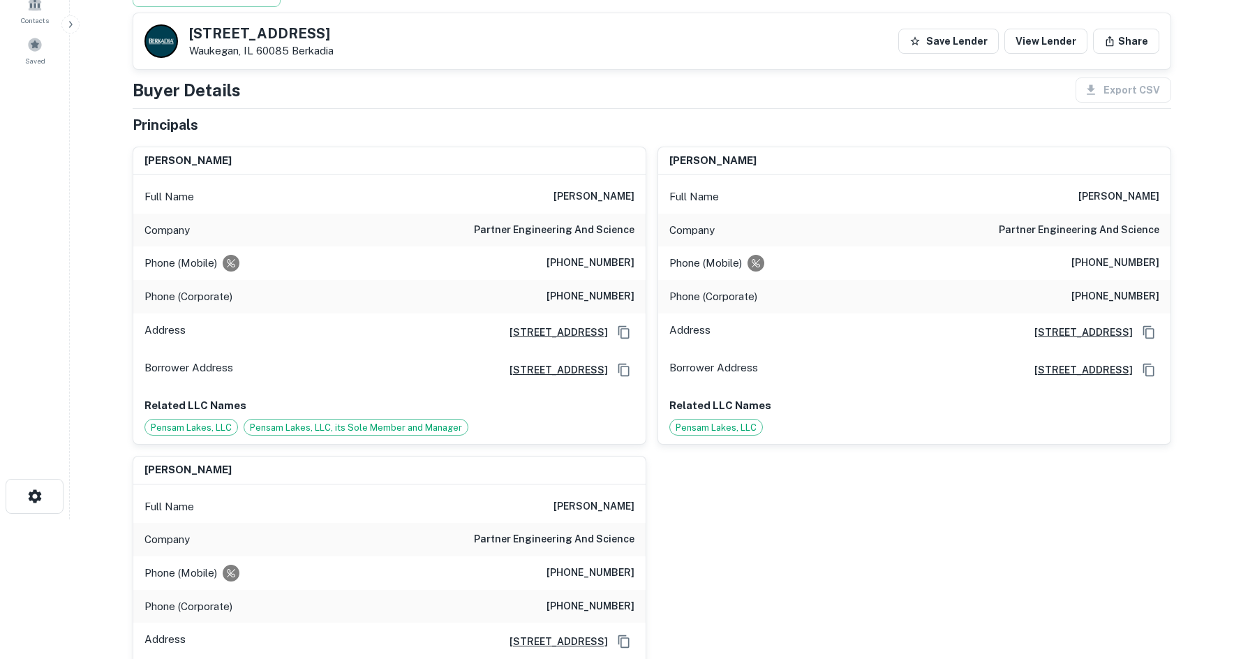
click at [621, 255] on h6 "[PHONE_NUMBER]" at bounding box center [590, 263] width 88 height 17
drag, startPoint x: 618, startPoint y: 242, endPoint x: 618, endPoint y: 222, distance: 20.2
click at [618, 241] on div "Company partner engineering and science" at bounding box center [389, 230] width 512 height 33
click at [618, 222] on h6 "partner engineering and science" at bounding box center [554, 230] width 160 height 17
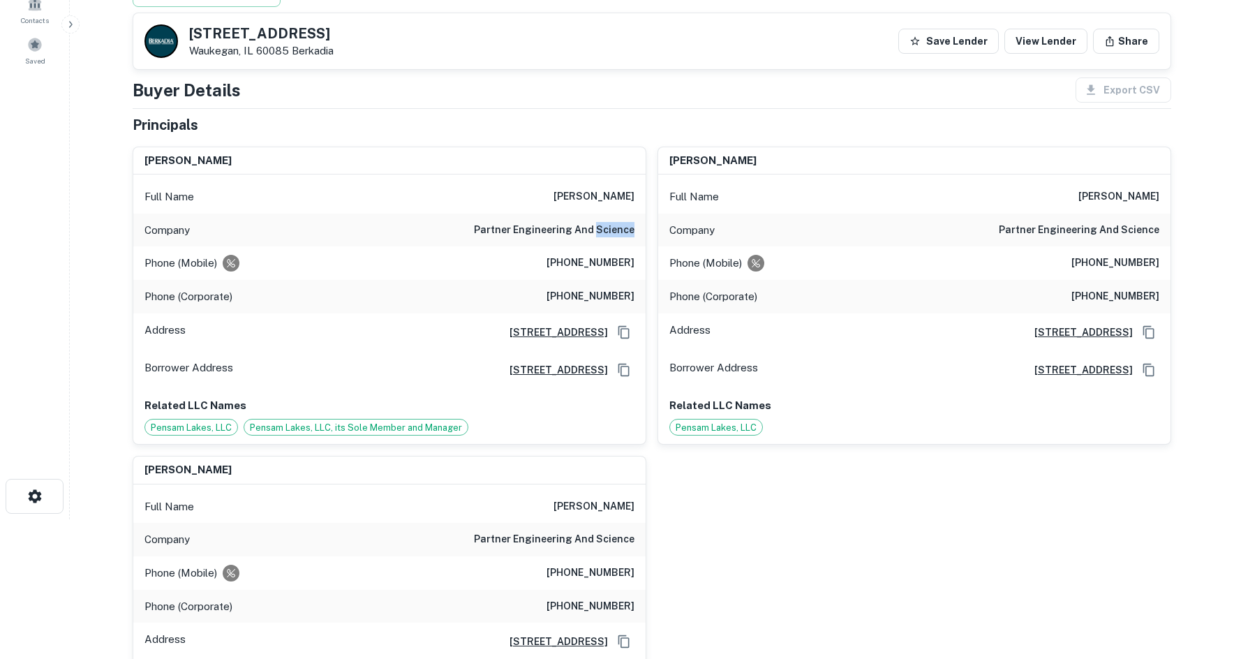
click at [618, 222] on h6 "partner engineering and science" at bounding box center [554, 230] width 160 height 17
drag, startPoint x: 618, startPoint y: 222, endPoint x: 614, endPoint y: 229, distance: 7.8
click at [623, 214] on div "Company partner engineering and science" at bounding box center [389, 230] width 512 height 33
click at [590, 222] on h6 "partner engineering and science" at bounding box center [554, 230] width 160 height 17
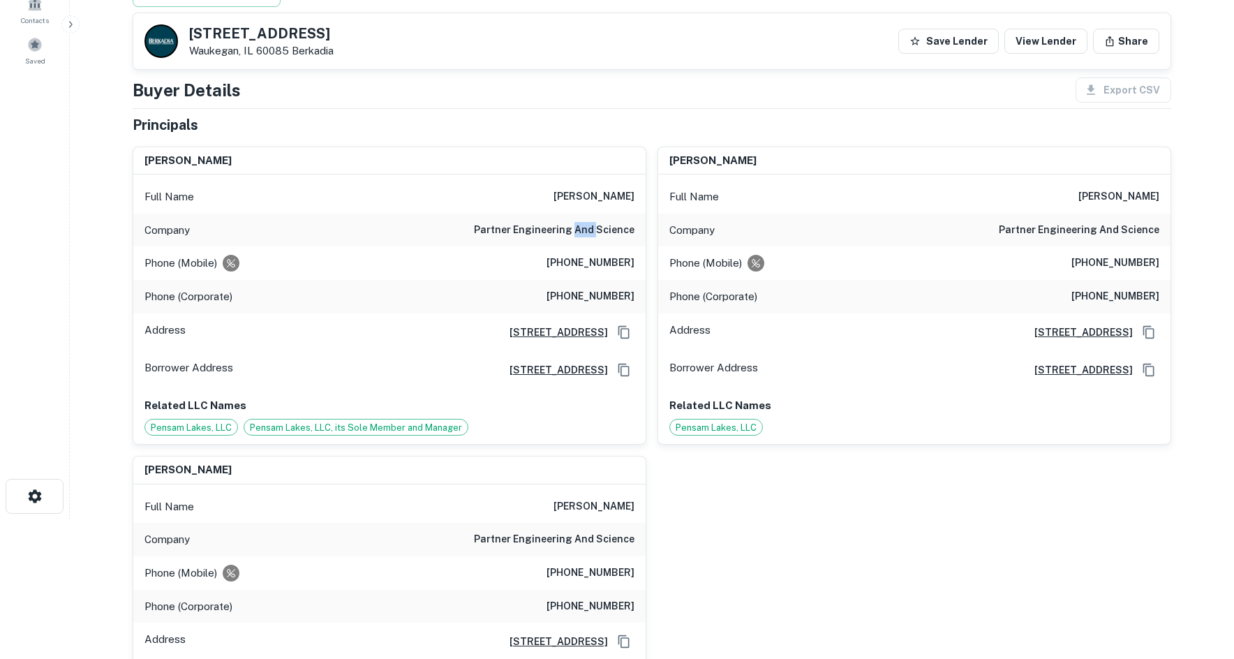
click at [590, 222] on h6 "partner engineering and science" at bounding box center [554, 230] width 160 height 17
copy h6 "partner engineering and science"
click at [651, 140] on div "[PERSON_NAME] Full Name [PERSON_NAME] Company partner engineering and science P…" at bounding box center [908, 290] width 525 height 310
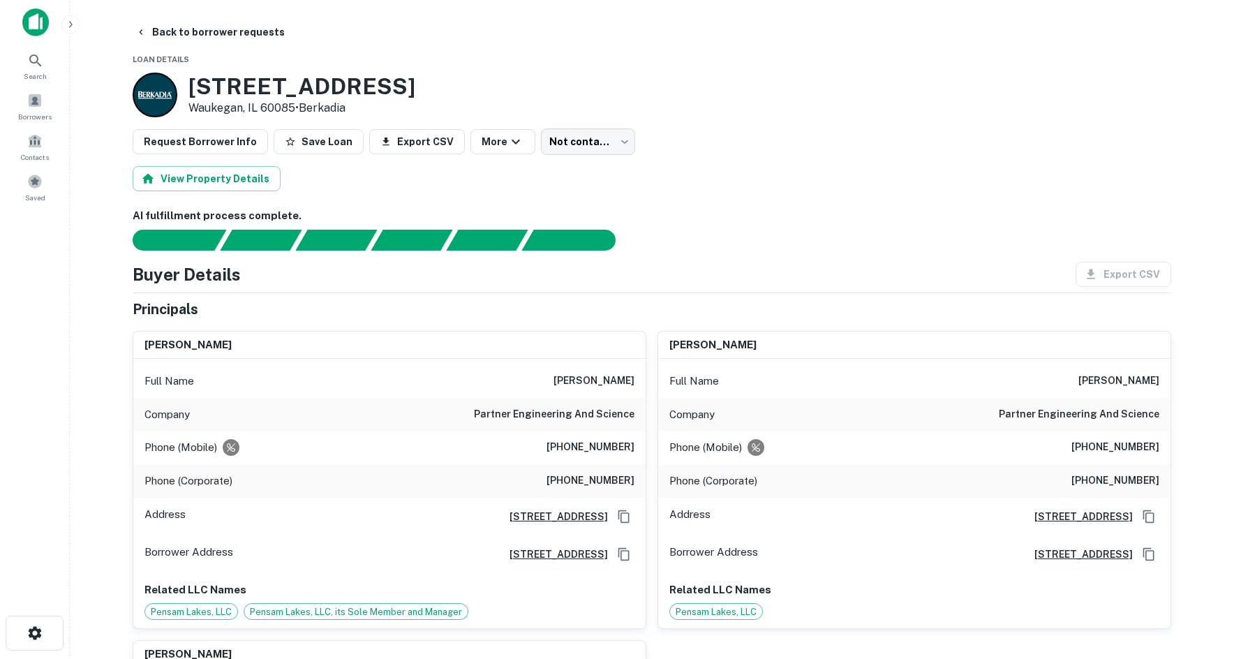
scroll to position [0, 0]
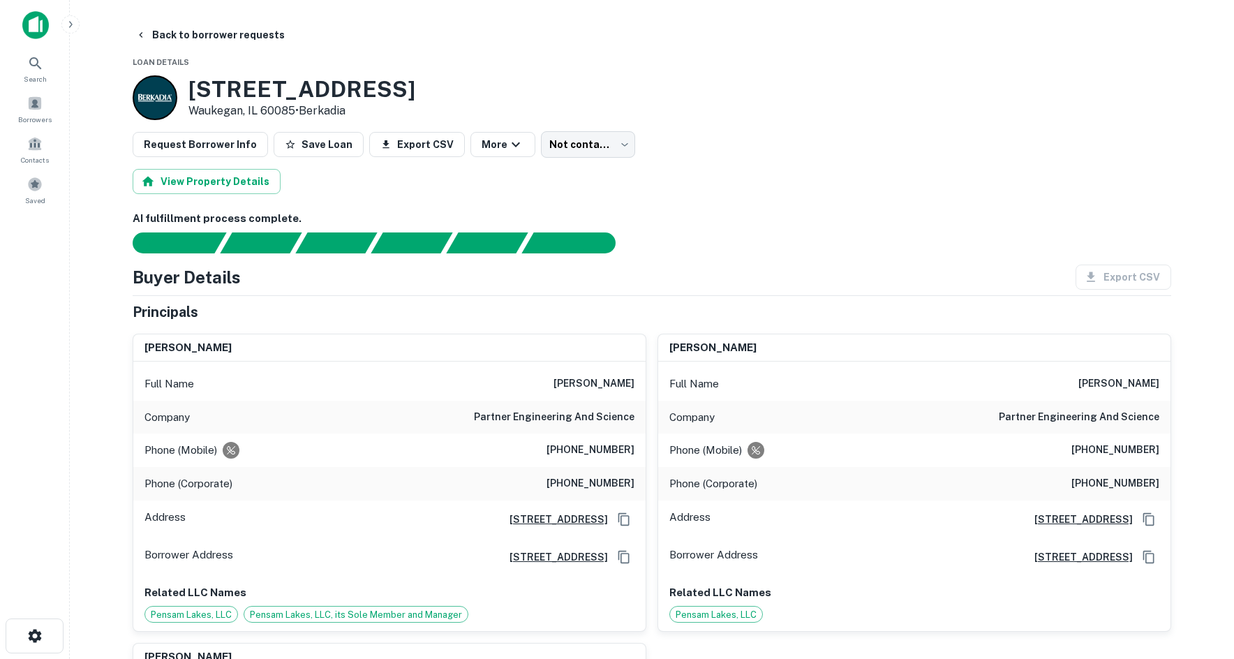
click at [568, 156] on body "Search Borrowers Contacts Saved Back to borrower requests Loan Details [STREET_…" at bounding box center [622, 329] width 1244 height 659
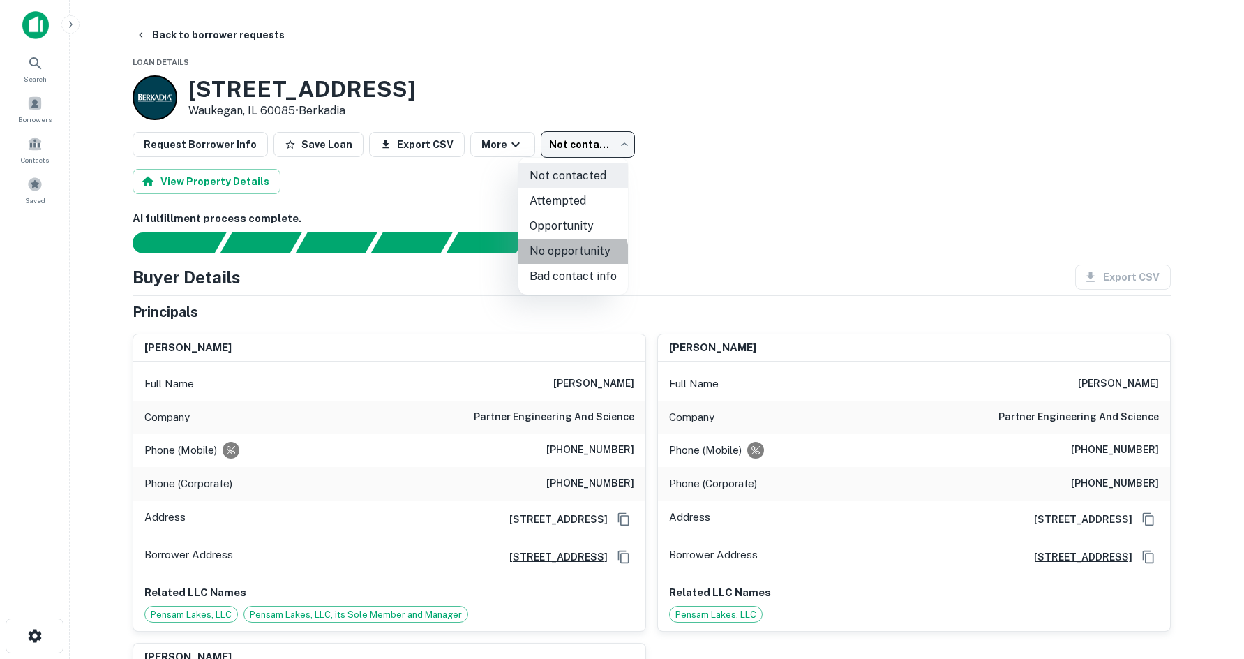
drag, startPoint x: 565, startPoint y: 258, endPoint x: 458, endPoint y: 216, distance: 115.6
click at [564, 258] on li "No opportunity" at bounding box center [573, 251] width 110 height 25
type input "**********"
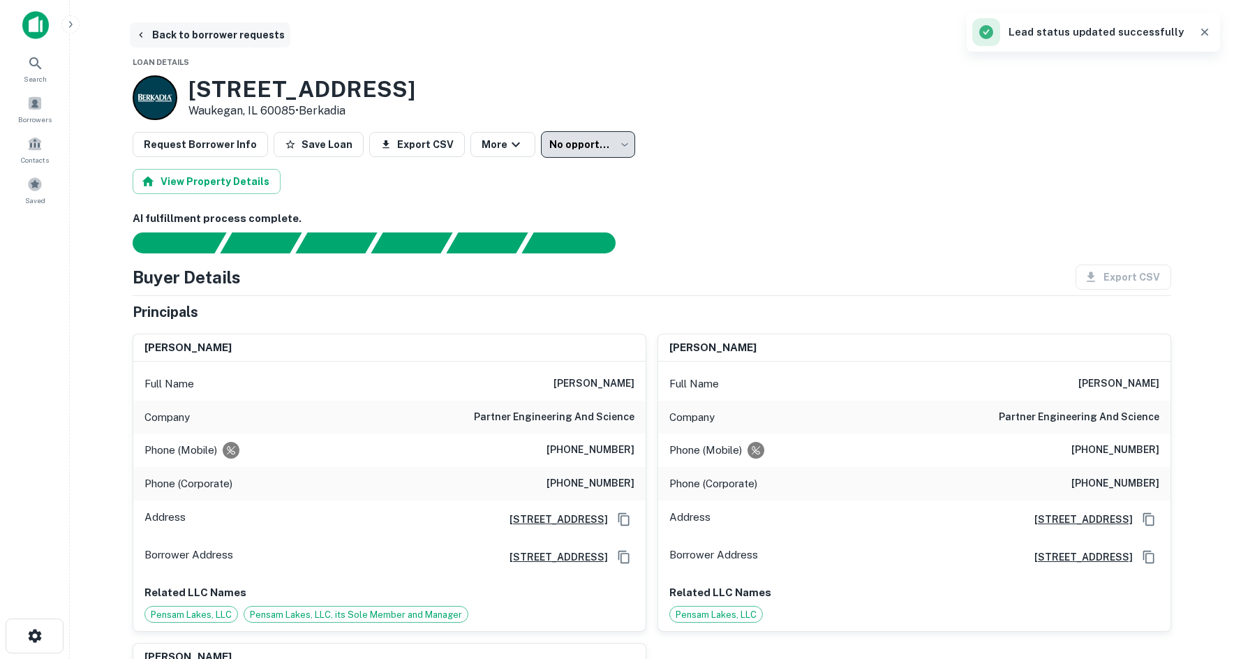
click at [195, 30] on button "Back to borrower requests" at bounding box center [210, 34] width 160 height 25
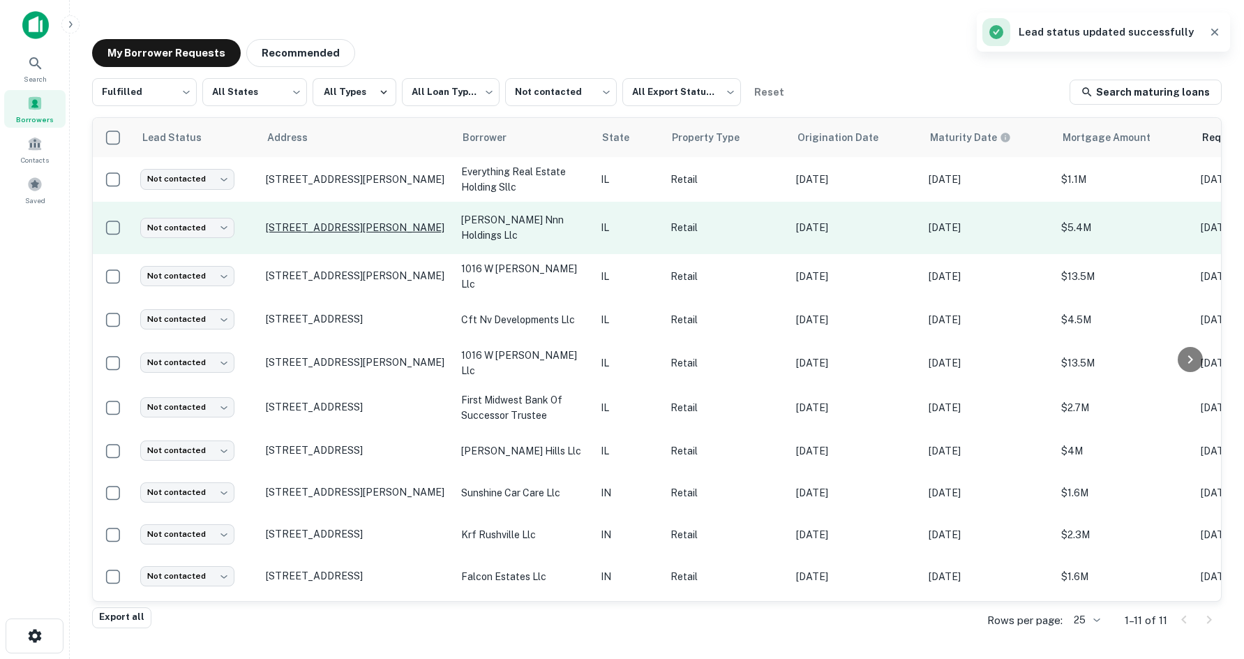
click at [308, 225] on p "[STREET_ADDRESS][PERSON_NAME]" at bounding box center [356, 227] width 181 height 13
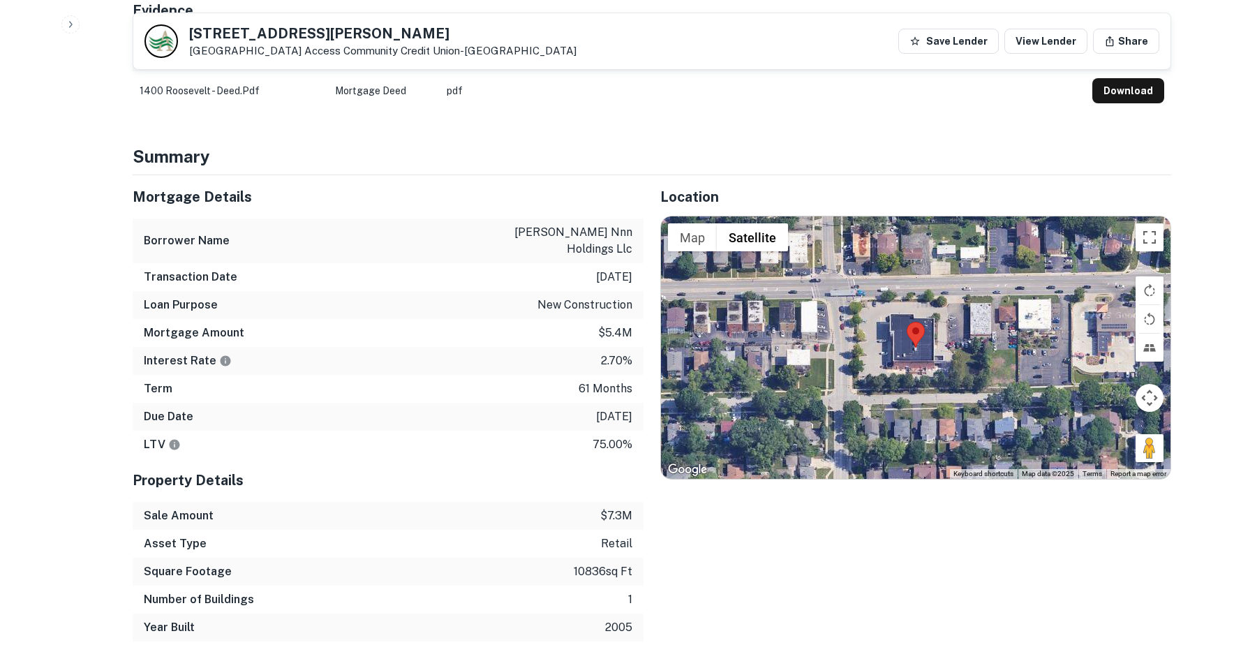
scroll to position [698, 0]
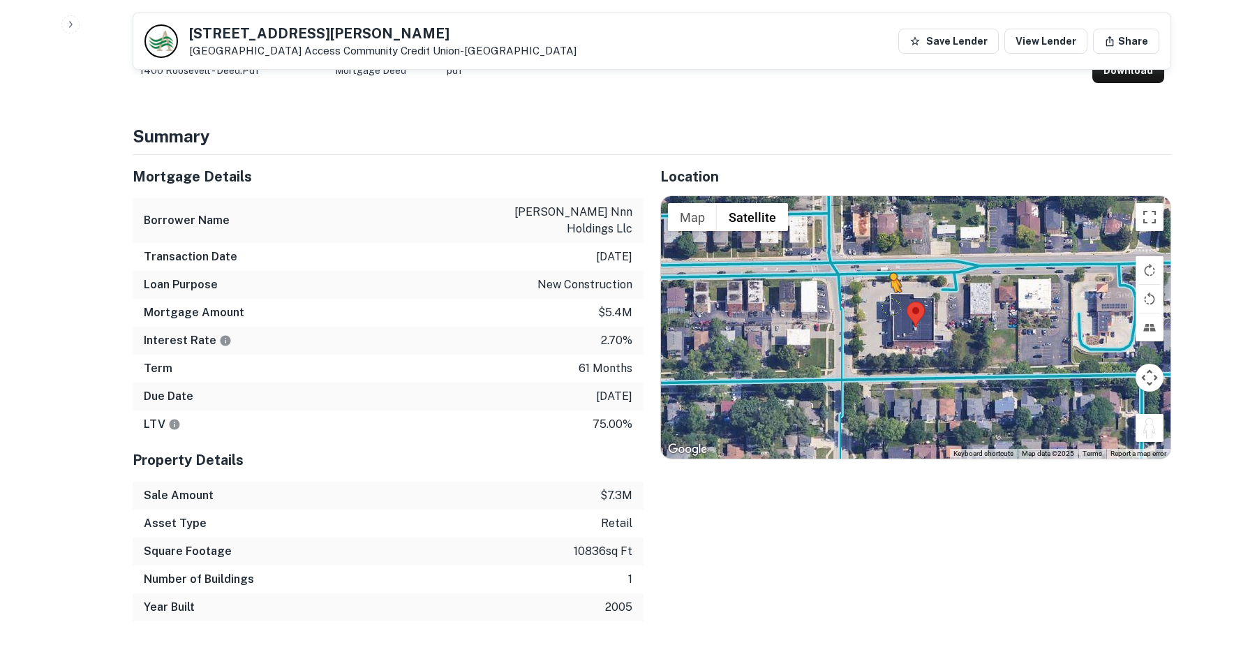
drag, startPoint x: 1149, startPoint y: 431, endPoint x: 860, endPoint y: 272, distance: 329.8
click at [860, 272] on div "To activate drag with keyboard, press Alt + Enter. Once in keyboard drag state,…" at bounding box center [915, 327] width 509 height 262
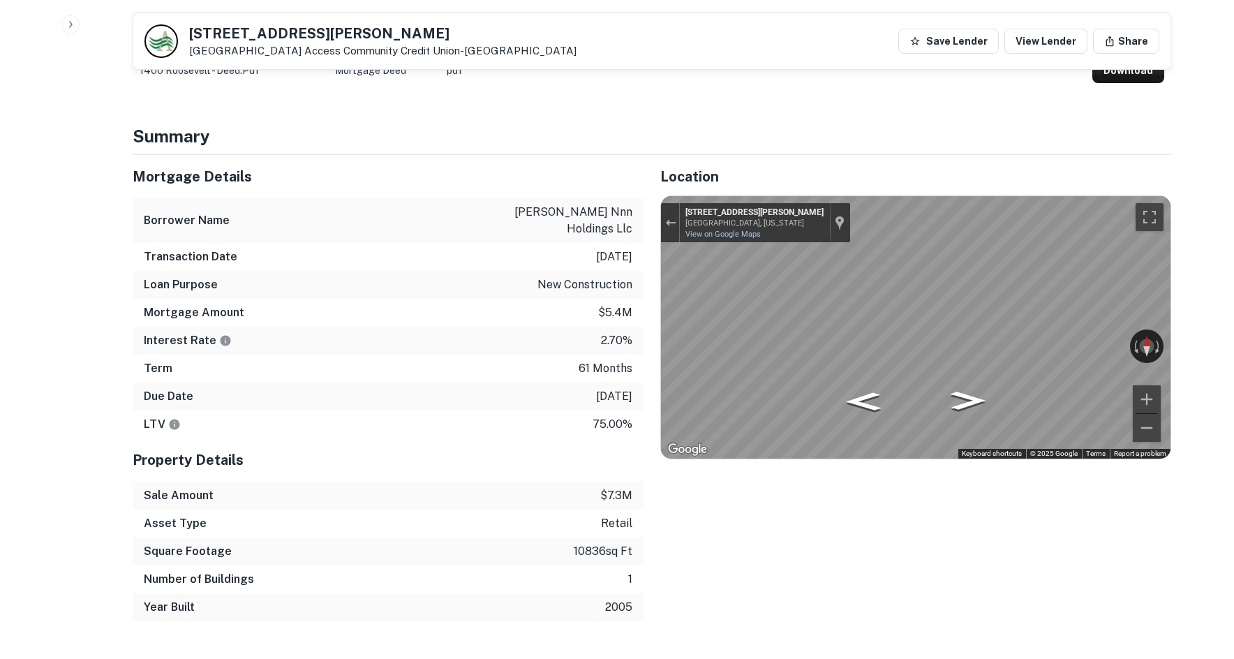
click at [304, 322] on div "Mortgage Details Borrower Name [PERSON_NAME] nnn holdings llc Transaction Date …" at bounding box center [643, 388] width 1055 height 466
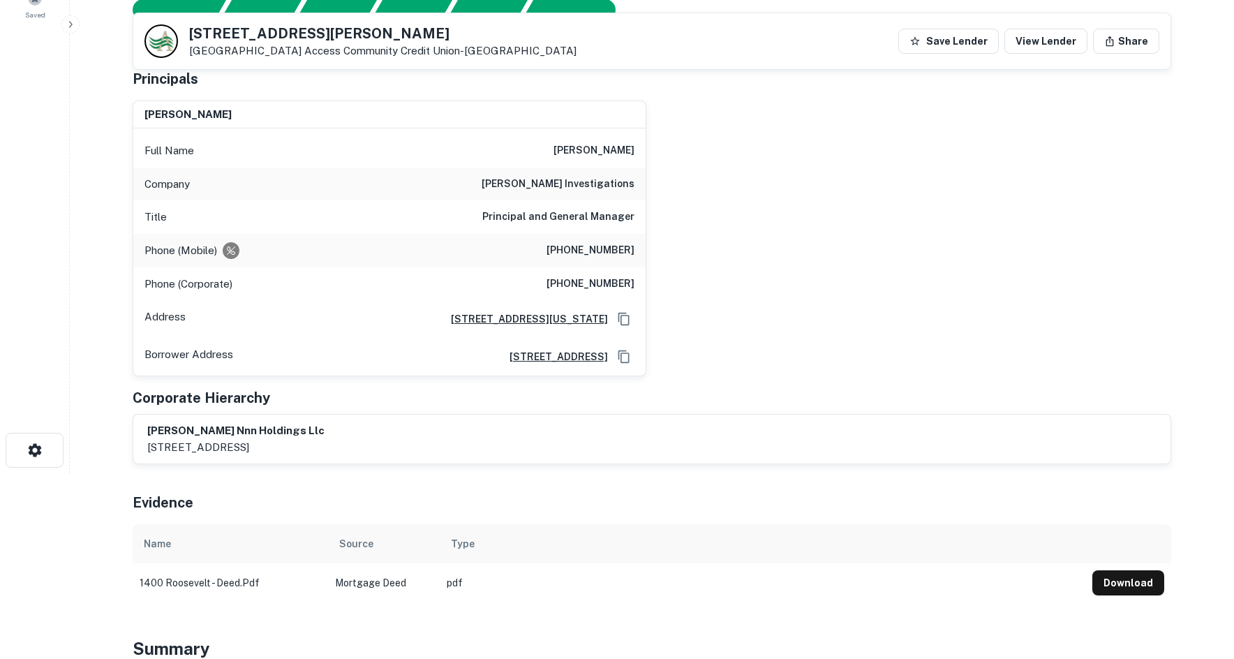
scroll to position [140, 0]
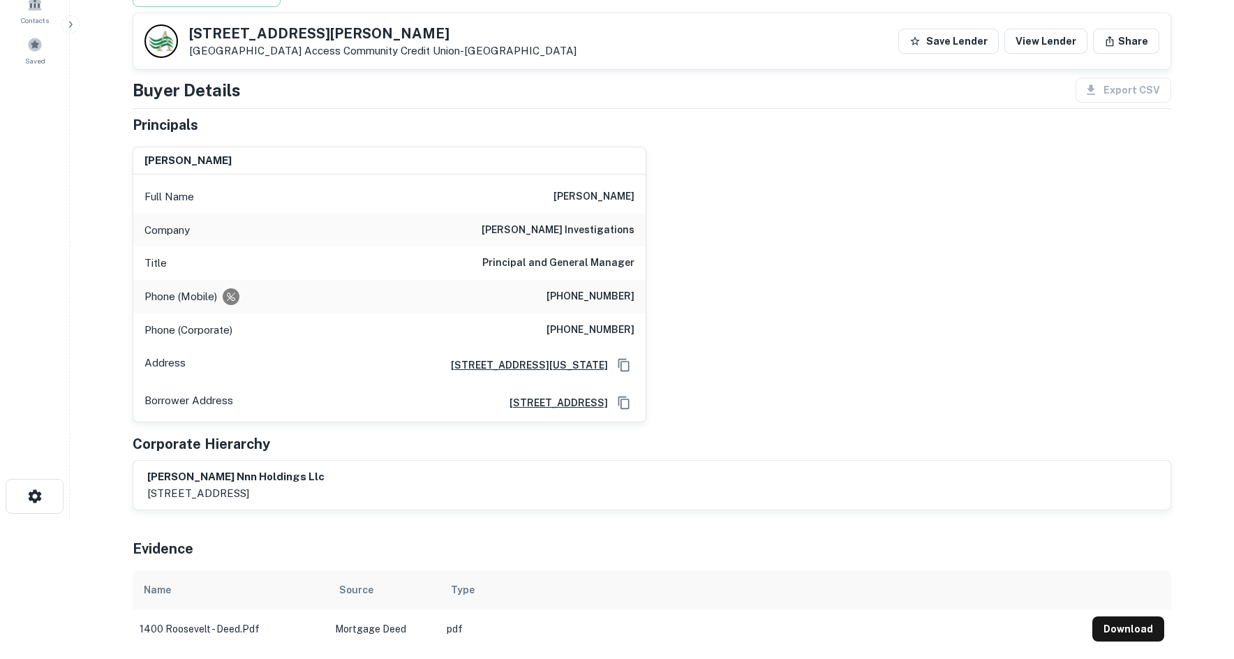
click at [606, 299] on h6 "[PHONE_NUMBER]" at bounding box center [590, 296] width 88 height 17
copy h6 "[PHONE_NUMBER]"
click at [579, 195] on h6 "[PERSON_NAME]" at bounding box center [593, 196] width 81 height 17
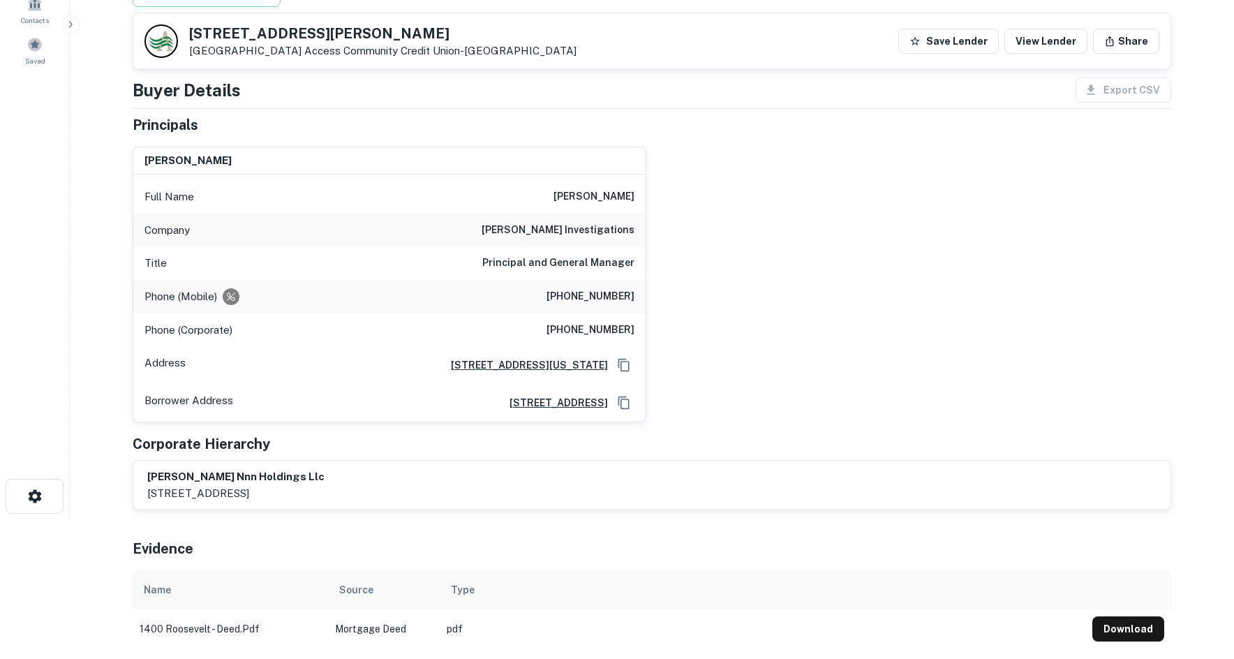
click at [634, 225] on div "Company [PERSON_NAME] investigations" at bounding box center [389, 230] width 512 height 33
click at [629, 230] on h6 "[PERSON_NAME] investigations" at bounding box center [557, 230] width 153 height 17
copy h6 "[PERSON_NAME] investigations"
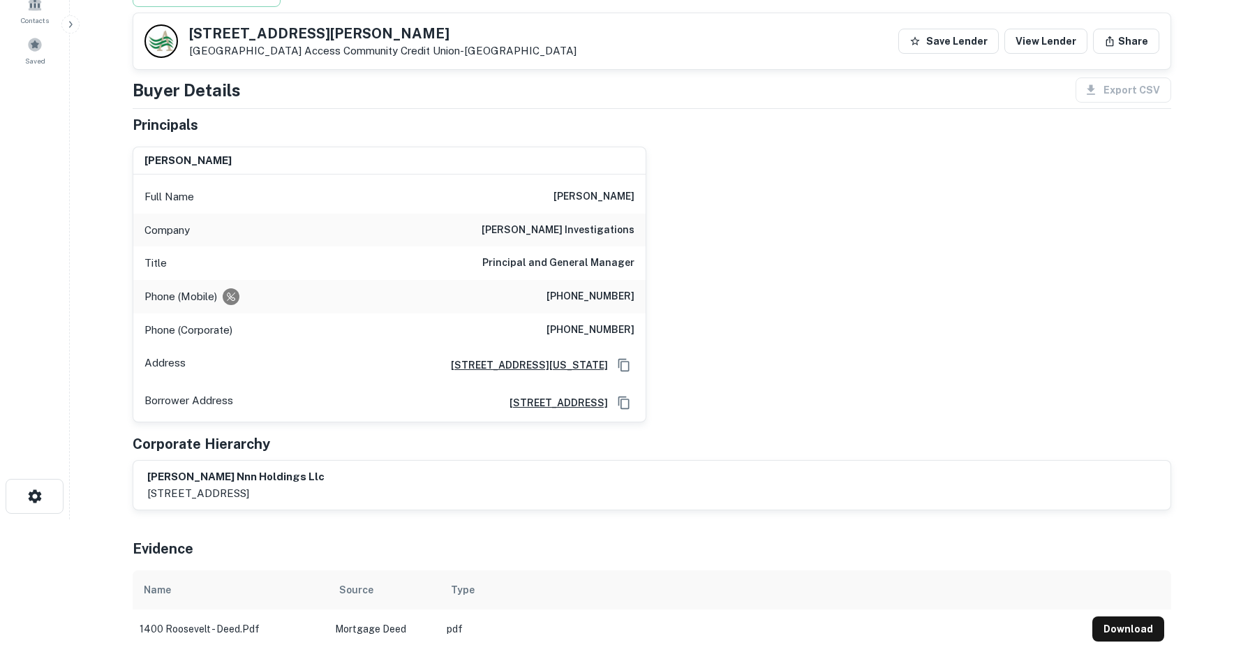
click at [576, 292] on h6 "[PHONE_NUMBER]" at bounding box center [590, 296] width 88 height 17
copy h6 "[PHONE_NUMBER]"
click at [738, 421] on div "[PERSON_NAME] Full Name [PERSON_NAME] Company [PERSON_NAME] investigations Titl…" at bounding box center [645, 278] width 1049 height 287
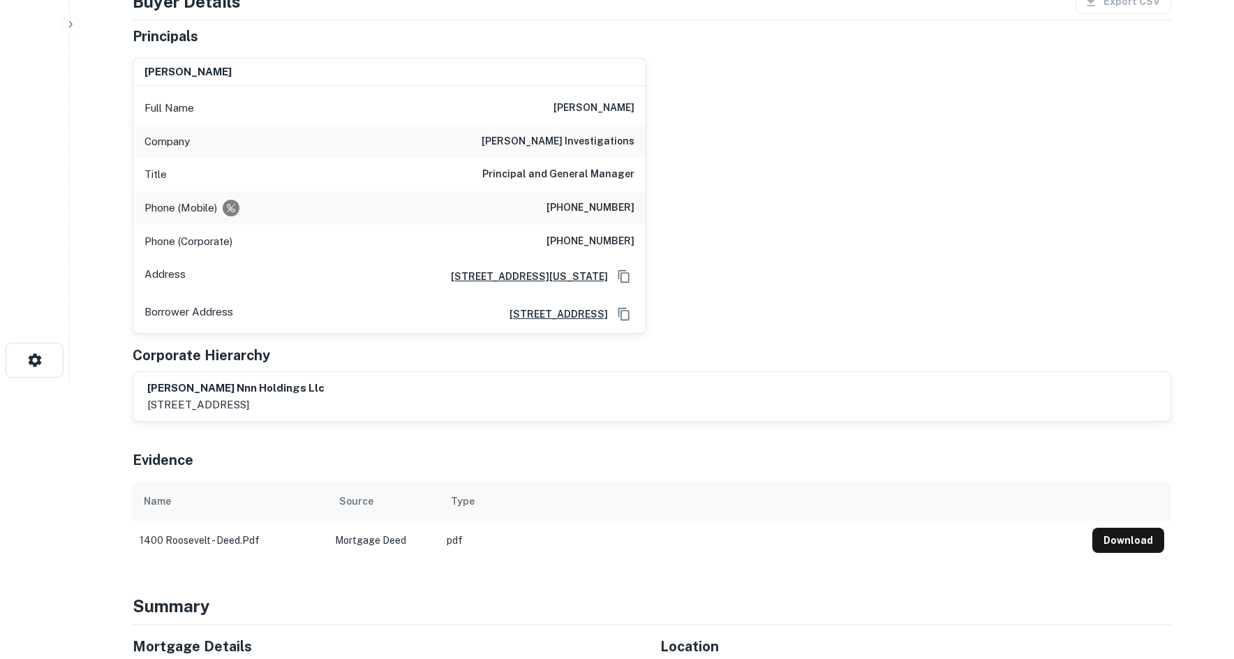
scroll to position [0, 0]
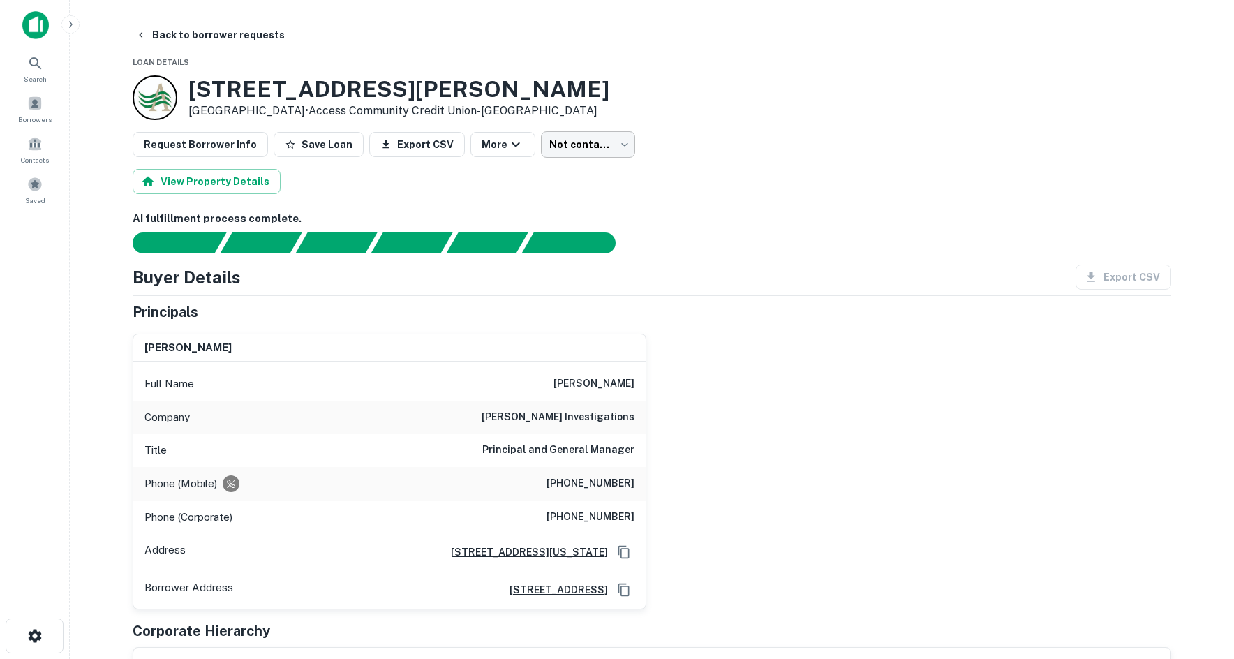
click at [598, 145] on body "Search Borrowers Contacts Saved Back to borrower requests Loan Details [STREET_…" at bounding box center [617, 329] width 1234 height 659
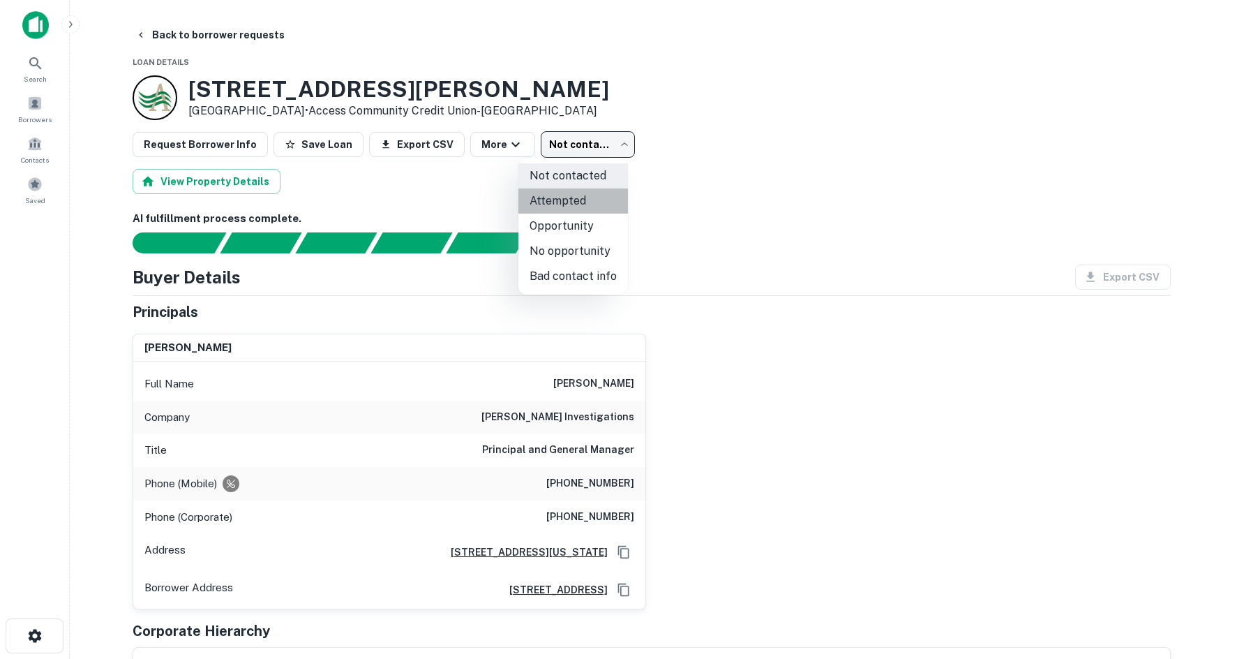
click at [588, 191] on li "Attempted" at bounding box center [573, 200] width 110 height 25
type input "*********"
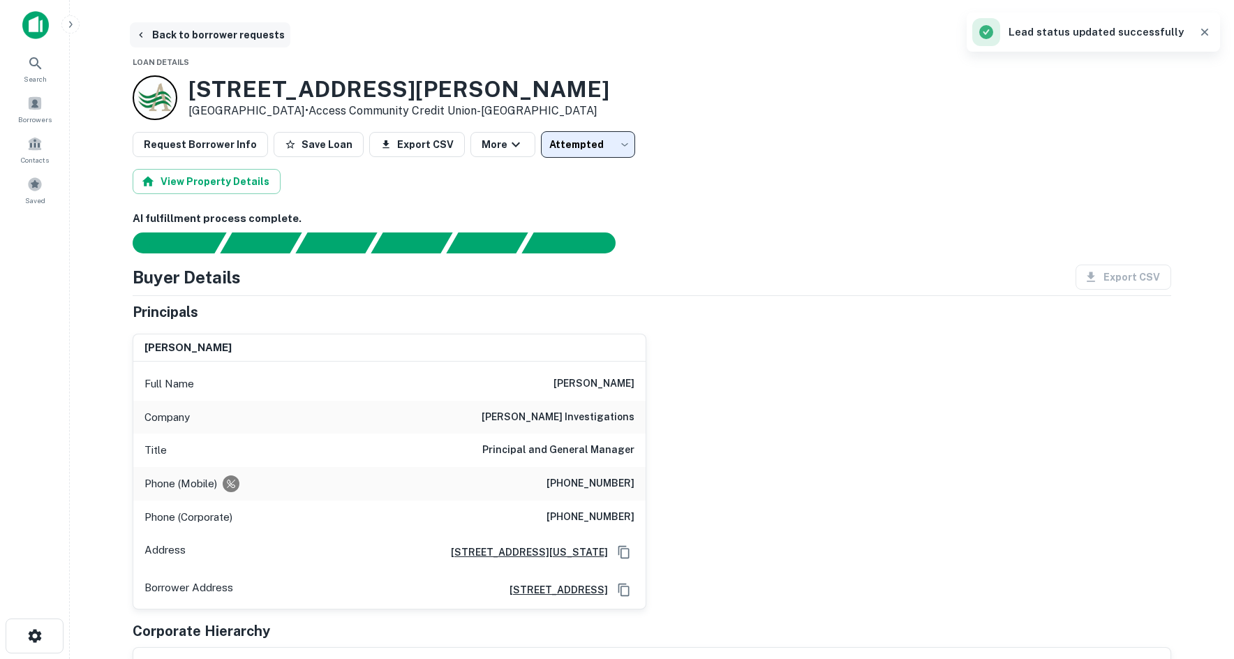
click at [238, 27] on button "Back to borrower requests" at bounding box center [210, 34] width 160 height 25
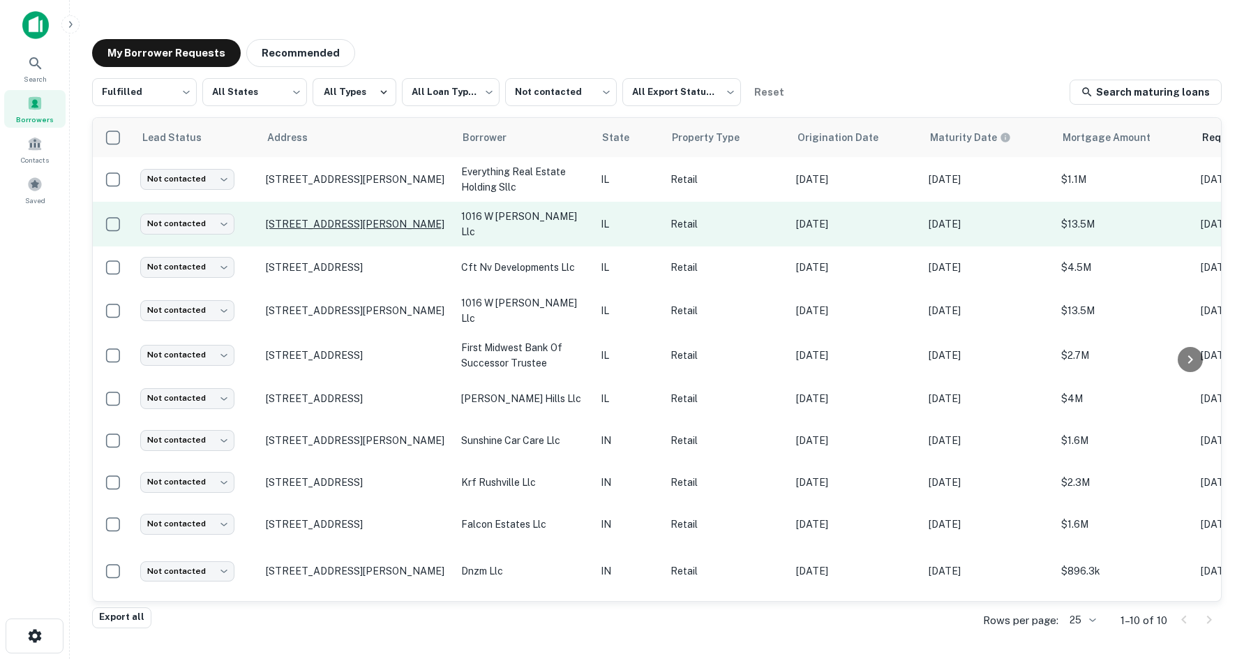
click at [337, 225] on p "[STREET_ADDRESS][PERSON_NAME]" at bounding box center [356, 224] width 181 height 13
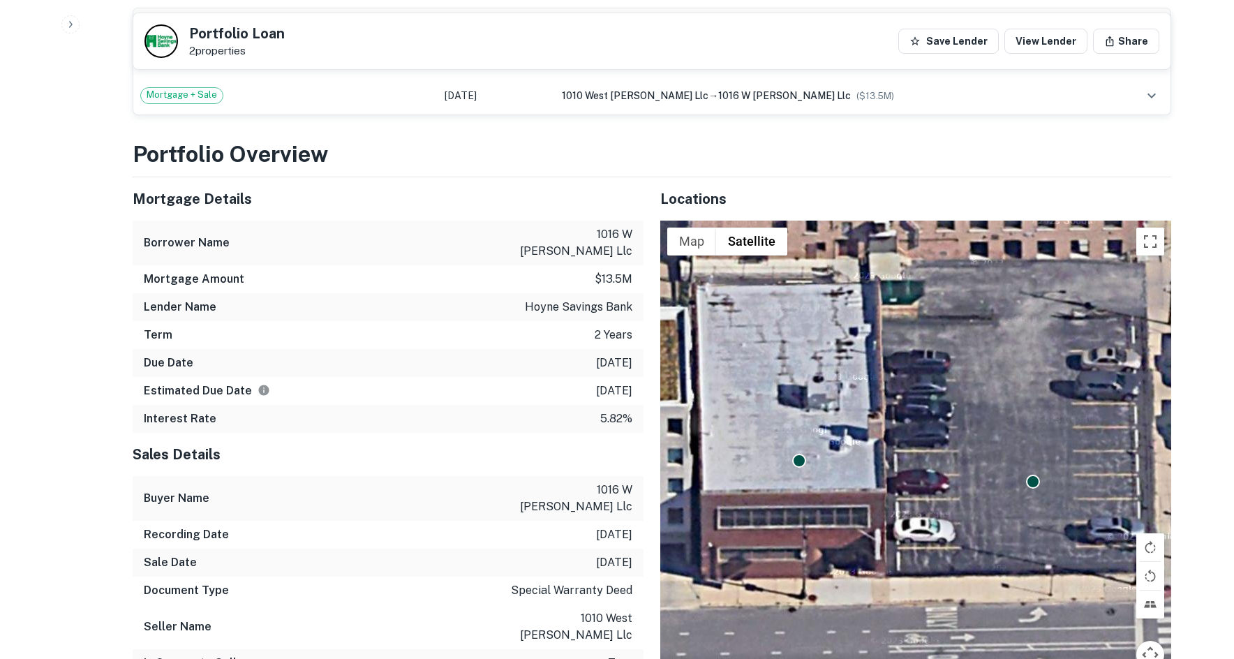
scroll to position [2303, 0]
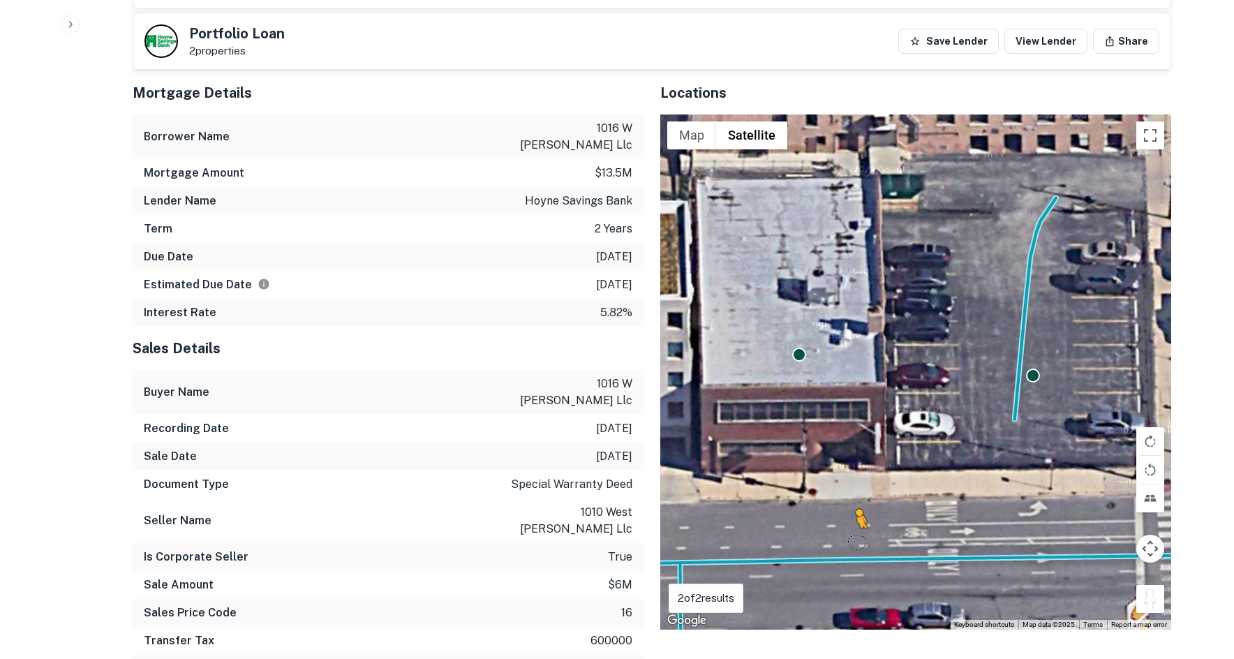
drag, startPoint x: 1156, startPoint y: 504, endPoint x: 855, endPoint y: 453, distance: 305.0
click at [855, 453] on div "To activate drag with keyboard, press Alt + Enter. Once in keyboard drag state,…" at bounding box center [915, 371] width 511 height 515
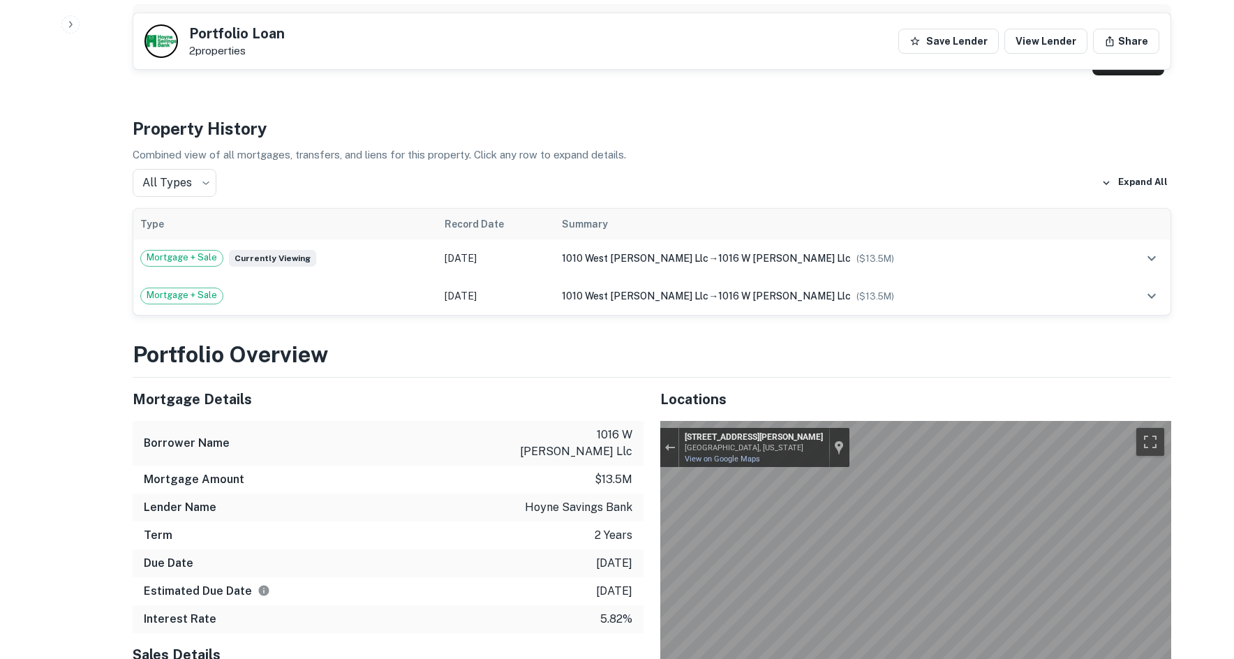
scroll to position [2024, 0]
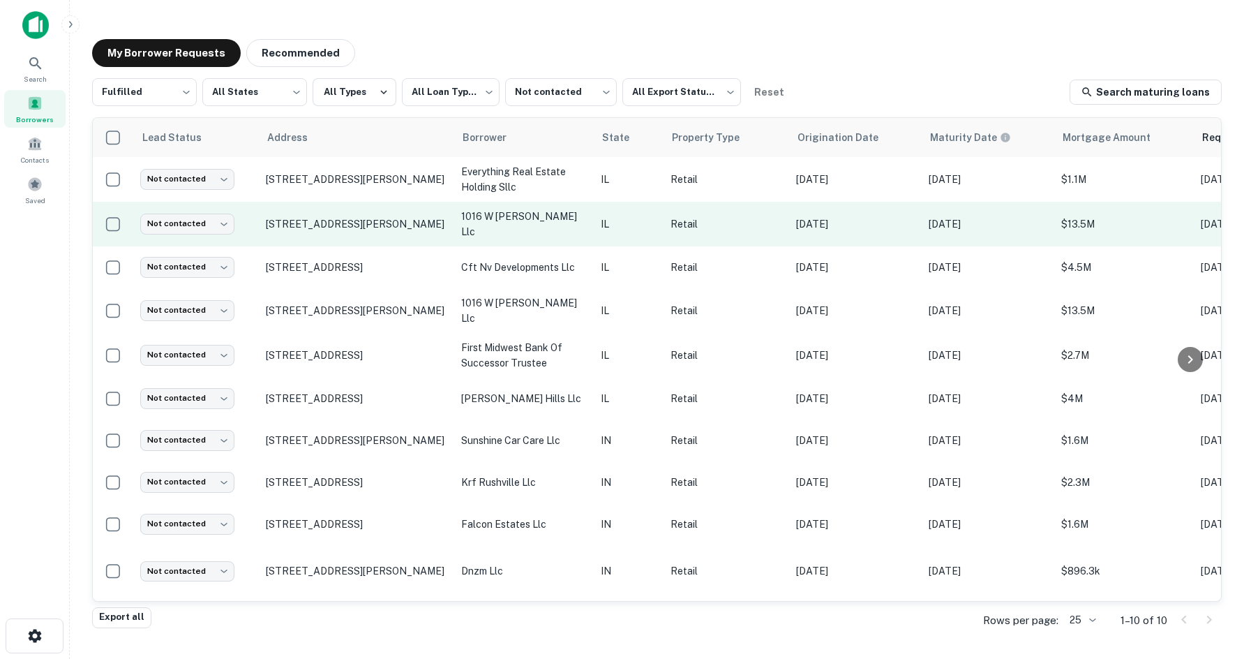
drag, startPoint x: 254, startPoint y: 229, endPoint x: 444, endPoint y: 211, distance: 190.7
click at [444, 211] on tr "Not contacted **** ​ [STREET_ADDRESS][PERSON_NAME] 1016 w [PERSON_NAME] llc IL …" at bounding box center [919, 224] width 1653 height 45
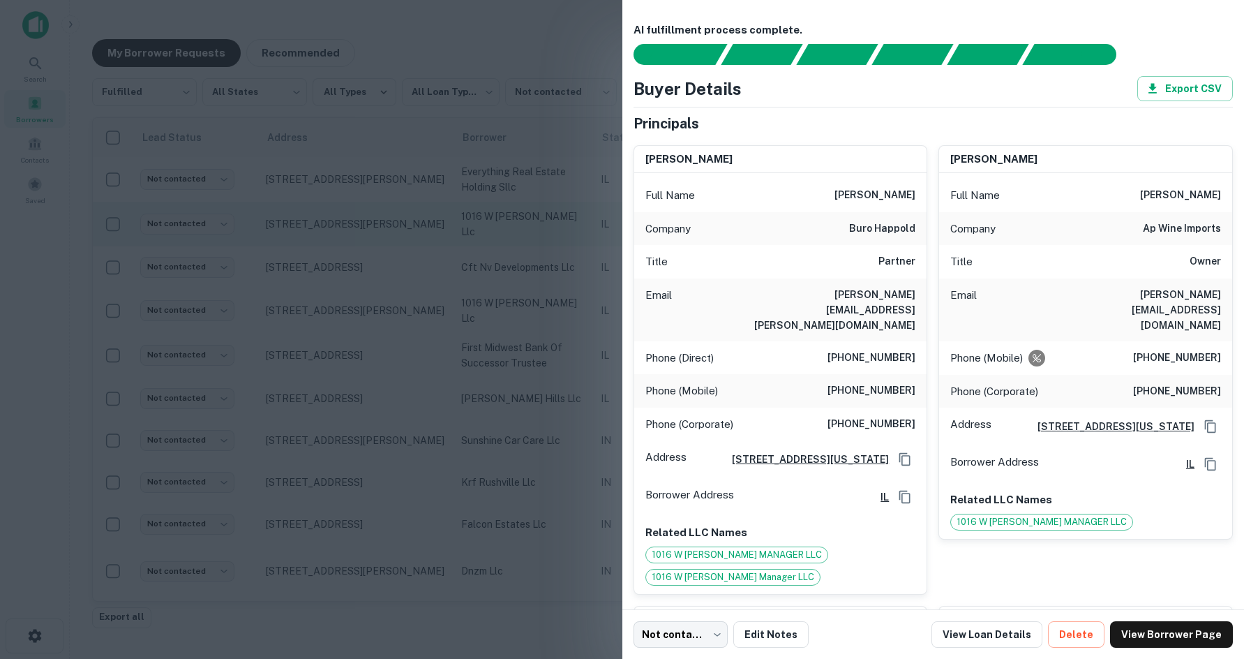
click at [232, 246] on div at bounding box center [622, 329] width 1244 height 659
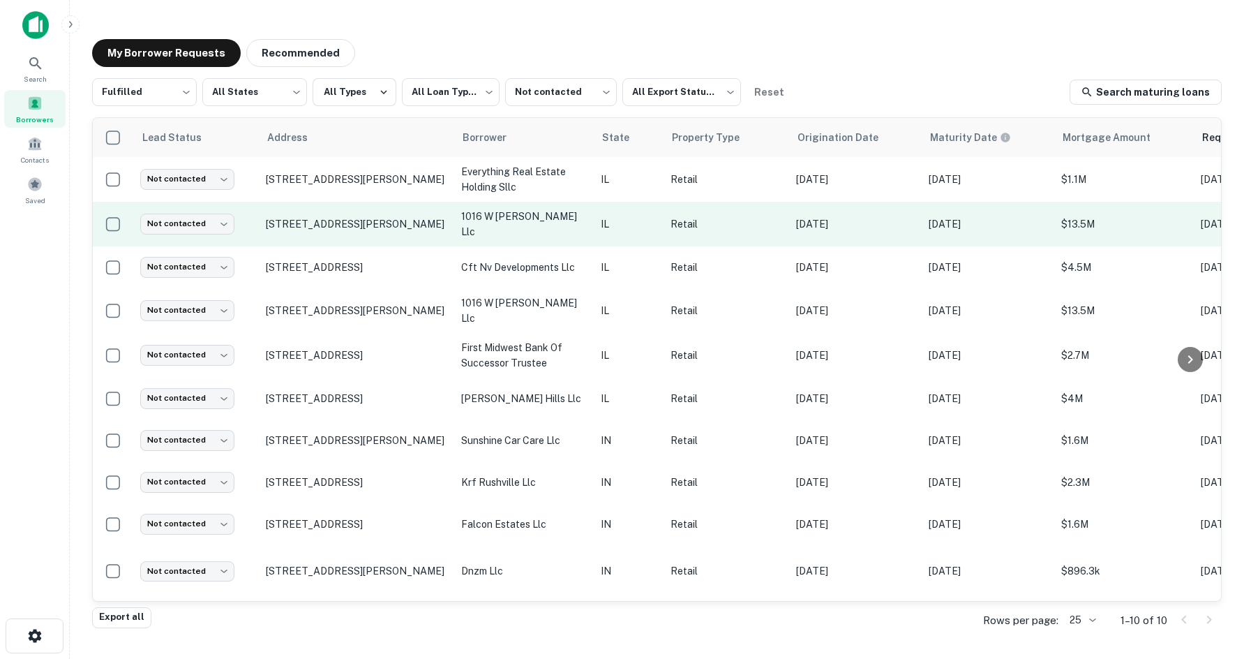
click at [299, 215] on td "[STREET_ADDRESS][PERSON_NAME]" at bounding box center [356, 224] width 195 height 45
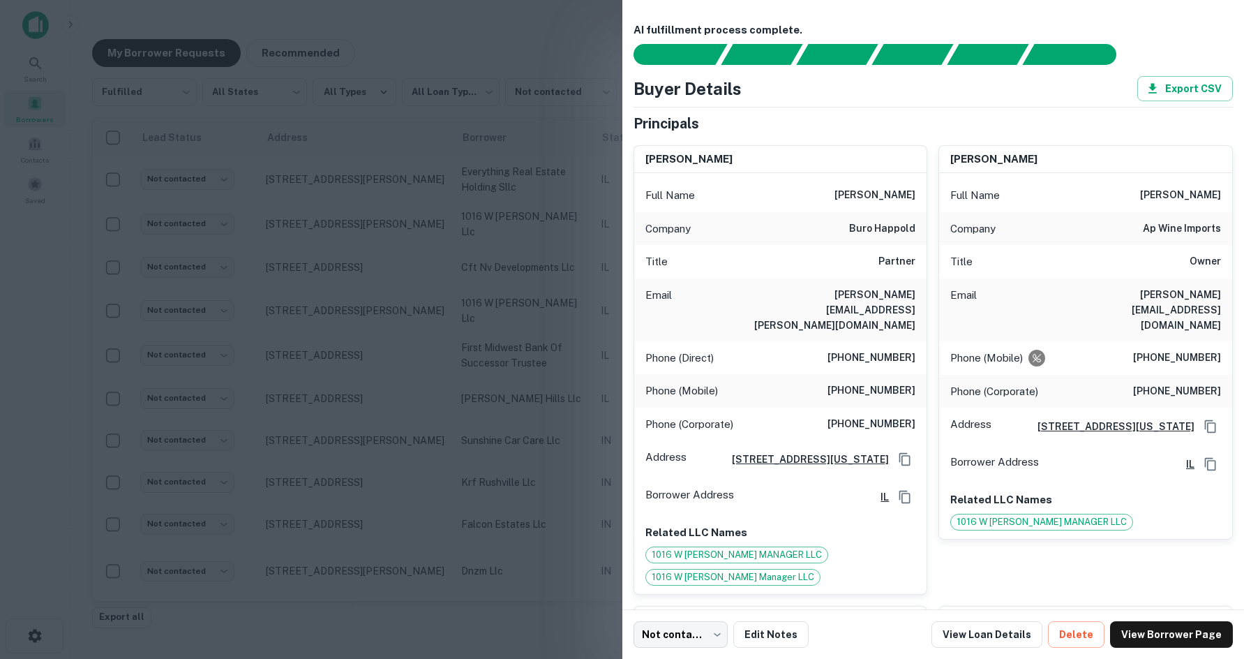
click at [232, 347] on div at bounding box center [622, 329] width 1244 height 659
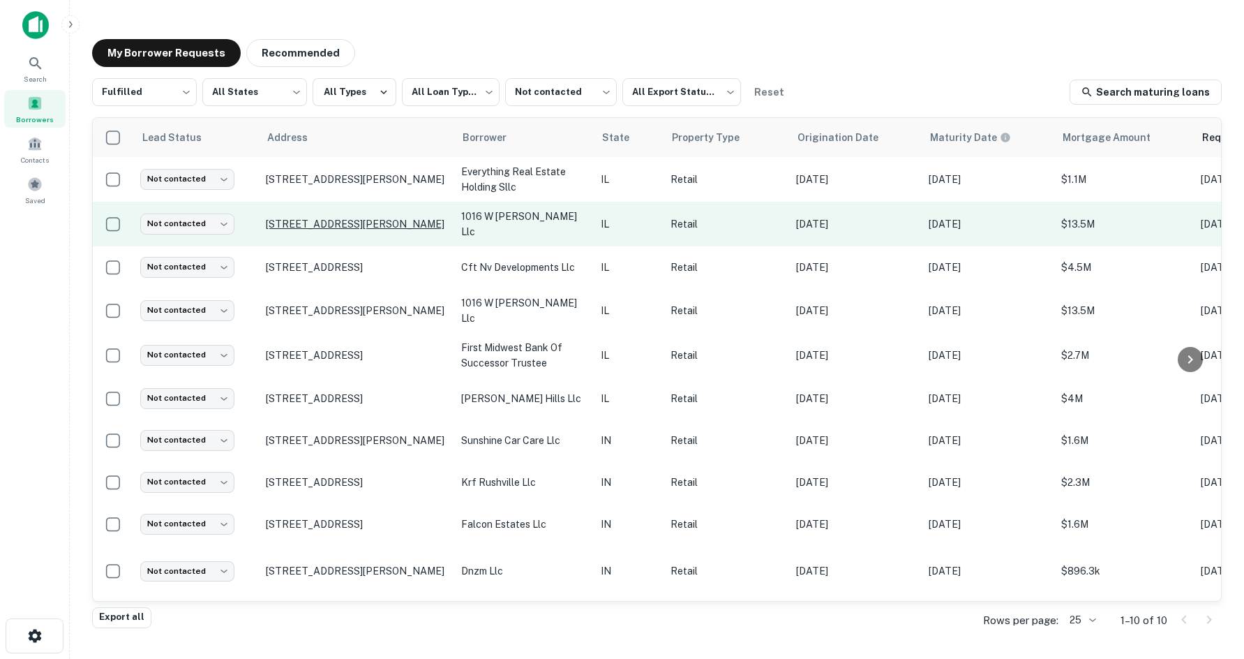
click at [300, 229] on p "[STREET_ADDRESS][PERSON_NAME]" at bounding box center [356, 224] width 181 height 13
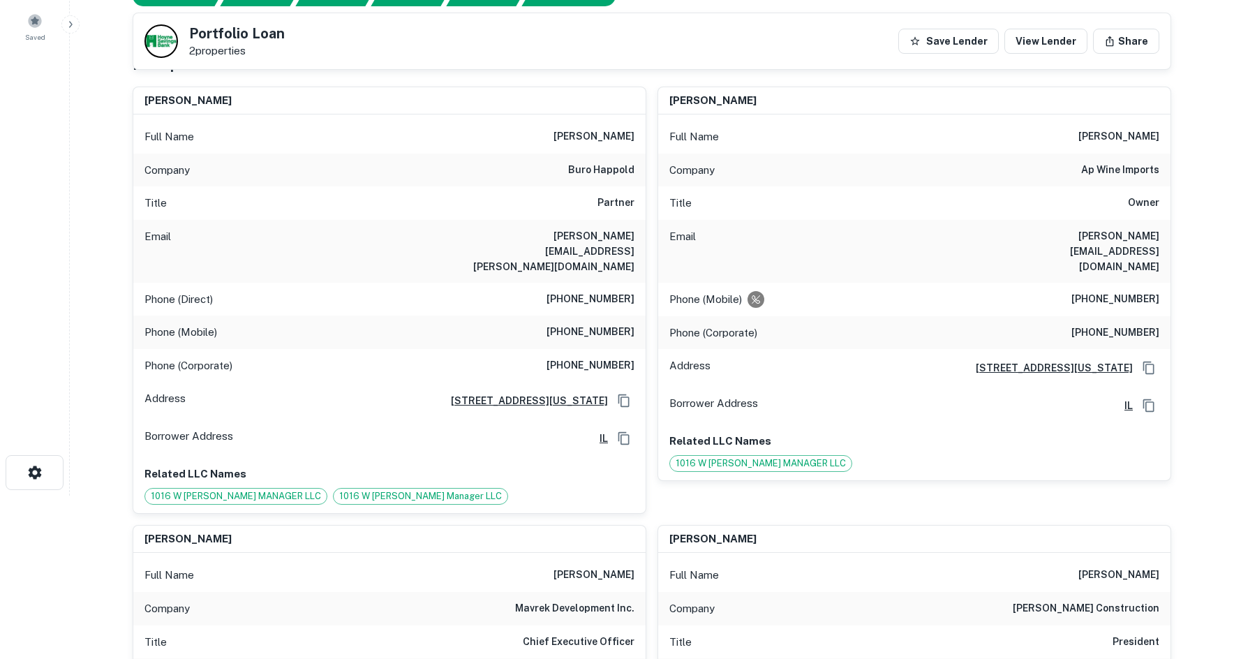
scroll to position [140, 0]
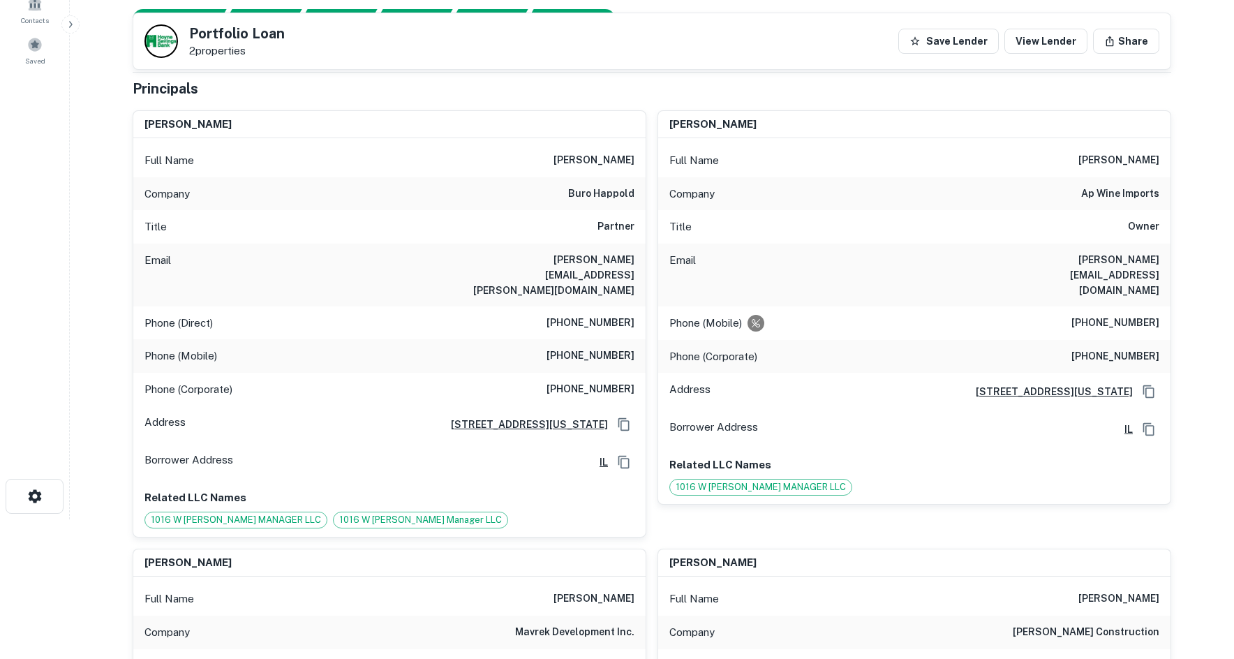
click at [582, 200] on h6 "buro happold" at bounding box center [601, 194] width 66 height 17
copy h6 "buro happold"
click at [585, 222] on div "Title Partner" at bounding box center [389, 226] width 512 height 33
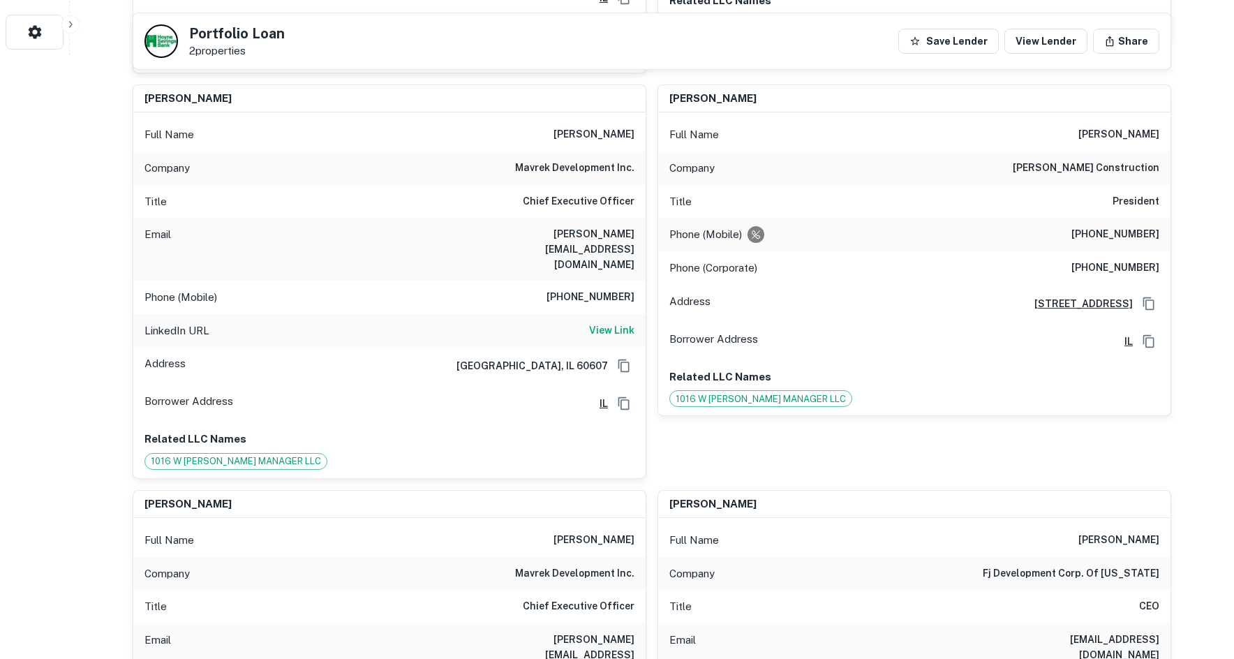
scroll to position [698, 0]
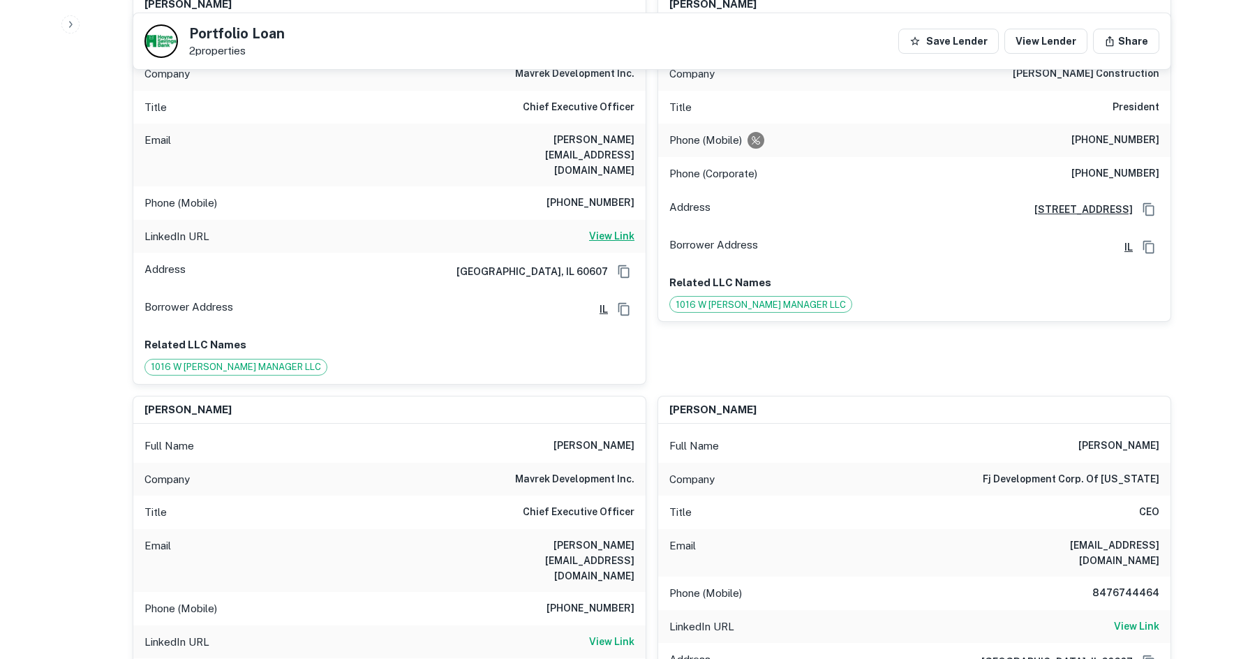
click at [615, 228] on h6 "View Link" at bounding box center [611, 235] width 45 height 15
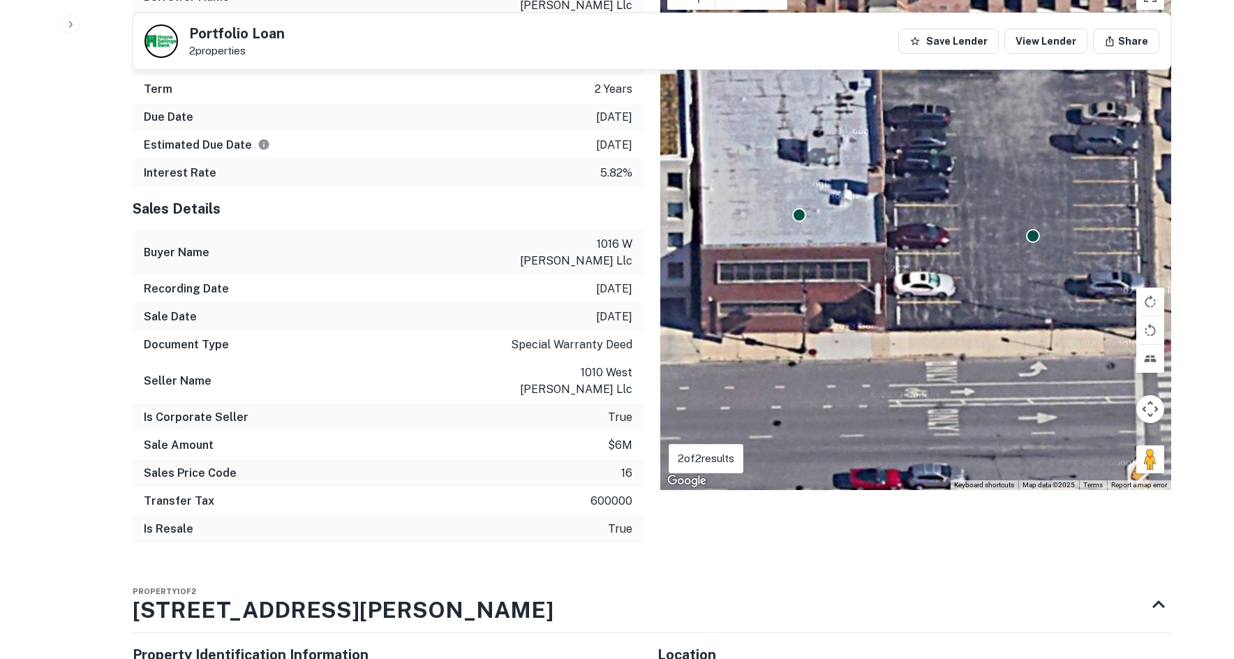
scroll to position [2791, 0]
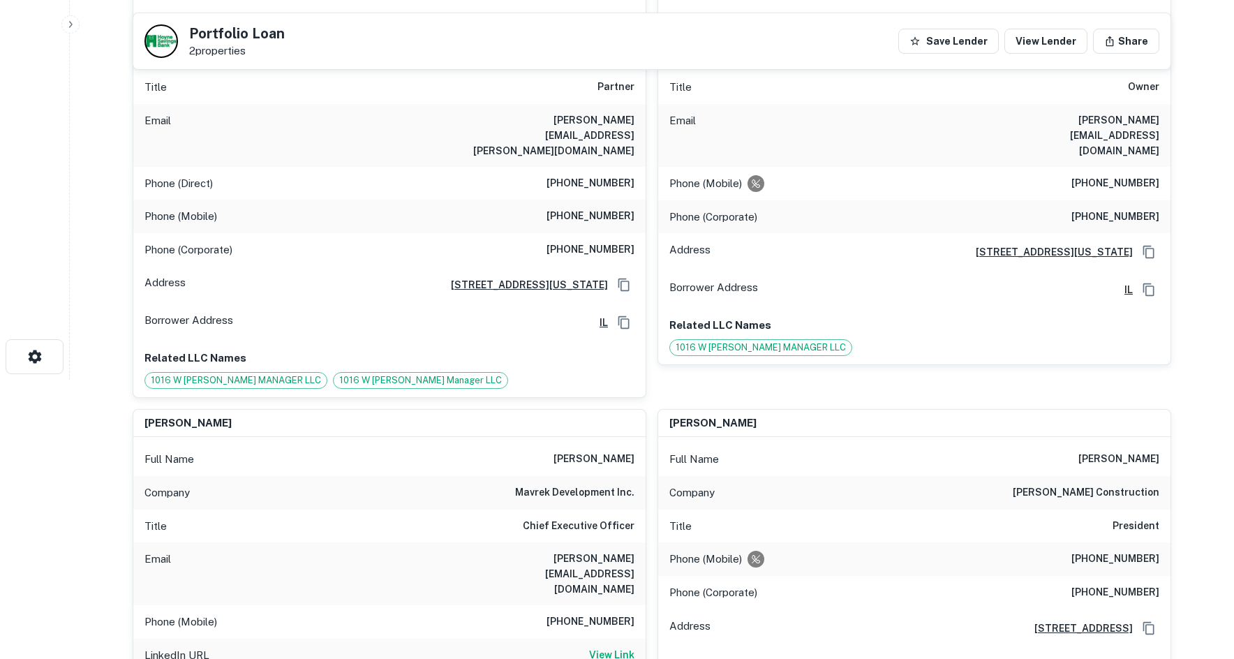
scroll to position [0, 0]
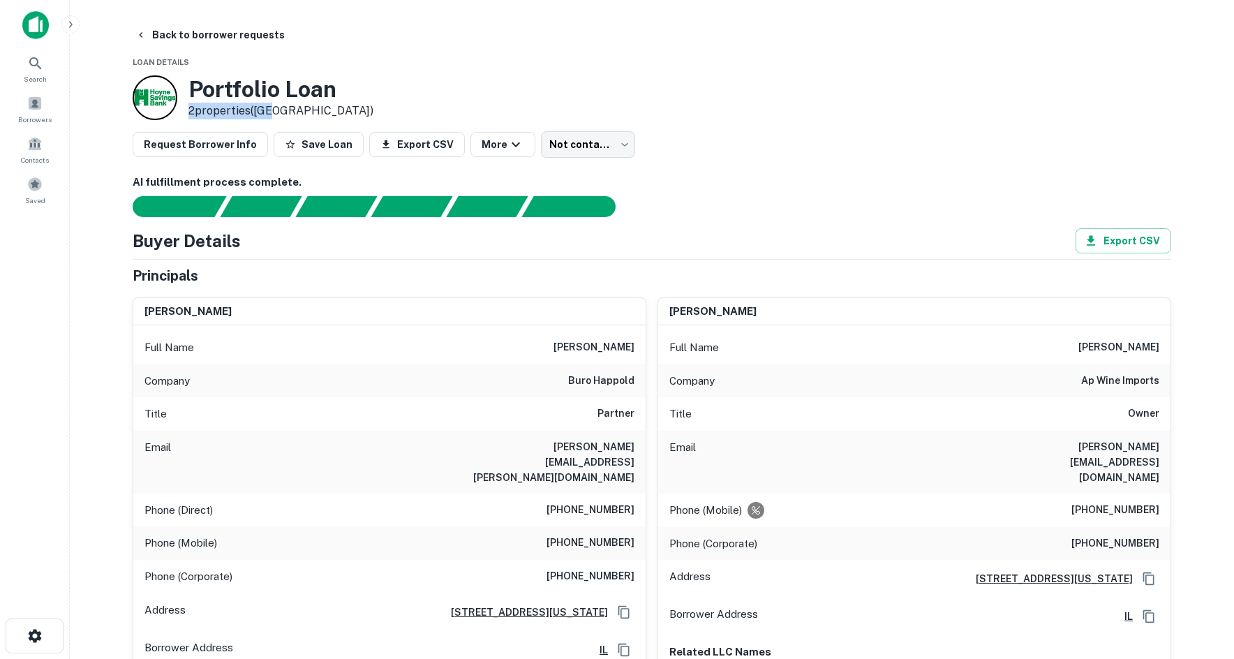
drag, startPoint x: 602, startPoint y: 102, endPoint x: 590, endPoint y: 114, distance: 17.8
click at [601, 104] on div "Portfolio Loan 2 properties ([GEOGRAPHIC_DATA])" at bounding box center [652, 97] width 1038 height 45
click at [567, 147] on body "Search Borrowers Contacts Saved Back to borrower requests Loan Details Portfoli…" at bounding box center [617, 329] width 1234 height 659
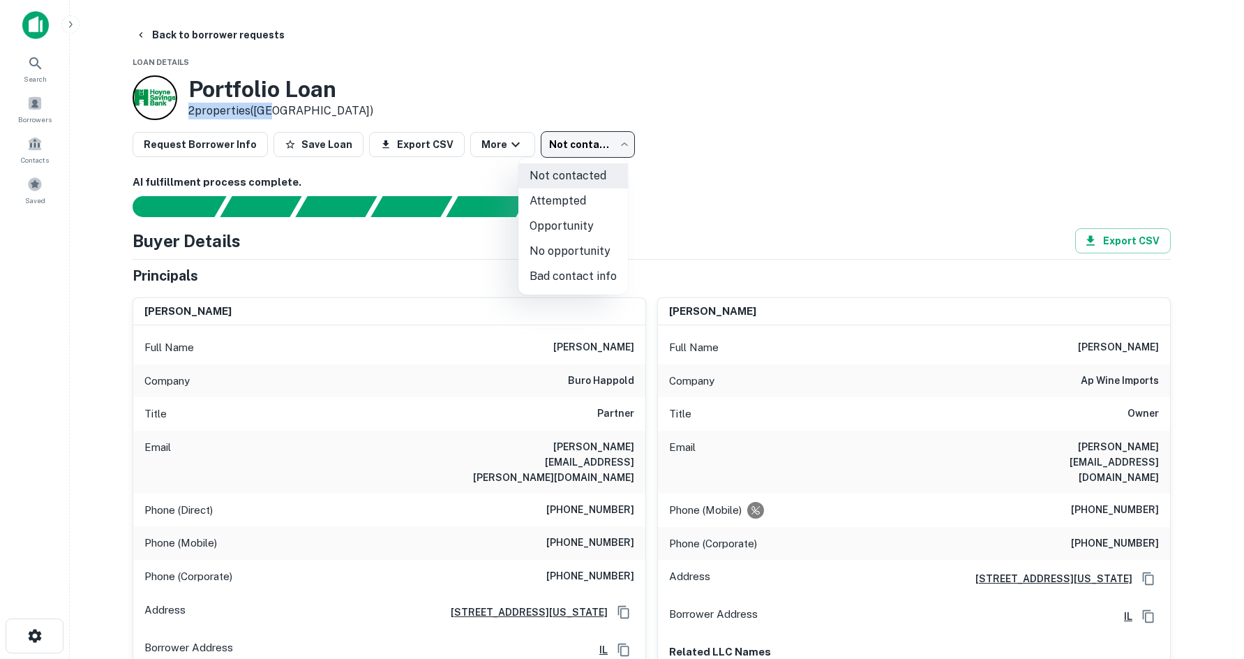
drag, startPoint x: 567, startPoint y: 248, endPoint x: 439, endPoint y: 179, distance: 145.5
click at [565, 247] on li "No opportunity" at bounding box center [573, 251] width 110 height 25
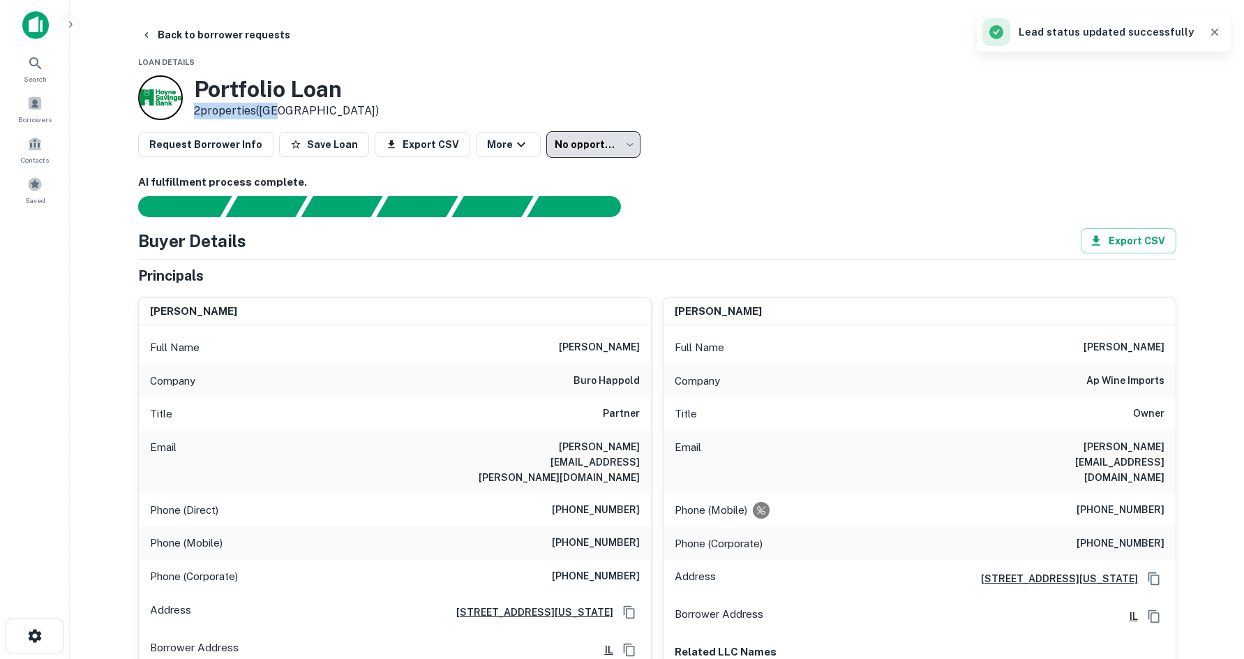
click at [541, 149] on body "**********" at bounding box center [622, 329] width 1244 height 659
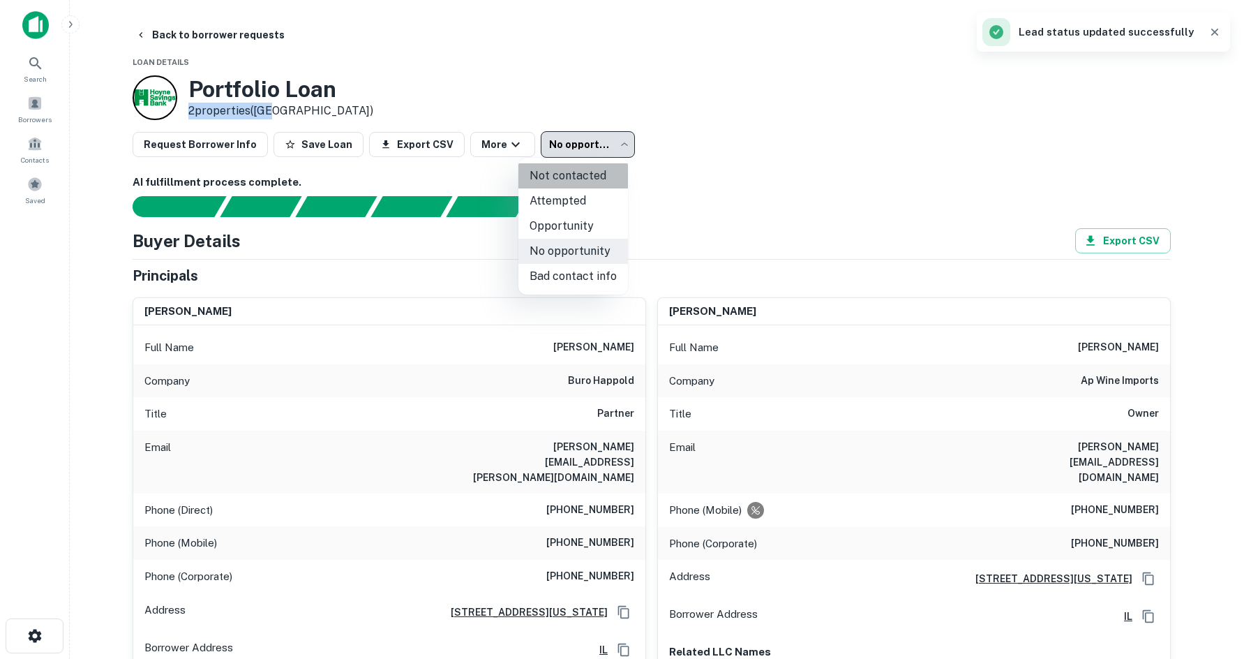
click at [578, 180] on li "Not contacted" at bounding box center [573, 175] width 110 height 25
type input "****"
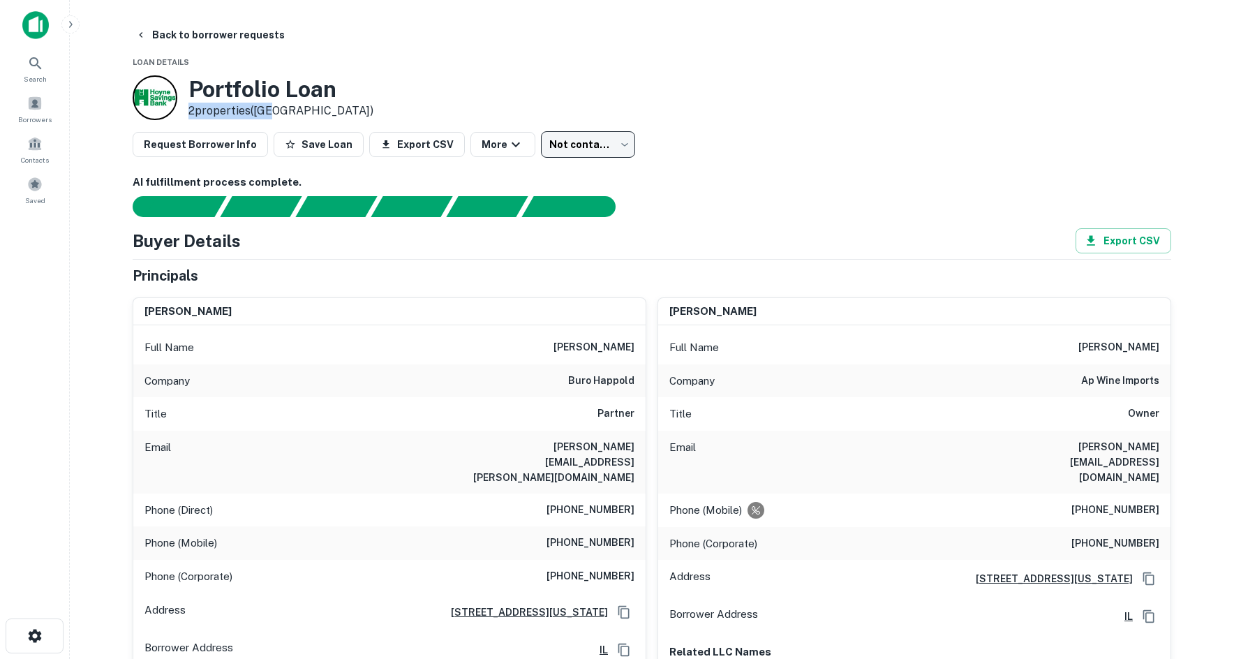
click at [500, 82] on div "Portfolio Loan 2 properties ([GEOGRAPHIC_DATA])" at bounding box center [652, 97] width 1038 height 45
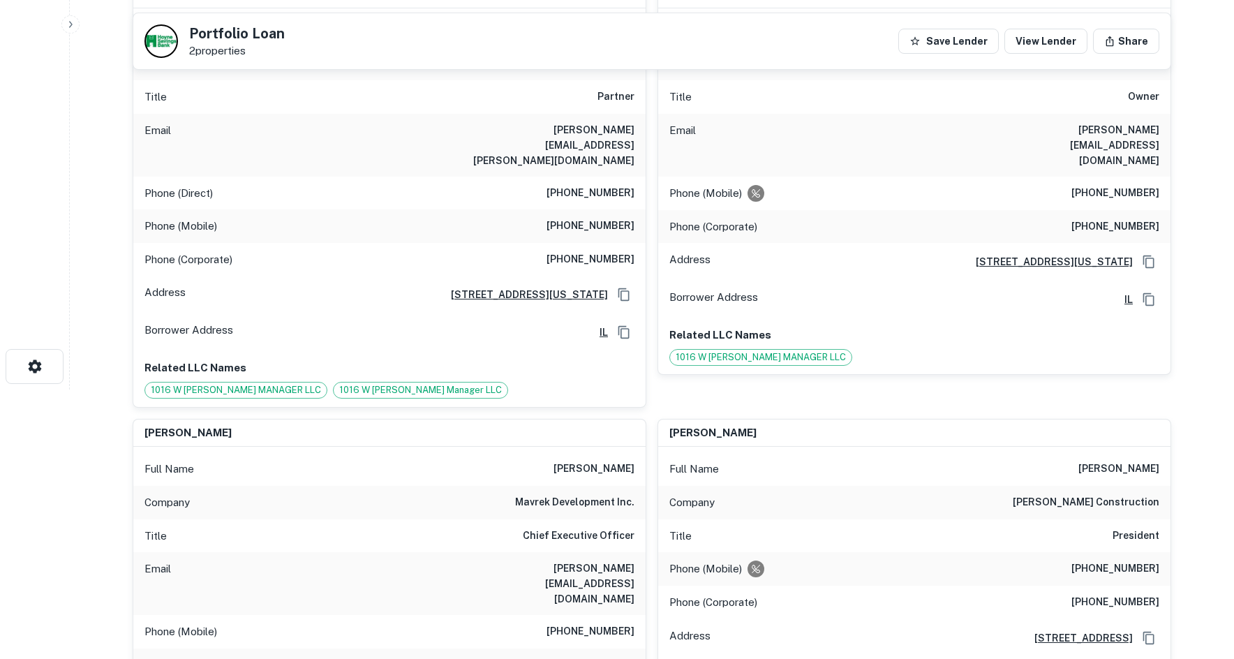
scroll to position [419, 0]
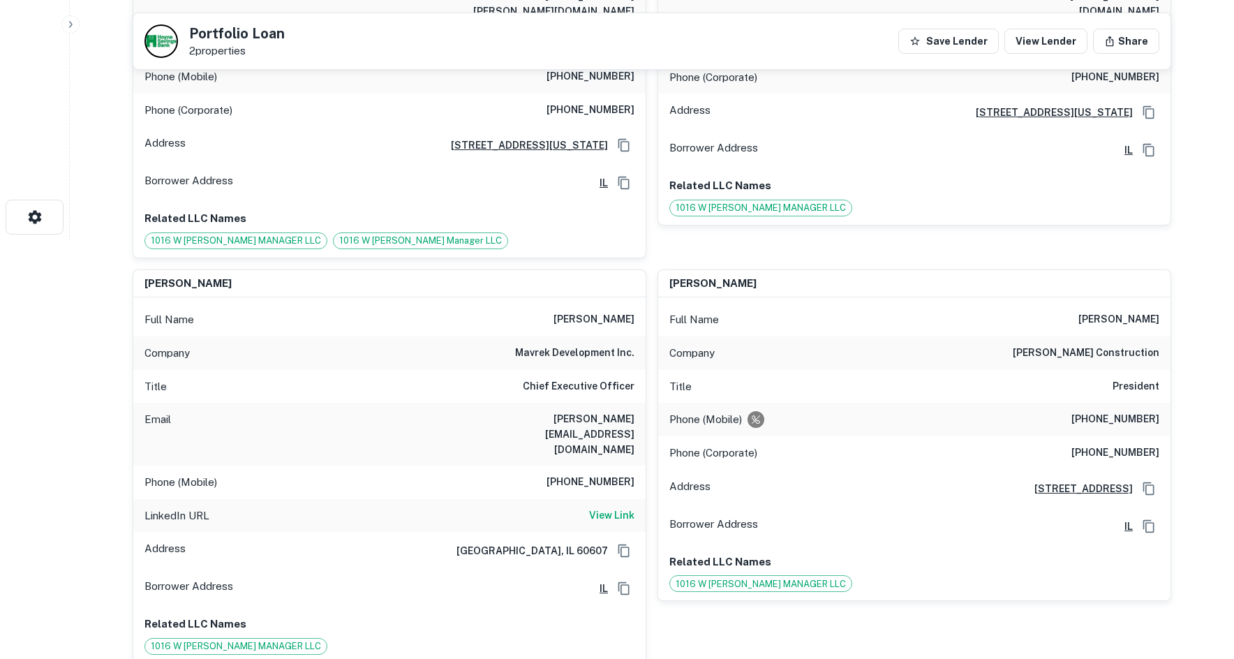
drag, startPoint x: 537, startPoint y: 334, endPoint x: 555, endPoint y: 340, distance: 19.9
click at [555, 340] on div "Full Name [PERSON_NAME] Company mavrek development inc. Title Chief Executive O…" at bounding box center [389, 479] width 512 height 365
click at [555, 370] on div "Title Chief Executive Officer" at bounding box center [389, 386] width 512 height 33
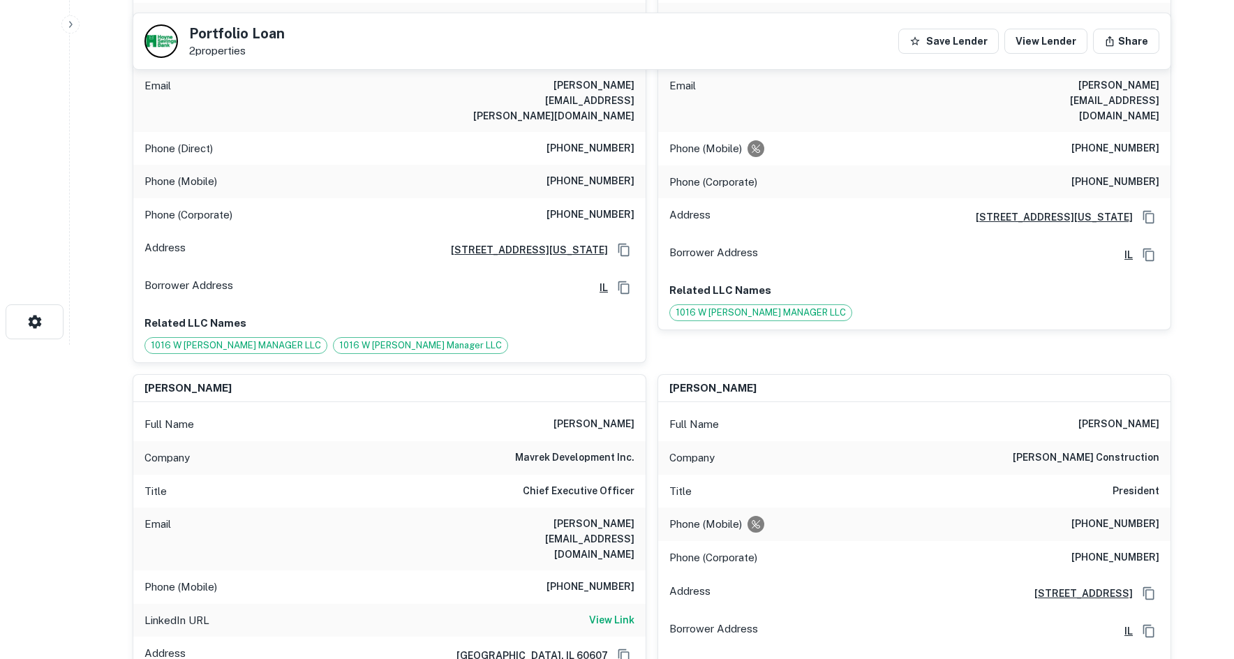
scroll to position [70, 0]
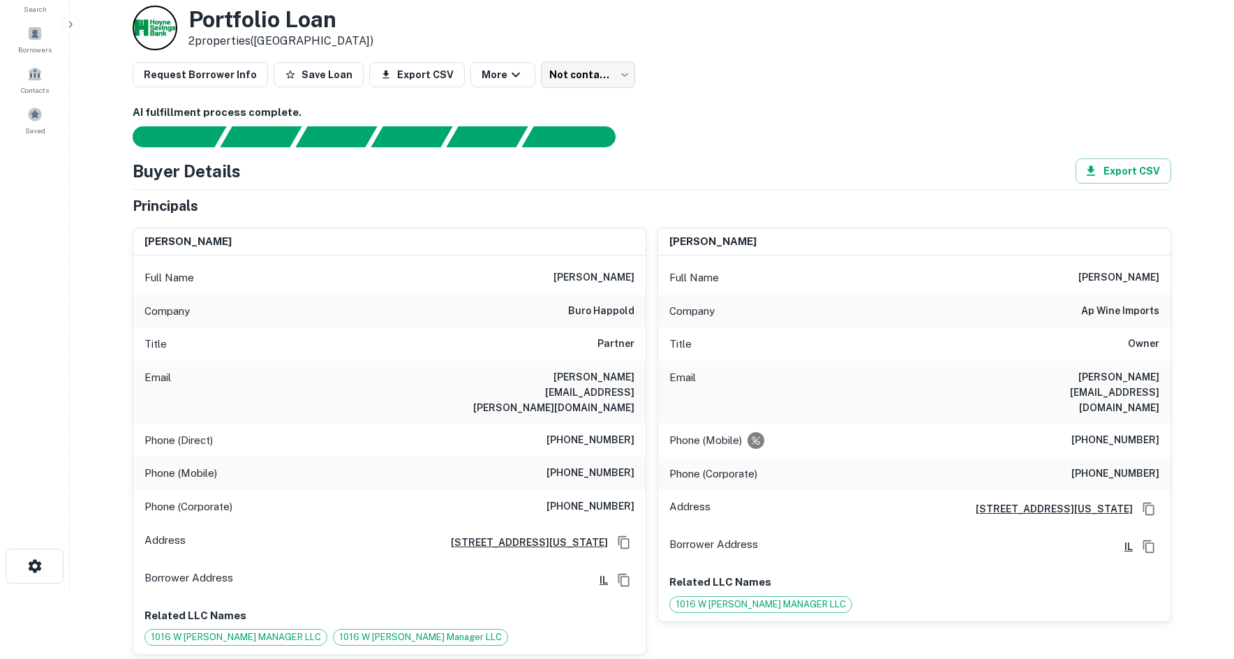
click at [575, 432] on h6 "[PHONE_NUMBER]" at bounding box center [590, 440] width 88 height 17
click at [583, 465] on h6 "[PHONE_NUMBER]" at bounding box center [590, 473] width 88 height 17
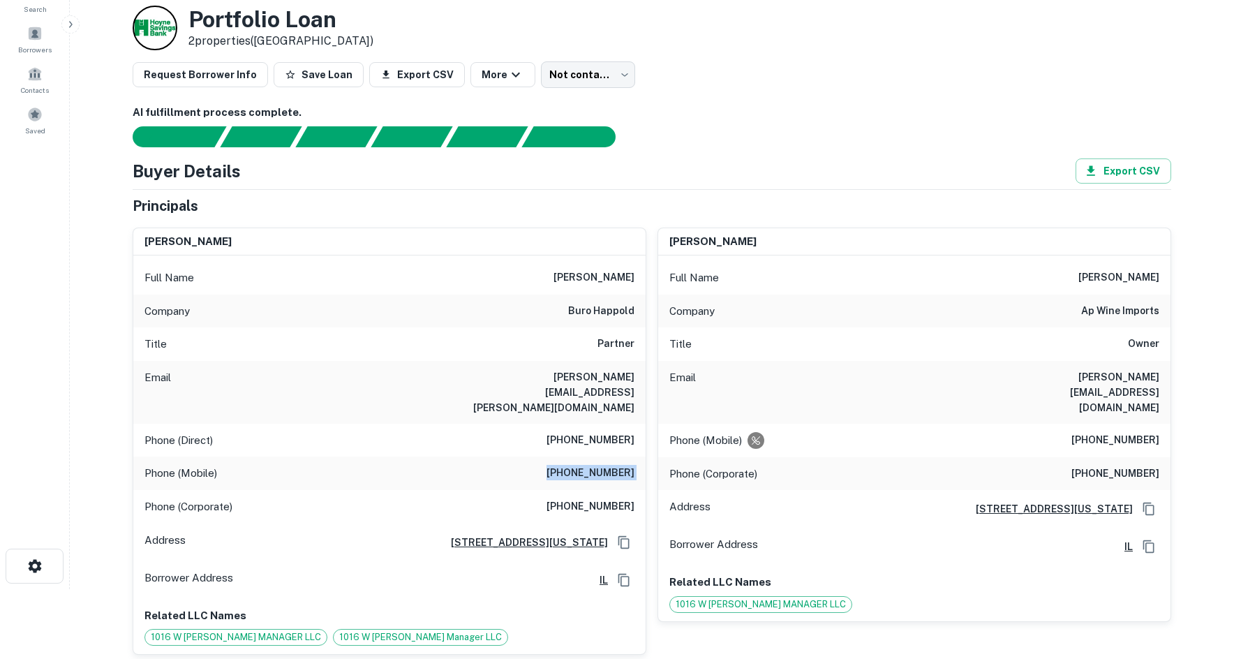
click at [583, 465] on h6 "[PHONE_NUMBER]" at bounding box center [590, 473] width 88 height 17
copy h6 "[PHONE_NUMBER]"
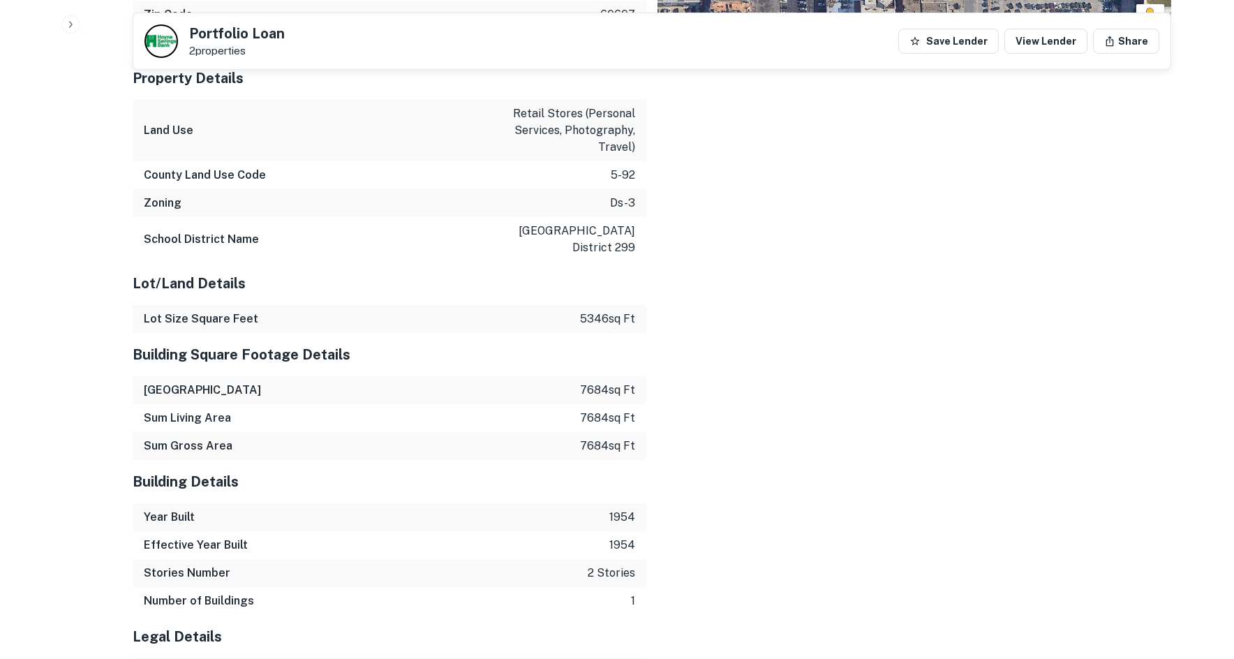
scroll to position [3411, 0]
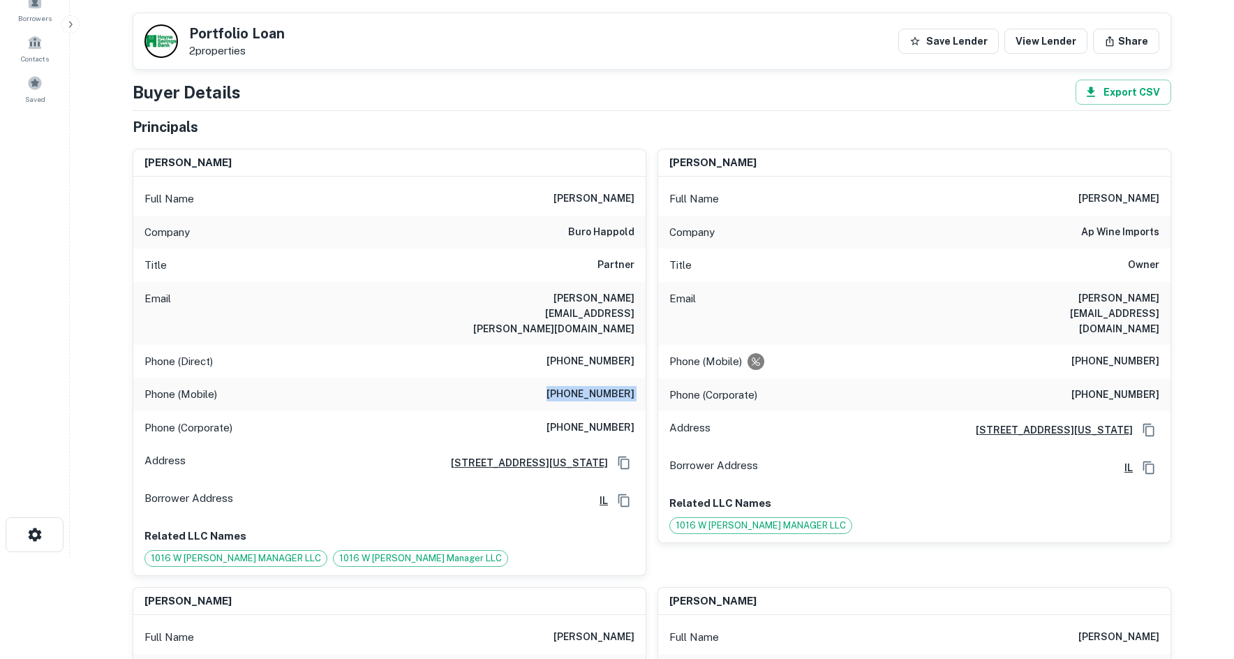
scroll to position [0, 0]
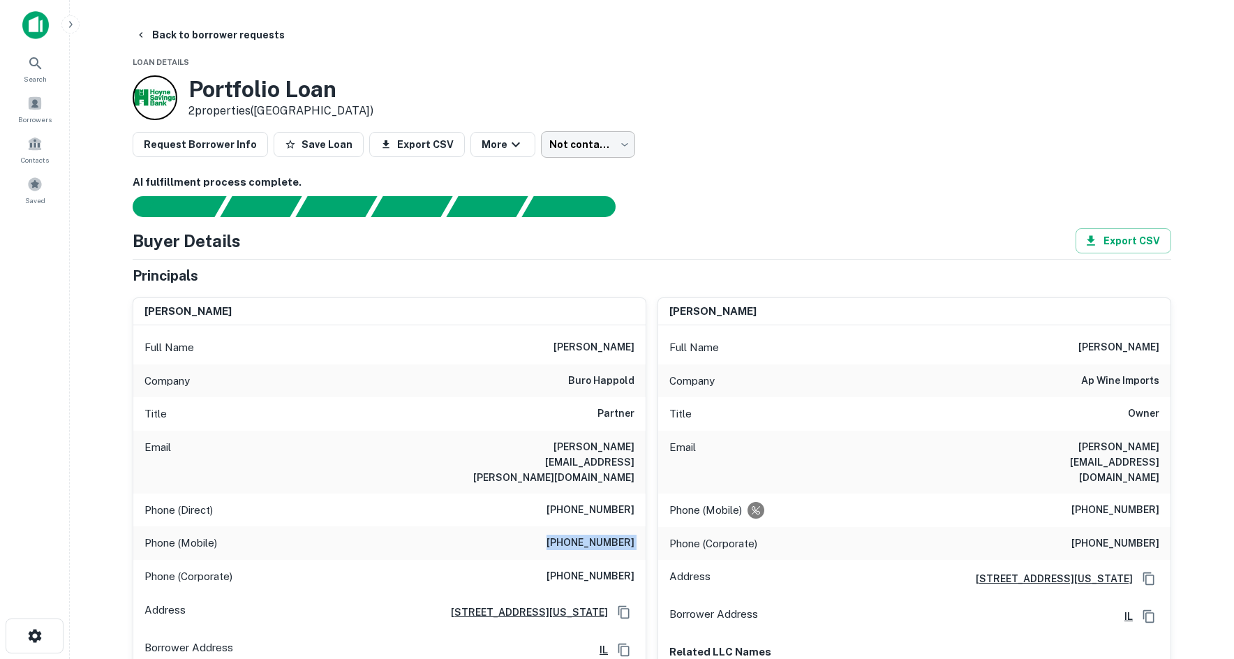
click at [593, 147] on body "Search Borrowers Contacts Saved Back to borrower requests Loan Details Portfoli…" at bounding box center [617, 329] width 1234 height 659
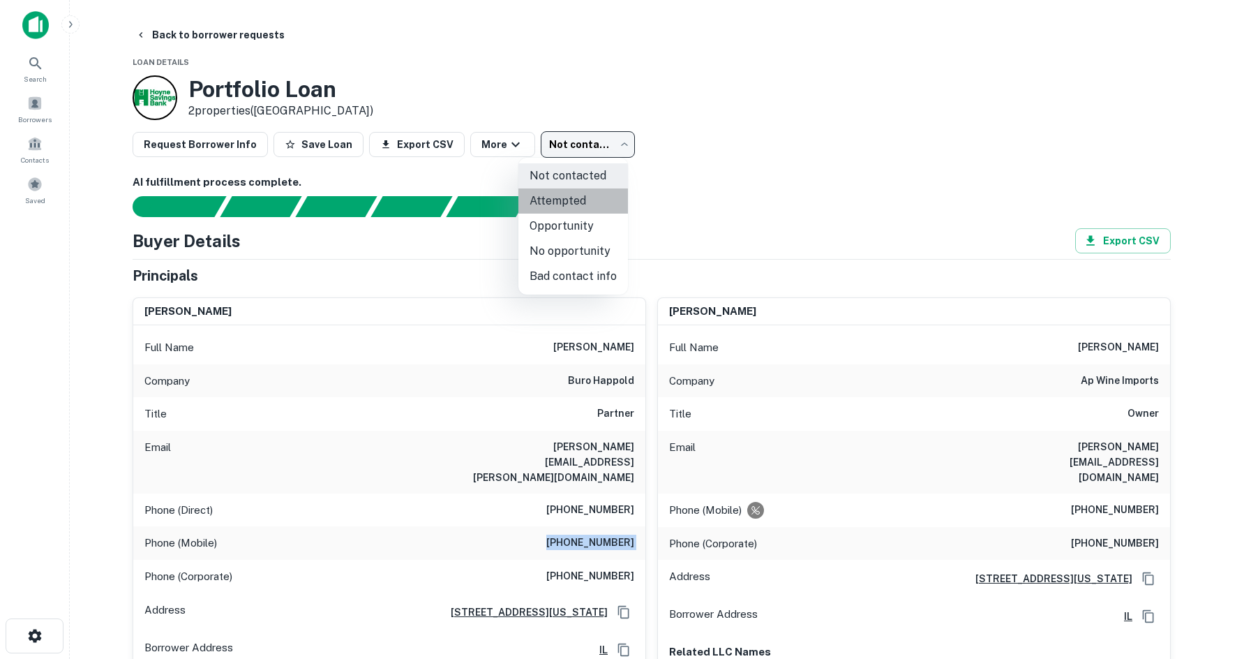
click at [582, 197] on li "Attempted" at bounding box center [573, 200] width 110 height 25
type input "*********"
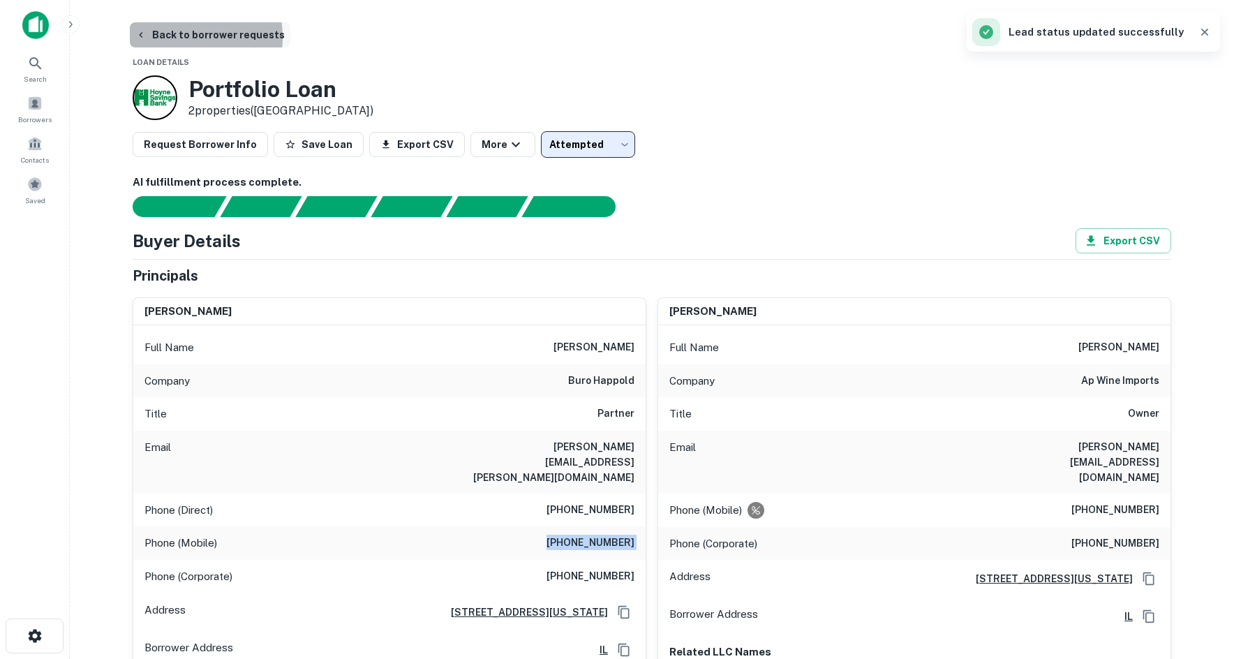
click at [178, 37] on button "Back to borrower requests" at bounding box center [210, 34] width 160 height 25
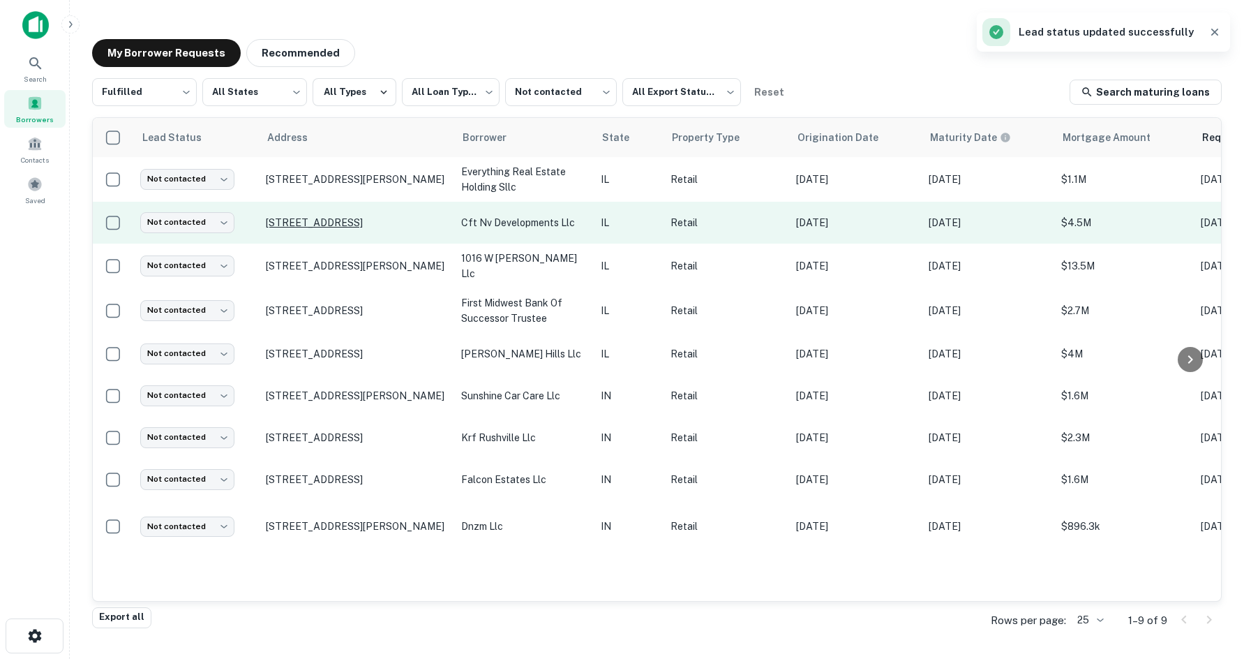
click at [349, 224] on p "9353 N Milwaukee Ave Niles, IL 60714" at bounding box center [356, 222] width 181 height 13
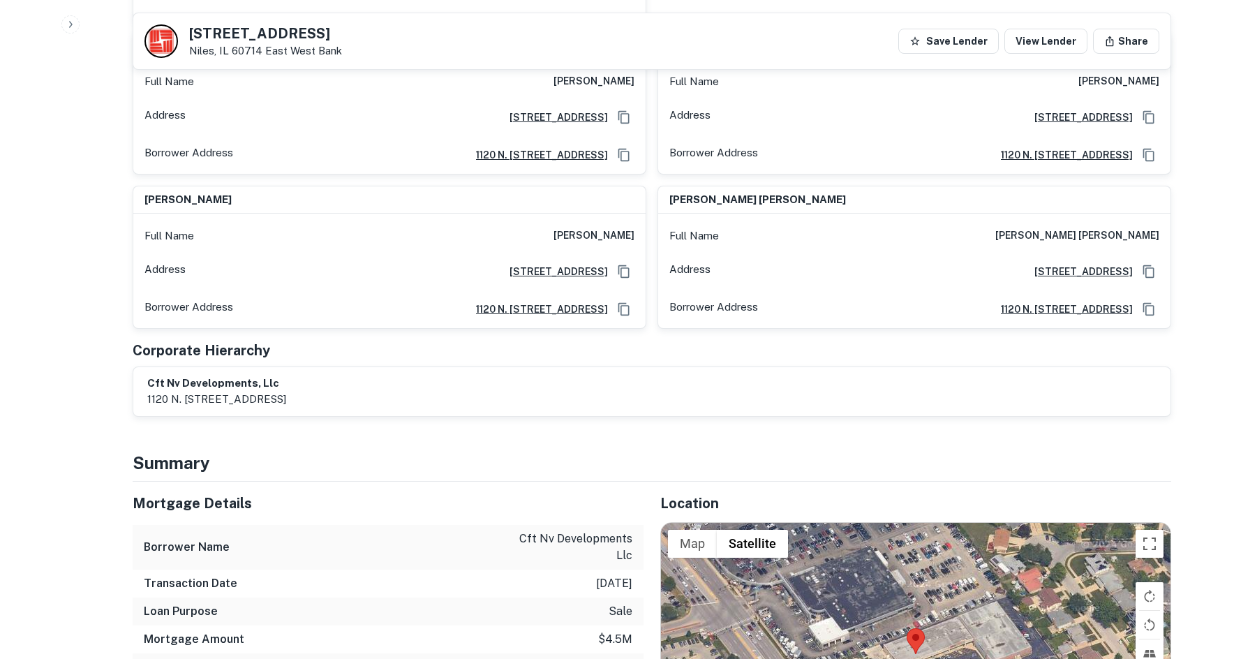
scroll to position [837, 0]
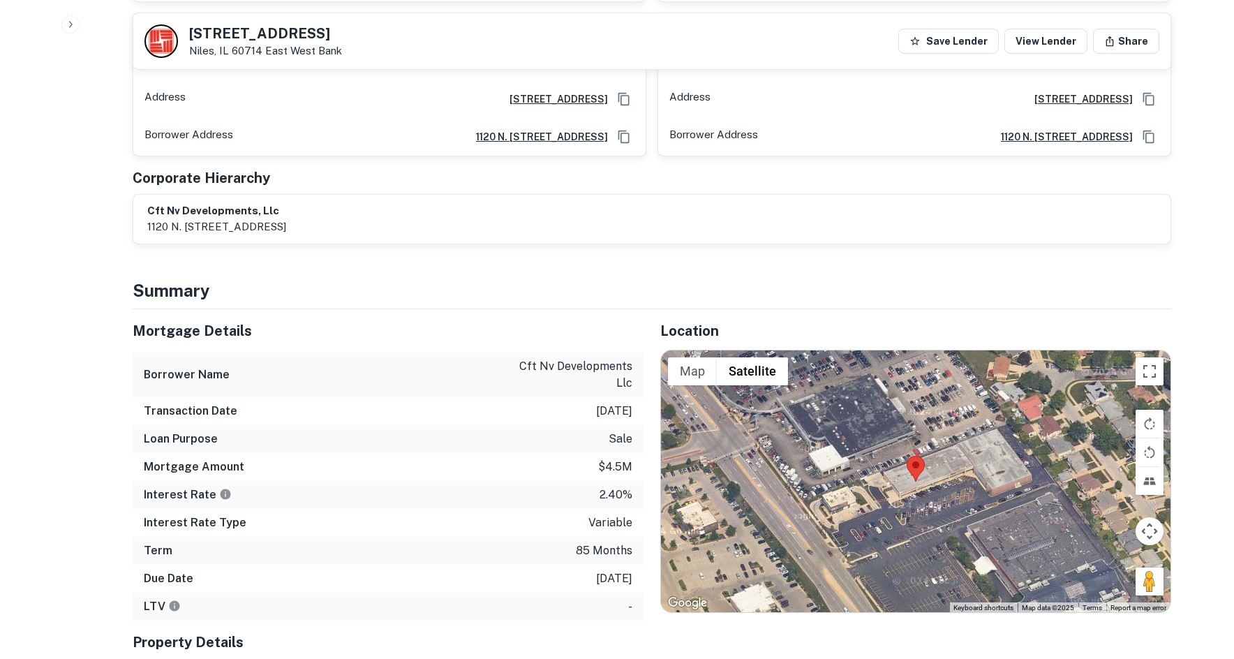
drag, startPoint x: 1145, startPoint y: 550, endPoint x: 980, endPoint y: 479, distance: 180.0
click at [980, 479] on div "Map Terrain Satellite Labels Keyboard shortcuts Map Data Map data ©2025 Map dat…" at bounding box center [915, 481] width 509 height 262
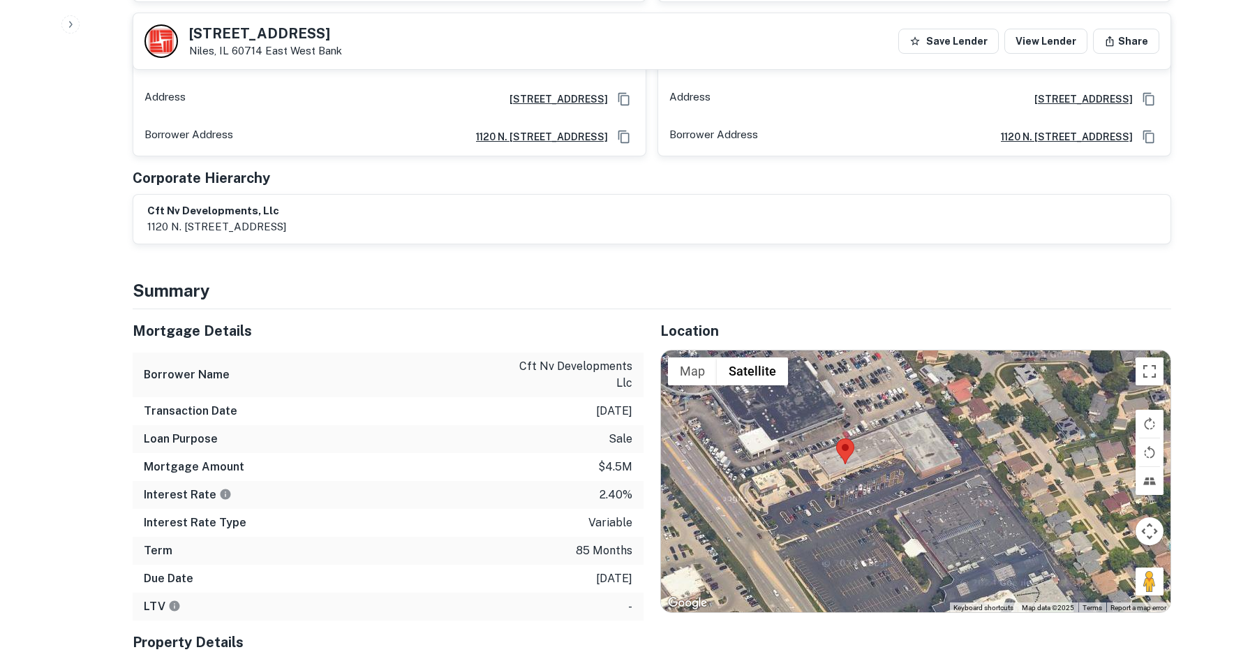
drag, startPoint x: 1156, startPoint y: 568, endPoint x: 1079, endPoint y: 548, distance: 79.2
click at [1079, 548] on div at bounding box center [915, 481] width 509 height 262
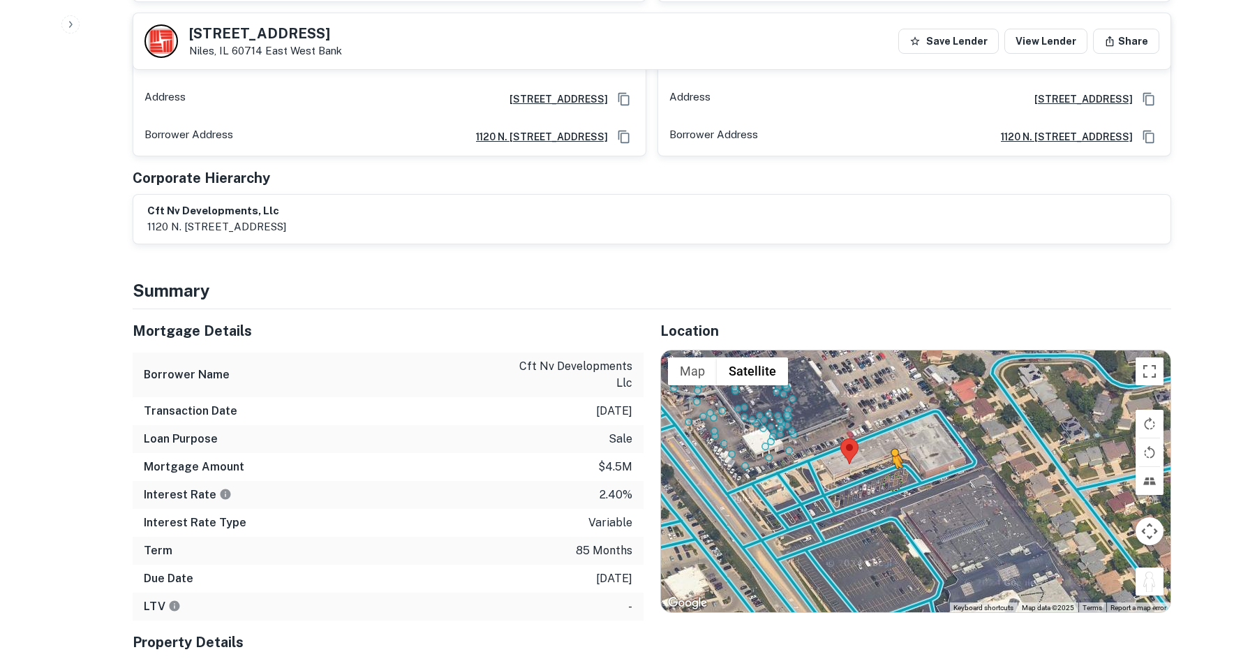
drag, startPoint x: 1147, startPoint y: 553, endPoint x: 890, endPoint y: 454, distance: 275.5
click at [890, 454] on div "To activate drag with keyboard, press Alt + Enter. Once in keyboard drag state,…" at bounding box center [915, 481] width 509 height 262
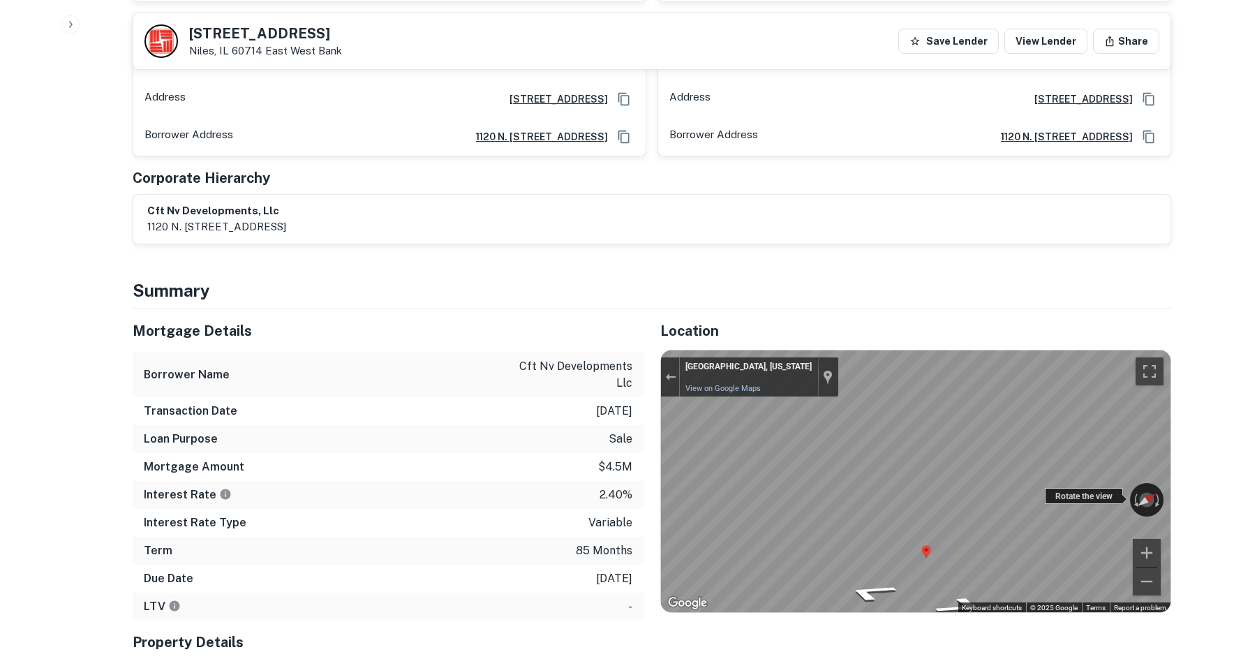
click at [1116, 470] on div "← Move left → Move right ↑ Move up ↓ Move down + Zoom in - Zoom out Niles, Illi…" at bounding box center [915, 481] width 509 height 262
click at [867, 542] on icon "Go Southwest" at bounding box center [874, 557] width 101 height 31
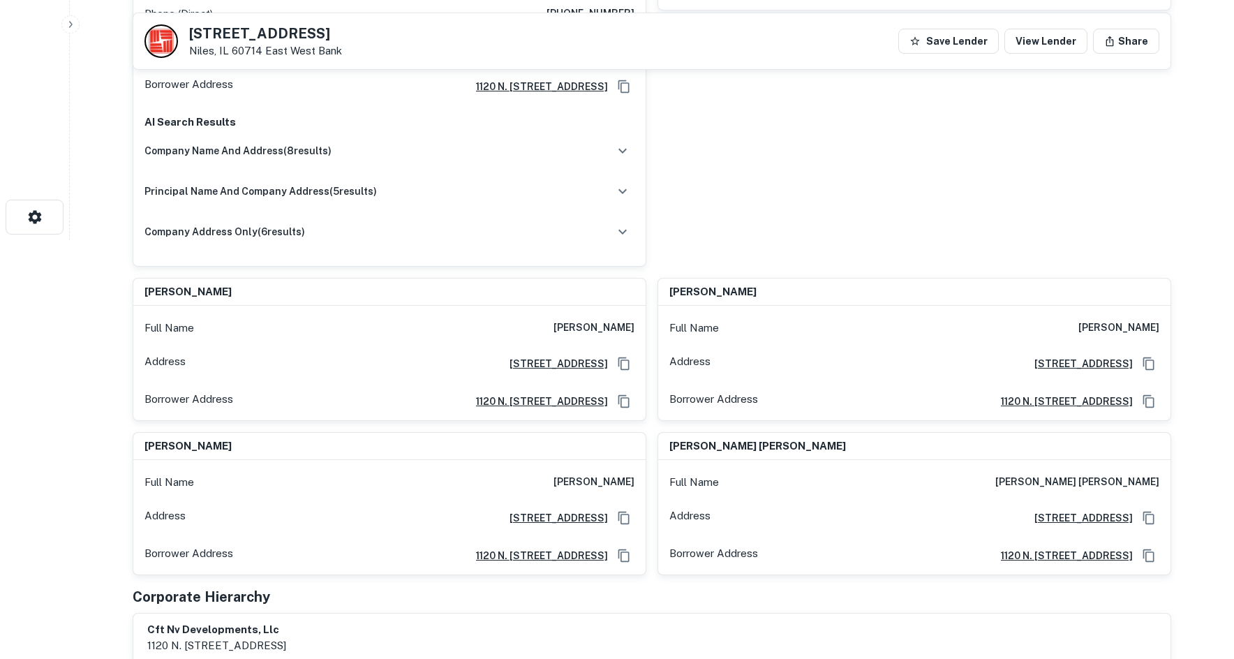
scroll to position [70, 0]
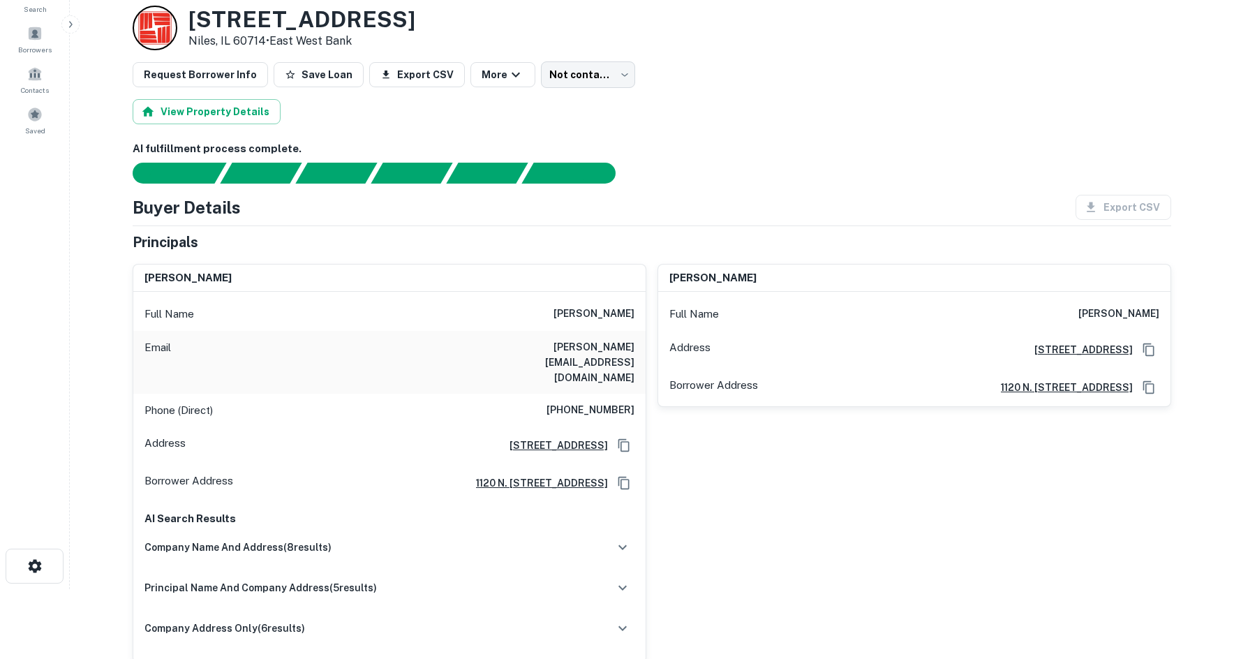
click at [584, 359] on div "Email peggy.cherng@pandarg.com" at bounding box center [389, 362] width 512 height 63
click at [588, 394] on div "Phone (Direct) (702) 868-8887" at bounding box center [389, 410] width 512 height 33
click at [592, 394] on div "Phone (Direct) (702) 868-8887" at bounding box center [389, 410] width 512 height 33
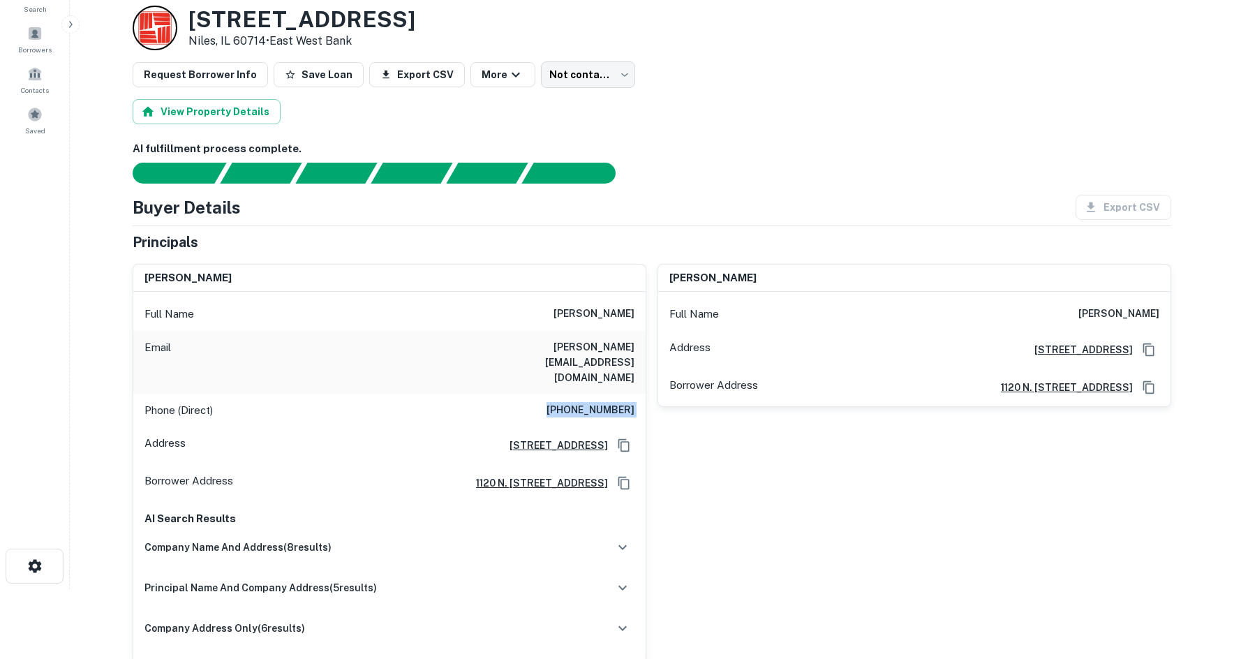
copy h6 "(702) 868-8887"
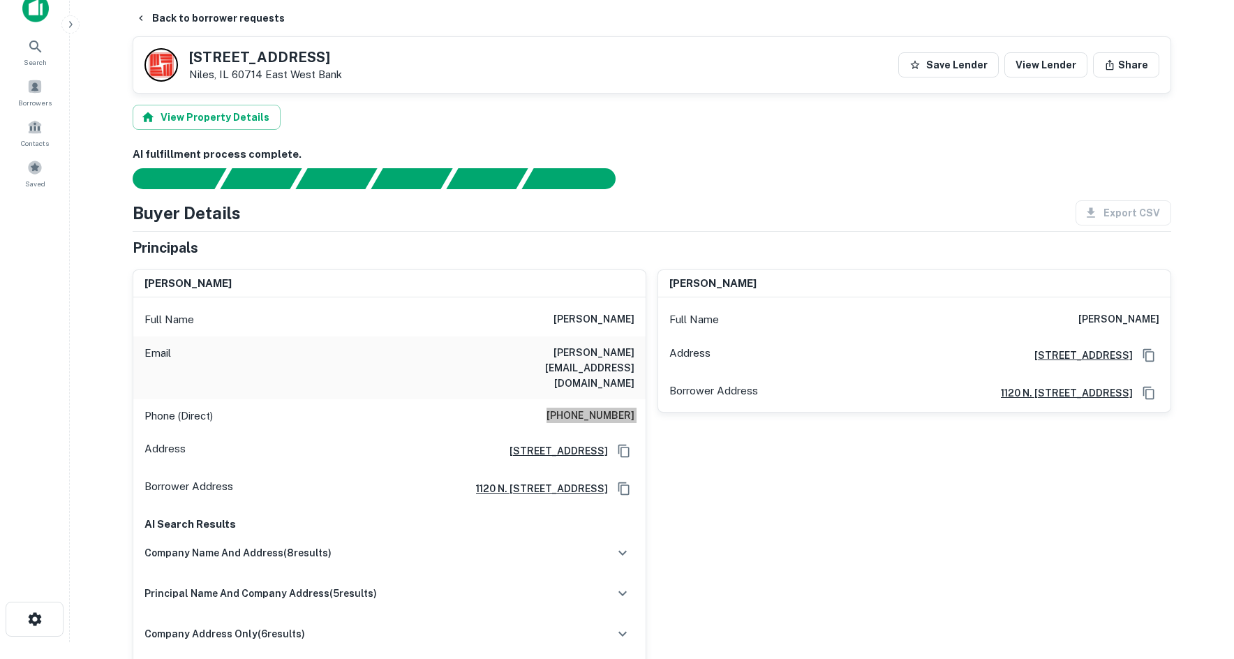
scroll to position [0, 0]
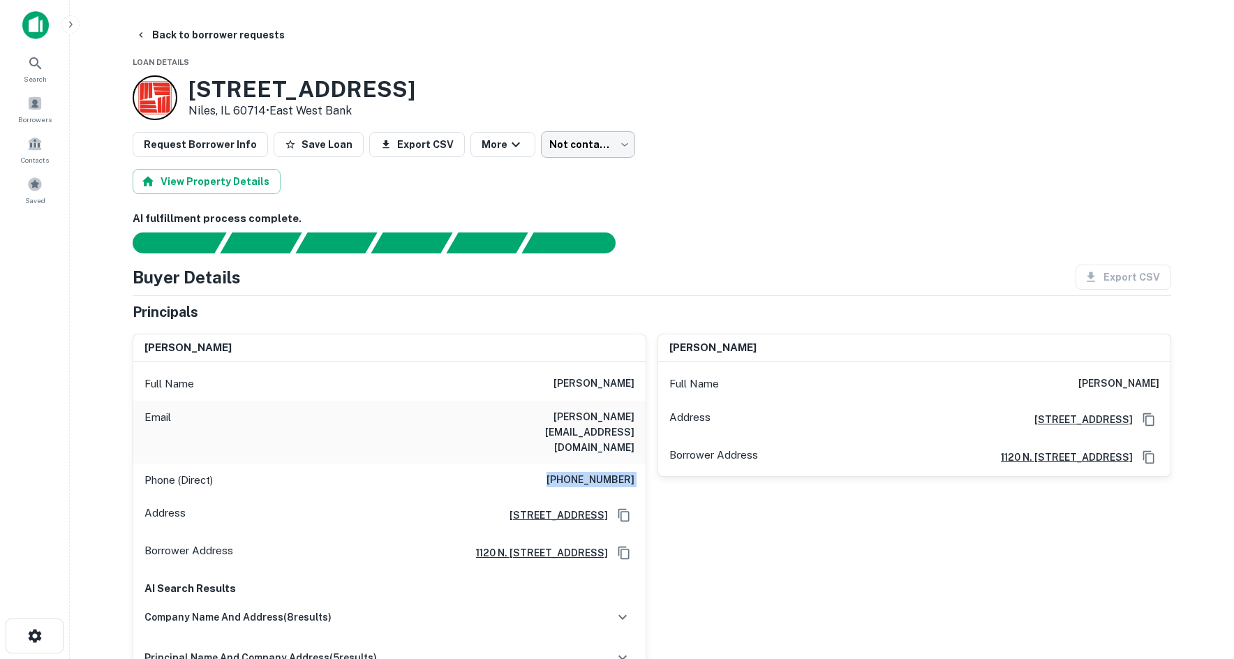
click at [585, 149] on body "Search Borrowers Contacts Saved Back to borrower requests Loan Details 9353 N M…" at bounding box center [617, 329] width 1234 height 659
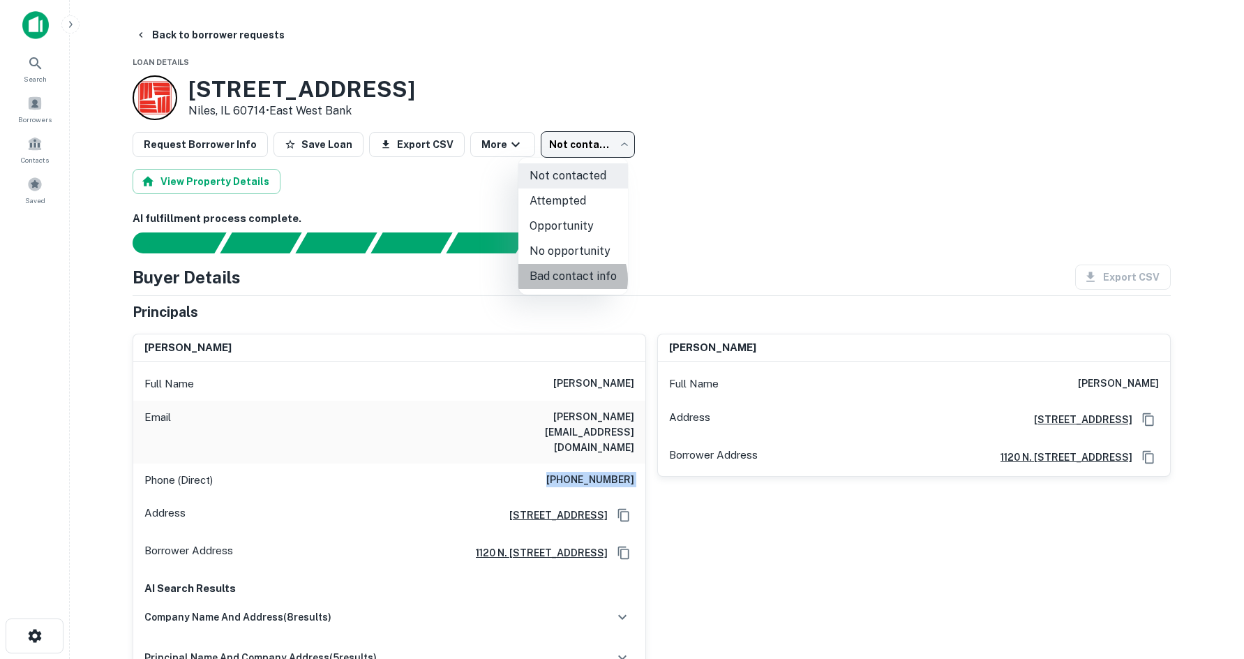
click at [570, 279] on li "Bad contact info" at bounding box center [573, 276] width 110 height 25
type input "**********"
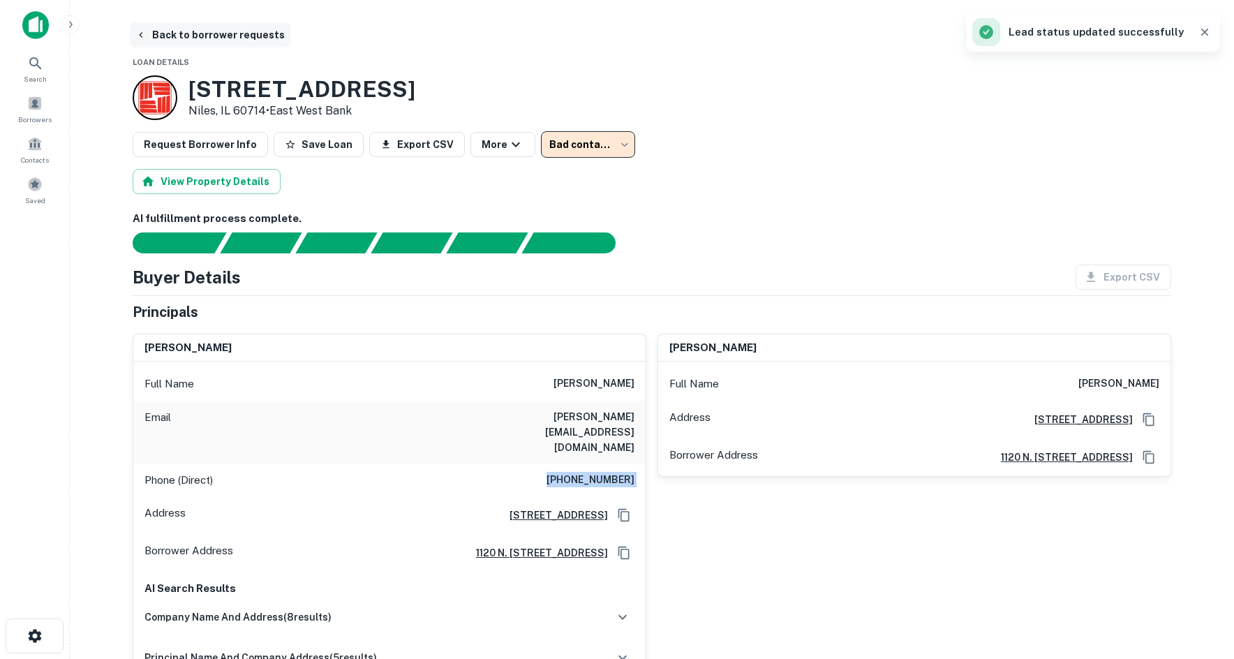
click at [239, 42] on button "Back to borrower requests" at bounding box center [210, 34] width 160 height 25
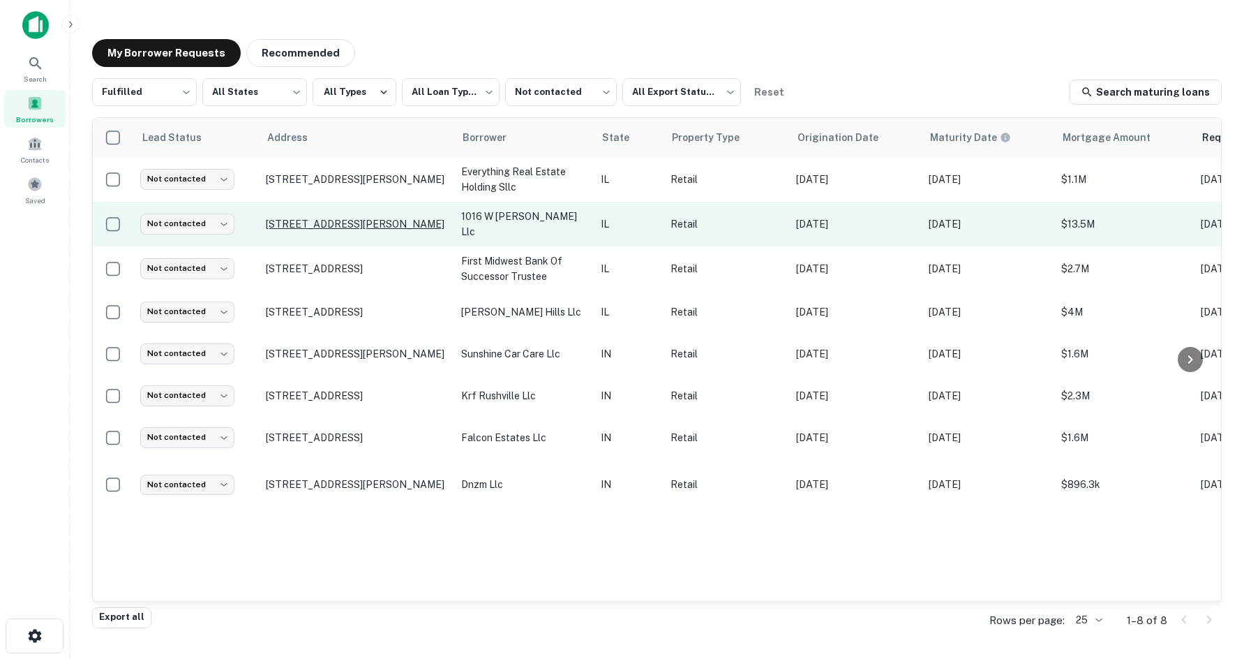
click at [402, 224] on p "1012 W Jackson Blvd Chicago, IL 60607" at bounding box center [356, 224] width 181 height 13
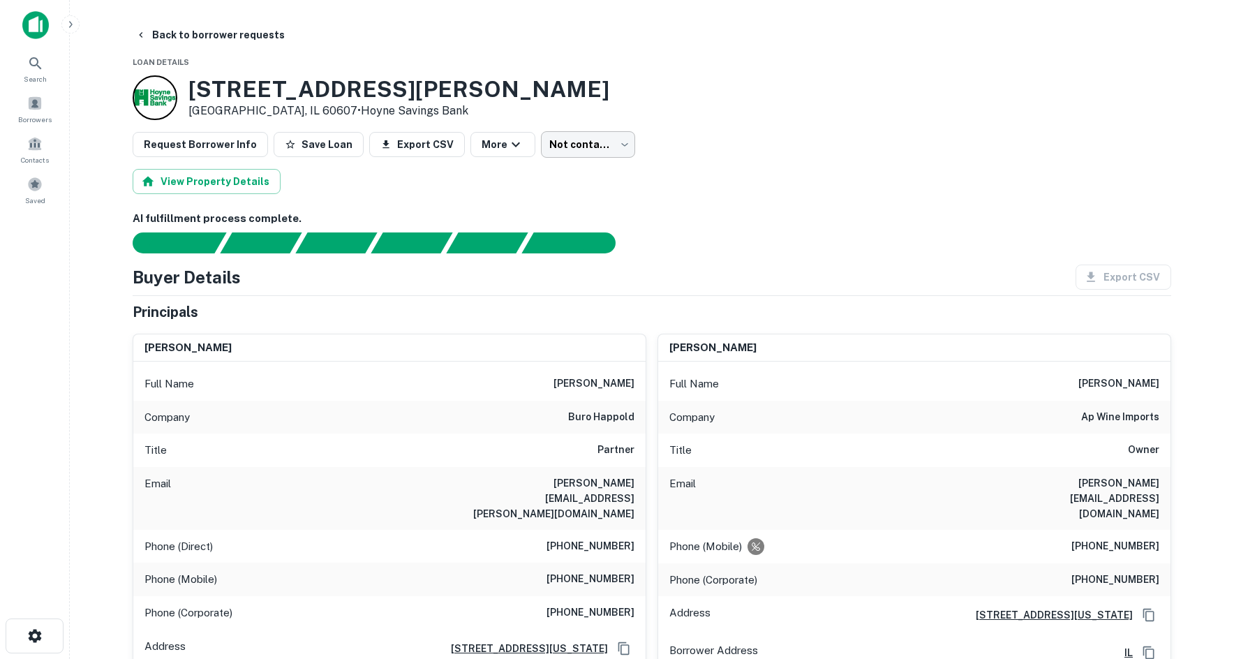
click at [608, 151] on body "Search Borrowers Contacts Saved Back to borrower requests Loan Details 1012 W J…" at bounding box center [617, 329] width 1234 height 659
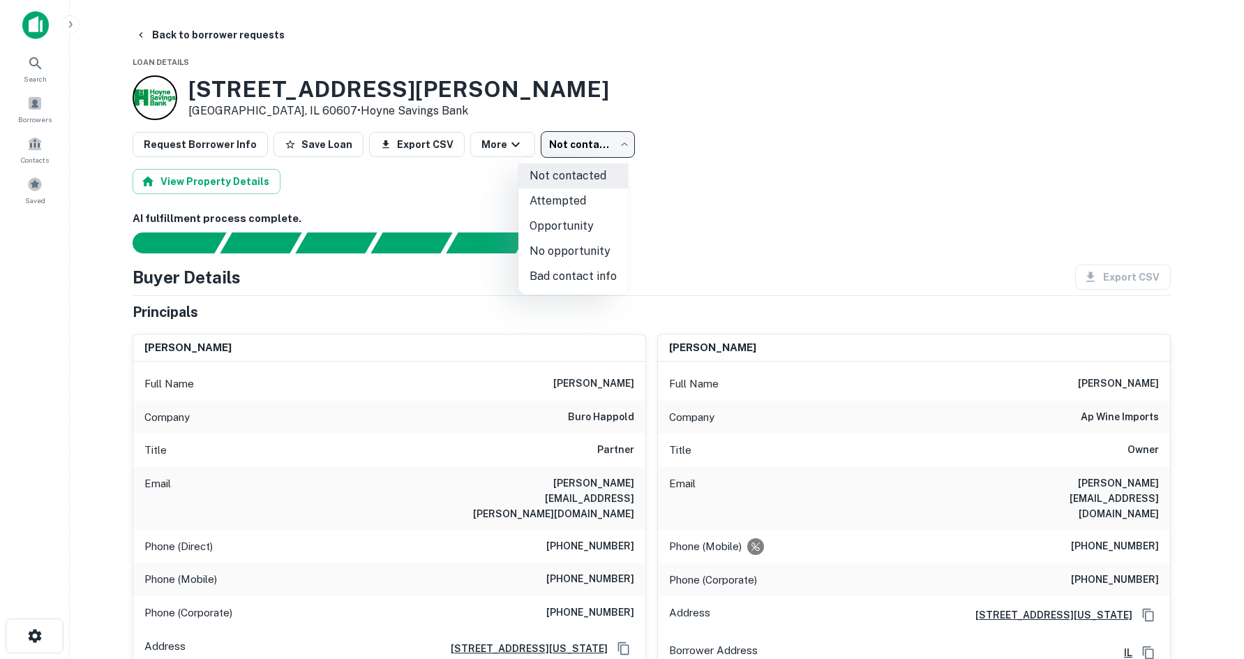
click at [539, 203] on li "Attempted" at bounding box center [573, 200] width 110 height 25
type input "*********"
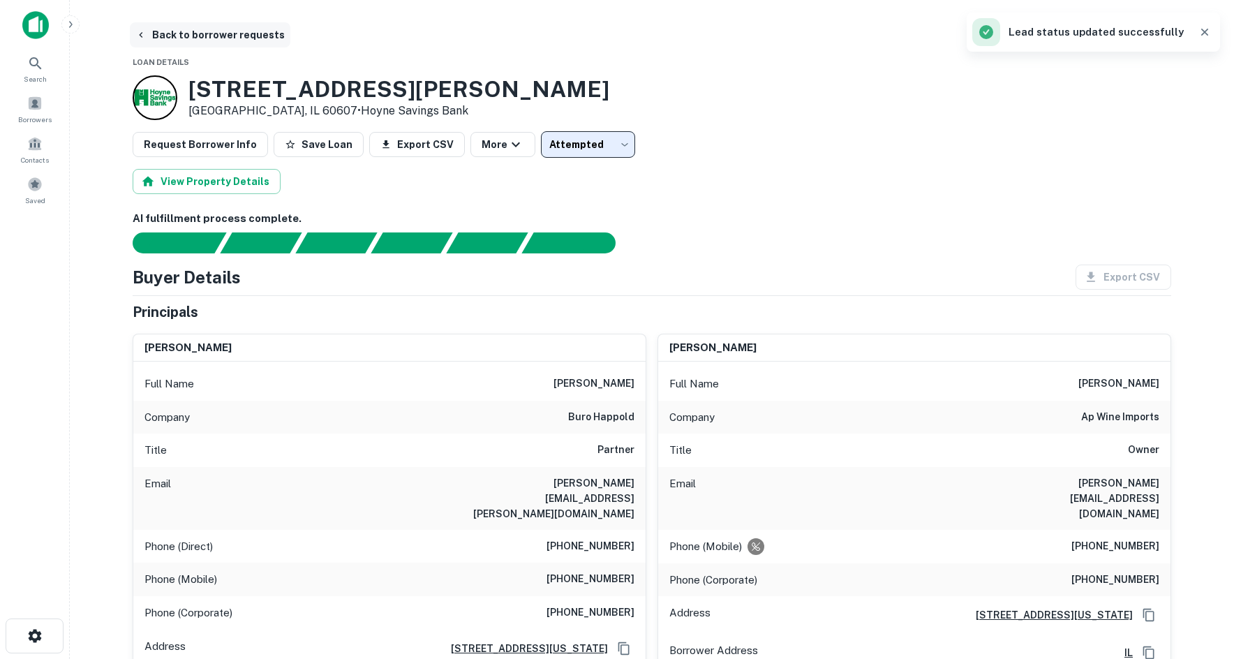
click at [231, 32] on button "Back to borrower requests" at bounding box center [210, 34] width 160 height 25
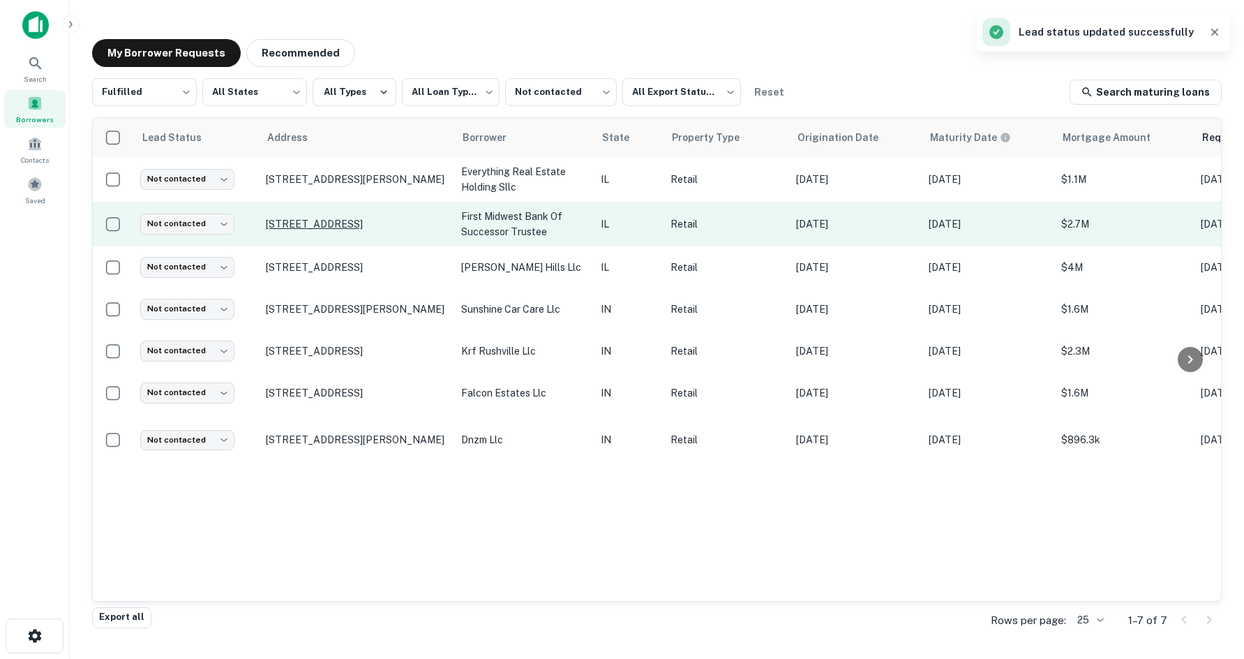
click at [342, 225] on p "2223 Half Day Rd Deerfield, IL 60015" at bounding box center [356, 224] width 181 height 13
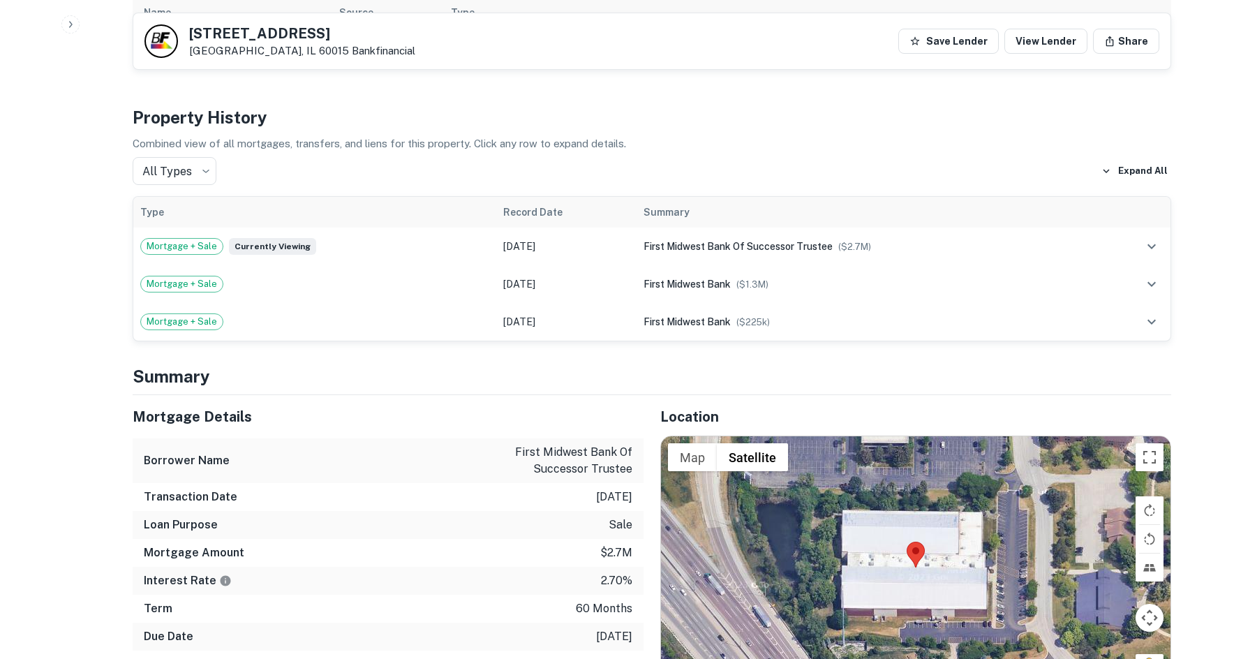
scroll to position [907, 0]
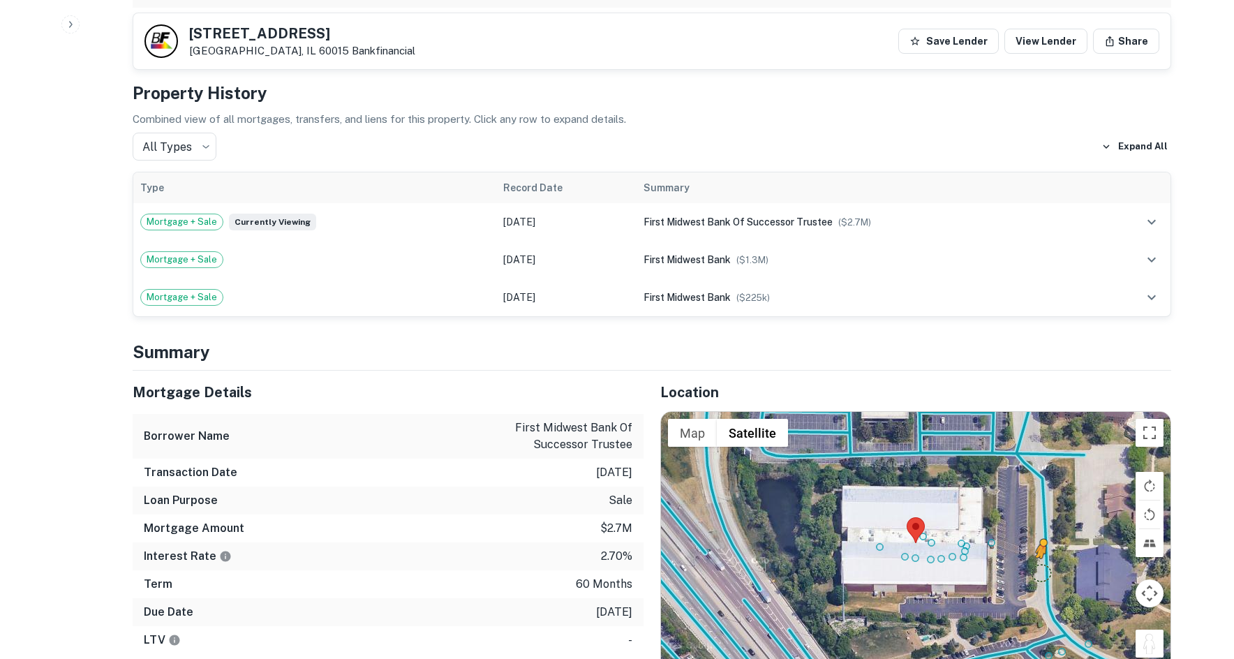
drag, startPoint x: 1152, startPoint y: 616, endPoint x: 1040, endPoint y: 543, distance: 134.1
click at [1040, 543] on div "To activate drag with keyboard, press Alt + Enter. Once in keyboard drag state,…" at bounding box center [915, 543] width 509 height 262
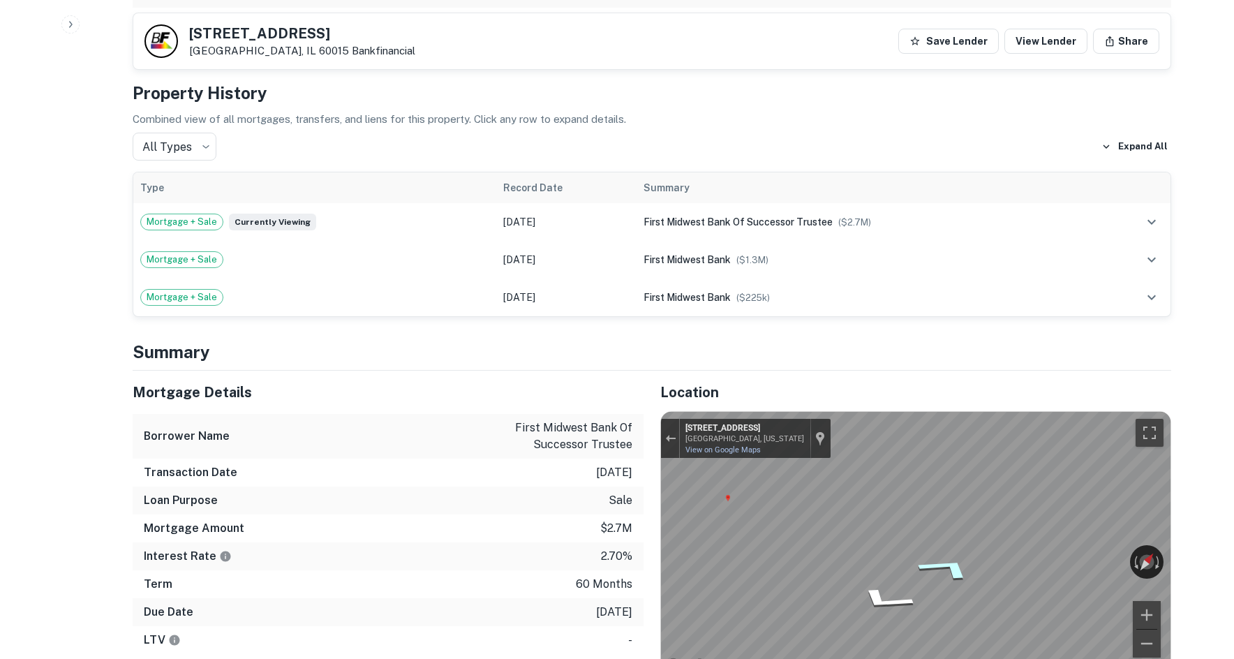
click at [931, 549] on icon "Go North, Lakeside Dr" at bounding box center [947, 568] width 105 height 38
click at [946, 567] on icon "Go North, Lakeside Dr" at bounding box center [967, 583] width 67 height 33
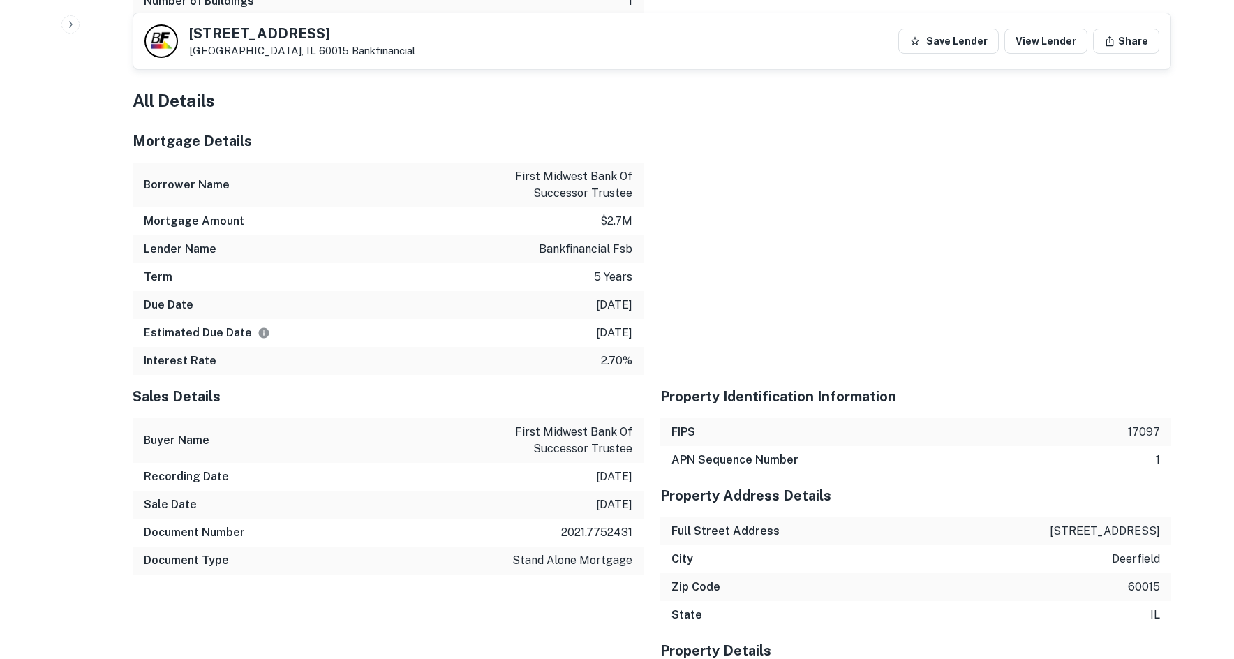
scroll to position [1675, 0]
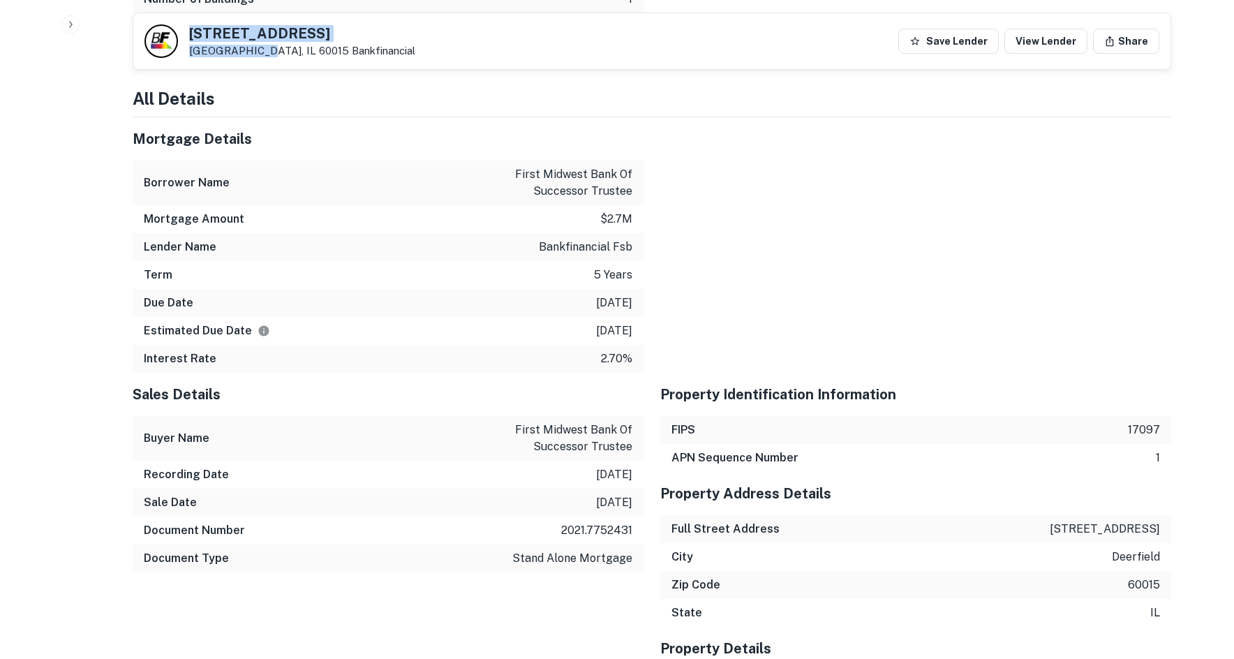
drag, startPoint x: 180, startPoint y: 35, endPoint x: 247, endPoint y: 52, distance: 69.2
click at [247, 52] on div "2223 Half Day Rd Deerfield, IL 60015 Bankfinancial" at bounding box center [279, 40] width 271 height 33
copy div "2223 Half Day Rd Deerfield, IL"
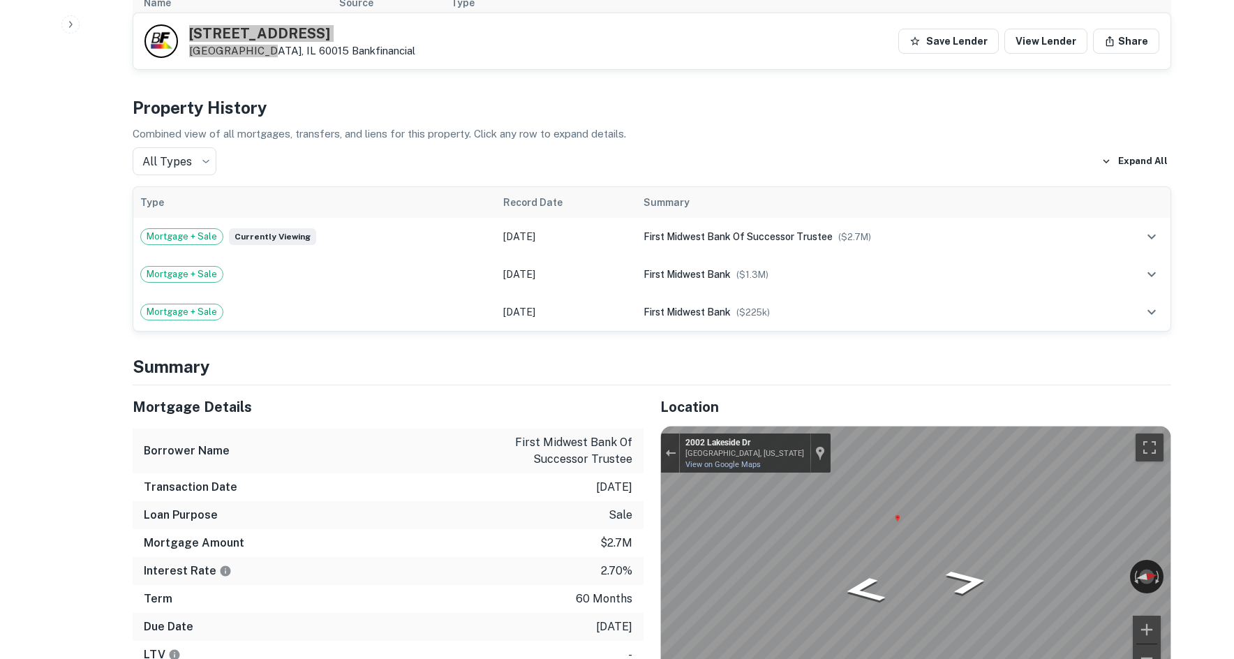
scroll to position [977, 0]
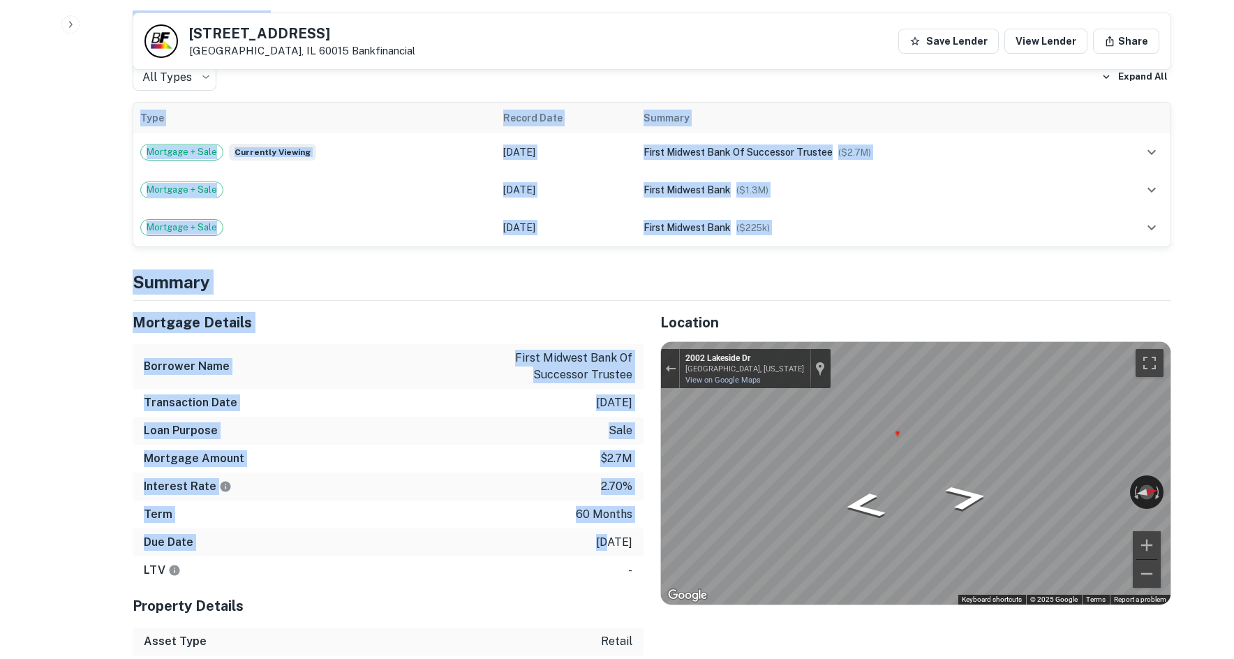
drag, startPoint x: 119, startPoint y: 311, endPoint x: 591, endPoint y: 515, distance: 514.5
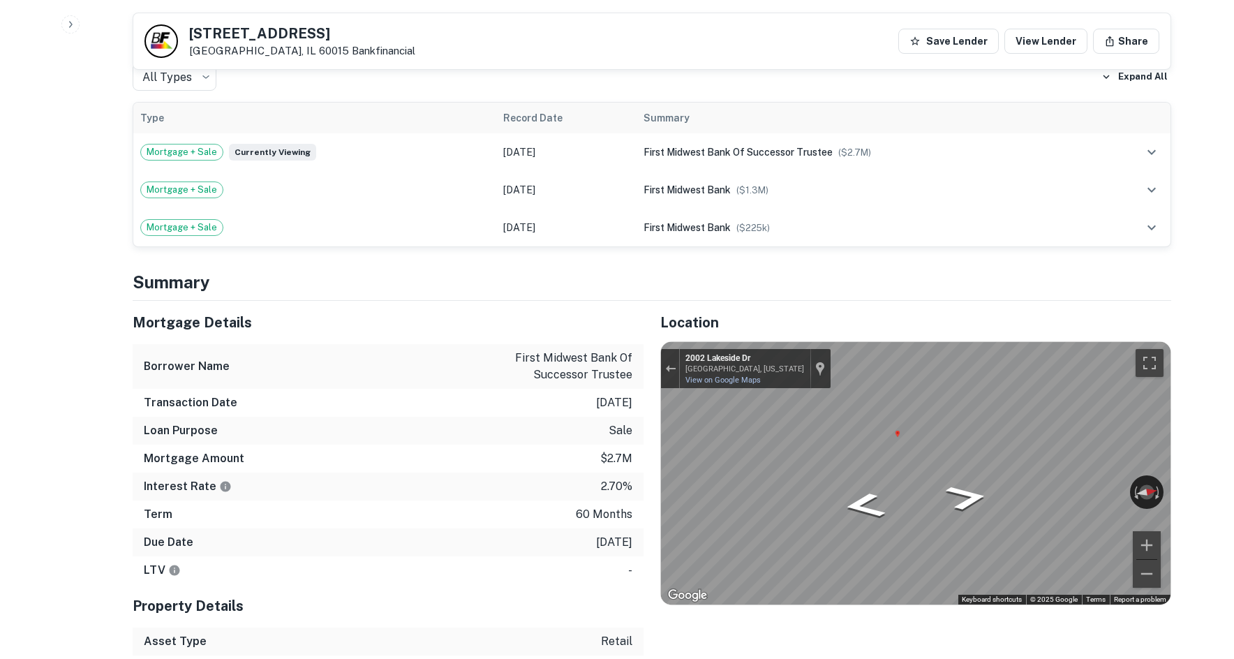
click at [596, 534] on p "1/31/2026" at bounding box center [614, 542] width 36 height 17
drag, startPoint x: 618, startPoint y: 528, endPoint x: 600, endPoint y: 507, distance: 27.7
click at [600, 507] on div "Mortgage Details Borrower Name first midwest bank of successor trustee Transact…" at bounding box center [388, 442] width 511 height 283
click at [600, 534] on p "1/31/2026" at bounding box center [614, 542] width 36 height 17
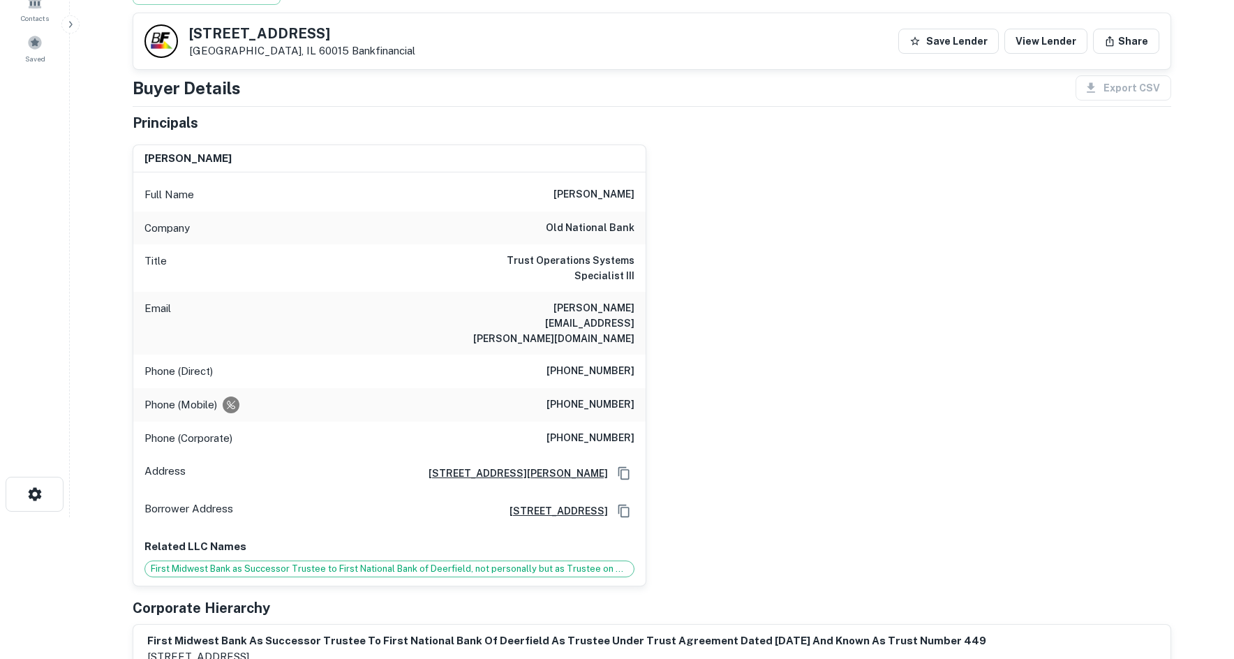
scroll to position [140, 0]
click at [611, 357] on div "Phone (Direct) (815) 280-1884" at bounding box center [389, 373] width 512 height 33
click at [609, 365] on h6 "(815) 280-1884" at bounding box center [590, 373] width 88 height 17
drag, startPoint x: 609, startPoint y: 343, endPoint x: 604, endPoint y: 351, distance: 10.1
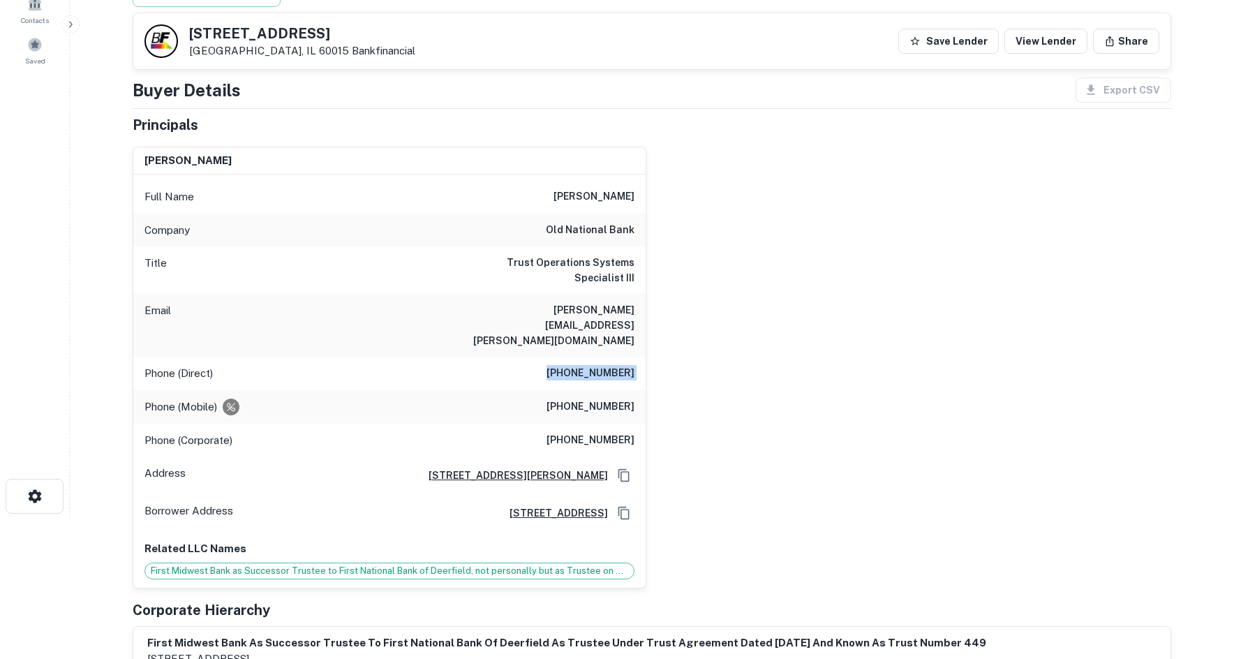
click at [604, 365] on h6 "(815) 280-1884" at bounding box center [590, 373] width 88 height 17
copy h6 "(815) 280-1884"
click at [161, 57] on div at bounding box center [160, 40] width 33 height 33
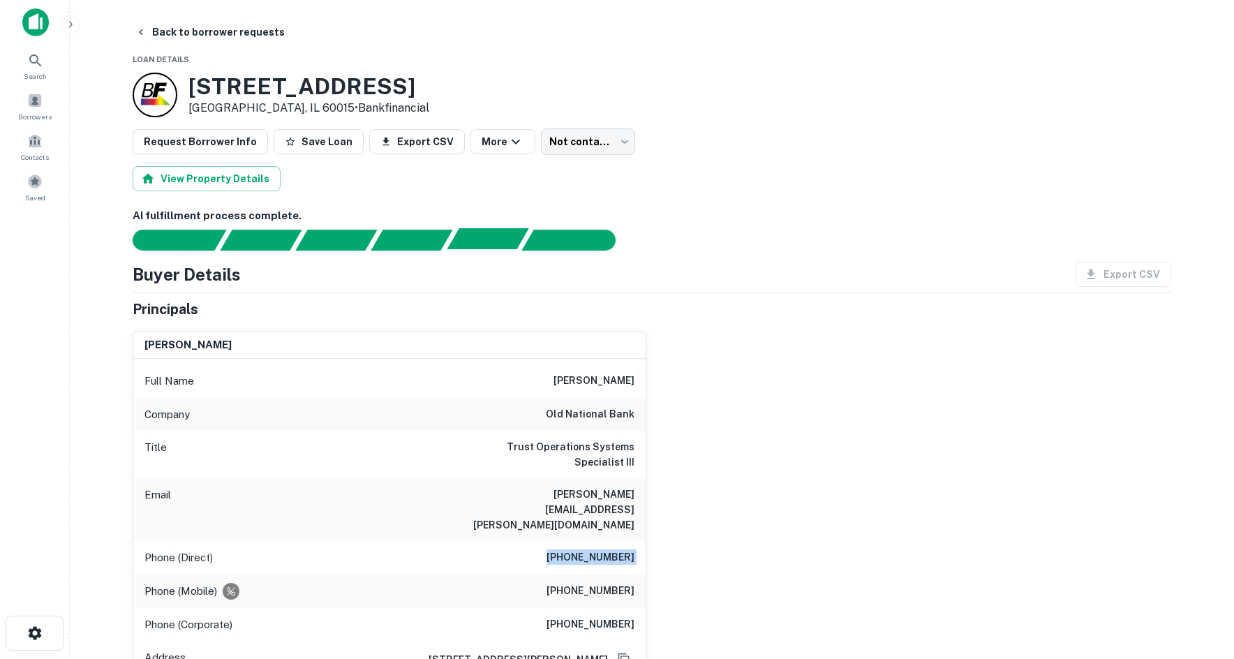
scroll to position [0, 0]
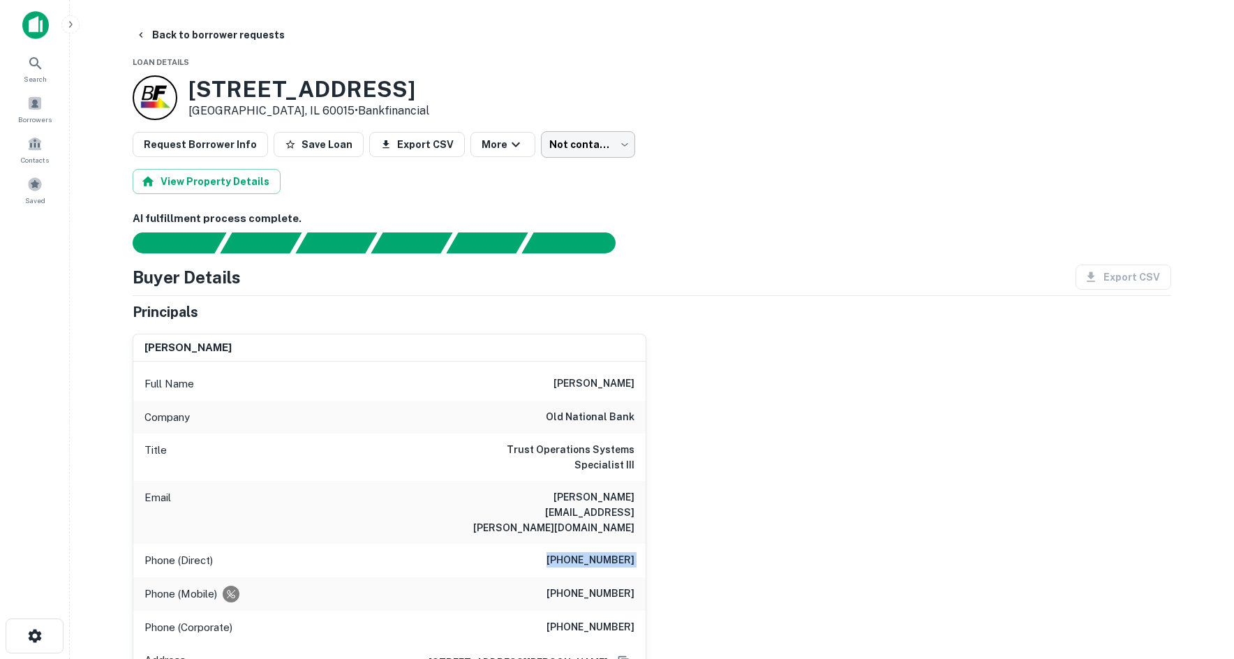
click at [563, 137] on body "Search Borrowers Contacts Saved Back to borrower requests Loan Details 2223 Hal…" at bounding box center [617, 329] width 1234 height 659
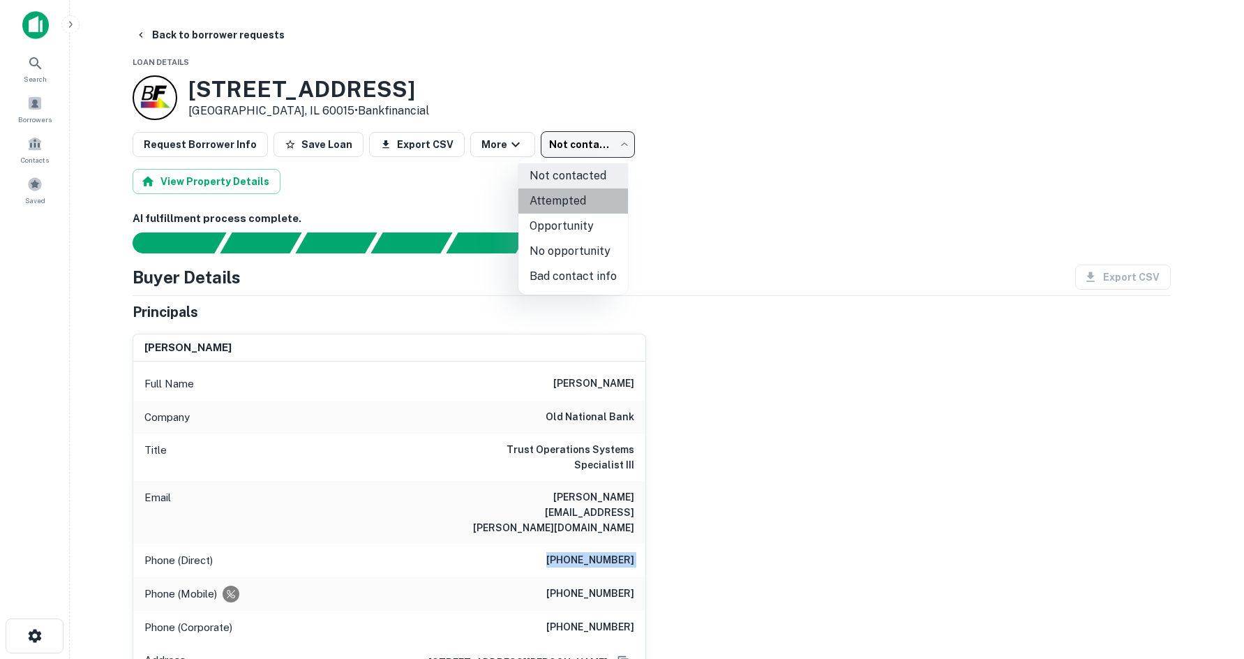
click at [581, 207] on li "Attempted" at bounding box center [573, 200] width 110 height 25
type input "*********"
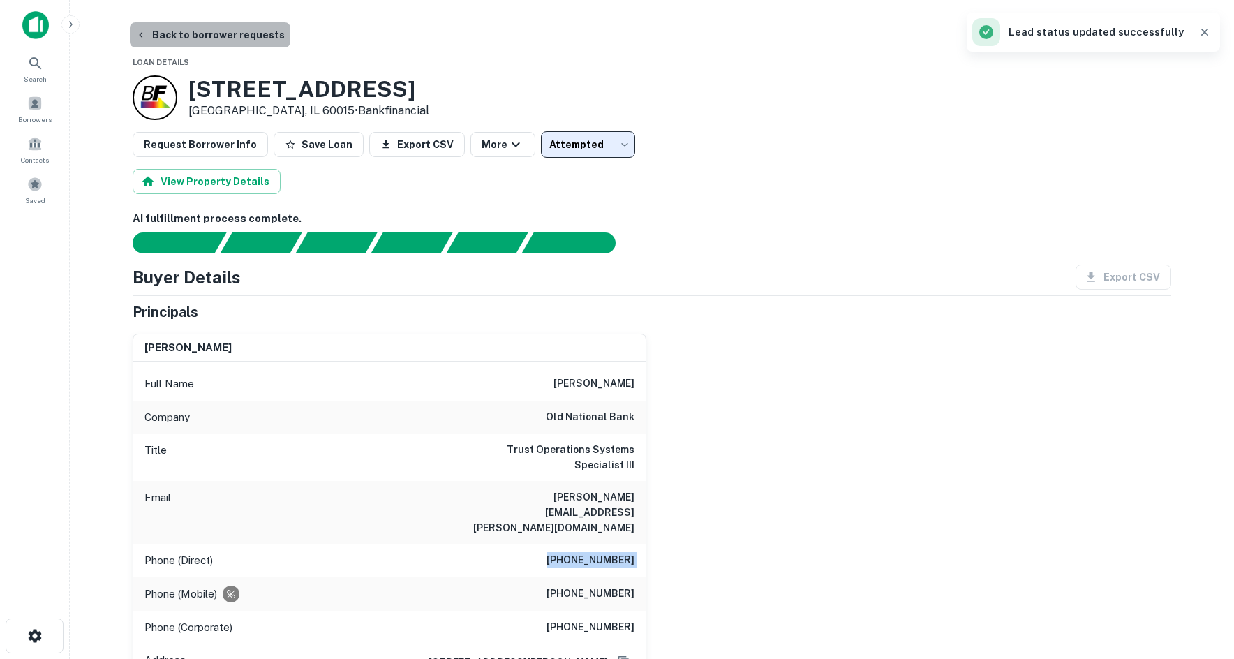
click at [213, 36] on button "Back to borrower requests" at bounding box center [210, 34] width 160 height 25
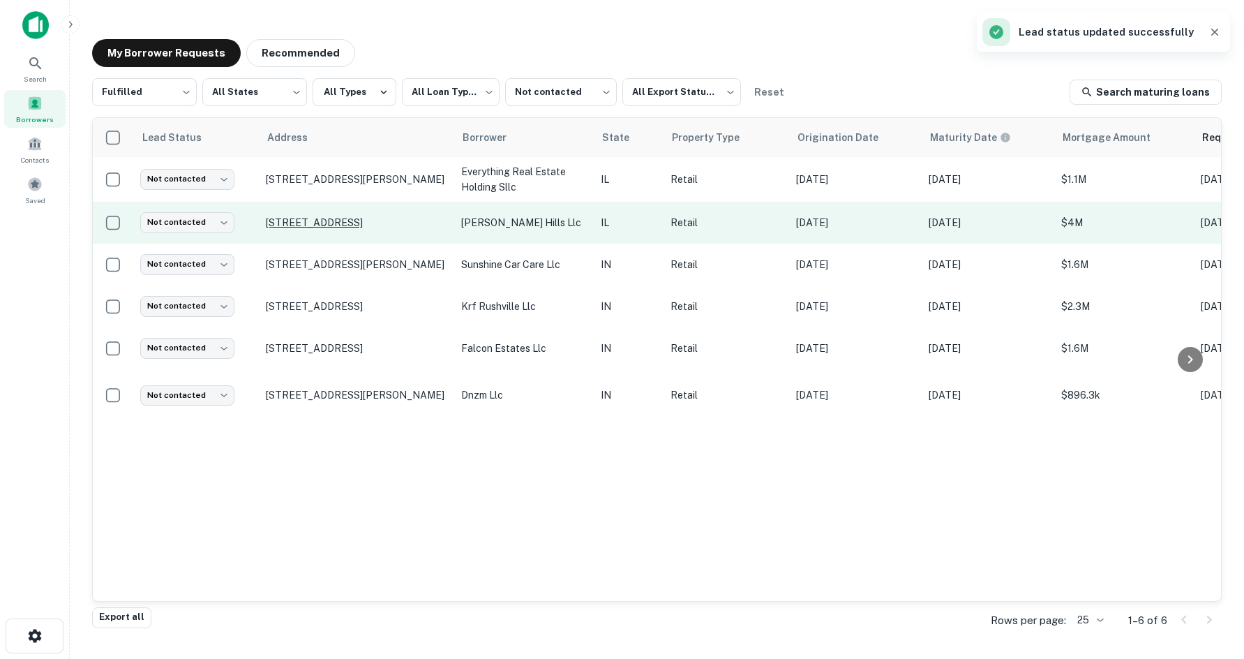
click at [345, 216] on p "670 Lakeview Pkwy Vernon Hills, IL 60061" at bounding box center [356, 222] width 181 height 13
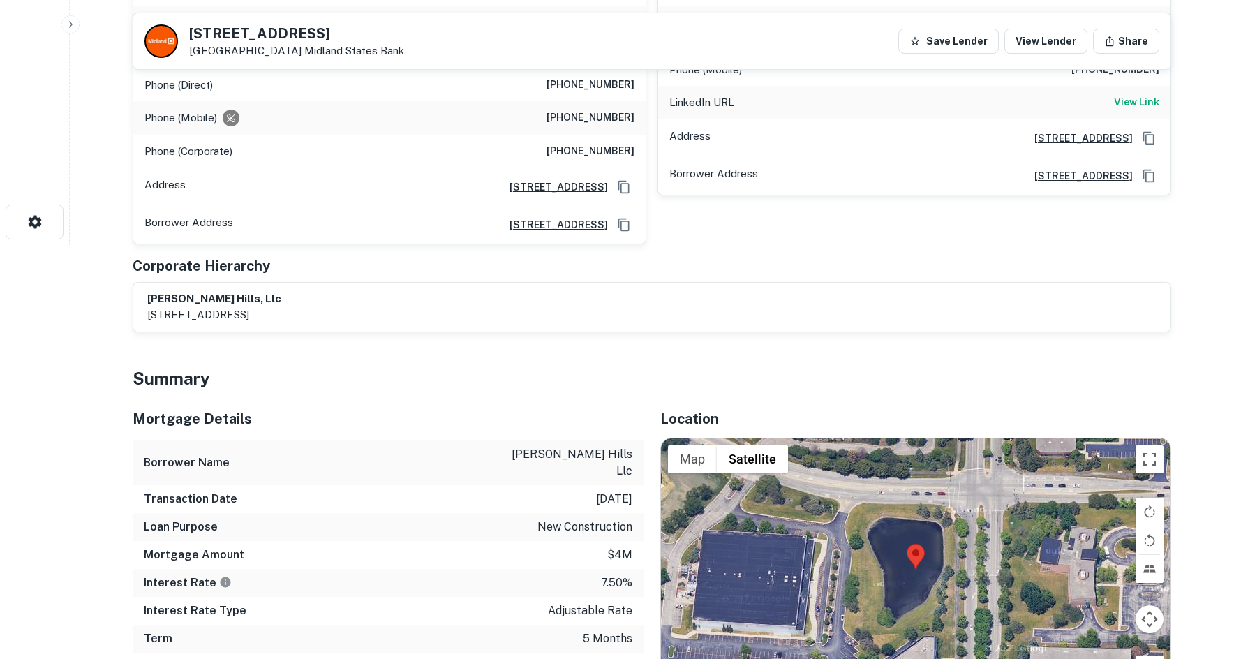
scroll to position [279, 0]
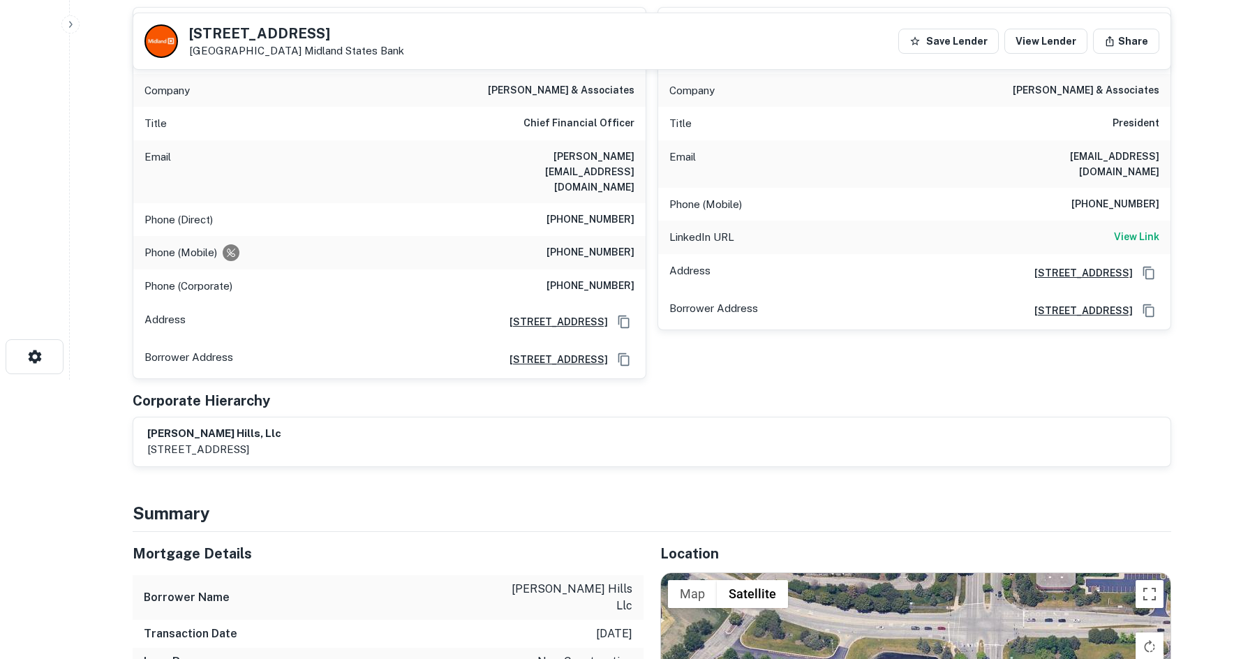
drag, startPoint x: 190, startPoint y: 28, endPoint x: 294, endPoint y: 54, distance: 106.5
click at [294, 54] on div "670 Lakeview Pkwy Vernon Hills, IL 60061 Midland States Bank" at bounding box center [296, 42] width 215 height 31
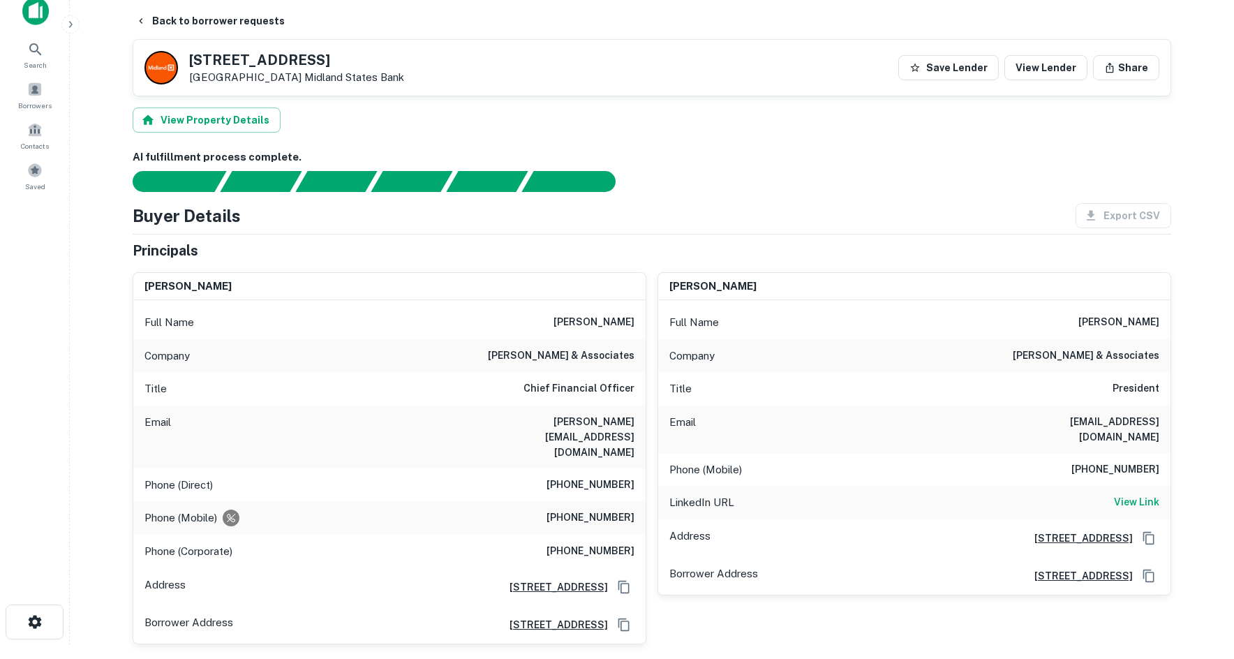
scroll to position [0, 0]
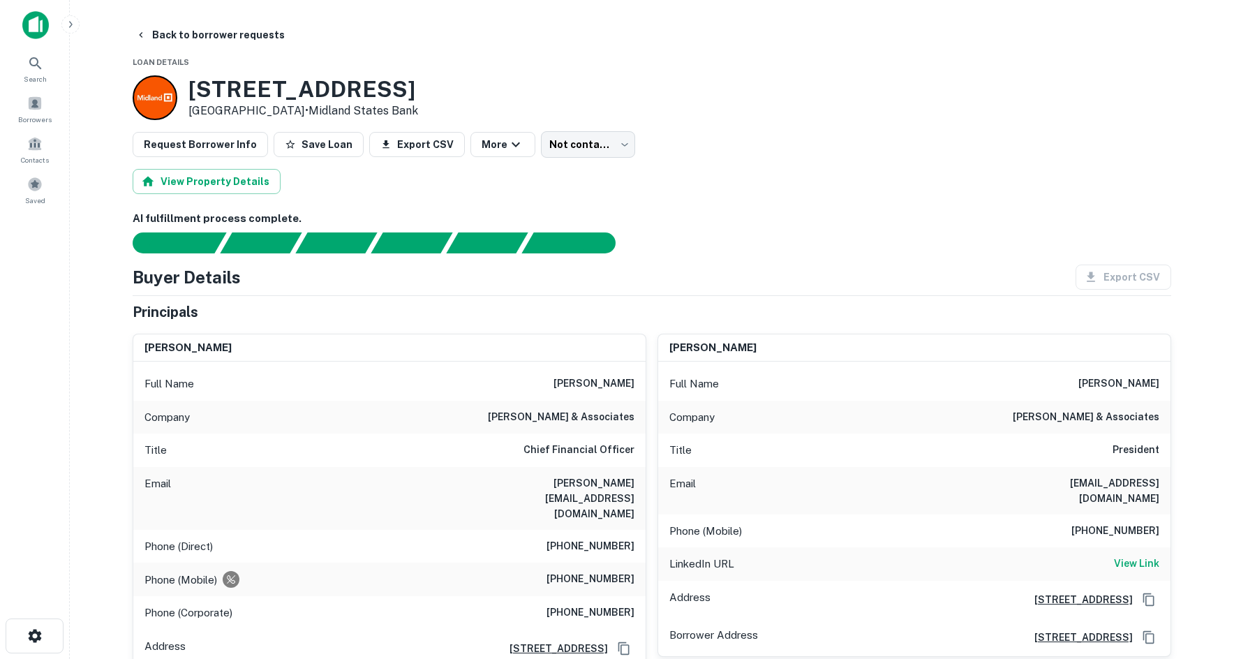
click at [557, 423] on h6 "nicholas & associates" at bounding box center [561, 417] width 147 height 17
click at [557, 418] on h6 "nicholas & associates" at bounding box center [561, 417] width 147 height 17
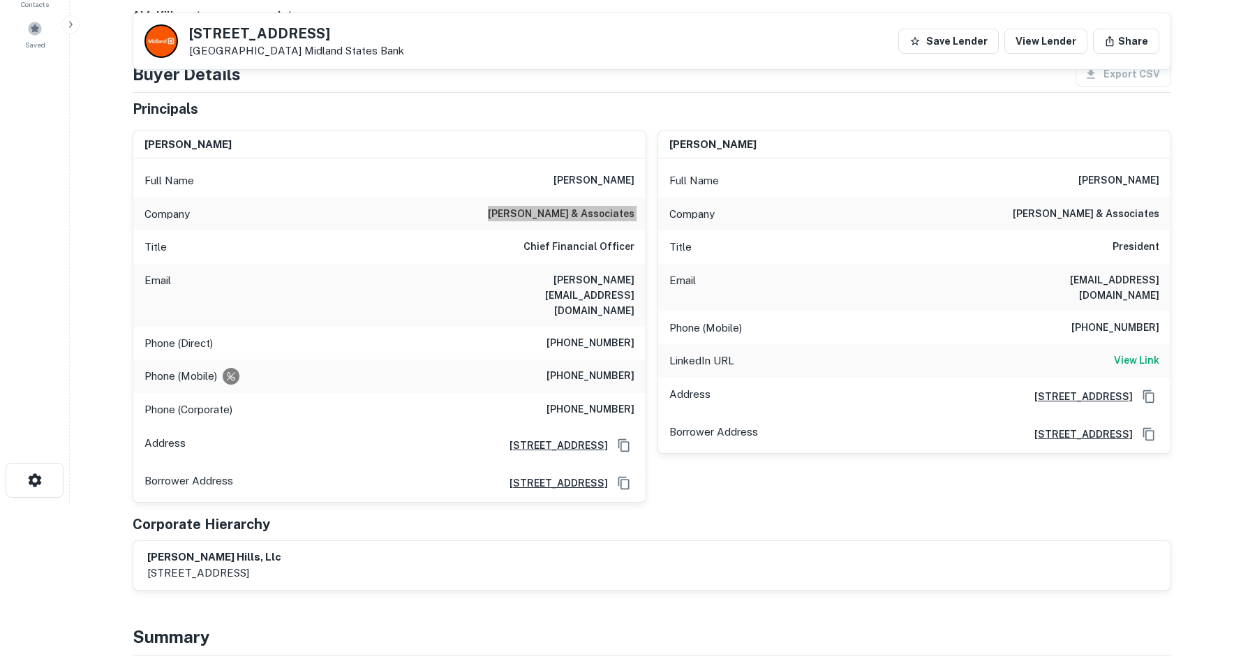
scroll to position [140, 0]
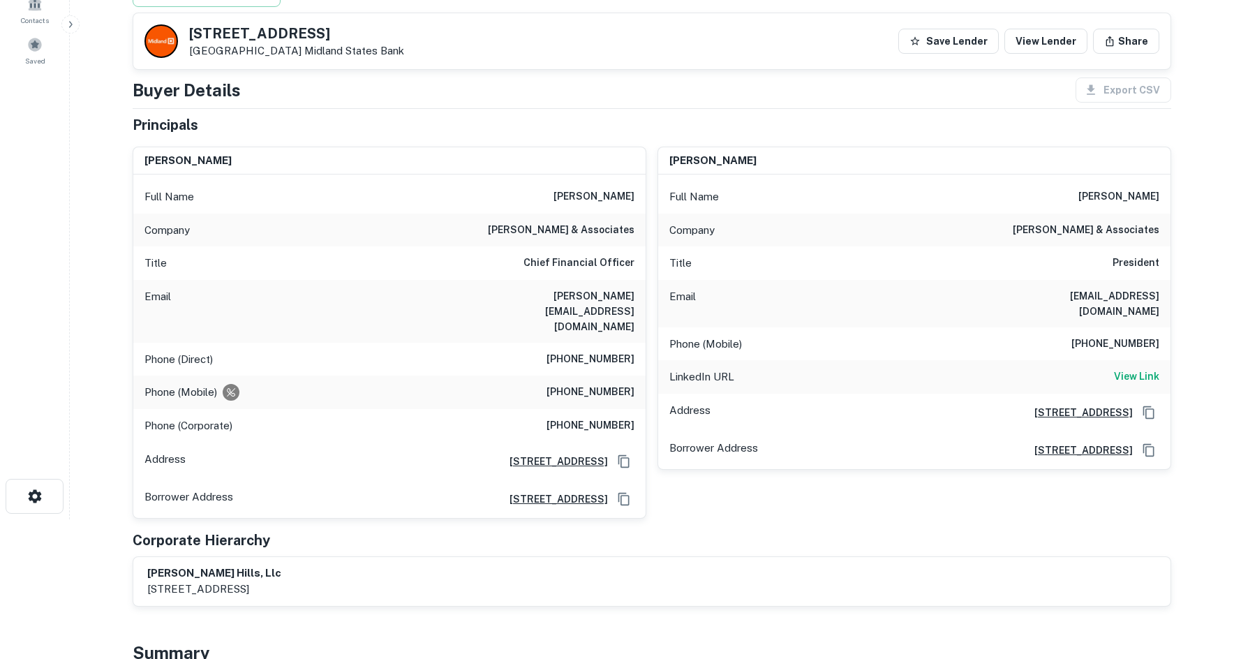
click at [612, 184] on div "Full Name gina bertolini" at bounding box center [389, 196] width 512 height 33
click at [567, 231] on h6 "nicholas & associates" at bounding box center [561, 230] width 147 height 17
click at [593, 384] on h6 "(847) 804-7400" at bounding box center [590, 392] width 88 height 17
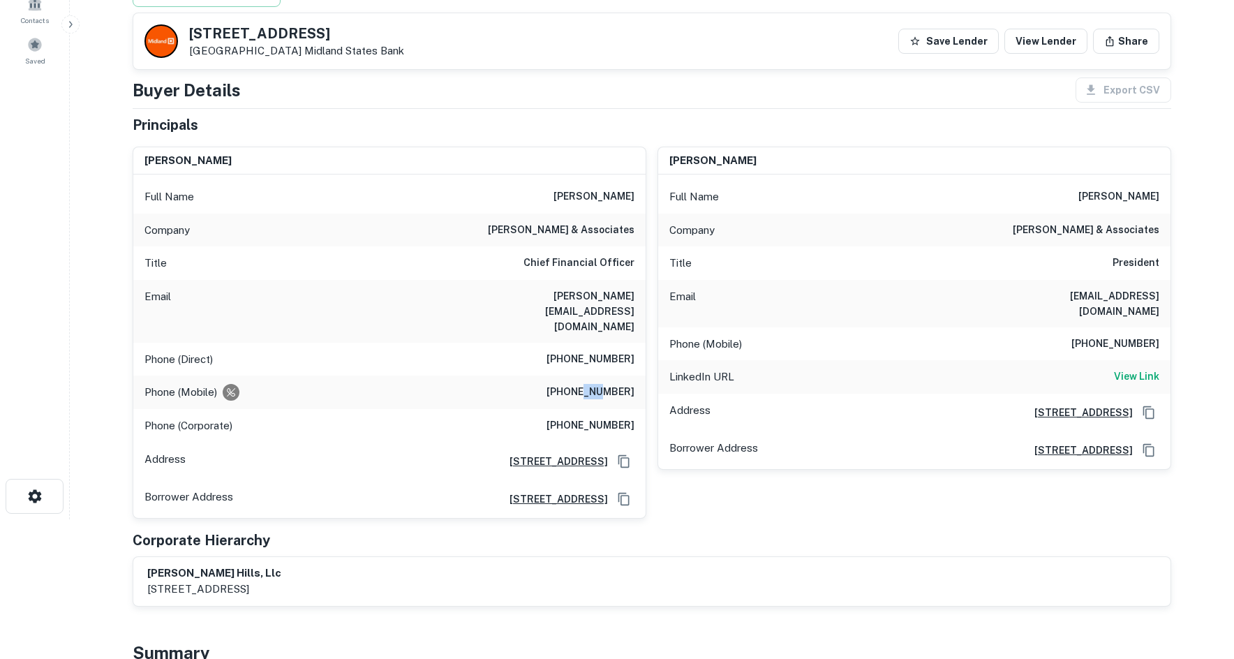
click at [593, 384] on h6 "(847) 804-7400" at bounding box center [590, 392] width 88 height 17
click at [590, 375] on div "Phone (Mobile) (847) 804-7400" at bounding box center [389, 391] width 512 height 33
click at [590, 351] on h6 "(847) 394-6205" at bounding box center [590, 359] width 88 height 17
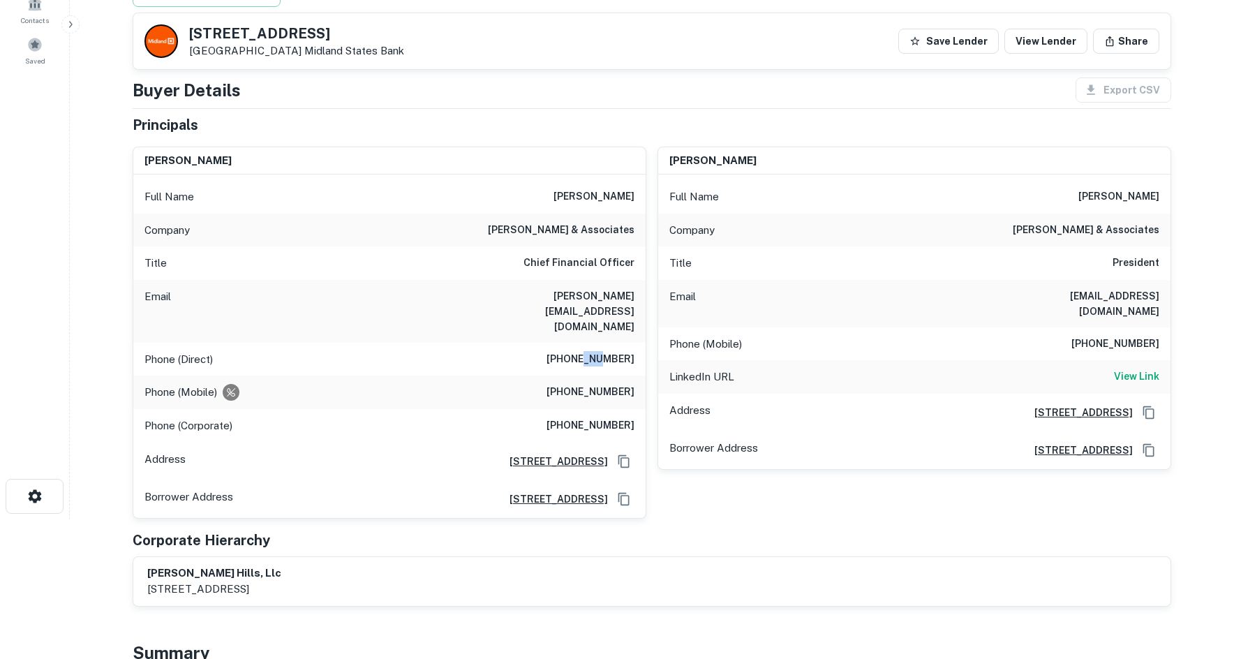
click at [590, 351] on h6 "(847) 394-6205" at bounding box center [590, 359] width 88 height 17
click at [1024, 361] on div "LinkedIn URL View Link" at bounding box center [914, 376] width 512 height 33
click at [1149, 368] on h6 "View Link" at bounding box center [1136, 375] width 45 height 15
click at [578, 285] on div "Email gina@nicholasquality.com" at bounding box center [389, 311] width 512 height 63
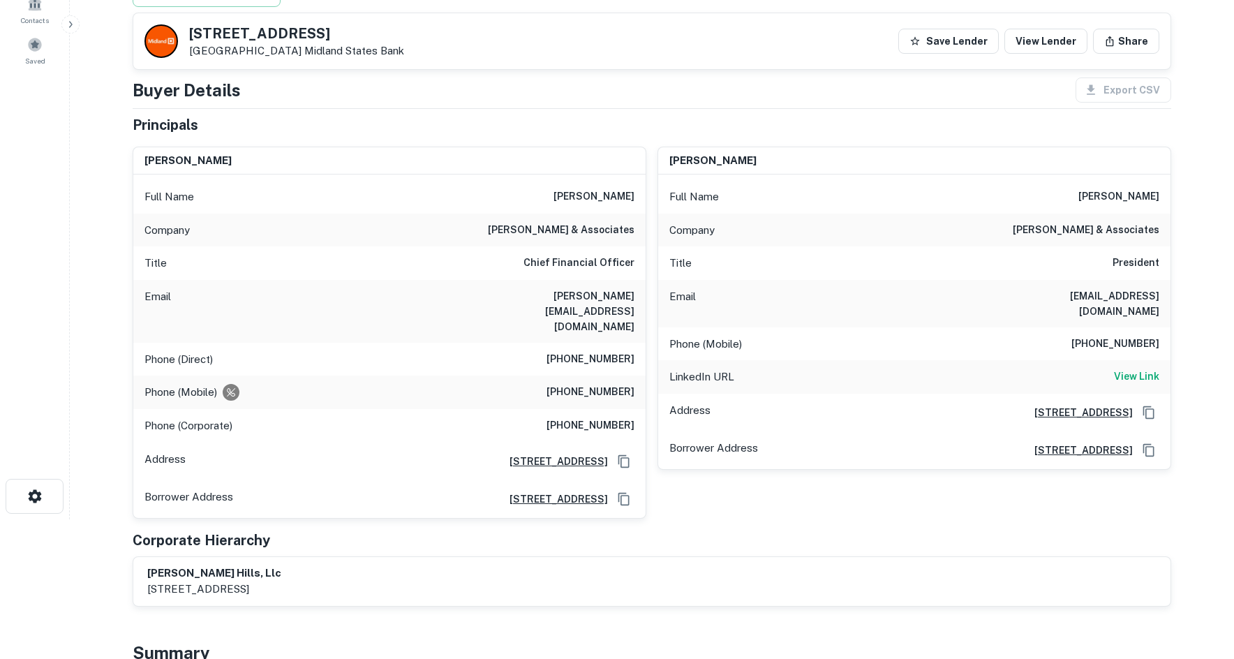
click at [588, 267] on h6 "Chief Financial Officer" at bounding box center [578, 263] width 111 height 17
click at [605, 343] on div "Phone (Direct) (847) 394-6205" at bounding box center [389, 359] width 512 height 33
click at [604, 351] on h6 "(847) 394-6205" at bounding box center [590, 359] width 88 height 17
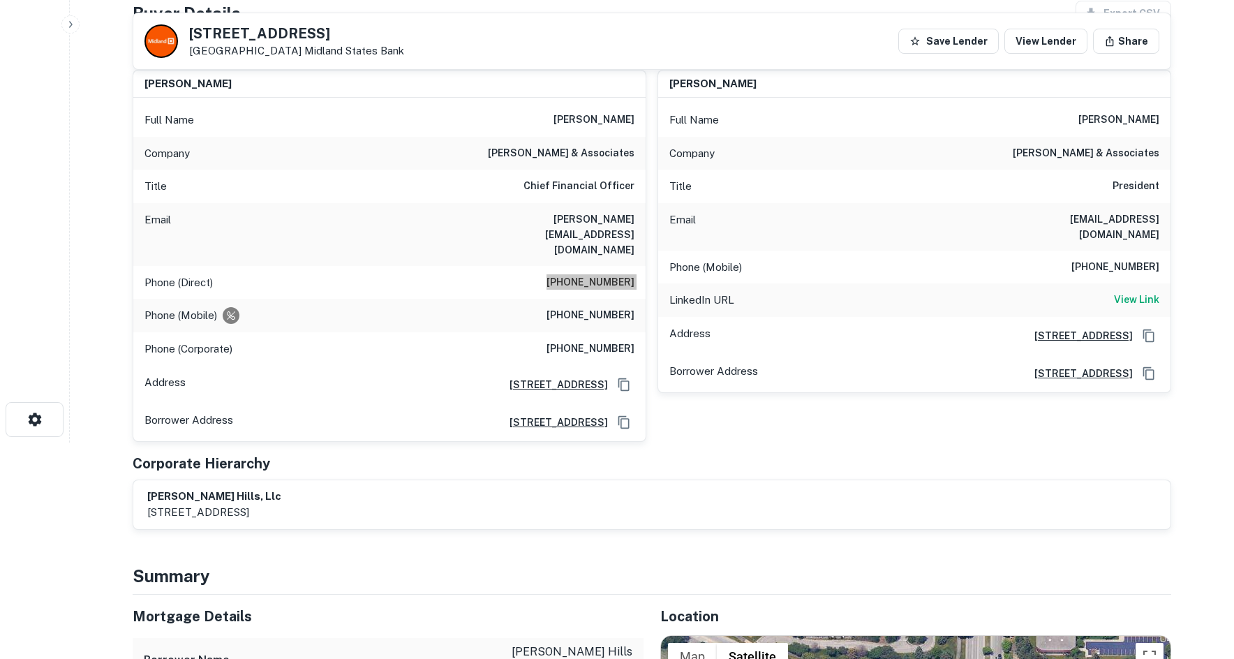
scroll to position [209, 0]
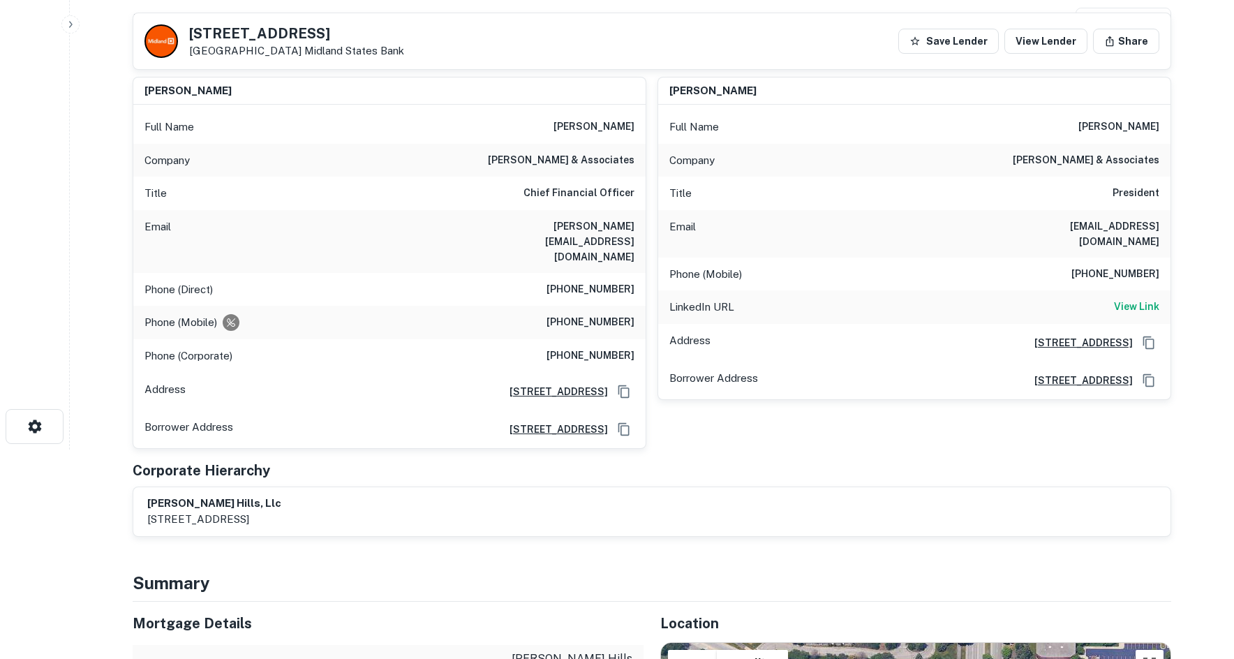
click at [619, 306] on div "Phone (Mobile) (847) 804-7400" at bounding box center [389, 322] width 512 height 33
click at [613, 307] on div "Phone (Mobile) (847) 804-7400" at bounding box center [389, 322] width 512 height 33
click at [613, 306] on div "Phone (Mobile) (847) 804-7400" at bounding box center [389, 322] width 512 height 33
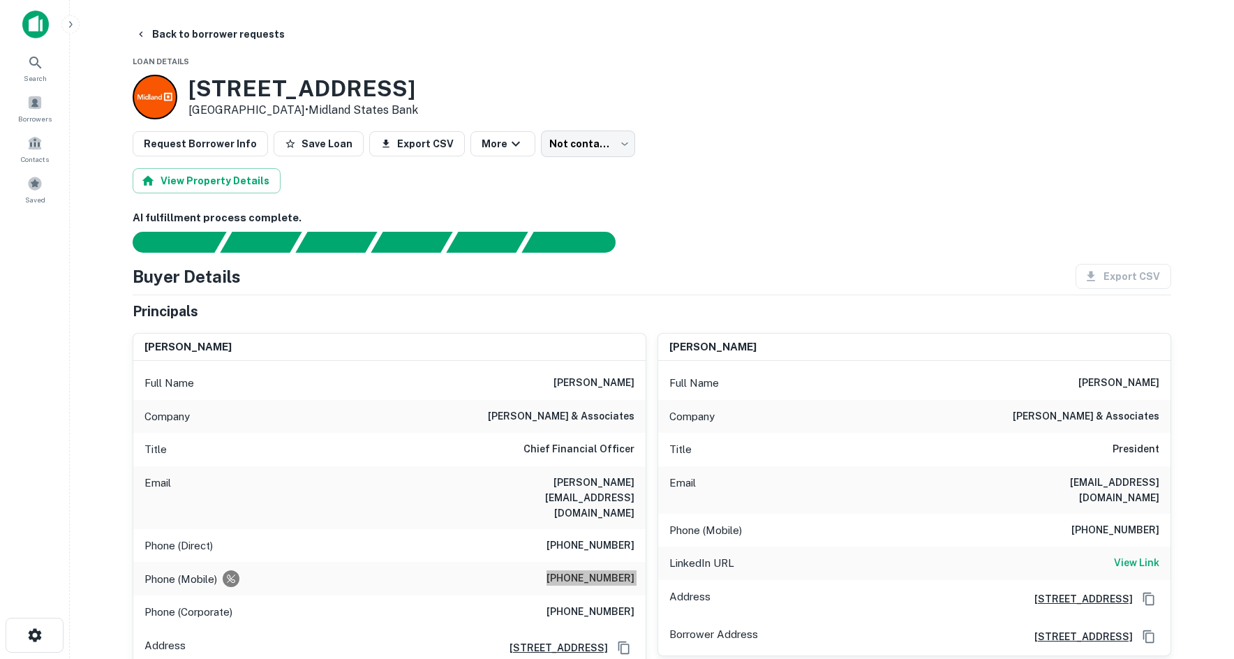
scroll to position [0, 0]
click at [537, 142] on body "Search Borrowers Contacts Saved Back to borrower requests Loan Details 670 Lake…" at bounding box center [617, 329] width 1234 height 659
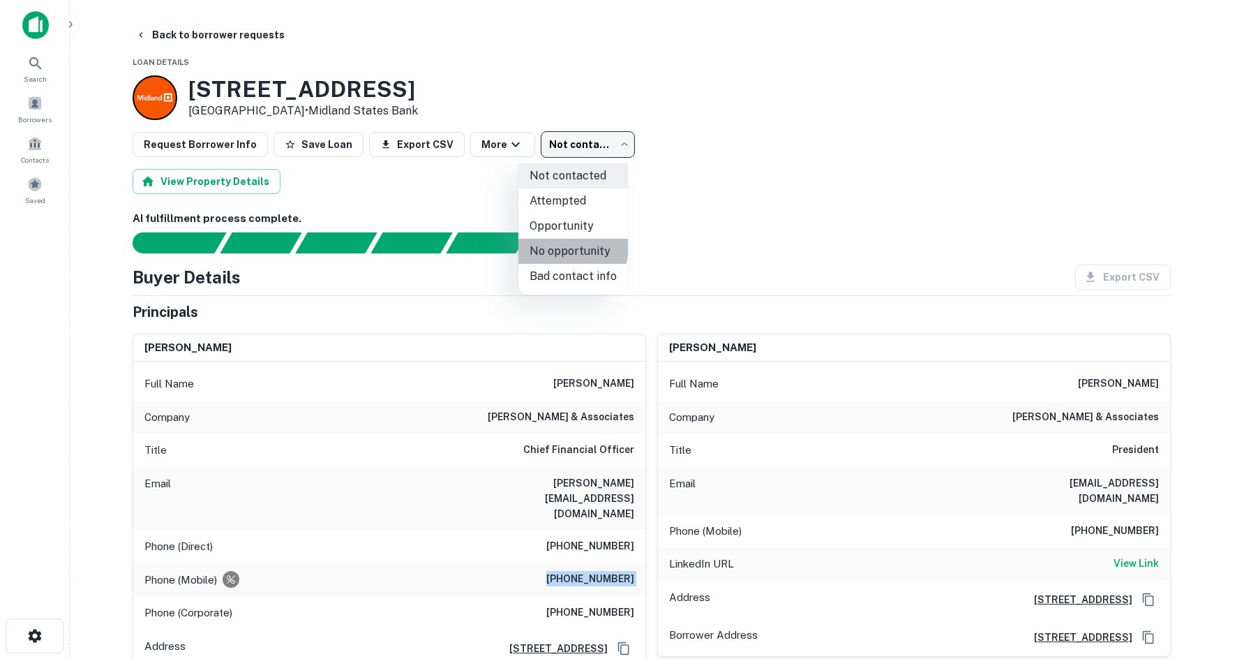
click at [545, 244] on li "No opportunity" at bounding box center [573, 251] width 110 height 25
type input "**********"
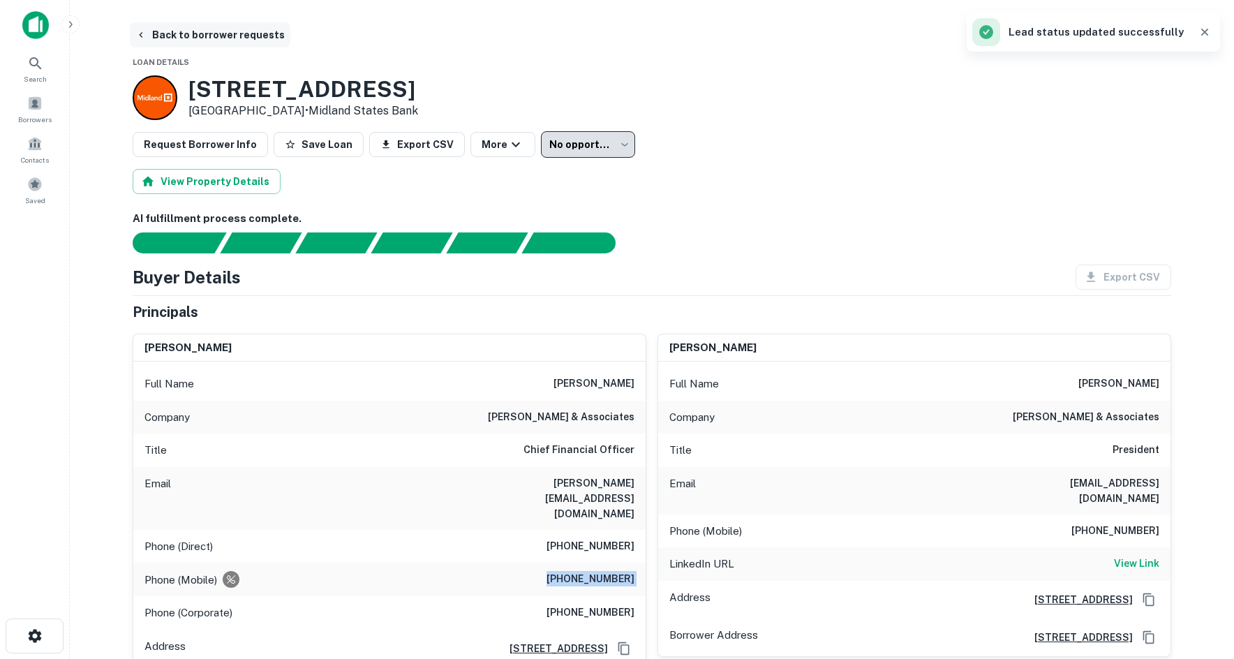
click at [263, 38] on button "Back to borrower requests" at bounding box center [210, 34] width 160 height 25
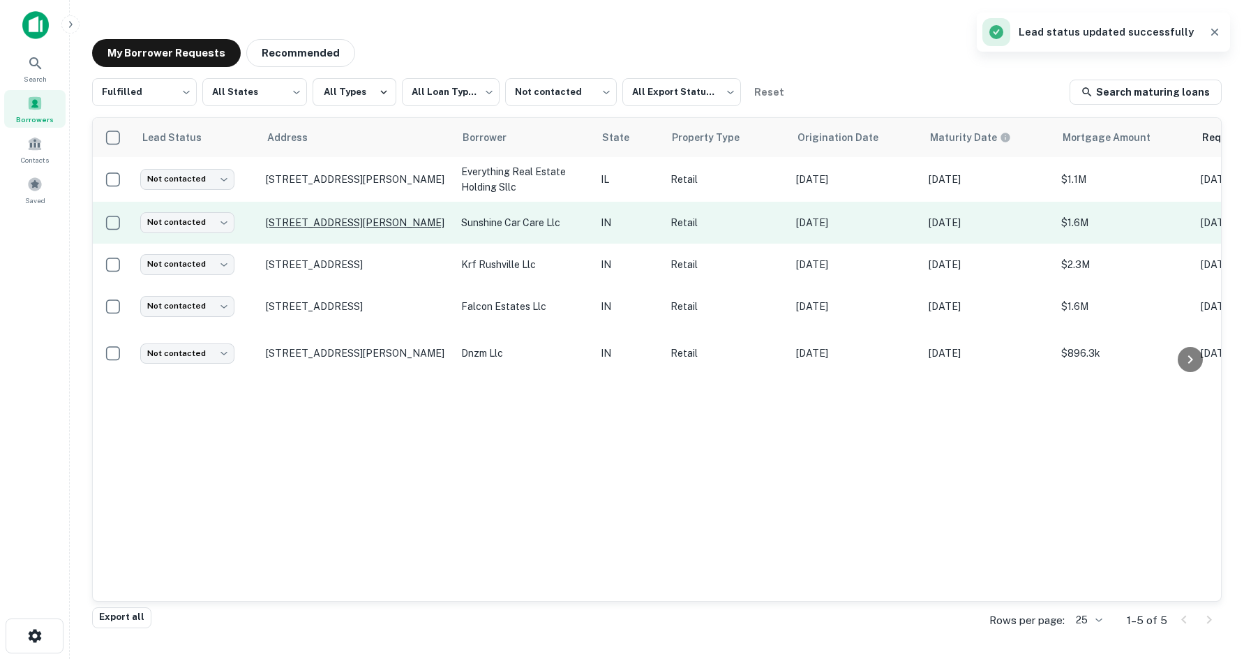
click at [362, 218] on p "160 S Creasy Ln Lafayette, IN 47905" at bounding box center [356, 222] width 181 height 13
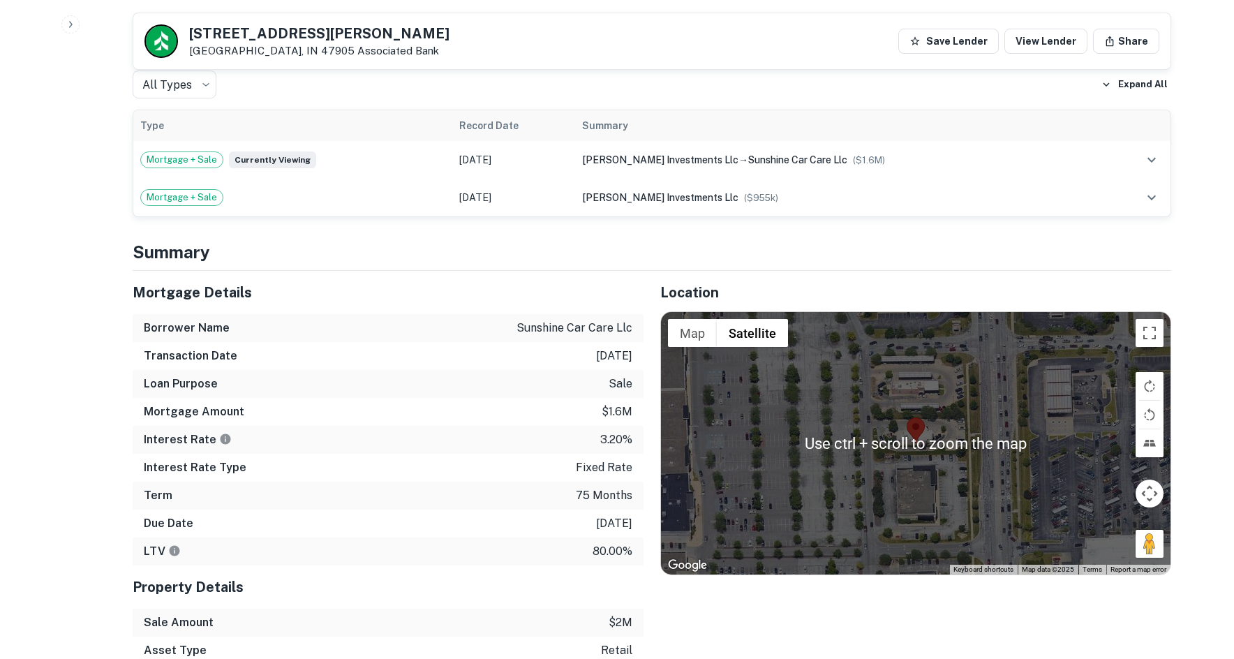
scroll to position [837, 0]
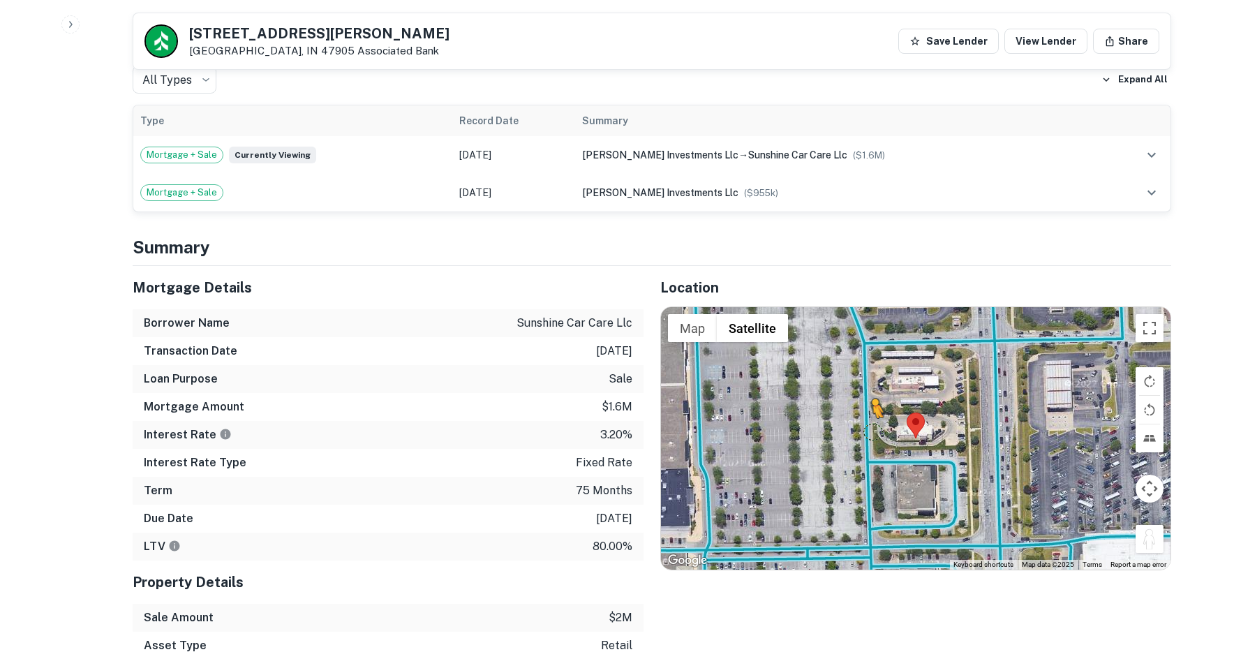
drag, startPoint x: 1144, startPoint y: 524, endPoint x: 865, endPoint y: 408, distance: 301.5
click at [865, 408] on div "To activate drag with keyboard, press Alt + Enter. Once in keyboard drag state,…" at bounding box center [915, 438] width 509 height 262
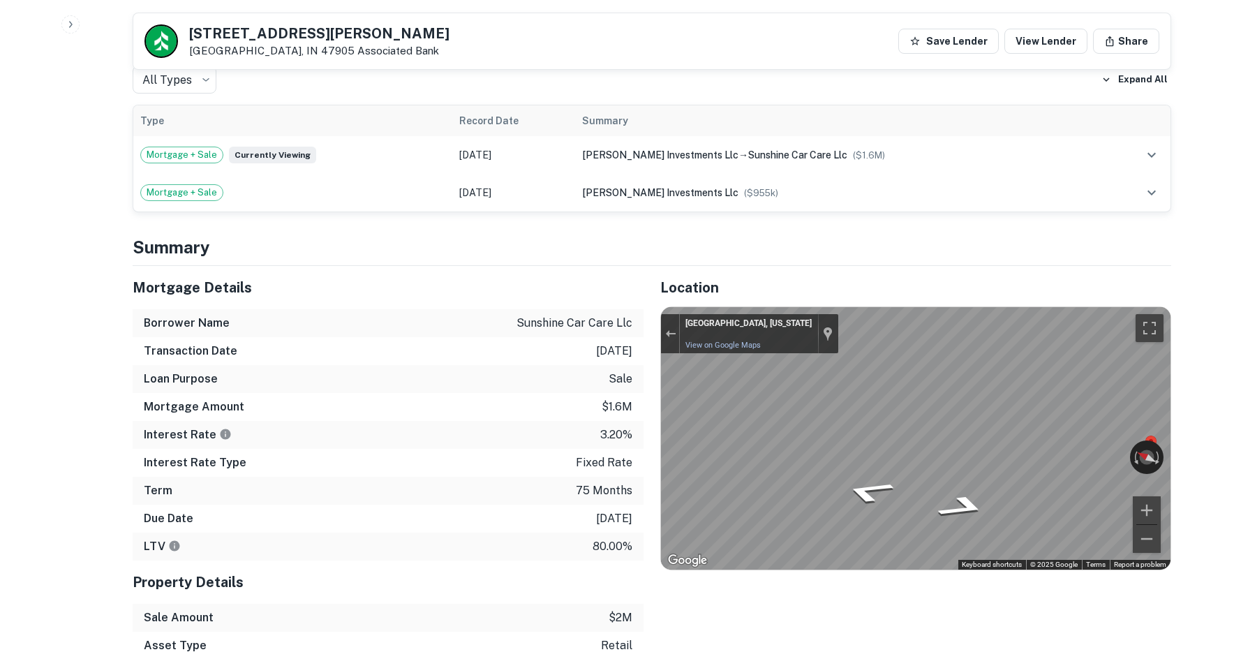
click at [620, 396] on div "Mortgage Details Borrower Name sunshine car care llc Transaction Date 6/21/2020…" at bounding box center [643, 504] width 1055 height 477
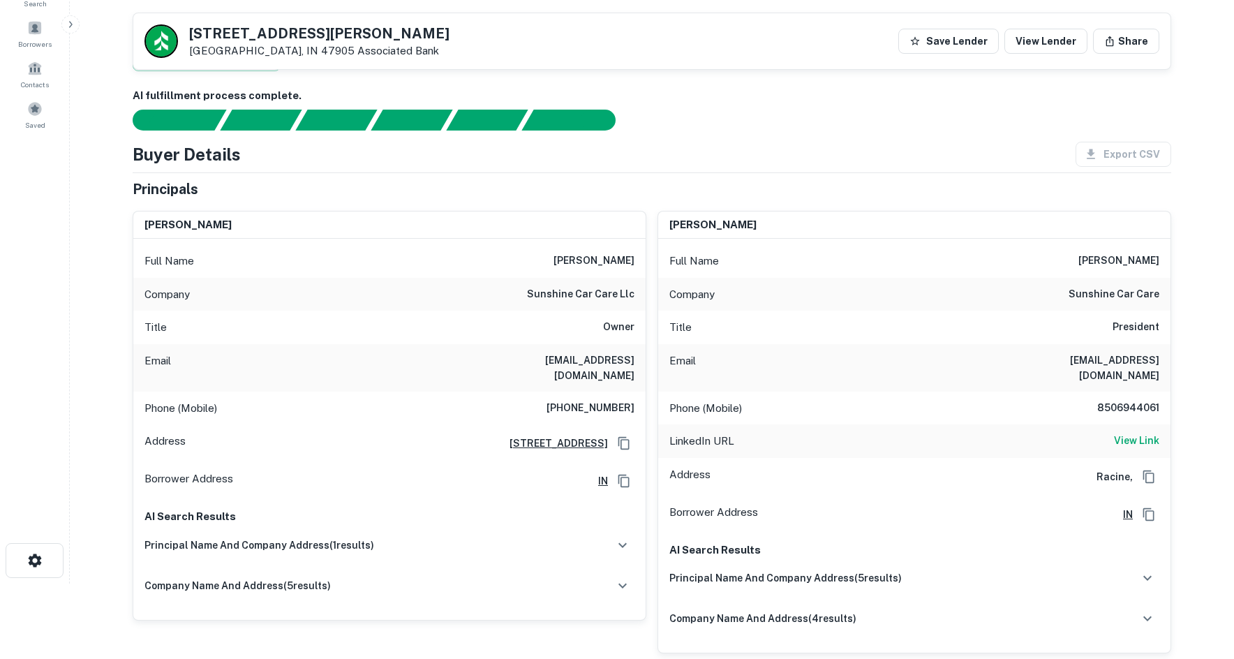
scroll to position [70, 0]
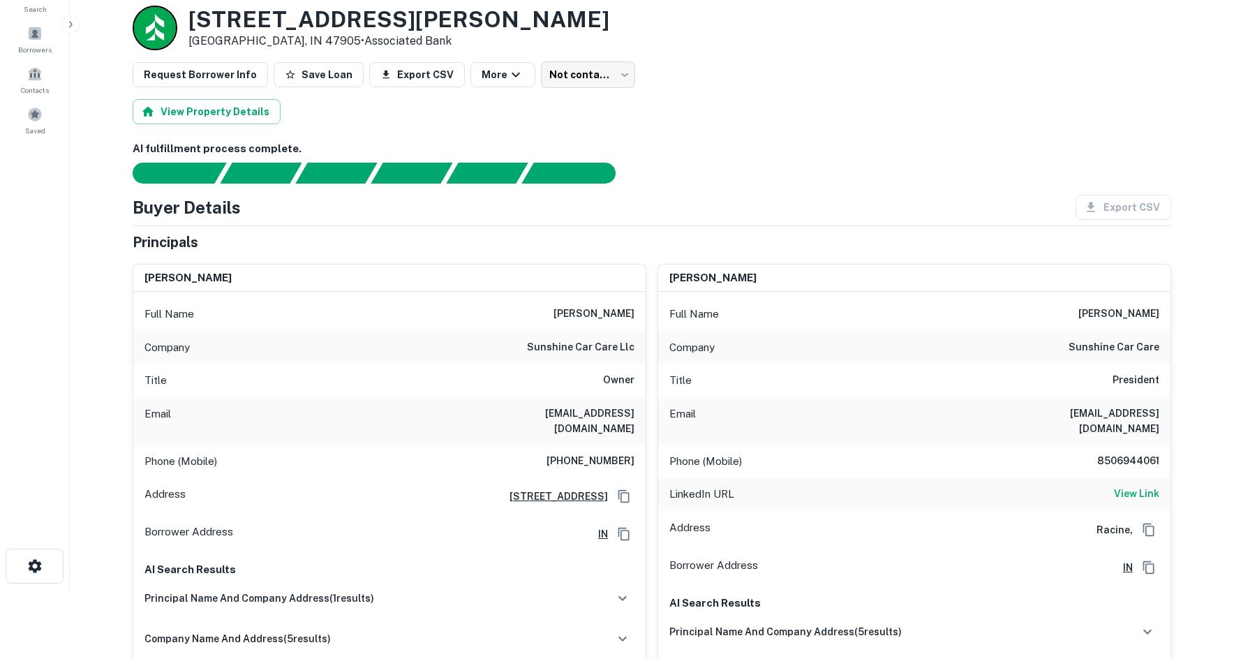
click at [590, 444] on div "Phone (Mobile) (414) 234-8969" at bounding box center [389, 460] width 512 height 33
click at [1140, 486] on h6 "View Link" at bounding box center [1136, 493] width 45 height 15
click at [649, 439] on div "tom chambasian Full Name tom chambasian Company sunshine car care Title Preside…" at bounding box center [908, 480] width 525 height 454
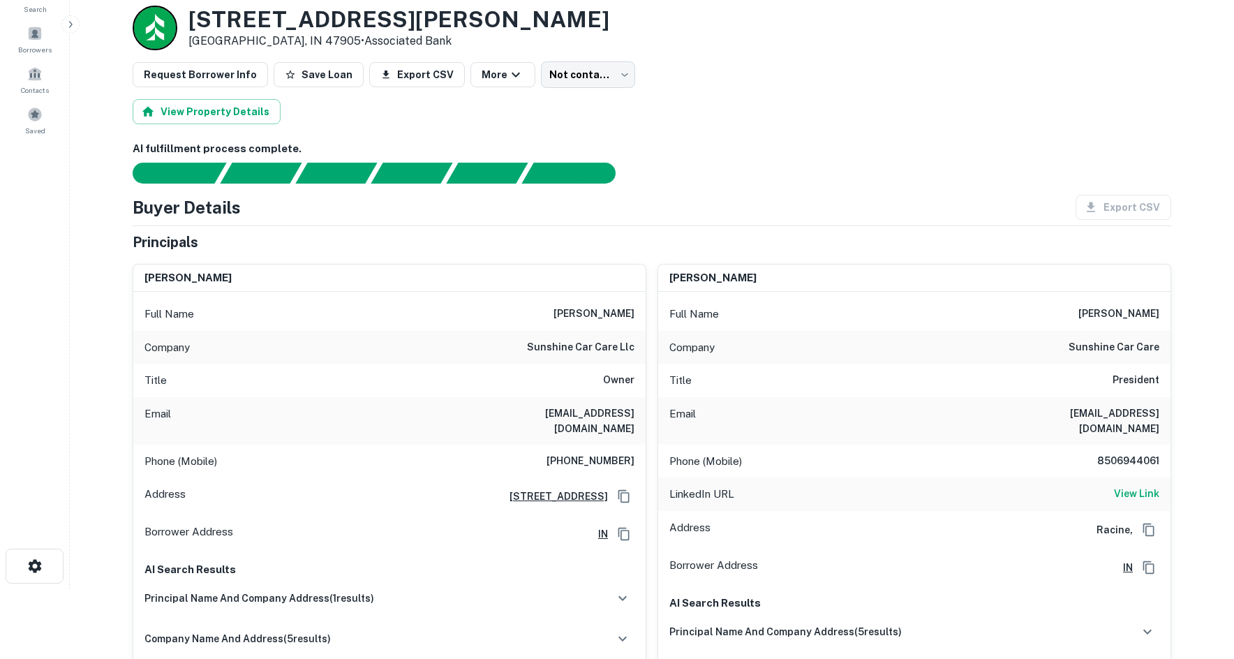
click at [1126, 453] on h6 "8506944061" at bounding box center [1117, 461] width 84 height 17
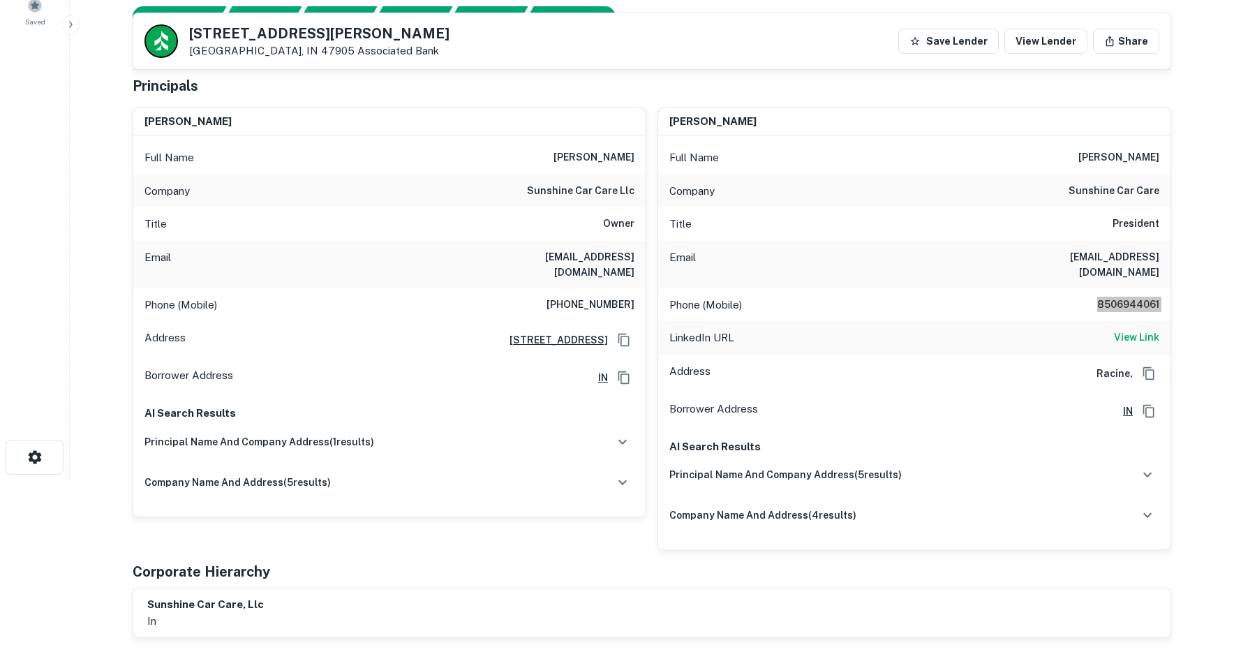
scroll to position [140, 0]
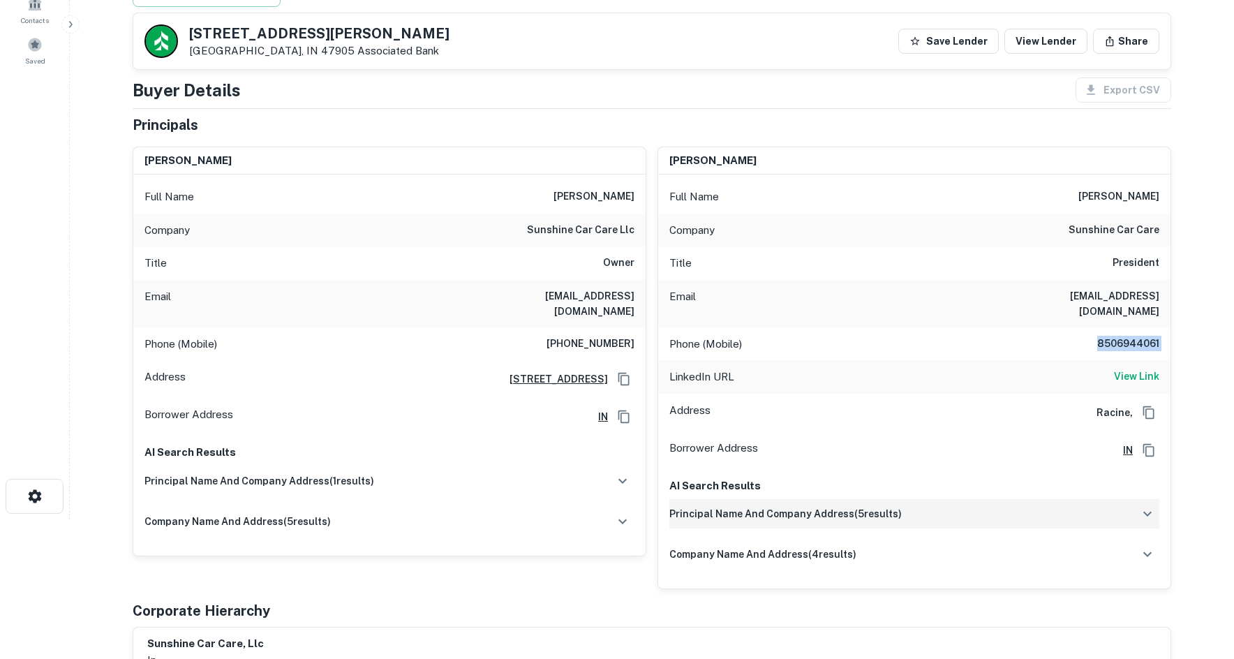
click at [687, 506] on h6 "principal name and company address ( 5 results)" at bounding box center [785, 513] width 232 height 15
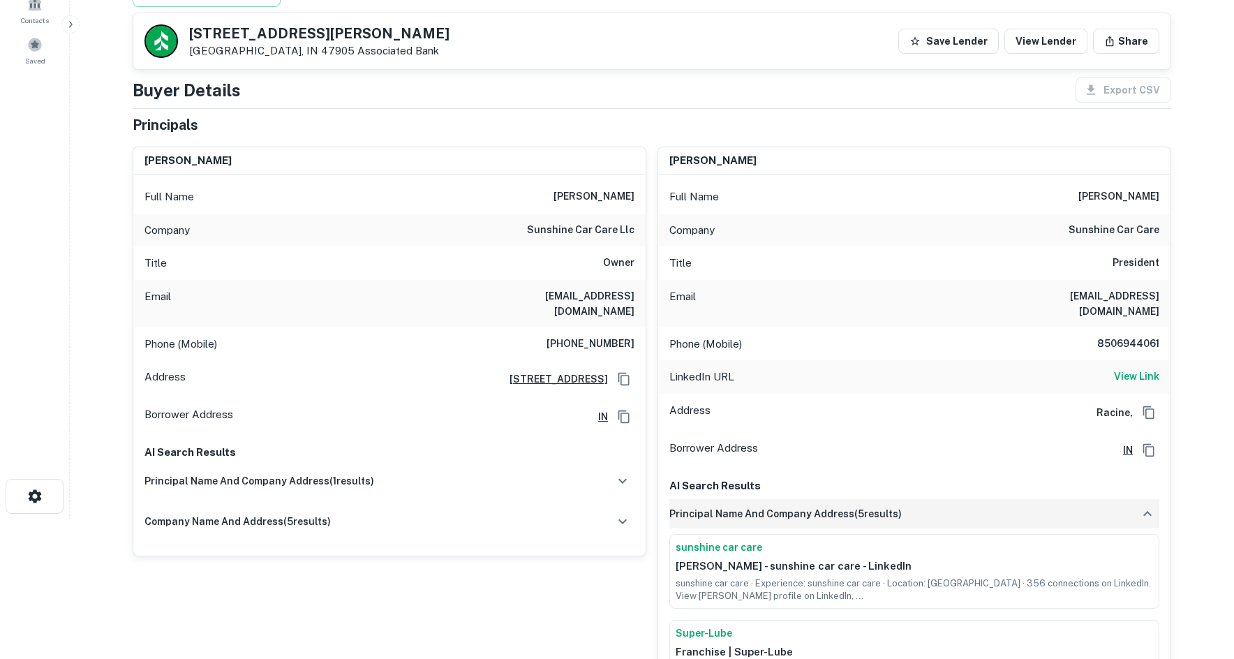
click at [687, 506] on h6 "principal name and company address ( 5 results)" at bounding box center [785, 513] width 232 height 15
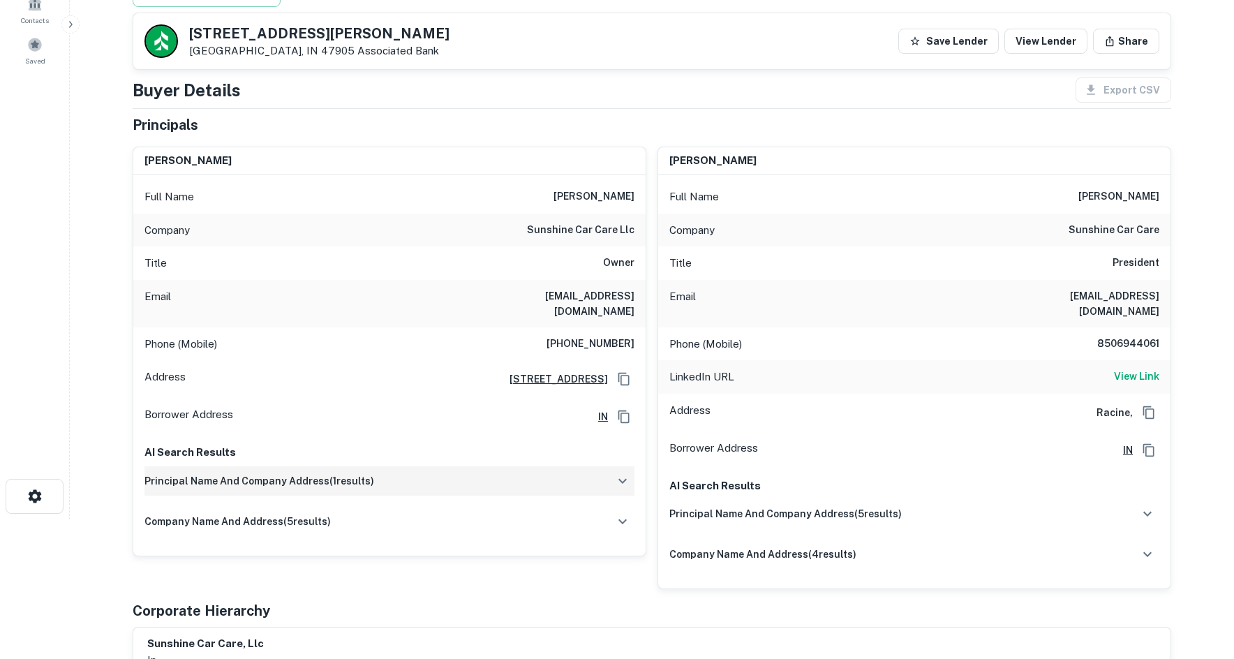
click at [447, 472] on div "principal name and company address ( 1 results)" at bounding box center [389, 480] width 490 height 29
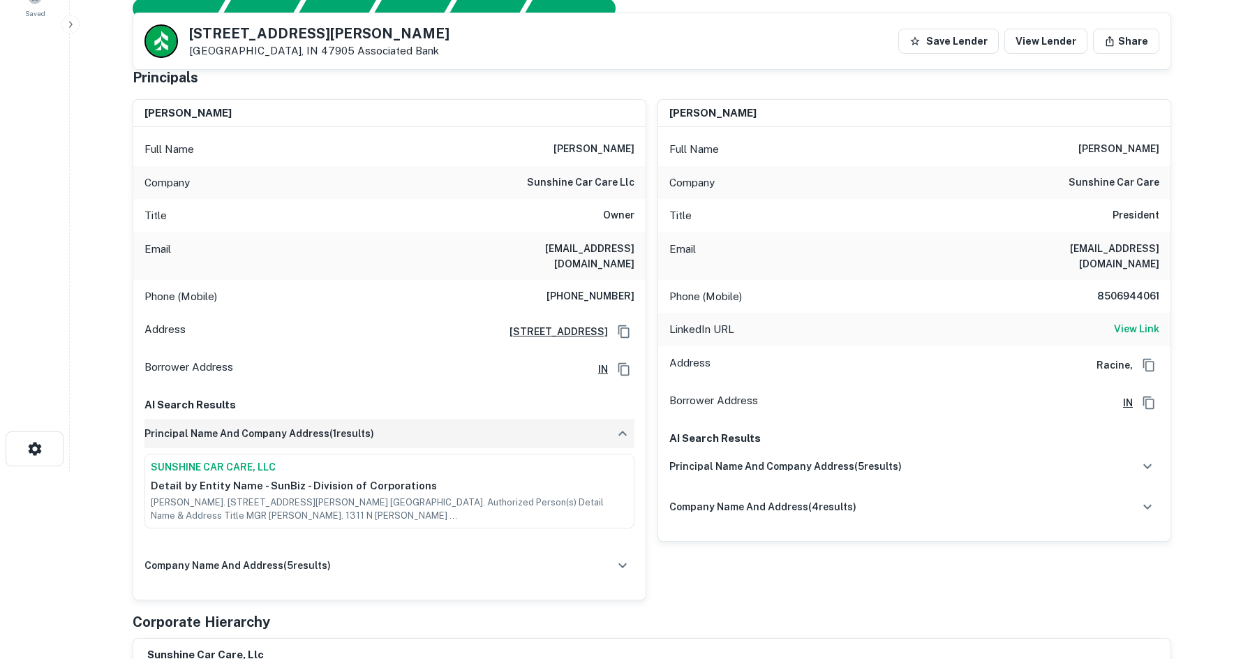
scroll to position [209, 0]
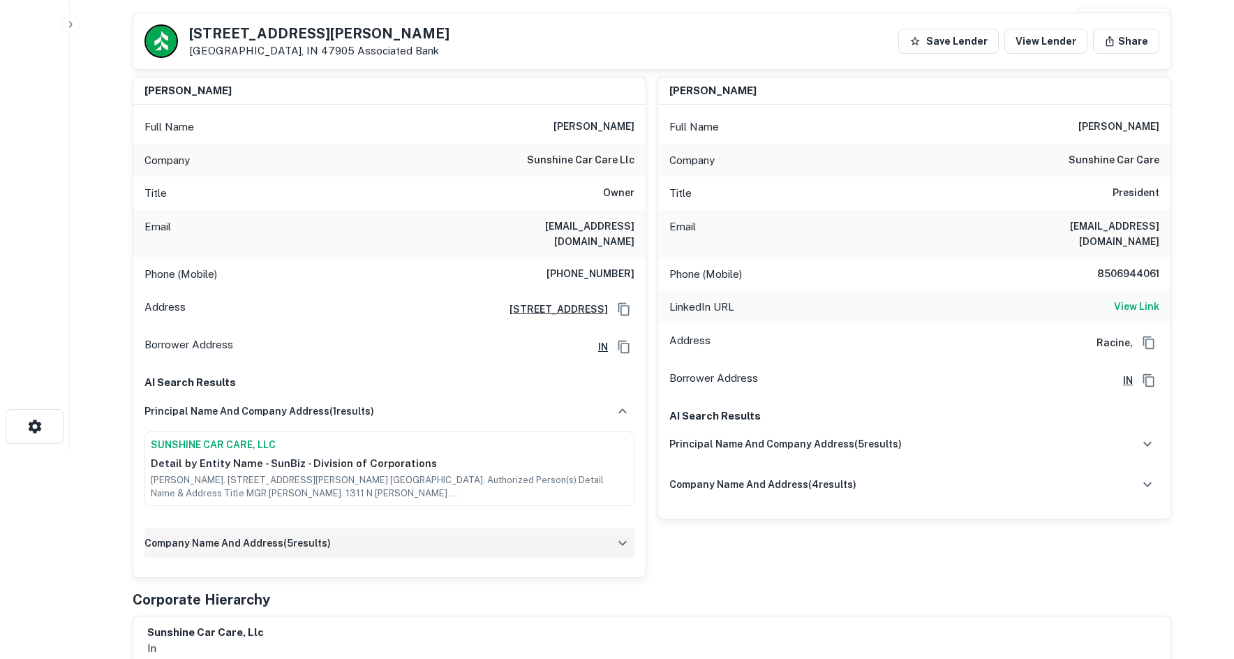
click at [337, 528] on div "company name and address ( 5 results)" at bounding box center [389, 542] width 490 height 29
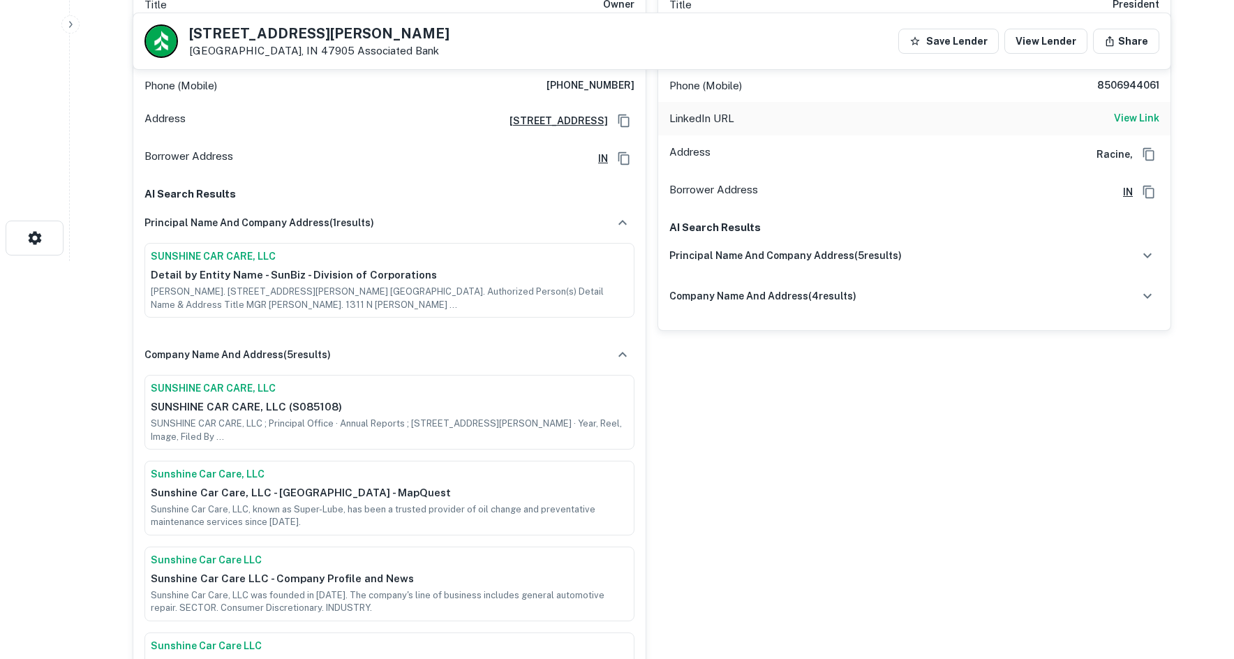
scroll to position [419, 0]
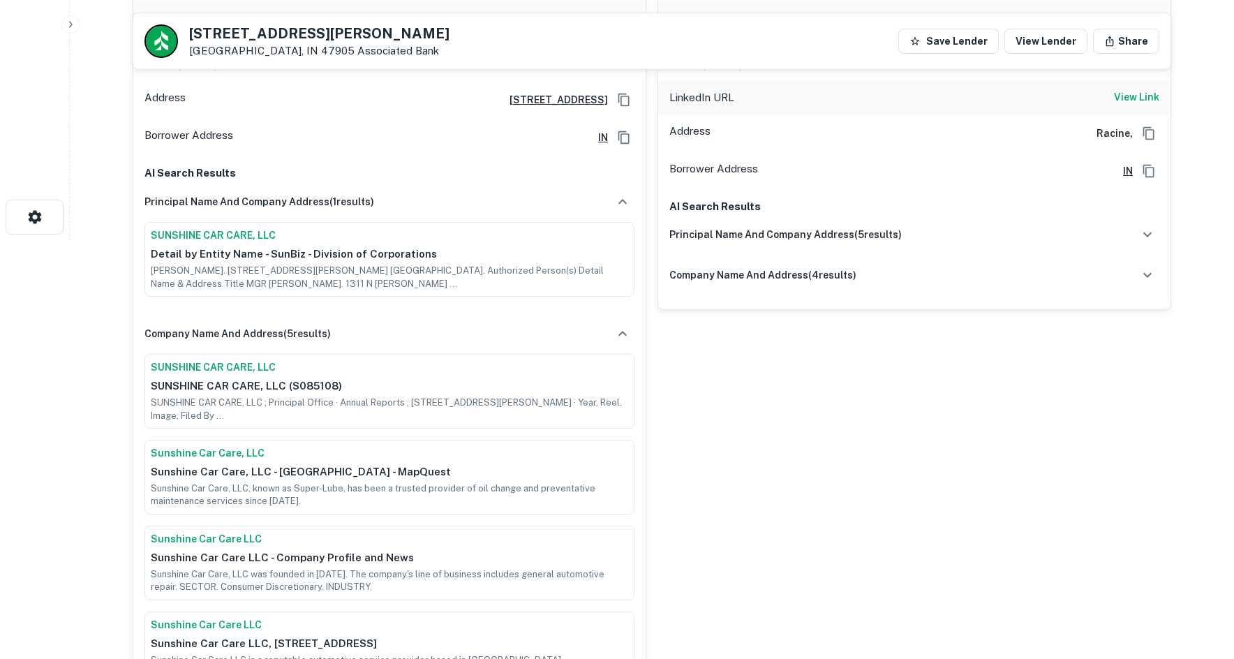
click at [428, 378] on p "SUNSHINE CAR CARE, LLC (S085108)" at bounding box center [389, 386] width 477 height 17
click at [249, 378] on p "SUNSHINE CAR CARE, LLC (S085108)" at bounding box center [389, 386] width 477 height 17
click at [241, 354] on div "SUNSHINE CAR CARE, LLC SUNSHINE CAR CARE, LLC (S085108) SUNSHINE CAR CARE, LLC …" at bounding box center [389, 391] width 490 height 75
click at [246, 360] on link "SUNSHINE CAR CARE, LLC" at bounding box center [389, 367] width 477 height 15
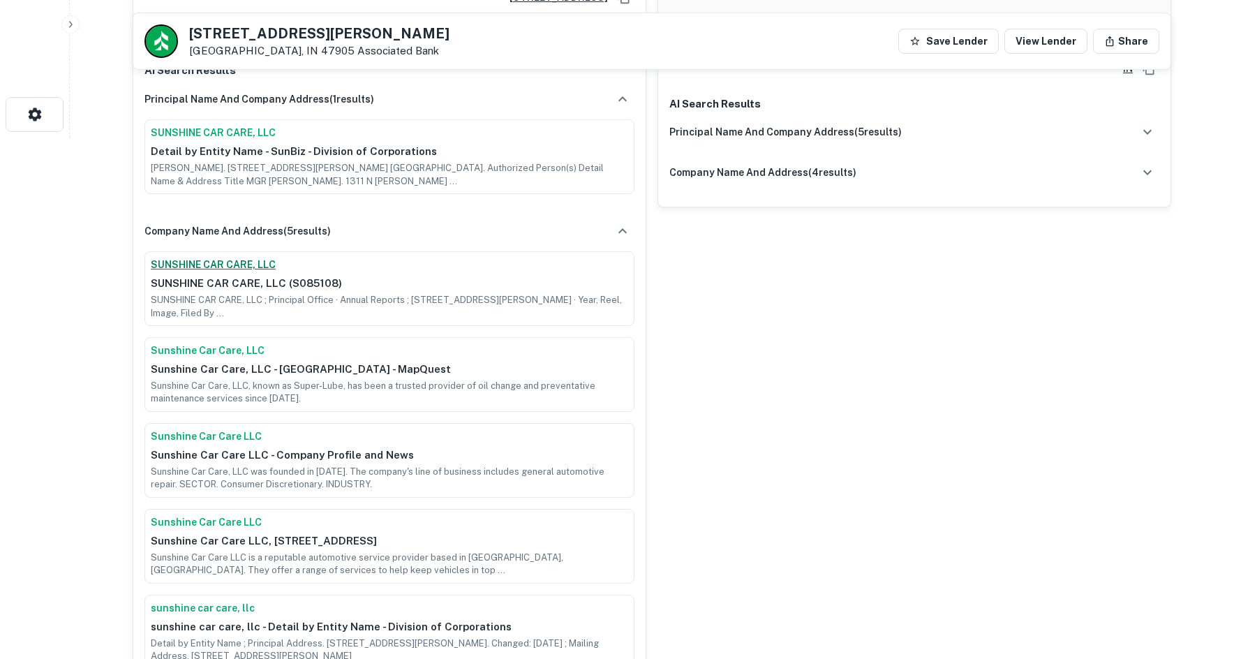
scroll to position [488, 0]
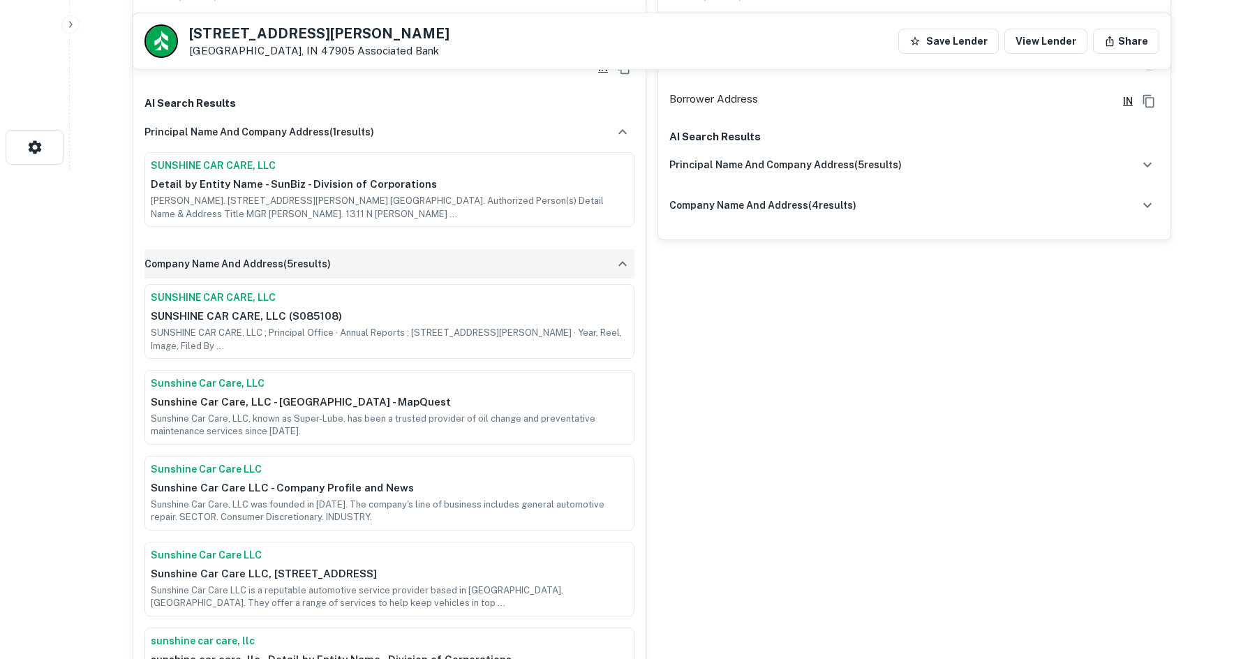
click at [435, 254] on div "company name and address ( 5 results)" at bounding box center [389, 263] width 490 height 29
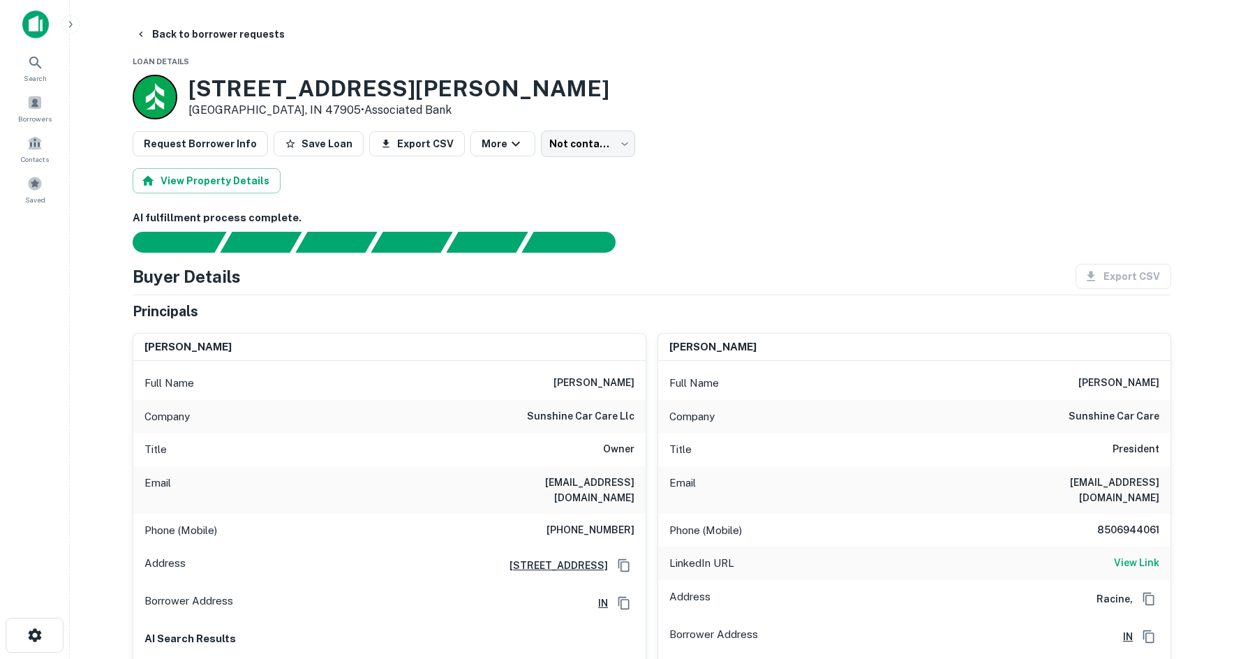
scroll to position [0, 0]
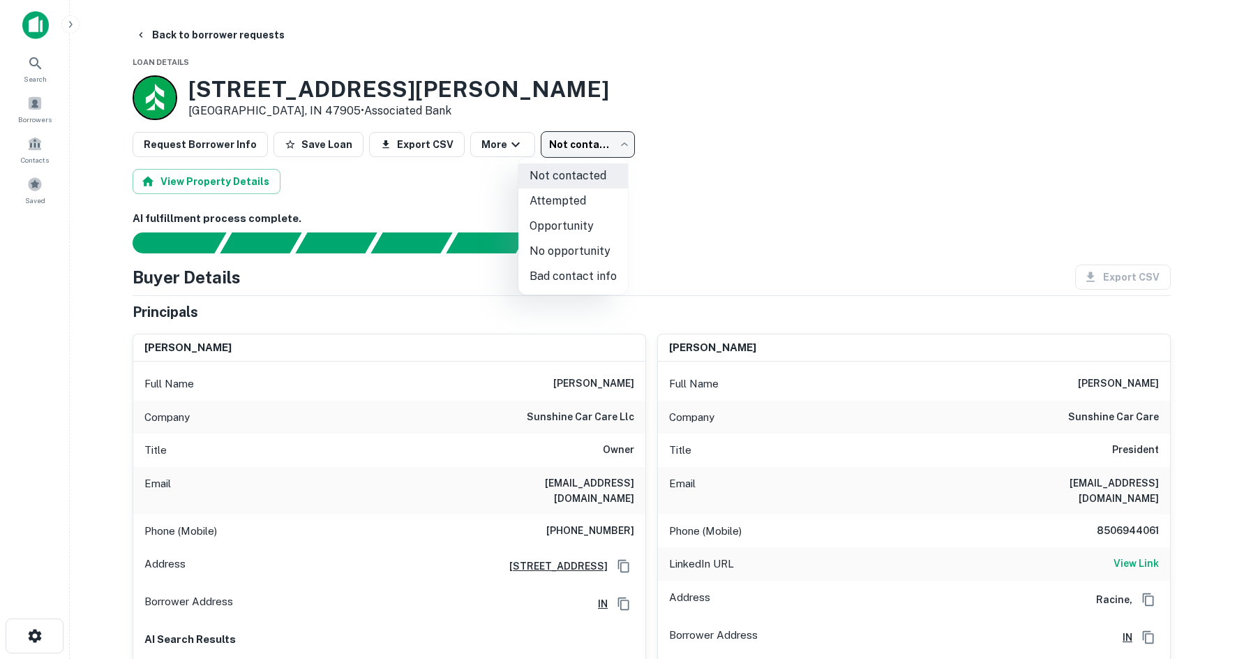
click at [584, 156] on body "Search Borrowers Contacts Saved Back to borrower requests Loan Details 160 S CR…" at bounding box center [622, 329] width 1244 height 659
click at [669, 138] on div at bounding box center [622, 329] width 1244 height 659
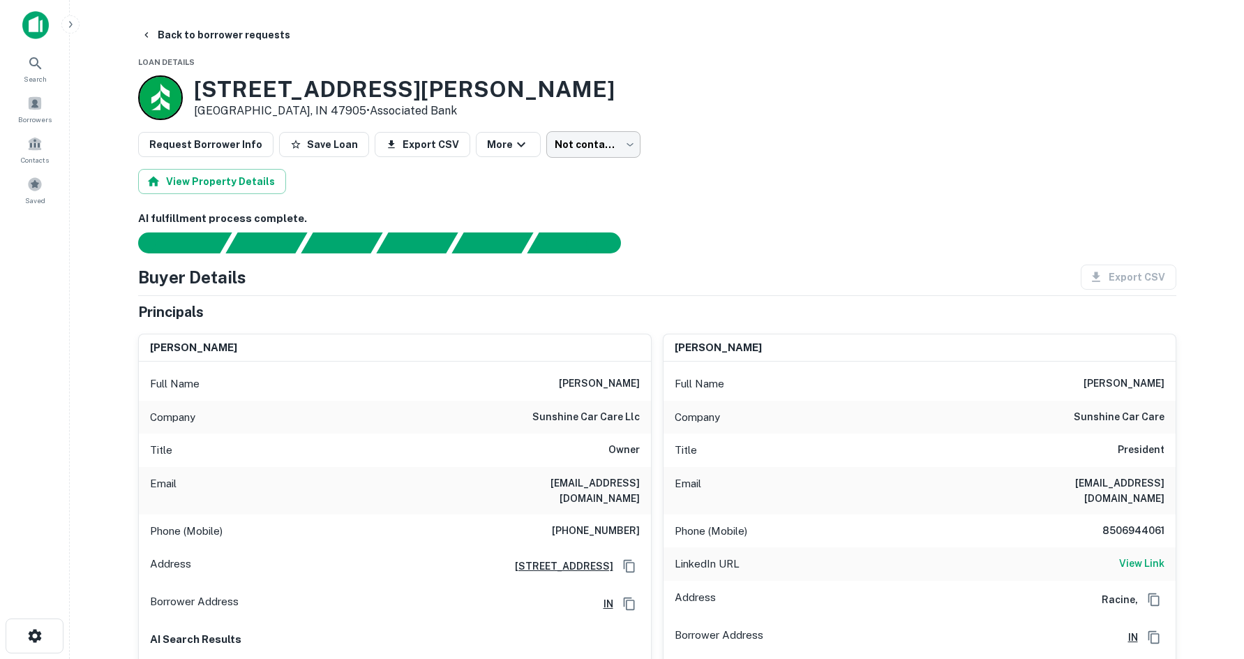
click at [611, 149] on body "Search Borrowers Contacts Saved Back to borrower requests Loan Details 160 S CR…" at bounding box center [622, 329] width 1244 height 659
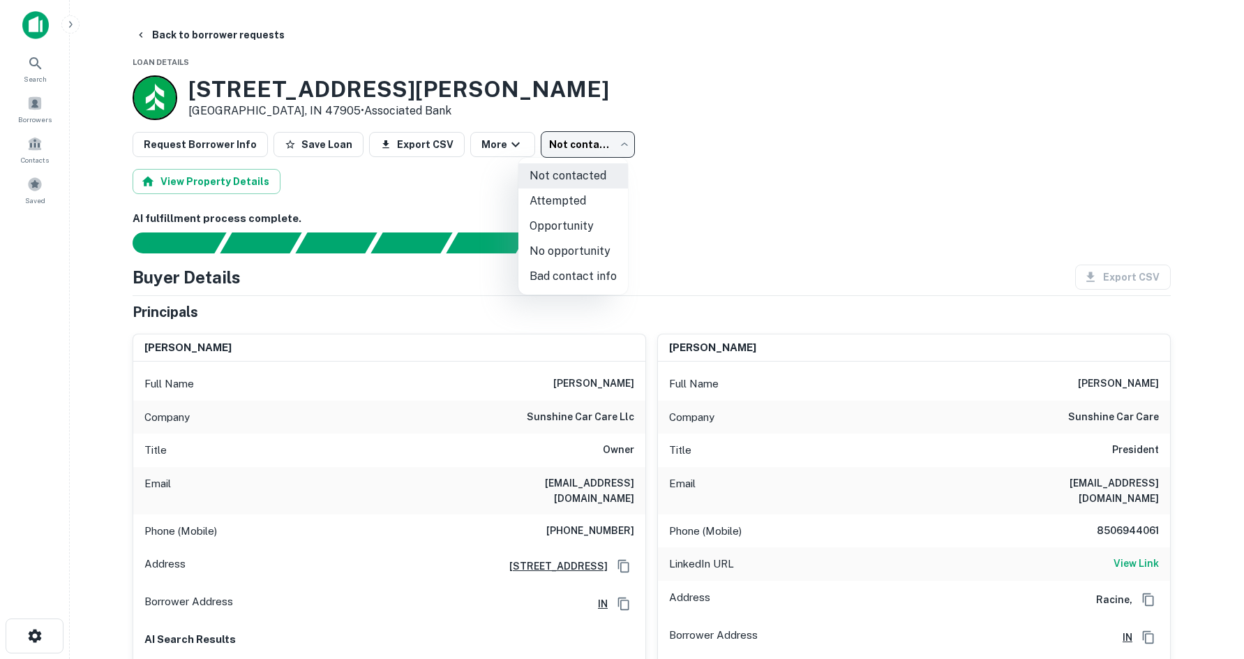
click at [588, 201] on li "Attempted" at bounding box center [573, 200] width 110 height 25
type input "*********"
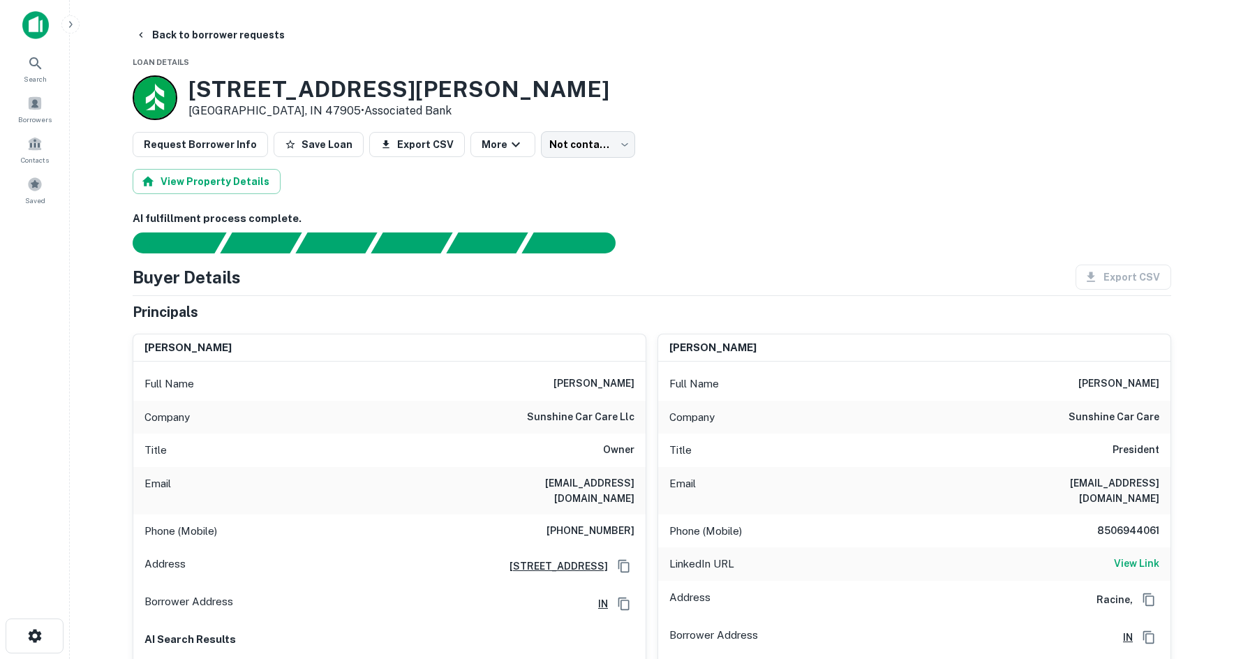
click at [576, 151] on body "Search Borrowers Contacts Saved Back to borrower requests Loan Details 160 S CR…" at bounding box center [622, 329] width 1244 height 659
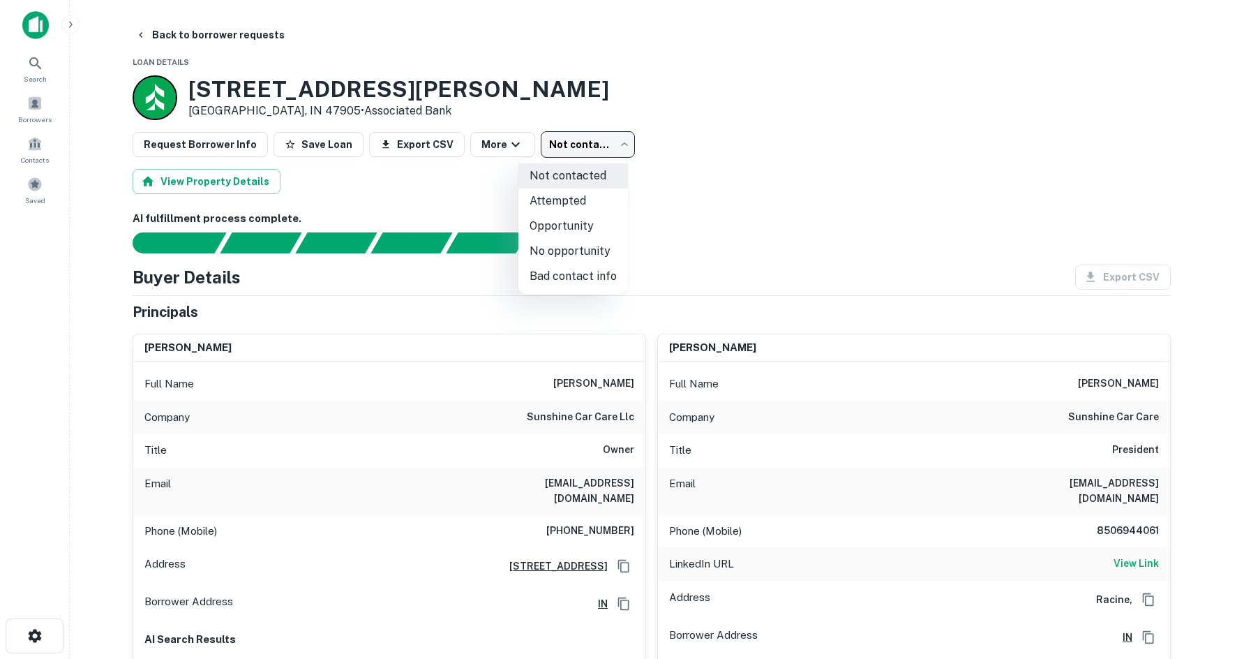
click at [613, 202] on li "Attempted" at bounding box center [573, 200] width 110 height 25
type input "*********"
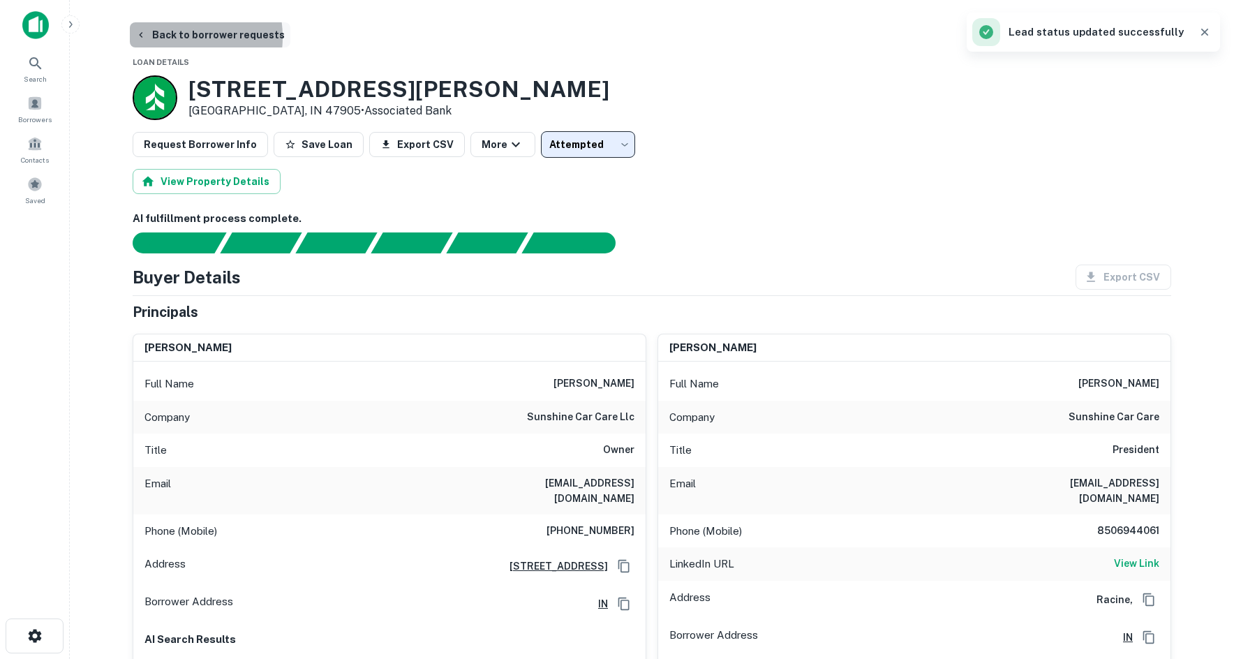
click at [171, 37] on button "Back to borrower requests" at bounding box center [210, 34] width 160 height 25
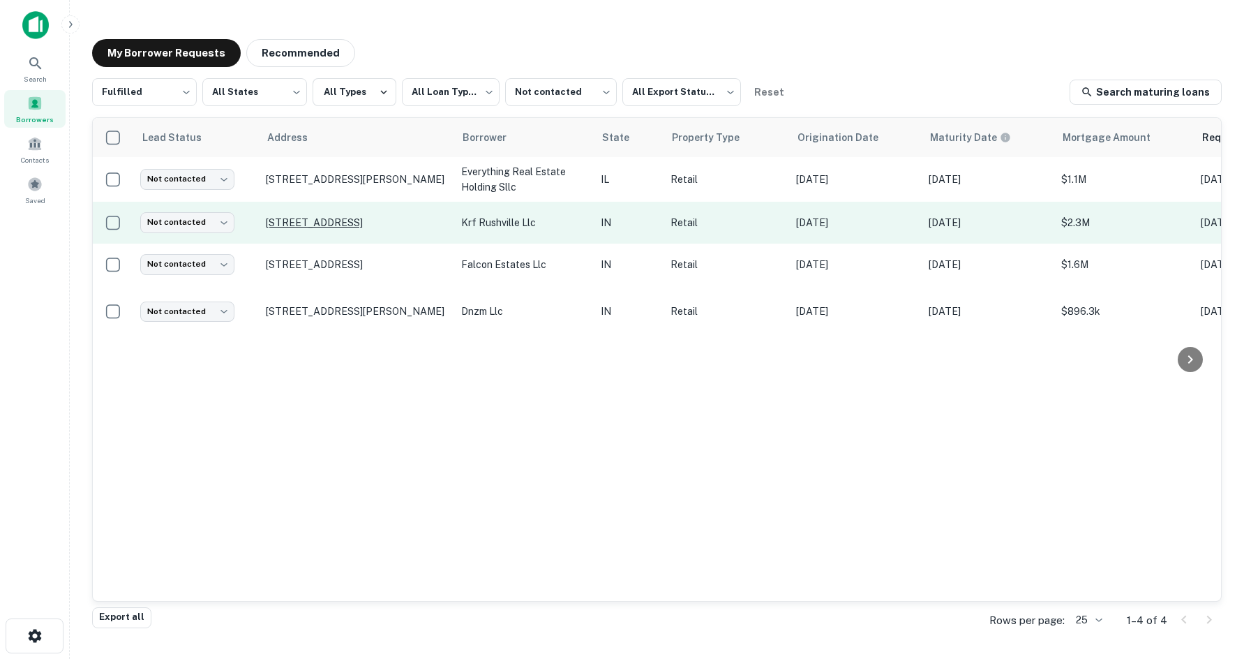
click at [378, 227] on p "202 S Main St Rushville, IN 46173" at bounding box center [356, 222] width 181 height 13
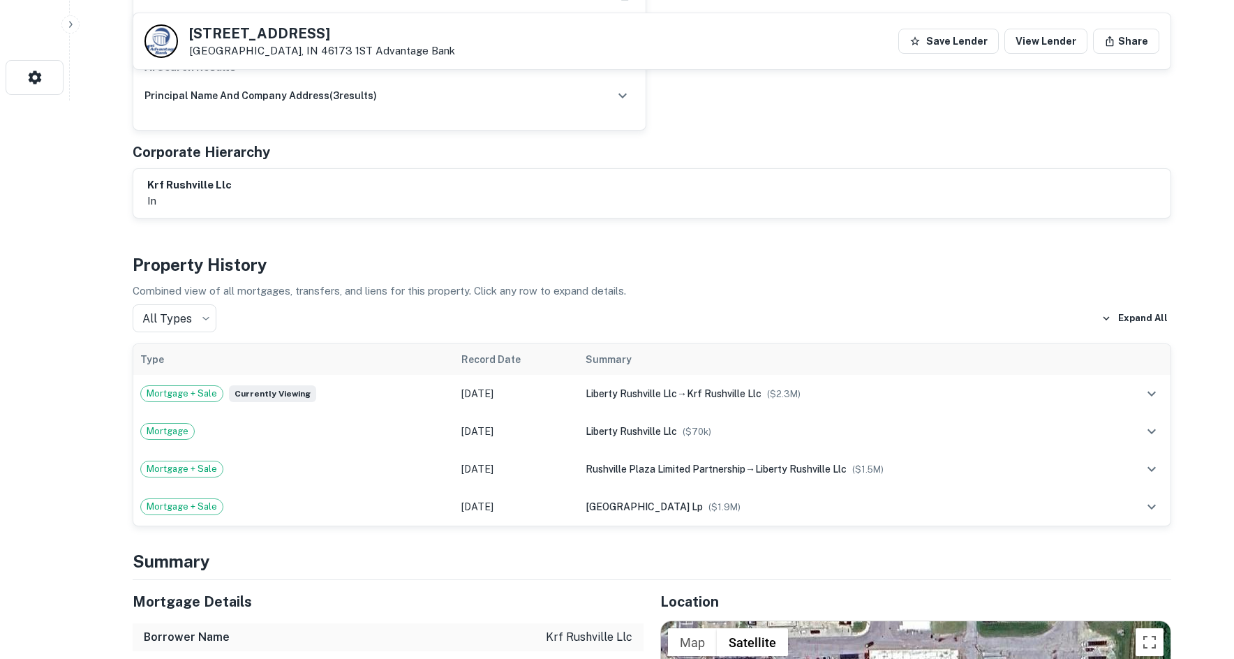
scroll to position [907, 0]
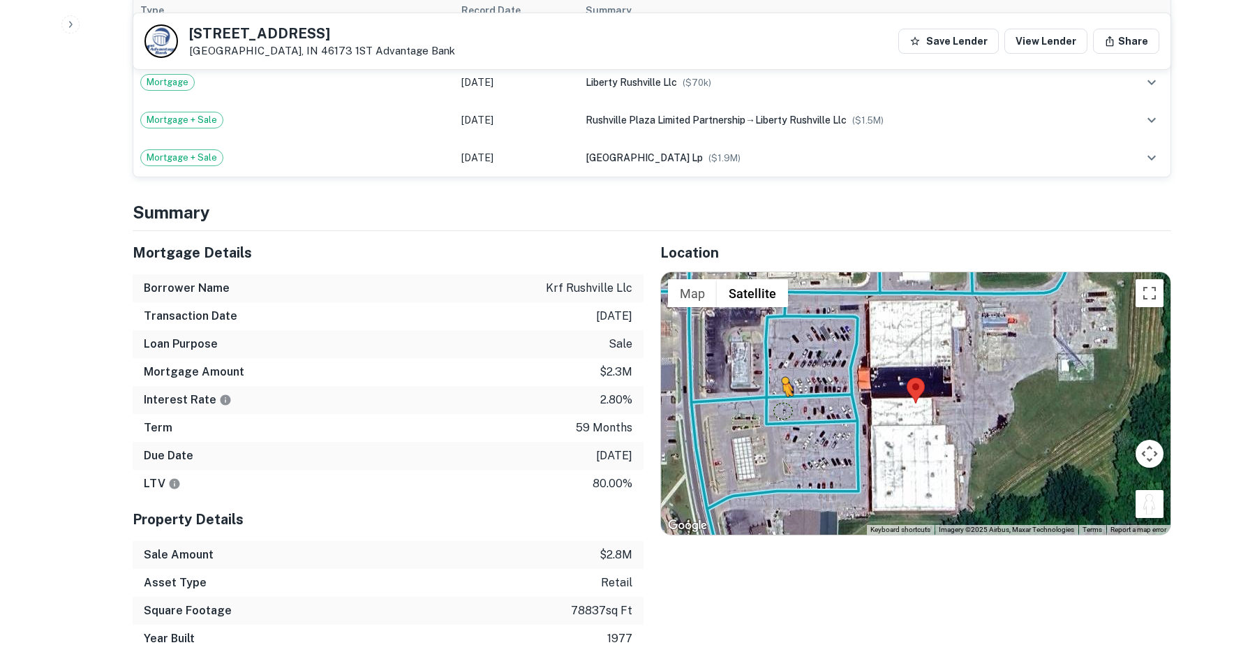
drag, startPoint x: 1155, startPoint y: 489, endPoint x: 776, endPoint y: 396, distance: 390.1
click at [776, 396] on div "To activate drag with keyboard, press Alt + Enter. Once in keyboard drag state,…" at bounding box center [915, 403] width 509 height 262
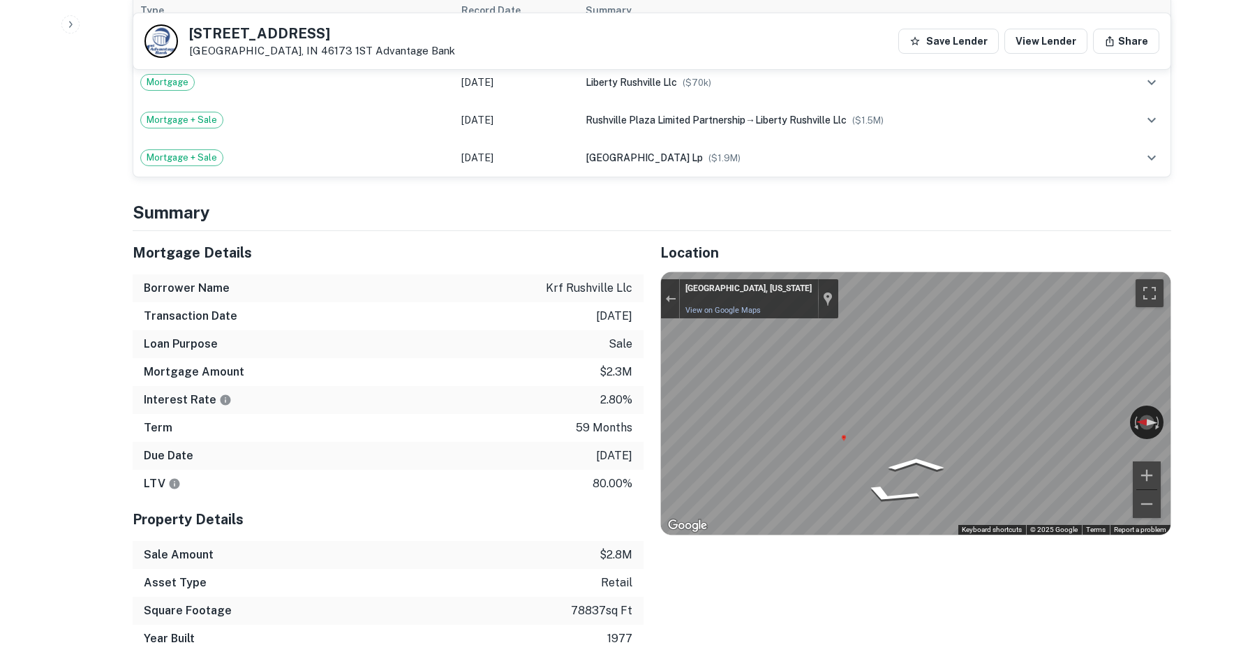
click at [539, 396] on div "Mortgage Details Borrower Name krf rushville llc Transaction Date 10/6/2021 Loa…" at bounding box center [643, 441] width 1055 height 421
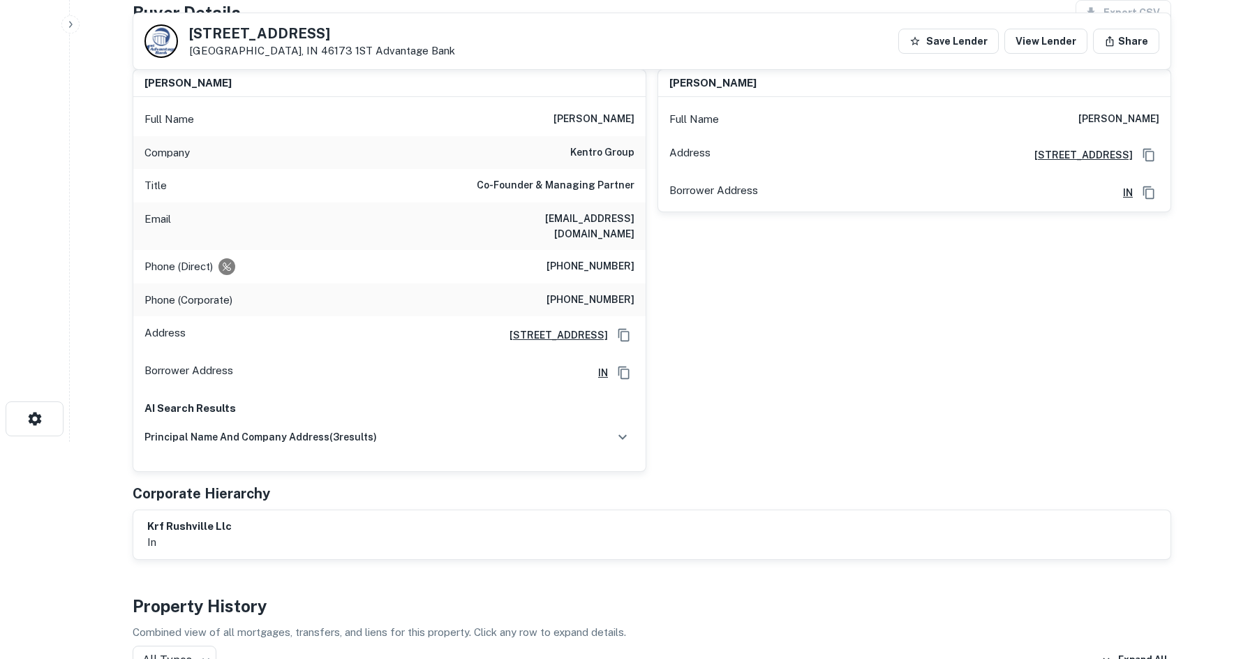
scroll to position [209, 0]
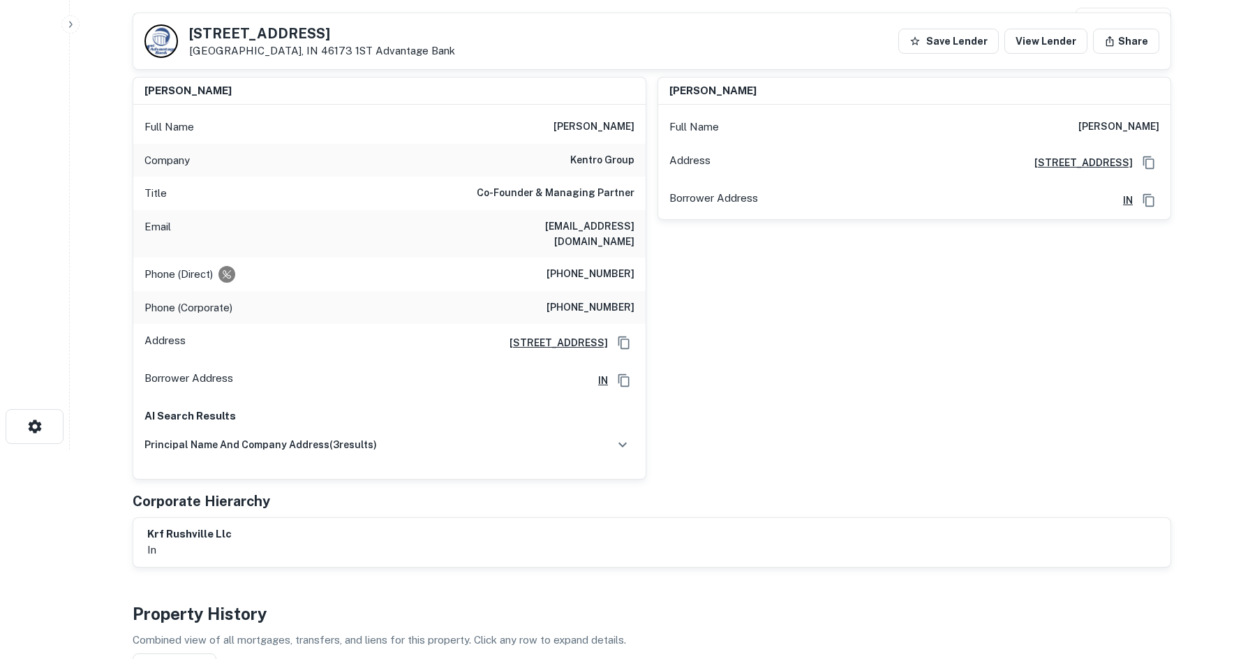
click at [632, 160] on h6 "kentro group" at bounding box center [602, 160] width 64 height 17
click at [770, 435] on div "richard webb Full Name richard webb Address 17776 Preston Road, Dallas, TX 7525…" at bounding box center [908, 273] width 525 height 414
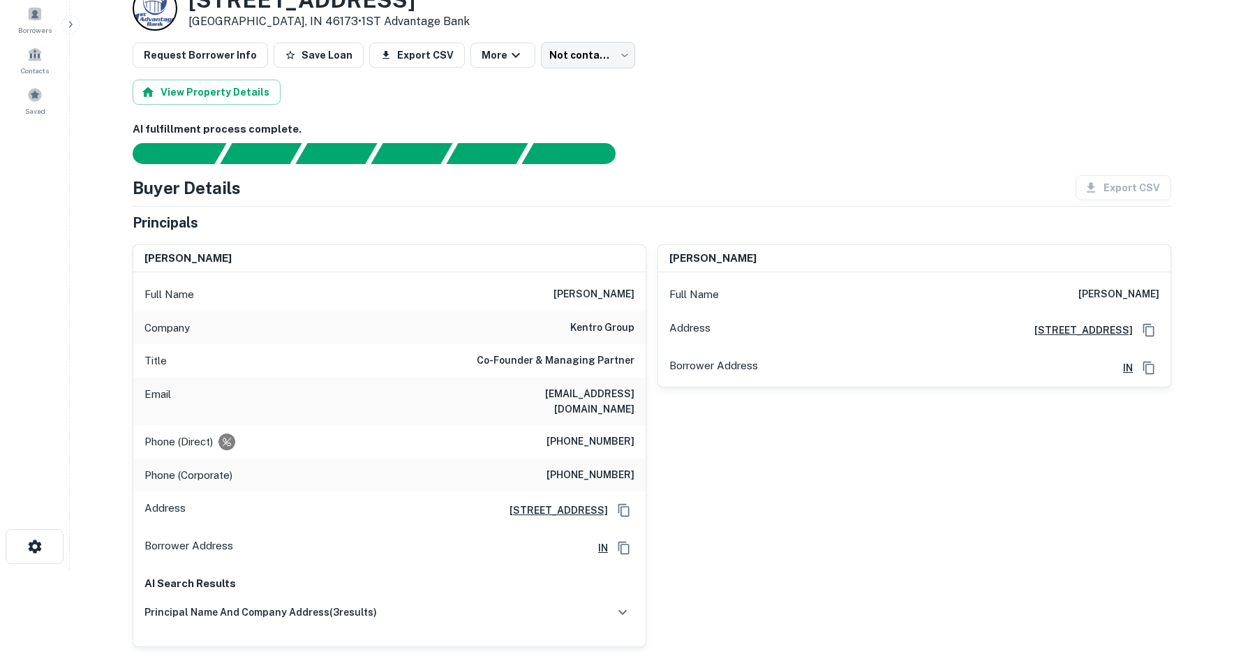
scroll to position [0, 0]
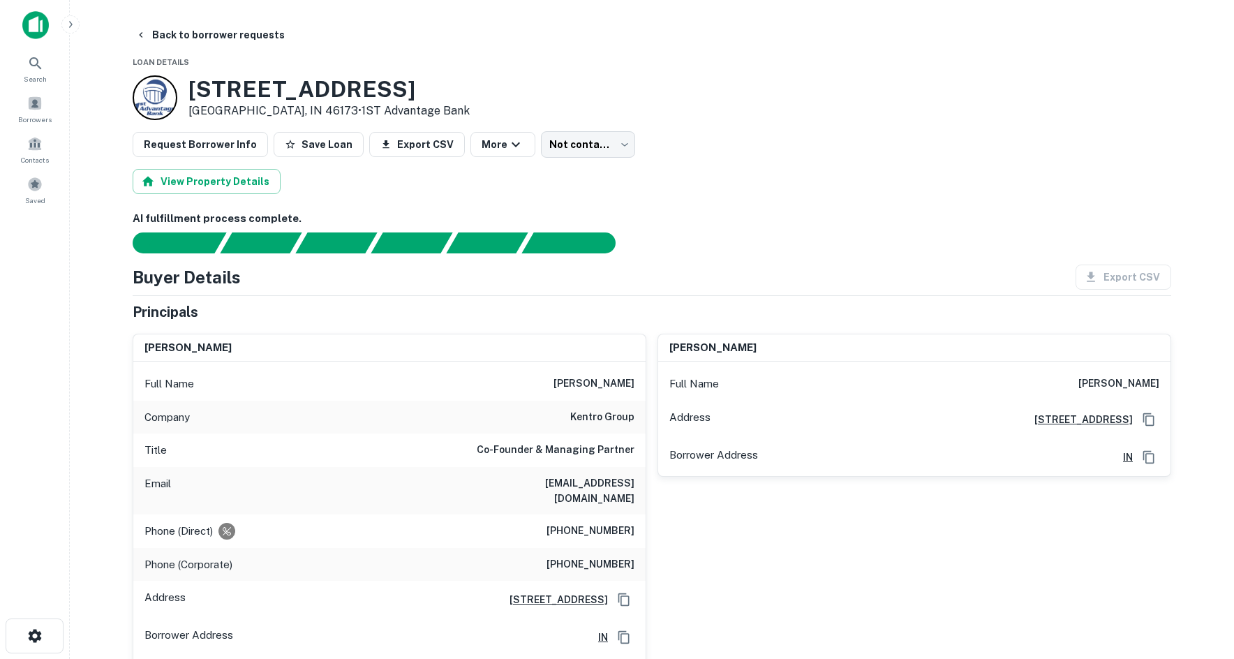
click at [571, 181] on div "View Property Details" at bounding box center [652, 181] width 1038 height 25
drag, startPoint x: 613, startPoint y: 107, endPoint x: 601, endPoint y: 124, distance: 21.1
click at [613, 109] on div "202 S MAIN ST Rushville, IN 46173 • 1ST Advantage Bank" at bounding box center [652, 97] width 1038 height 45
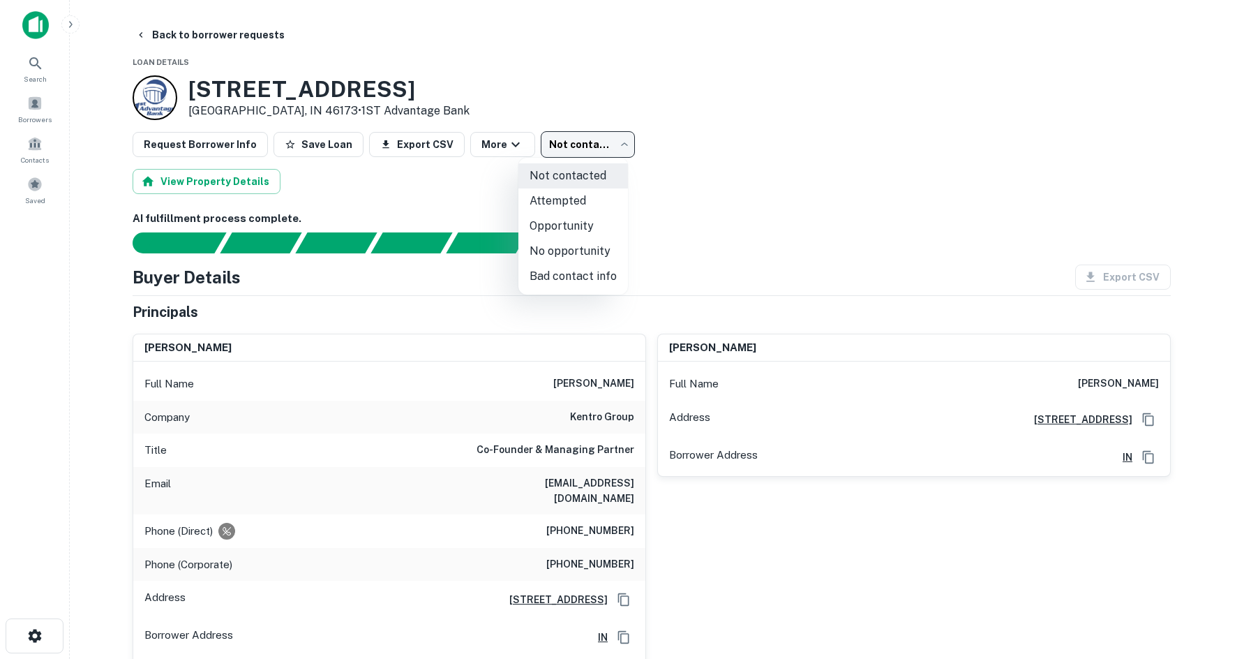
click at [592, 134] on body "Search Borrowers Contacts Saved Back to borrower requests Loan Details 202 S MA…" at bounding box center [622, 329] width 1244 height 659
click at [587, 197] on li "Attempted" at bounding box center [573, 200] width 110 height 25
type input "*********"
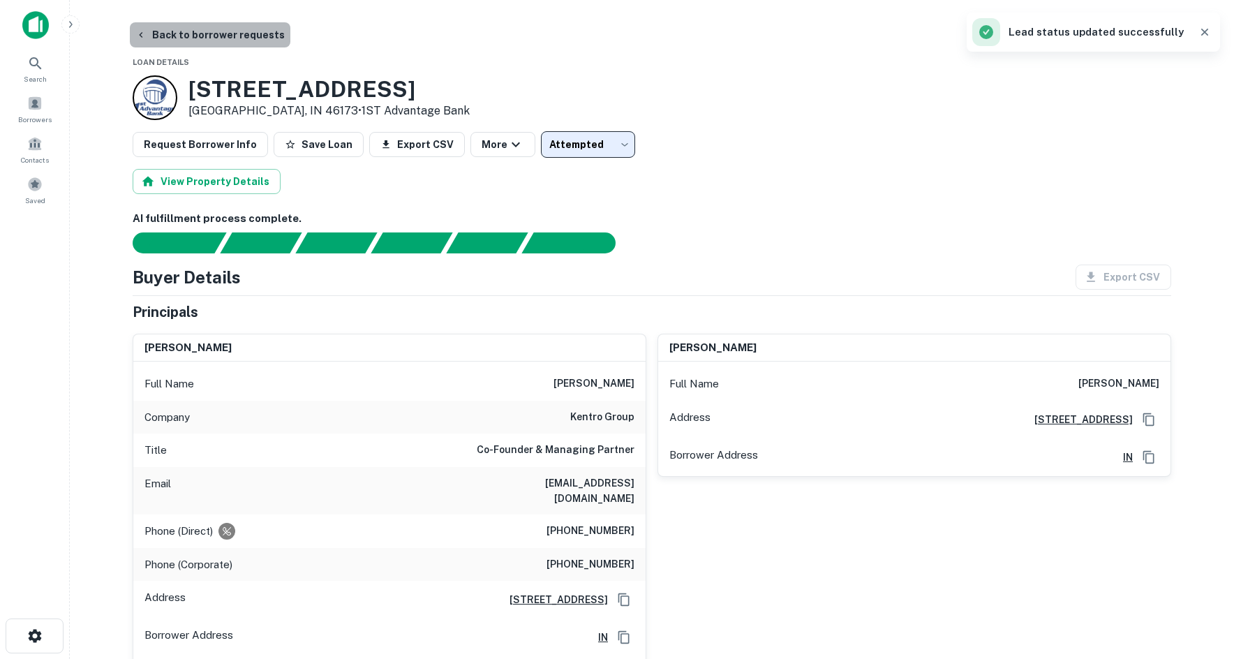
click at [246, 39] on button "Back to borrower requests" at bounding box center [210, 34] width 160 height 25
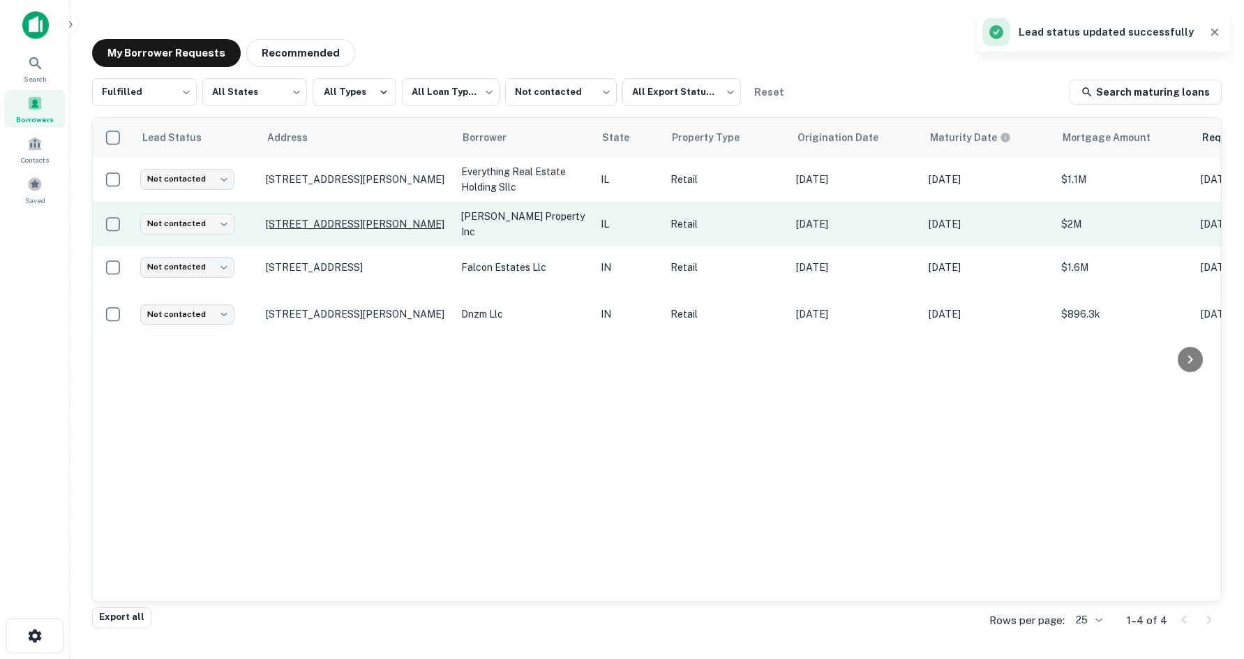
click at [357, 218] on p "1401 W Roosevelt Rd Broadview, IL 60155" at bounding box center [356, 224] width 181 height 13
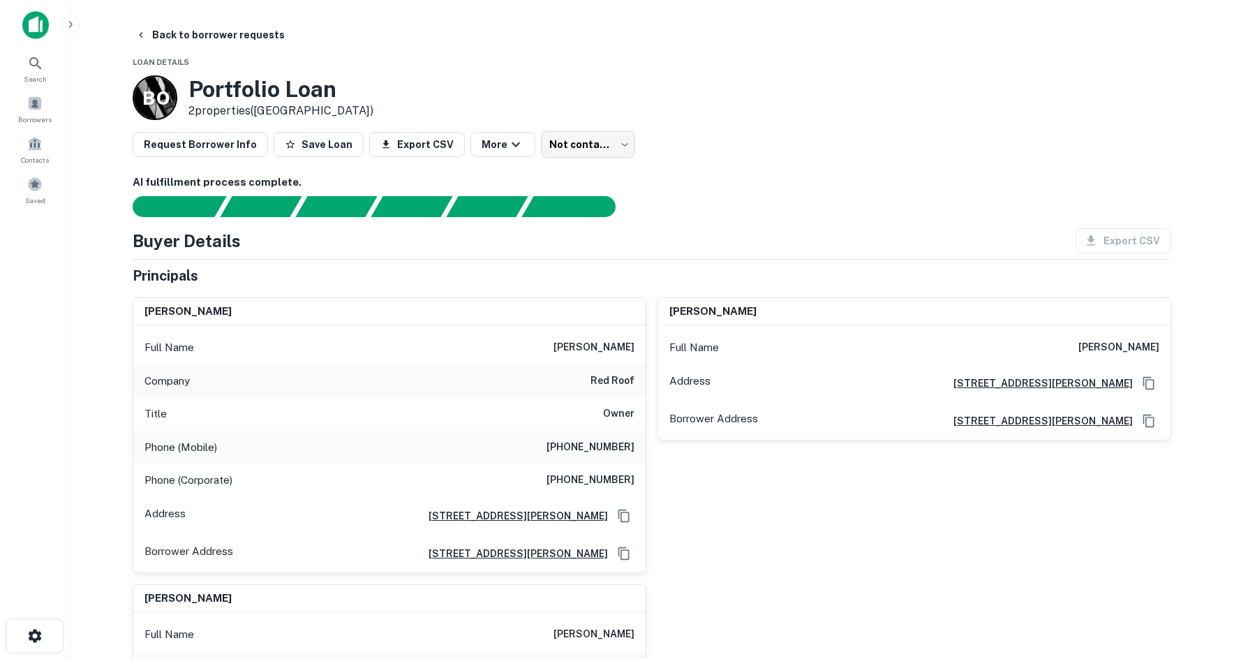
click at [528, 416] on div "Title Owner" at bounding box center [389, 413] width 512 height 33
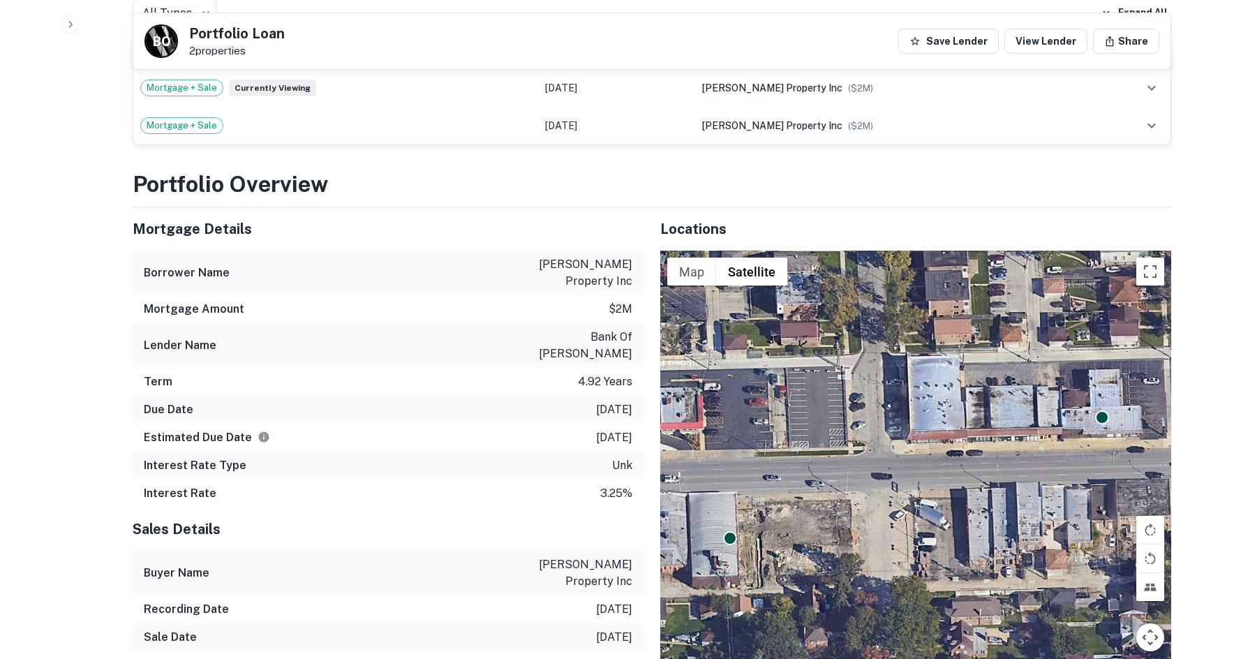
scroll to position [1186, 0]
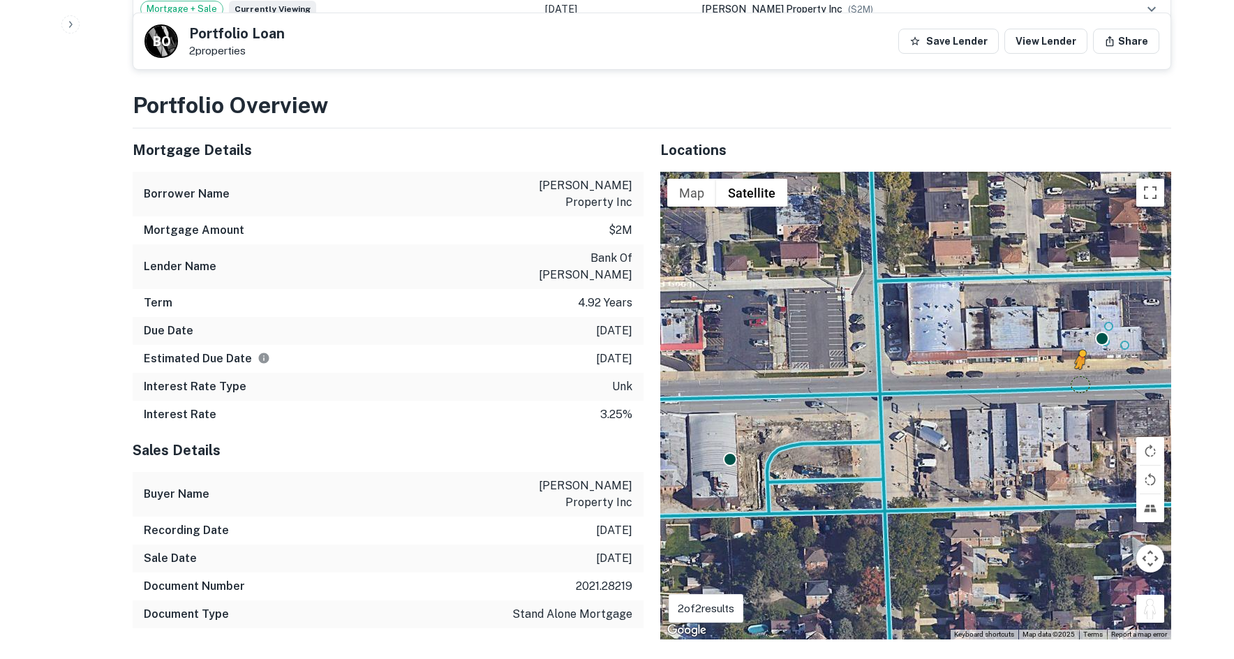
drag, startPoint x: 1158, startPoint y: 572, endPoint x: 1075, endPoint y: 357, distance: 230.2
click at [1075, 357] on div "To activate drag with keyboard, press Alt + Enter. Once in keyboard drag state,…" at bounding box center [915, 406] width 511 height 468
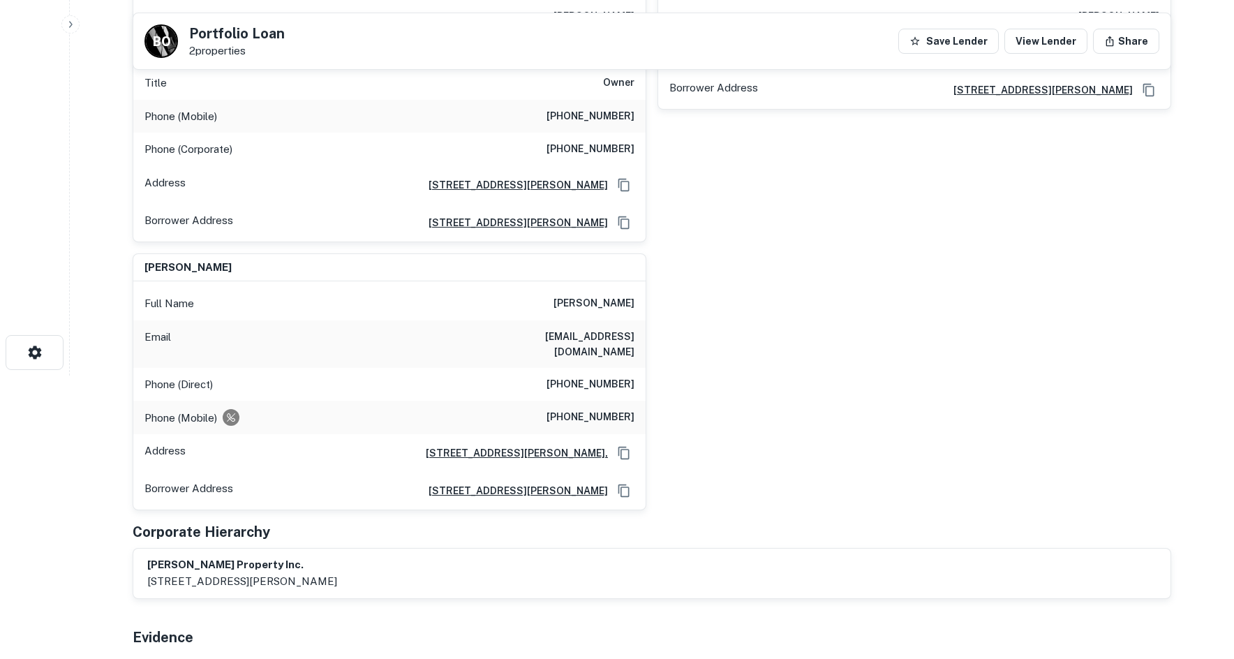
scroll to position [140, 0]
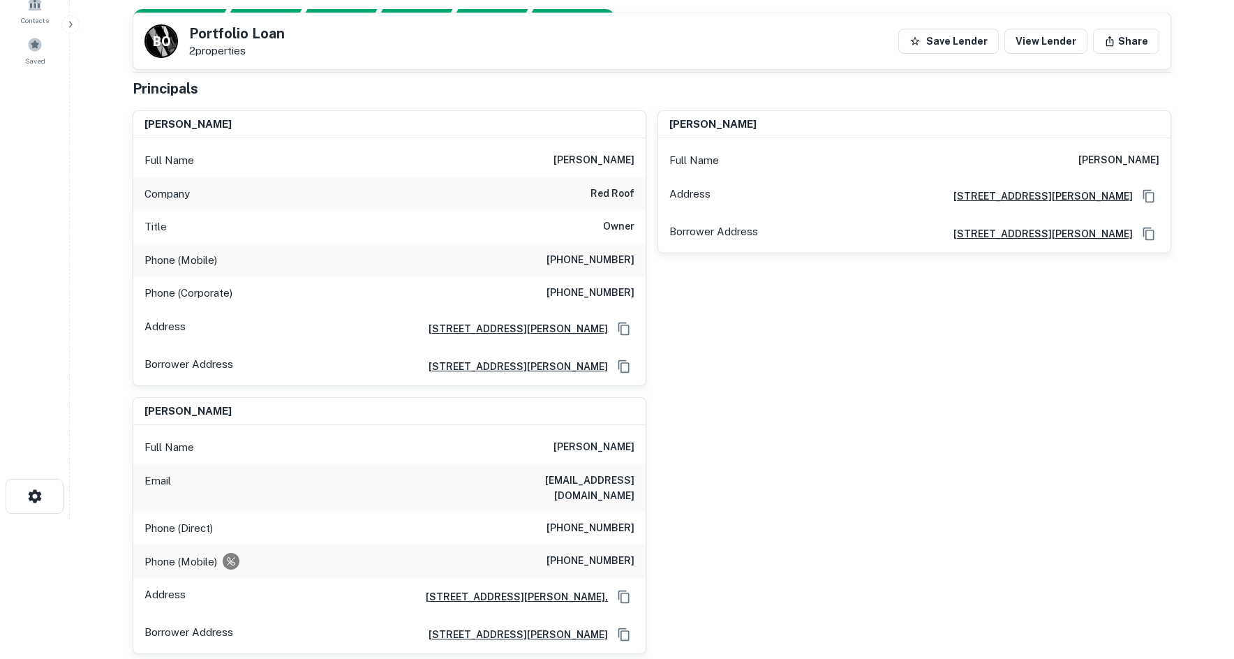
click at [587, 162] on h6 "kaushik patel" at bounding box center [593, 160] width 81 height 17
click at [742, 256] on div "kaushik patel Full Name kaushik patel Address 1401 W. Roosevelt Road, Broadview…" at bounding box center [908, 242] width 525 height 287
click at [584, 251] on div "Phone (Mobile) (740) 604-0254" at bounding box center [389, 260] width 512 height 33
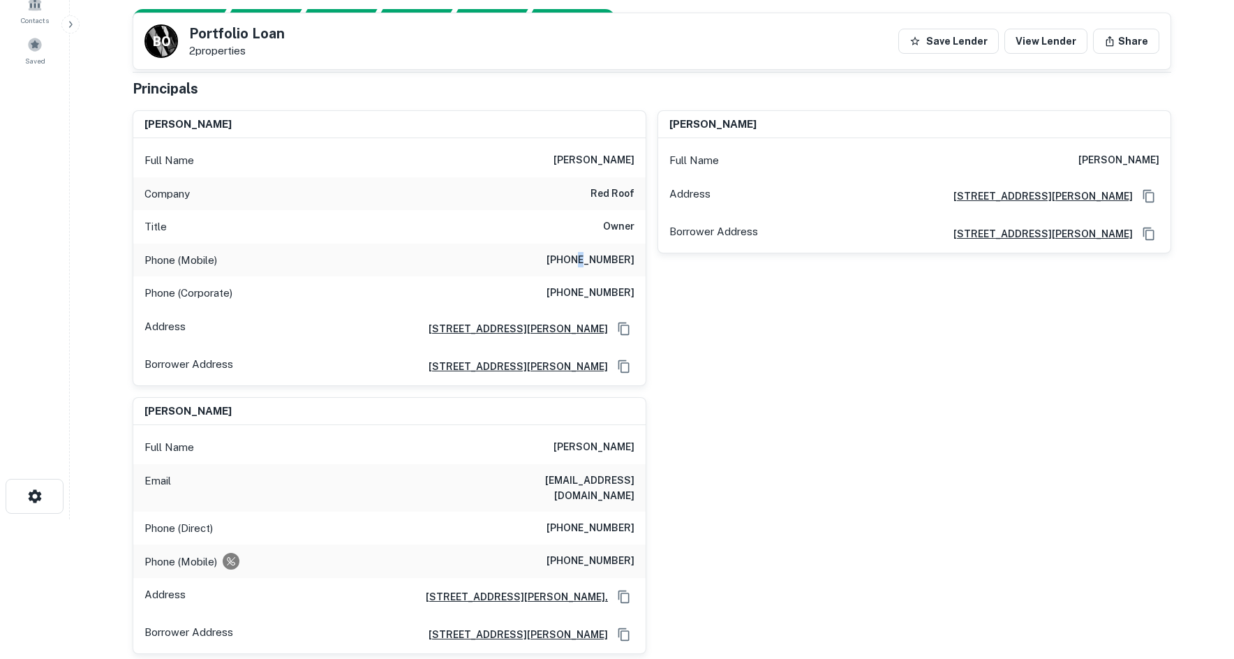
click at [584, 251] on div "Phone (Mobile) (740) 604-0254" at bounding box center [389, 260] width 512 height 33
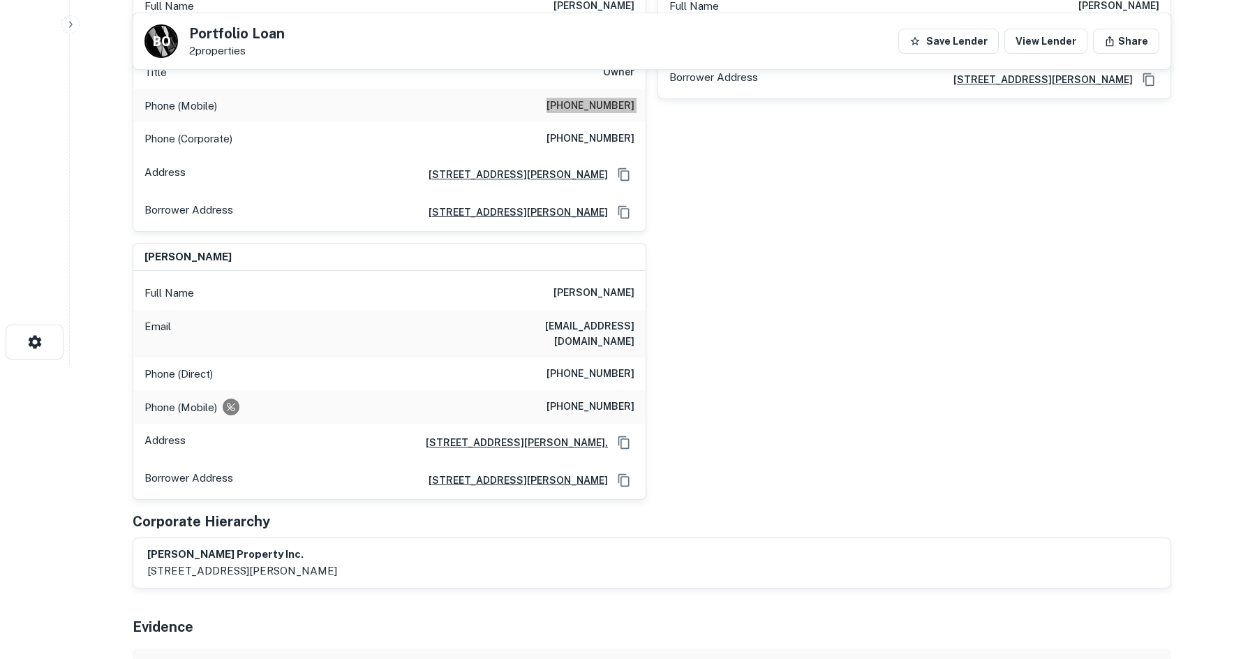
scroll to position [209, 0]
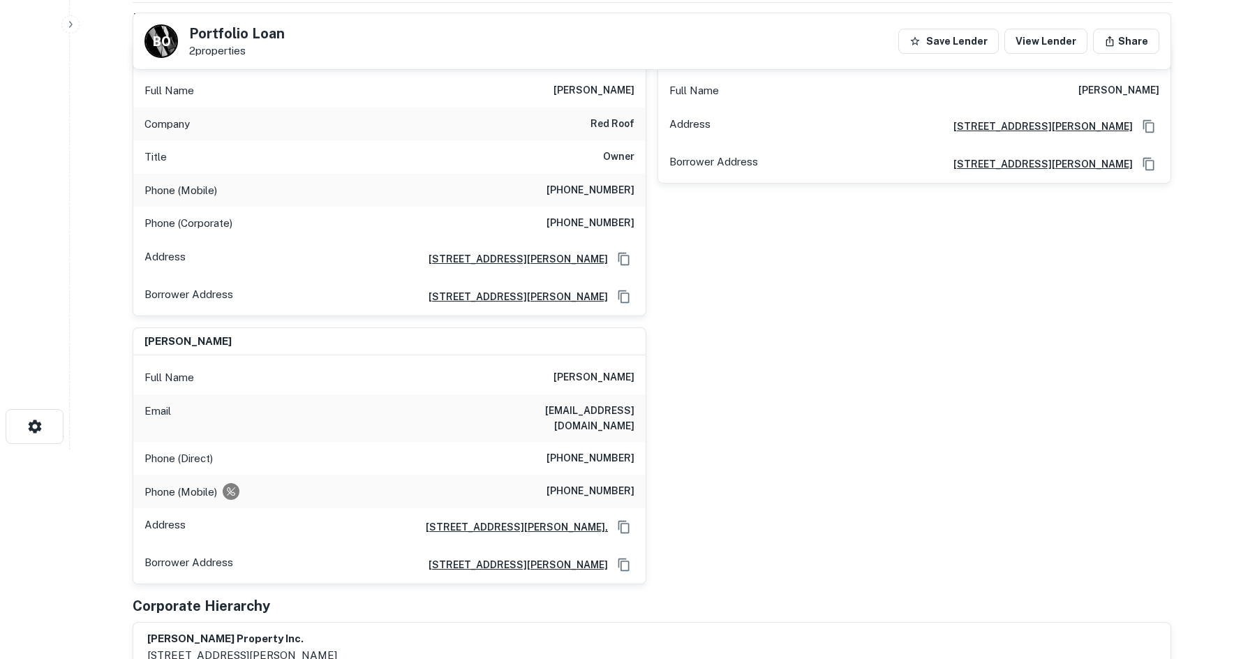
click at [622, 227] on h6 "(877) 843-7663" at bounding box center [590, 223] width 88 height 17
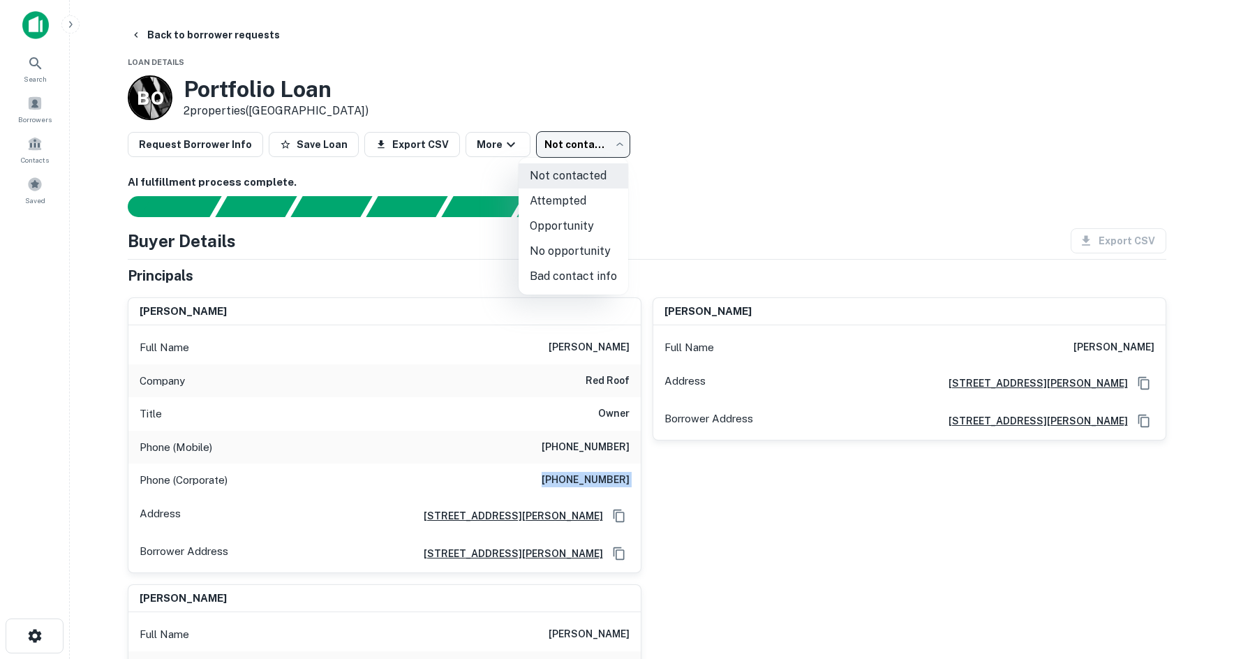
click at [567, 151] on body "Search Borrowers Contacts Saved Back to borrower requests Loan Details B O Port…" at bounding box center [617, 329] width 1234 height 659
click at [581, 248] on li "No opportunity" at bounding box center [573, 251] width 110 height 25
type input "**********"
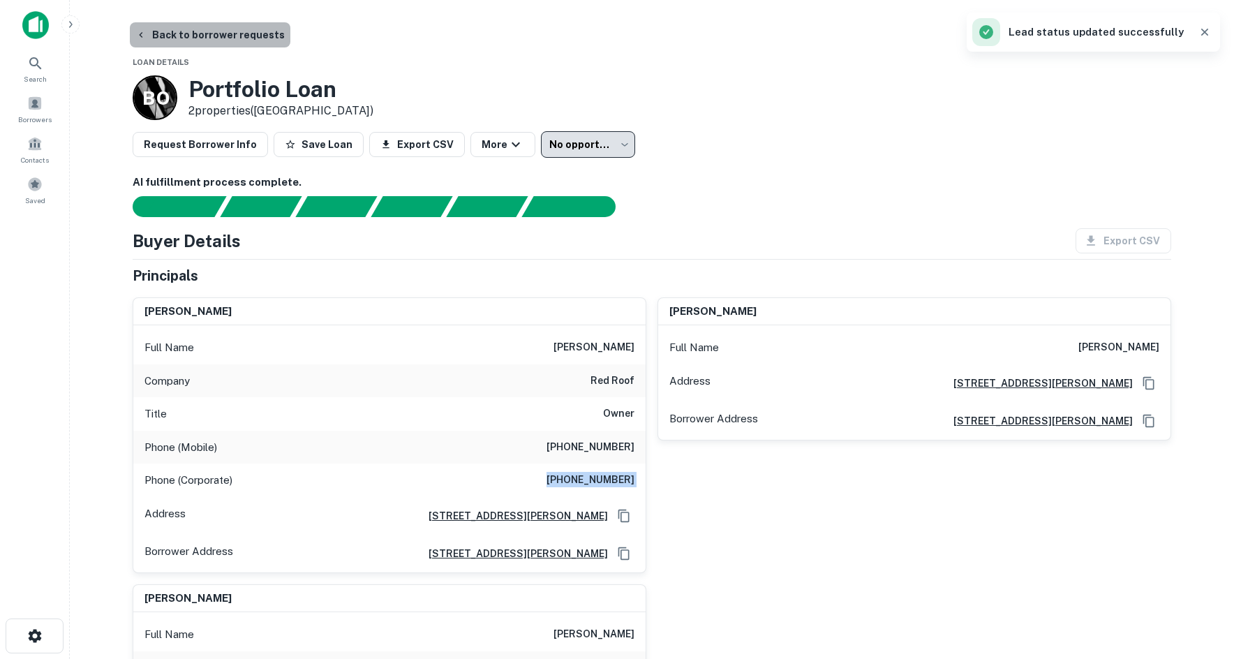
click at [258, 45] on button "Back to borrower requests" at bounding box center [210, 34] width 160 height 25
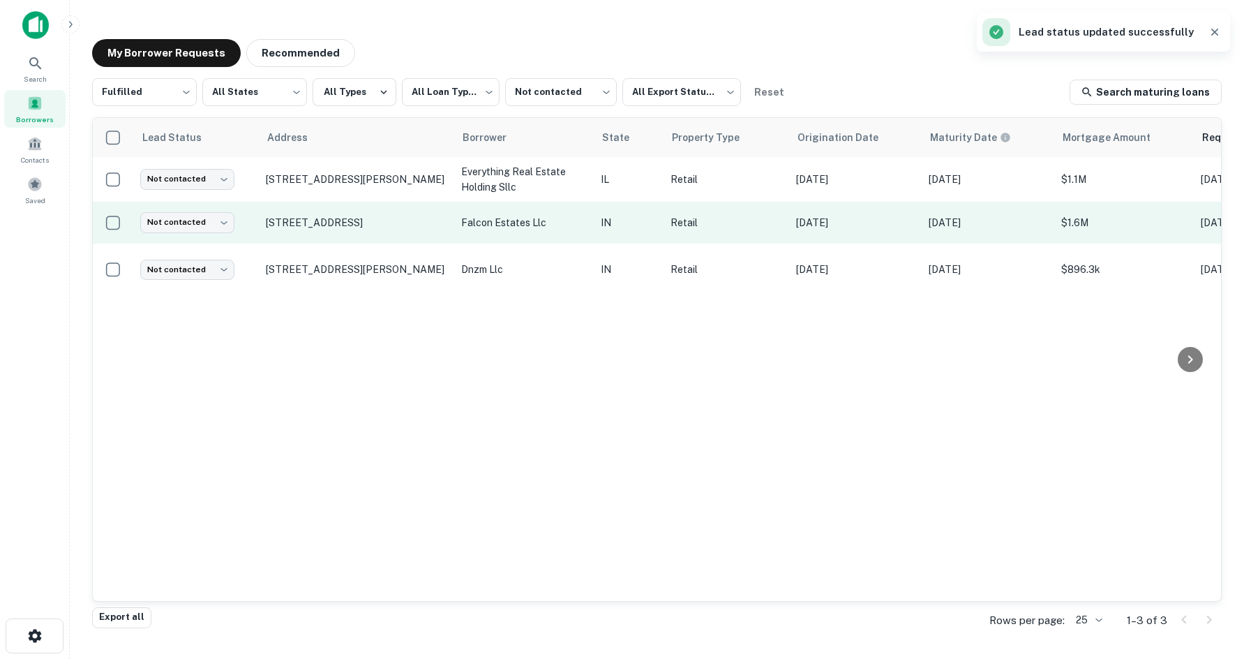
click at [306, 232] on td "3801 N Post Rd Indianapolis, IN 46226" at bounding box center [356, 223] width 195 height 42
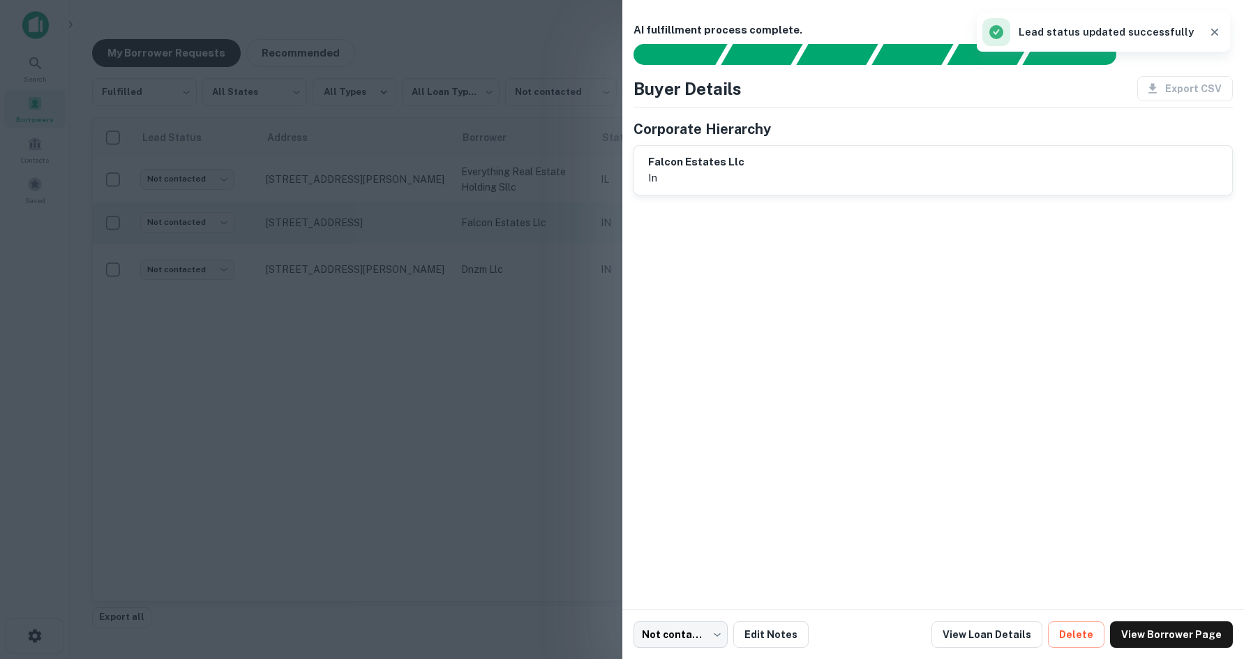
click at [318, 222] on div at bounding box center [622, 329] width 1244 height 659
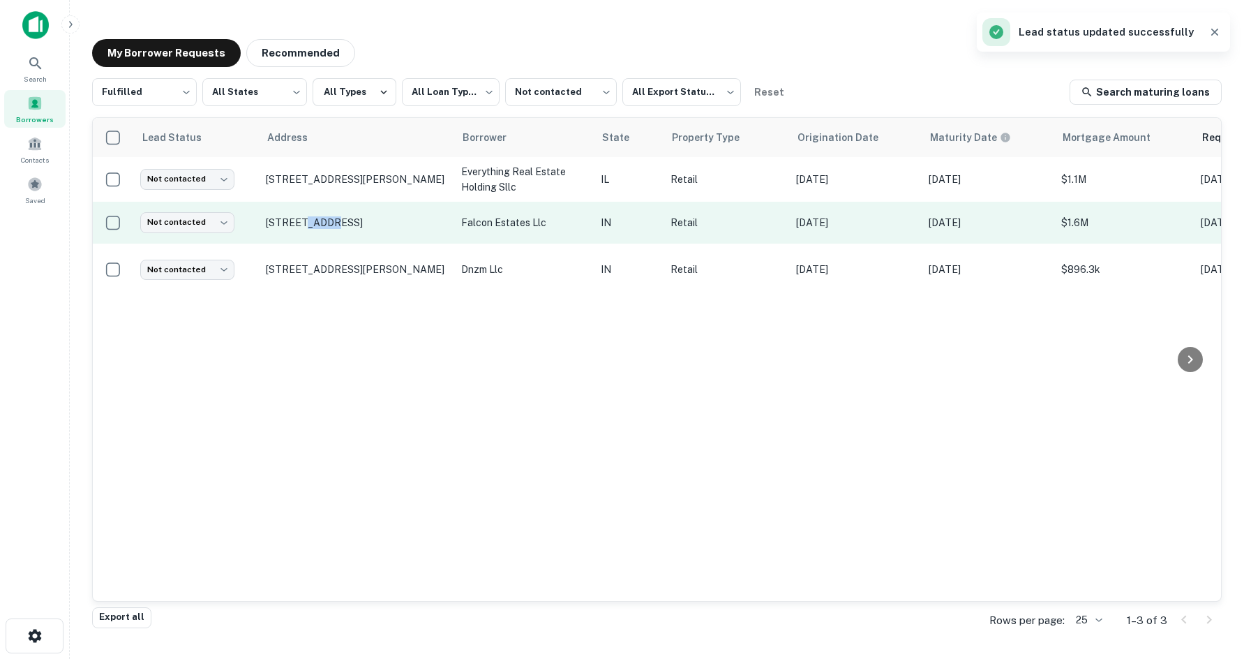
click at [318, 222] on p "3801 N Post Rd Indianapolis, IN 46226" at bounding box center [356, 222] width 181 height 13
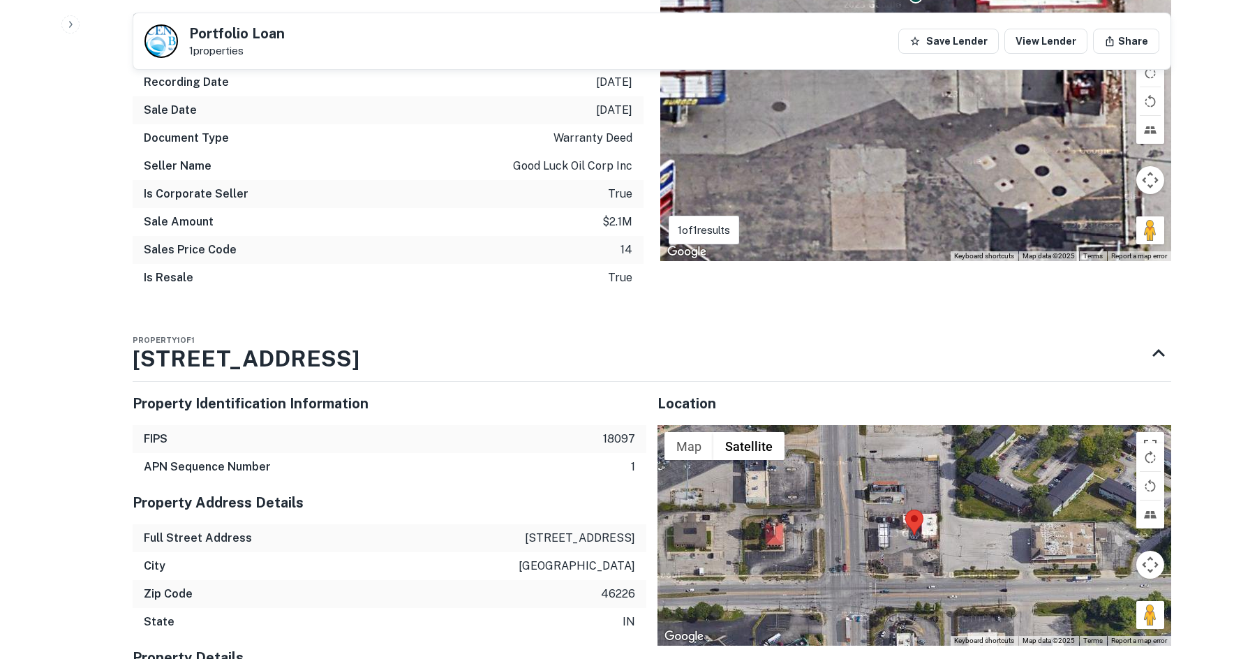
scroll to position [1396, 0]
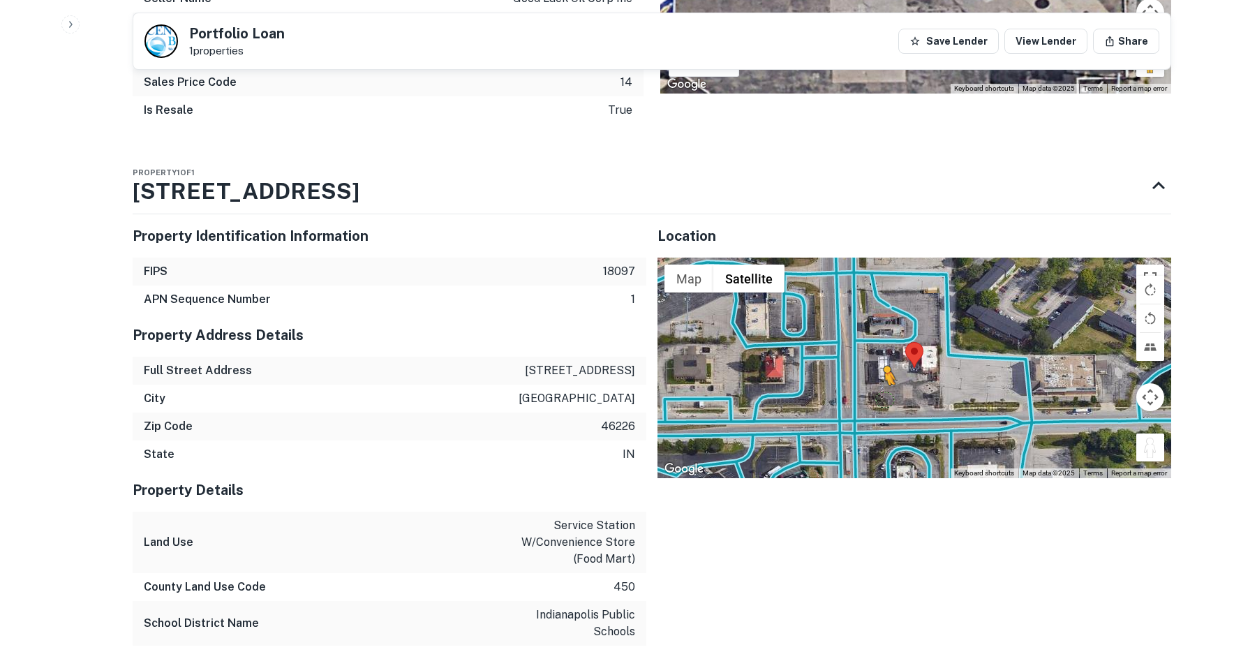
drag, startPoint x: 1153, startPoint y: 448, endPoint x: 881, endPoint y: 397, distance: 276.9
click at [883, 398] on div "To activate drag with keyboard, press Alt + Enter. Once in keyboard drag state,…" at bounding box center [914, 367] width 514 height 220
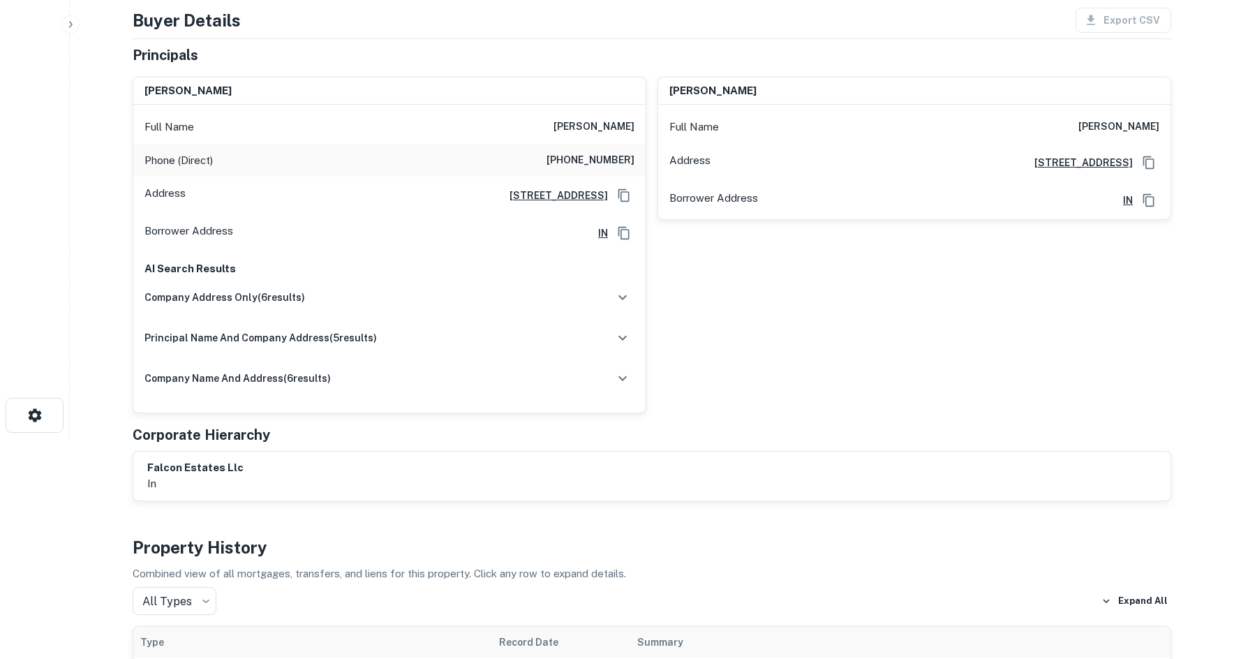
scroll to position [0, 0]
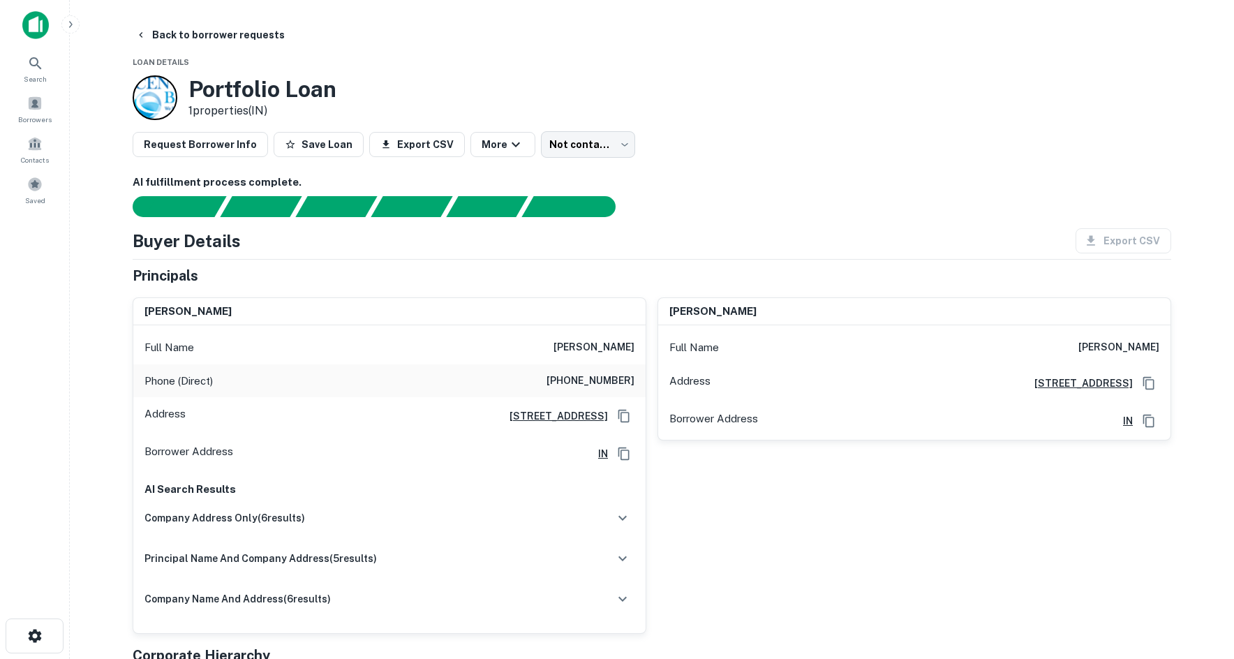
click at [569, 380] on h6 "(317) 979-3590" at bounding box center [590, 381] width 88 height 17
drag, startPoint x: 597, startPoint y: 128, endPoint x: 595, endPoint y: 135, distance: 7.5
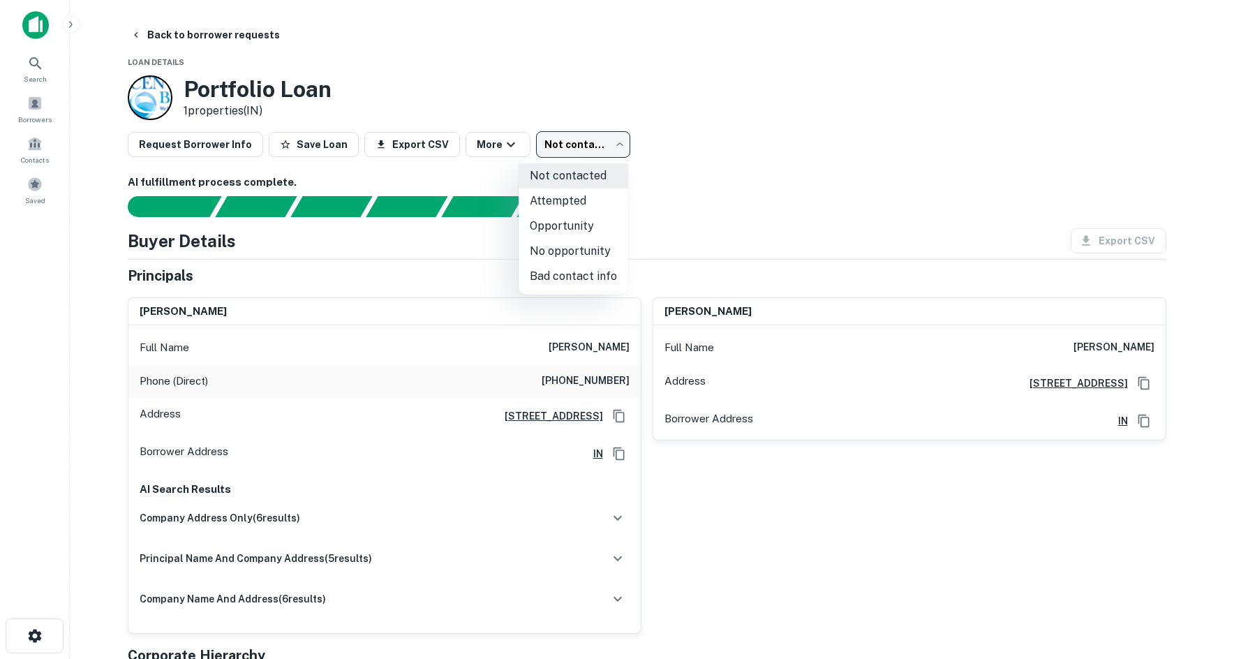
click at [590, 147] on body "Search Borrowers Contacts Saved Back to borrower requests Loan Details Portfoli…" at bounding box center [617, 329] width 1234 height 659
click at [579, 244] on li "No opportunity" at bounding box center [573, 251] width 110 height 25
type input "**********"
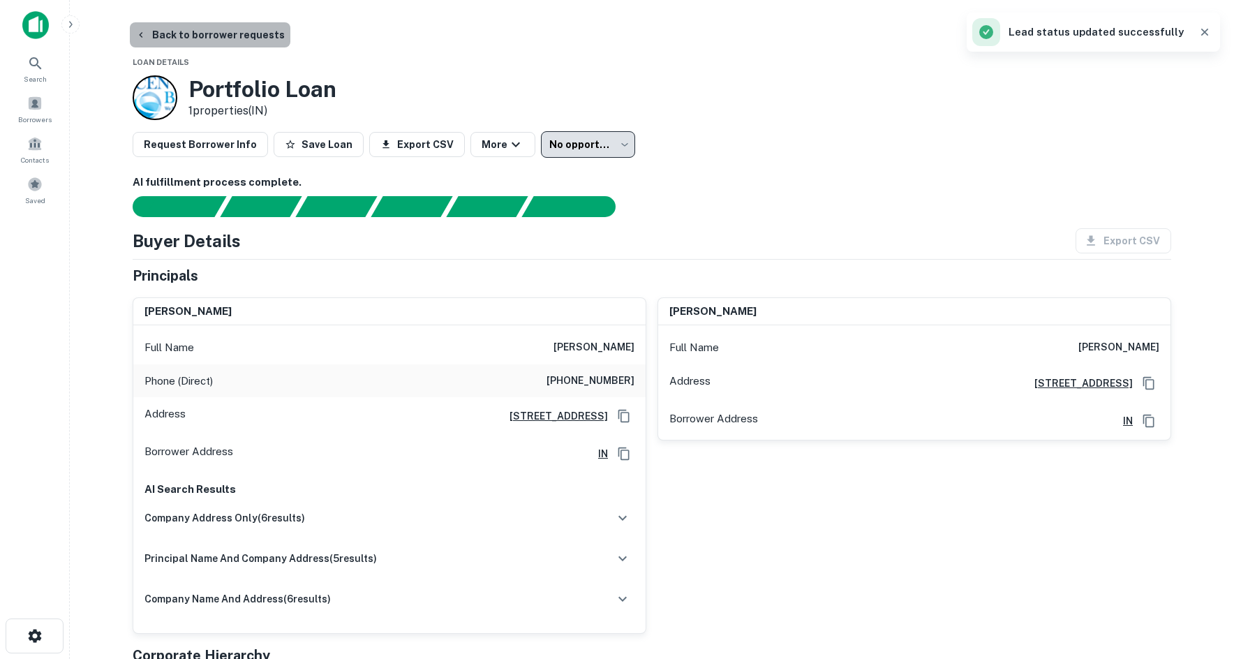
click at [230, 27] on button "Back to borrower requests" at bounding box center [210, 34] width 160 height 25
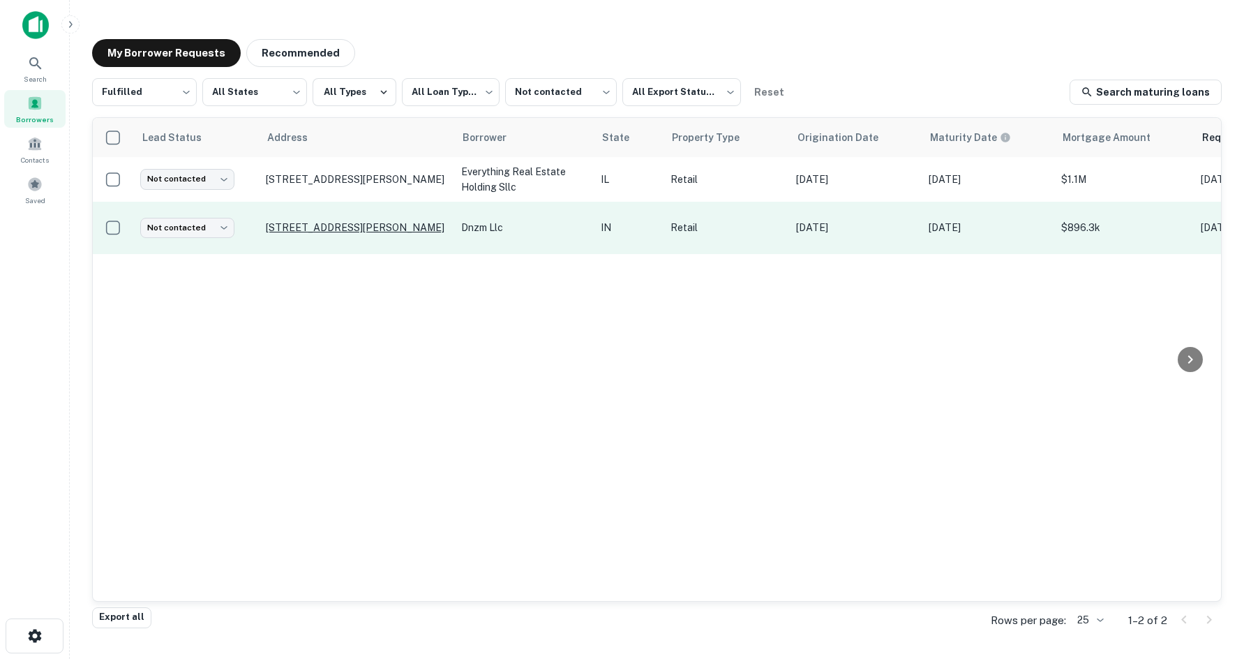
click at [352, 221] on p "6030 S Harding St Indianapolis, IN 46217" at bounding box center [356, 227] width 181 height 13
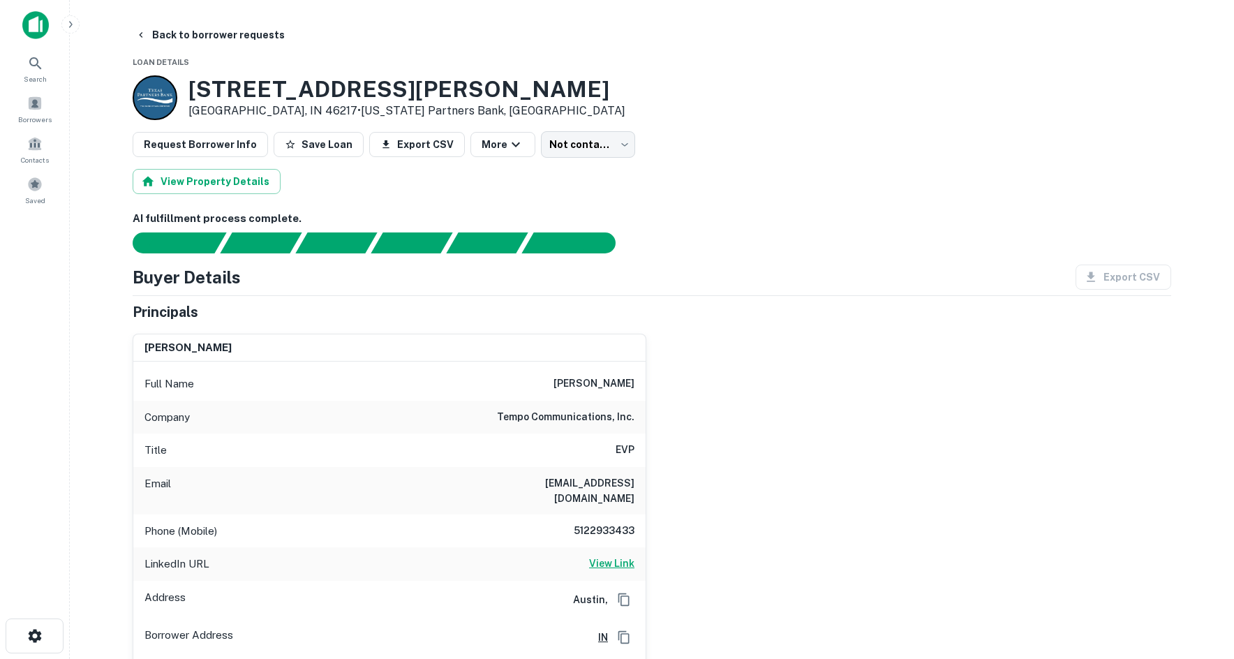
click at [602, 555] on h6 "View Link" at bounding box center [611, 562] width 45 height 15
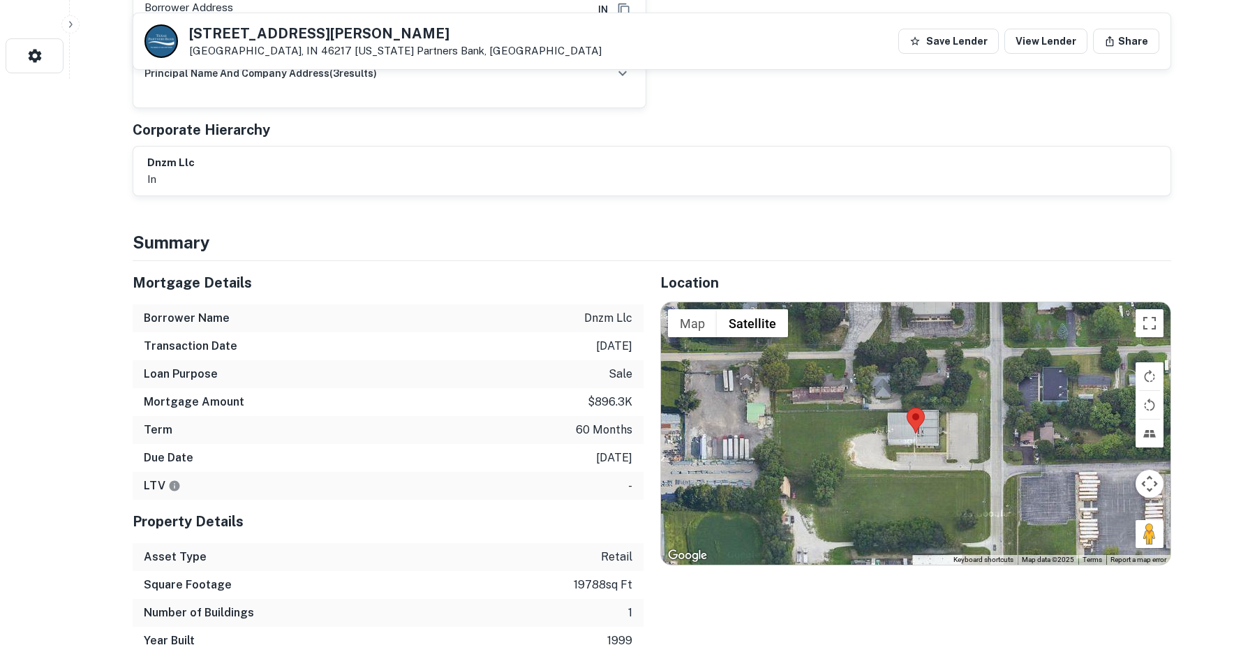
scroll to position [837, 0]
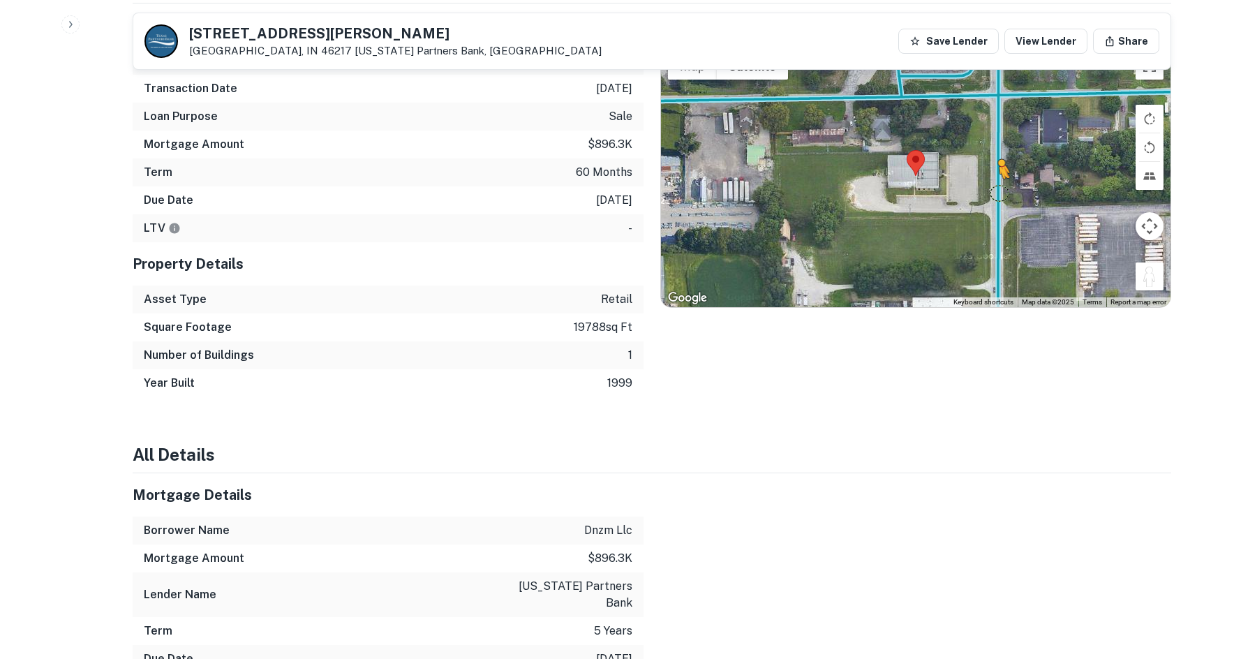
drag, startPoint x: 1144, startPoint y: 266, endPoint x: 999, endPoint y: 179, distance: 169.9
click at [999, 179] on div "To activate drag with keyboard, press Alt + Enter. Once in keyboard drag state,…" at bounding box center [915, 176] width 509 height 262
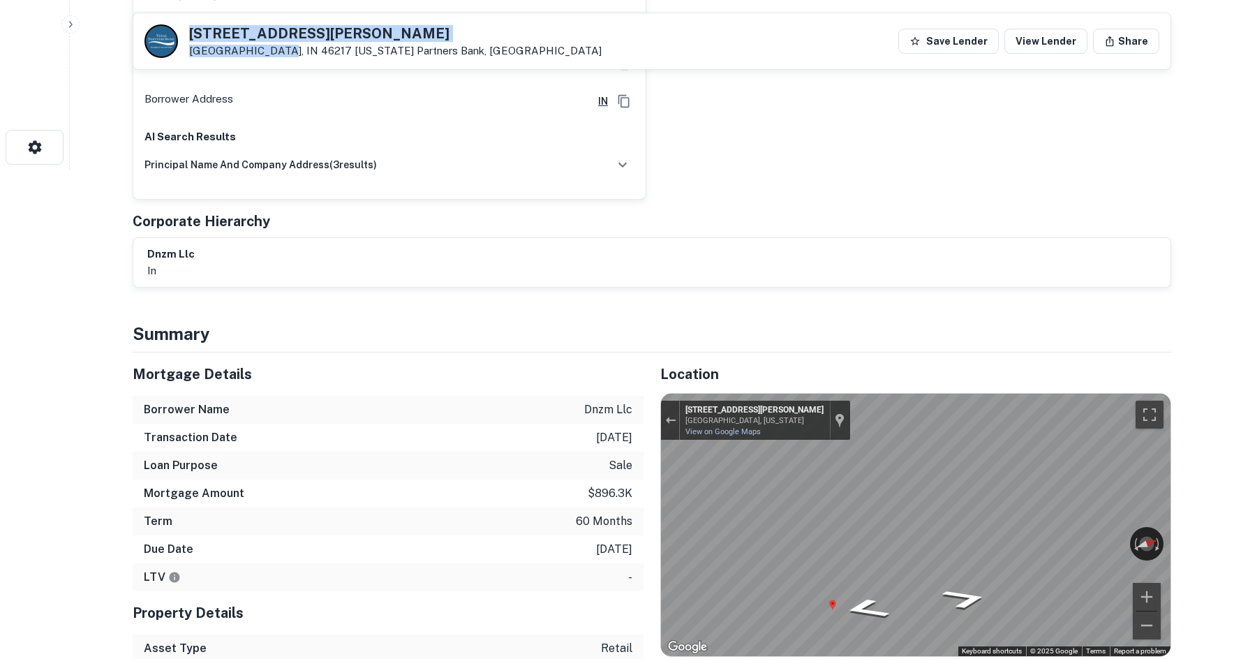
drag, startPoint x: 193, startPoint y: 25, endPoint x: 262, endPoint y: 47, distance: 73.1
click at [262, 47] on div "6030 S HARDING ST Indianapolis, IN 46217 Texas Partners Bank, SAN Antonio" at bounding box center [395, 42] width 412 height 31
click at [736, 194] on div "Principals dave collmann Full Name dave collmann Company tempo communications, …" at bounding box center [652, 27] width 1038 height 523
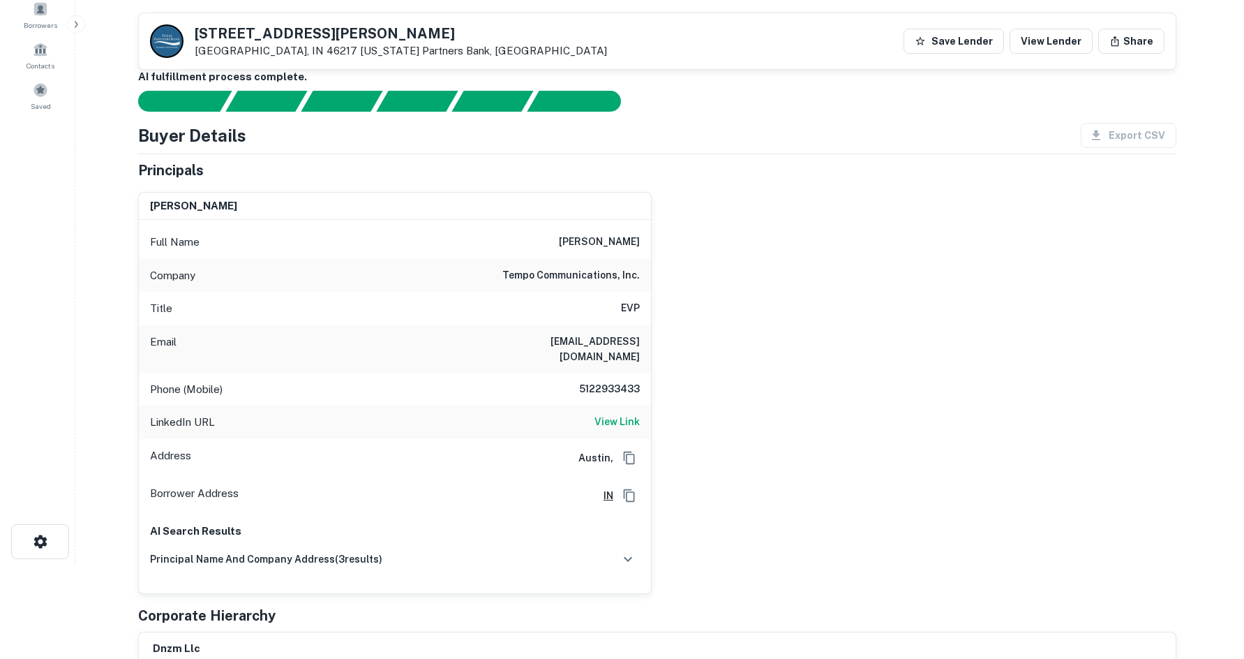
scroll to position [0, 0]
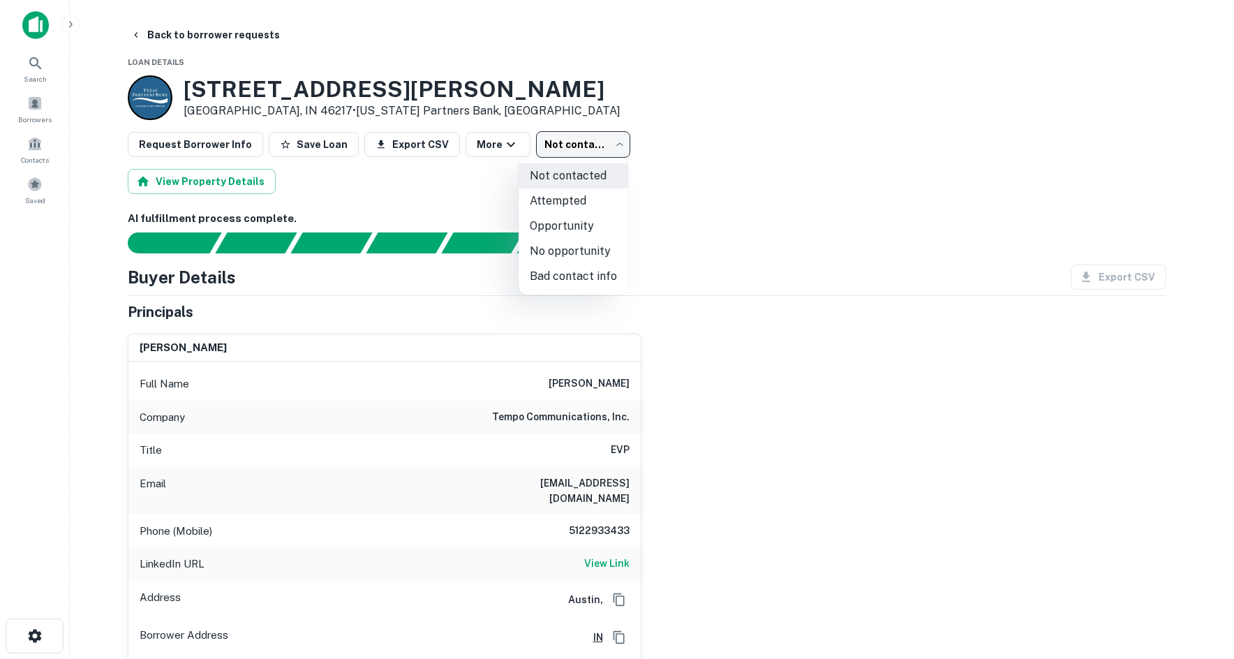
click at [567, 144] on body "Search Borrowers Contacts Saved Back to borrower requests Loan Details 6030 S H…" at bounding box center [617, 329] width 1234 height 659
drag, startPoint x: 585, startPoint y: 247, endPoint x: 455, endPoint y: 199, distance: 139.1
click at [585, 248] on li "No opportunity" at bounding box center [573, 251] width 110 height 25
type input "**********"
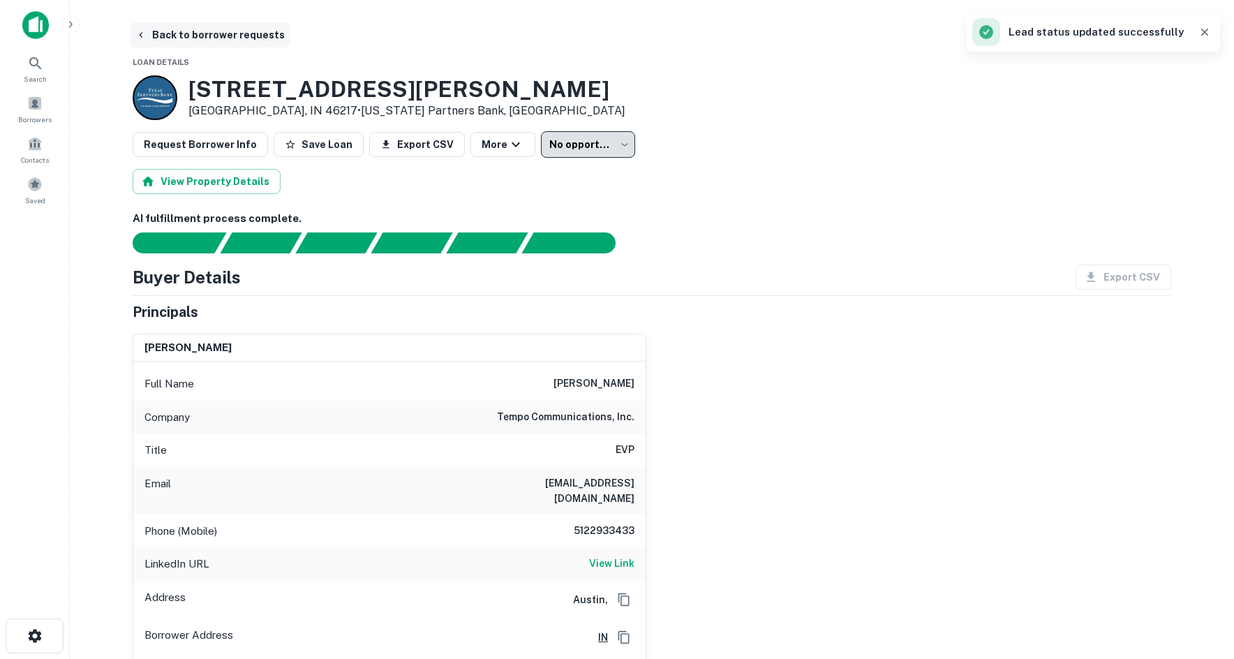
click at [260, 27] on button "Back to borrower requests" at bounding box center [210, 34] width 160 height 25
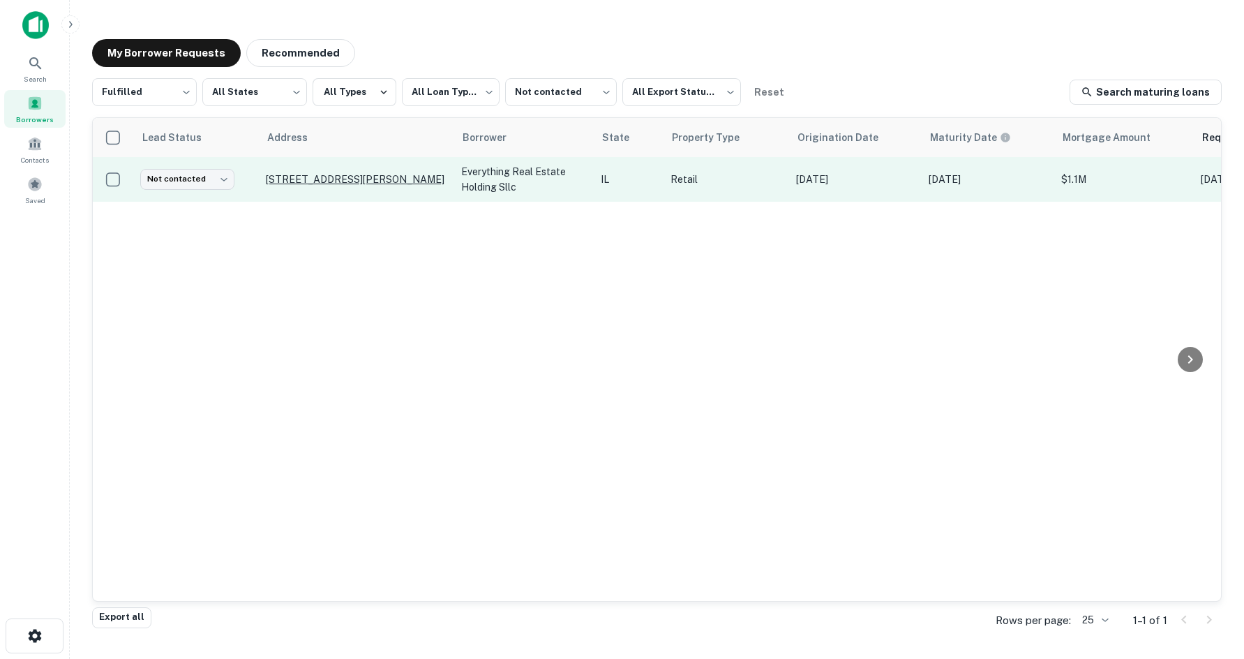
click at [306, 177] on p "145 S Randall Rd Elgin, IL 60123" at bounding box center [356, 179] width 181 height 13
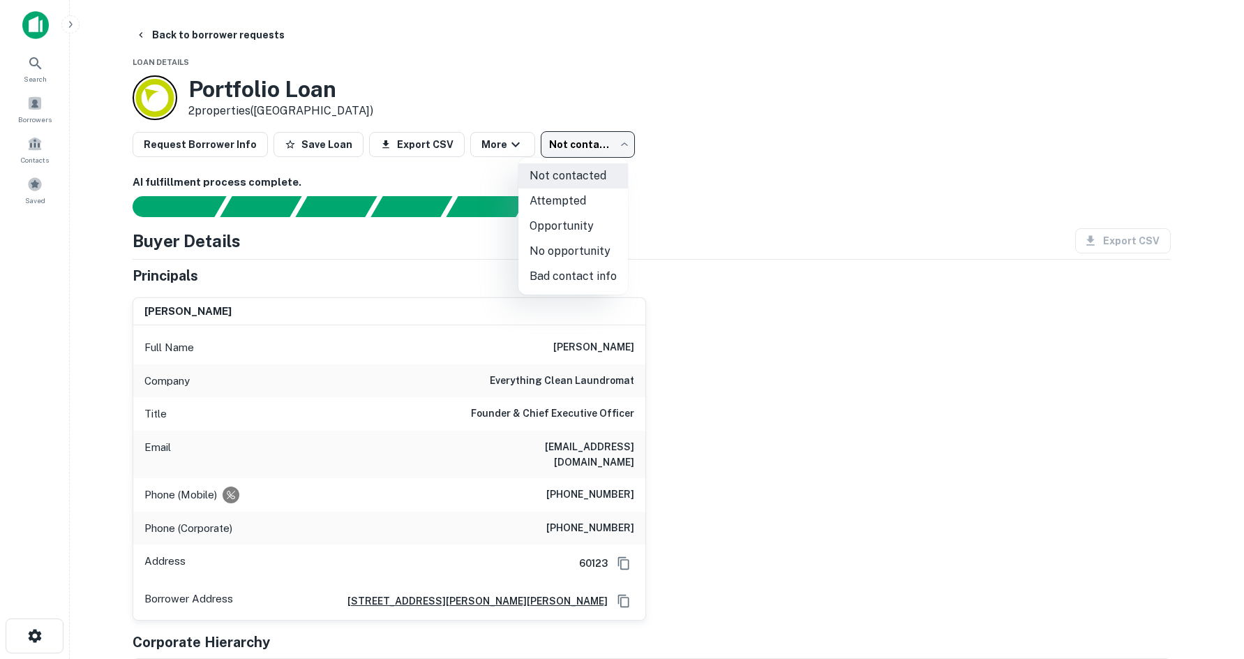
click at [581, 154] on body "Search Borrowers Contacts Saved Back to borrower requests Loan Details Portfoli…" at bounding box center [622, 329] width 1244 height 659
click at [567, 207] on li "Attempted" at bounding box center [573, 200] width 110 height 25
type input "*********"
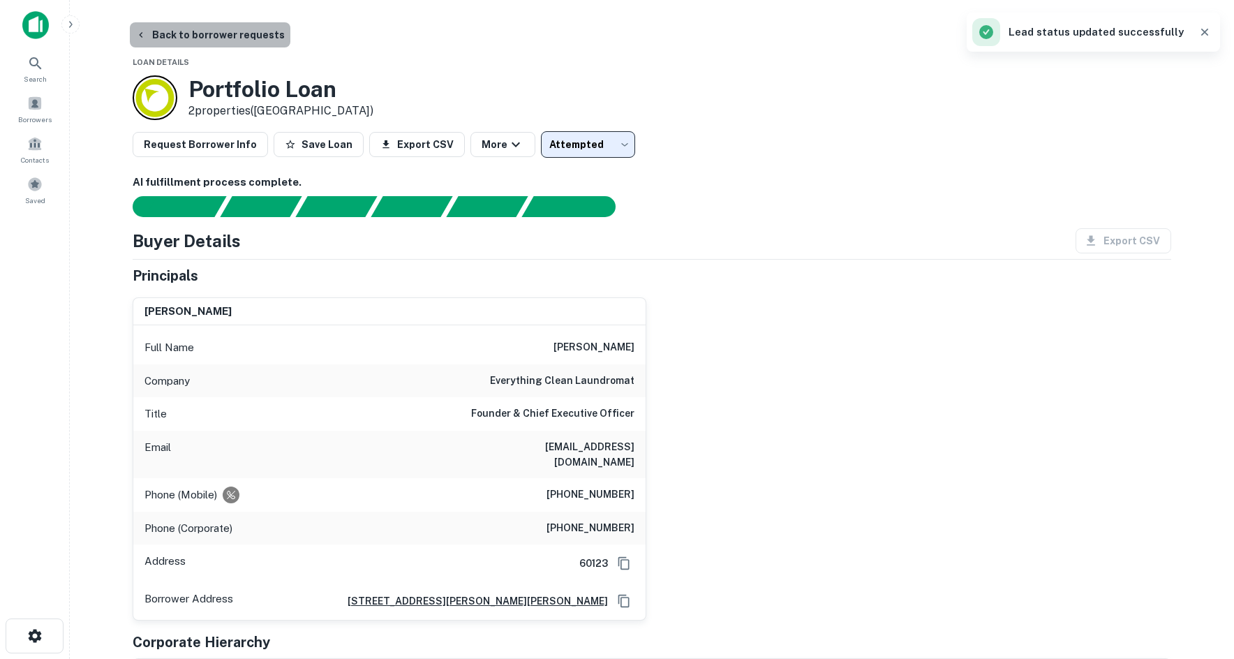
click at [251, 42] on button "Back to borrower requests" at bounding box center [210, 34] width 160 height 25
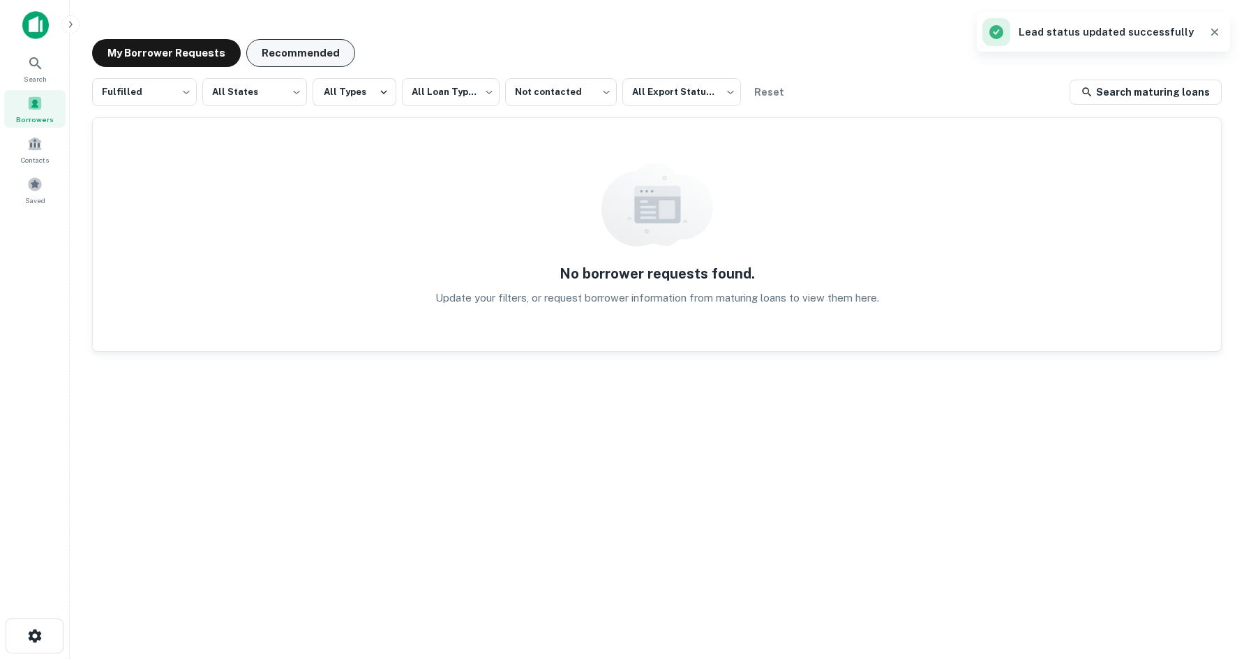
click at [320, 65] on button "Recommended" at bounding box center [300, 53] width 109 height 28
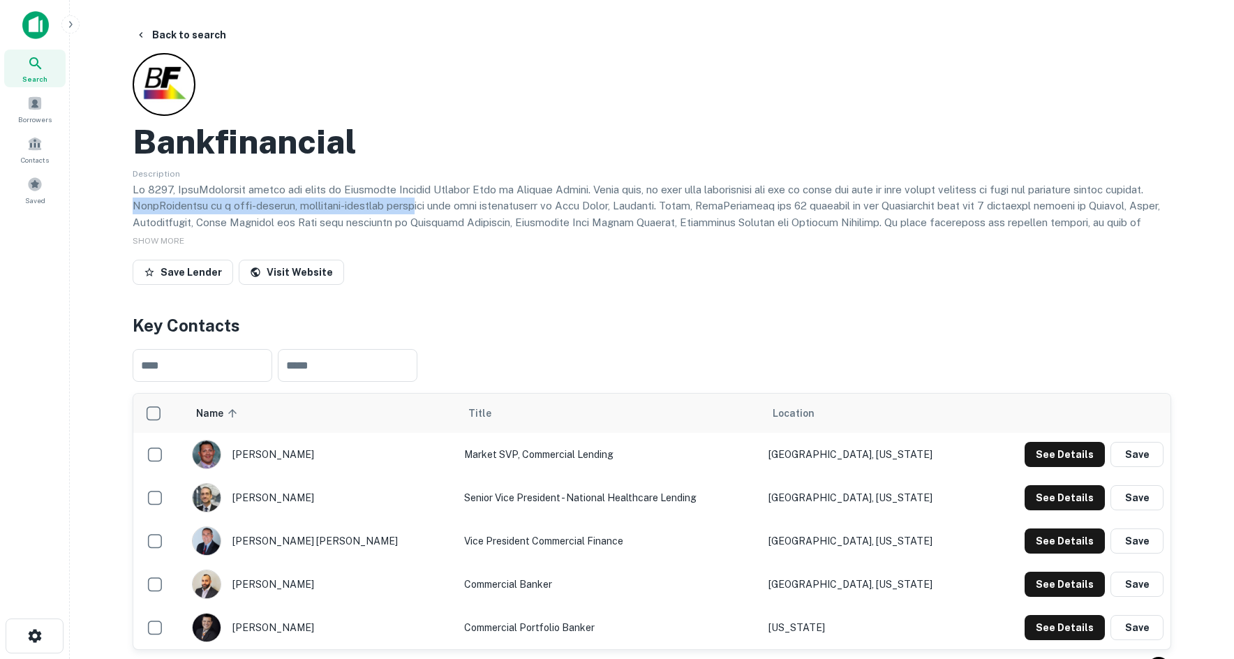
drag, startPoint x: 0, startPoint y: 0, endPoint x: 450, endPoint y: 211, distance: 497.0
click at [450, 211] on p at bounding box center [652, 238] width 1038 height 115
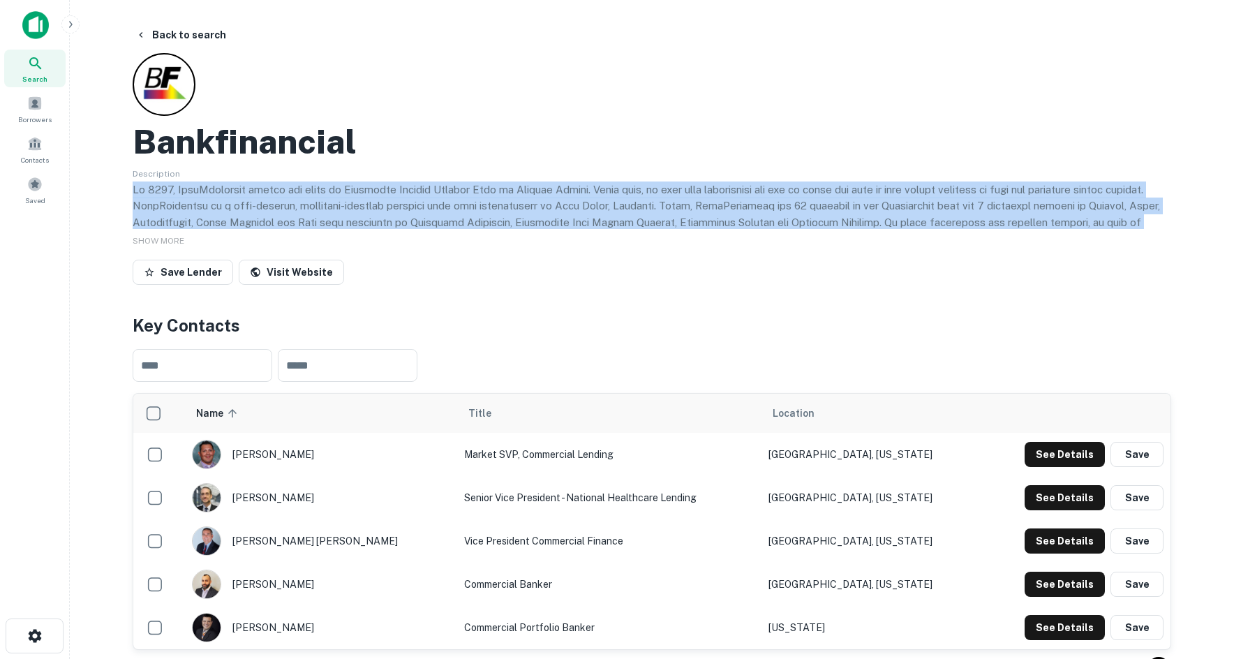
click at [450, 211] on p at bounding box center [652, 238] width 1038 height 115
click at [483, 207] on p at bounding box center [652, 238] width 1038 height 115
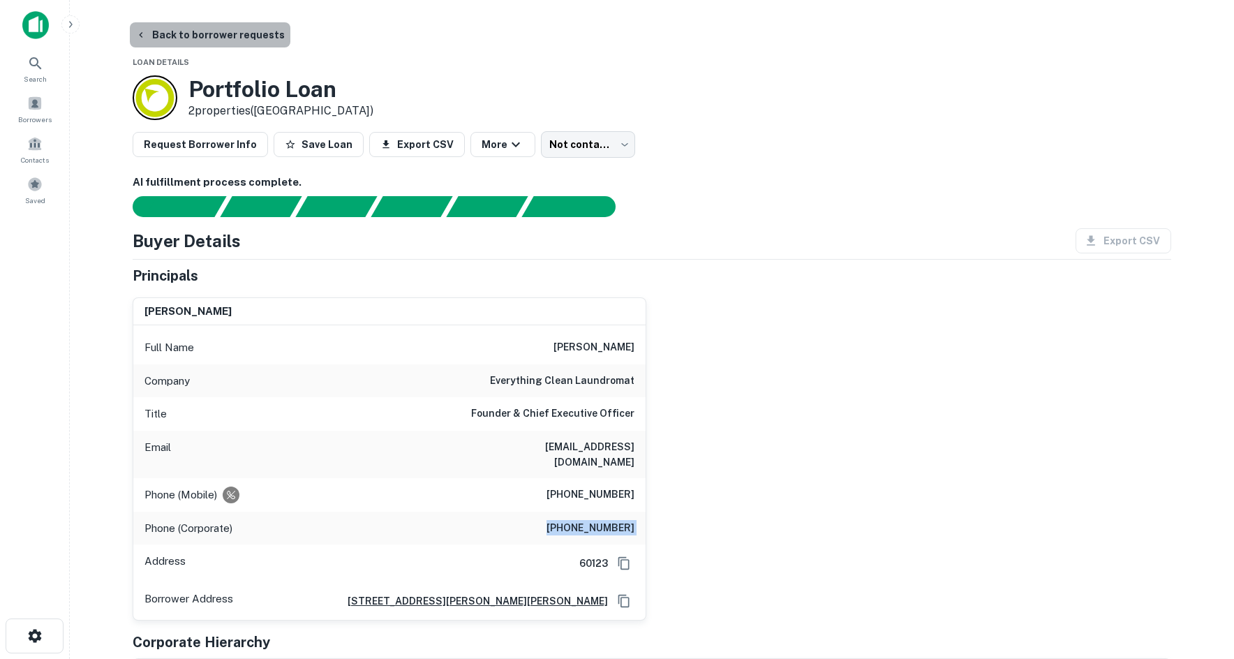
click at [220, 45] on button "Back to borrower requests" at bounding box center [210, 34] width 160 height 25
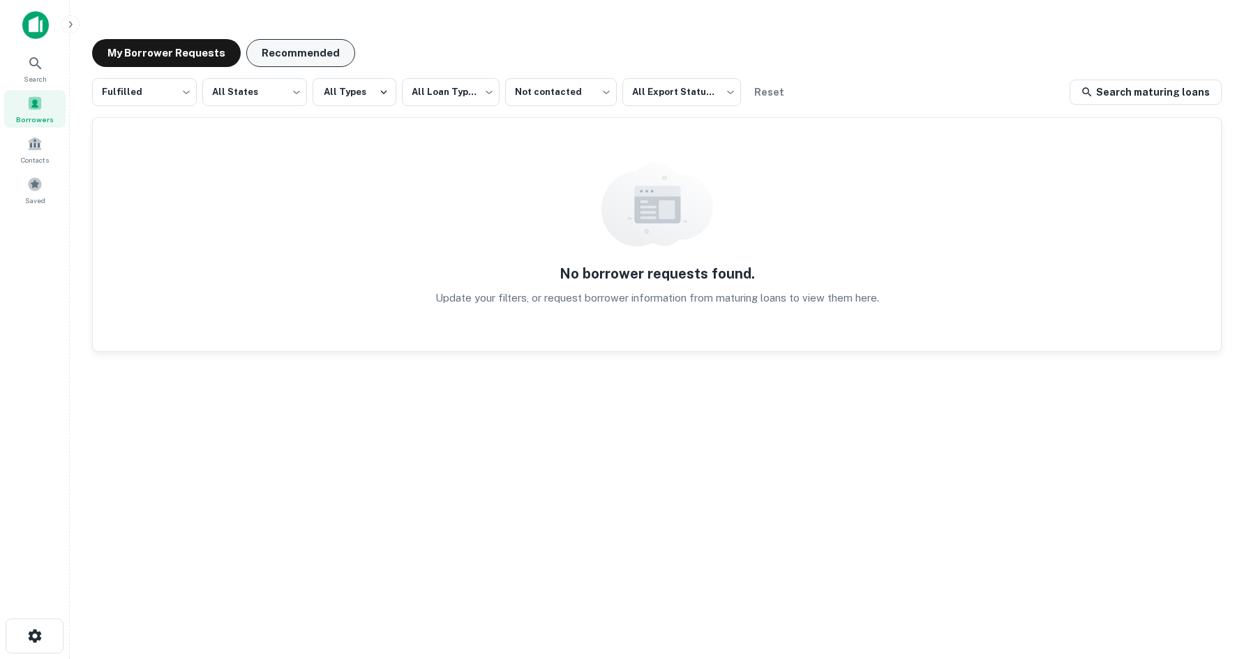
click at [301, 54] on button "Recommended" at bounding box center [300, 53] width 109 height 28
